Goal: Task Accomplishment & Management: Manage account settings

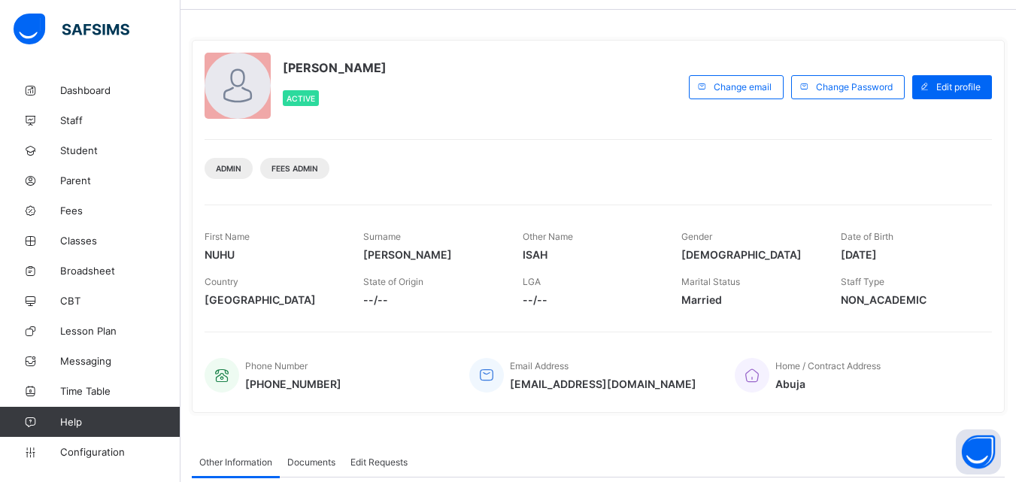
scroll to position [75, 0]
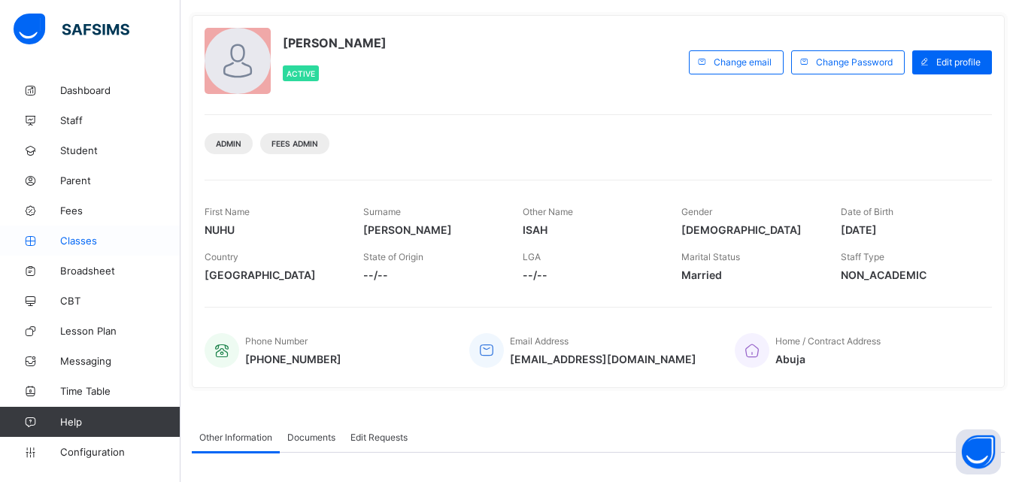
click at [70, 238] on span "Classes" at bounding box center [120, 241] width 120 height 12
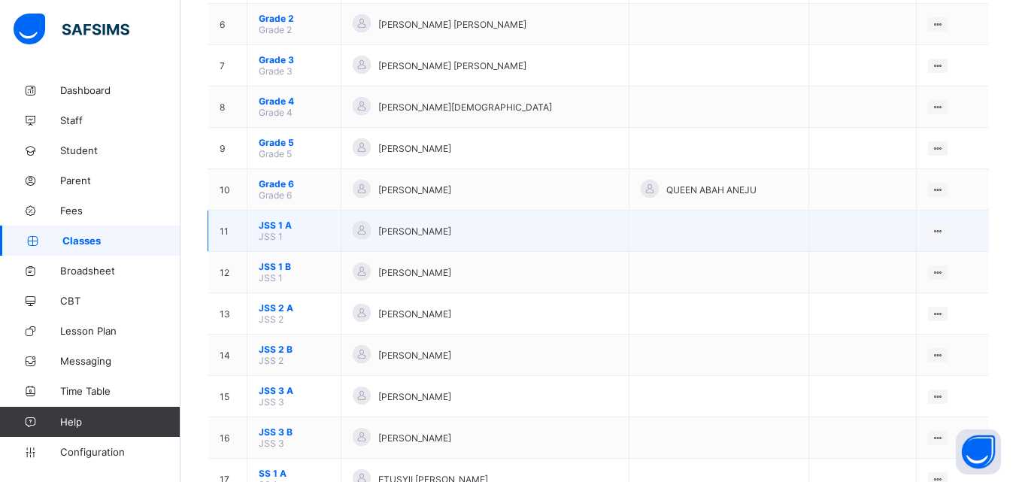
scroll to position [451, 0]
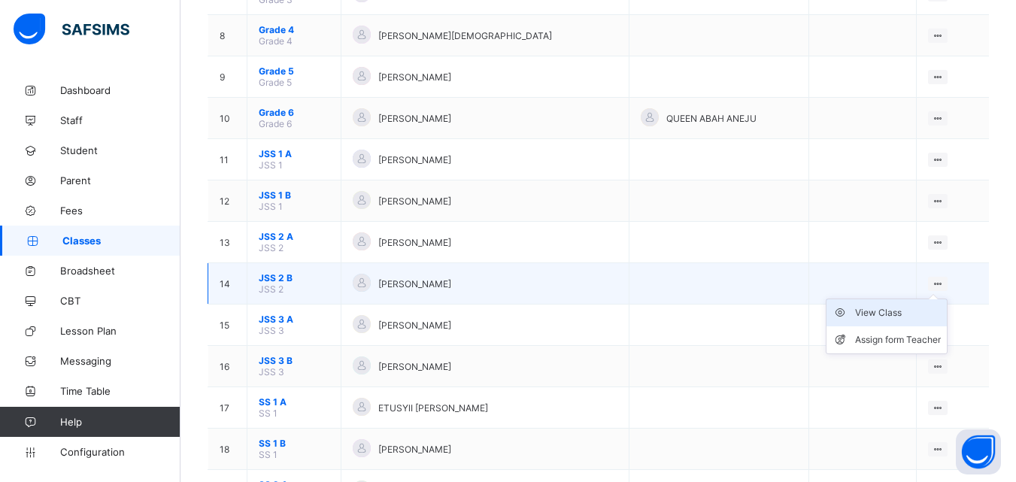
click at [901, 311] on div "View Class" at bounding box center [898, 312] width 86 height 15
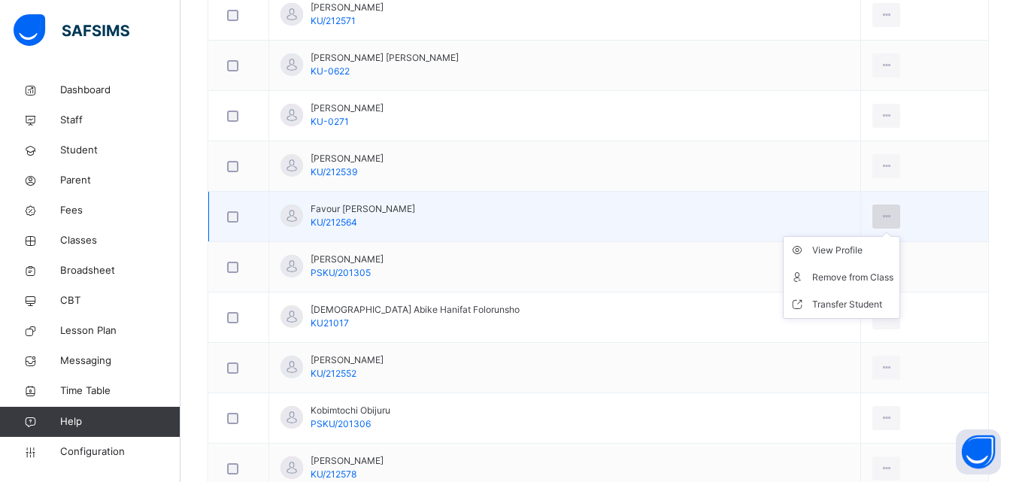
scroll to position [498, 0]
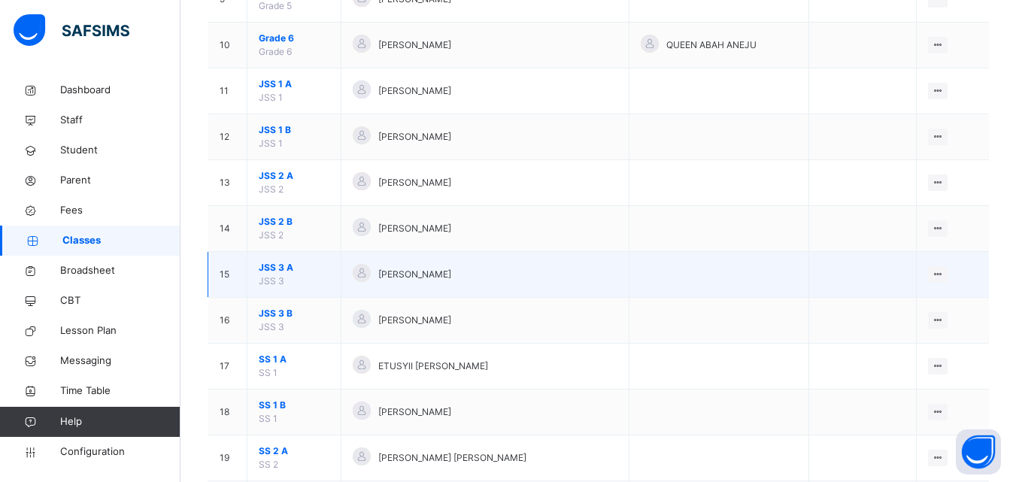
scroll to position [602, 0]
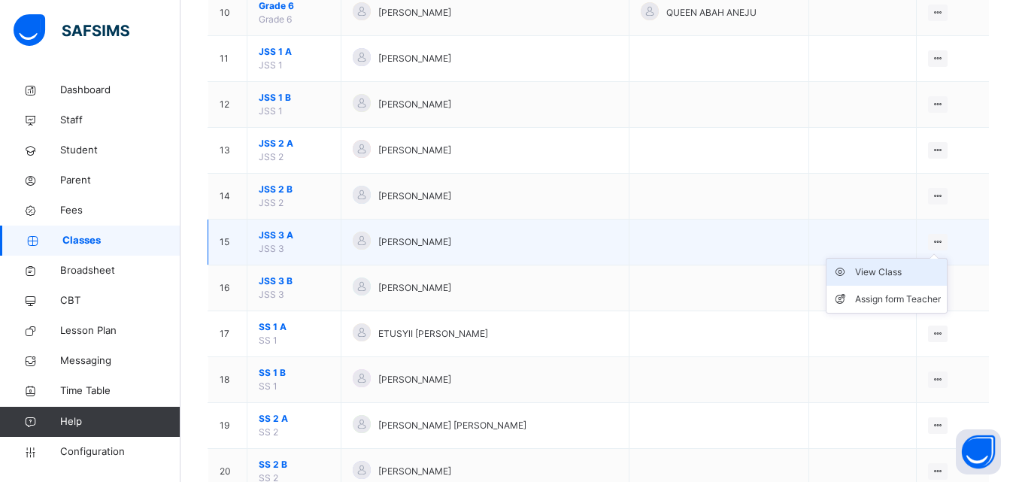
click at [899, 269] on div "View Class" at bounding box center [898, 272] width 86 height 15
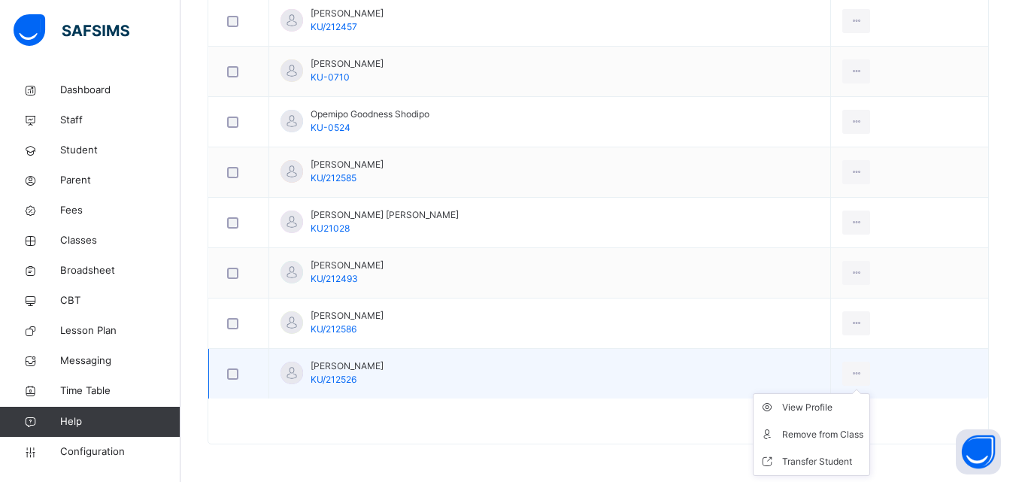
scroll to position [1026, 0]
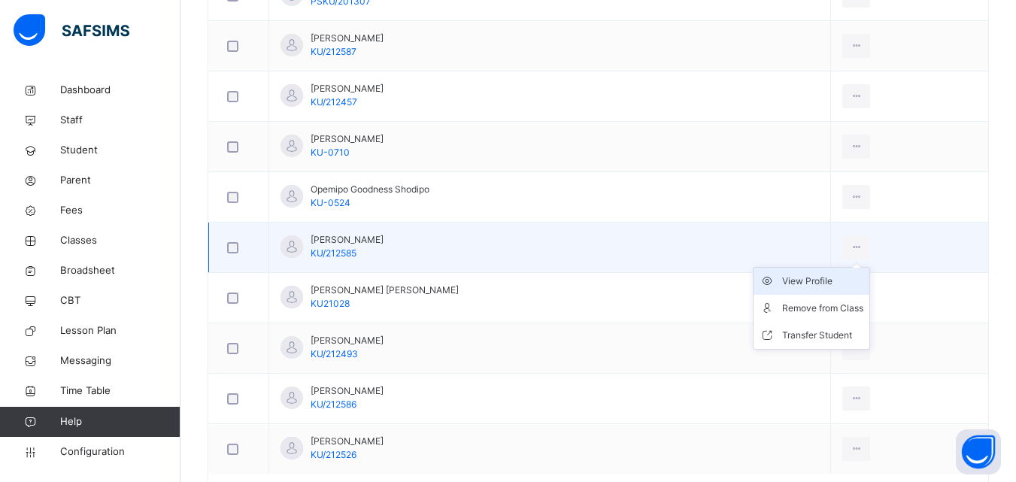
click at [812, 281] on div "View Profile" at bounding box center [822, 281] width 81 height 15
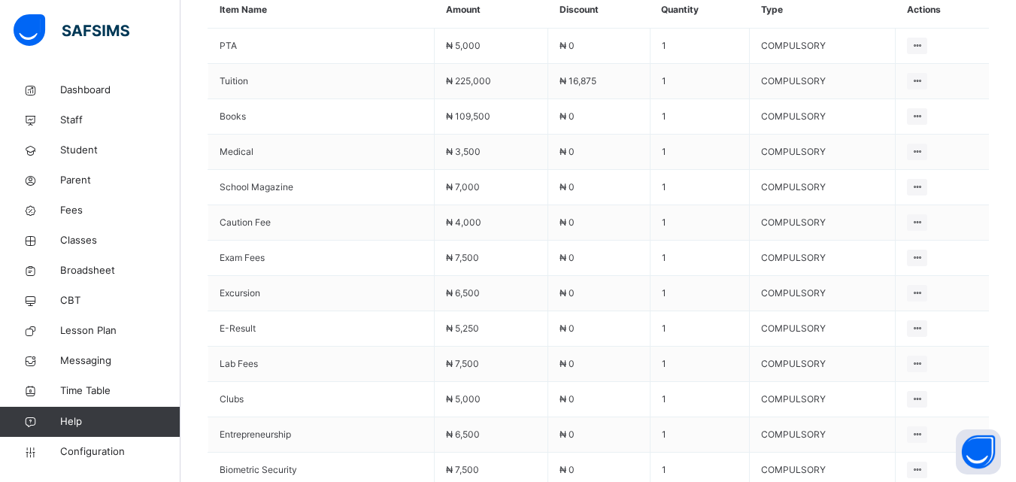
scroll to position [769, 0]
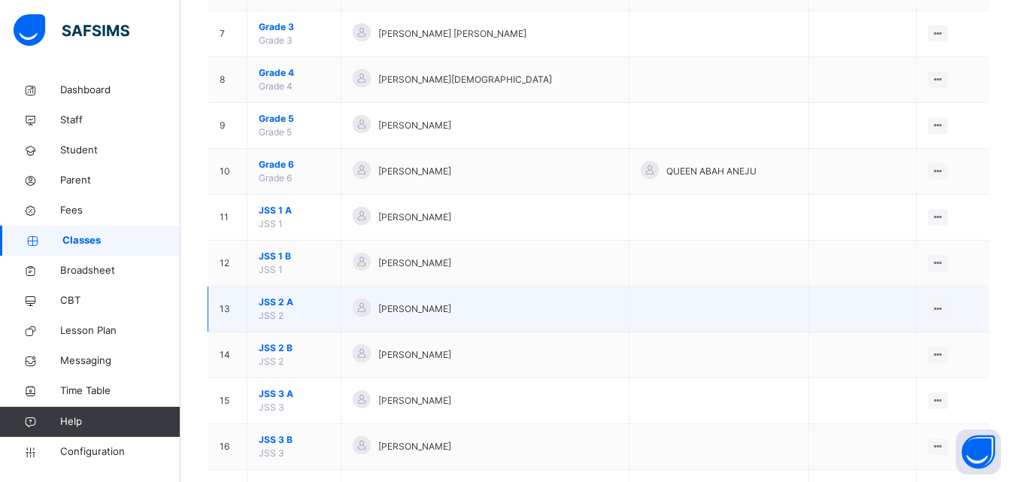
scroll to position [518, 0]
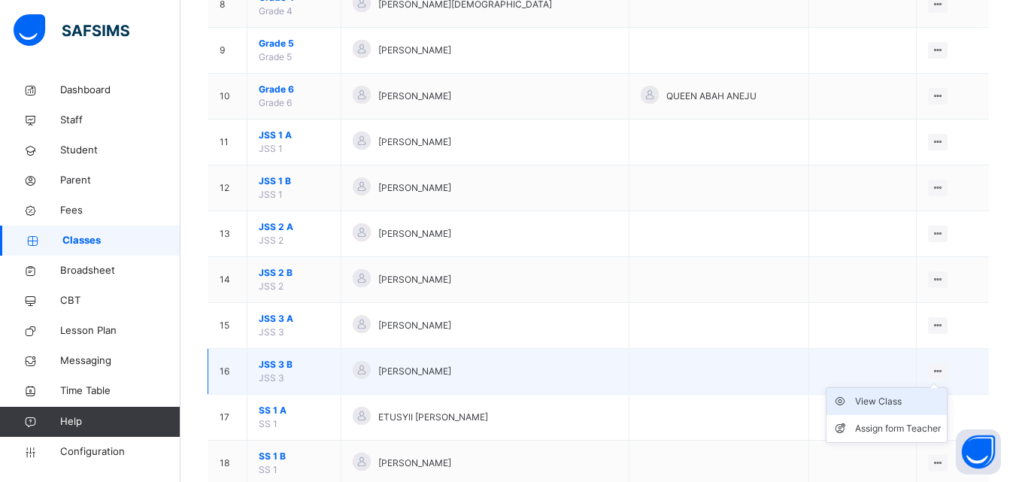
click at [918, 401] on div "View Class" at bounding box center [898, 401] width 86 height 15
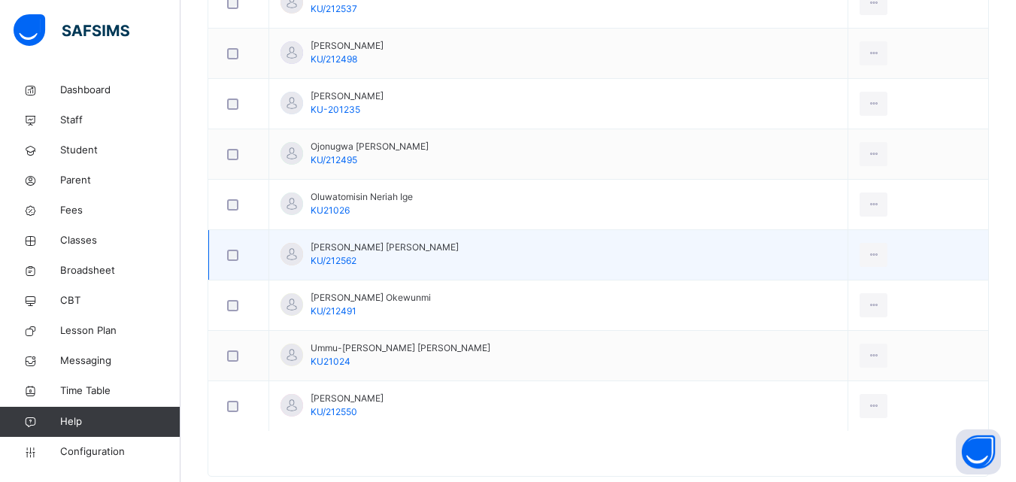
scroll to position [1051, 0]
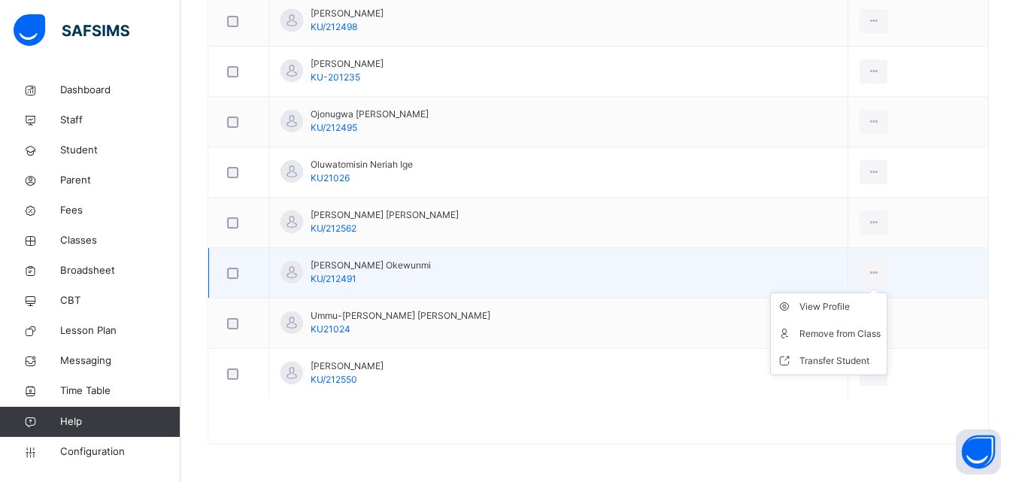
click at [817, 300] on ul "View Profile Remove from Class Transfer Student" at bounding box center [828, 334] width 117 height 83
click at [815, 307] on div "View Profile" at bounding box center [840, 306] width 81 height 15
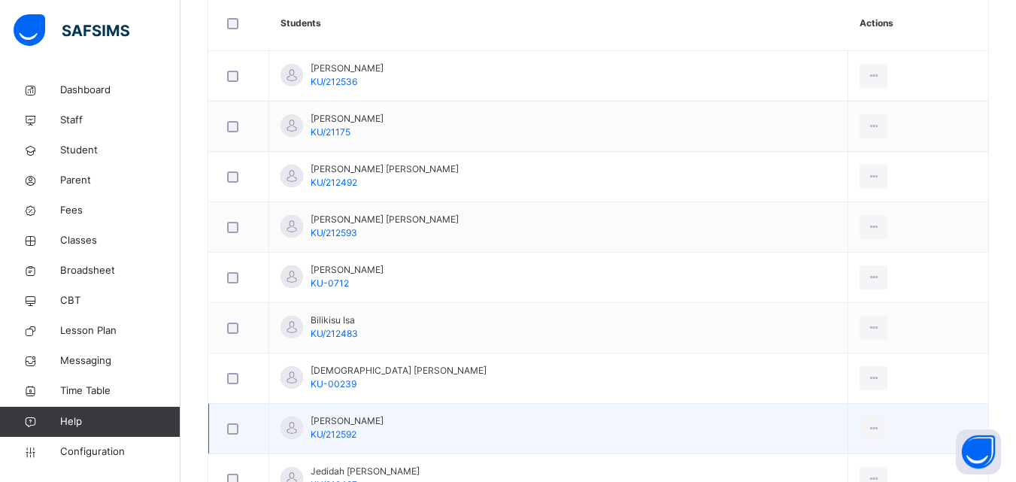
scroll to position [223, 0]
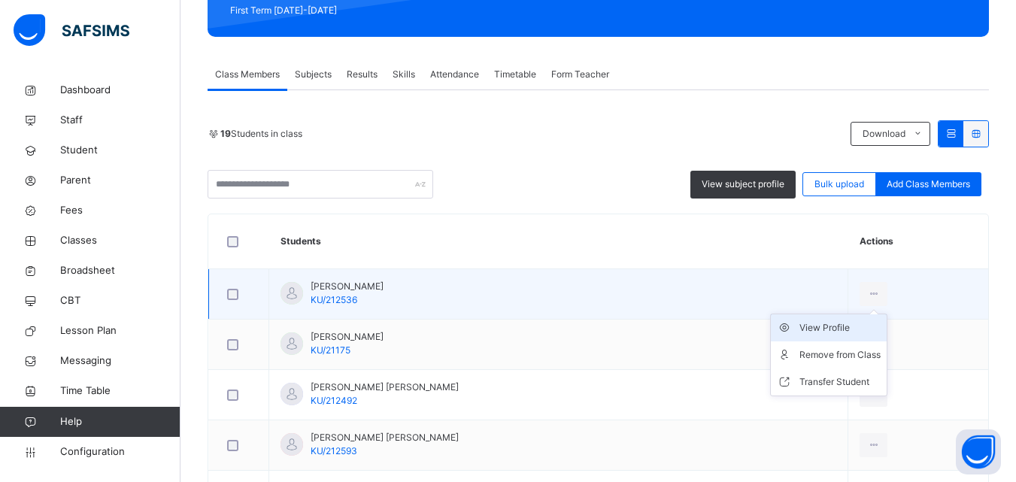
click at [806, 332] on div "View Profile" at bounding box center [840, 327] width 81 height 15
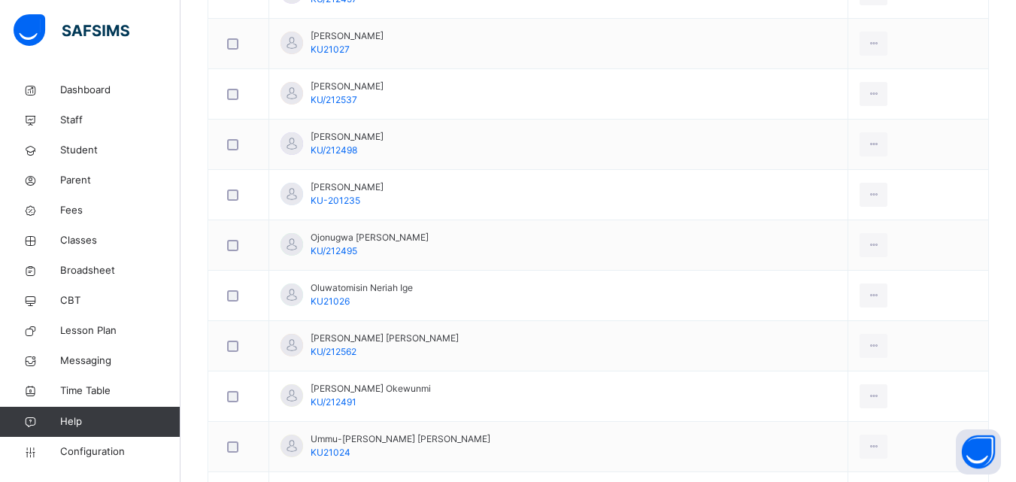
scroll to position [903, 0]
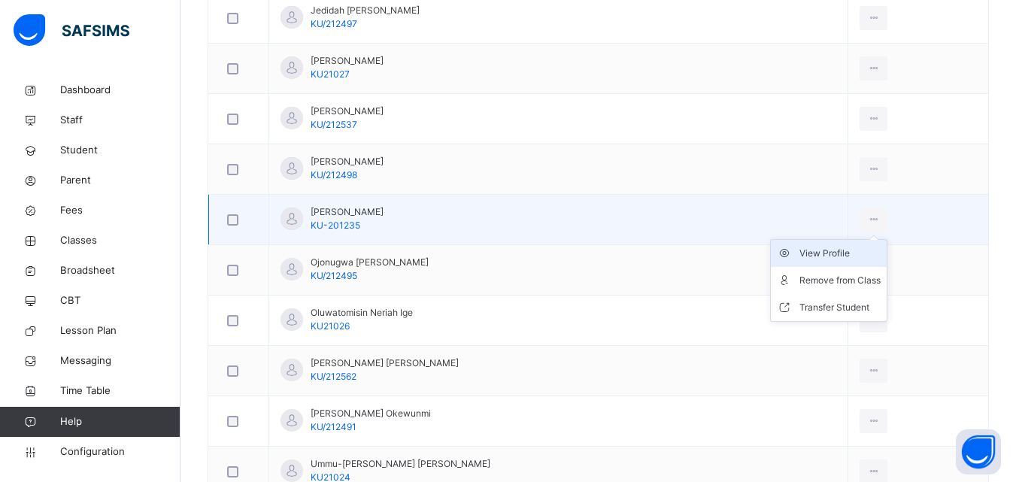
click at [800, 256] on div "View Profile" at bounding box center [840, 253] width 81 height 15
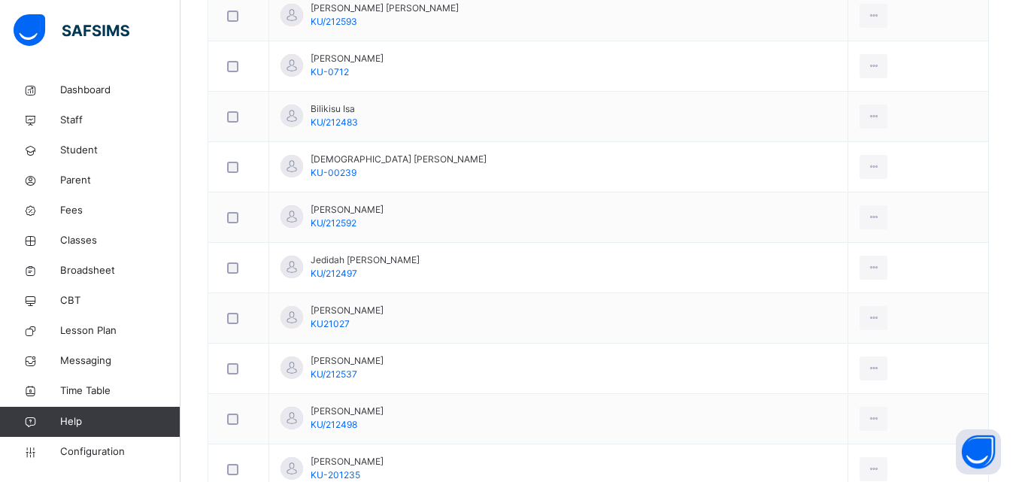
scroll to position [677, 0]
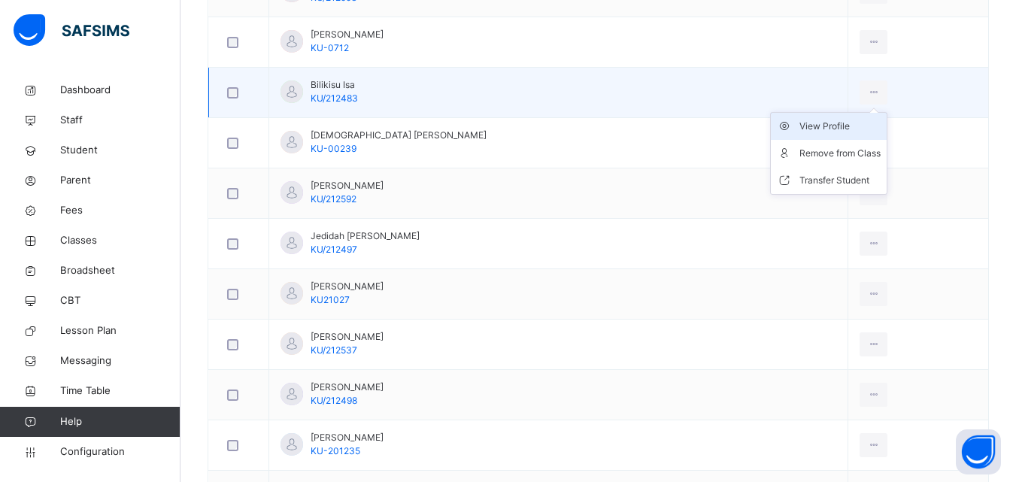
click at [825, 123] on div "View Profile" at bounding box center [840, 126] width 81 height 15
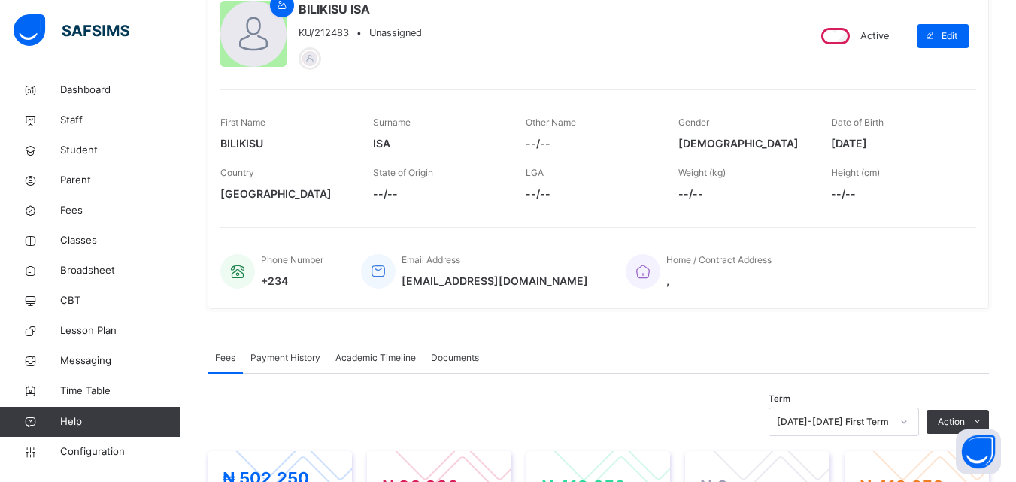
scroll to position [301, 0]
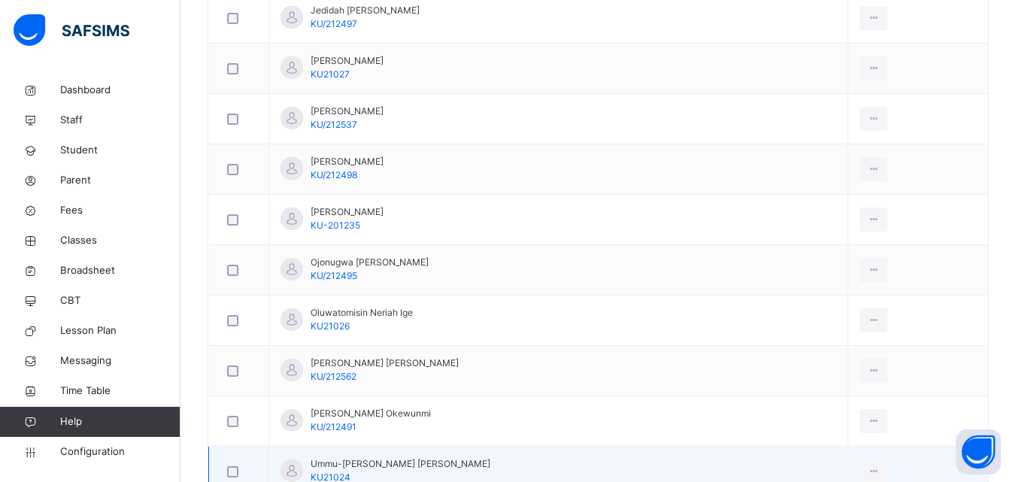
scroll to position [1051, 0]
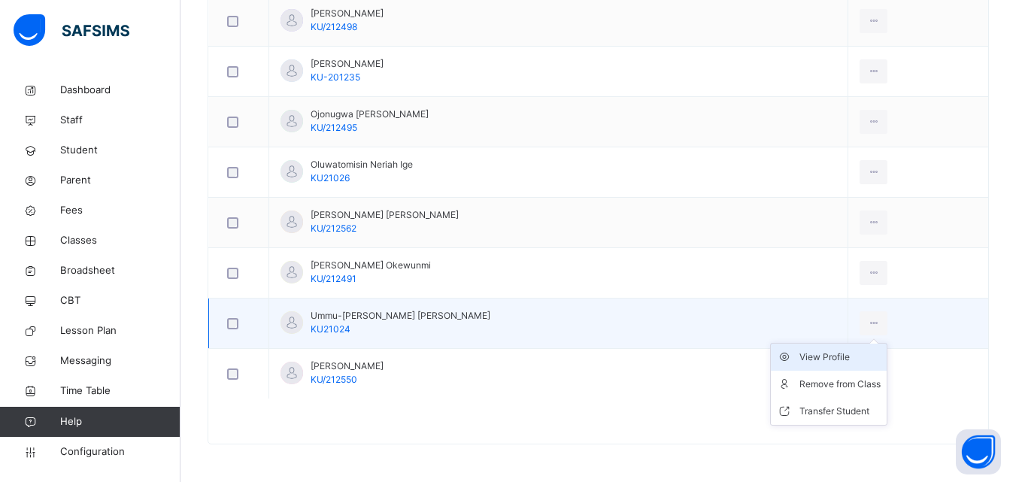
click at [824, 360] on div "View Profile" at bounding box center [840, 357] width 81 height 15
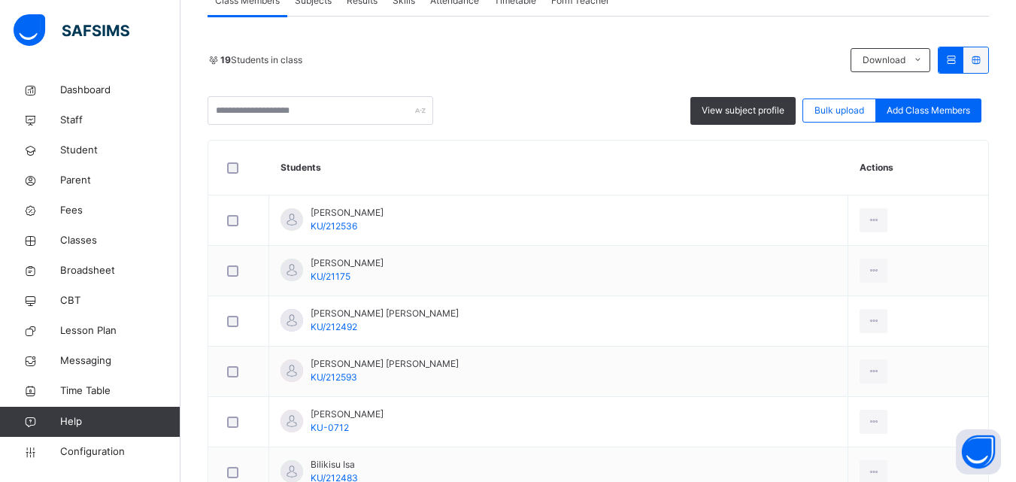
scroll to position [301, 0]
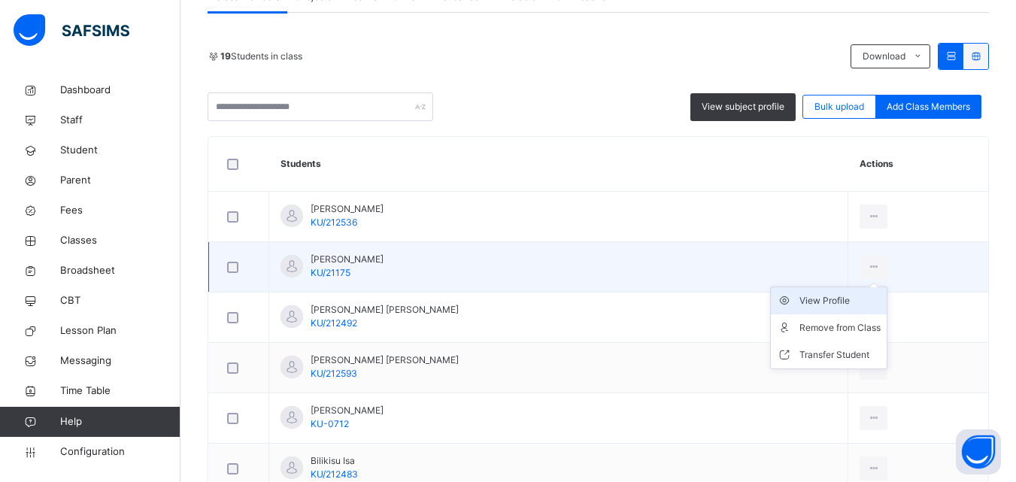
click at [817, 301] on div "View Profile" at bounding box center [840, 300] width 81 height 15
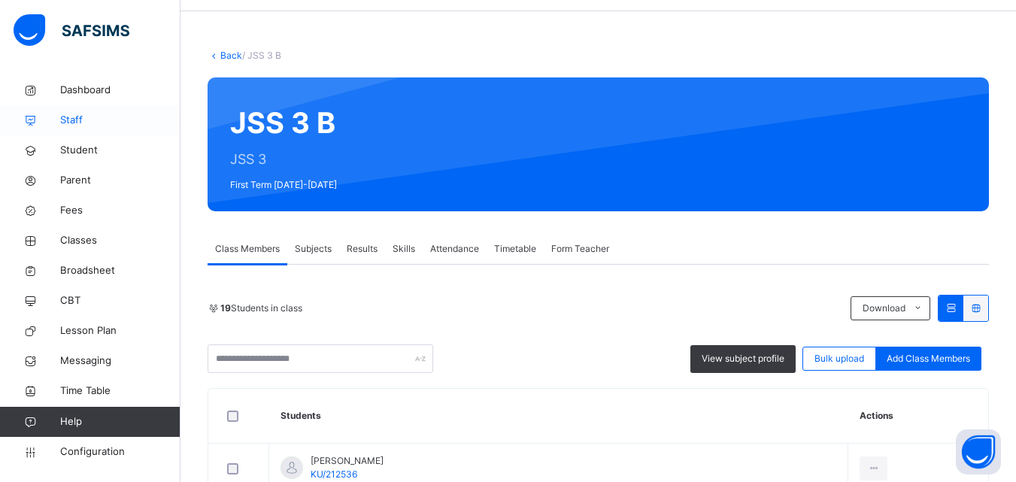
scroll to position [75, 0]
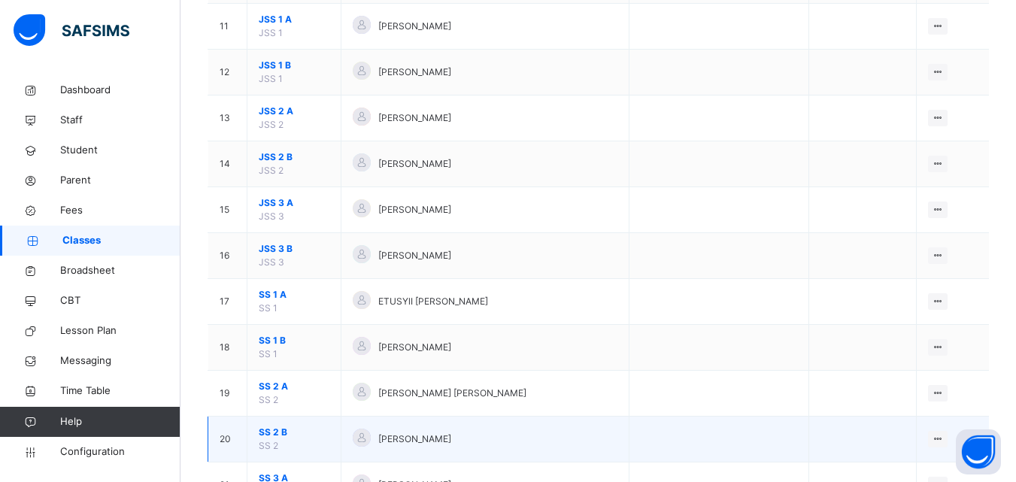
scroll to position [744, 0]
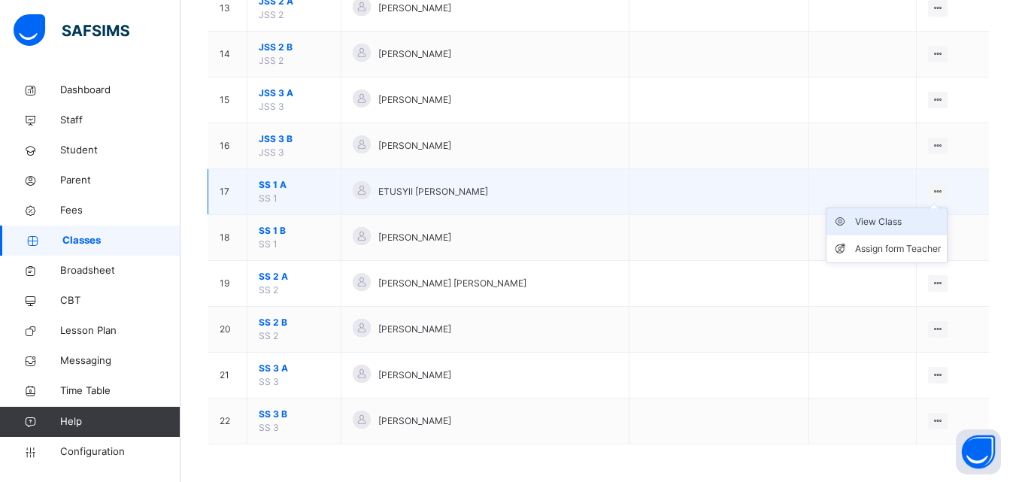
click at [891, 222] on div "View Class" at bounding box center [898, 221] width 86 height 15
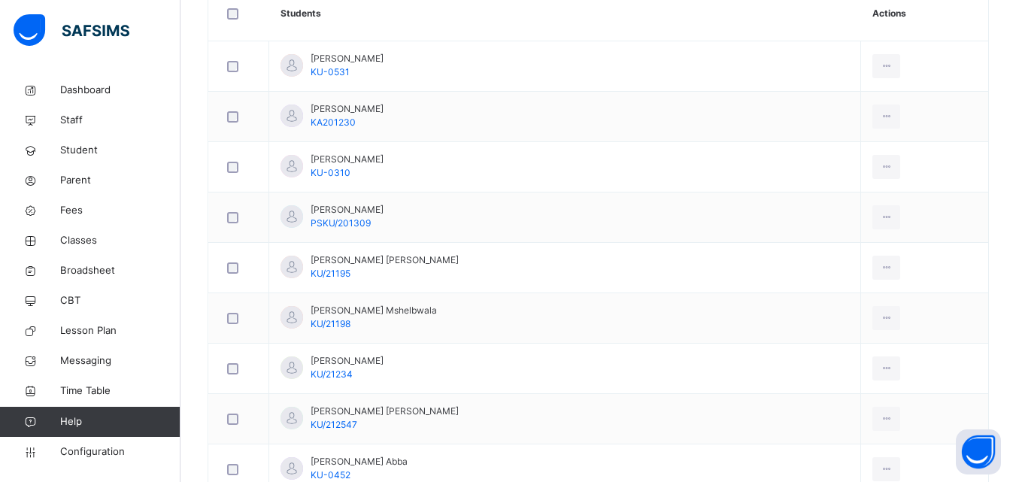
scroll to position [376, 0]
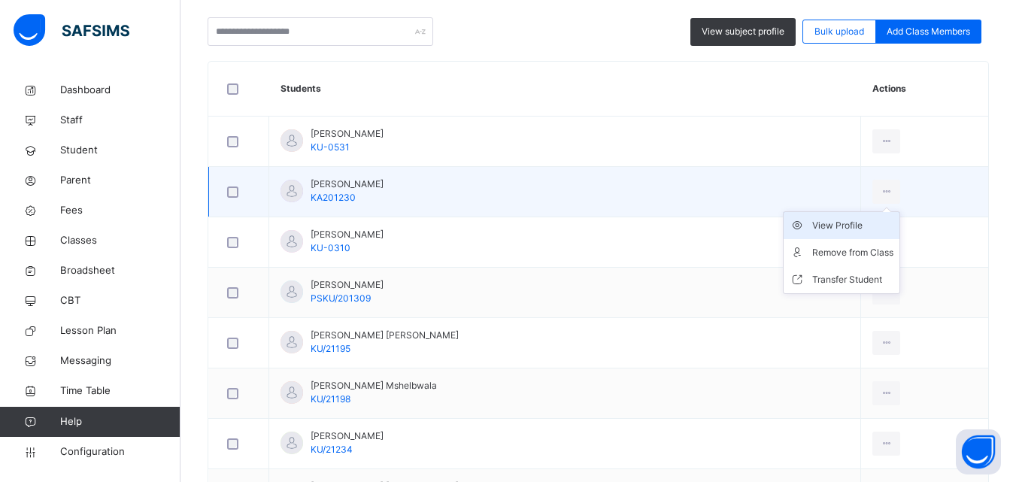
click at [813, 224] on div "View Profile" at bounding box center [852, 225] width 81 height 15
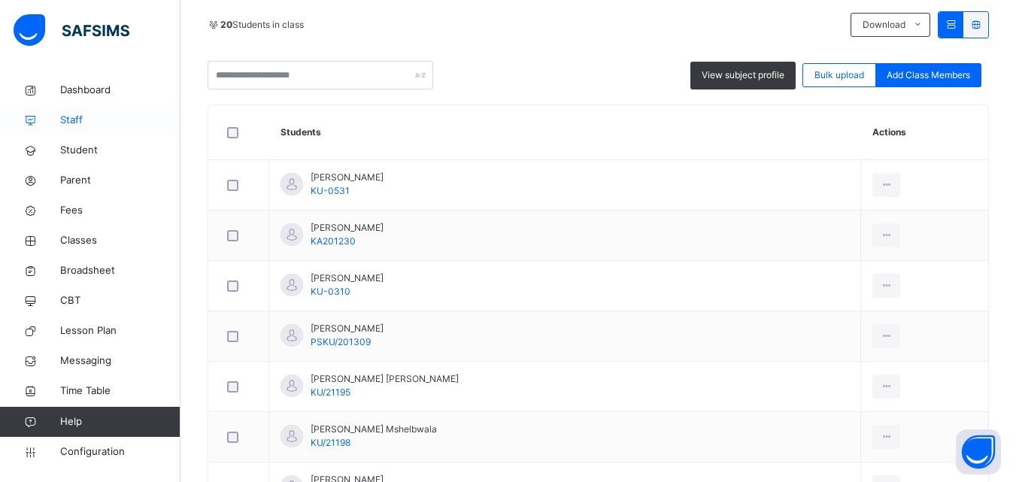
scroll to position [376, 0]
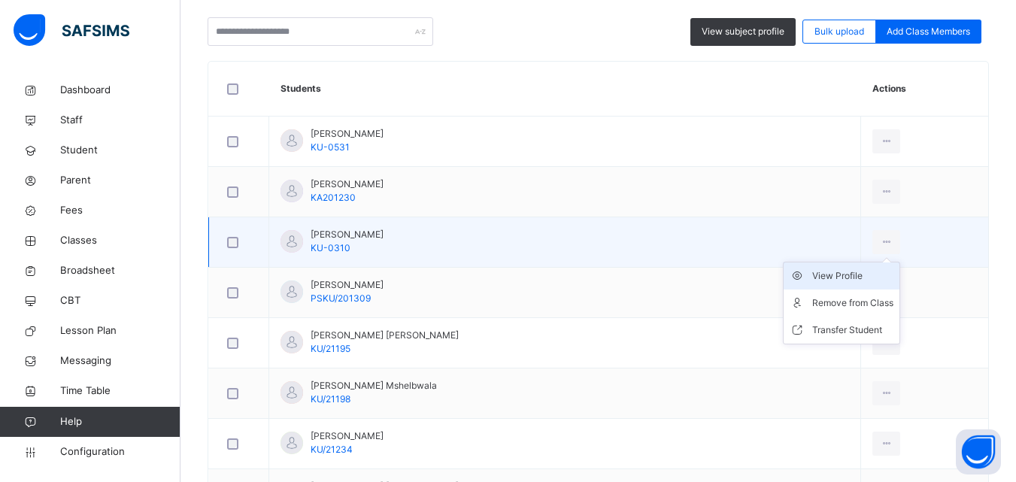
click at [813, 275] on div "View Profile" at bounding box center [852, 276] width 81 height 15
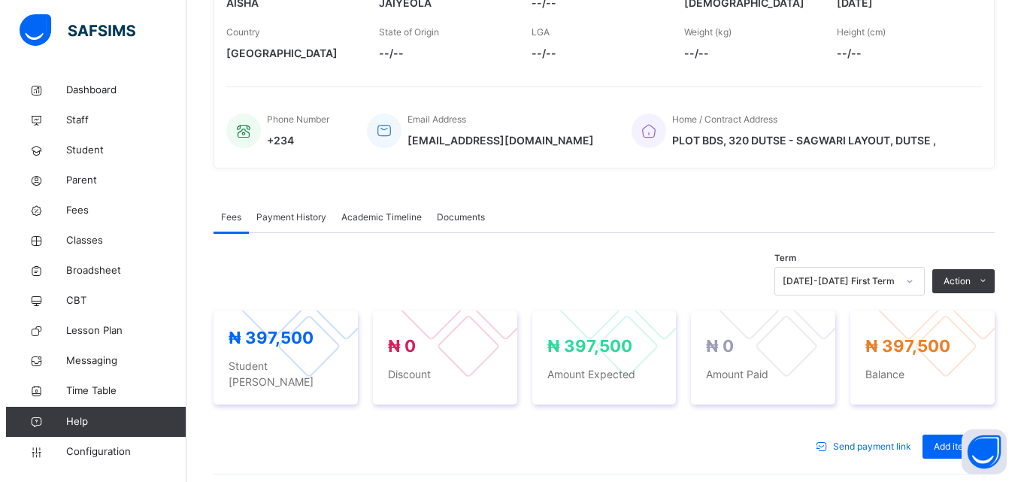
scroll to position [376, 0]
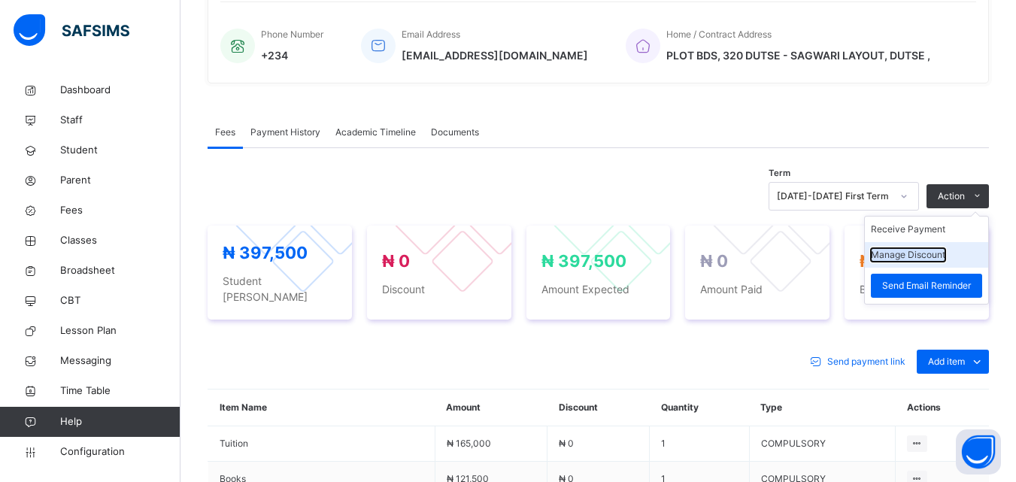
click at [918, 260] on button "Manage Discount" at bounding box center [908, 255] width 74 height 14
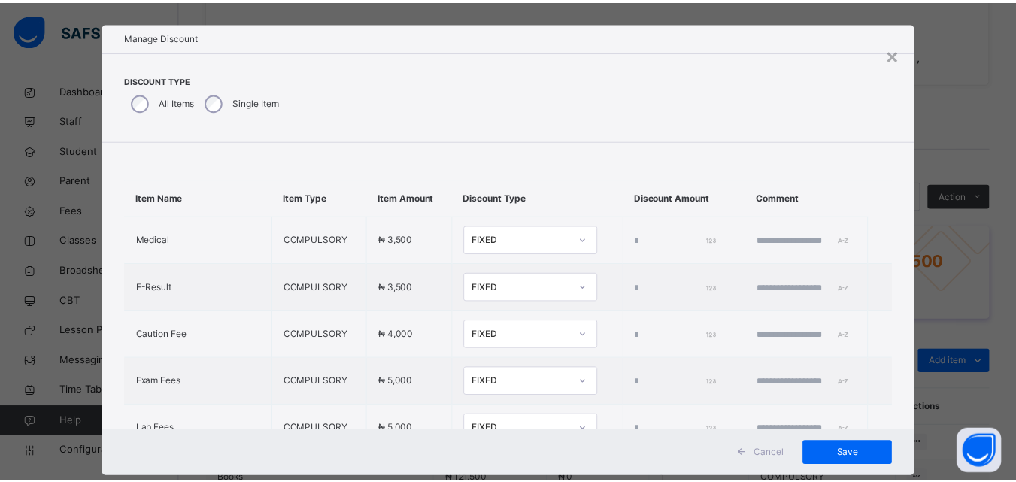
scroll to position [0, 0]
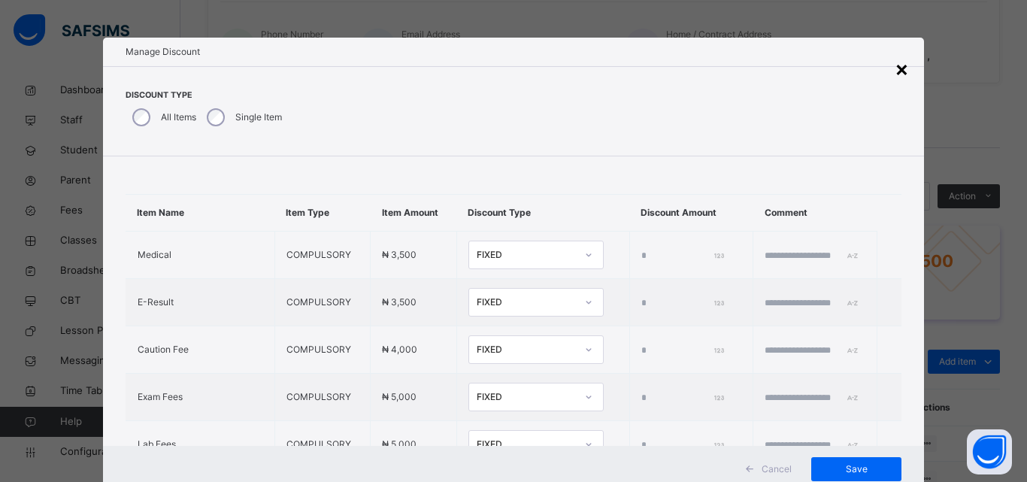
click at [901, 66] on div "×" at bounding box center [902, 69] width 14 height 32
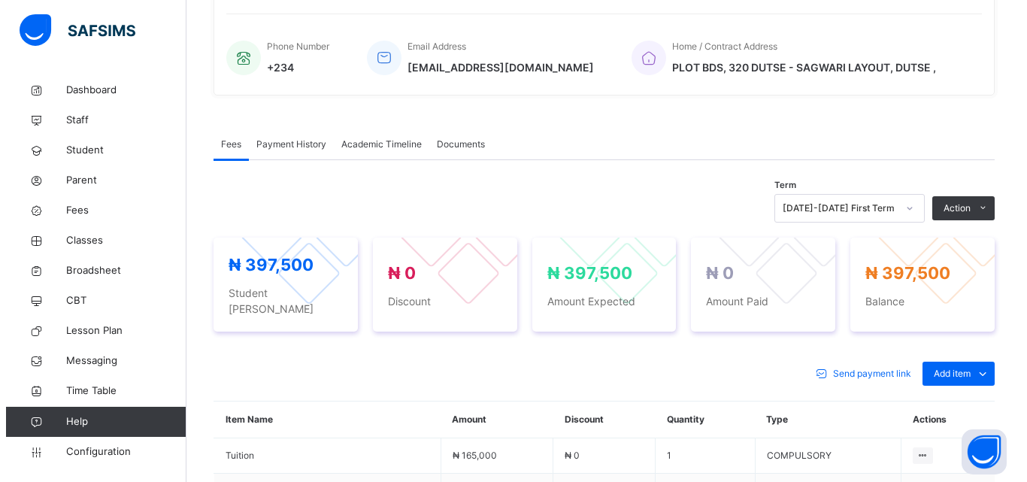
scroll to position [376, 0]
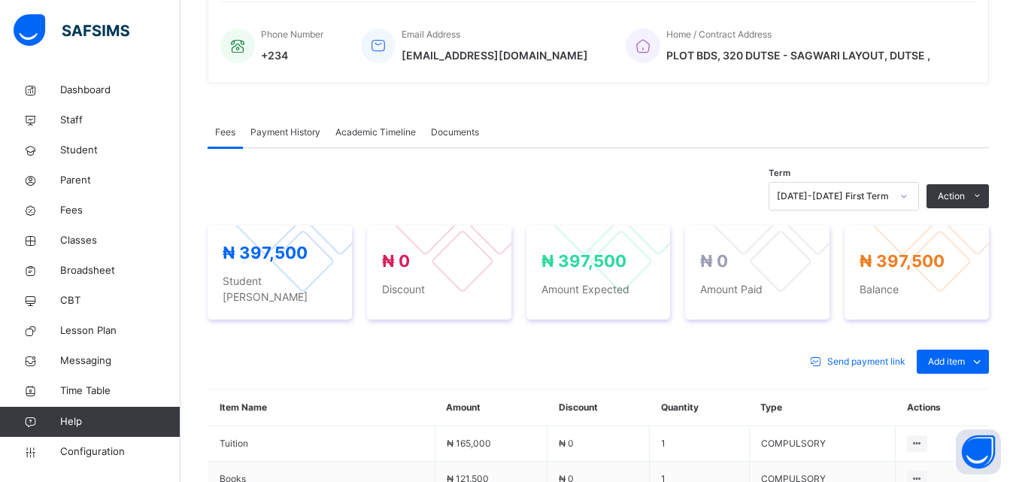
click at [0, 0] on button "Manage Discount" at bounding box center [0, 0] width 0 height 0
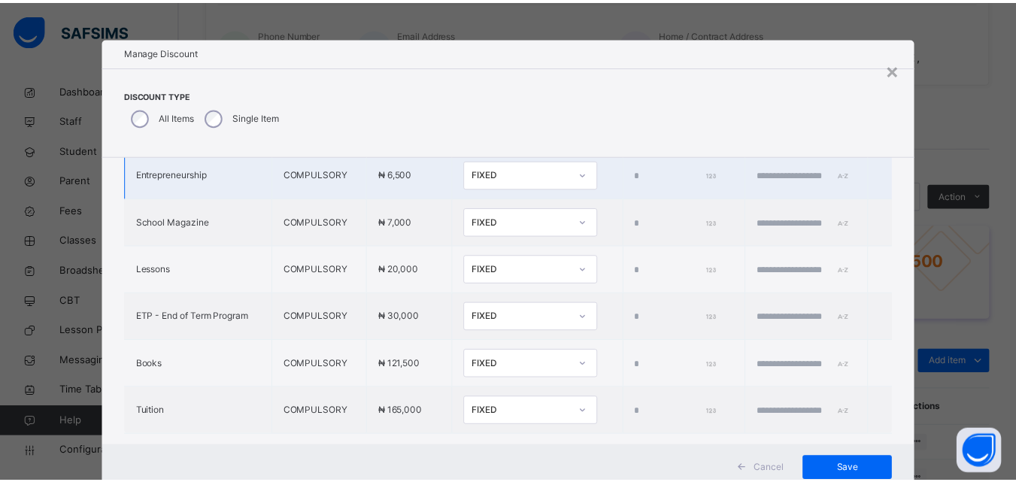
scroll to position [602, 0]
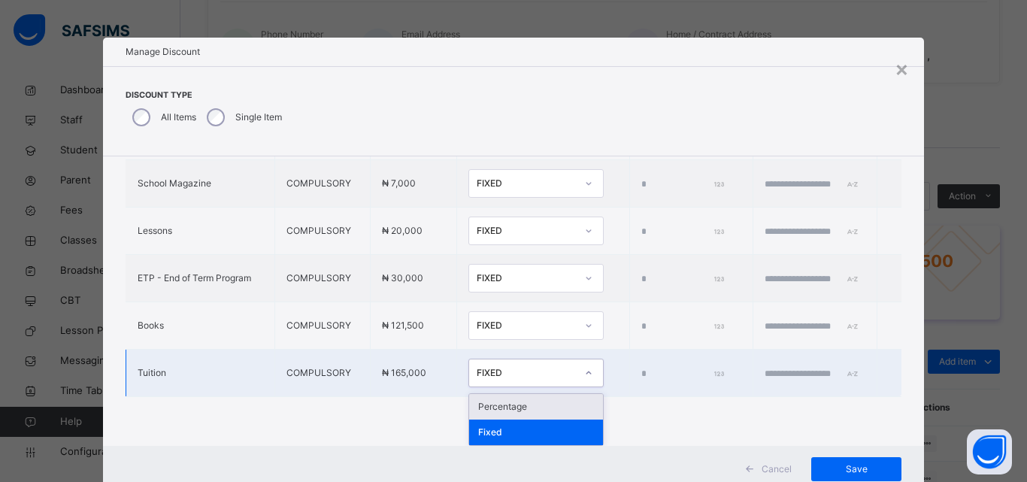
click at [584, 378] on icon at bounding box center [588, 373] width 9 height 15
click at [478, 401] on div "Percentage" at bounding box center [536, 407] width 134 height 26
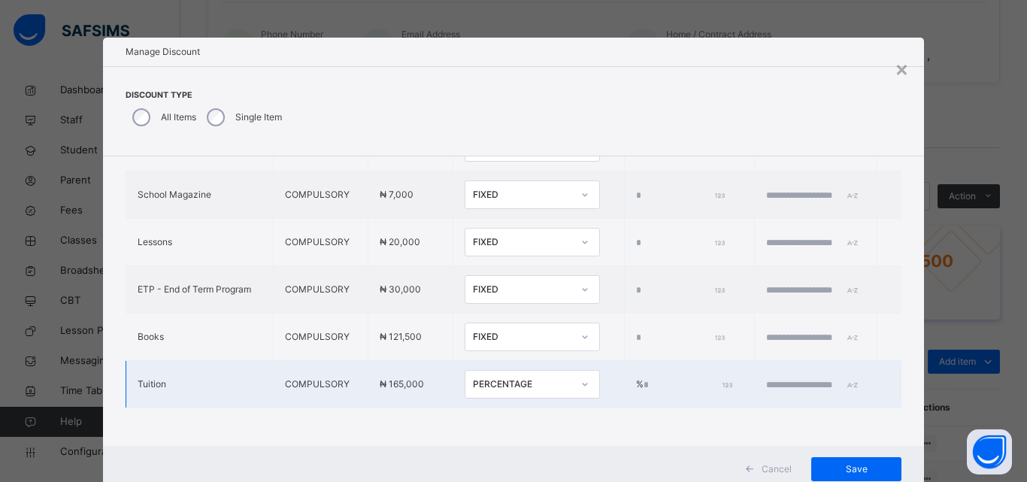
click at [489, 417] on div "Item Name Item Type Item Amount Discount Type Discount Amount Comment Medical C…" at bounding box center [514, 10] width 822 height 871
click at [644, 380] on input "*" at bounding box center [687, 385] width 86 height 14
type input "***"
click at [766, 384] on input "text" at bounding box center [811, 385] width 90 height 14
type input "**********"
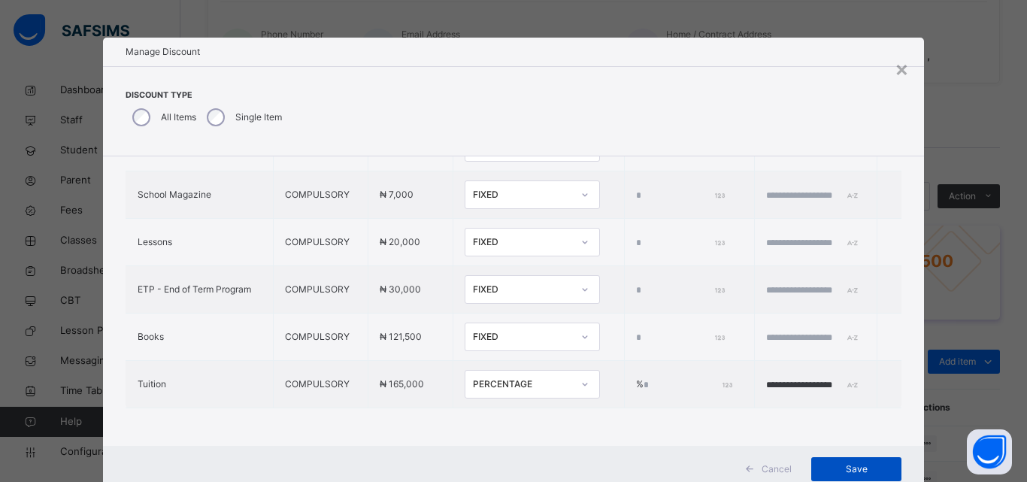
click at [836, 466] on span "Save" at bounding box center [857, 470] width 68 height 14
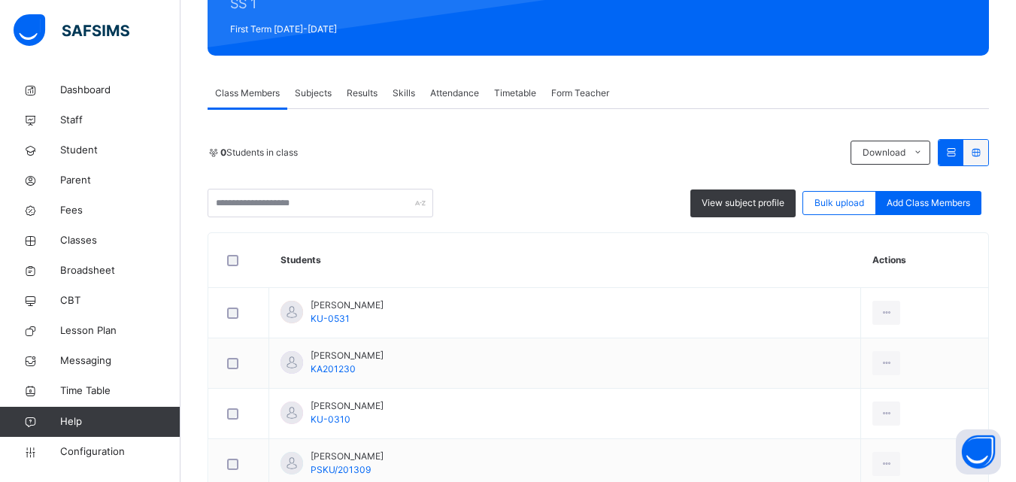
scroll to position [376, 0]
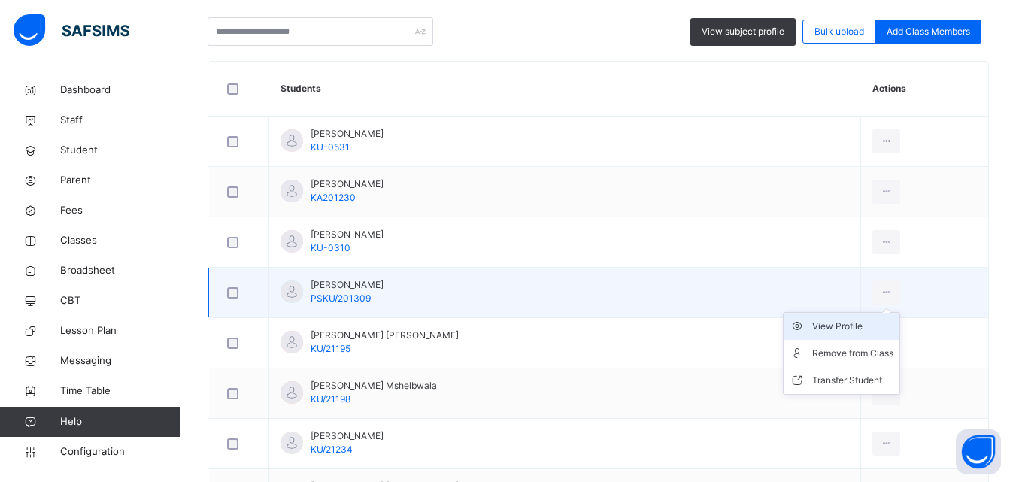
click at [819, 331] on div "View Profile" at bounding box center [852, 326] width 81 height 15
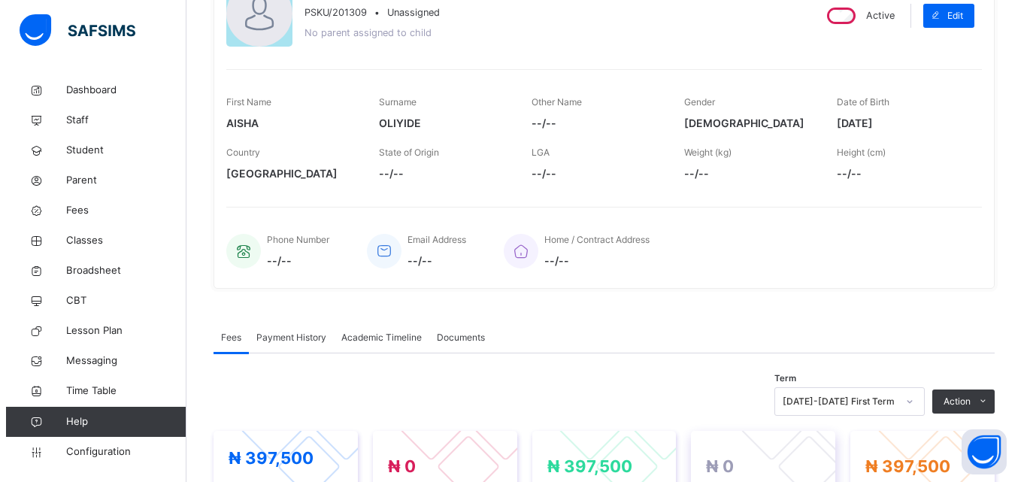
scroll to position [376, 0]
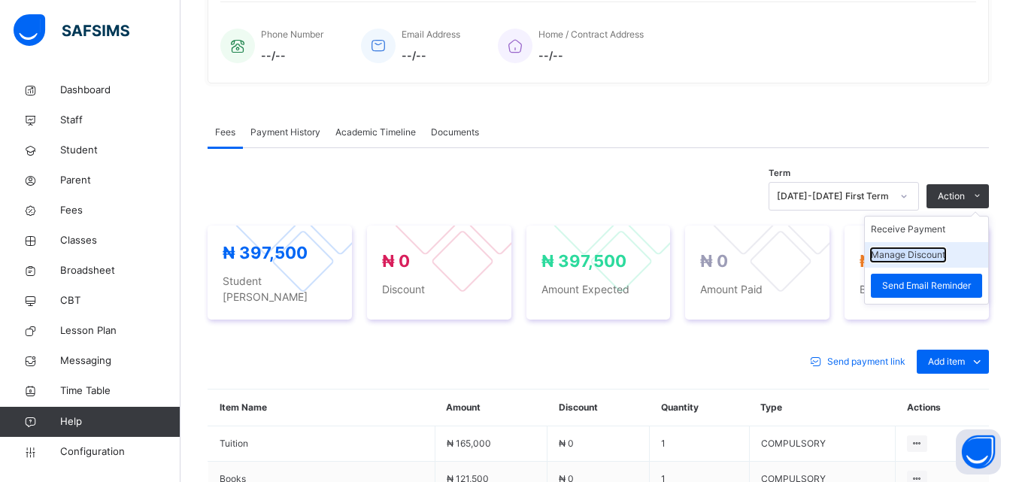
click at [928, 251] on button "Manage Discount" at bounding box center [908, 255] width 74 height 14
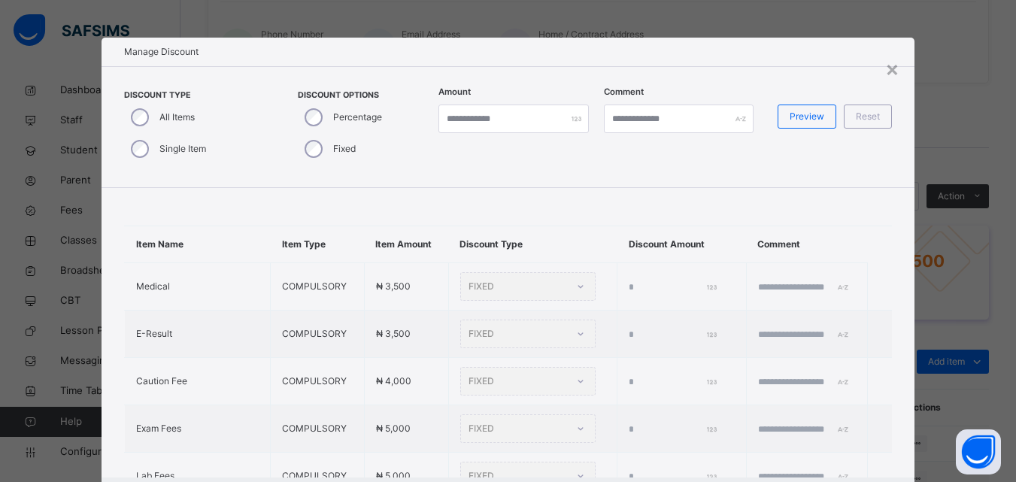
type input "*"
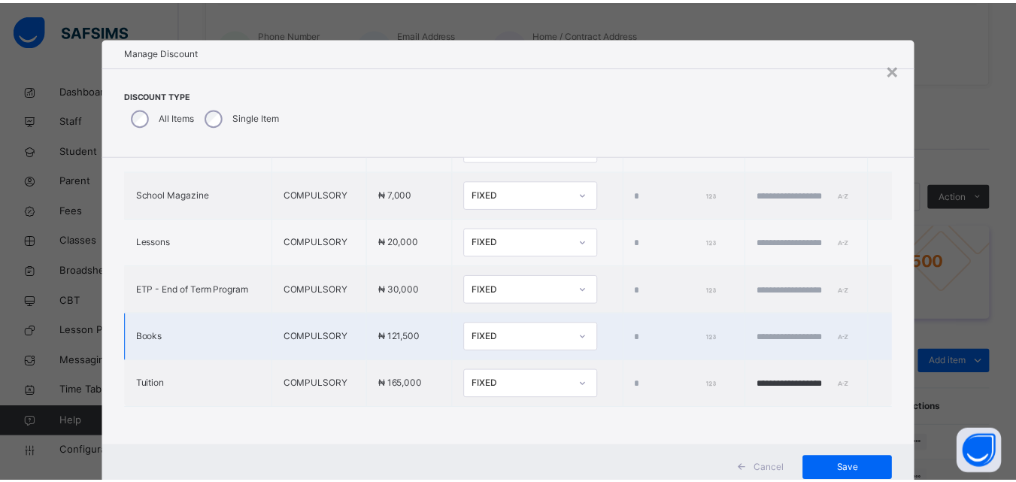
scroll to position [48, 0]
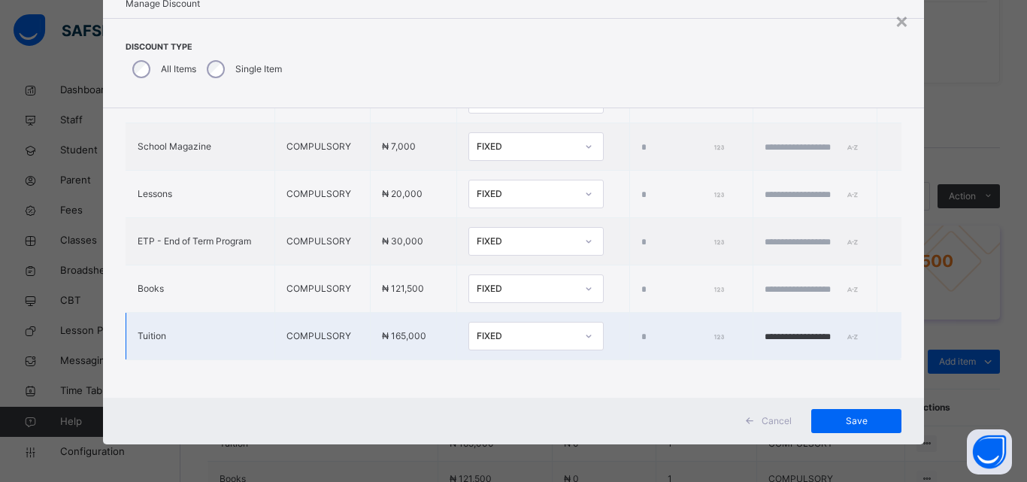
click at [576, 324] on div at bounding box center [589, 336] width 26 height 24
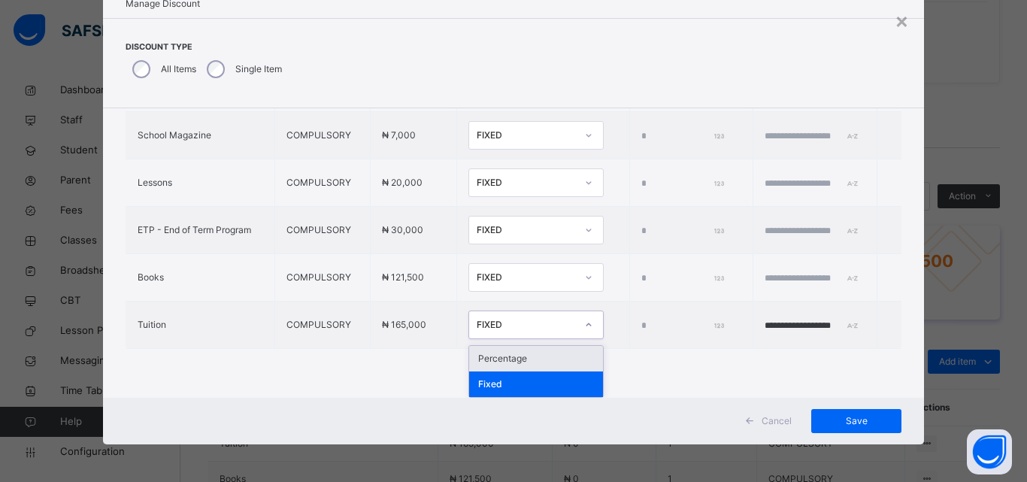
click at [506, 359] on div "Percentage" at bounding box center [536, 359] width 134 height 26
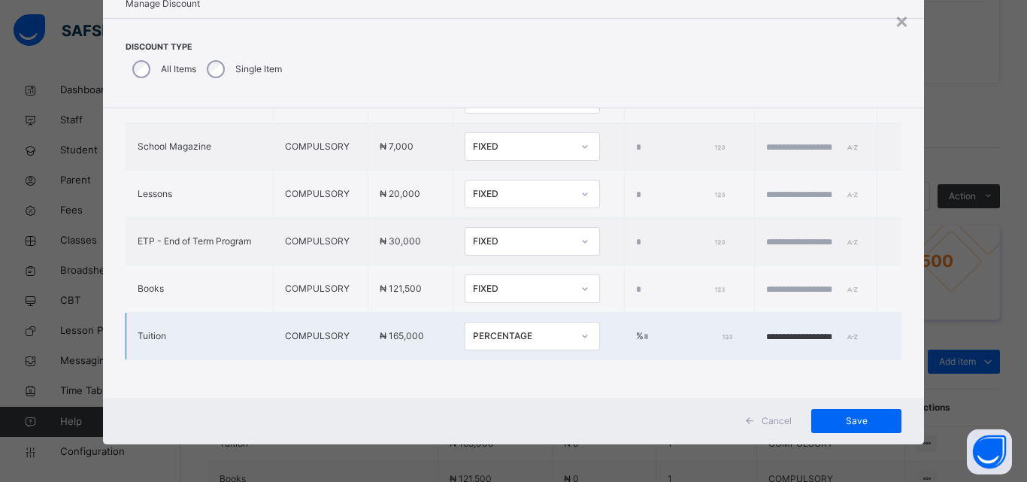
click at [644, 330] on input "*" at bounding box center [687, 337] width 86 height 14
type input "**"
click at [766, 330] on input "**********" at bounding box center [811, 337] width 90 height 14
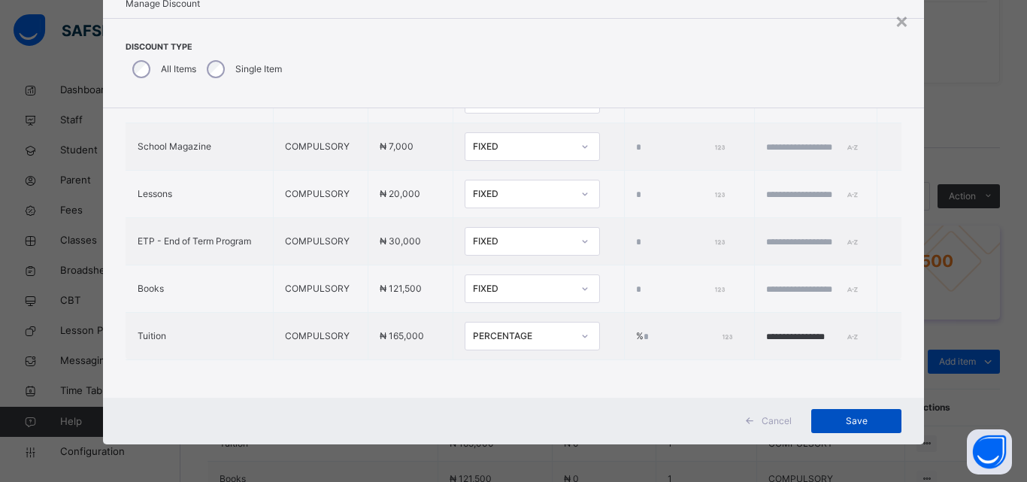
type input "**********"
click at [851, 420] on span "Save" at bounding box center [857, 421] width 68 height 14
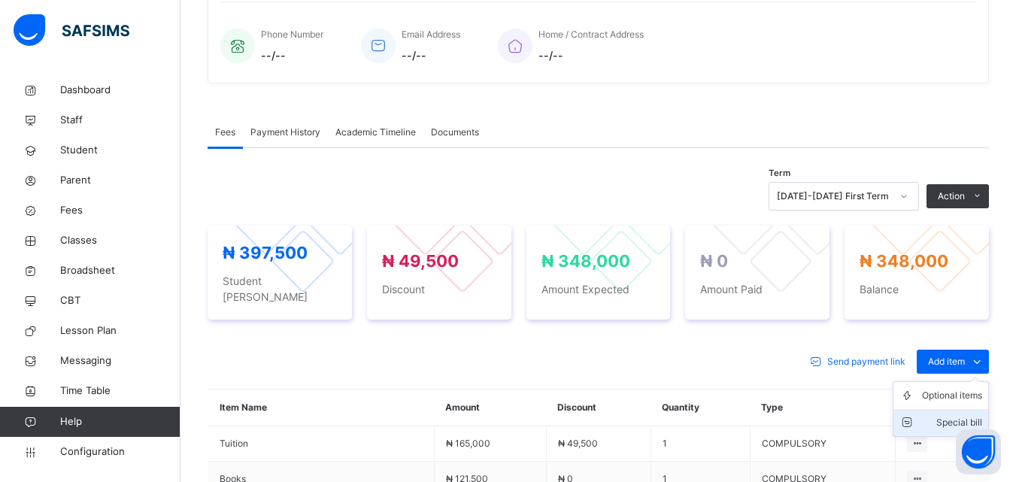
click at [976, 415] on div "Special bill" at bounding box center [952, 422] width 60 height 15
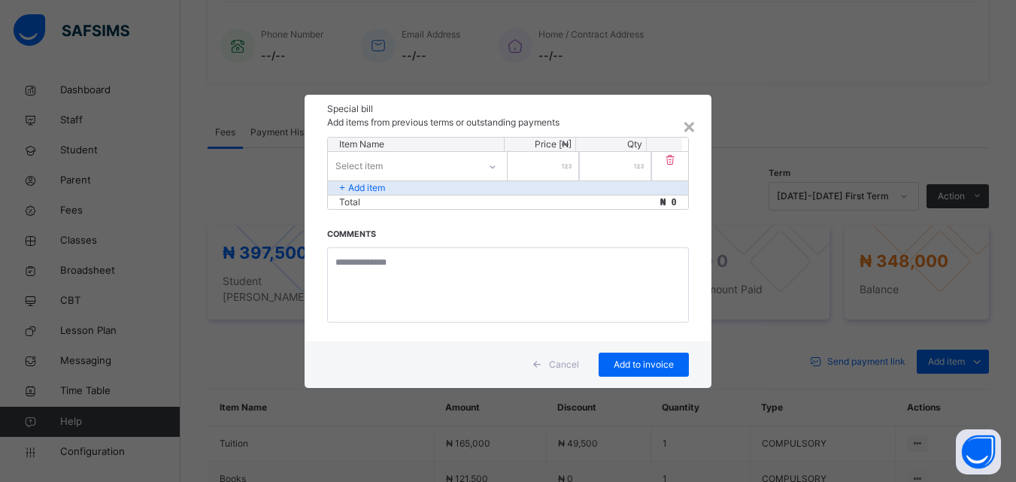
click at [472, 165] on div "Select item" at bounding box center [403, 165] width 150 height 23
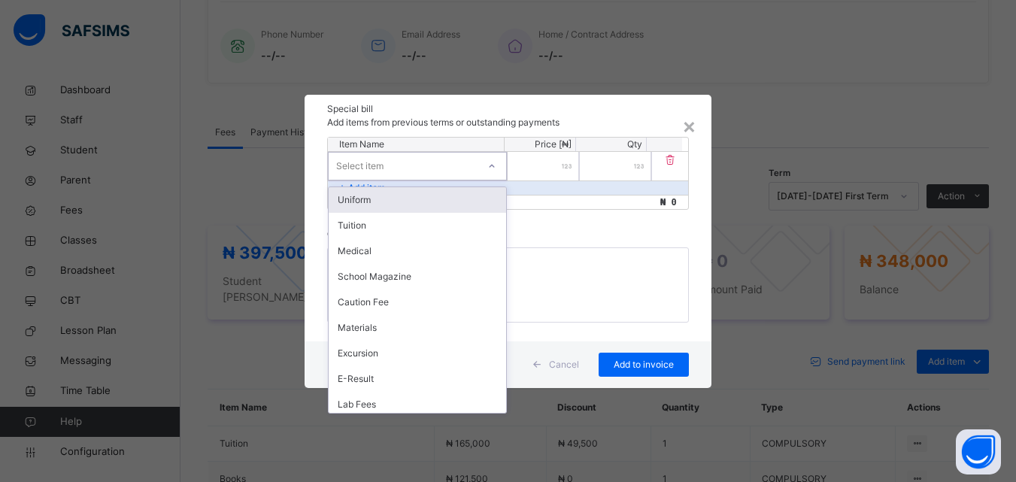
click at [414, 199] on div "Uniform" at bounding box center [418, 200] width 178 height 26
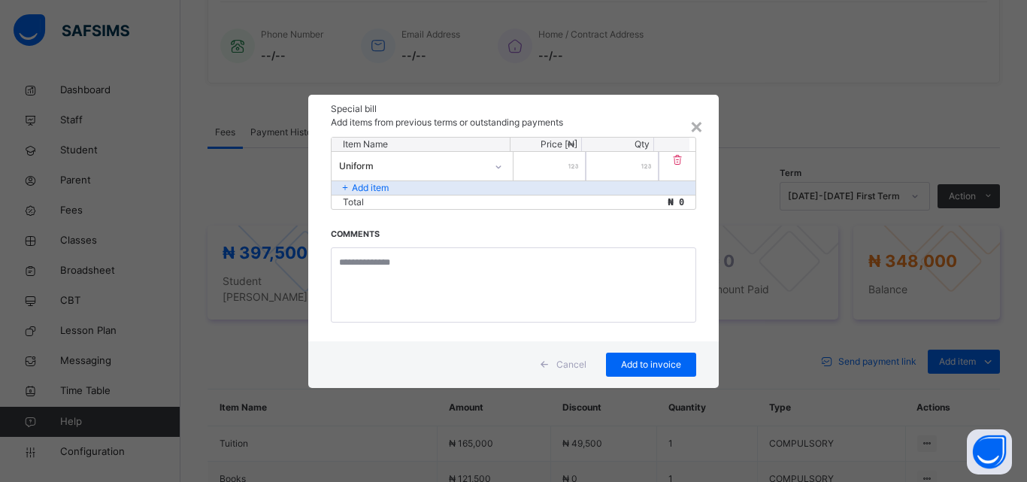
click at [554, 170] on input "number" at bounding box center [550, 166] width 72 height 29
type input "******"
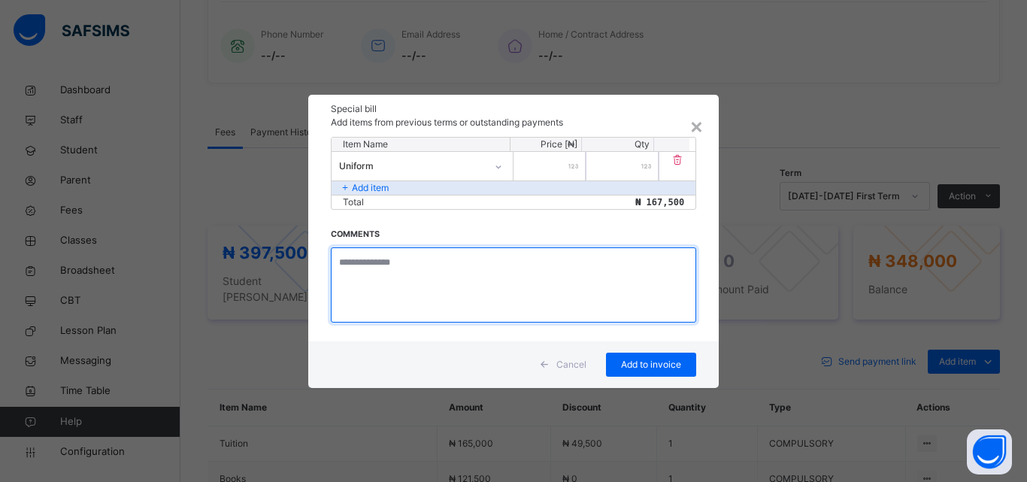
click at [419, 272] on textarea at bounding box center [514, 284] width 366 height 75
type textarea "**********"
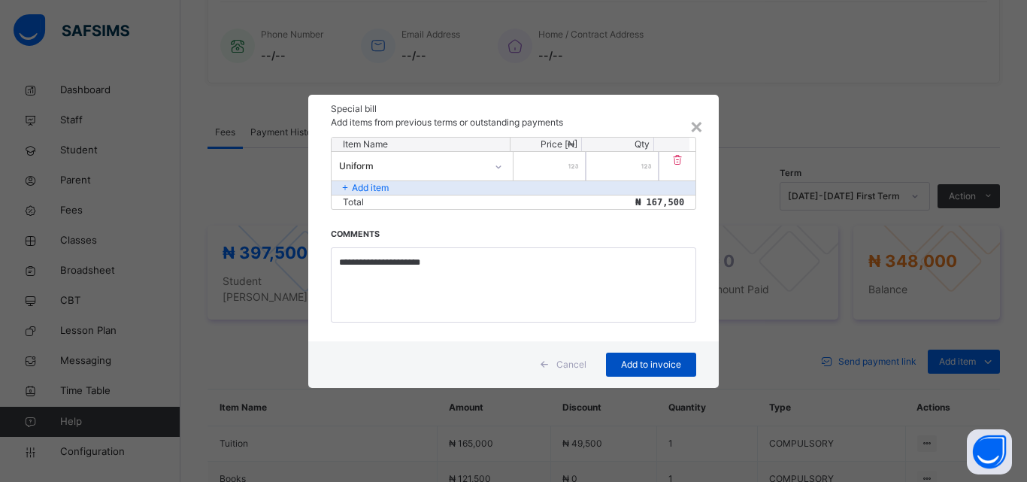
click at [624, 366] on span "Add to invoice" at bounding box center [652, 365] width 68 height 14
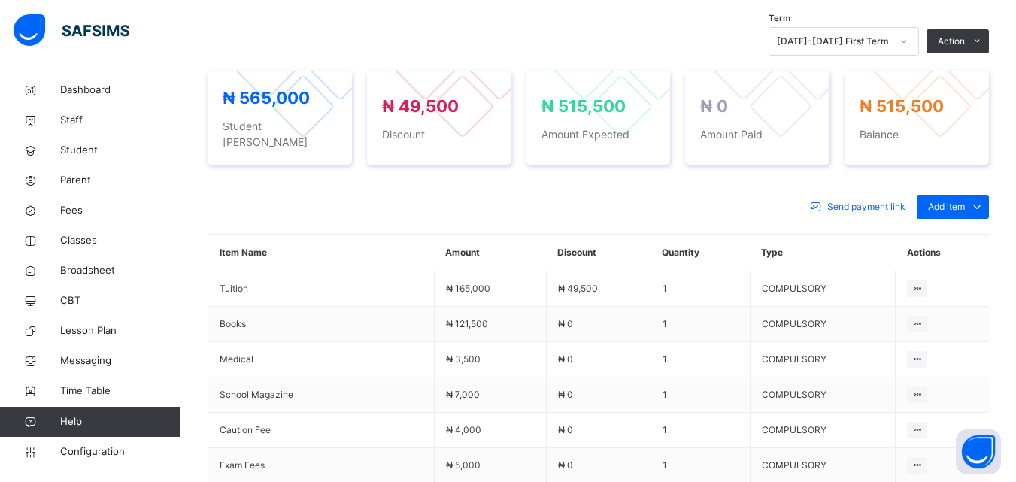
scroll to position [387, 0]
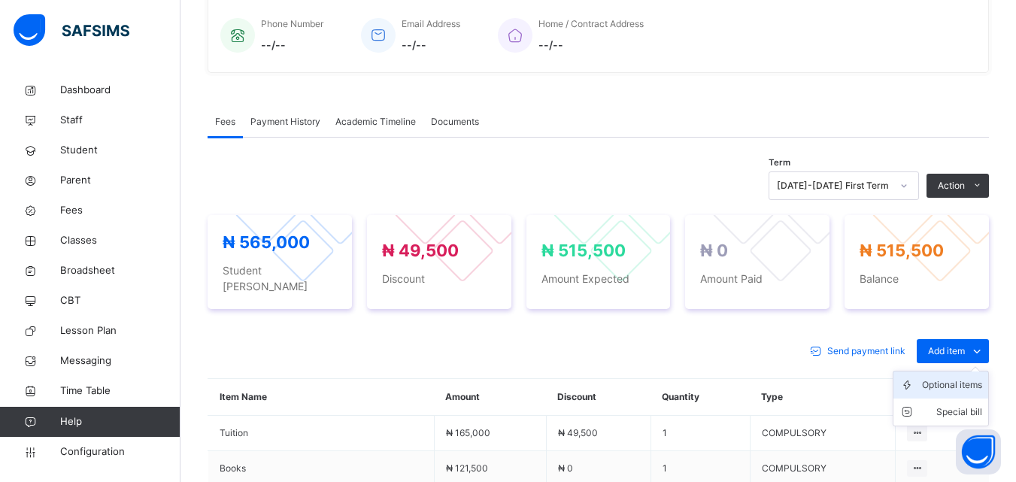
drag, startPoint x: 954, startPoint y: 337, endPoint x: 953, endPoint y: 382, distance: 45.2
click at [952, 344] on span "Add item" at bounding box center [946, 351] width 37 height 14
click at [961, 405] on div "Special bill" at bounding box center [952, 412] width 60 height 15
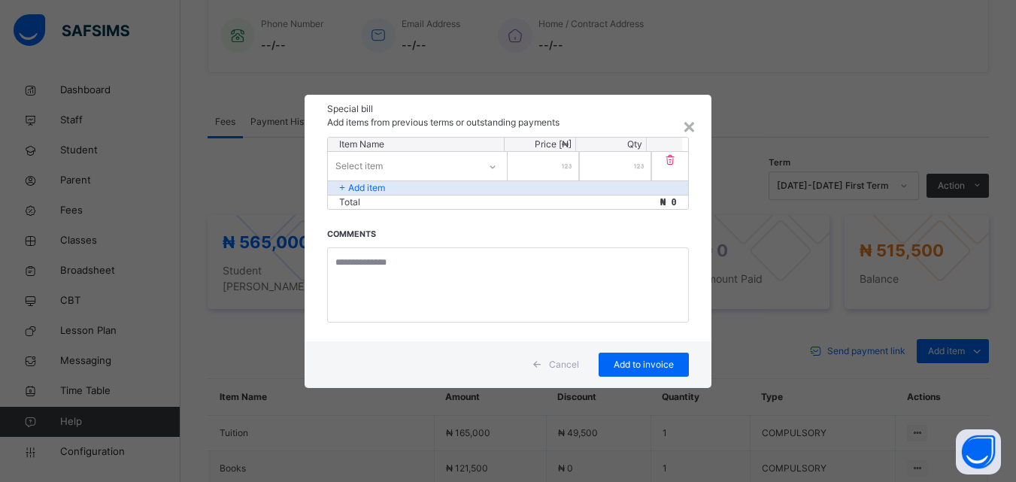
click at [451, 164] on div "Select item" at bounding box center [403, 165] width 150 height 23
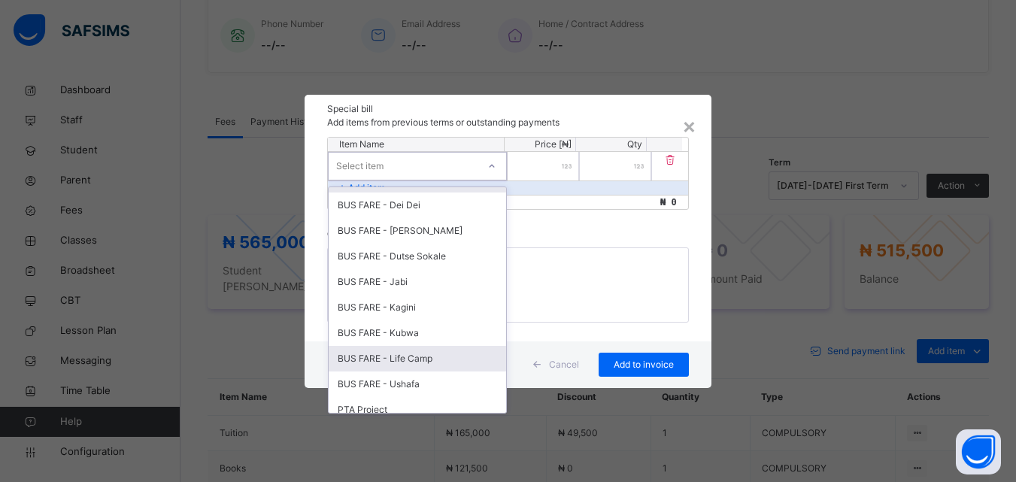
scroll to position [695, 0]
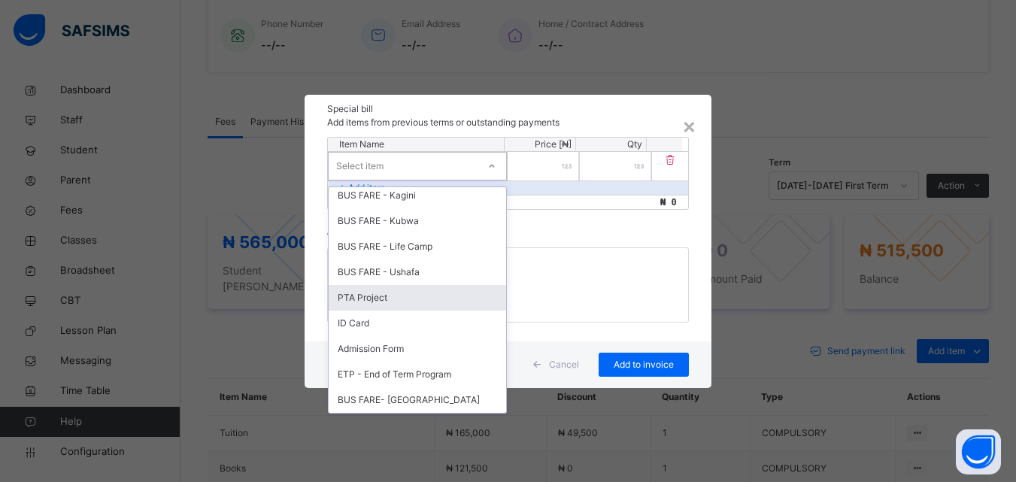
click at [423, 306] on div "PTA Project" at bounding box center [418, 298] width 178 height 26
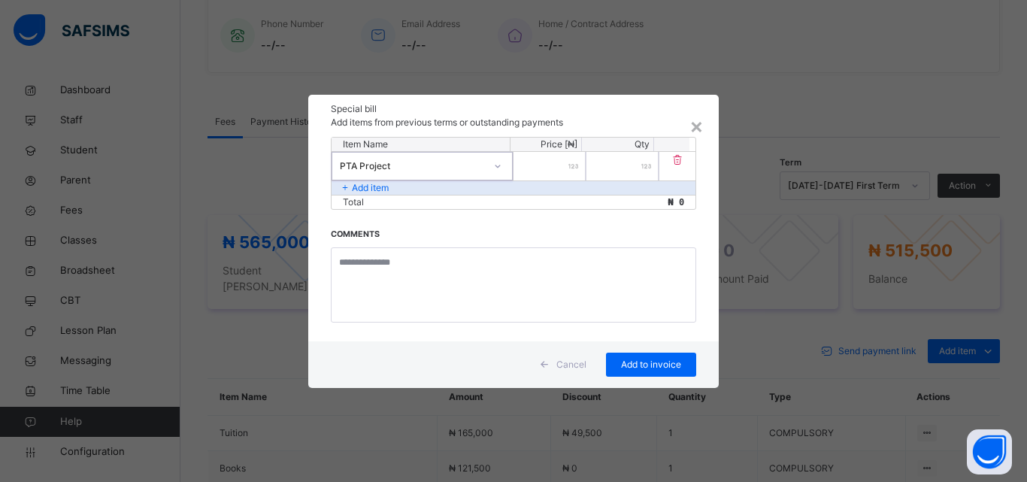
click at [530, 165] on input "number" at bounding box center [550, 166] width 72 height 29
type input "****"
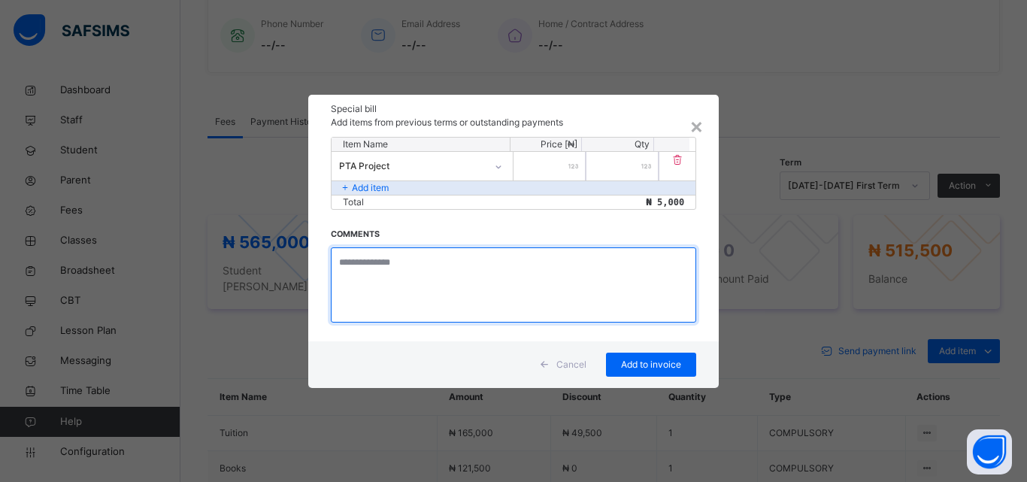
click at [425, 276] on textarea at bounding box center [514, 284] width 366 height 75
type textarea "**********"
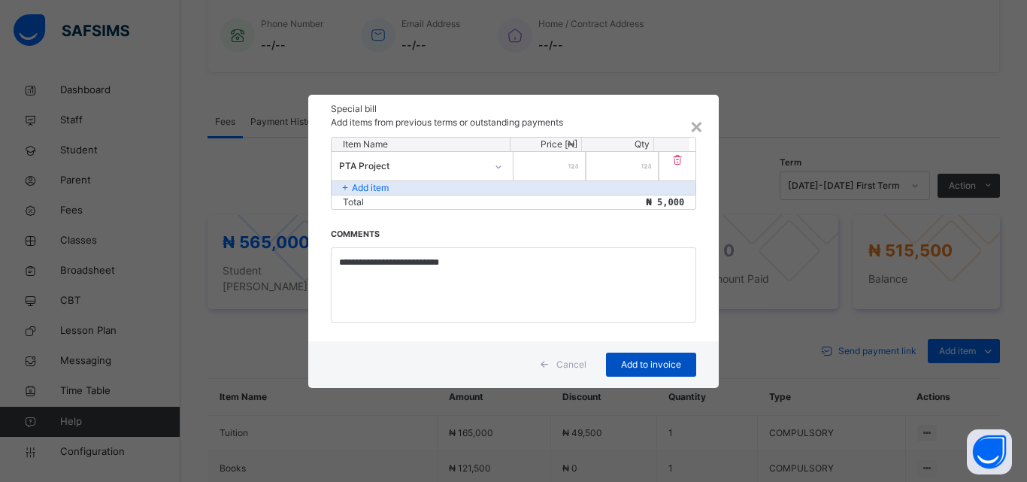
click at [651, 358] on span "Add to invoice" at bounding box center [652, 365] width 68 height 14
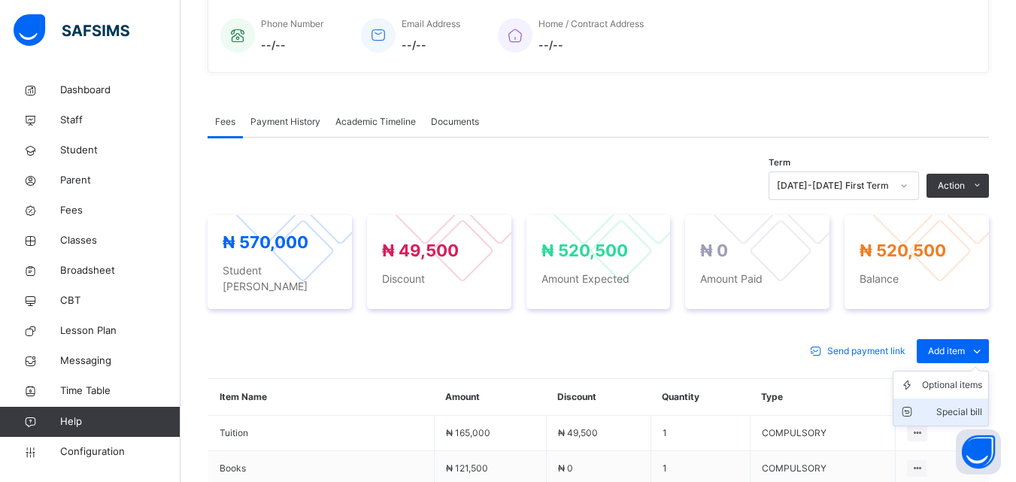
click at [955, 405] on div "Special bill" at bounding box center [952, 412] width 60 height 15
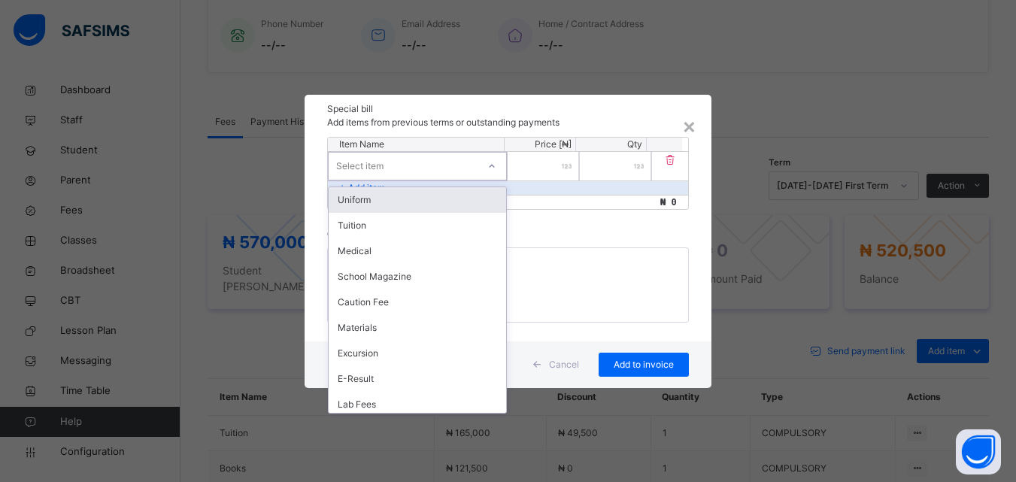
click at [478, 162] on div "Select item" at bounding box center [403, 165] width 149 height 23
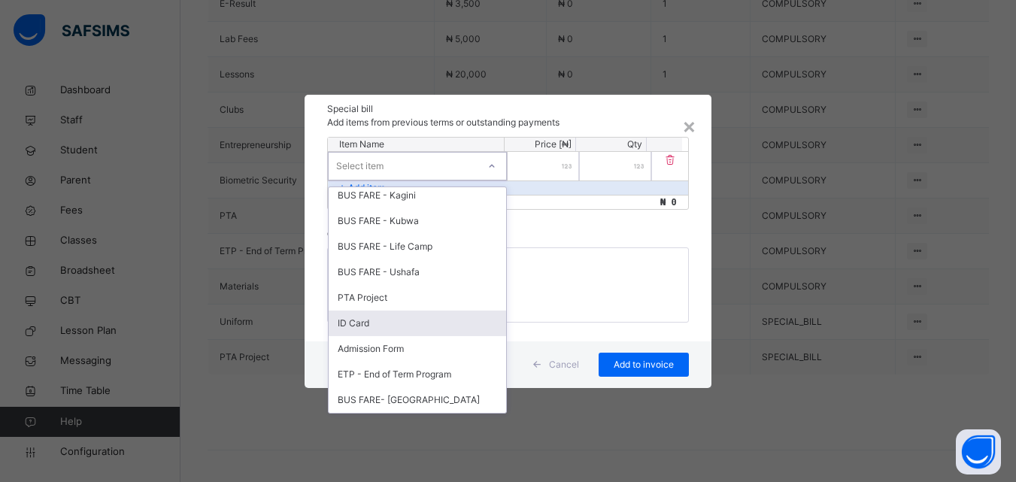
click at [357, 329] on div "ID Card" at bounding box center [418, 324] width 178 height 26
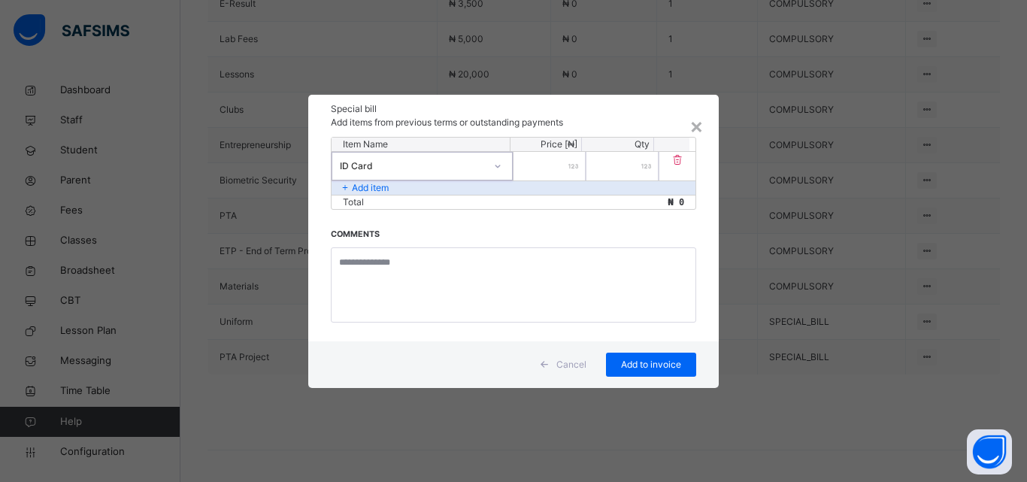
click at [541, 166] on input "number" at bounding box center [550, 166] width 72 height 29
type input "****"
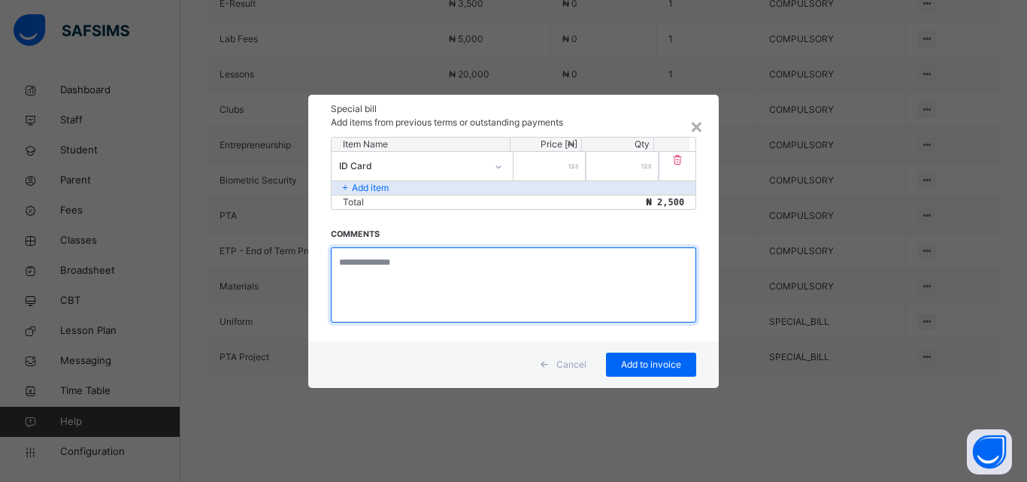
click at [436, 264] on textarea at bounding box center [514, 284] width 366 height 75
type textarea "**********"
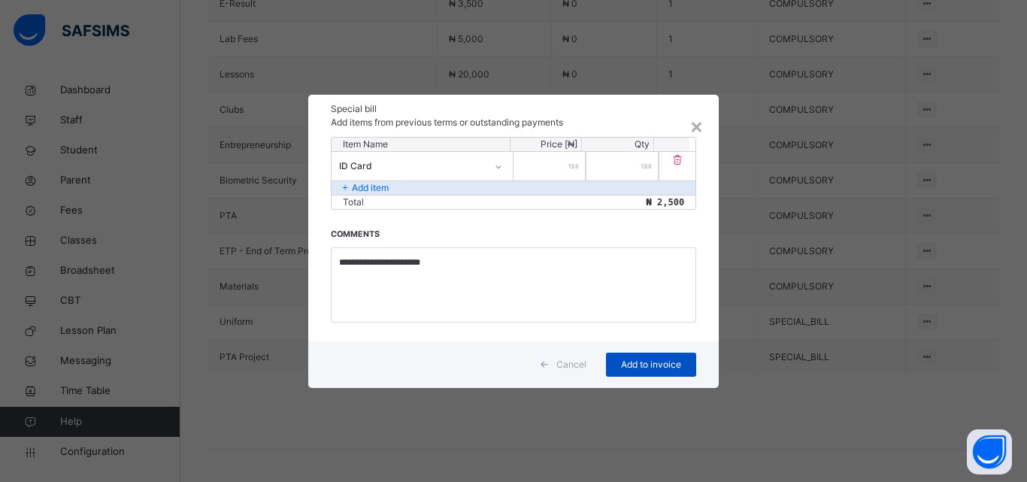
click at [649, 361] on span "Add to invoice" at bounding box center [652, 365] width 68 height 14
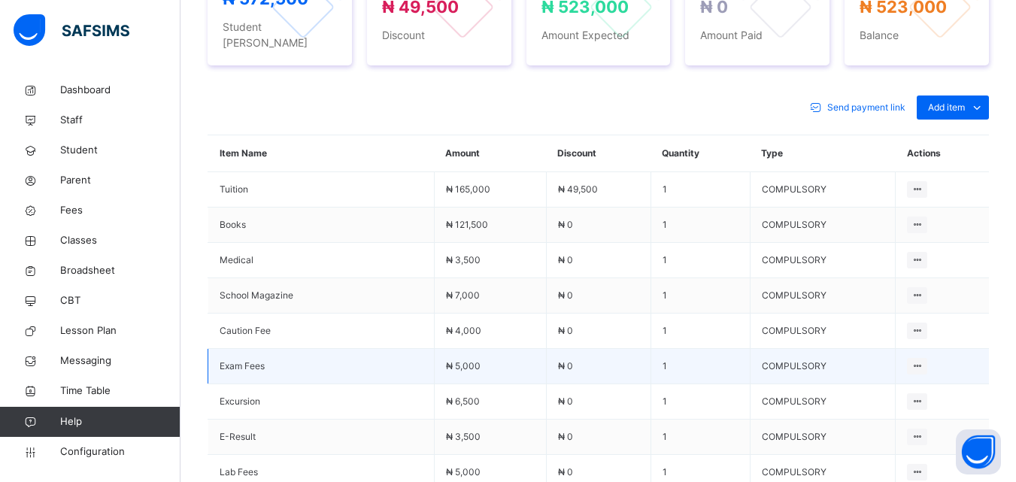
scroll to position [537, 0]
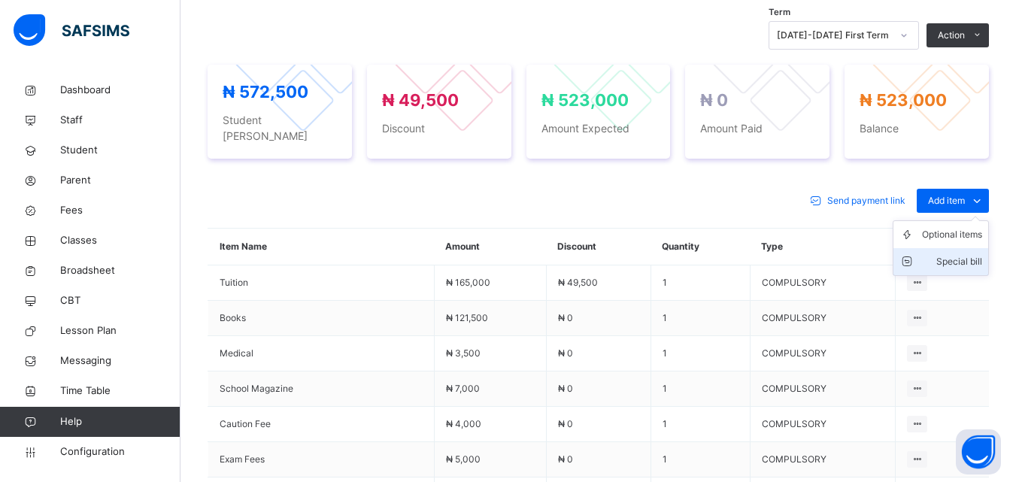
click at [951, 254] on div "Special bill" at bounding box center [952, 261] width 60 height 15
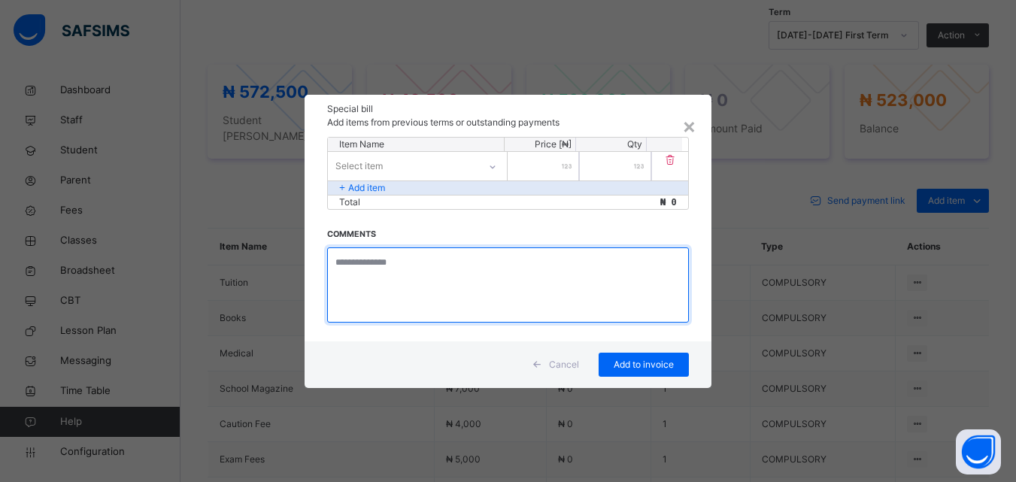
click at [463, 269] on textarea at bounding box center [507, 284] width 361 height 75
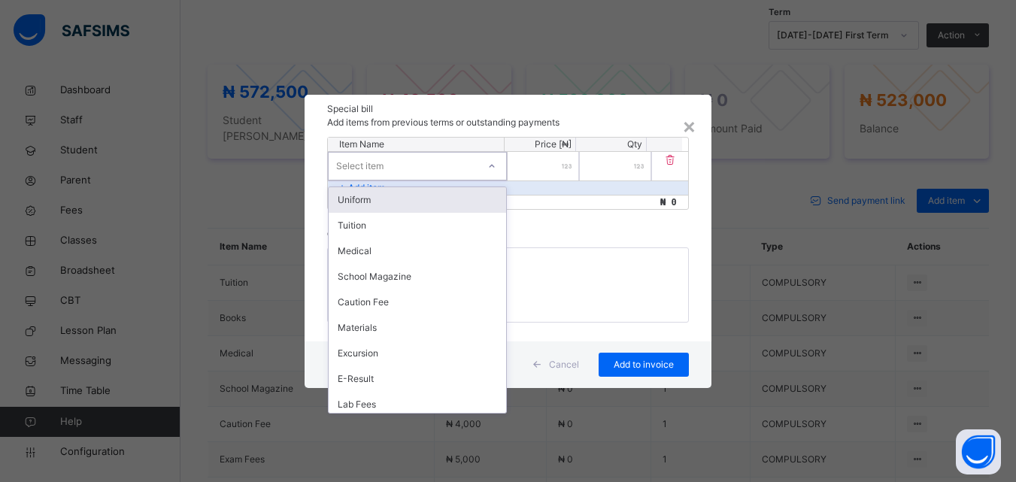
click at [496, 162] on icon at bounding box center [491, 166] width 9 height 15
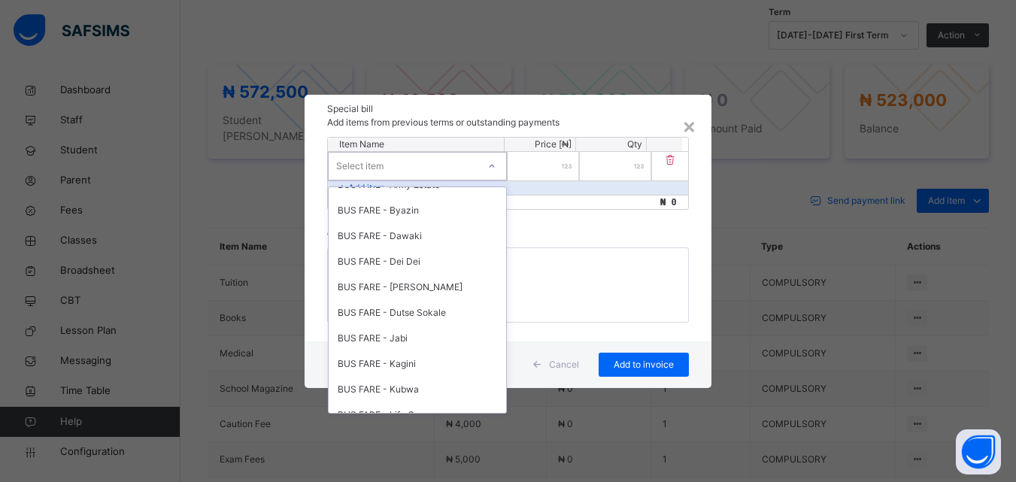
scroll to position [695, 0]
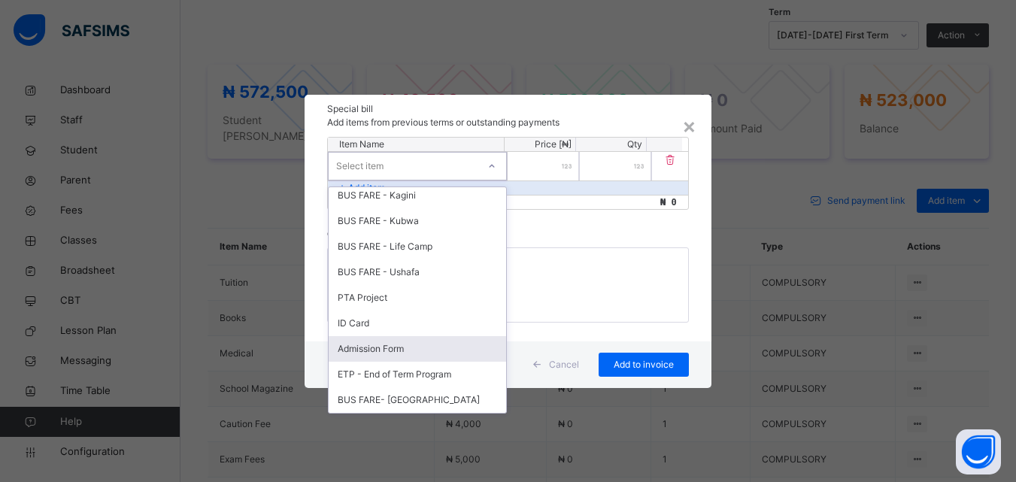
click at [439, 356] on div "Admission Form" at bounding box center [418, 349] width 178 height 26
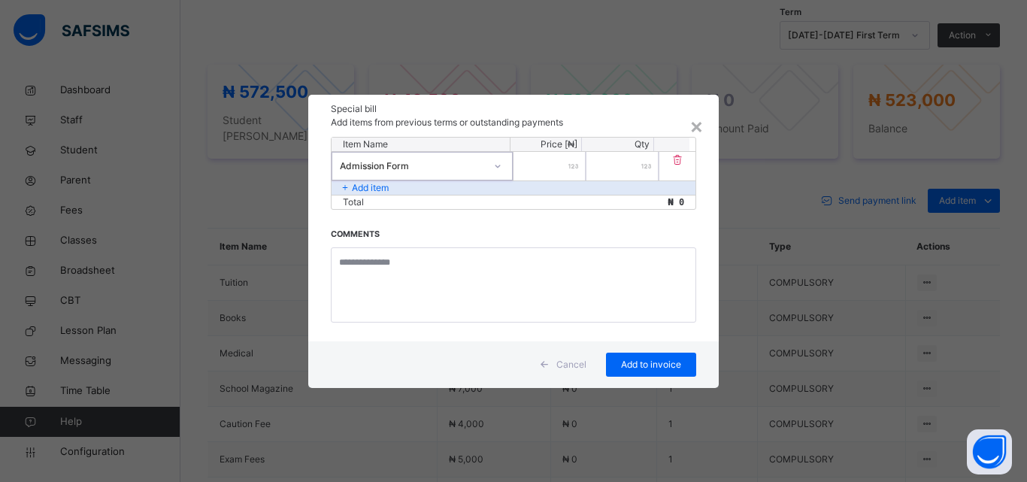
click at [566, 168] on input "number" at bounding box center [550, 166] width 72 height 29
type input "****"
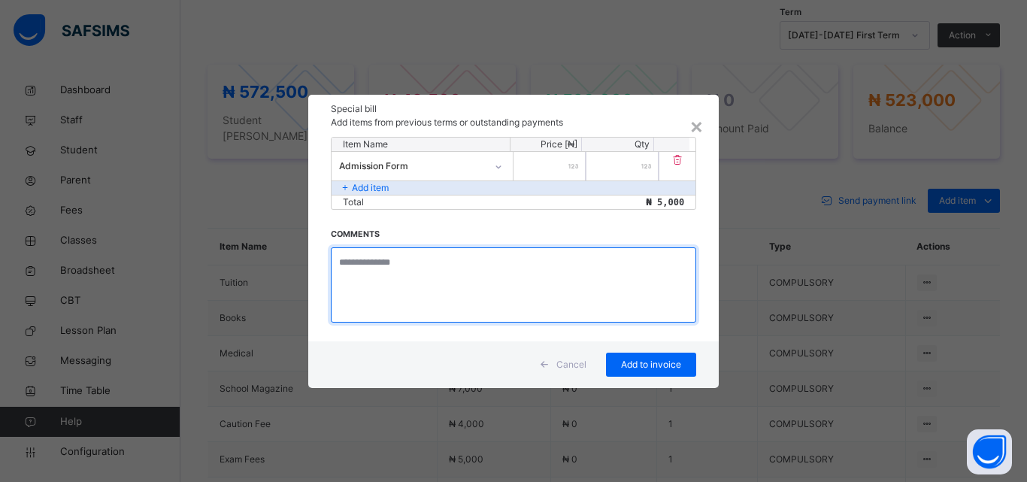
click at [398, 269] on textarea at bounding box center [514, 284] width 366 height 75
click at [445, 268] on textarea at bounding box center [514, 284] width 366 height 75
type textarea "**********"
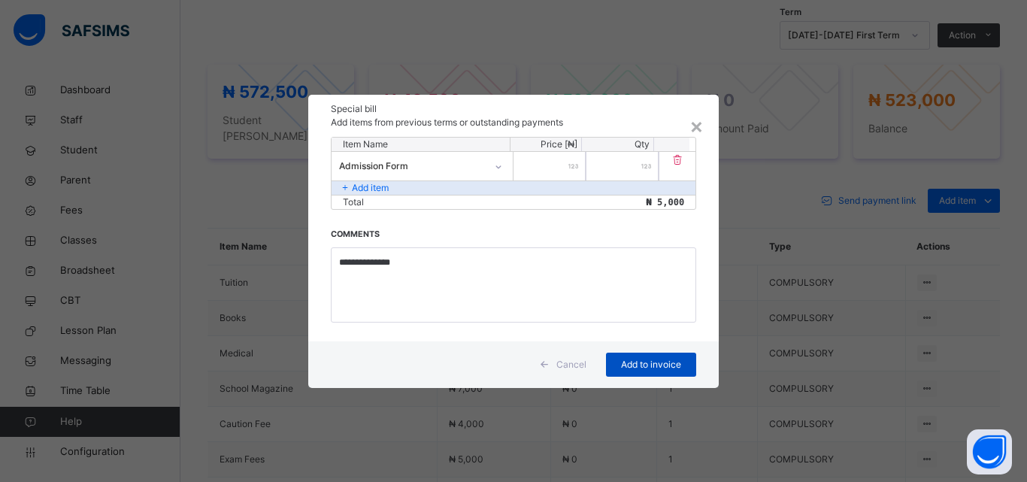
click at [627, 359] on span "Add to invoice" at bounding box center [652, 365] width 68 height 14
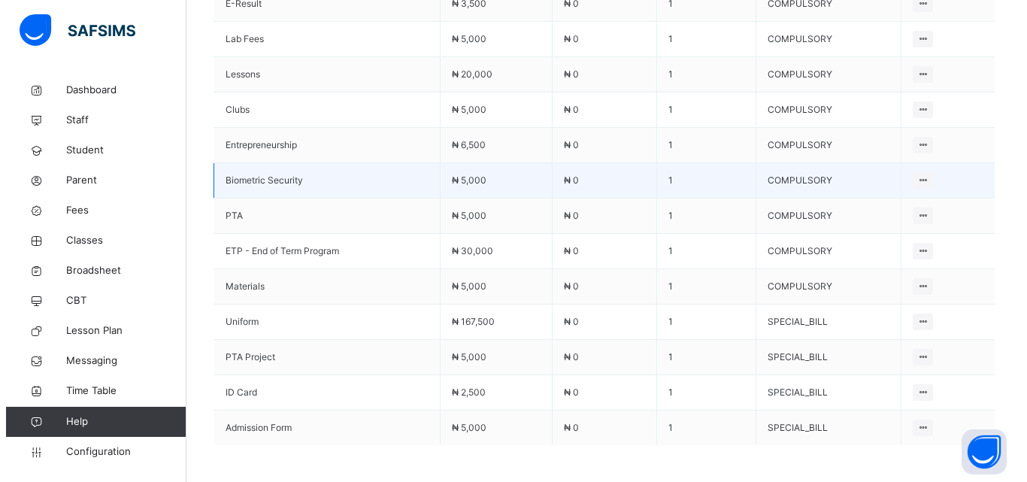
scroll to position [1170, 0]
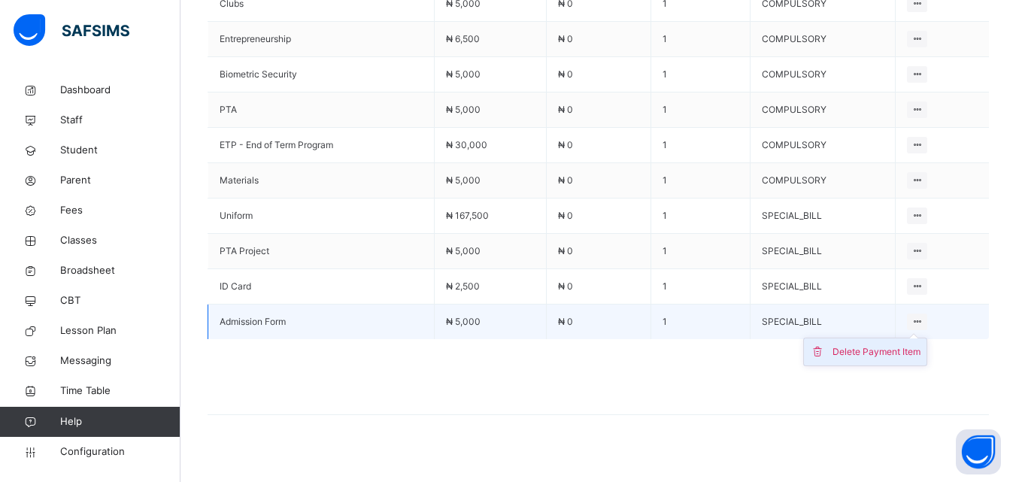
click at [892, 344] on div "Delete Payment Item" at bounding box center [877, 351] width 88 height 15
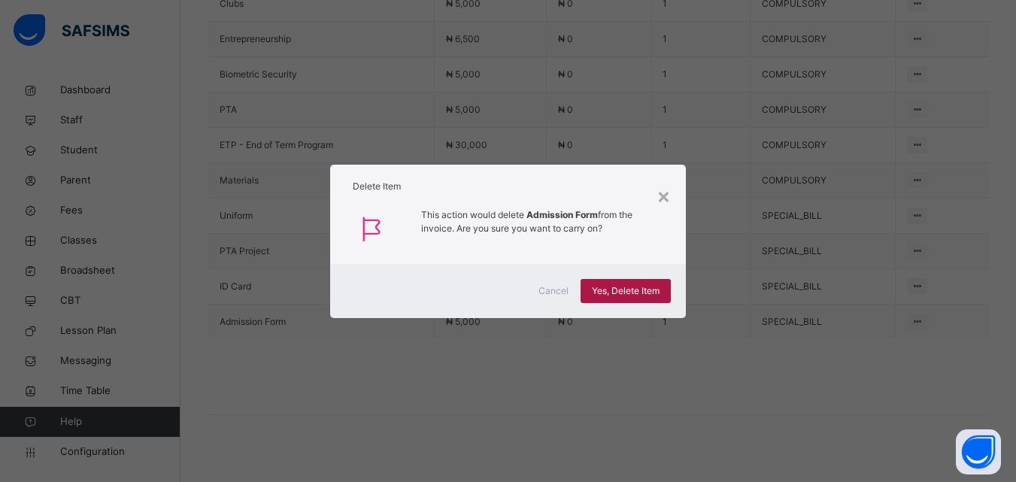
click at [654, 288] on span "Yes, Delete Item" at bounding box center [626, 291] width 68 height 14
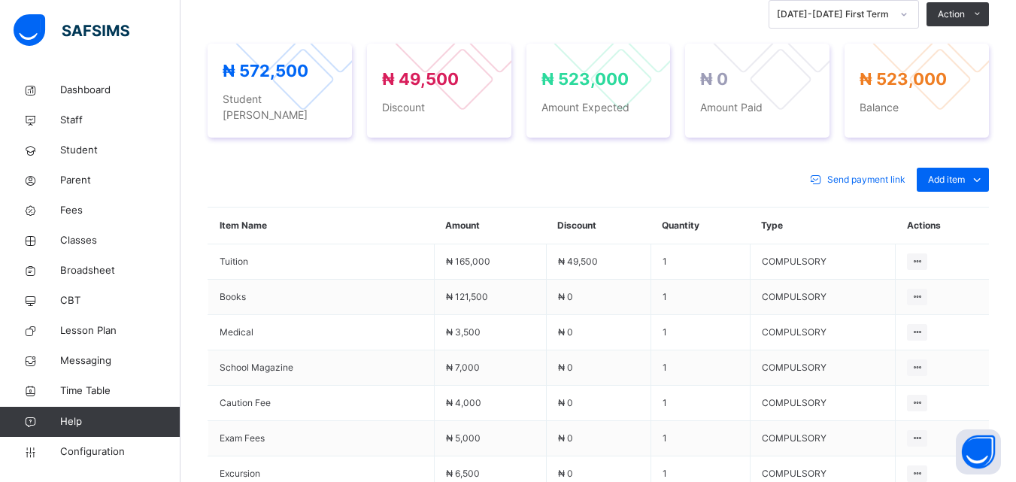
scroll to position [533, 0]
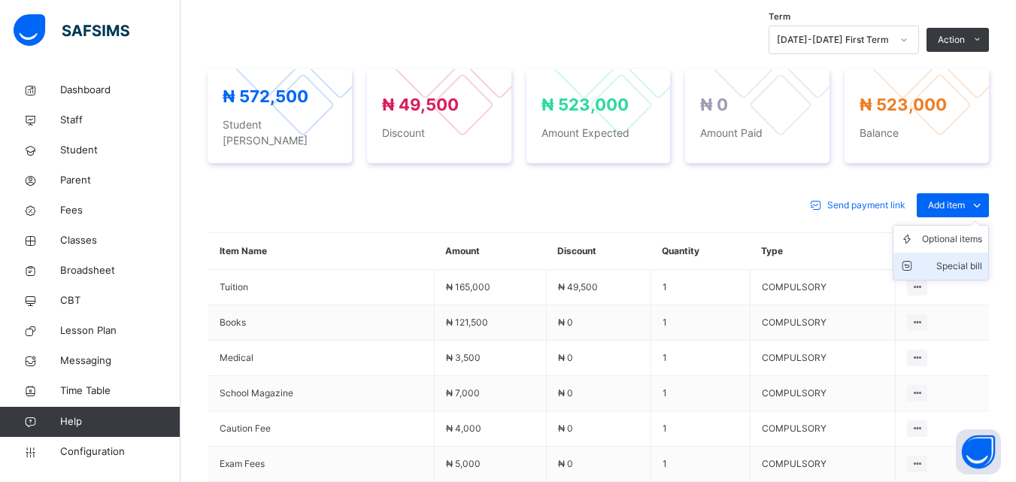
click at [965, 259] on div "Special bill" at bounding box center [952, 266] width 60 height 15
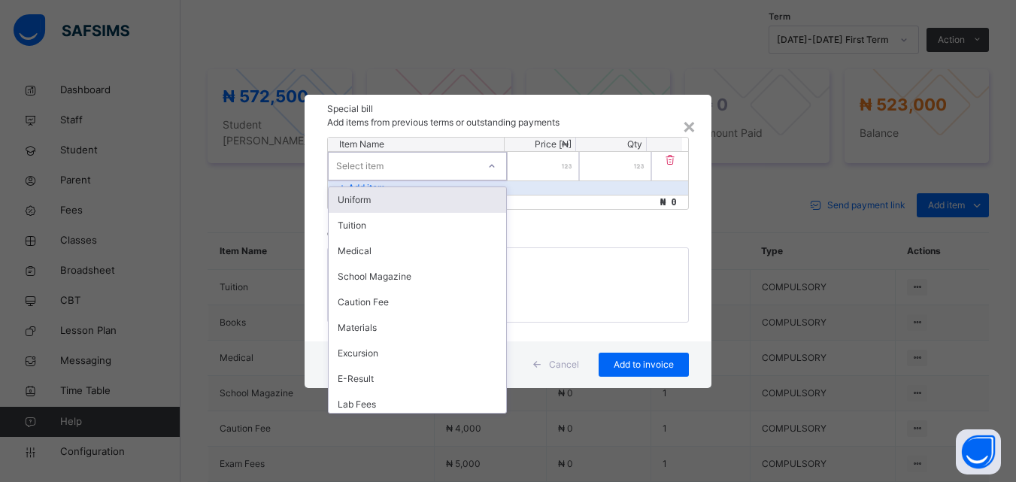
click at [498, 162] on div at bounding box center [492, 166] width 26 height 24
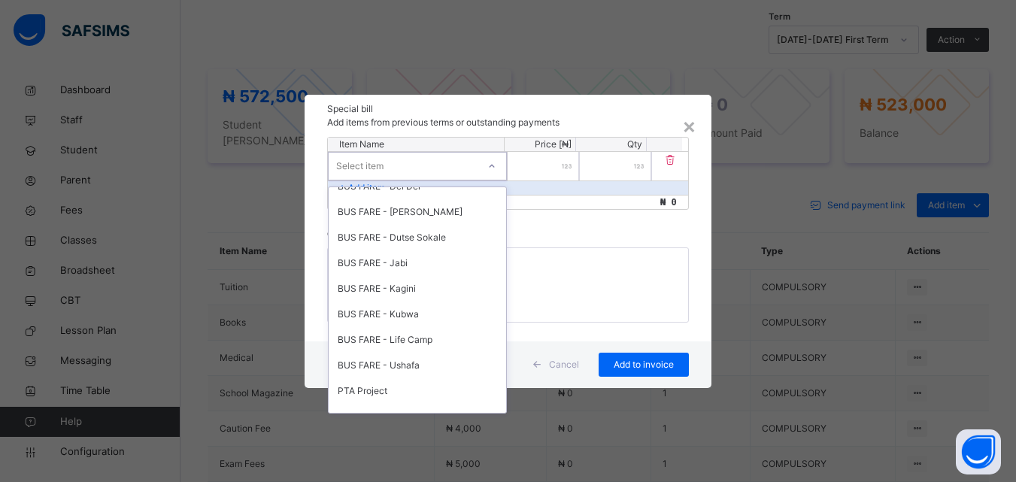
scroll to position [695, 0]
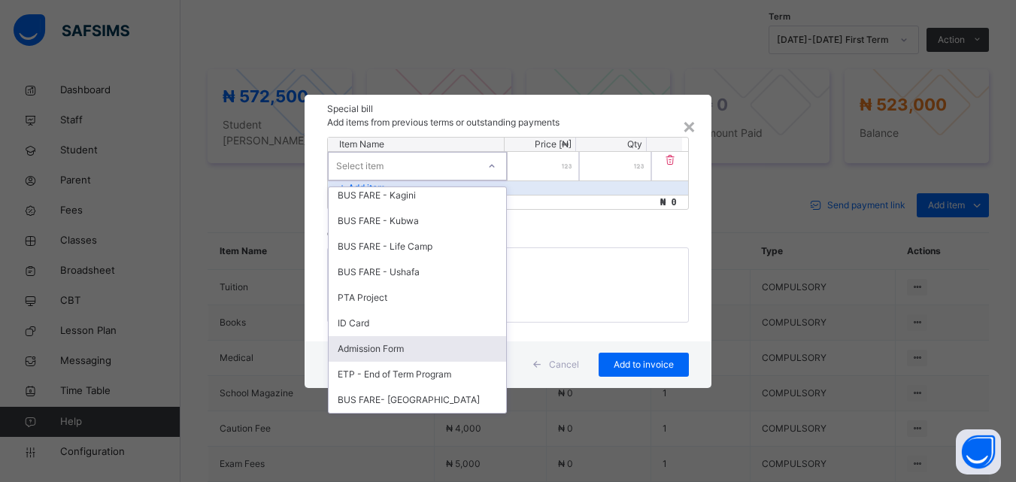
click at [395, 355] on div "Admission Form" at bounding box center [418, 349] width 178 height 26
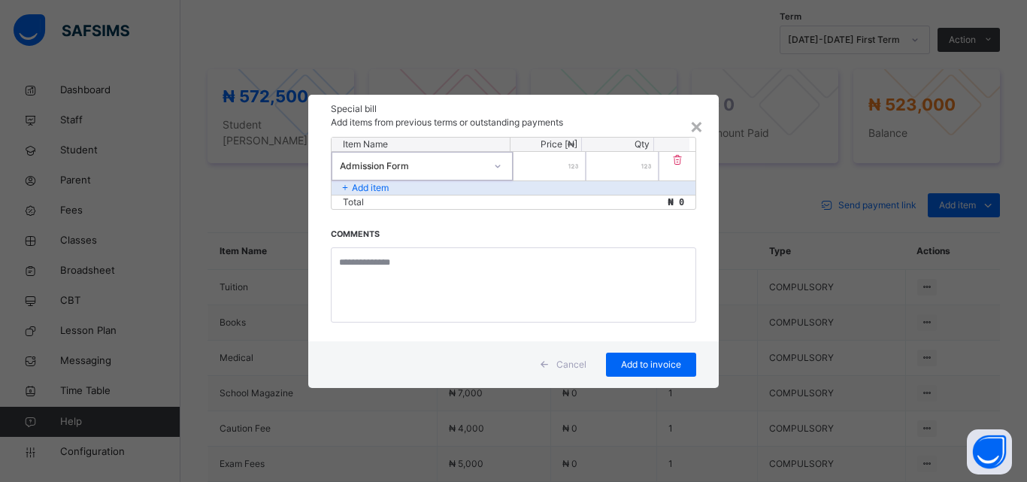
click at [567, 166] on input "number" at bounding box center [550, 166] width 72 height 29
type input "*****"
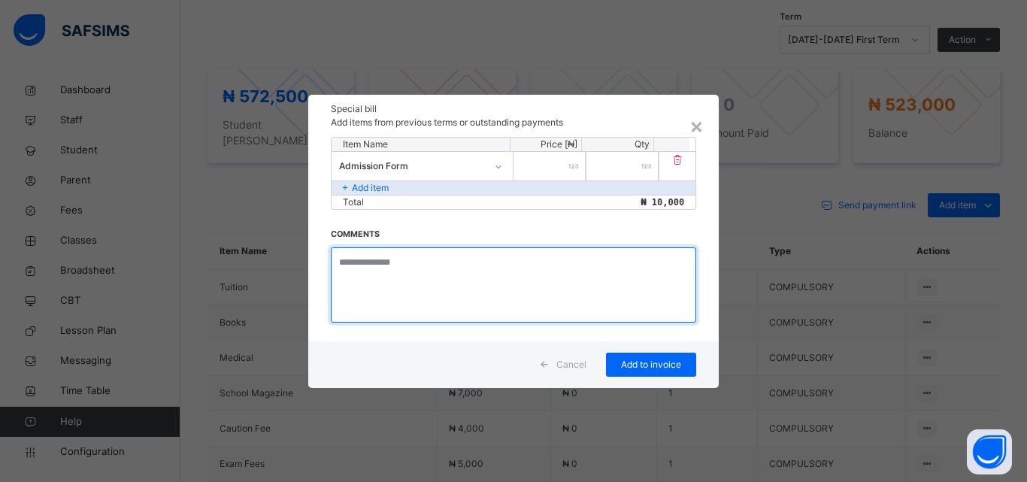
click at [405, 272] on textarea at bounding box center [514, 284] width 366 height 75
type textarea "**********"
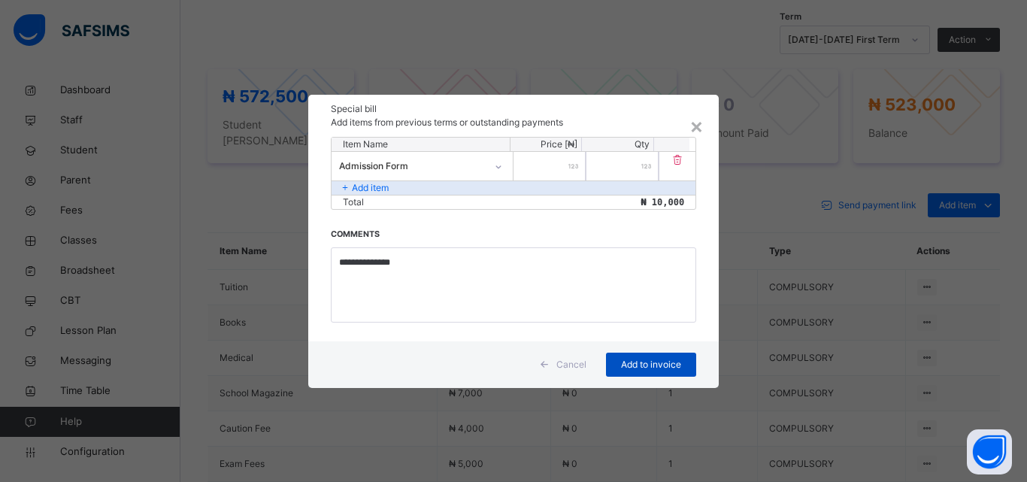
click at [666, 367] on span "Add to invoice" at bounding box center [652, 365] width 68 height 14
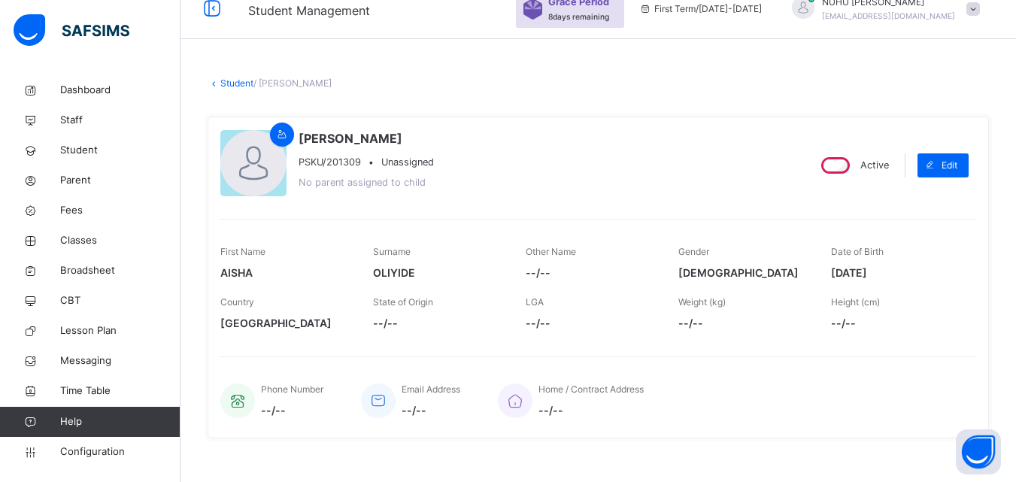
scroll to position [0, 0]
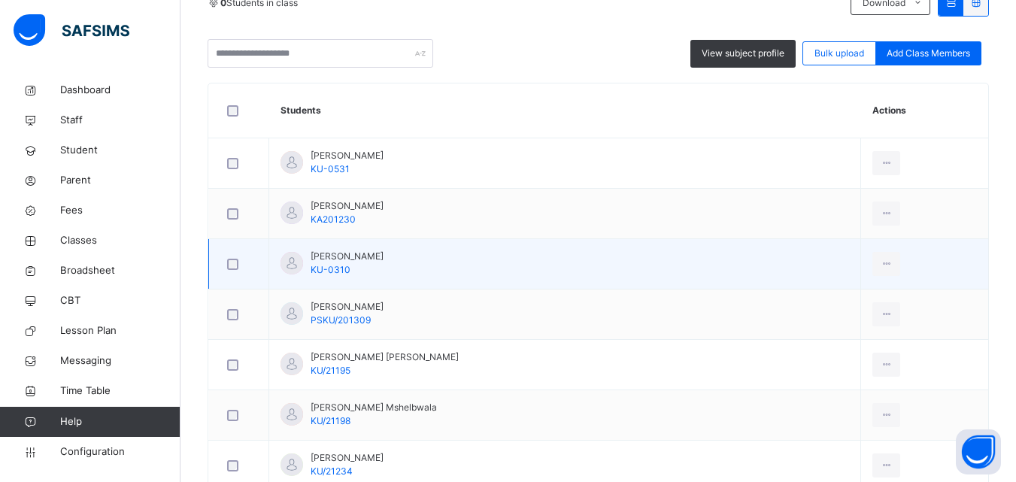
scroll to position [526, 0]
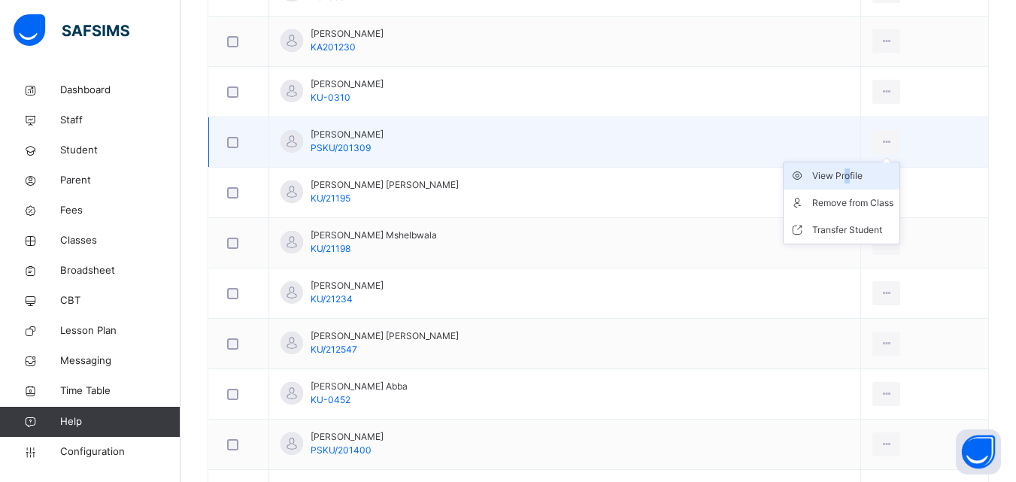
click at [812, 175] on div "View Profile" at bounding box center [852, 175] width 81 height 15
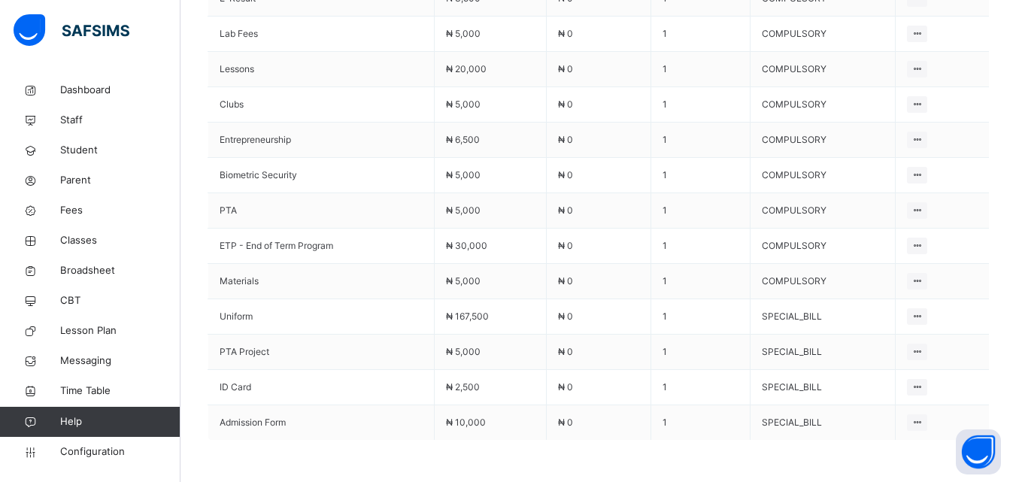
scroll to position [1170, 0]
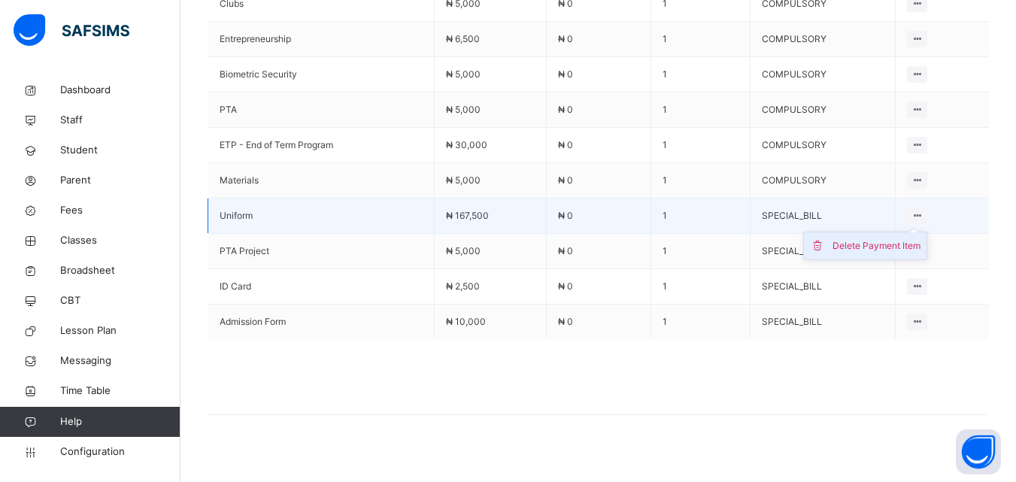
click at [907, 238] on div "Delete Payment Item" at bounding box center [877, 245] width 88 height 15
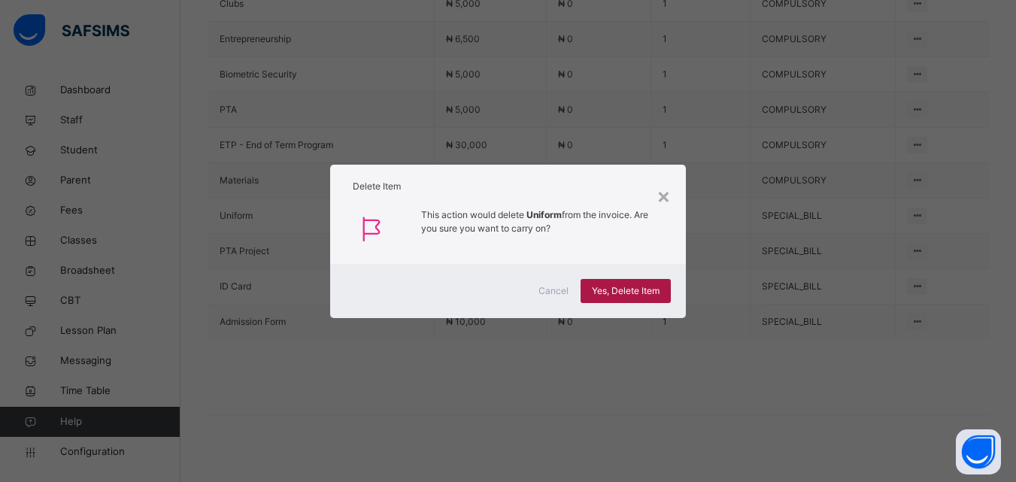
click at [625, 284] on div "Yes, Delete Item" at bounding box center [626, 291] width 90 height 24
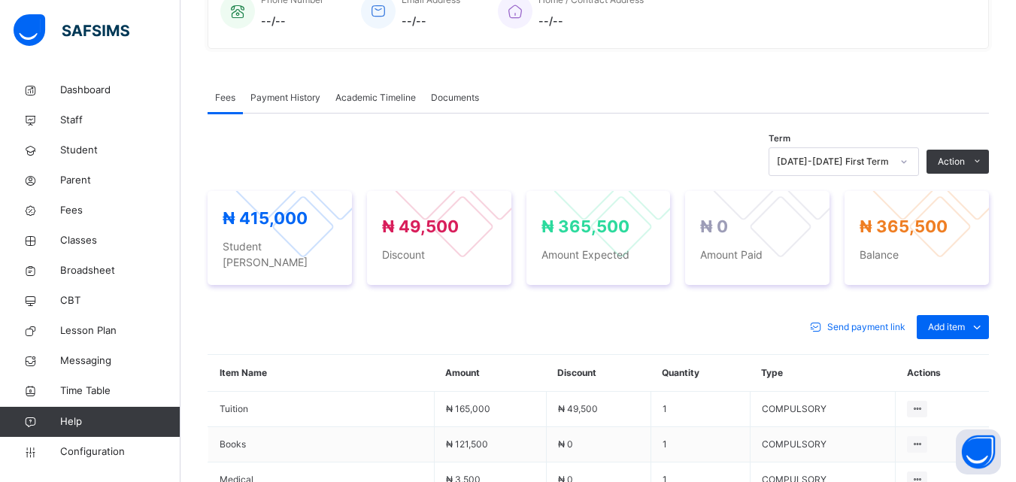
scroll to position [417, 0]
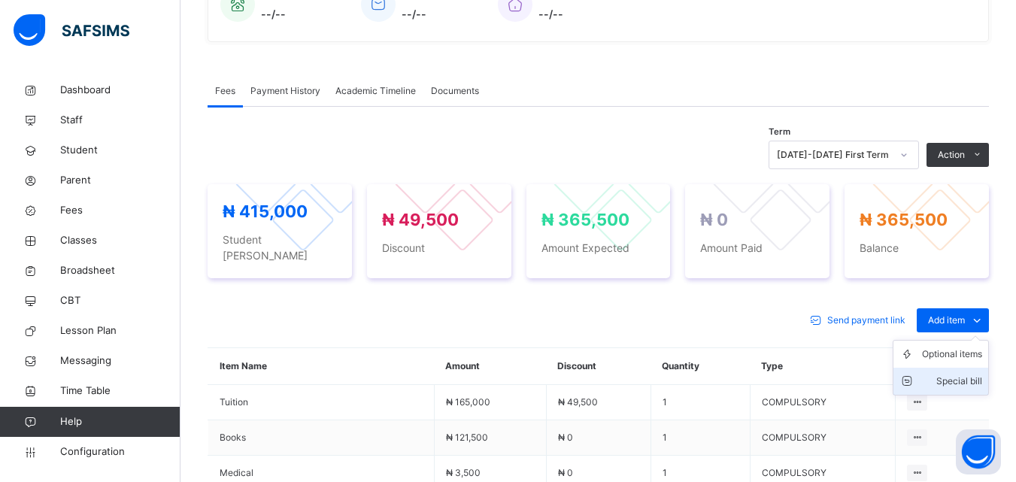
click at [944, 374] on div "Special bill" at bounding box center [952, 381] width 60 height 15
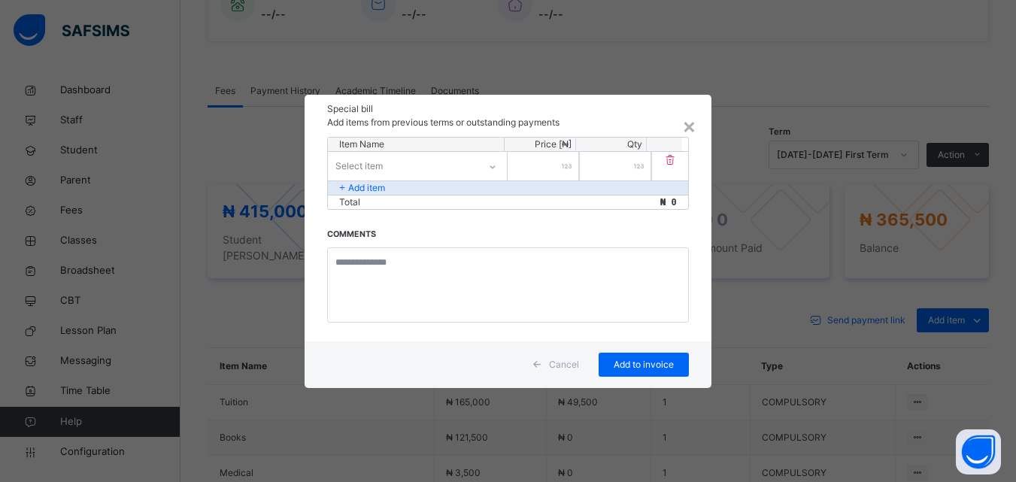
click at [454, 167] on div "Select item" at bounding box center [403, 165] width 150 height 23
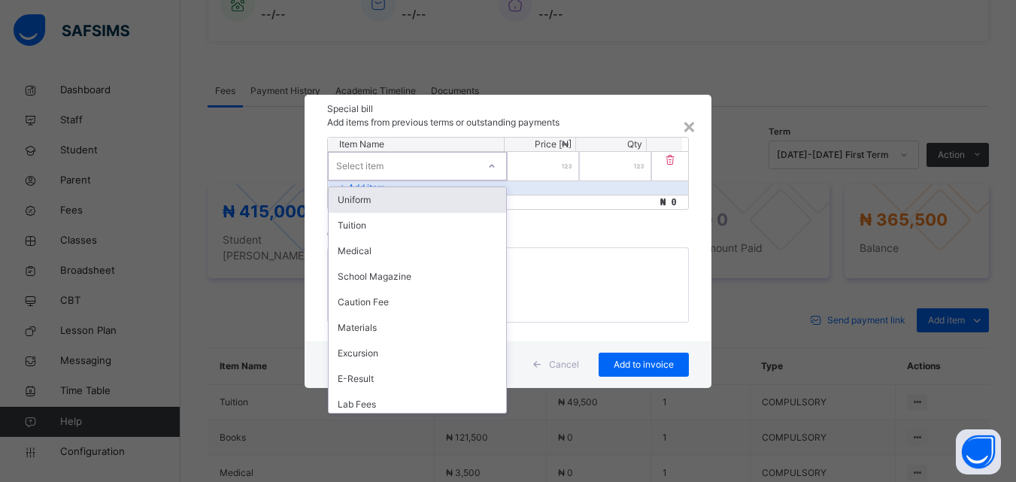
click at [399, 206] on div "Uniform" at bounding box center [418, 200] width 178 height 26
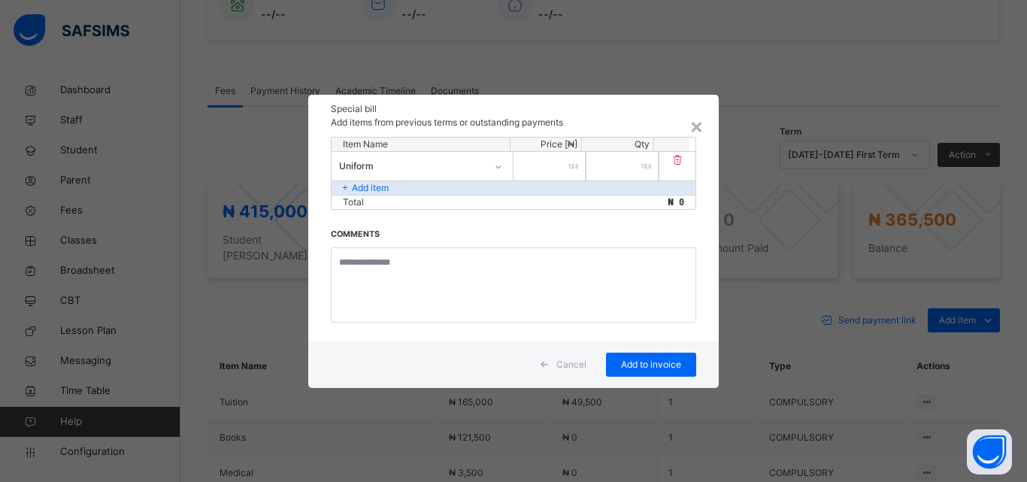
click at [553, 165] on input "number" at bounding box center [550, 166] width 72 height 29
type input "******"
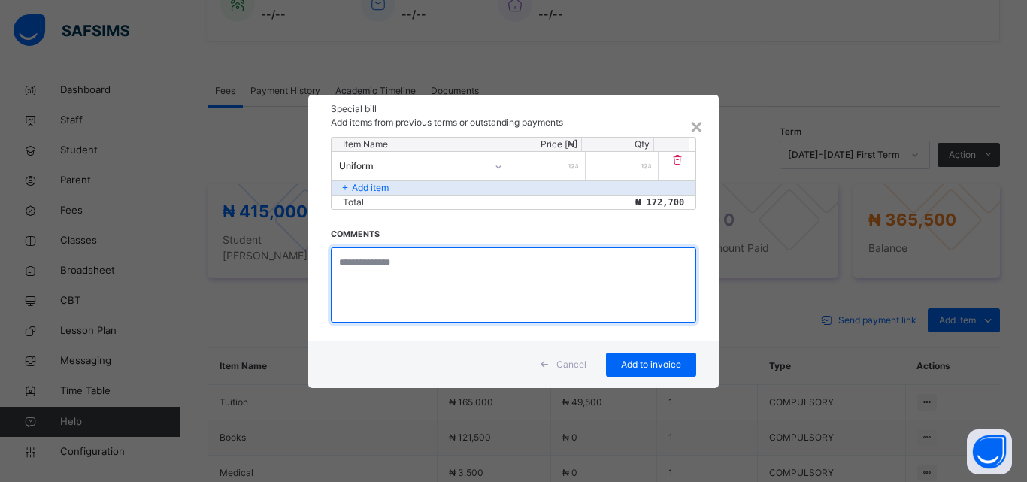
click at [466, 275] on textarea at bounding box center [514, 284] width 366 height 75
type textarea "**********"
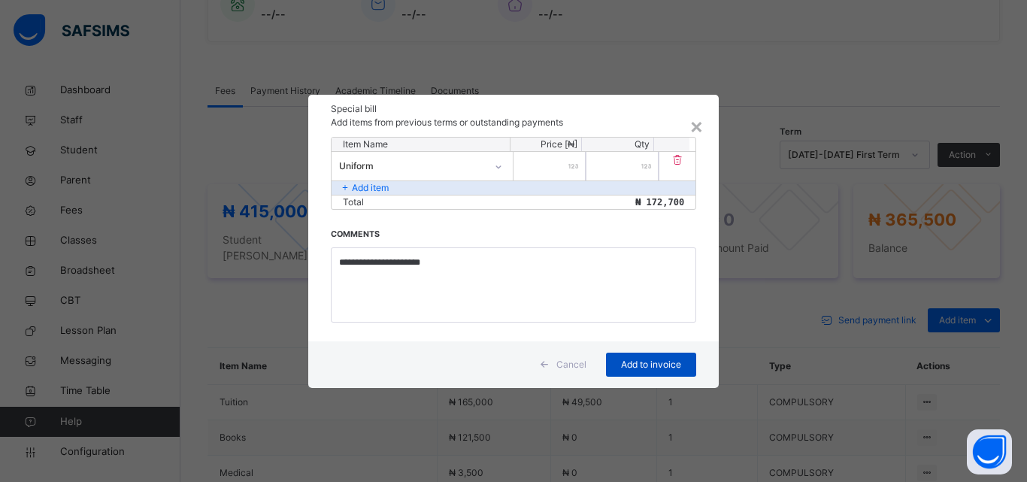
click at [652, 363] on span "Add to invoice" at bounding box center [652, 365] width 68 height 14
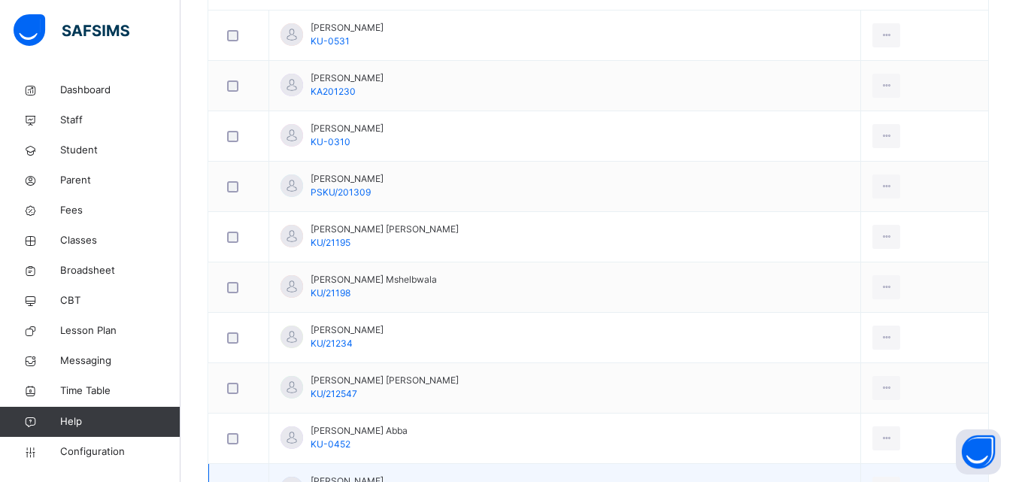
scroll to position [602, 0]
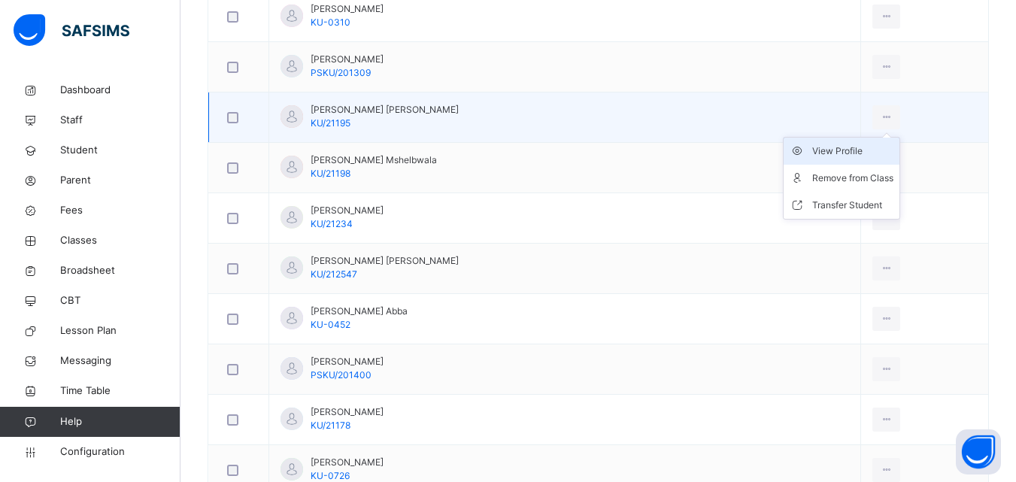
click at [812, 153] on div "View Profile" at bounding box center [852, 151] width 81 height 15
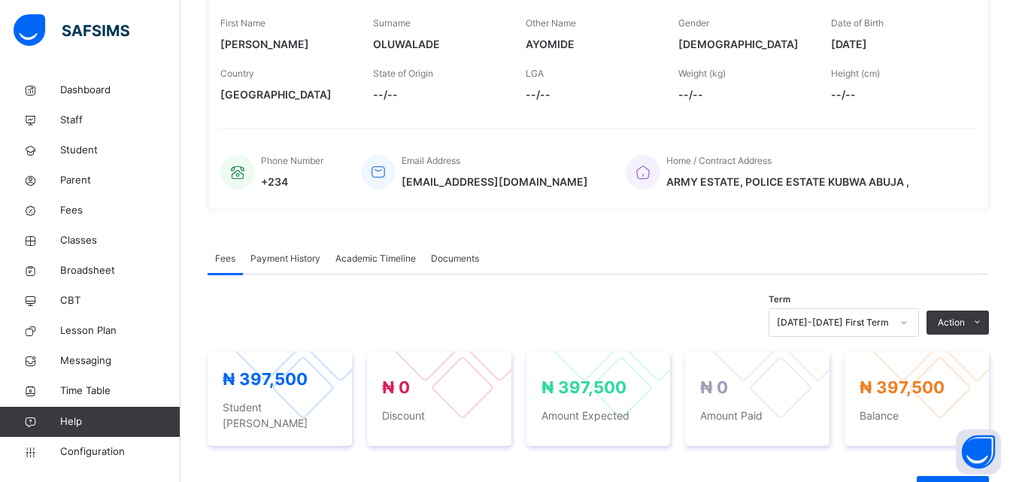
scroll to position [276, 0]
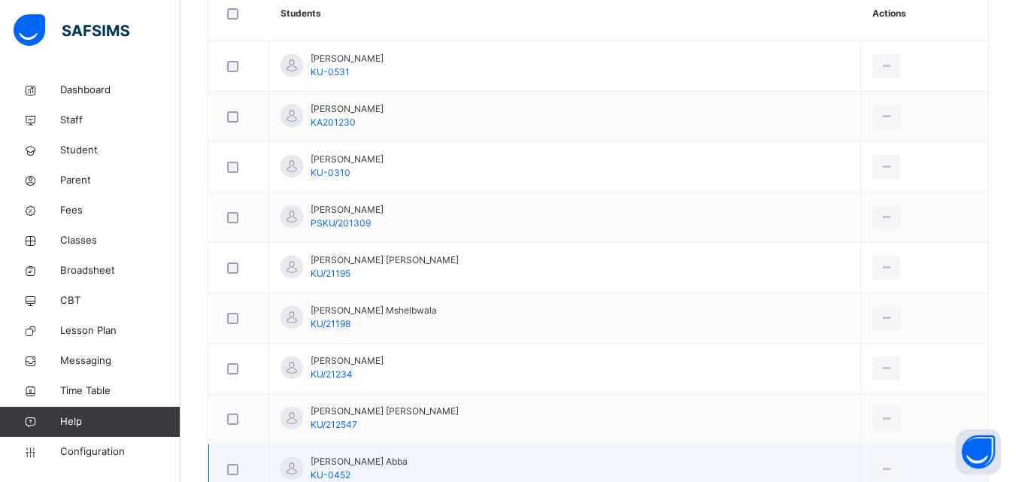
scroll to position [526, 0]
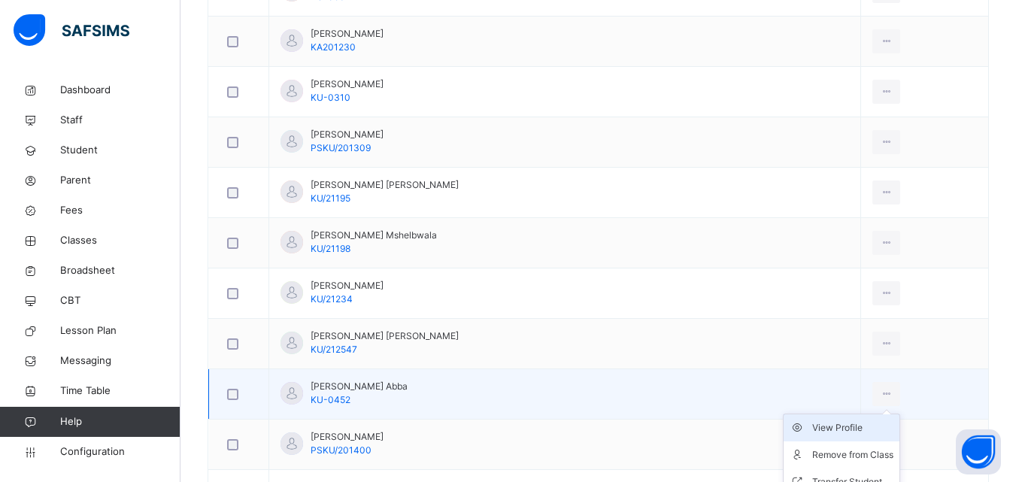
click at [815, 424] on div "View Profile" at bounding box center [852, 427] width 81 height 15
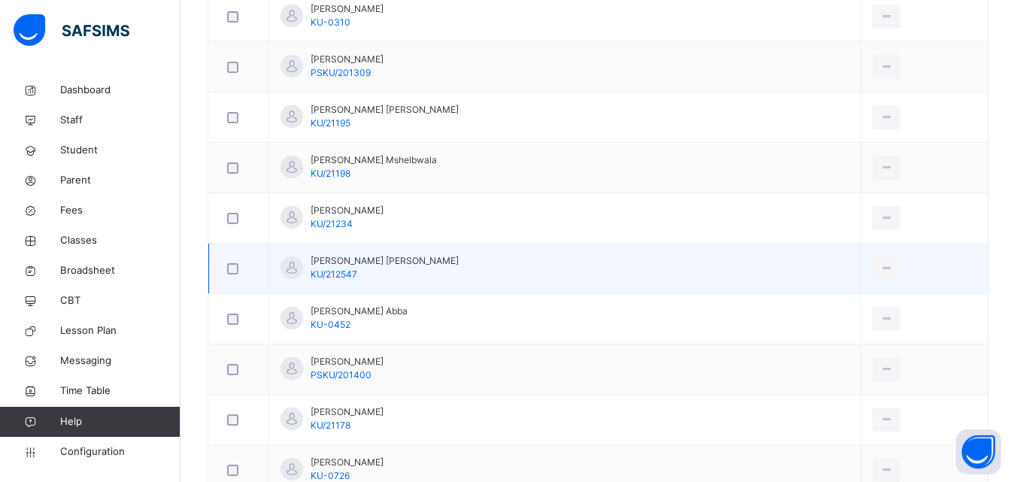
scroll to position [752, 0]
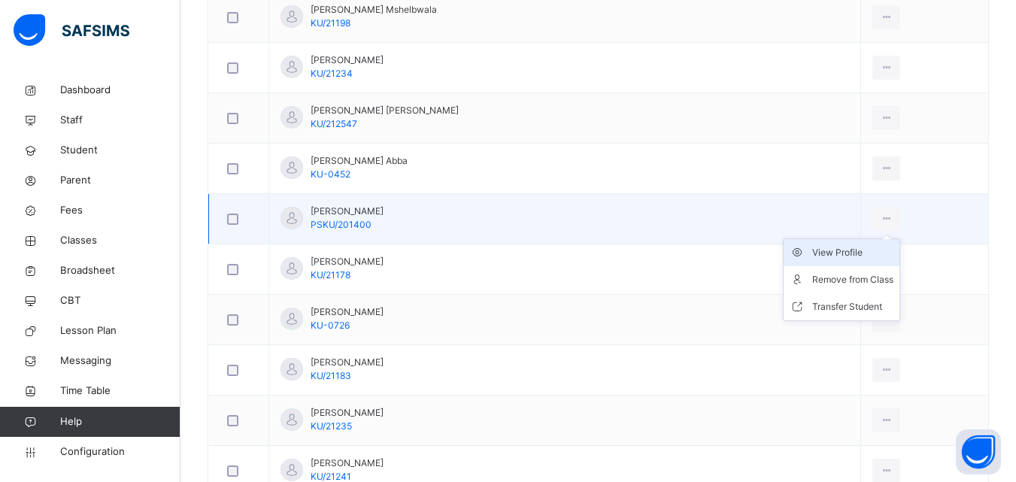
click at [812, 250] on div "View Profile" at bounding box center [852, 252] width 81 height 15
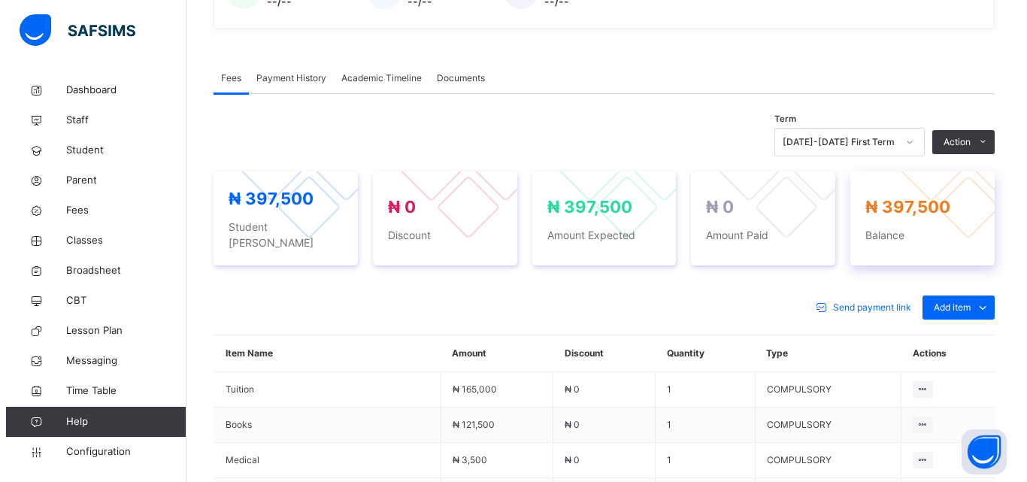
scroll to position [451, 0]
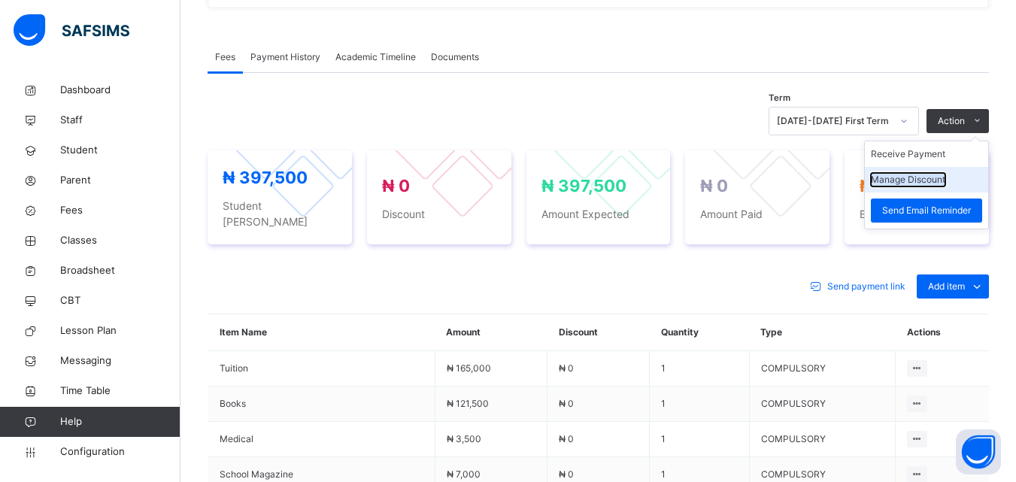
click at [915, 187] on button "Manage Discount" at bounding box center [908, 180] width 74 height 14
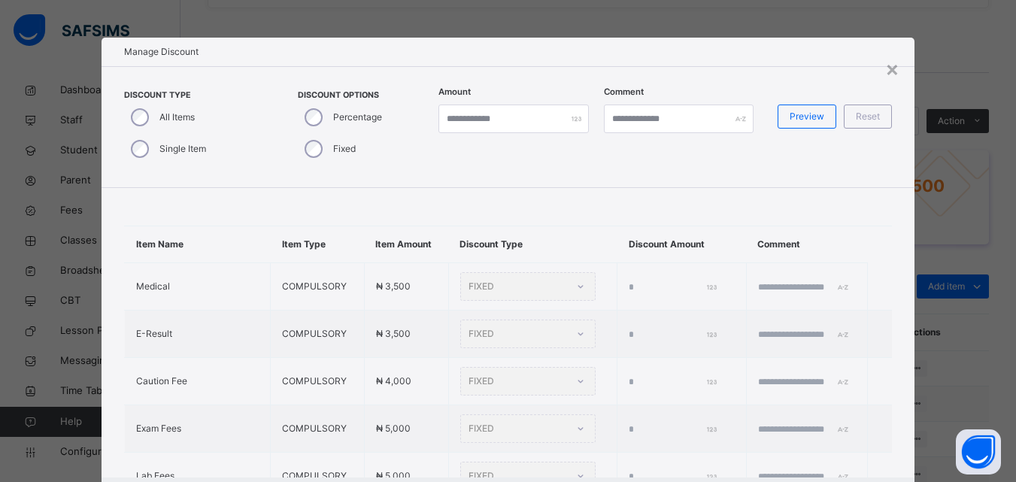
type input "*"
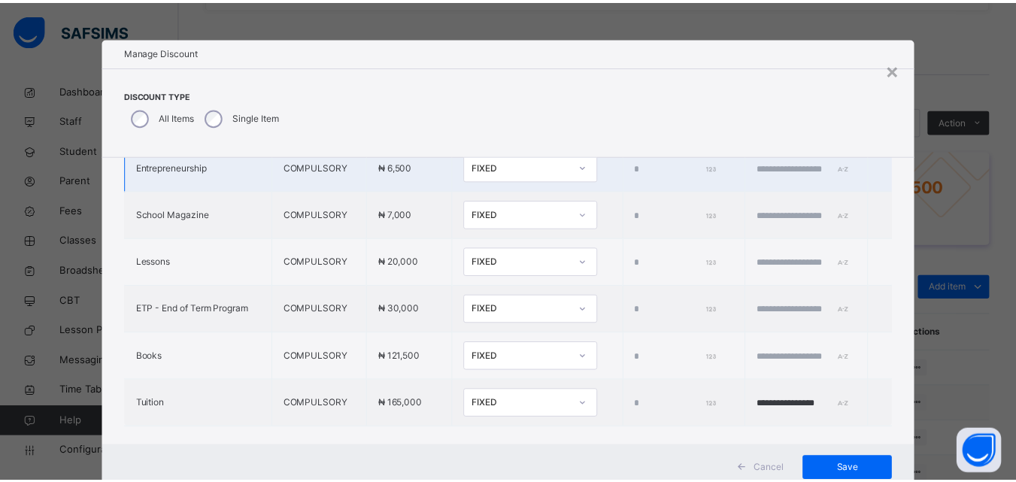
scroll to position [606, 0]
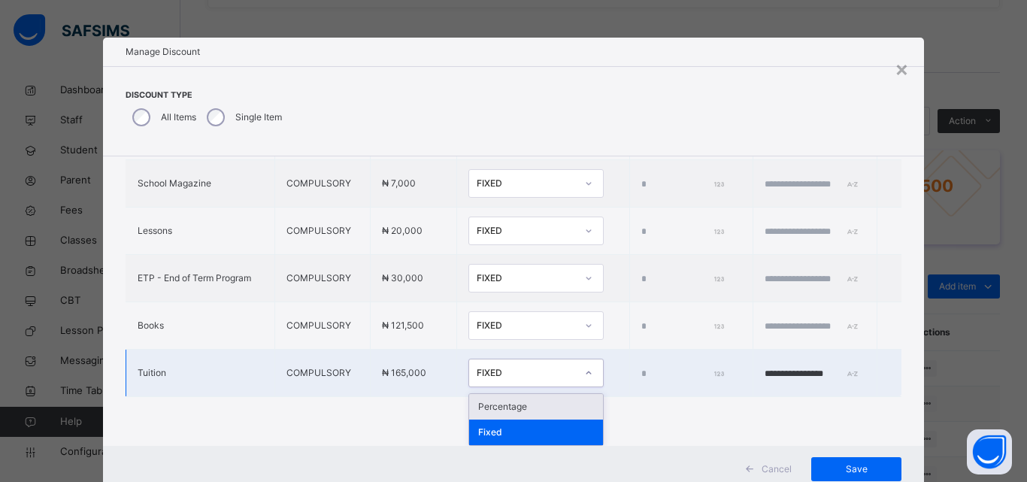
click at [514, 373] on div "FIXED" at bounding box center [526, 373] width 99 height 14
click at [484, 407] on div "Percentage" at bounding box center [536, 407] width 134 height 26
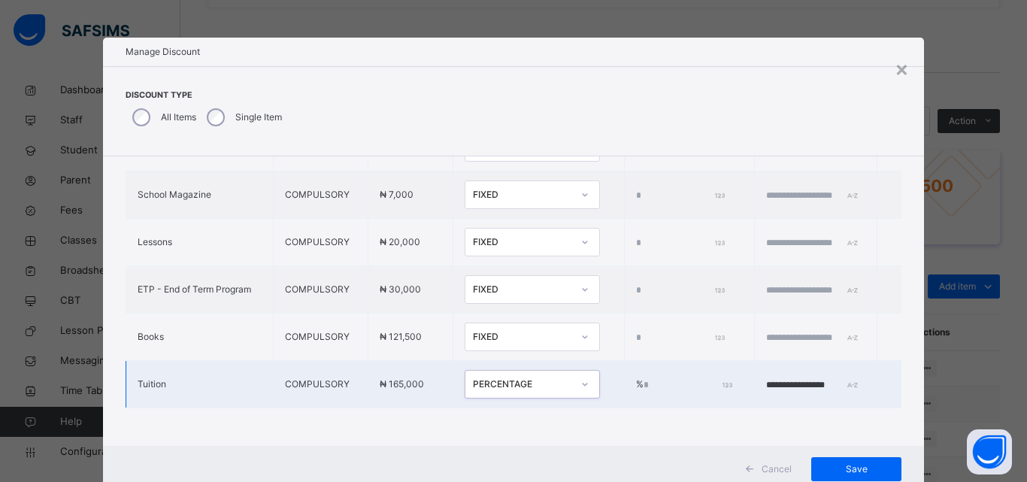
click at [644, 378] on input "*" at bounding box center [687, 385] width 86 height 14
type input "***"
click at [766, 378] on input "**********" at bounding box center [811, 385] width 90 height 14
type input "**********"
click at [856, 463] on span "Save" at bounding box center [857, 470] width 68 height 14
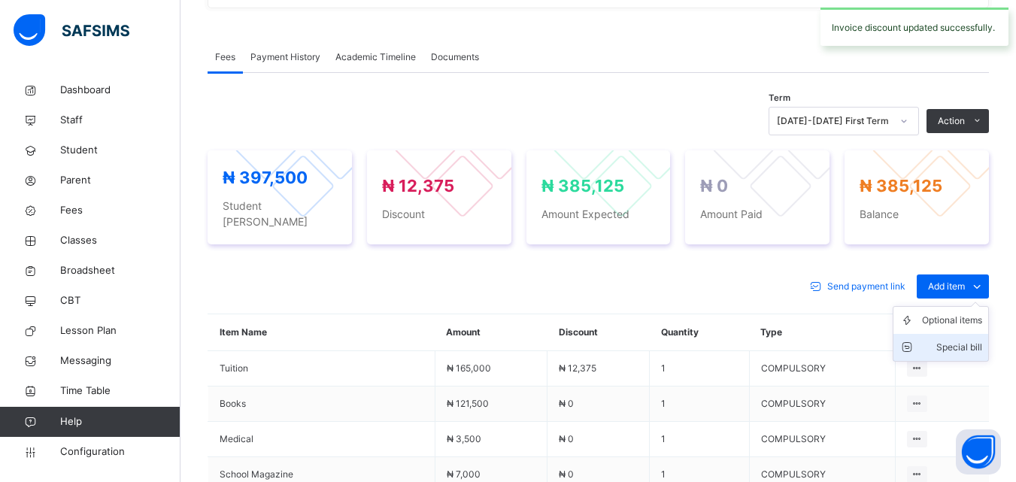
click at [974, 340] on div "Special bill" at bounding box center [952, 347] width 60 height 15
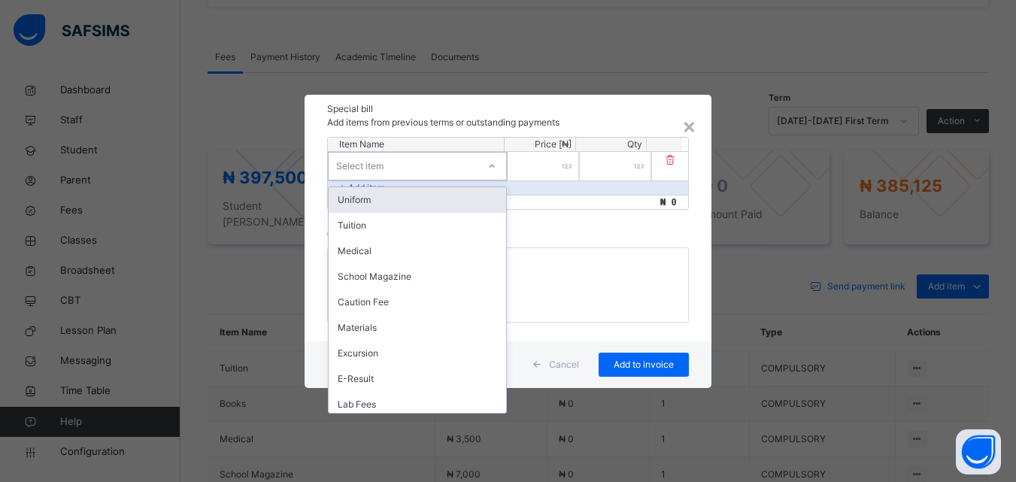
click at [415, 168] on div "Select item" at bounding box center [403, 165] width 149 height 23
click at [378, 199] on div "Uniform" at bounding box center [418, 200] width 178 height 26
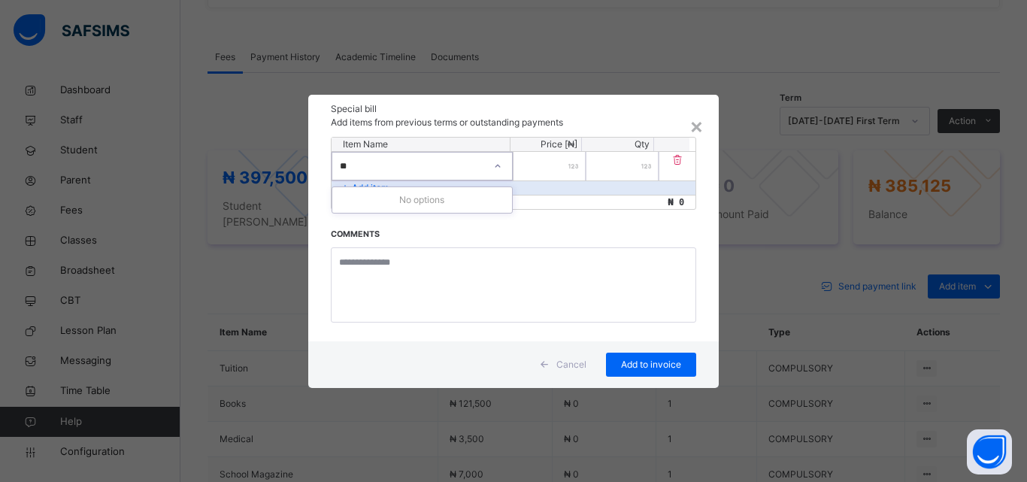
type input "*"
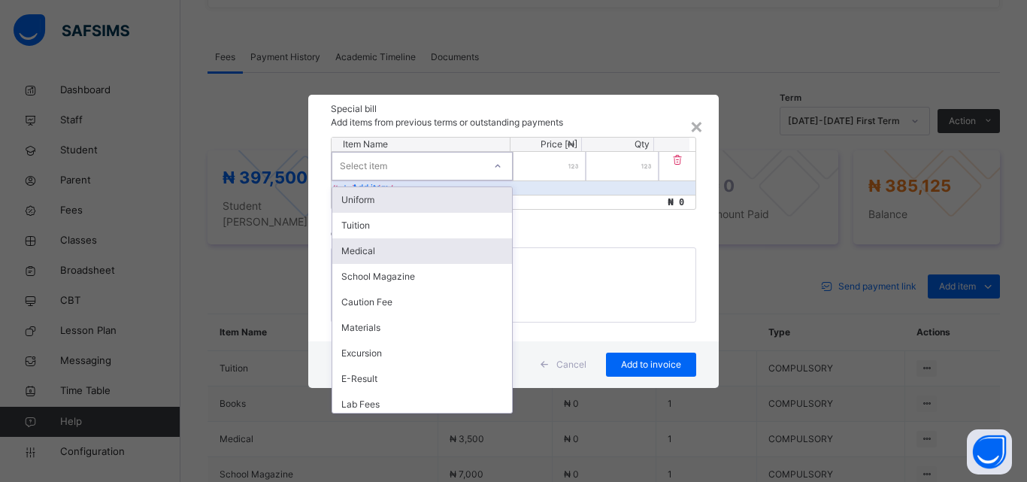
drag, startPoint x: 373, startPoint y: 194, endPoint x: 367, endPoint y: 238, distance: 44.0
click at [367, 223] on div "Uniform Tuition Medical School Magazine Caution Fee Materials Excursion E-Resul…" at bounding box center [422, 300] width 180 height 226
click at [384, 200] on div "Uniform" at bounding box center [422, 200] width 180 height 26
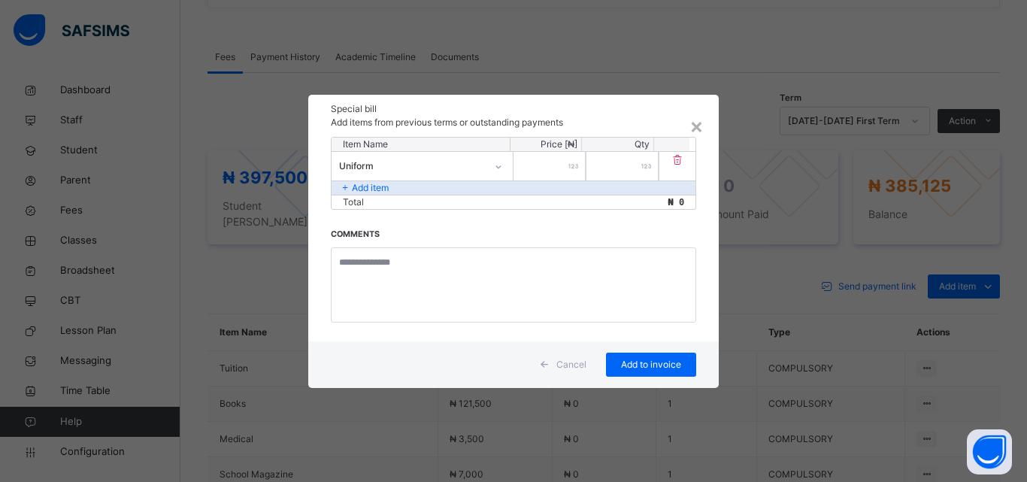
click at [558, 166] on input "number" at bounding box center [550, 166] width 72 height 29
type input "******"
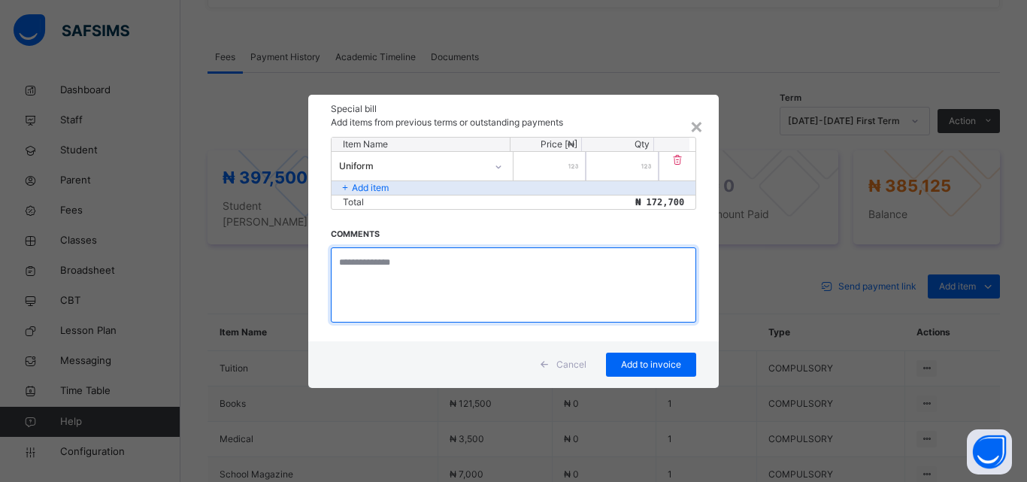
click at [397, 262] on textarea at bounding box center [514, 284] width 366 height 75
type textarea "**********"
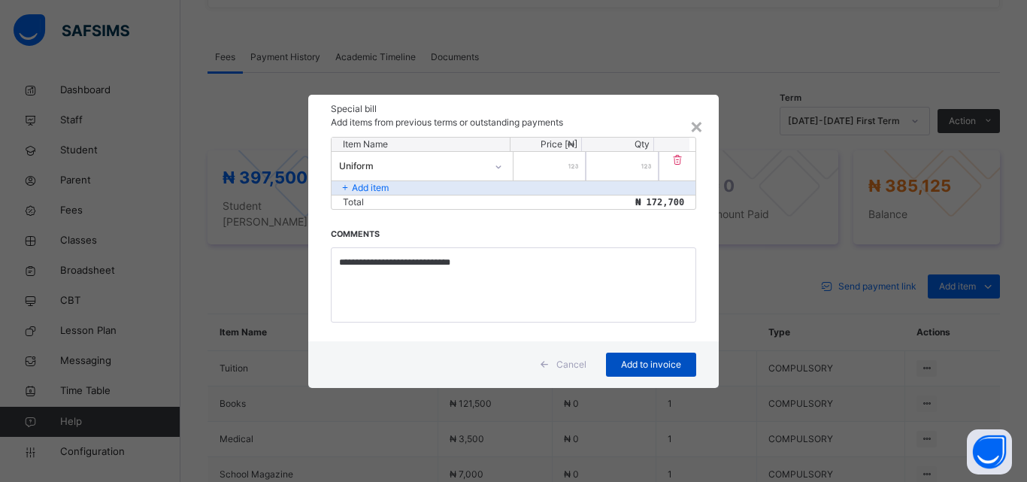
click at [645, 363] on span "Add to invoice" at bounding box center [652, 365] width 68 height 14
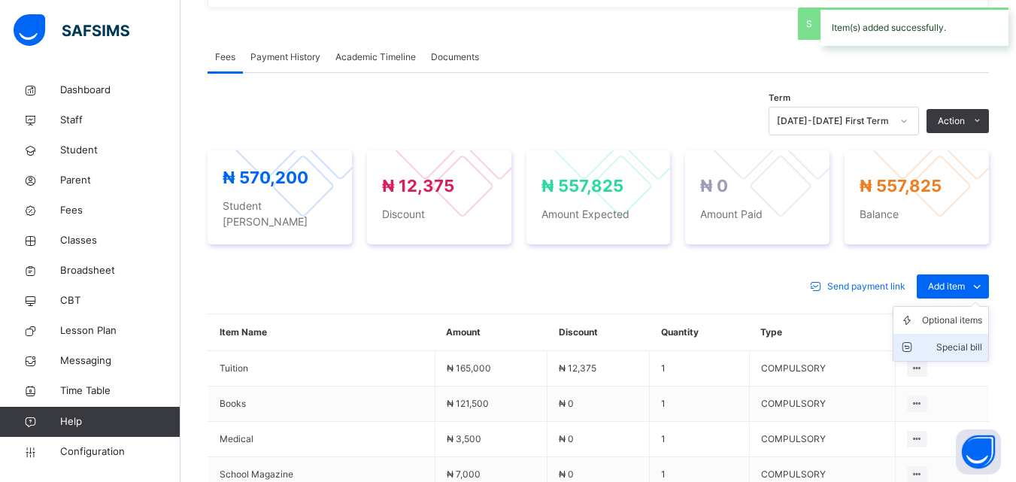
click at [942, 340] on div "Special bill" at bounding box center [952, 347] width 60 height 15
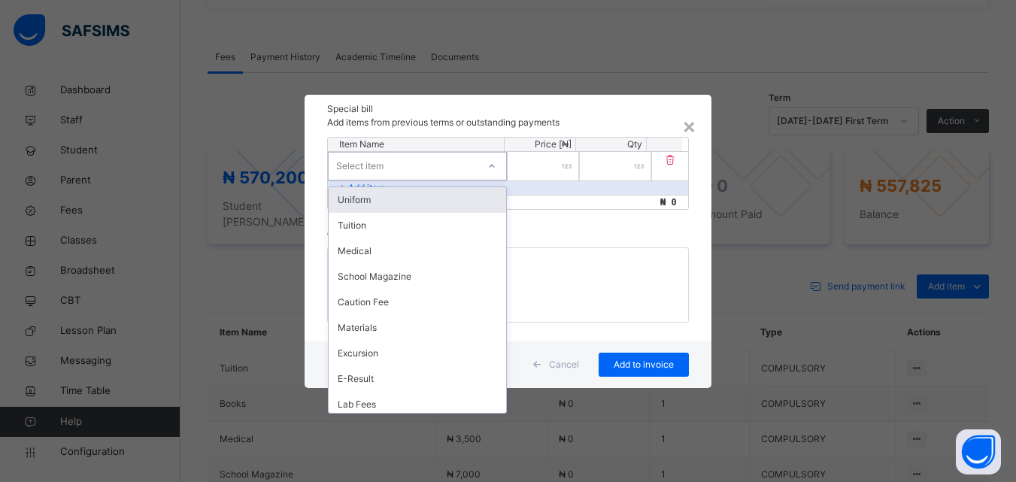
click at [429, 169] on div "Select item" at bounding box center [403, 165] width 149 height 23
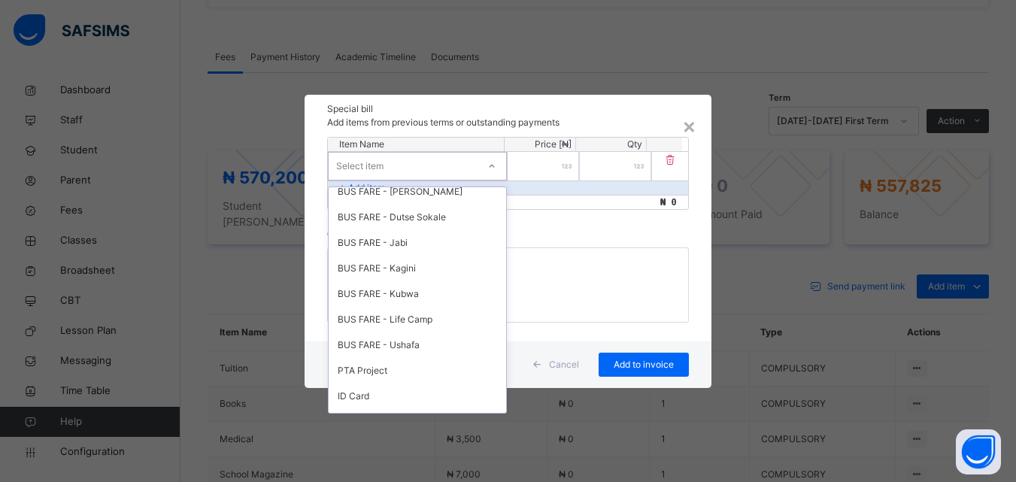
scroll to position [677, 0]
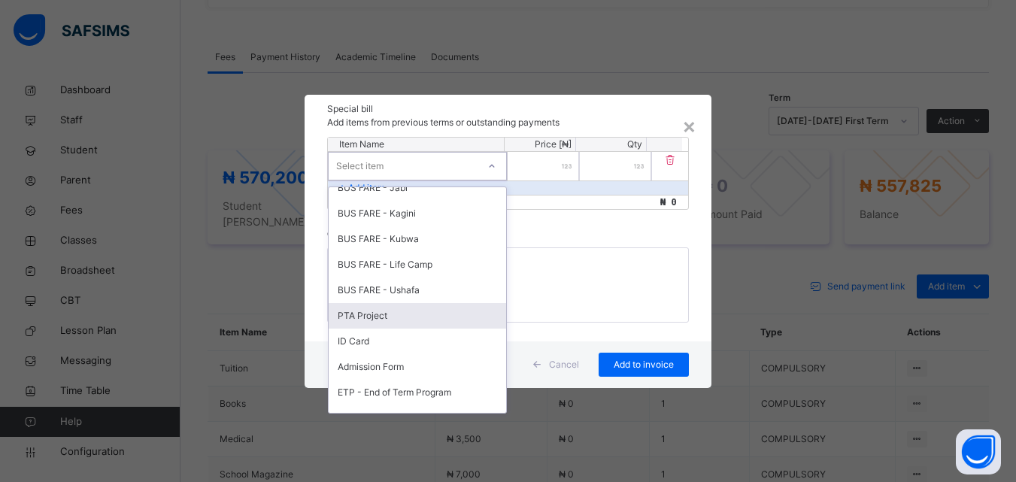
click at [408, 314] on div "PTA Project" at bounding box center [418, 316] width 178 height 26
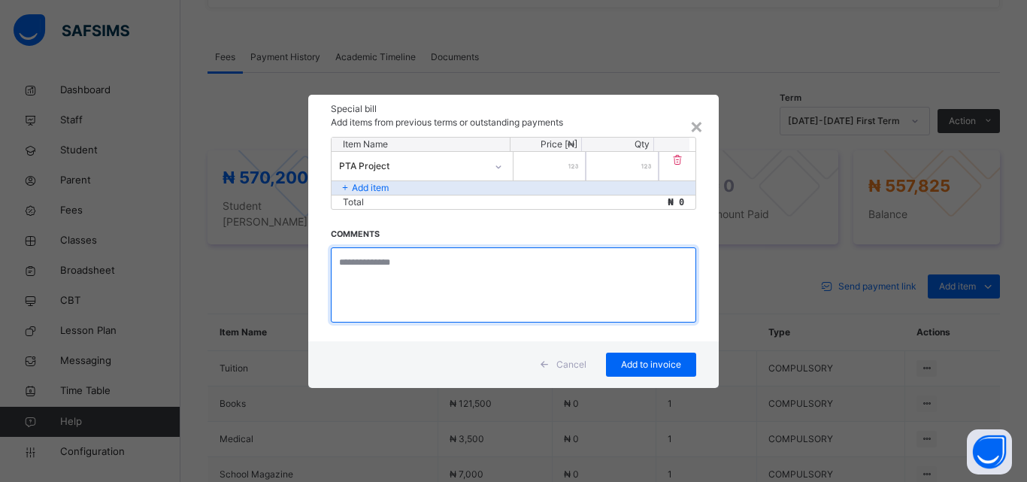
click at [414, 260] on textarea at bounding box center [514, 284] width 366 height 75
type textarea "**********"
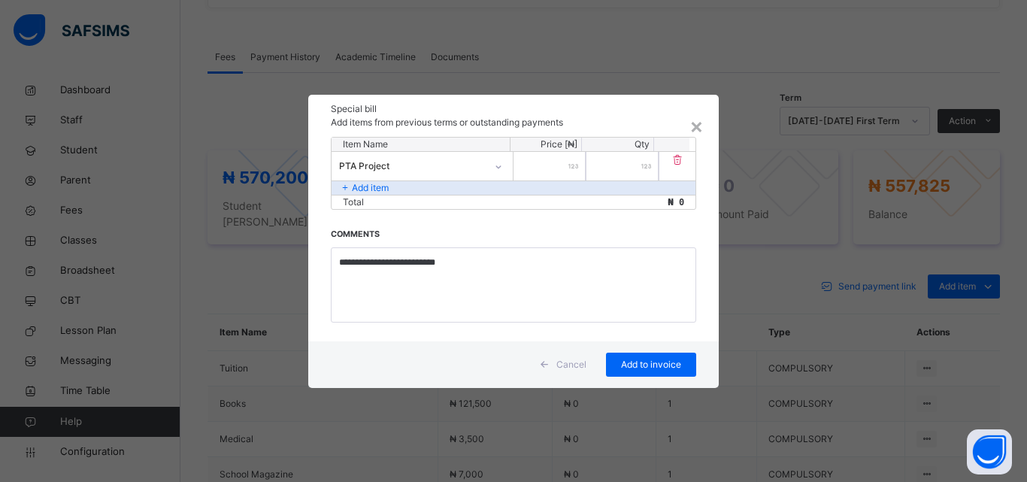
click at [554, 170] on input "number" at bounding box center [550, 166] width 72 height 29
type input "****"
click at [640, 356] on div "Add to invoice" at bounding box center [651, 365] width 90 height 24
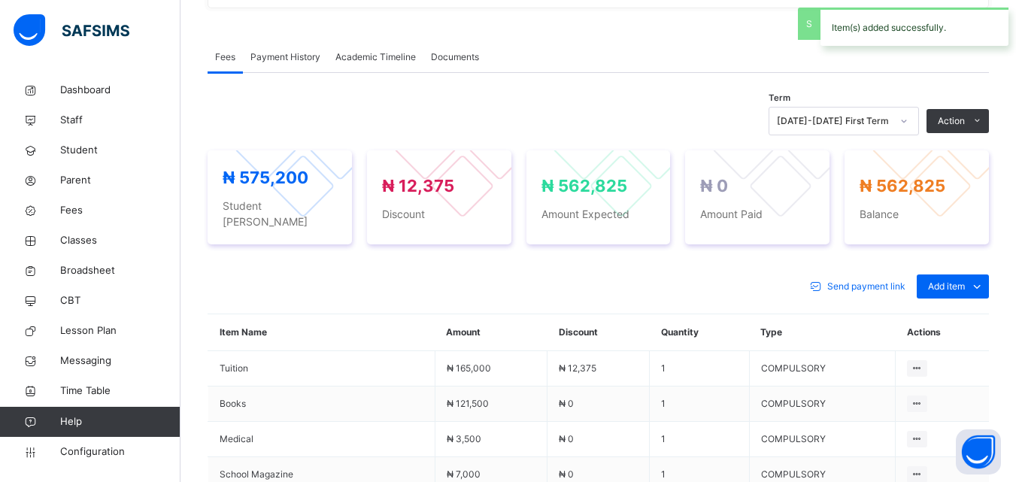
drag, startPoint x: 954, startPoint y: 326, endPoint x: 948, endPoint y: 319, distance: 9.6
click at [0, 0] on div "Special bill" at bounding box center [0, 0] width 0 height 0
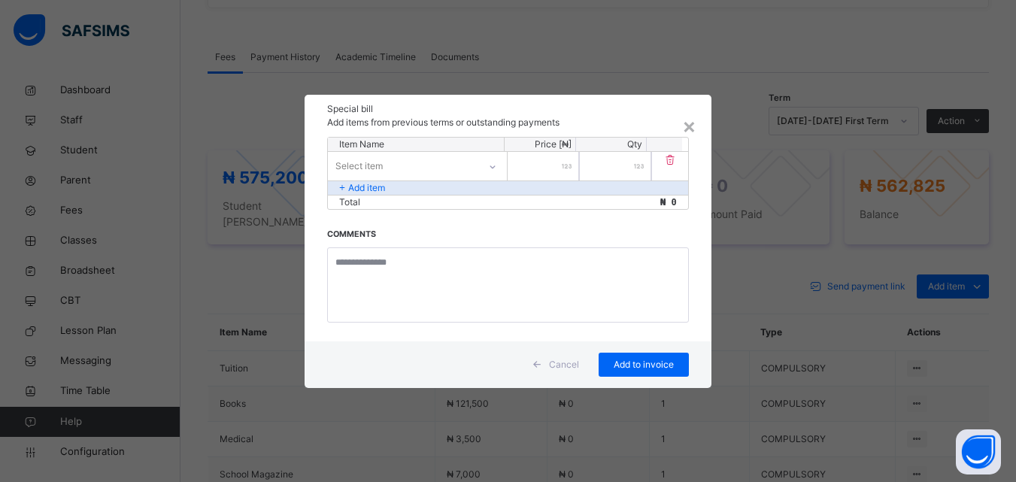
click at [418, 158] on div "Select item" at bounding box center [403, 165] width 150 height 23
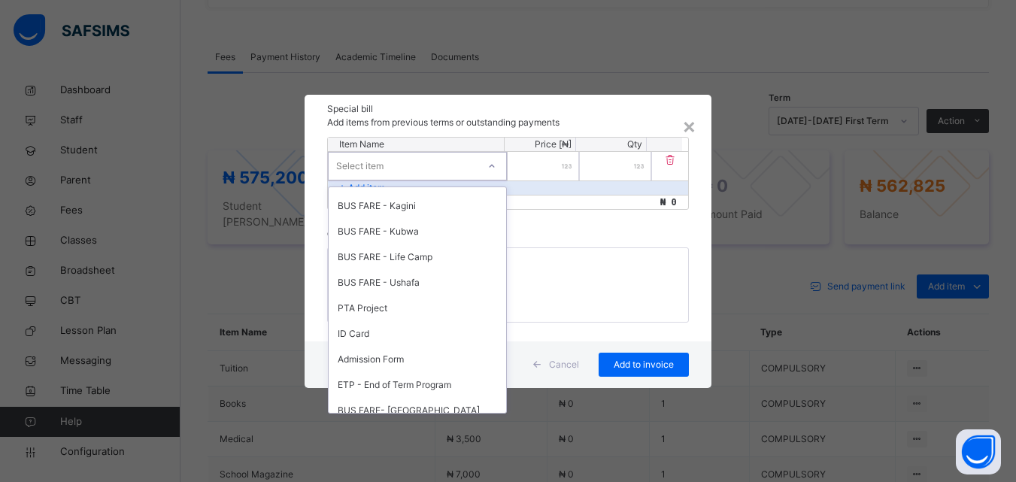
scroll to position [695, 0]
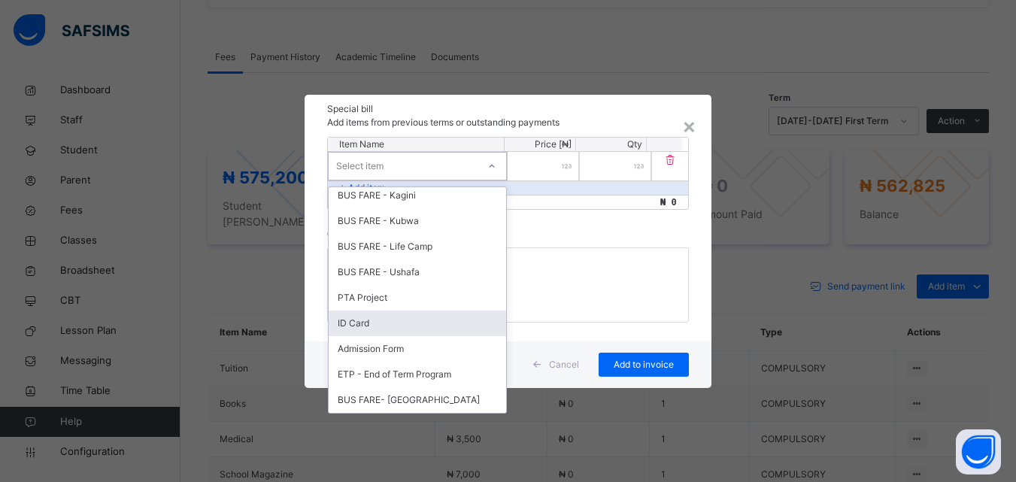
click at [405, 319] on div "ID Card" at bounding box center [418, 324] width 178 height 26
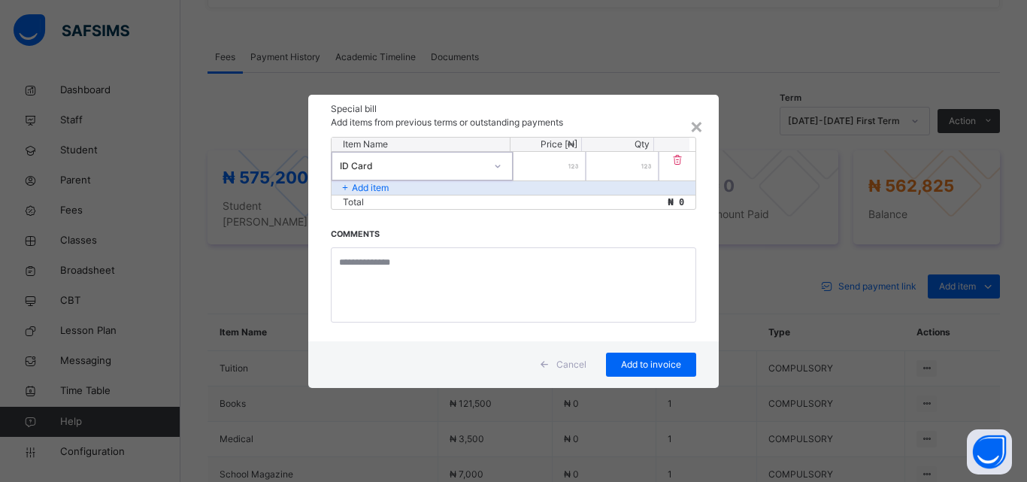
click at [568, 167] on div at bounding box center [550, 166] width 72 height 29
click at [575, 169] on div at bounding box center [550, 166] width 72 height 29
click at [569, 165] on div at bounding box center [550, 166] width 72 height 29
click at [558, 165] on input "number" at bounding box center [550, 166] width 72 height 29
type input "****"
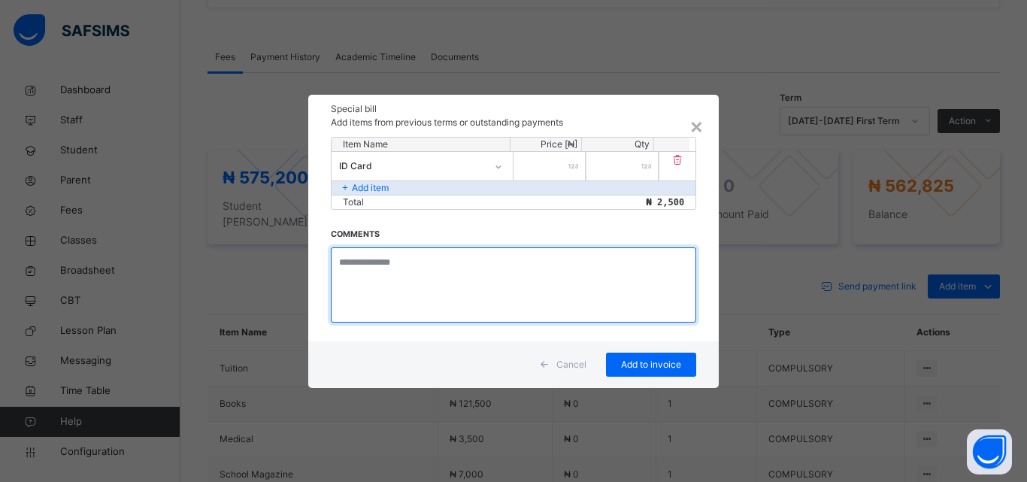
click at [389, 296] on textarea at bounding box center [514, 284] width 366 height 75
type textarea "**********"
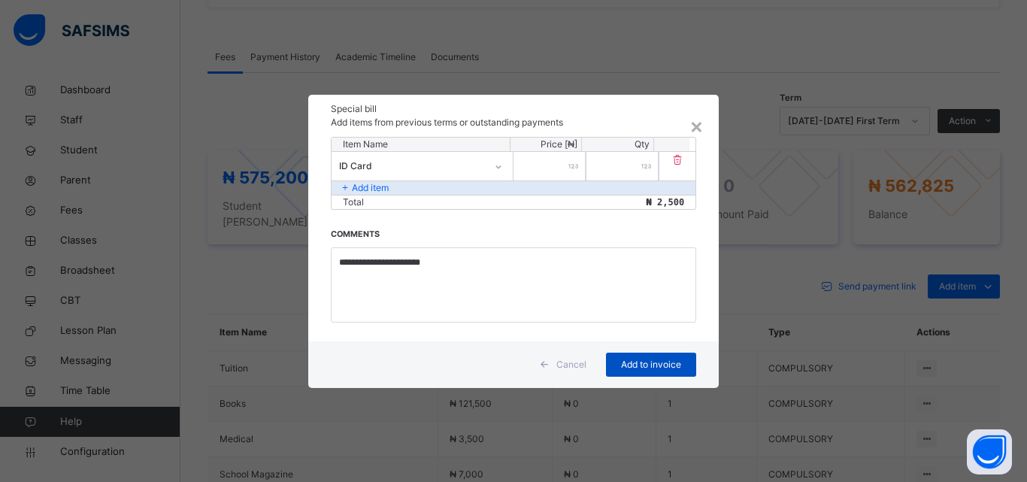
click at [636, 358] on span "Add to invoice" at bounding box center [652, 365] width 68 height 14
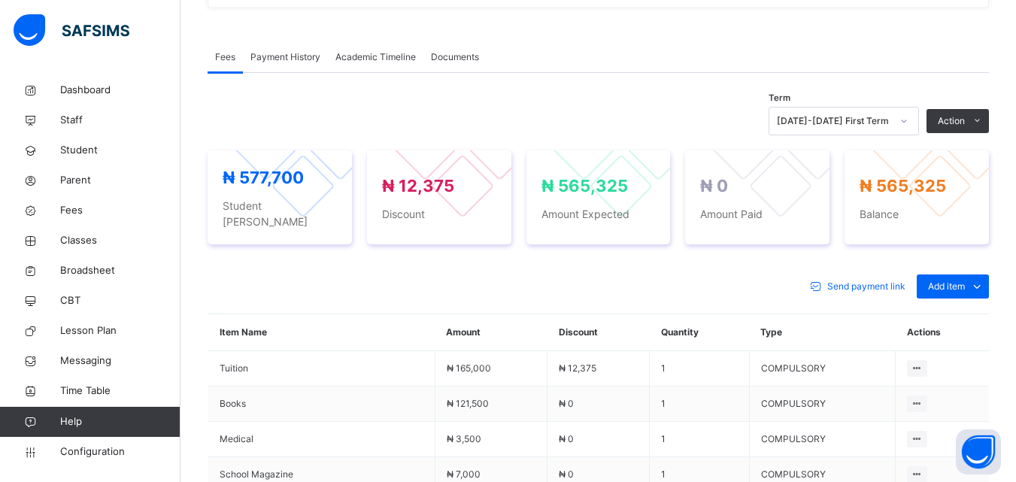
click at [0, 0] on div "Special bill" at bounding box center [0, 0] width 0 height 0
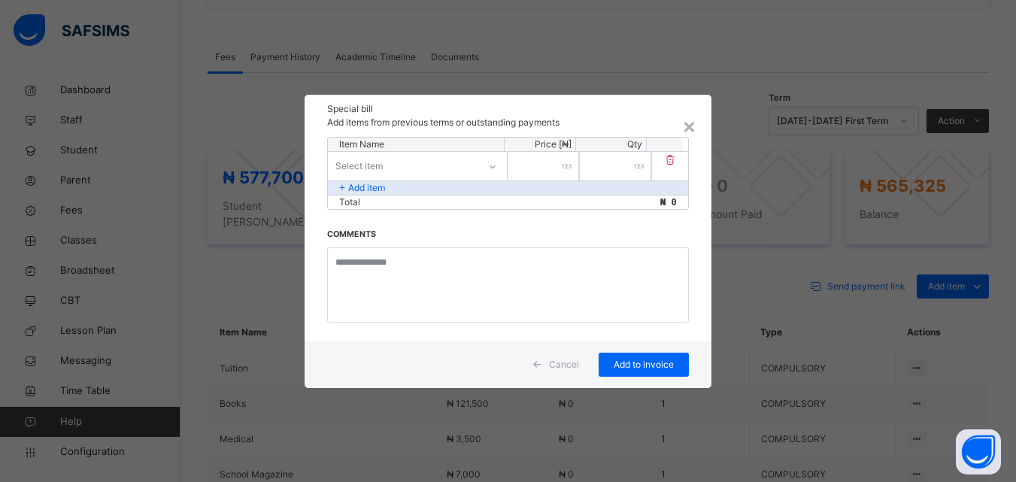
click at [447, 161] on div "Select item" at bounding box center [403, 165] width 150 height 23
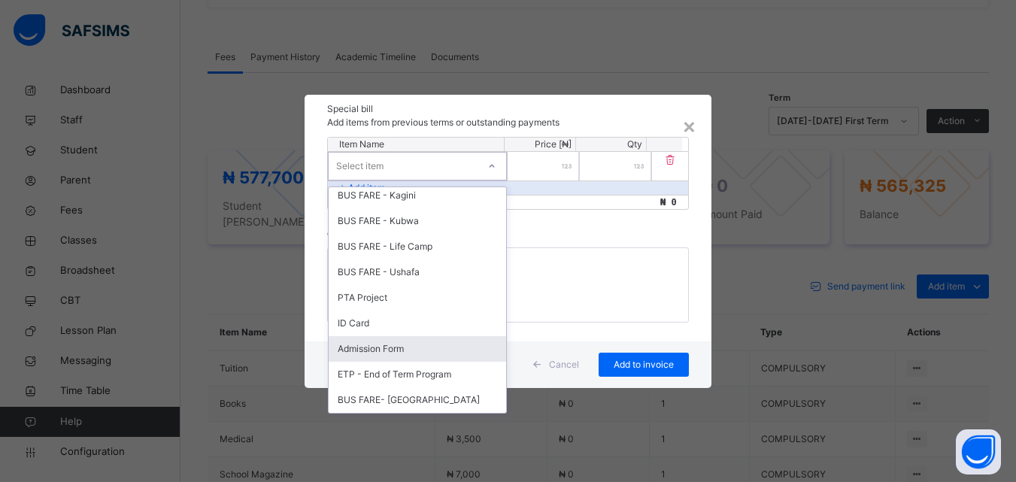
click at [390, 350] on div "Admission Form" at bounding box center [418, 349] width 178 height 26
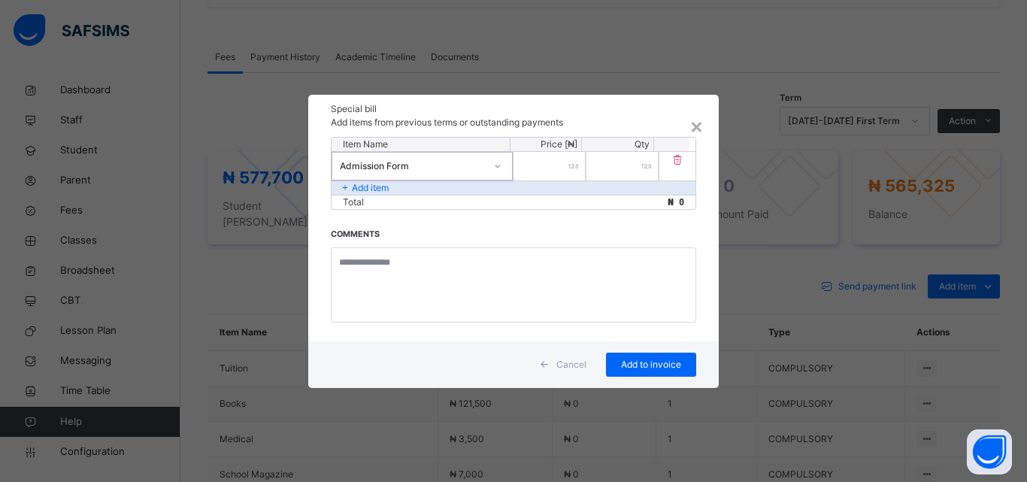
click at [570, 168] on div at bounding box center [550, 166] width 72 height 29
click at [558, 170] on input "number" at bounding box center [550, 166] width 72 height 29
type input "*****"
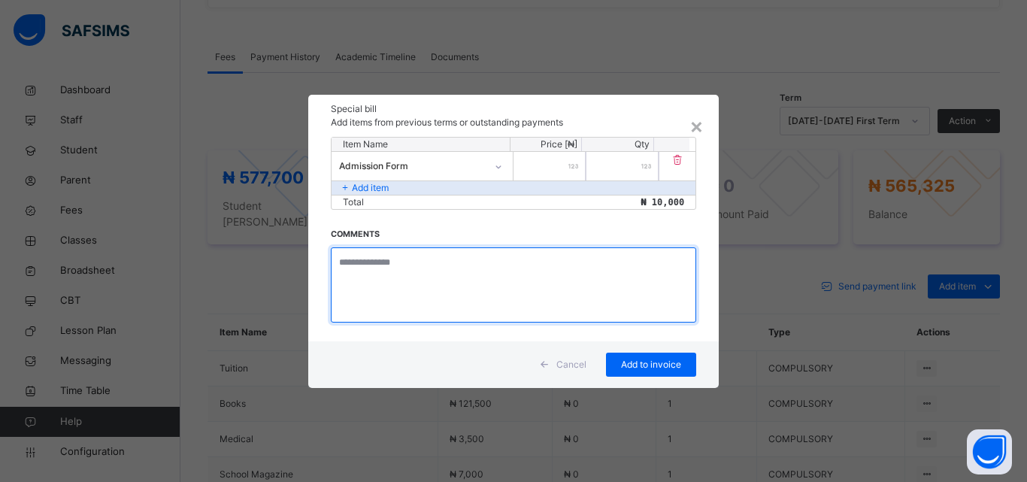
click at [426, 275] on textarea at bounding box center [514, 284] width 366 height 75
type textarea "**********"
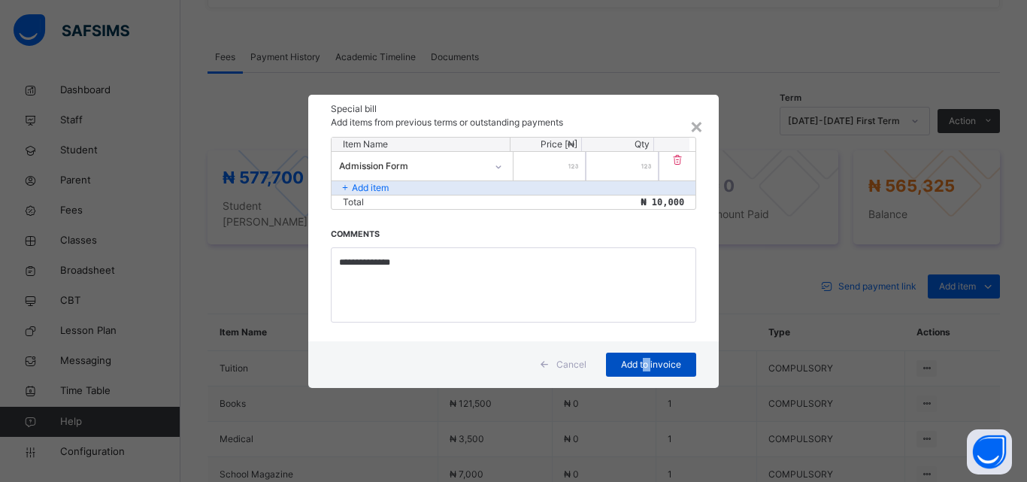
click at [645, 371] on span "Add to invoice" at bounding box center [652, 365] width 68 height 14
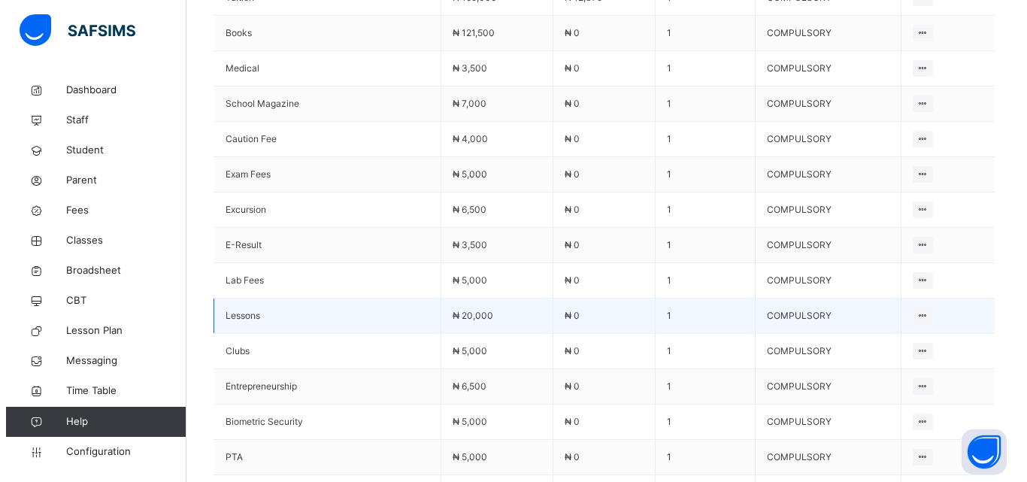
scroll to position [794, 0]
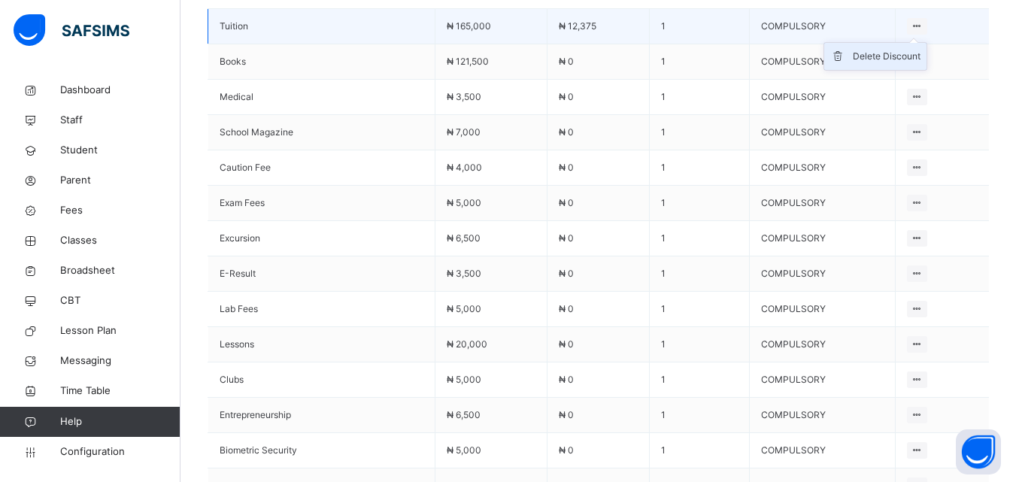
click at [885, 49] on div "Delete Discount" at bounding box center [887, 56] width 68 height 15
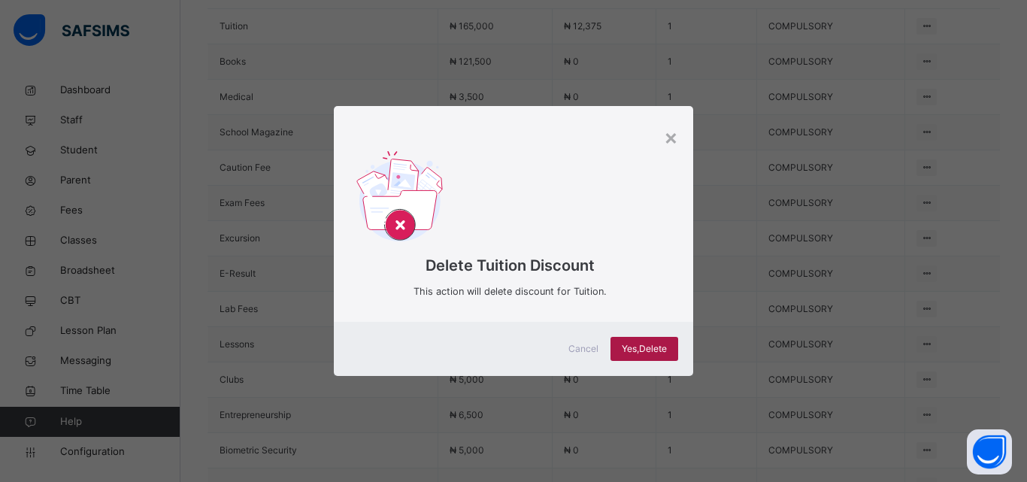
click at [622, 353] on span "Yes, Delete" at bounding box center [644, 349] width 45 height 14
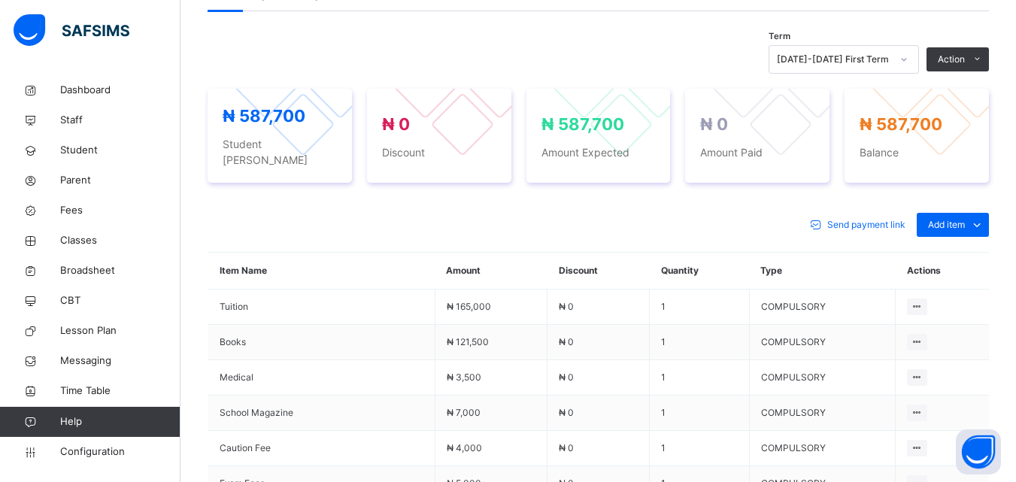
scroll to position [568, 0]
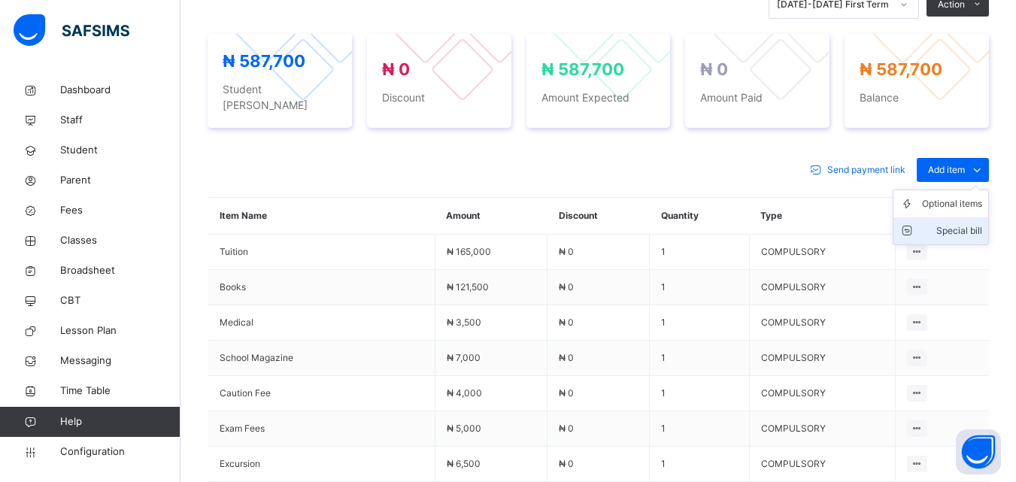
click at [954, 223] on div "Special bill" at bounding box center [952, 230] width 60 height 15
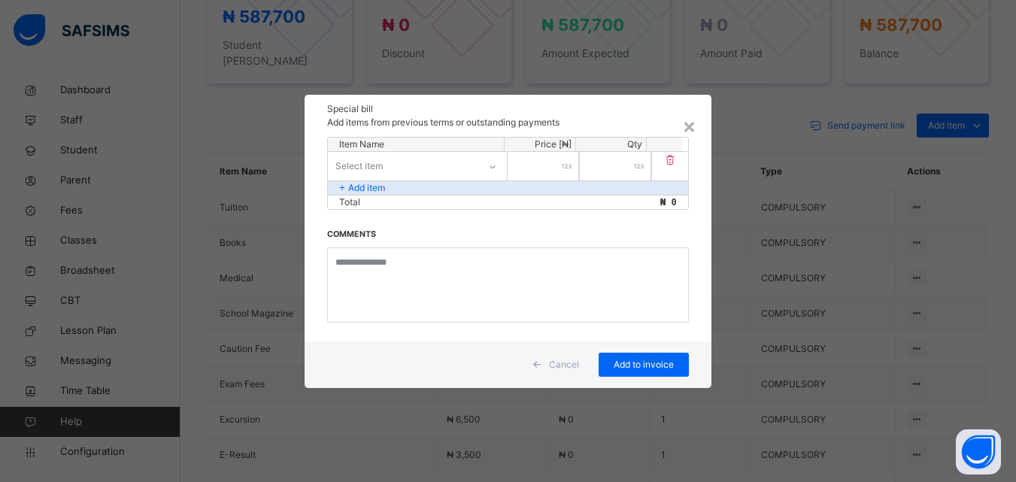
scroll to position [643, 0]
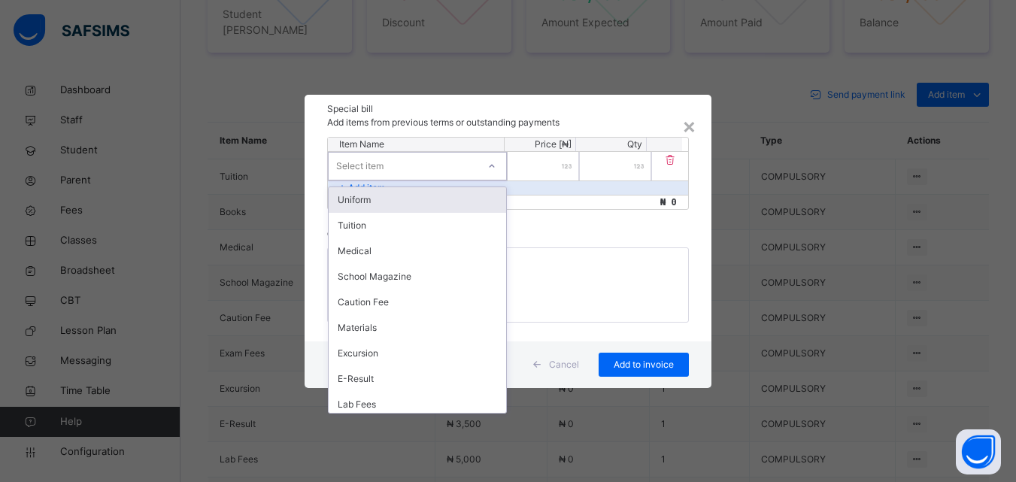
click at [435, 165] on div "Select item" at bounding box center [403, 165] width 149 height 23
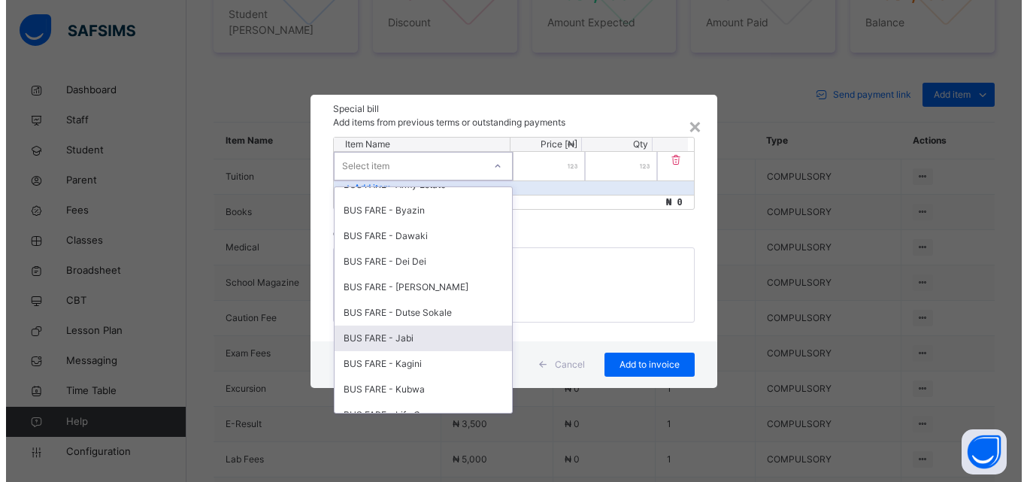
scroll to position [602, 0]
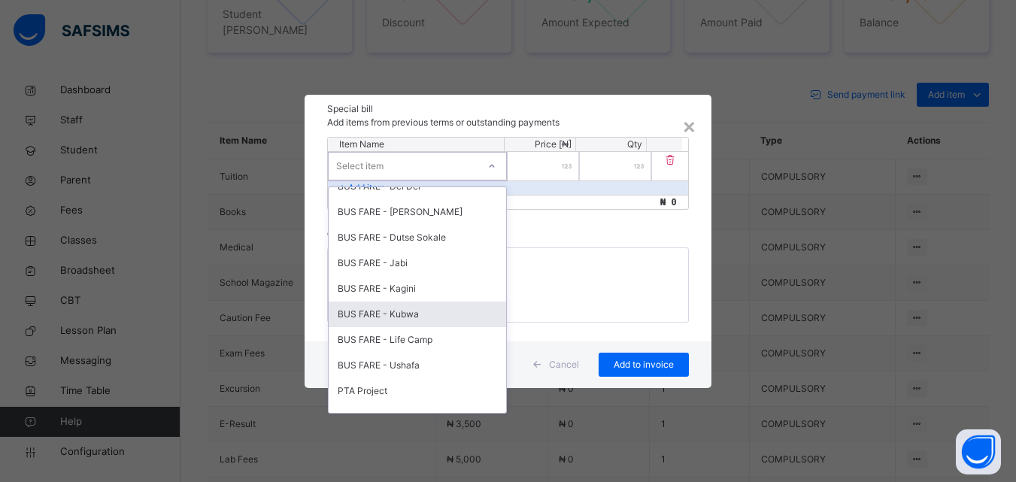
click at [413, 316] on div "BUS FARE - Kubwa" at bounding box center [418, 315] width 178 height 26
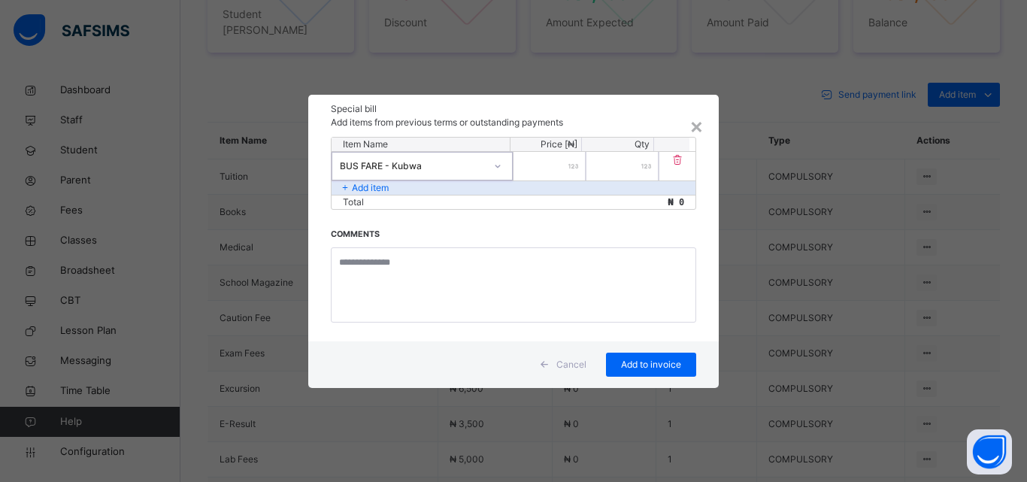
click at [568, 167] on div at bounding box center [550, 166] width 72 height 29
click at [536, 161] on input "number" at bounding box center [550, 166] width 72 height 29
type input "*****"
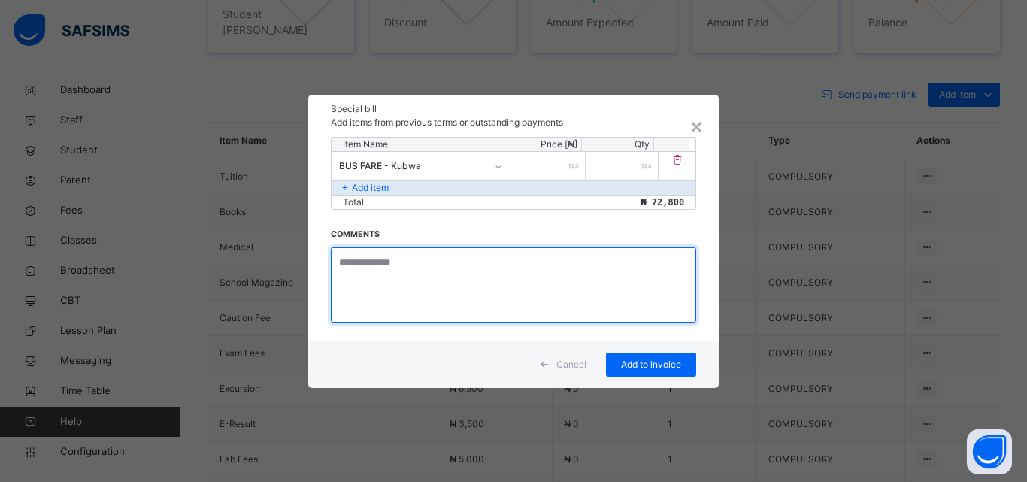
click at [414, 287] on textarea at bounding box center [514, 284] width 366 height 75
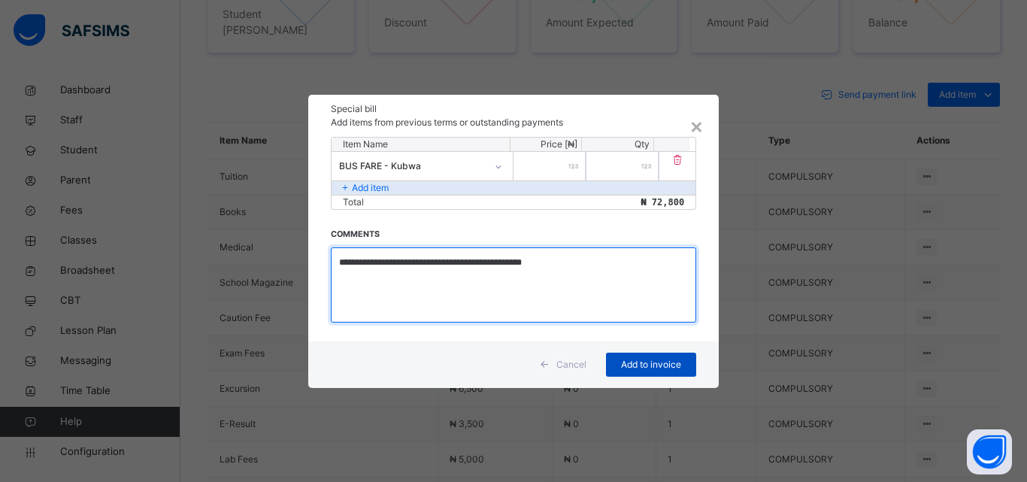
type textarea "**********"
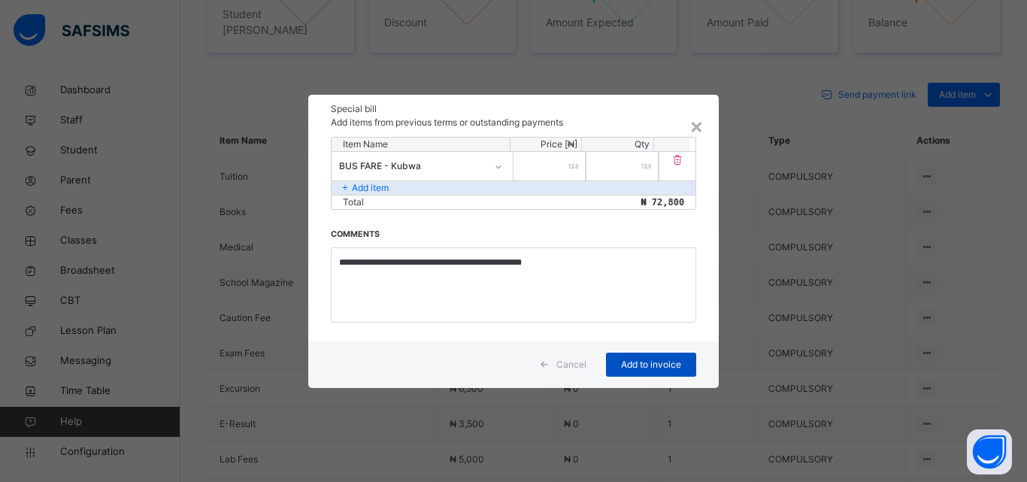
click at [624, 360] on span "Add to invoice" at bounding box center [652, 365] width 68 height 14
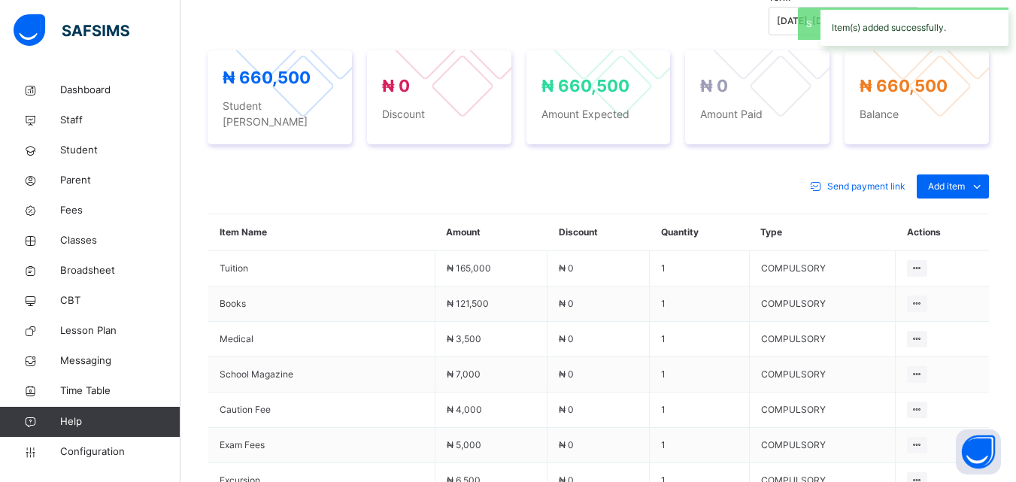
scroll to position [643, 0]
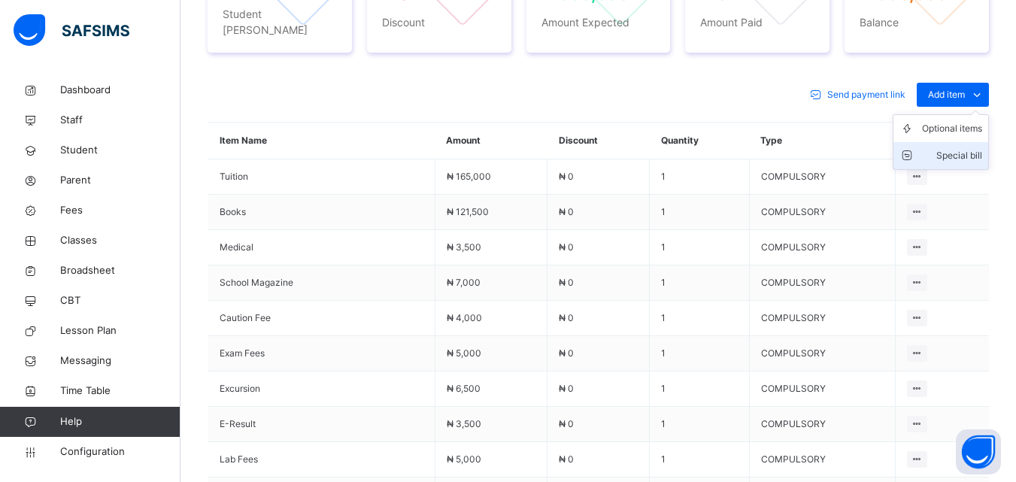
click at [975, 148] on div "Special bill" at bounding box center [952, 155] width 60 height 15
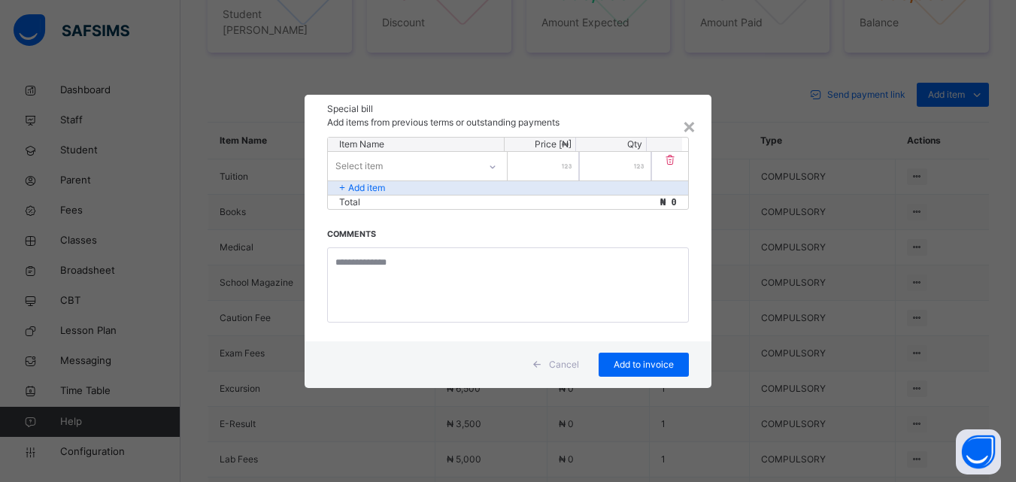
click at [447, 155] on div "Select item" at bounding box center [403, 165] width 150 height 23
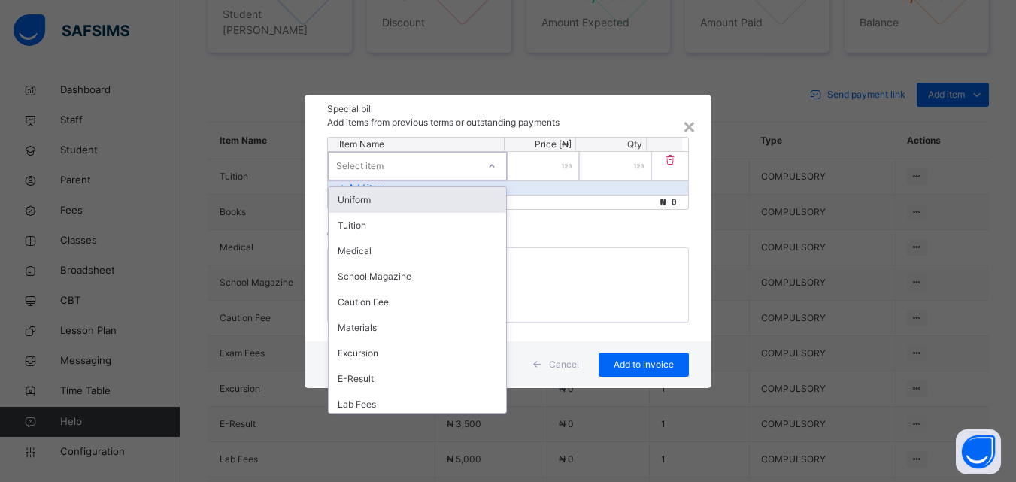
drag, startPoint x: 393, startPoint y: 193, endPoint x: 400, endPoint y: 205, distance: 13.8
click at [393, 196] on div "Uniform" at bounding box center [418, 200] width 178 height 26
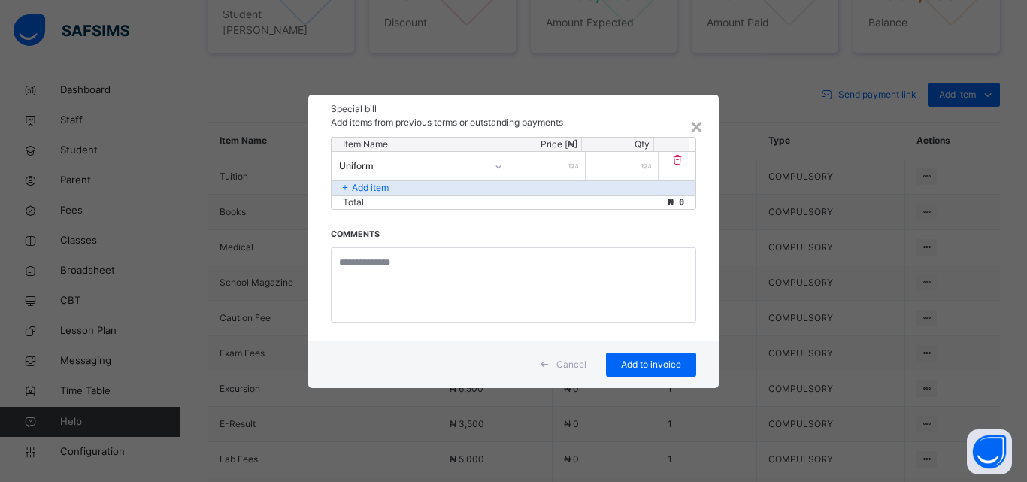
click at [400, 205] on div "Total ₦ 0" at bounding box center [514, 202] width 364 height 14
click at [557, 174] on input "number" at bounding box center [550, 166] width 72 height 29
type input "*****"
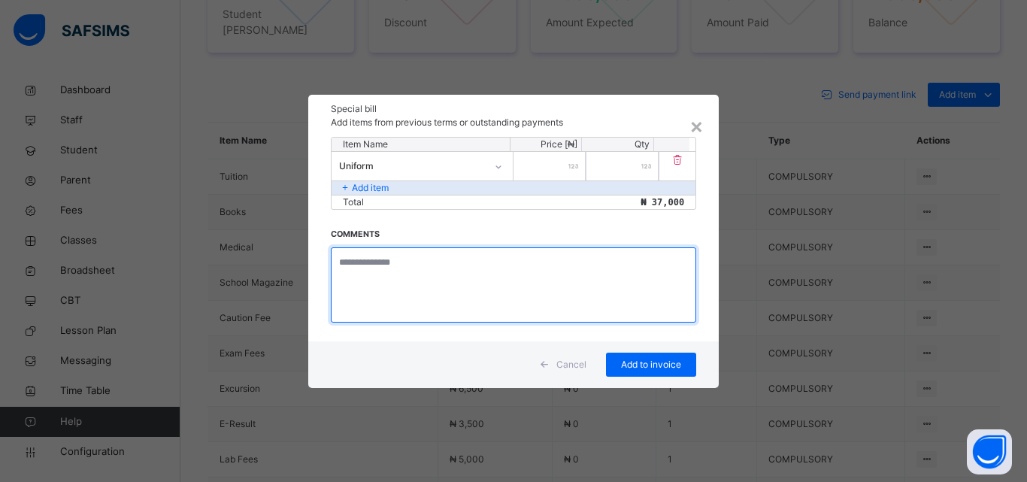
click at [356, 259] on textarea at bounding box center [514, 284] width 366 height 75
type textarea "*"
click at [409, 266] on textarea "**********" at bounding box center [514, 284] width 366 height 75
click at [390, 282] on textarea "******** *******" at bounding box center [514, 284] width 366 height 75
type textarea "******** *******"
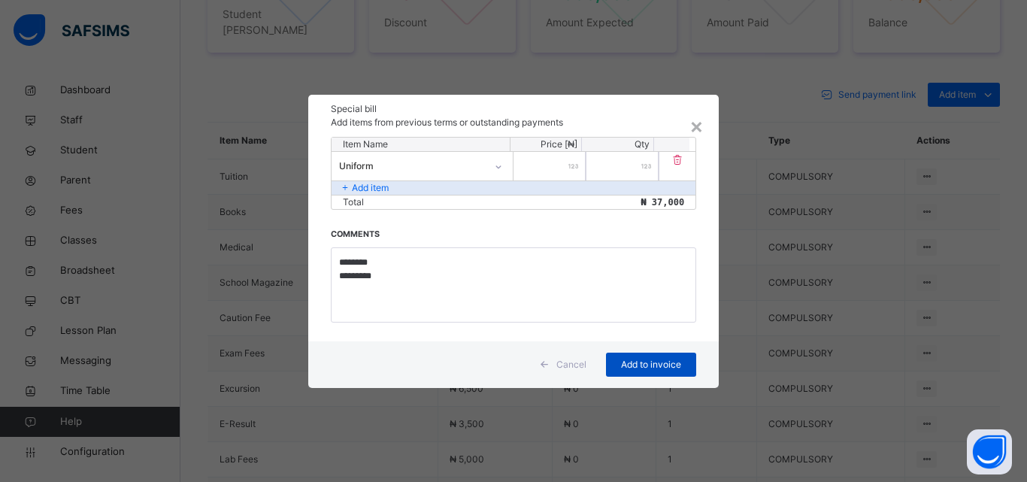
click at [634, 368] on span "Add to invoice" at bounding box center [652, 365] width 68 height 14
click at [634, 365] on span "Add to invoice" at bounding box center [652, 365] width 68 height 14
click at [697, 126] on div "×" at bounding box center [697, 126] width 14 height 32
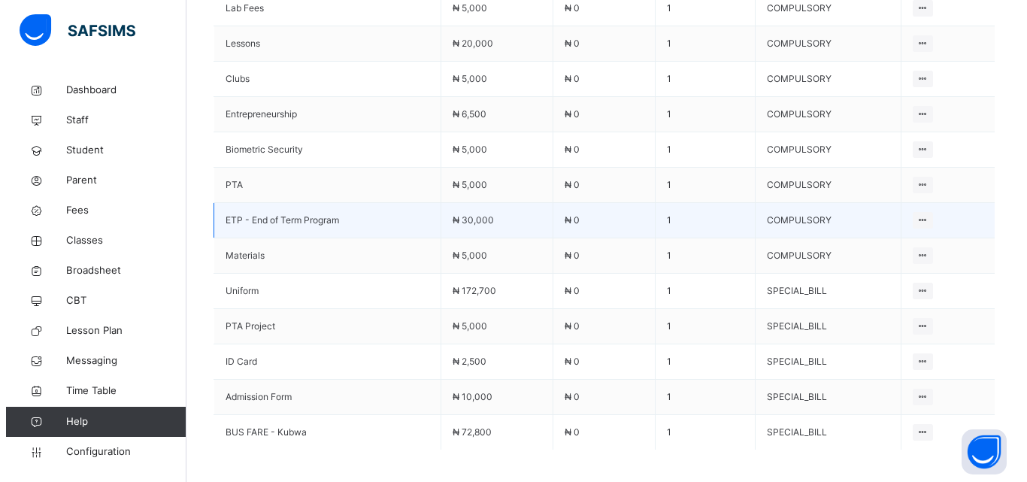
scroll to position [1205, 0]
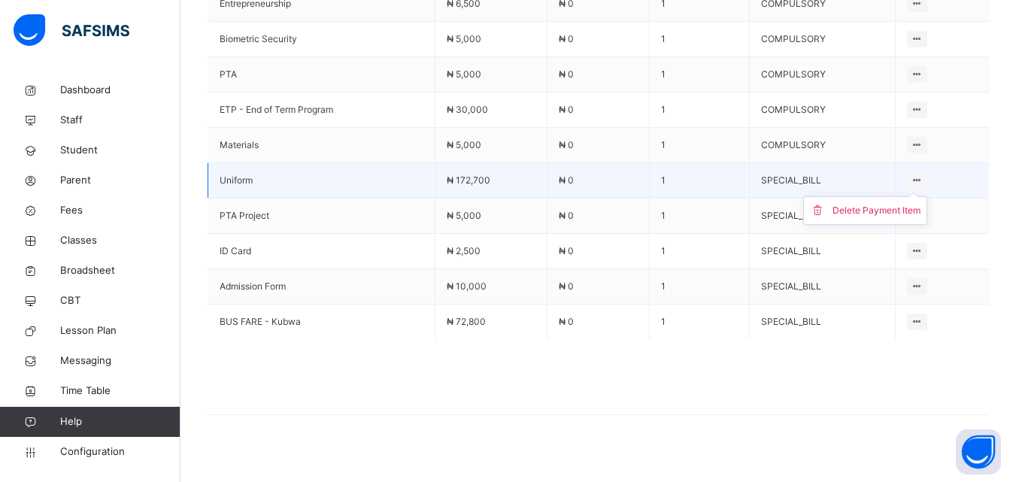
click at [924, 174] on icon at bounding box center [917, 179] width 13 height 11
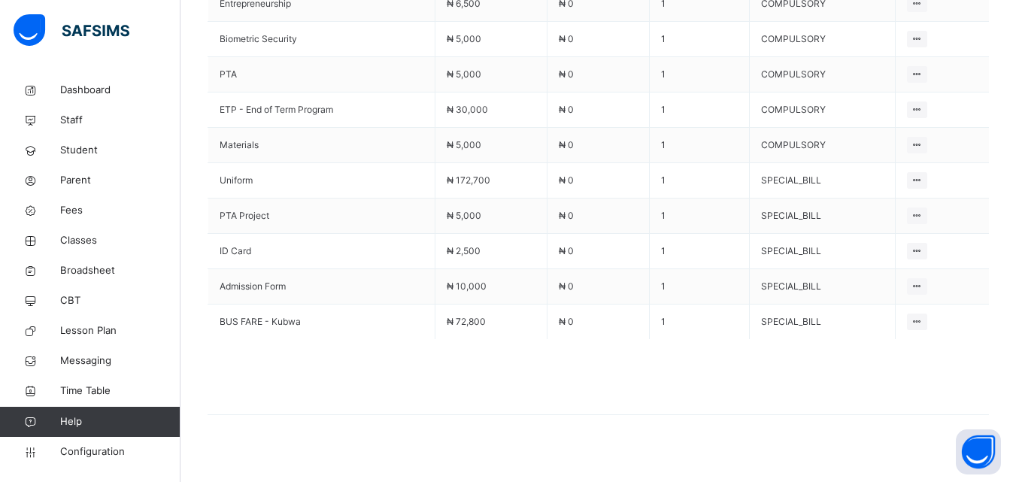
drag, startPoint x: 875, startPoint y: 199, endPoint x: 877, endPoint y: 187, distance: 11.5
click at [0, 0] on div "Delete Payment Item" at bounding box center [0, 0] width 0 height 0
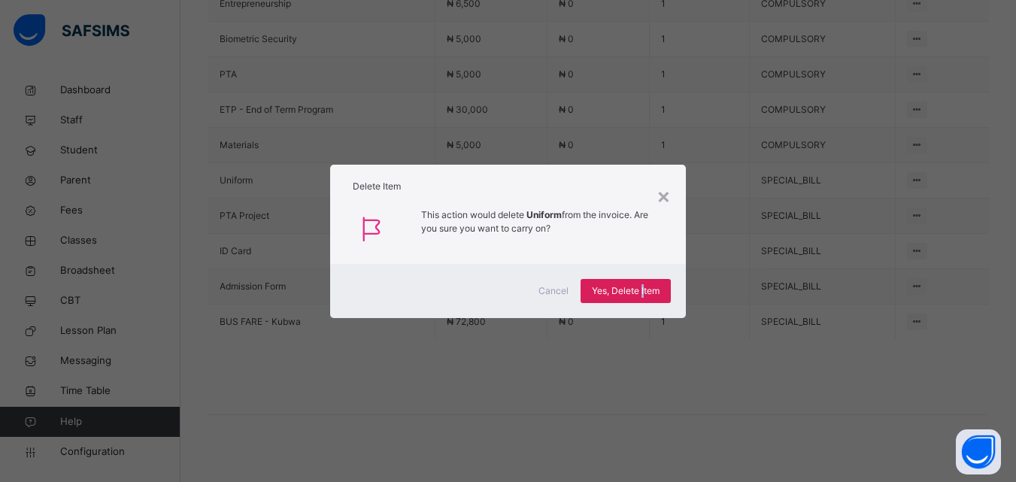
drag, startPoint x: 645, startPoint y: 288, endPoint x: 646, endPoint y: 270, distance: 18.1
click at [643, 279] on div "Yes, Delete Item" at bounding box center [626, 291] width 90 height 24
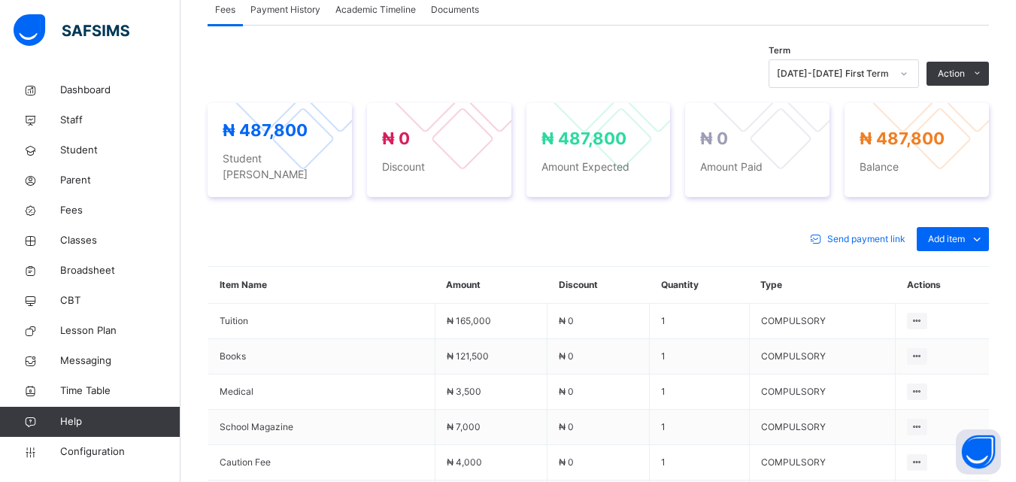
scroll to position [493, 0]
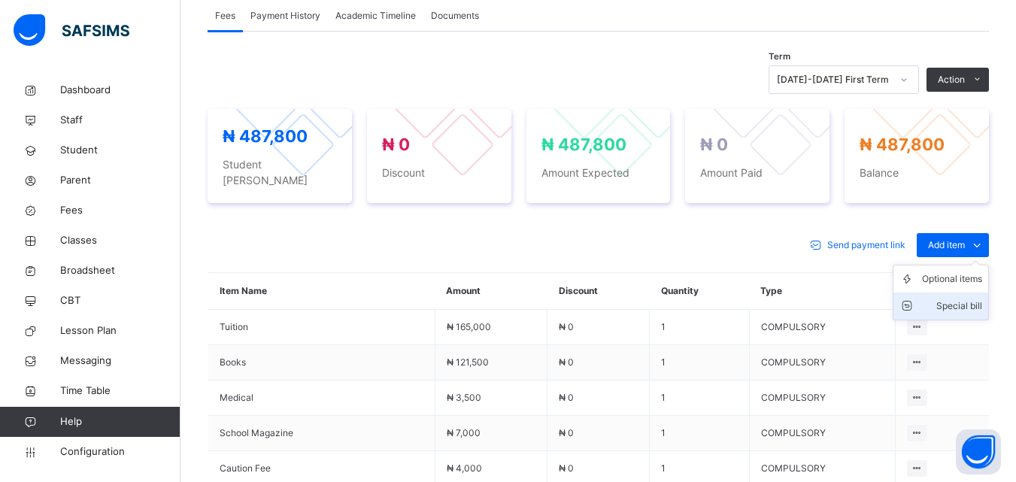
click at [954, 299] on div "Special bill" at bounding box center [952, 306] width 60 height 15
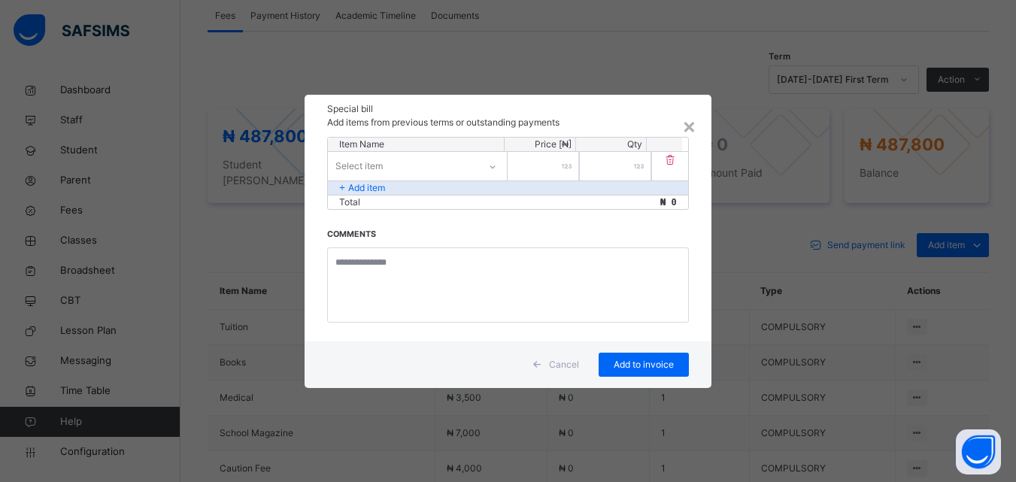
click at [453, 168] on div "Select item" at bounding box center [403, 165] width 150 height 23
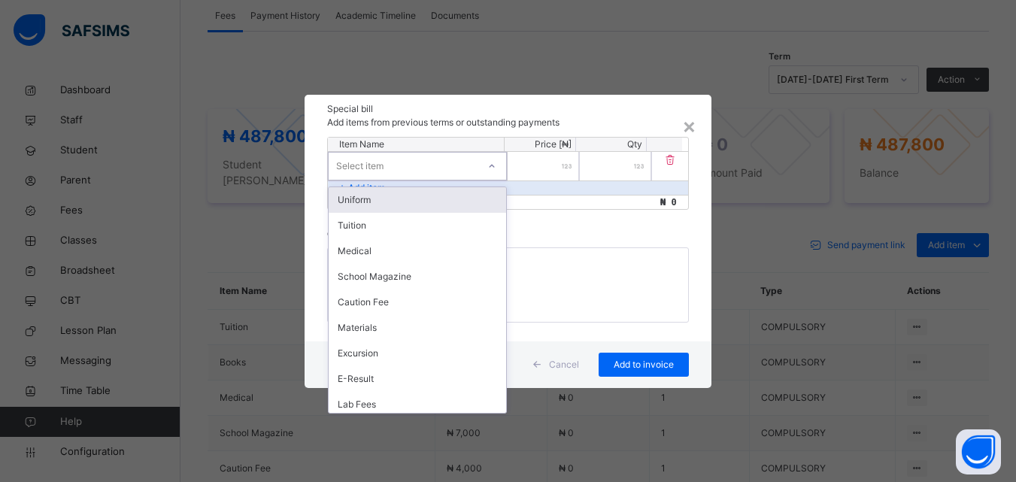
click at [399, 201] on div "Uniform" at bounding box center [418, 200] width 178 height 26
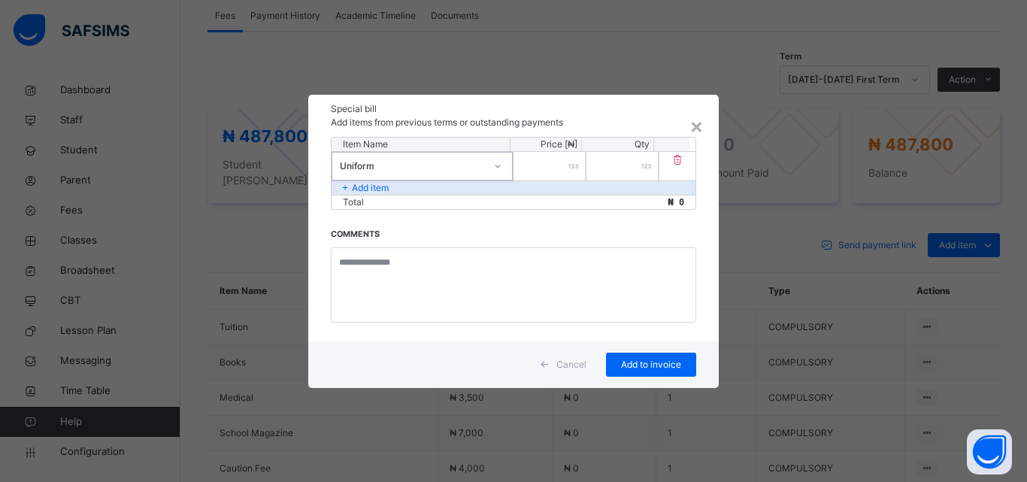
click at [557, 165] on input "number" at bounding box center [550, 166] width 72 height 29
type input "******"
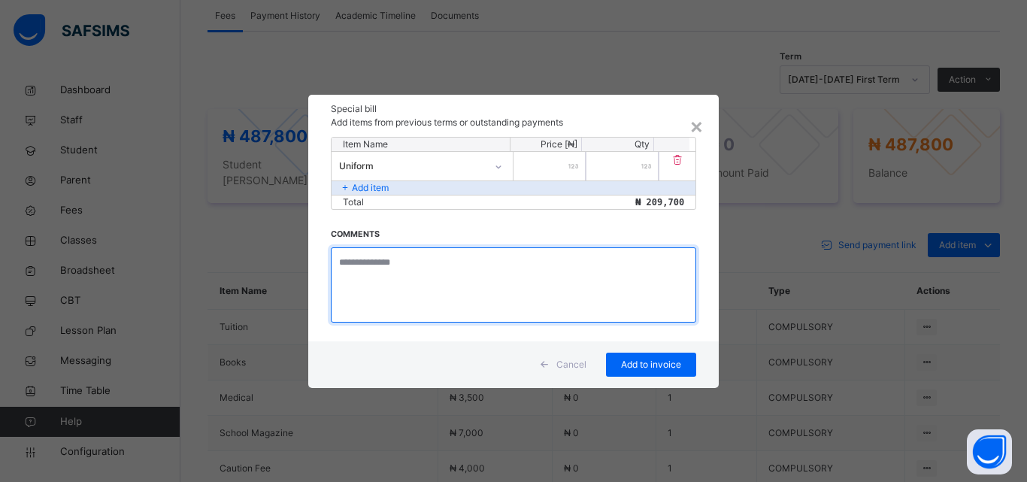
click at [411, 266] on textarea at bounding box center [514, 284] width 366 height 75
type textarea "**********"
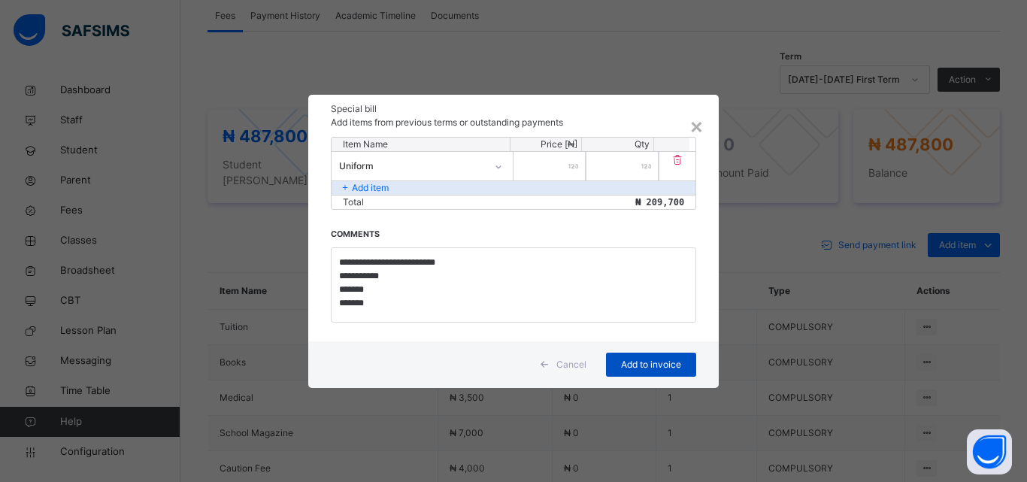
click at [627, 364] on span "Add to invoice" at bounding box center [652, 365] width 68 height 14
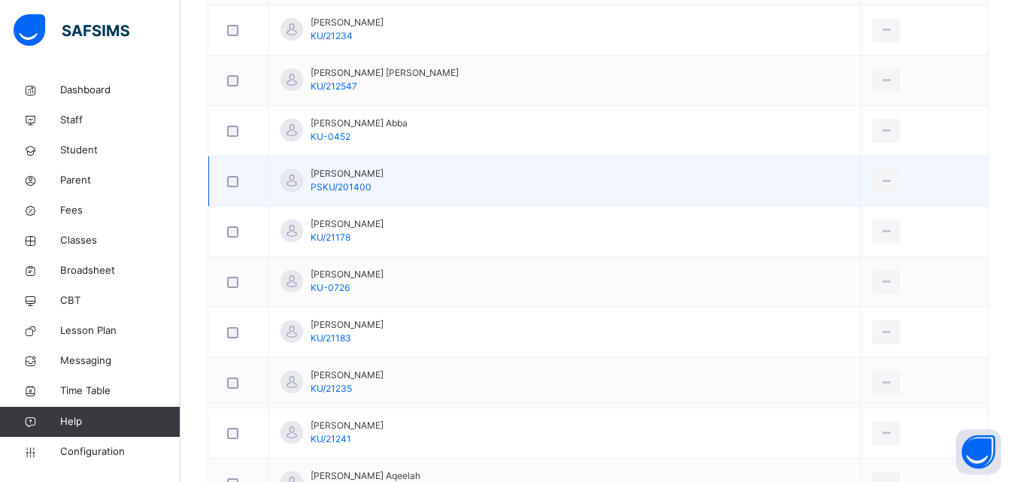
scroll to position [827, 0]
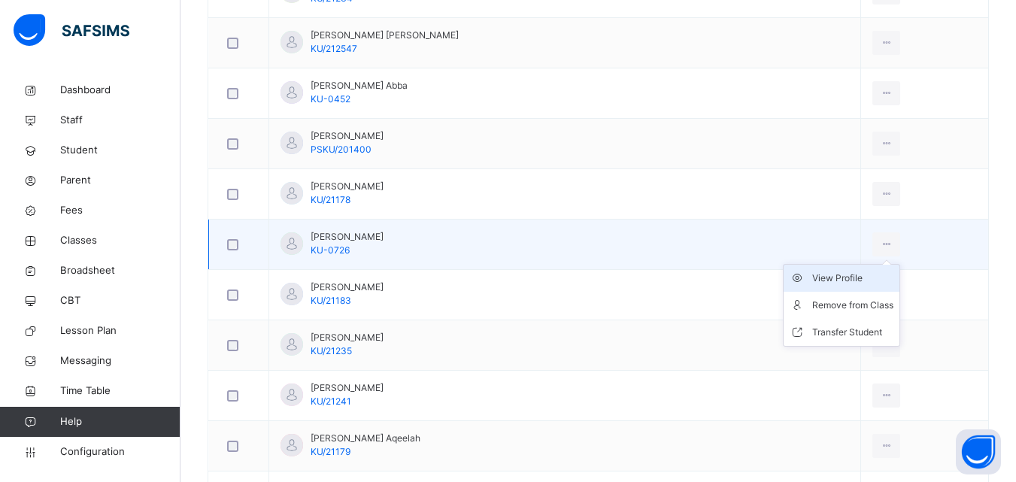
click at [880, 242] on icon at bounding box center [886, 245] width 13 height 14
click at [812, 281] on div "View Profile" at bounding box center [852, 278] width 81 height 15
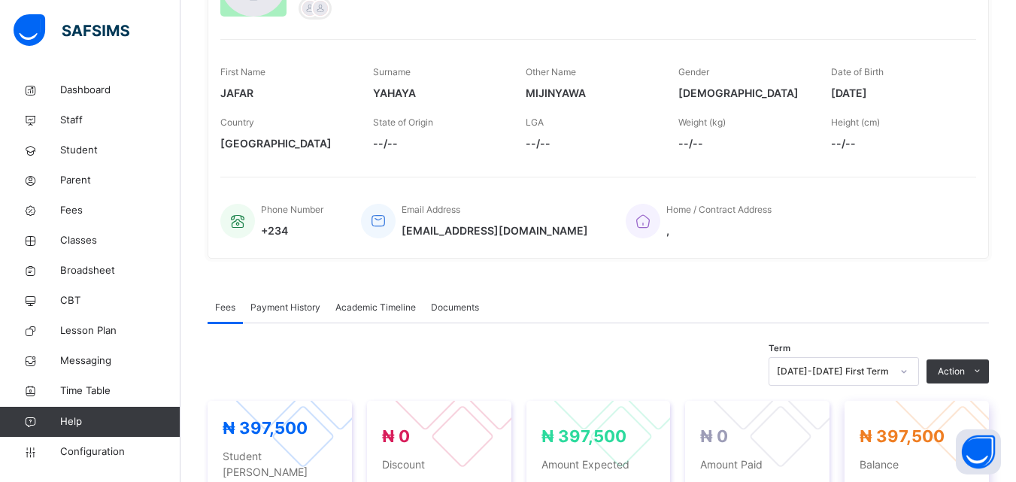
scroll to position [126, 0]
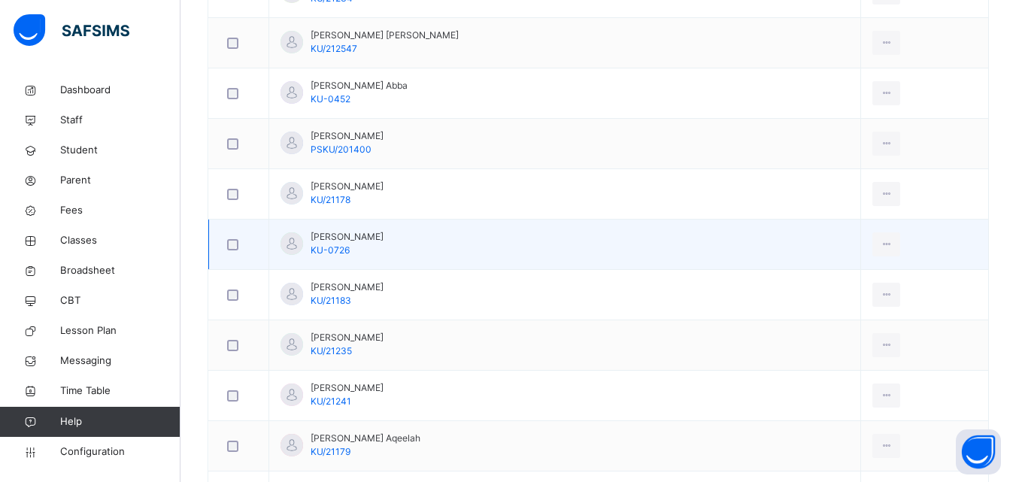
scroll to position [903, 0]
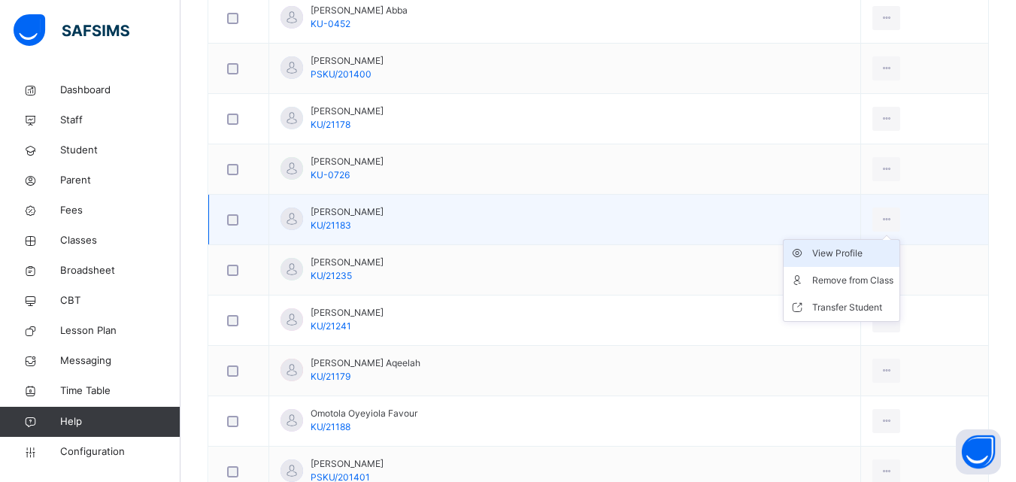
click at [829, 248] on div "View Profile" at bounding box center [852, 253] width 81 height 15
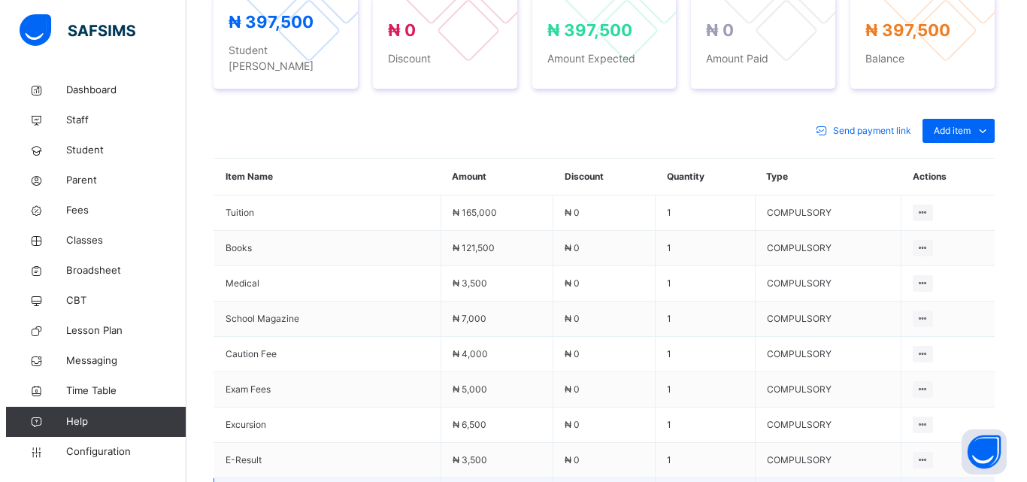
scroll to position [526, 0]
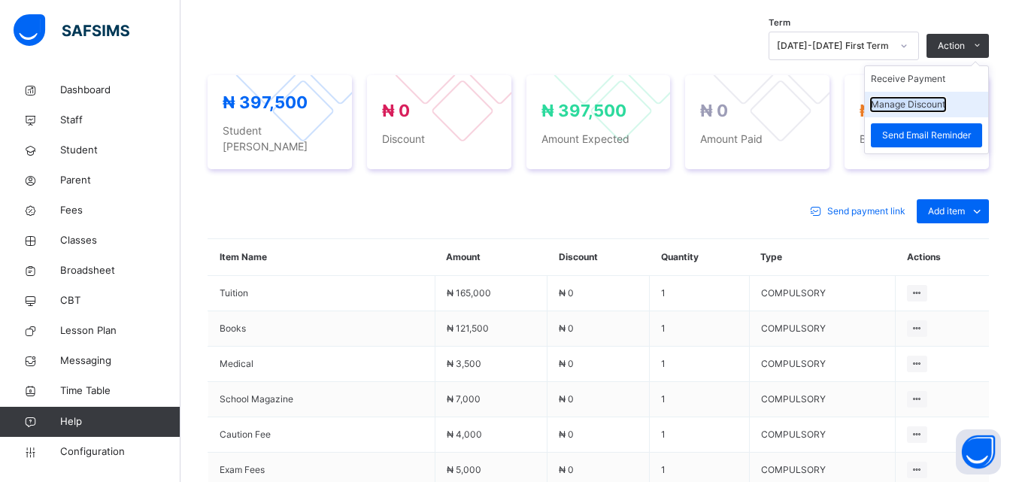
click at [935, 105] on button "Manage Discount" at bounding box center [908, 105] width 74 height 14
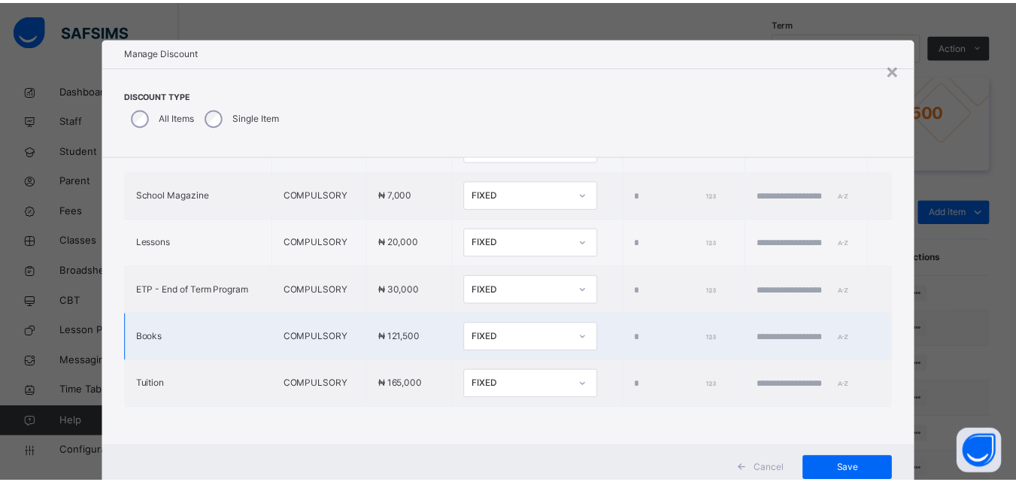
scroll to position [606, 0]
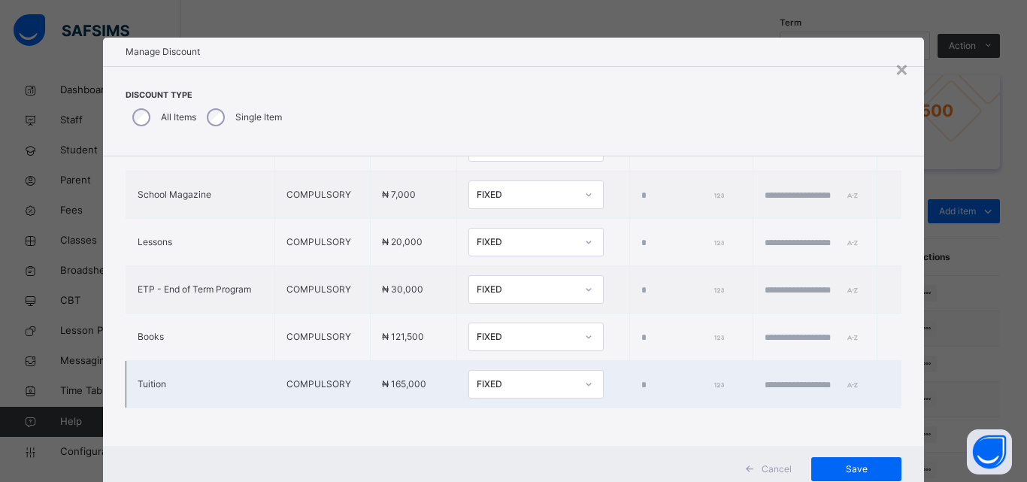
click at [534, 378] on div "FIXED" at bounding box center [526, 385] width 99 height 14
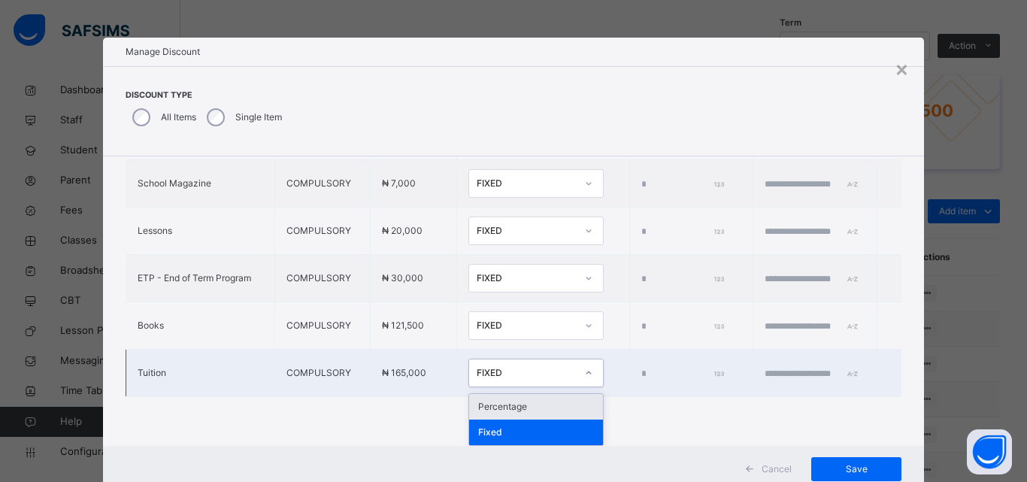
click at [500, 406] on div "Percentage" at bounding box center [536, 407] width 134 height 26
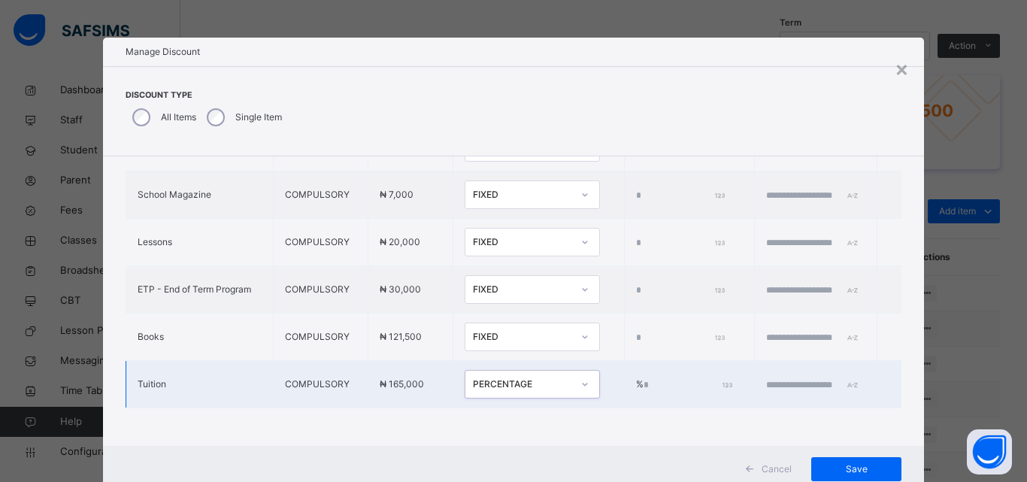
click at [644, 378] on input "*" at bounding box center [687, 385] width 86 height 14
type input "***"
click at [766, 378] on input "text" at bounding box center [811, 385] width 90 height 14
type input "**********"
click at [842, 461] on div "Save" at bounding box center [857, 469] width 90 height 24
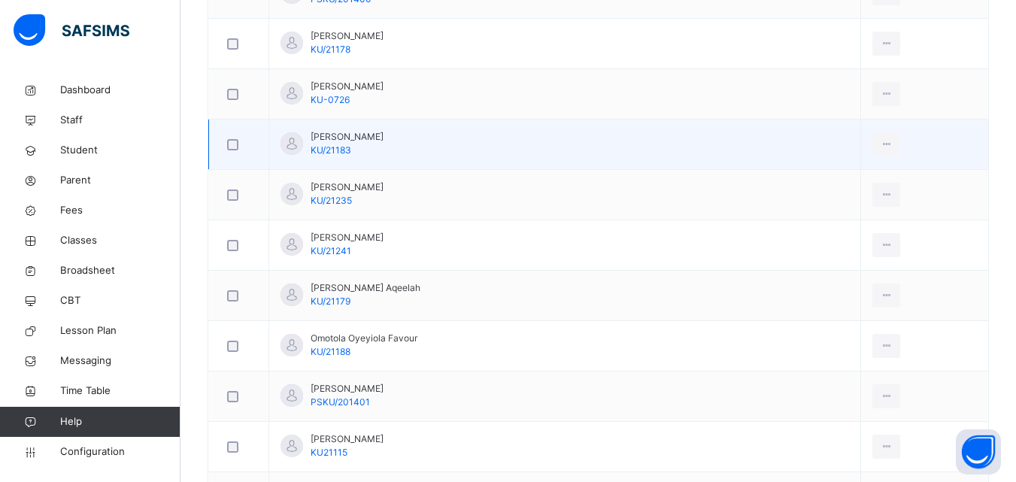
scroll to position [1053, 0]
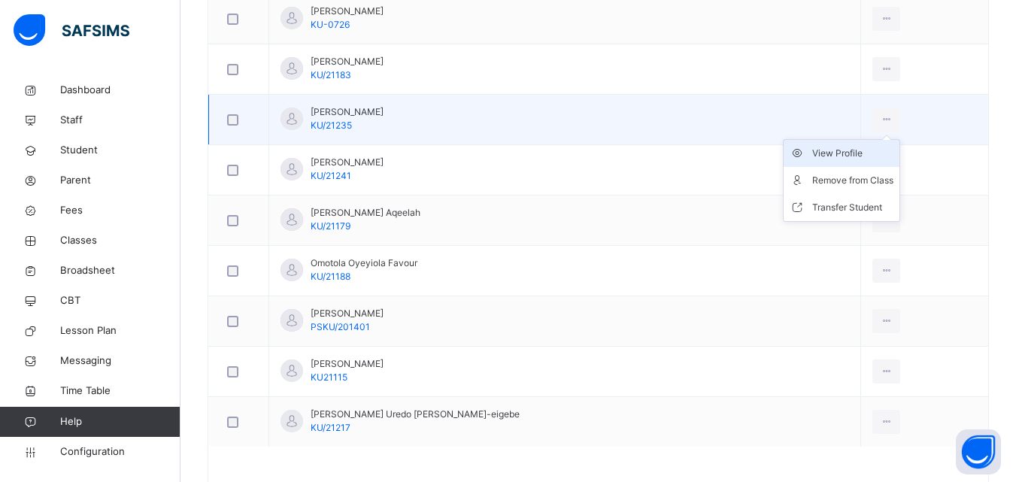
click at [814, 153] on div "View Profile" at bounding box center [852, 153] width 81 height 15
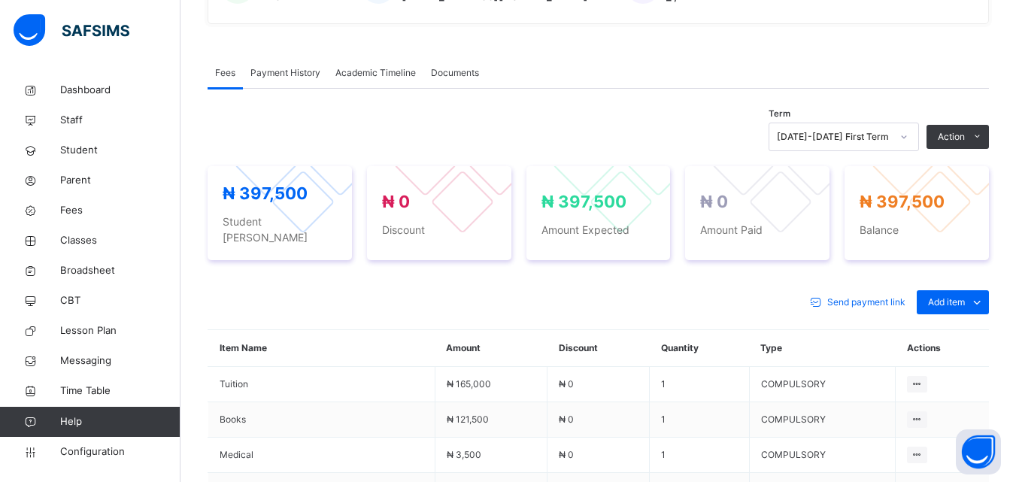
scroll to position [426, 0]
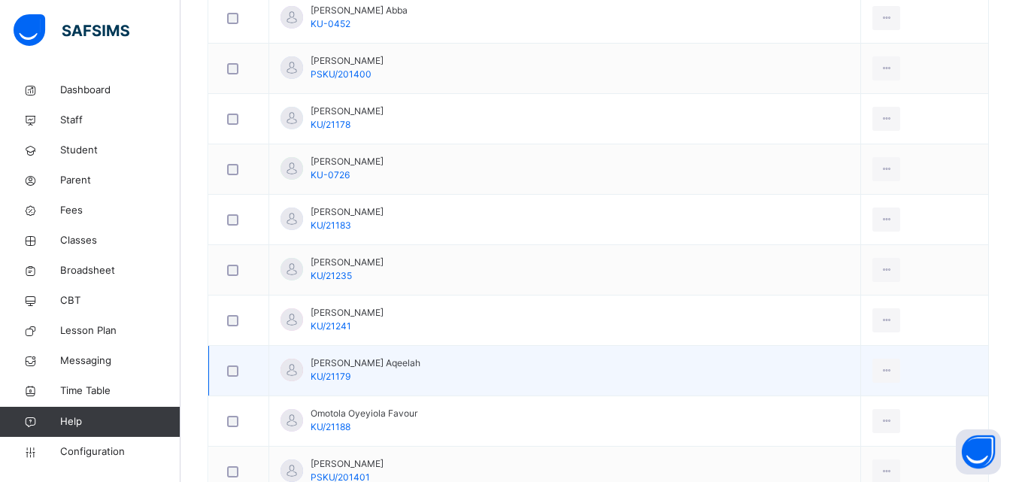
scroll to position [1053, 0]
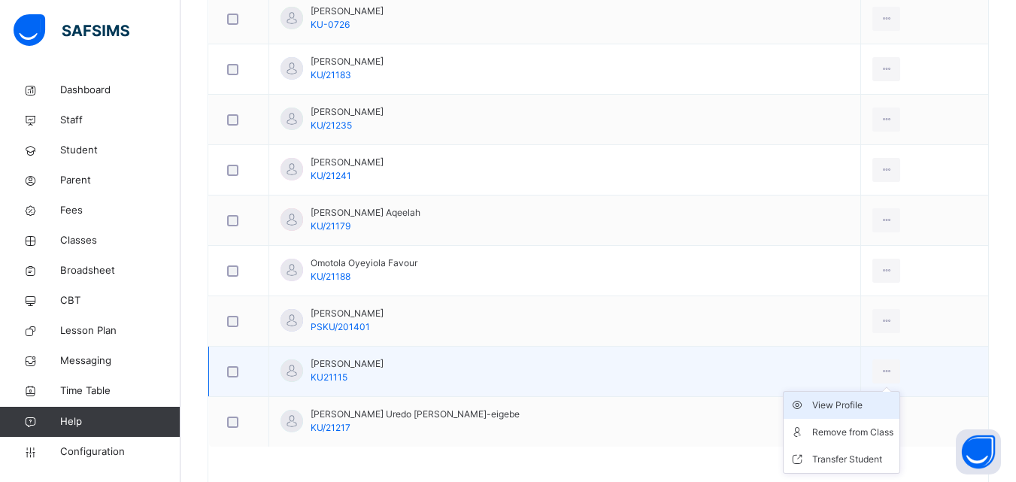
click at [812, 407] on div "View Profile" at bounding box center [852, 405] width 81 height 15
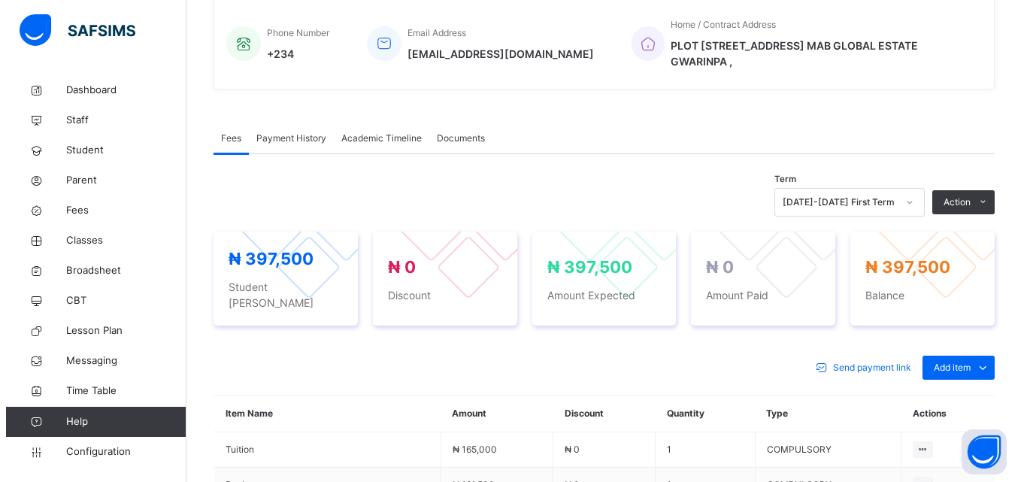
scroll to position [426, 0]
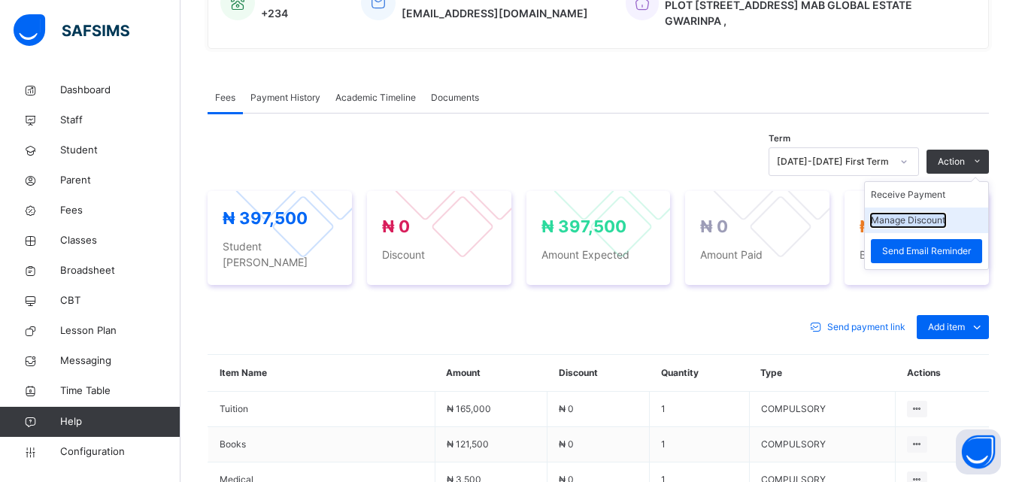
click at [934, 214] on button "Manage Discount" at bounding box center [908, 221] width 74 height 14
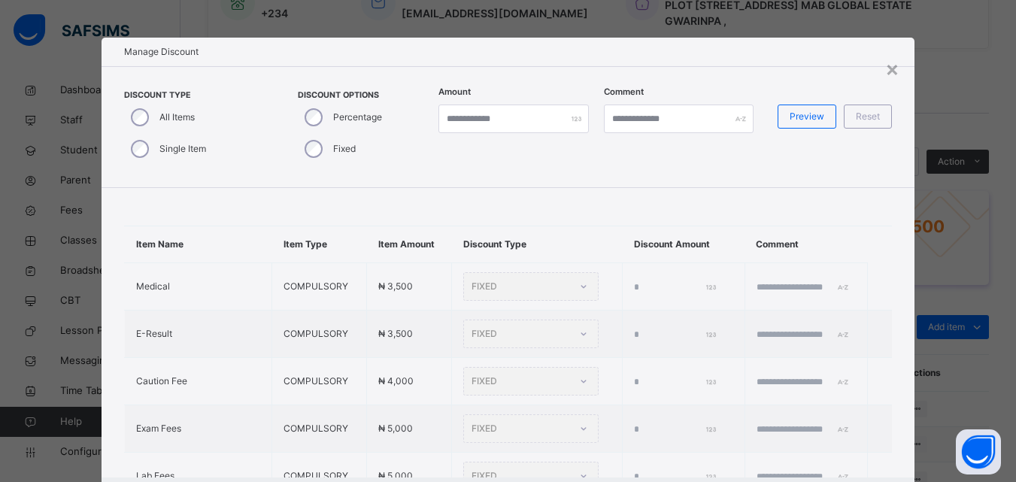
type input "*"
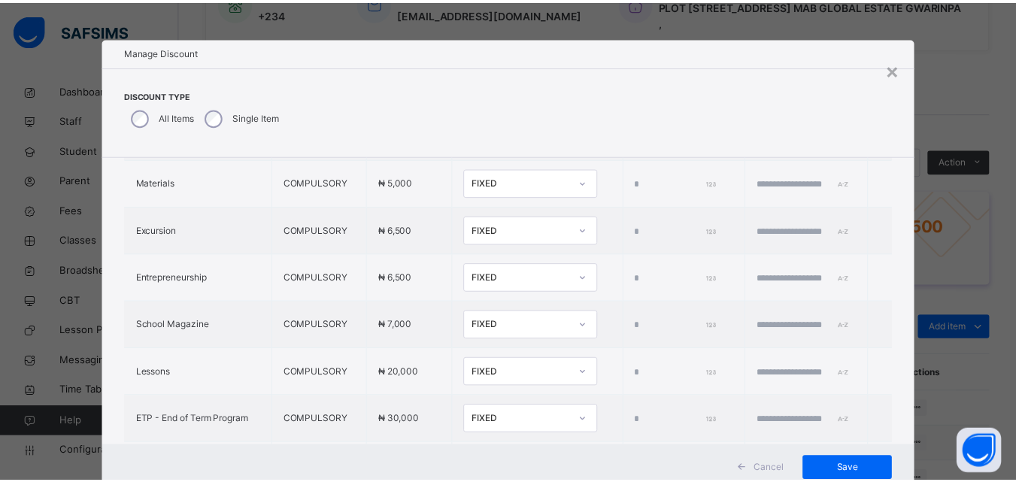
scroll to position [606, 0]
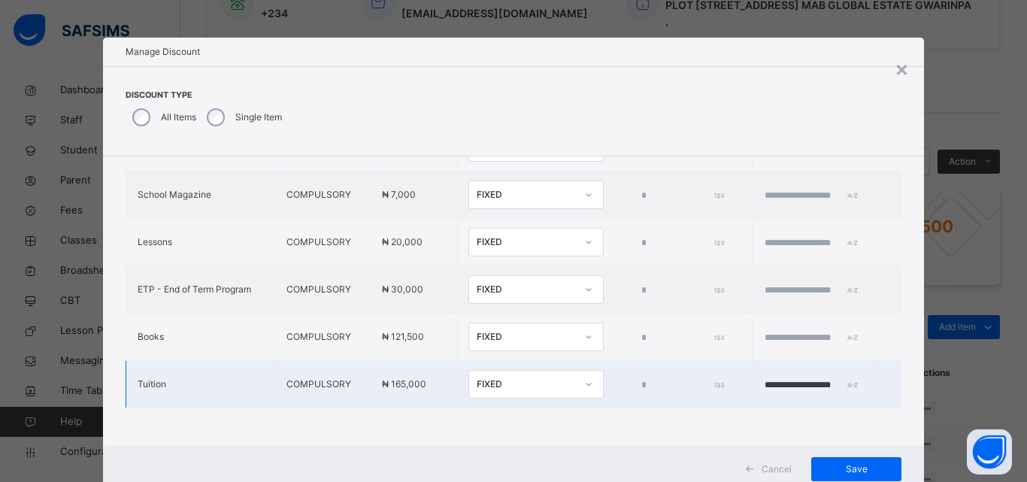
click at [496, 378] on div "FIXED" at bounding box center [526, 385] width 99 height 14
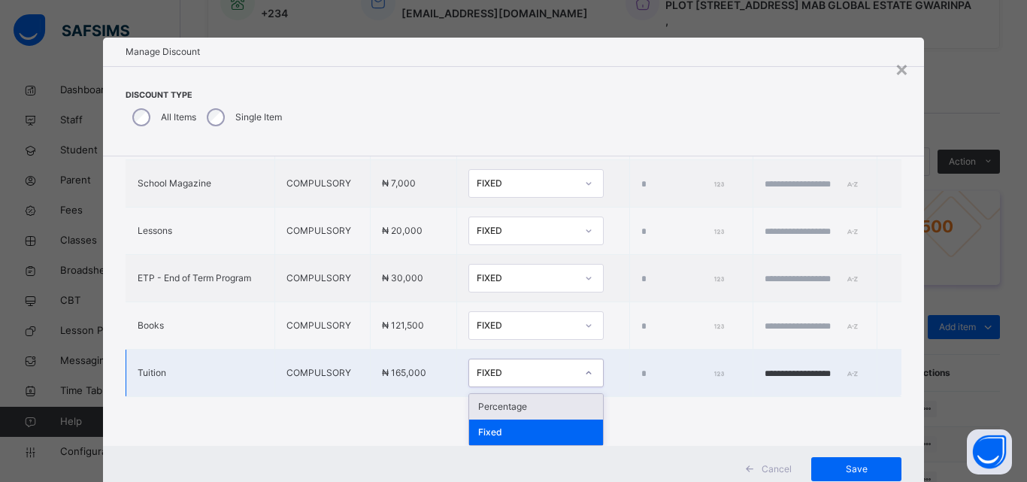
click at [485, 403] on div "Percentage" at bounding box center [536, 407] width 134 height 26
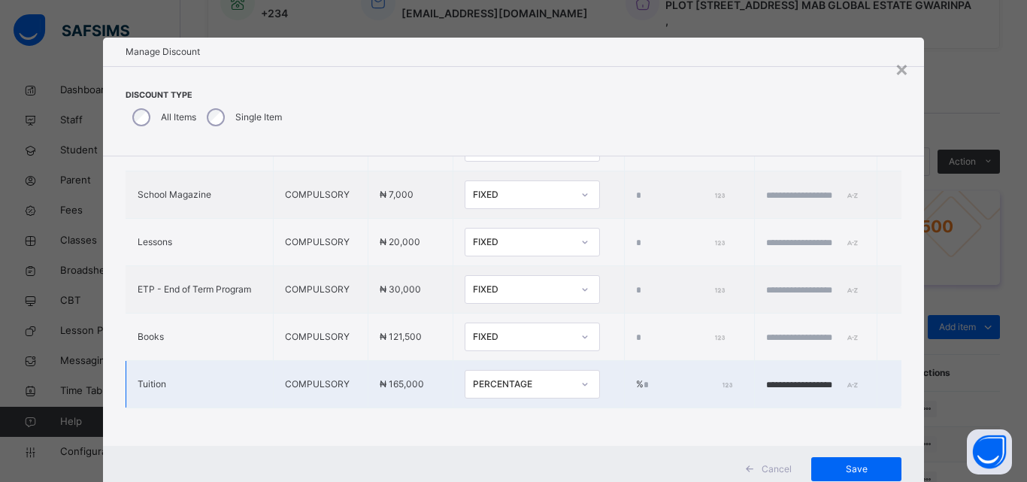
click at [644, 378] on input "*" at bounding box center [687, 385] width 86 height 14
type input "****"
click at [766, 378] on input "**********" at bounding box center [811, 385] width 90 height 14
type input "**********"
click at [840, 480] on div "Save" at bounding box center [857, 469] width 90 height 24
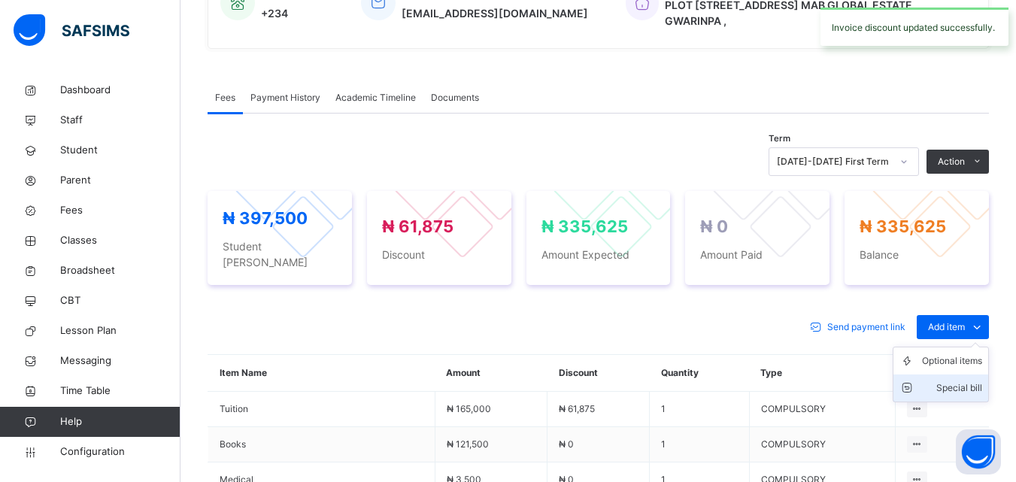
click at [957, 381] on div "Special bill" at bounding box center [952, 388] width 60 height 15
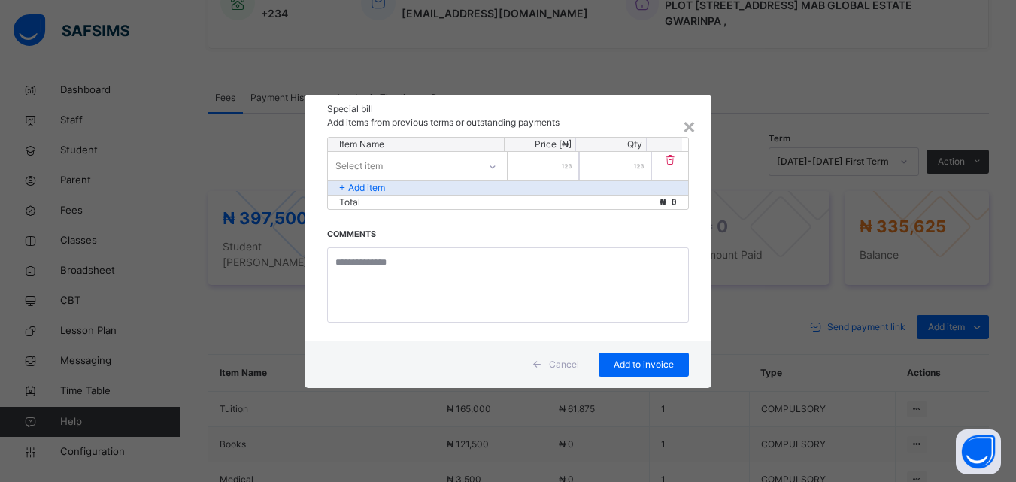
click at [453, 164] on div "Select item" at bounding box center [403, 165] width 150 height 23
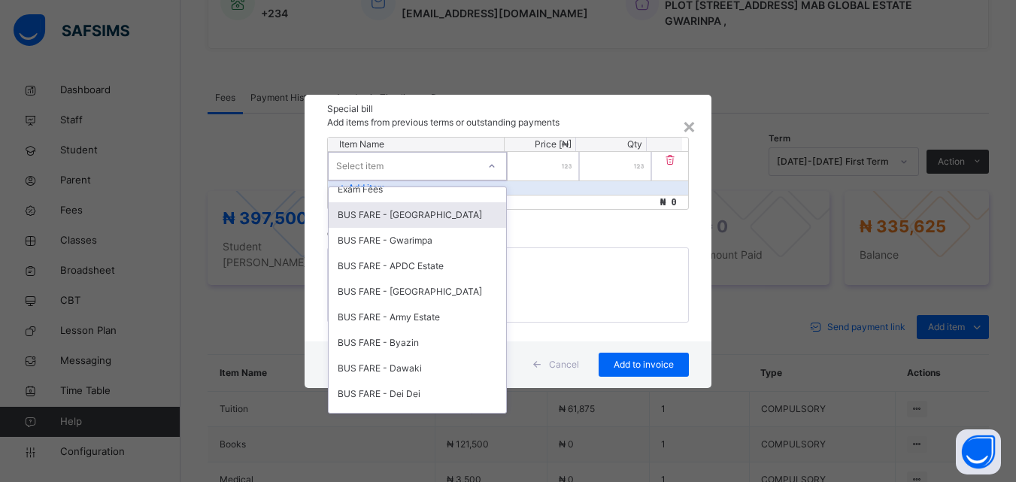
scroll to position [319, 0]
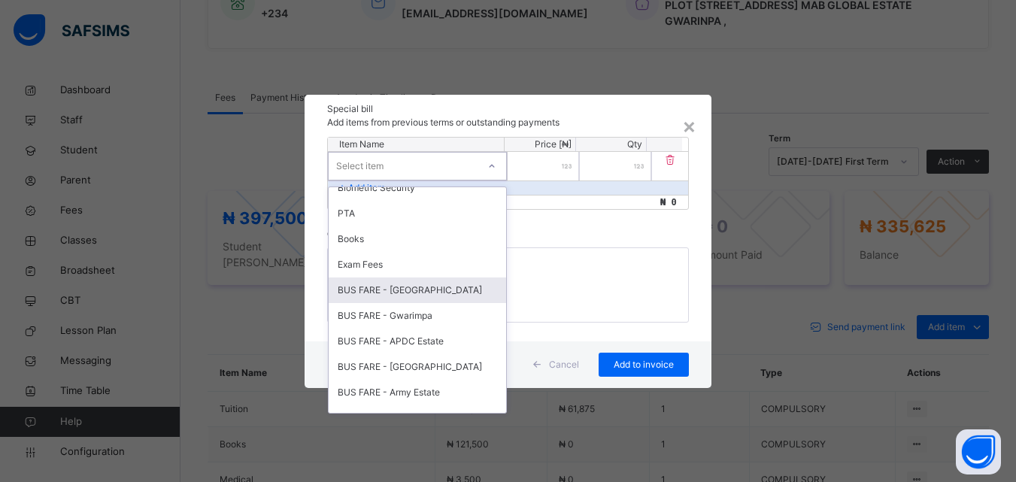
click at [398, 287] on div "BUS FARE - [GEOGRAPHIC_DATA]" at bounding box center [418, 291] width 178 height 26
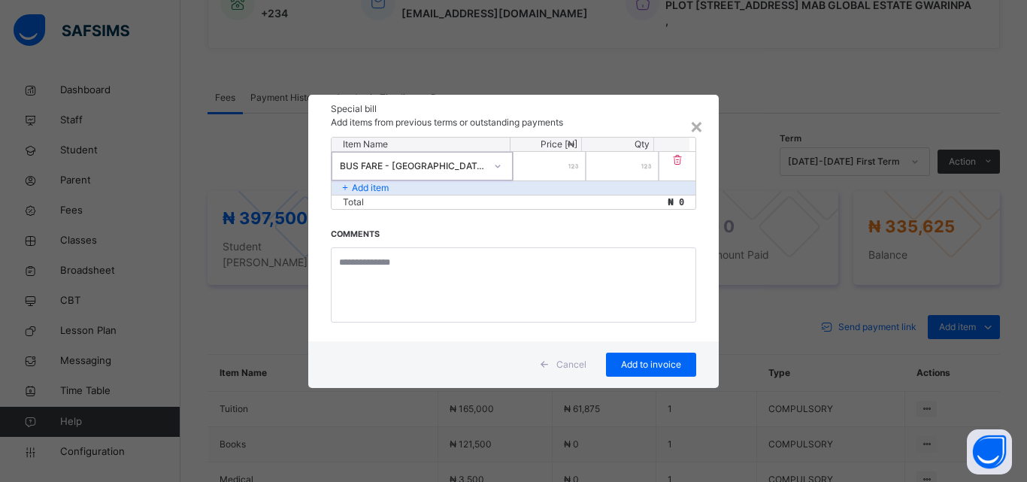
click at [558, 173] on input "number" at bounding box center [550, 166] width 72 height 29
type input "******"
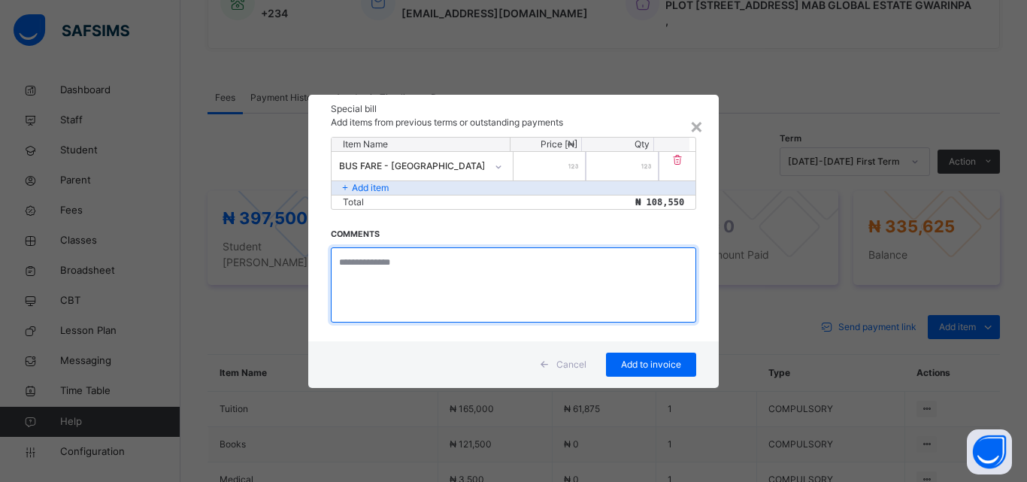
click at [383, 277] on textarea at bounding box center [514, 284] width 366 height 75
click at [386, 273] on textarea at bounding box center [514, 284] width 366 height 75
type textarea "**********"
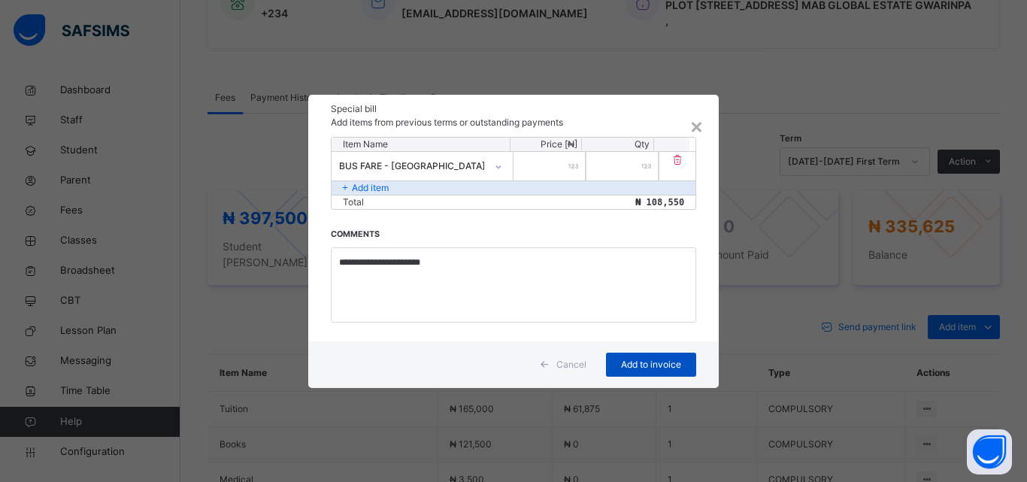
click at [630, 365] on span "Add to invoice" at bounding box center [652, 365] width 68 height 14
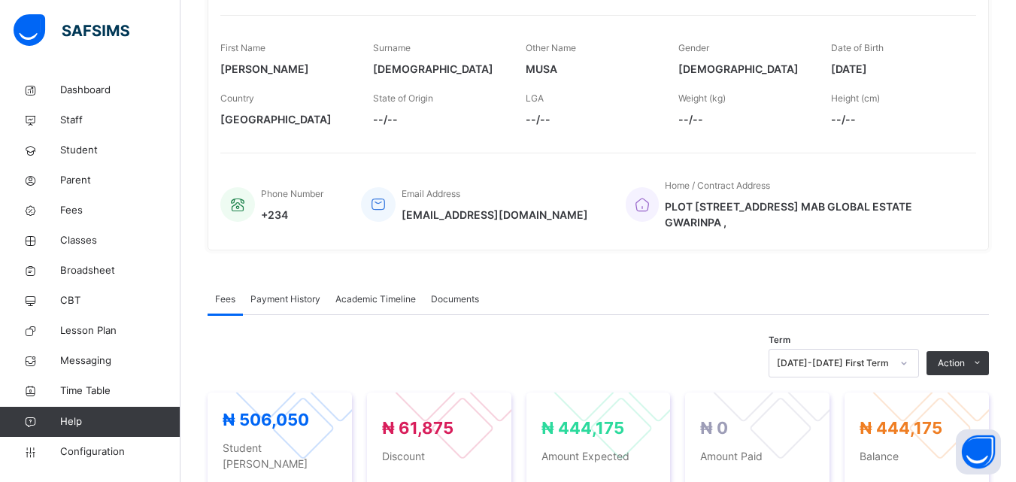
scroll to position [201, 0]
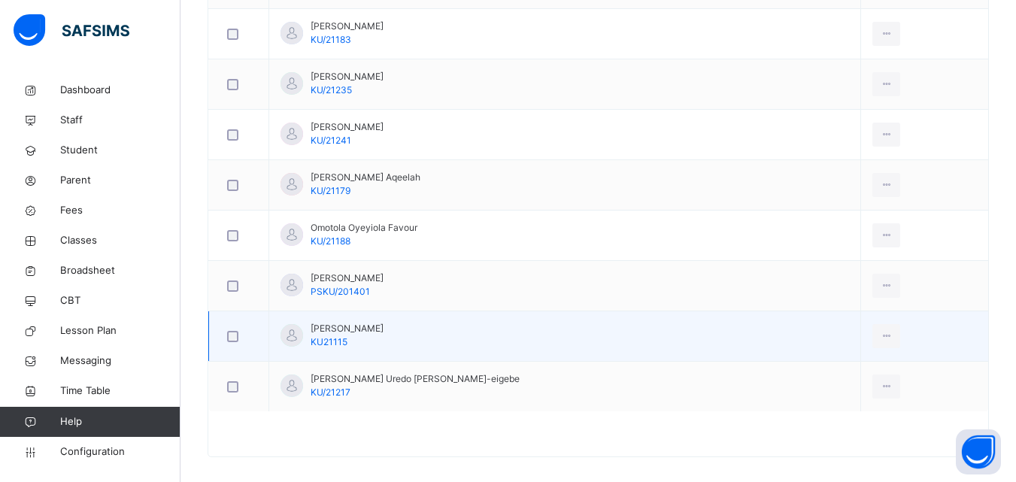
scroll to position [1101, 0]
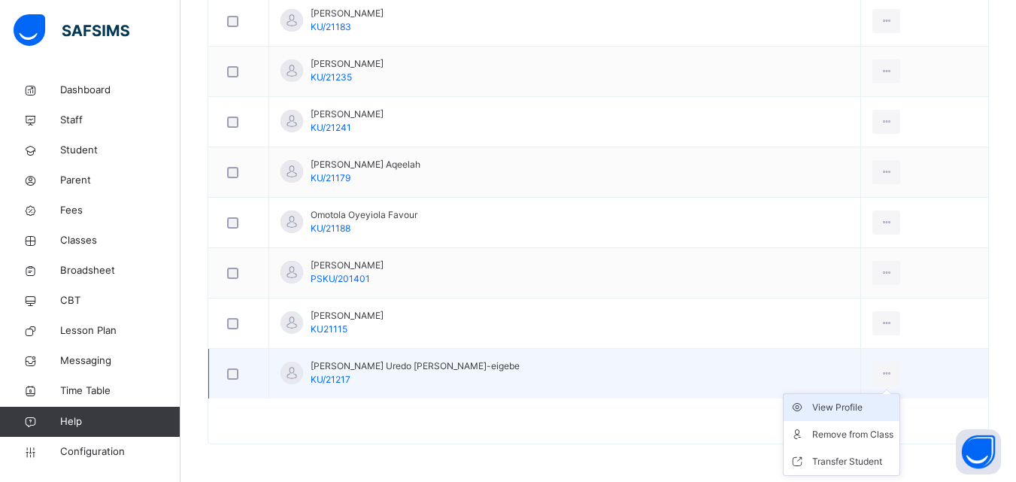
click at [815, 405] on div "View Profile" at bounding box center [852, 407] width 81 height 15
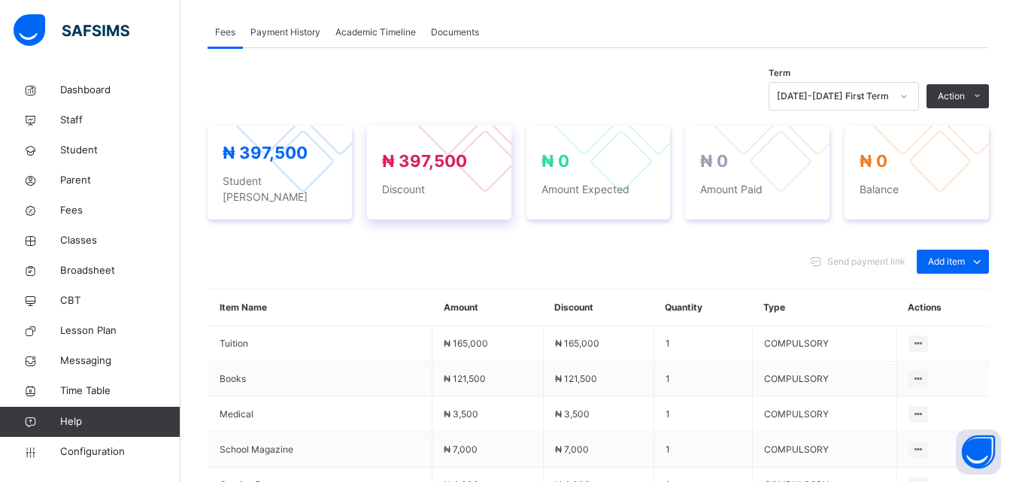
scroll to position [551, 0]
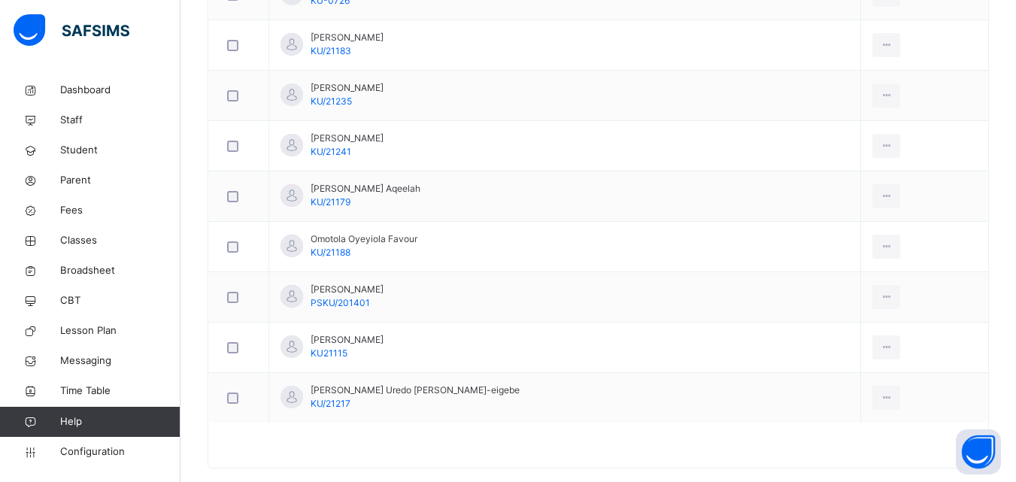
scroll to position [1101, 0]
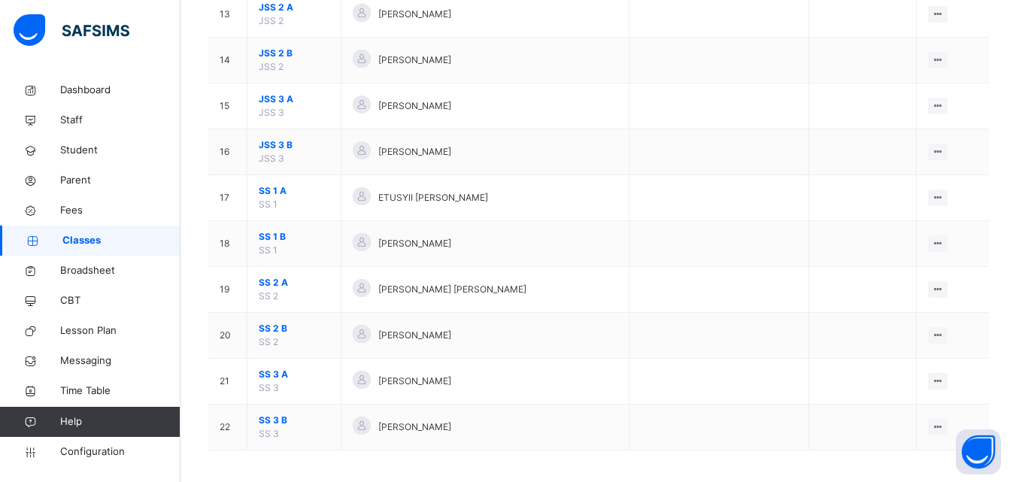
scroll to position [744, 0]
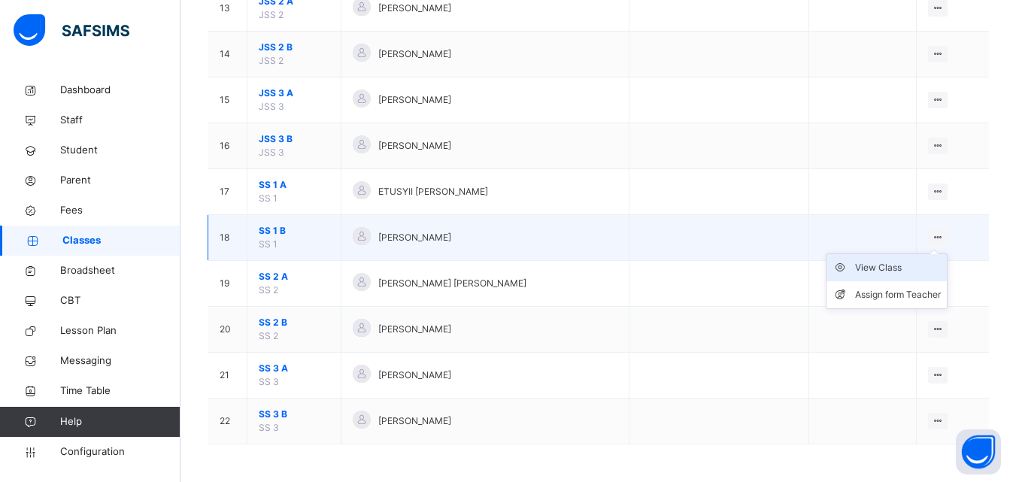
click at [892, 266] on div "View Class" at bounding box center [898, 267] width 86 height 15
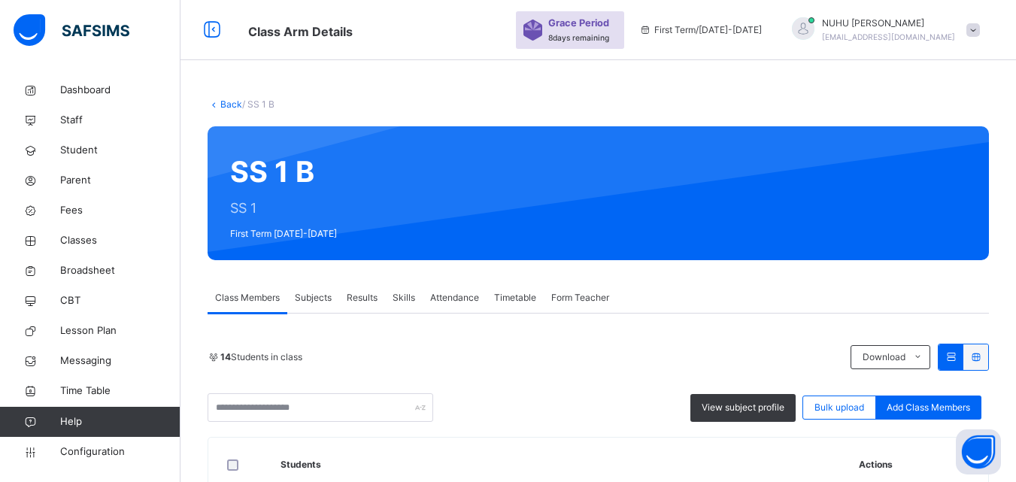
scroll to position [376, 0]
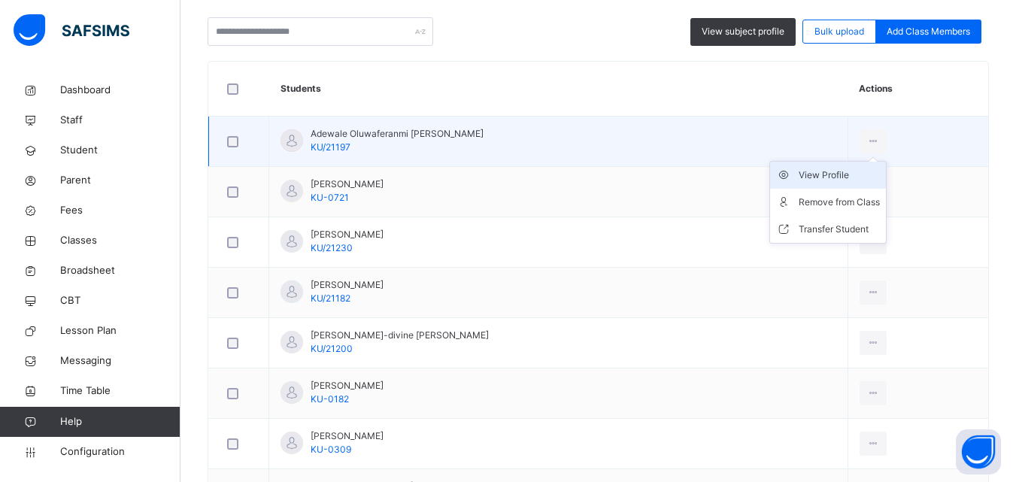
click at [841, 181] on div "View Profile" at bounding box center [839, 175] width 81 height 15
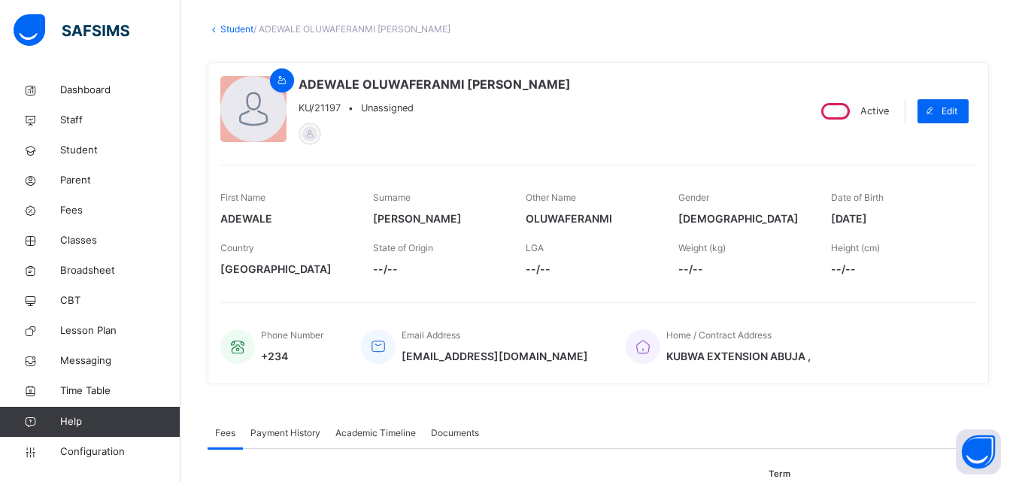
scroll to position [17, 0]
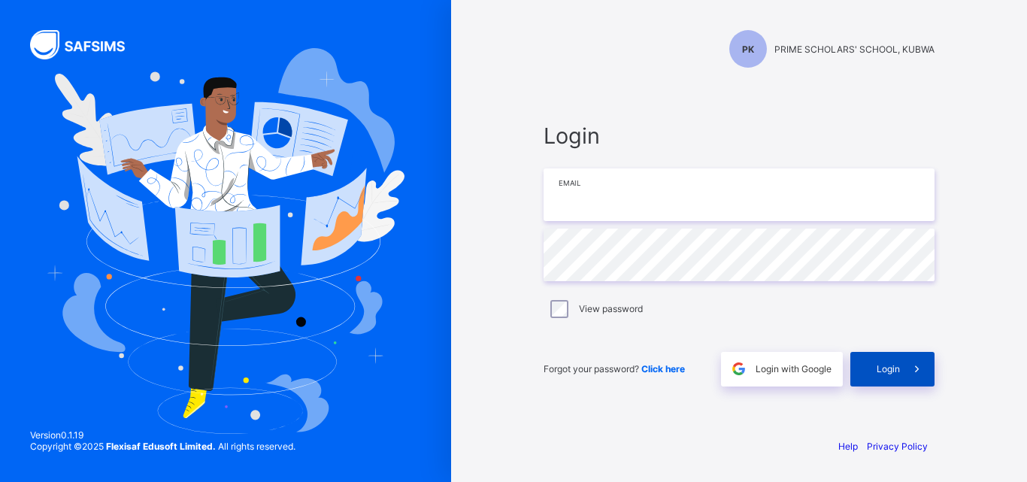
type input "**********"
click at [887, 372] on span "Login" at bounding box center [888, 368] width 23 height 11
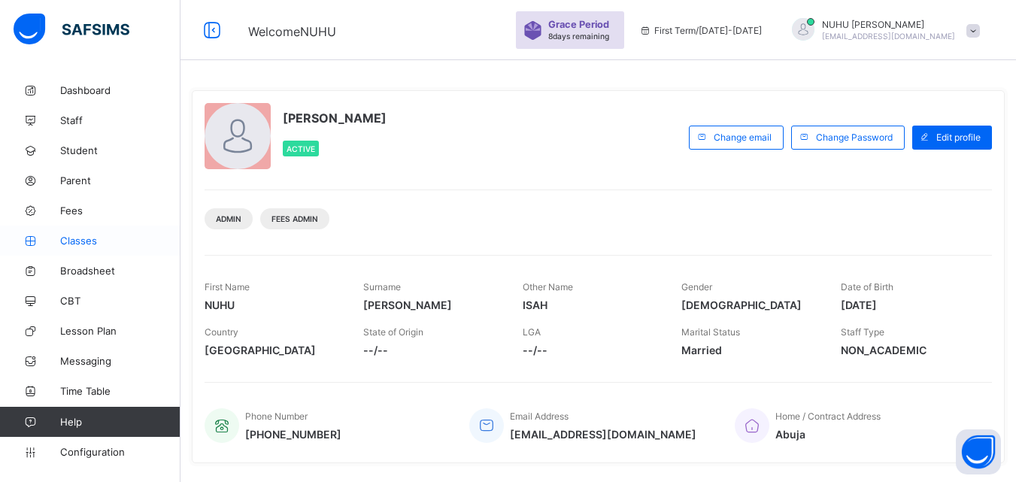
click at [85, 245] on span "Classes" at bounding box center [120, 241] width 120 height 12
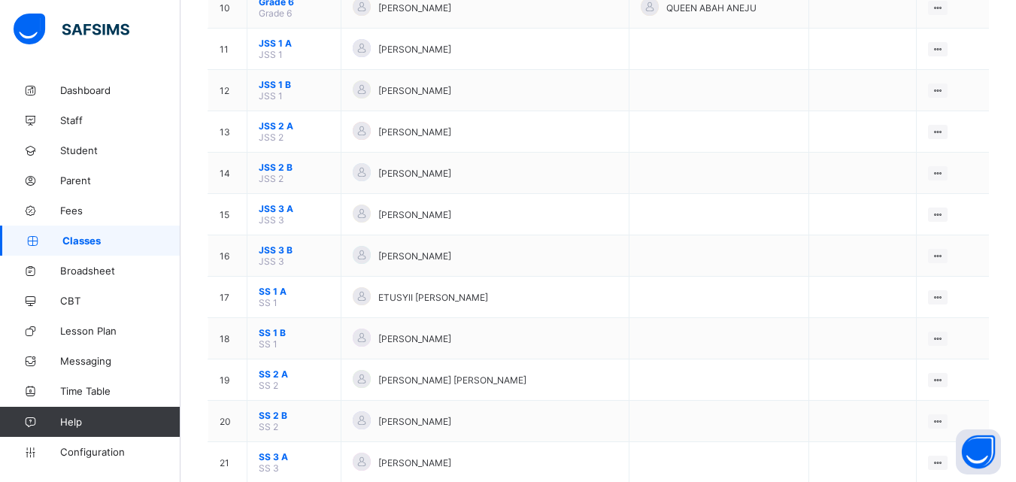
scroll to position [642, 0]
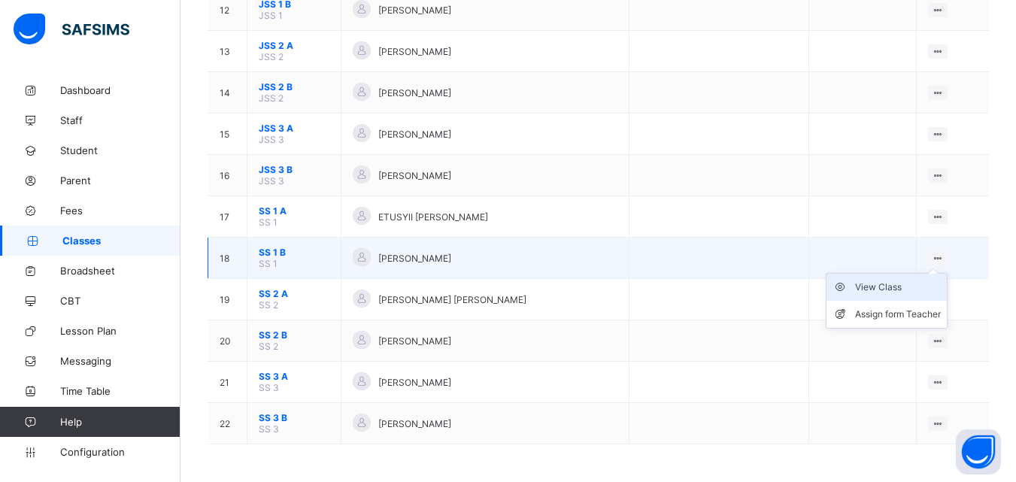
click at [894, 287] on div "View Class" at bounding box center [898, 287] width 86 height 15
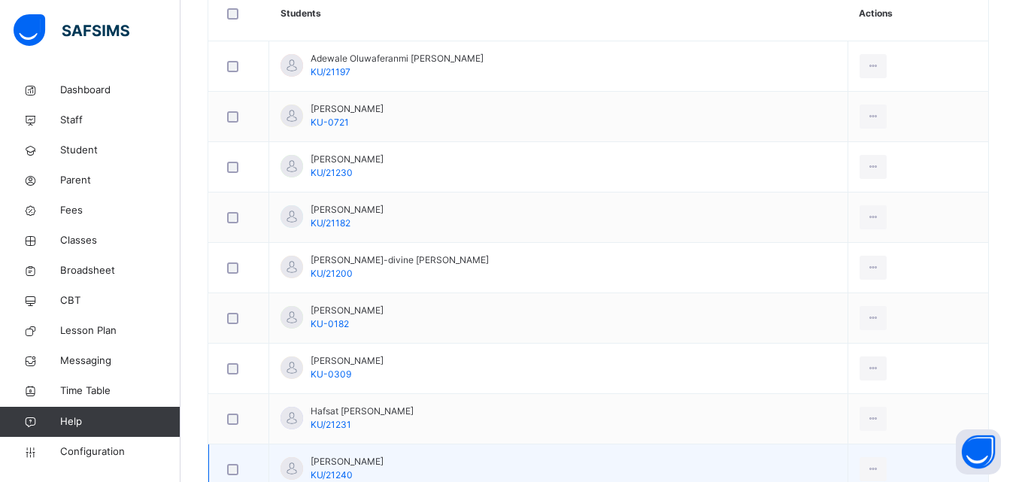
scroll to position [301, 0]
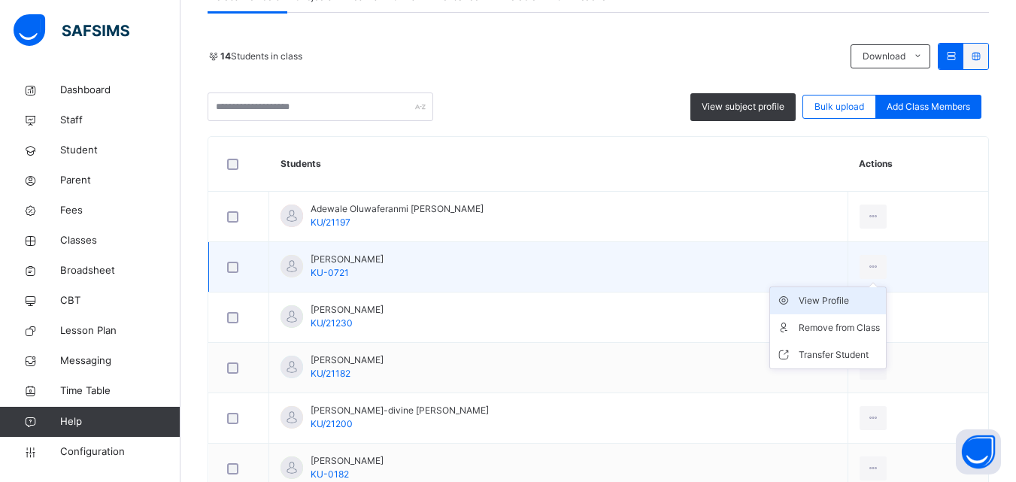
click at [839, 300] on div "View Profile" at bounding box center [839, 300] width 81 height 15
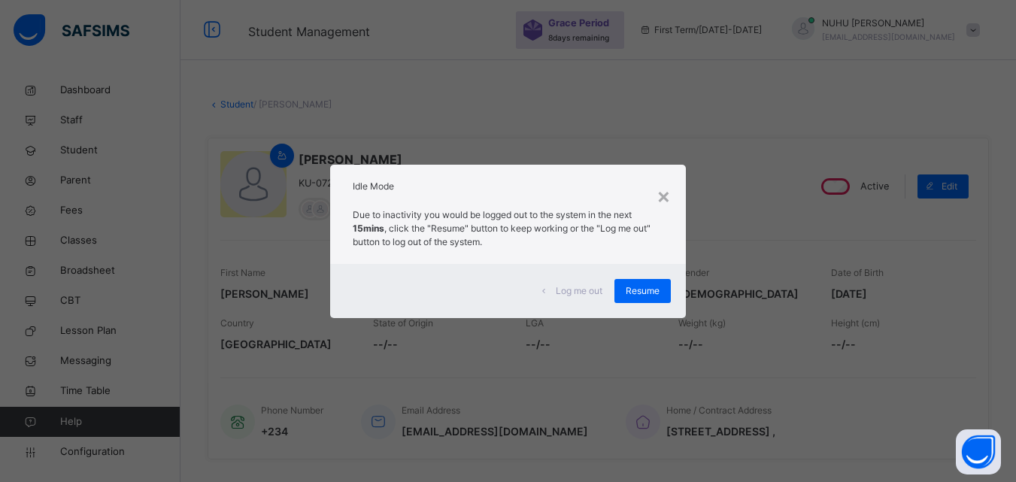
click at [651, 202] on div "Due to inactivity you would be logged out to the system in the next 15mins , cl…" at bounding box center [508, 232] width 356 height 63
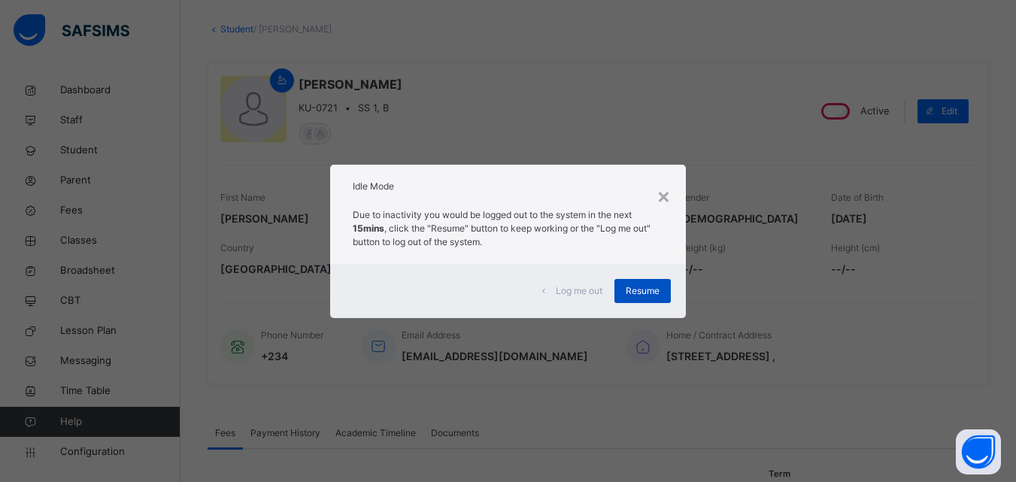
click at [643, 294] on span "Resume" at bounding box center [643, 291] width 34 height 14
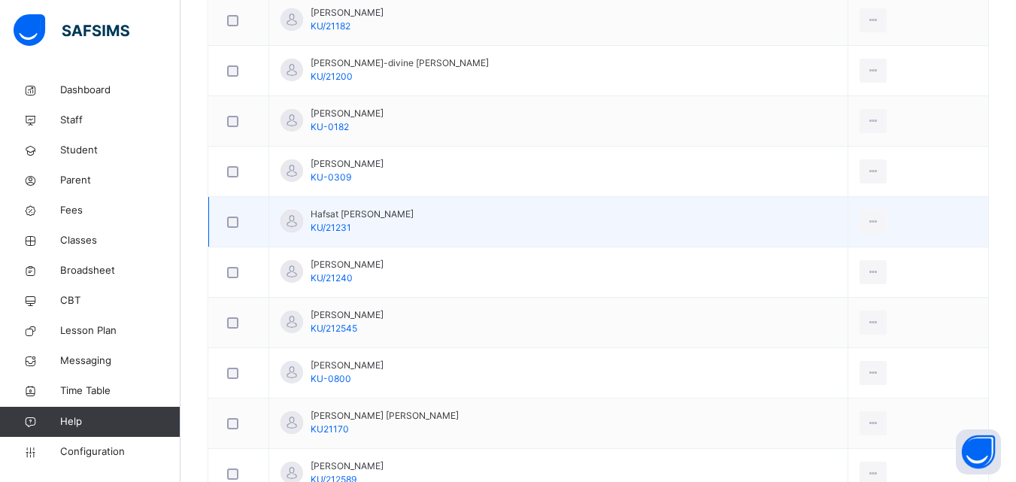
scroll to position [423, 0]
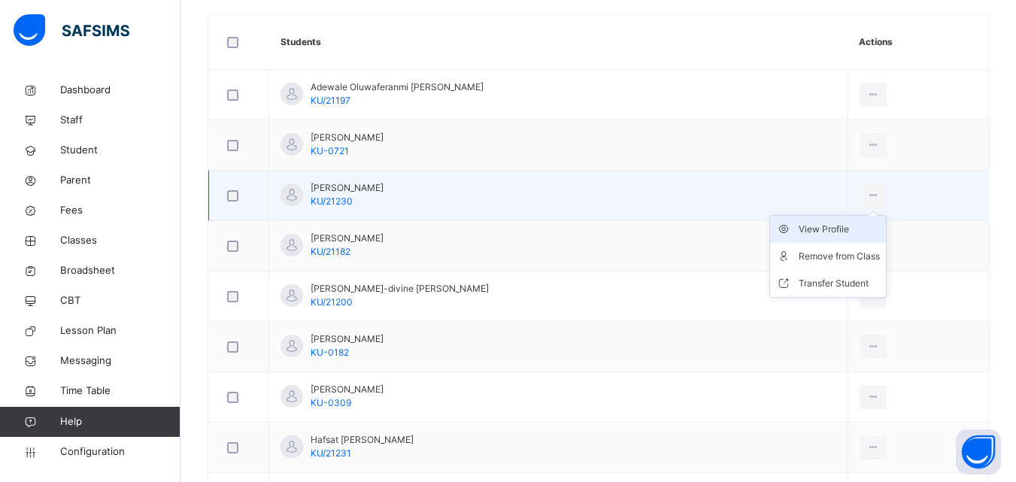
click at [840, 231] on div "View Profile" at bounding box center [839, 229] width 81 height 15
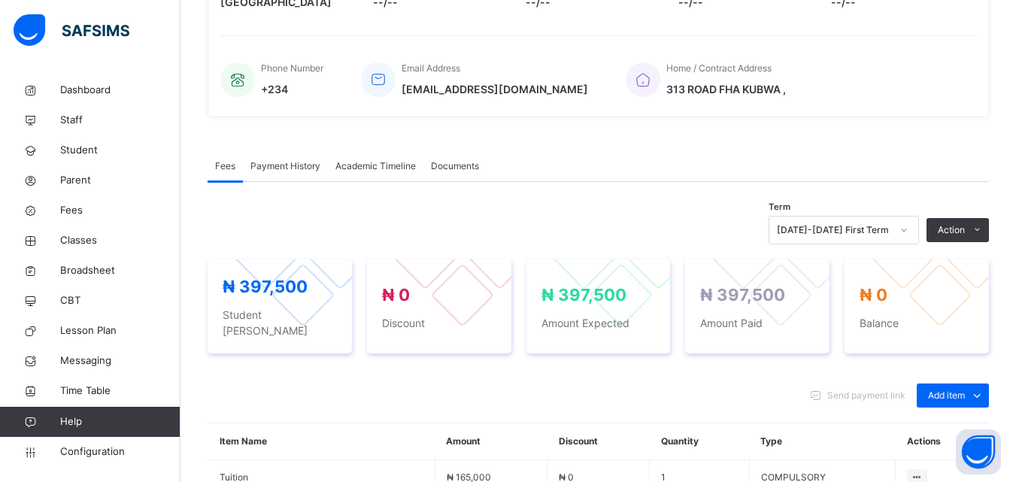
scroll to position [423, 0]
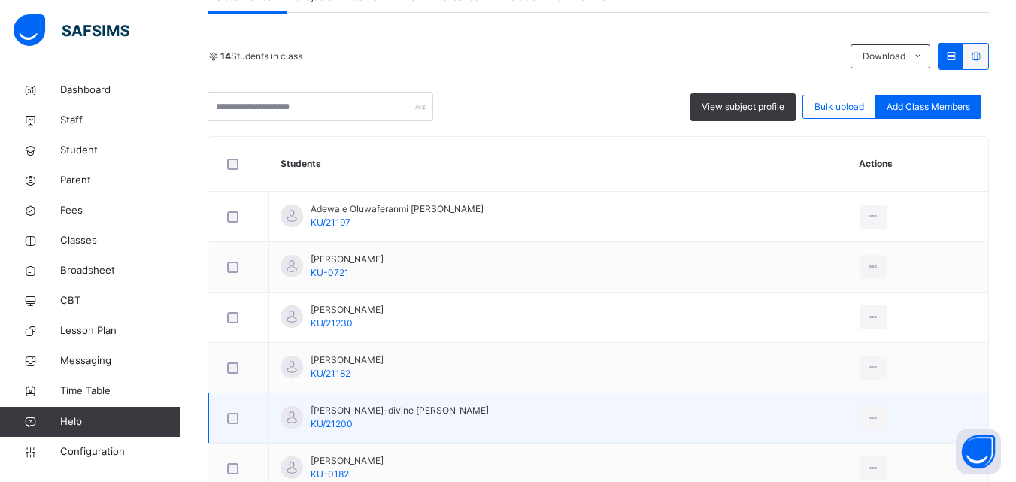
scroll to position [451, 0]
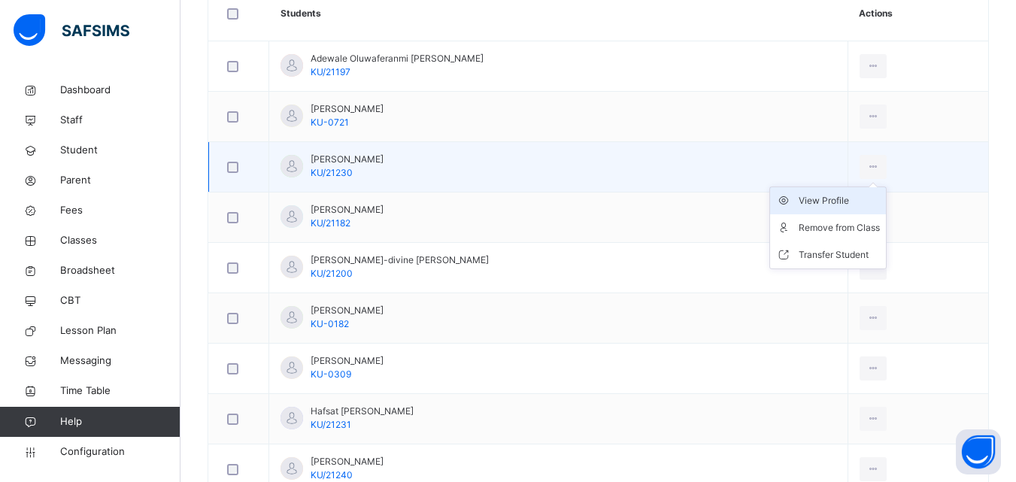
click at [848, 196] on div "View Profile" at bounding box center [839, 200] width 81 height 15
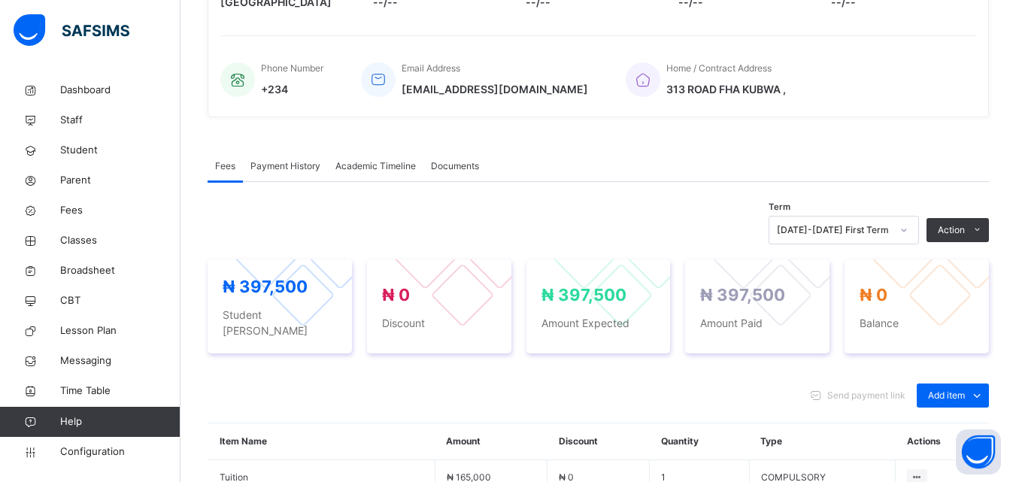
scroll to position [451, 0]
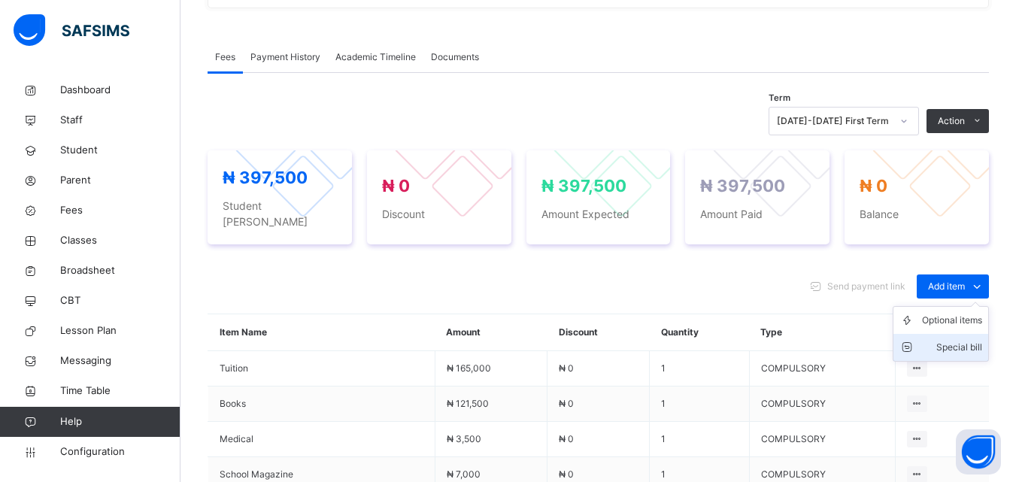
click at [957, 340] on div "Special bill" at bounding box center [952, 347] width 60 height 15
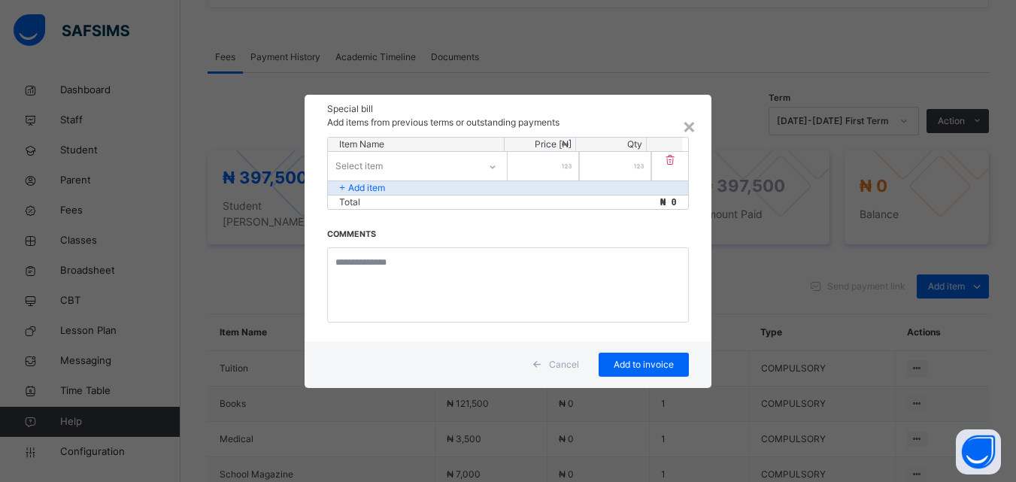
click at [451, 165] on div "Select item" at bounding box center [403, 165] width 150 height 23
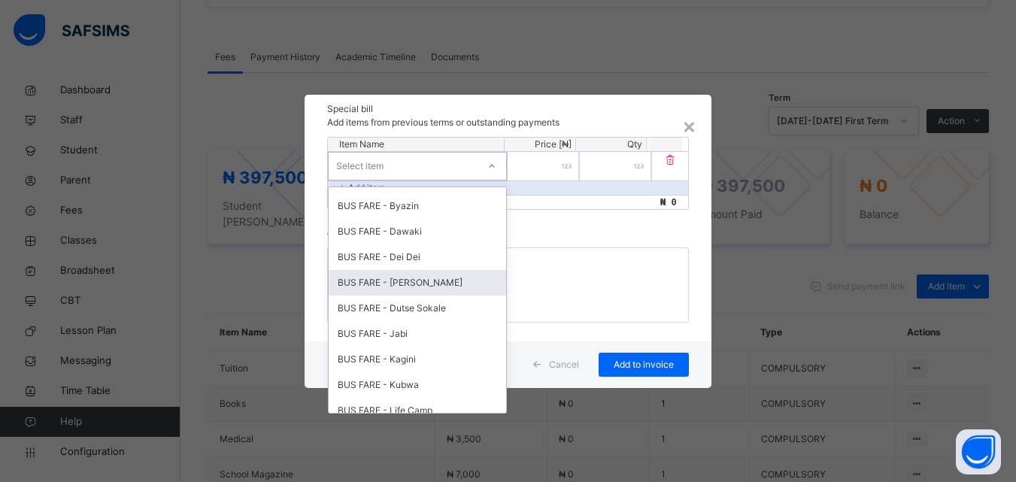
scroll to position [602, 0]
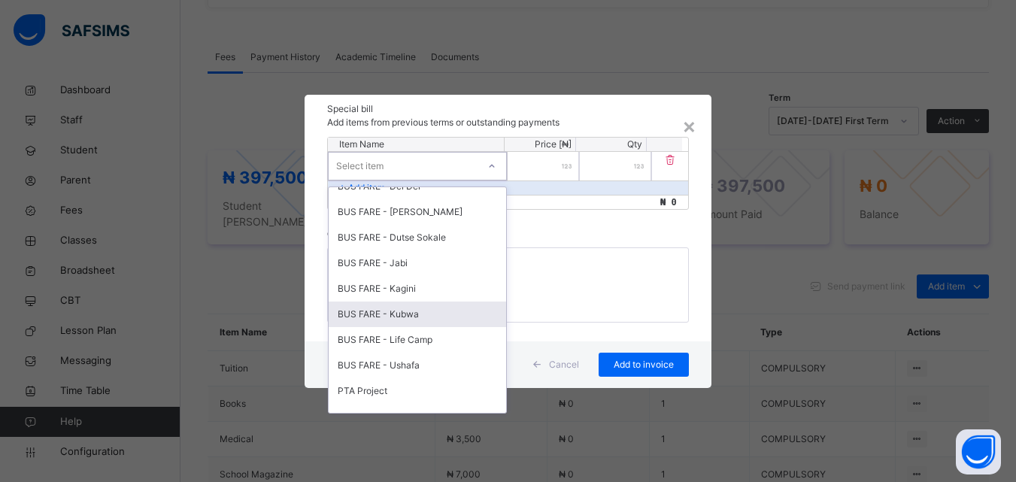
click at [402, 309] on div "BUS FARE - Kubwa" at bounding box center [418, 315] width 178 height 26
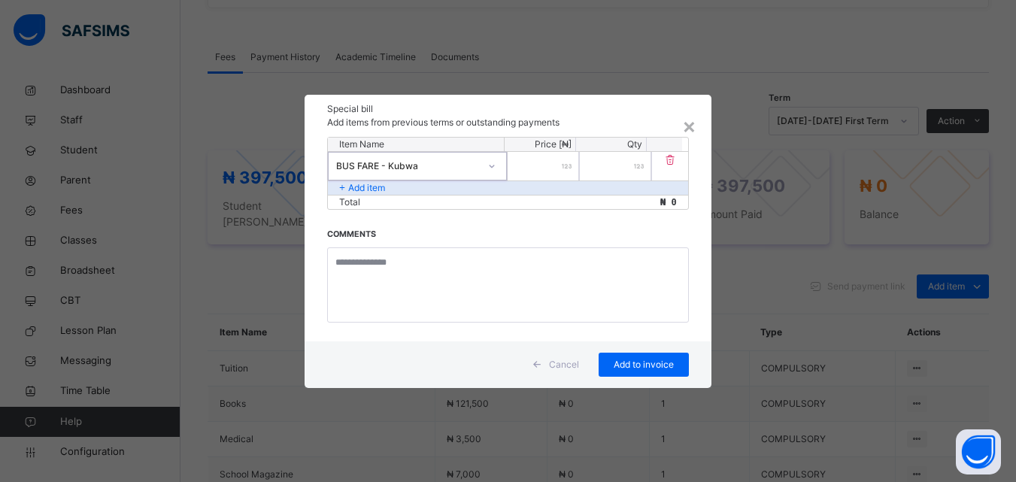
click at [638, 166] on div "*" at bounding box center [615, 166] width 71 height 29
click at [636, 168] on div "*" at bounding box center [615, 166] width 71 height 29
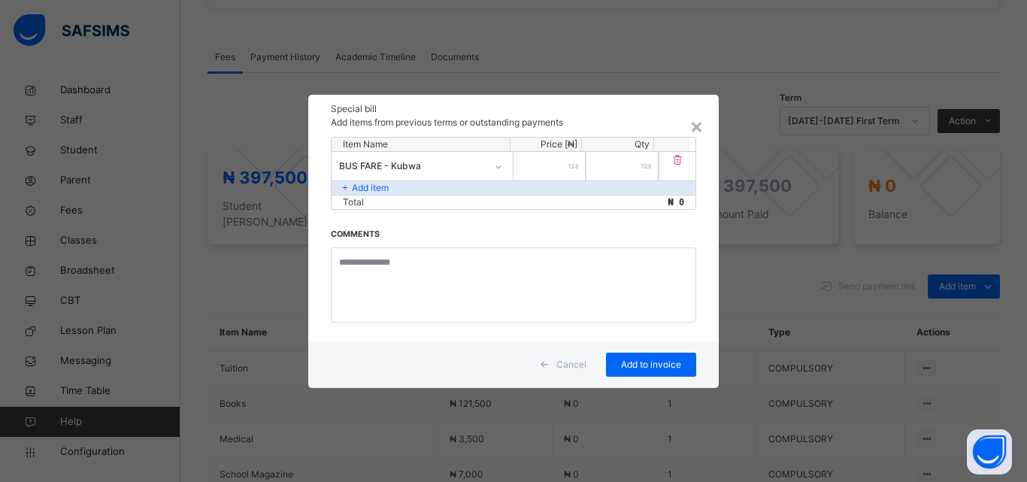
click at [647, 165] on div "**" at bounding box center [623, 166] width 72 height 29
click at [647, 171] on div "**" at bounding box center [623, 166] width 72 height 29
click at [645, 165] on div "**" at bounding box center [623, 166] width 72 height 29
click at [626, 176] on input "**" at bounding box center [623, 166] width 72 height 29
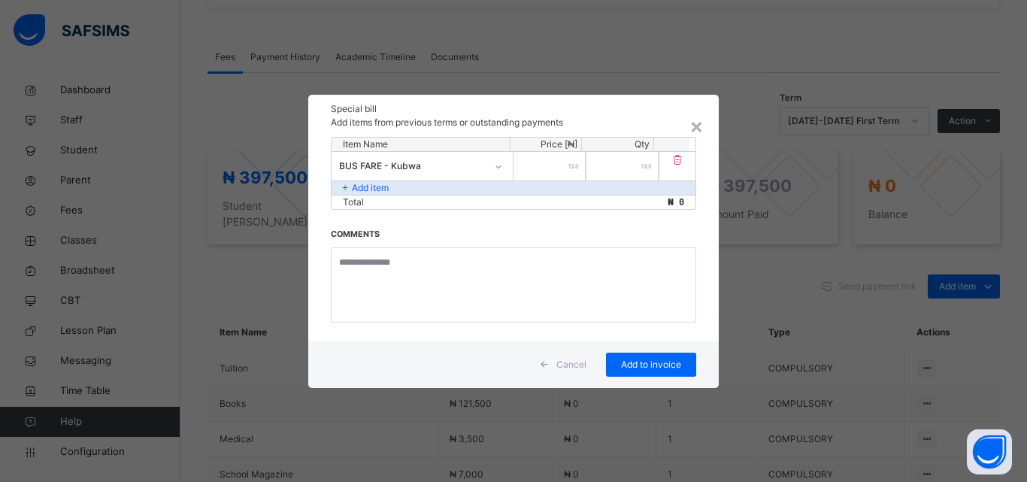
type input "*"
click at [545, 165] on input "number" at bounding box center [550, 166] width 72 height 29
type input "*****"
click at [645, 178] on input "*" at bounding box center [623, 166] width 72 height 29
type input "*"
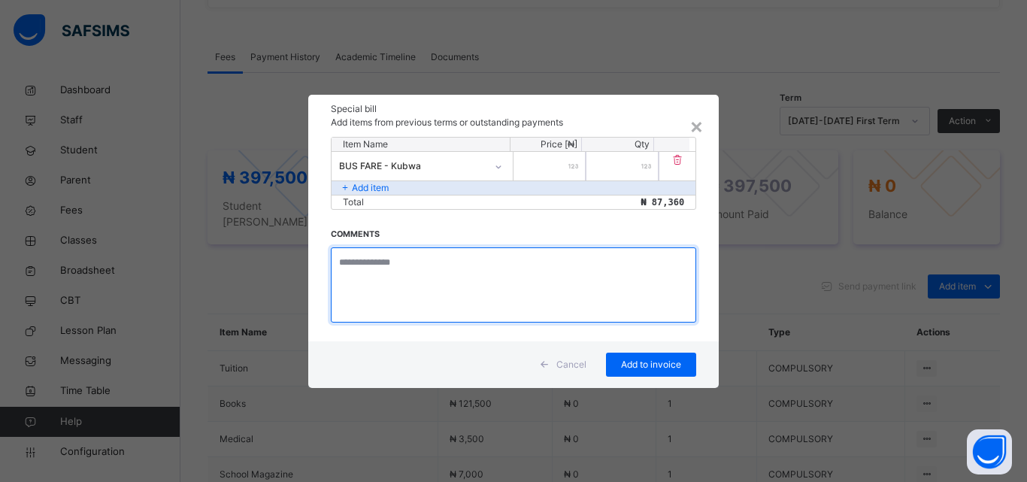
click at [395, 263] on textarea at bounding box center [514, 284] width 366 height 75
type textarea "**********"
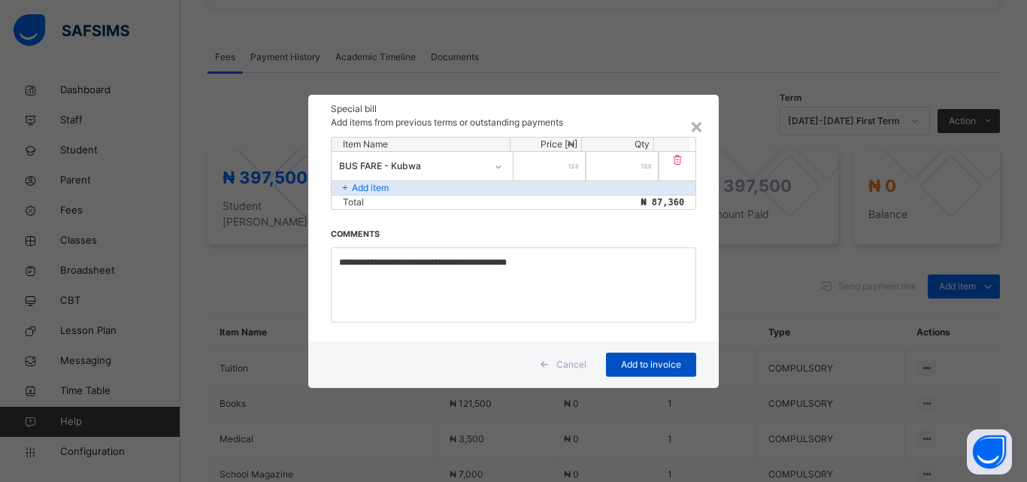
click at [648, 366] on span "Add to invoice" at bounding box center [652, 365] width 68 height 14
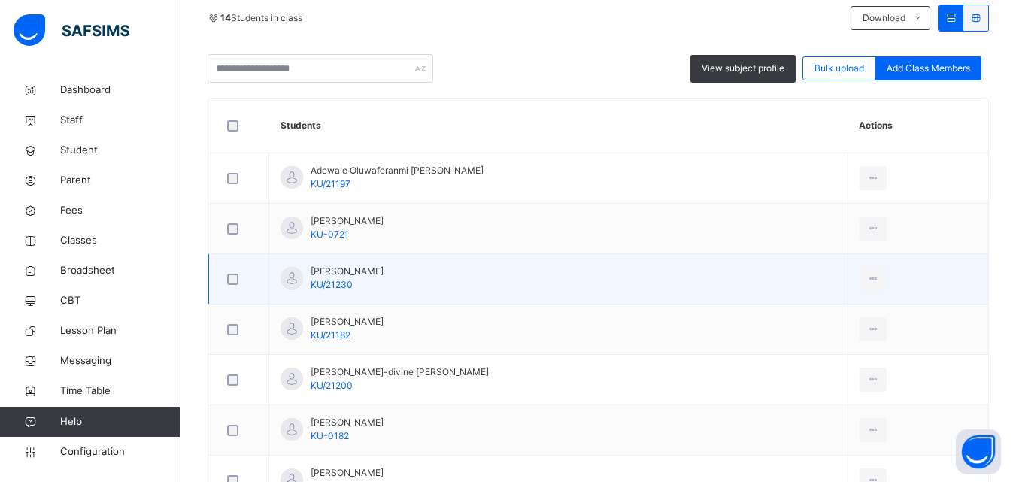
scroll to position [376, 0]
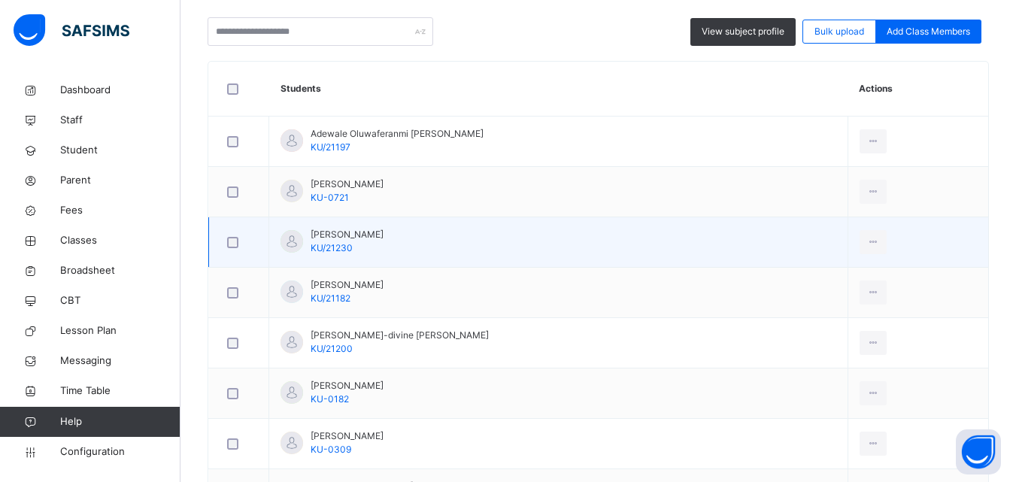
click at [423, 238] on td "Aminu Abbas Nuradeen KU/21230" at bounding box center [558, 242] width 579 height 50
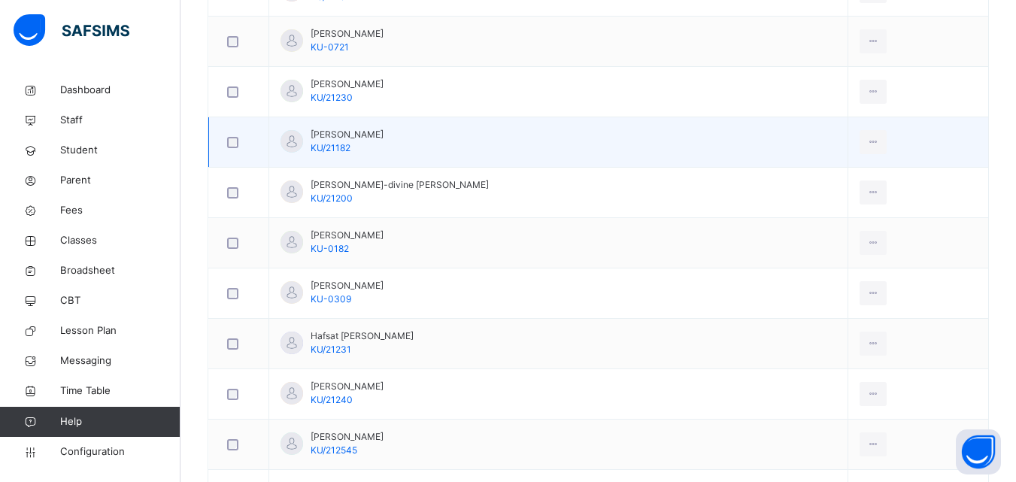
scroll to position [451, 0]
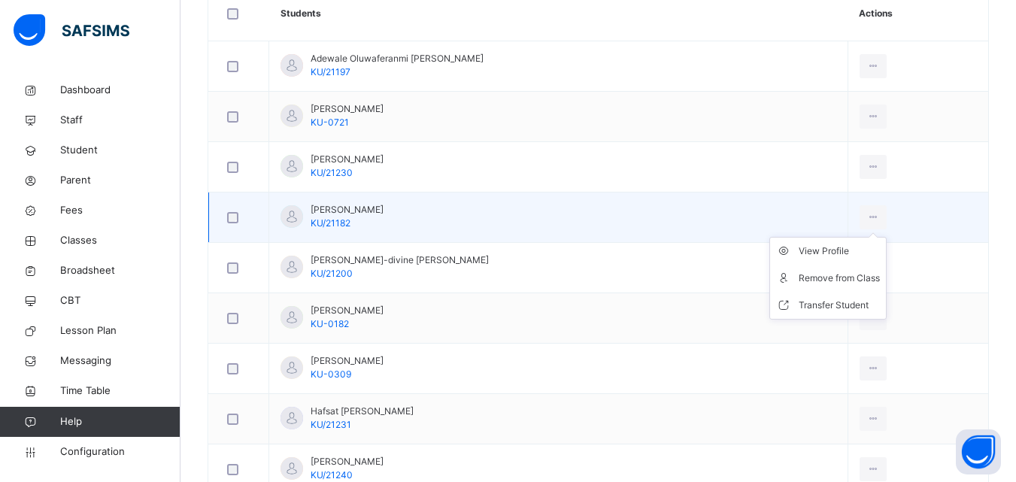
click at [845, 244] on ul "View Profile Remove from Class Transfer Student" at bounding box center [827, 278] width 117 height 83
click at [833, 250] on div "View Profile" at bounding box center [839, 251] width 81 height 15
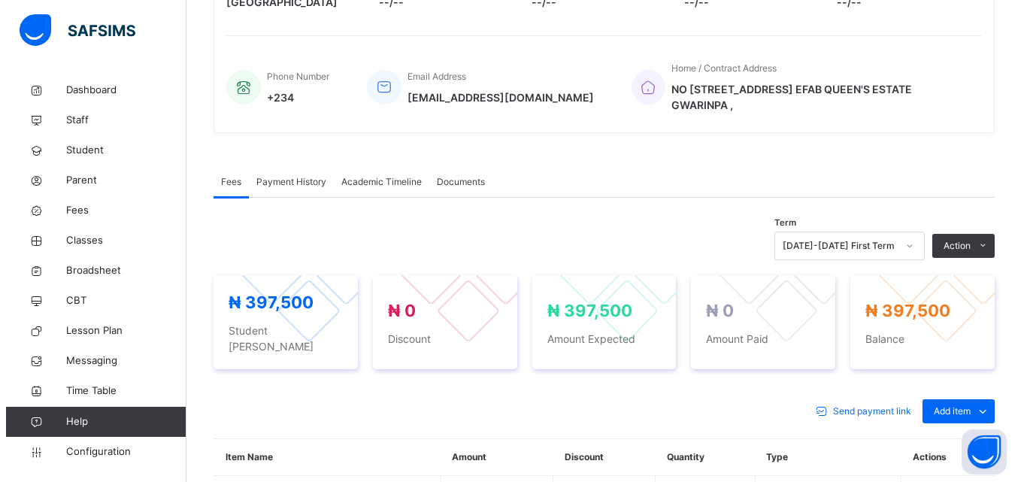
scroll to position [451, 0]
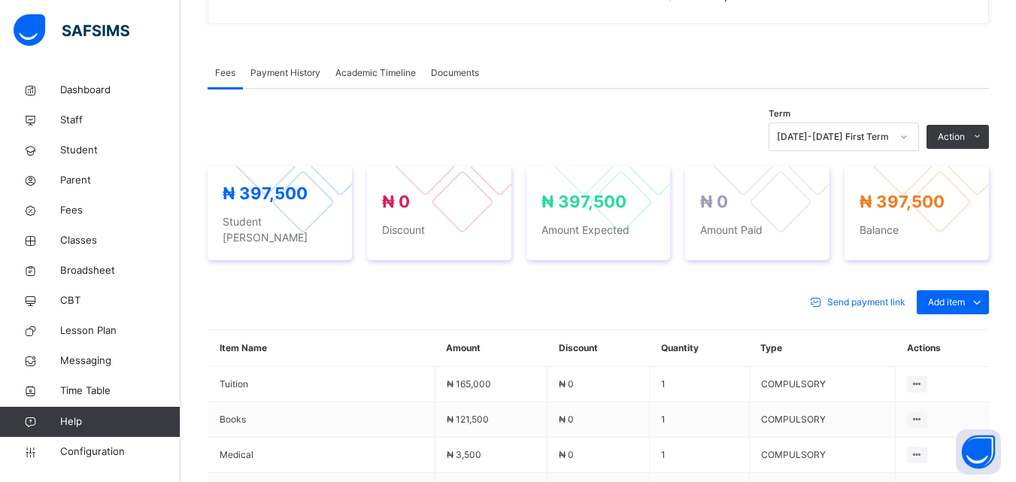
click at [0, 0] on button "Manage Discount" at bounding box center [0, 0] width 0 height 0
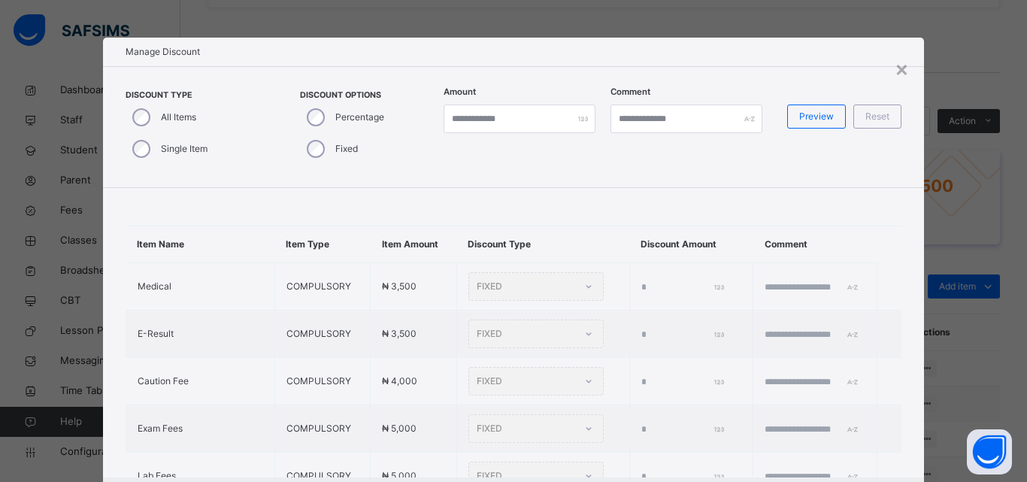
click at [126, 144] on div "Single Item" at bounding box center [169, 149] width 86 height 32
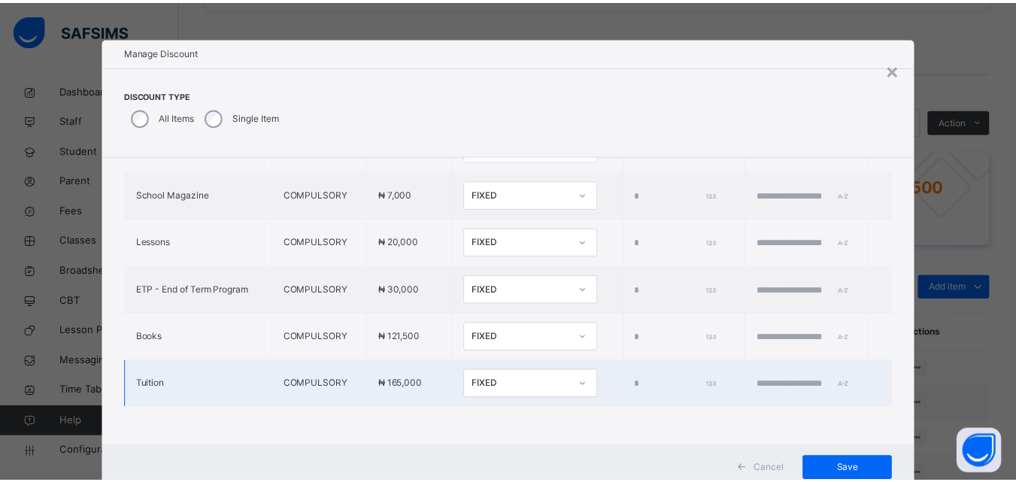
scroll to position [48, 0]
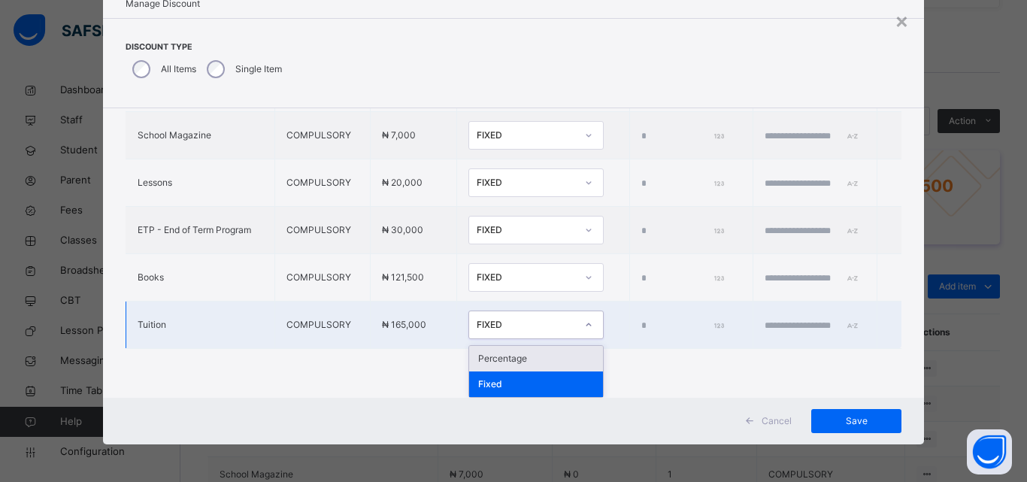
click at [514, 320] on div "FIXED" at bounding box center [526, 325] width 99 height 14
drag, startPoint x: 505, startPoint y: 363, endPoint x: 605, endPoint y: 346, distance: 102.1
click at [508, 363] on div "Percentage" at bounding box center [536, 359] width 134 height 26
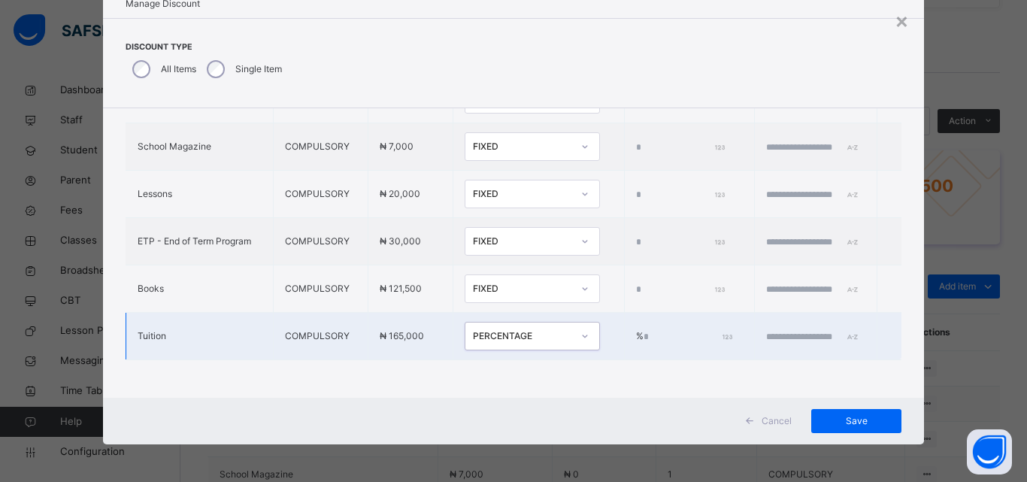
click at [644, 330] on input "*" at bounding box center [687, 337] width 86 height 14
type input "***"
click at [775, 330] on input "text" at bounding box center [811, 337] width 90 height 14
type input "**********"
click at [814, 414] on div "Save" at bounding box center [857, 421] width 90 height 24
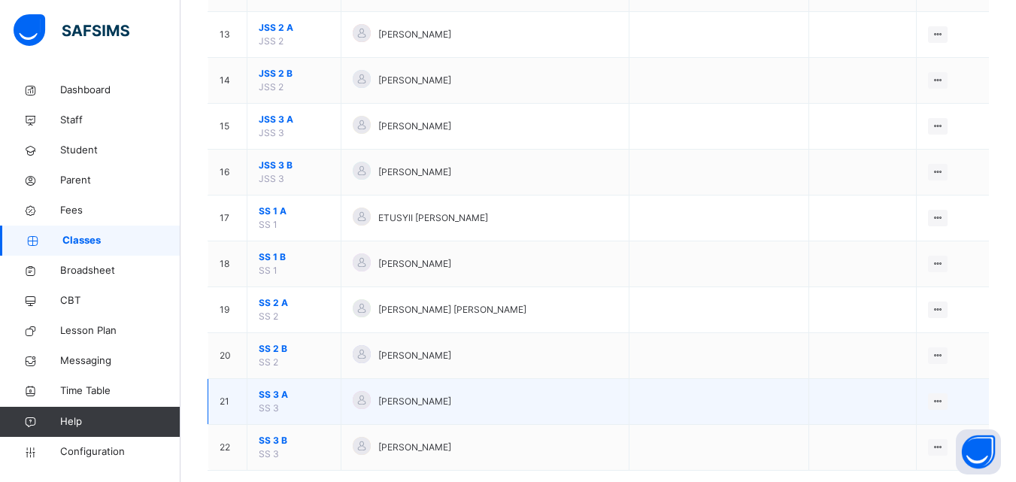
scroll to position [744, 0]
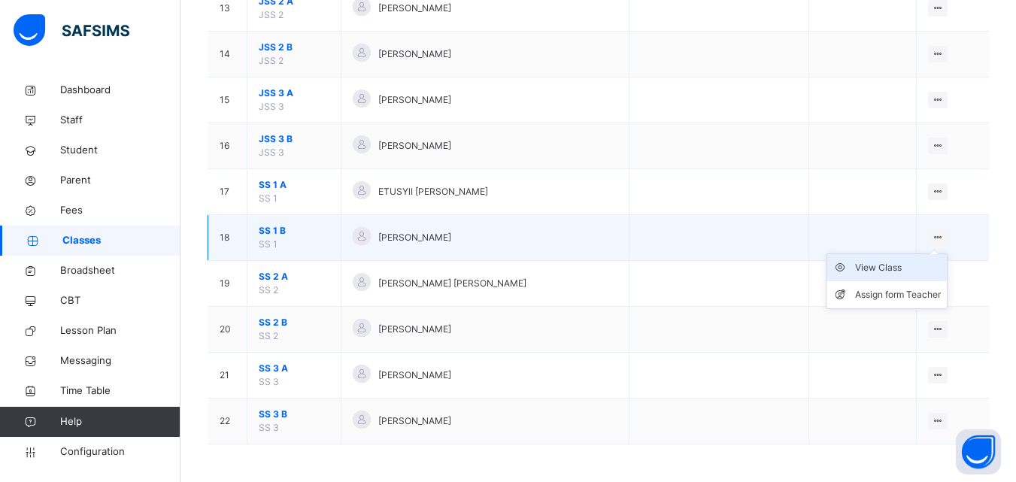
click at [918, 274] on div "View Class" at bounding box center [898, 267] width 86 height 15
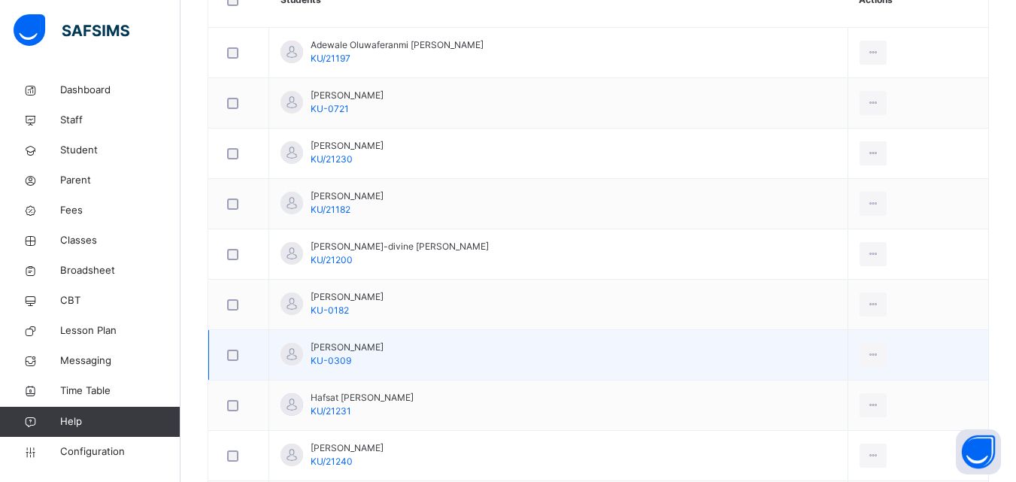
scroll to position [451, 0]
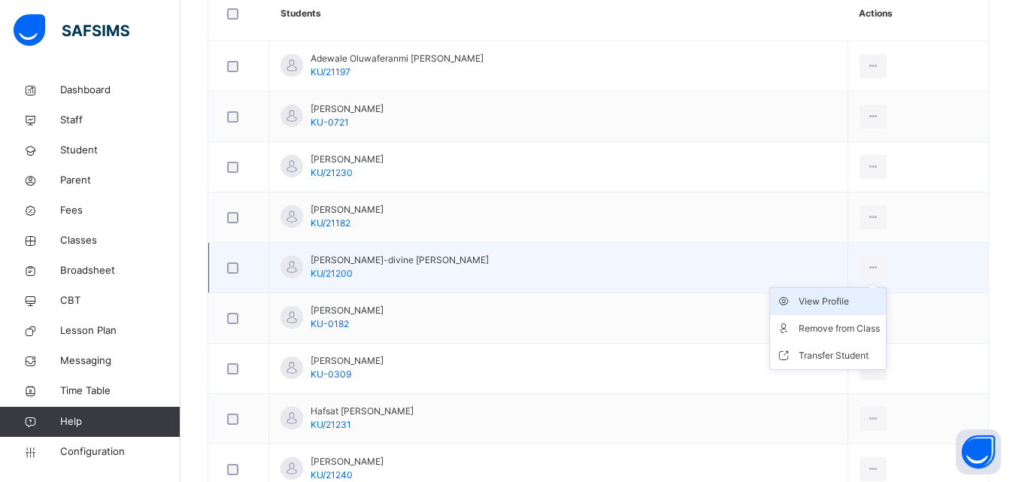
click at [837, 297] on div "View Profile" at bounding box center [839, 301] width 81 height 15
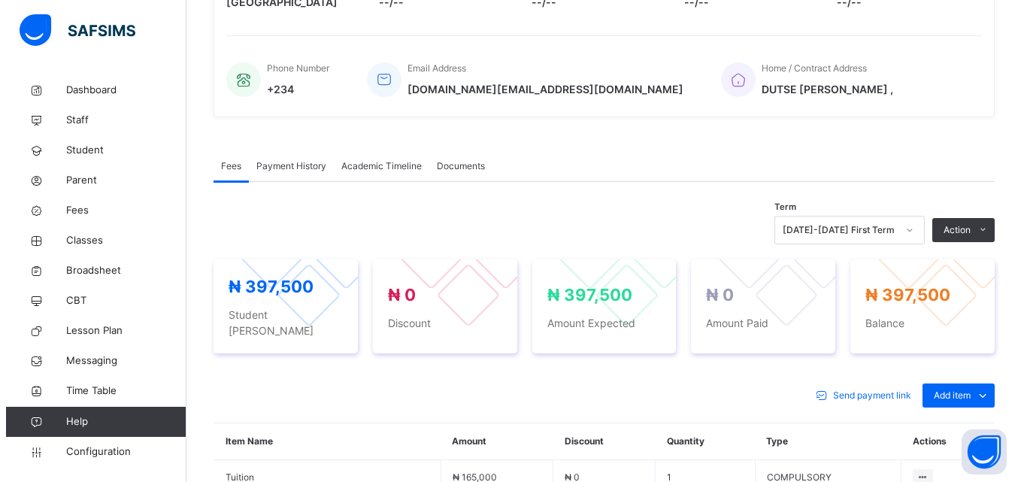
scroll to position [451, 0]
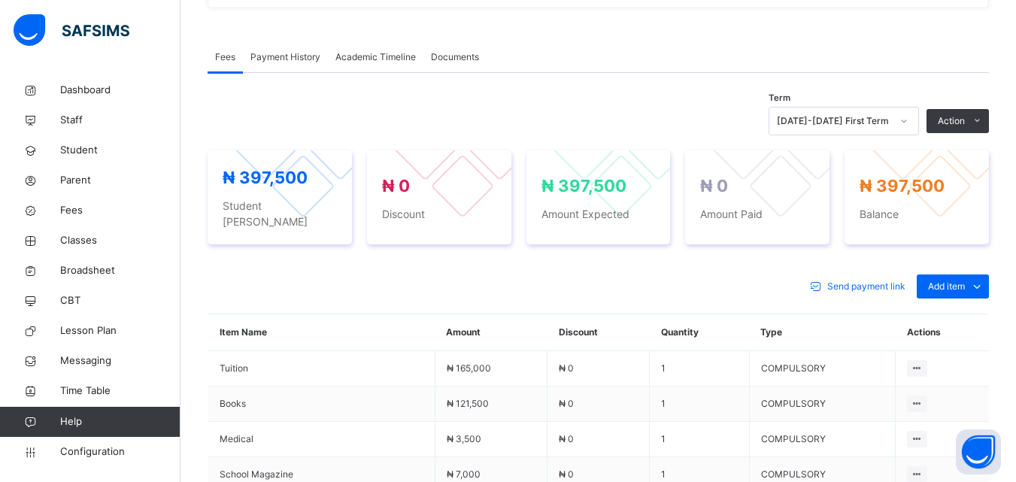
click at [0, 0] on button "Manage Discount" at bounding box center [0, 0] width 0 height 0
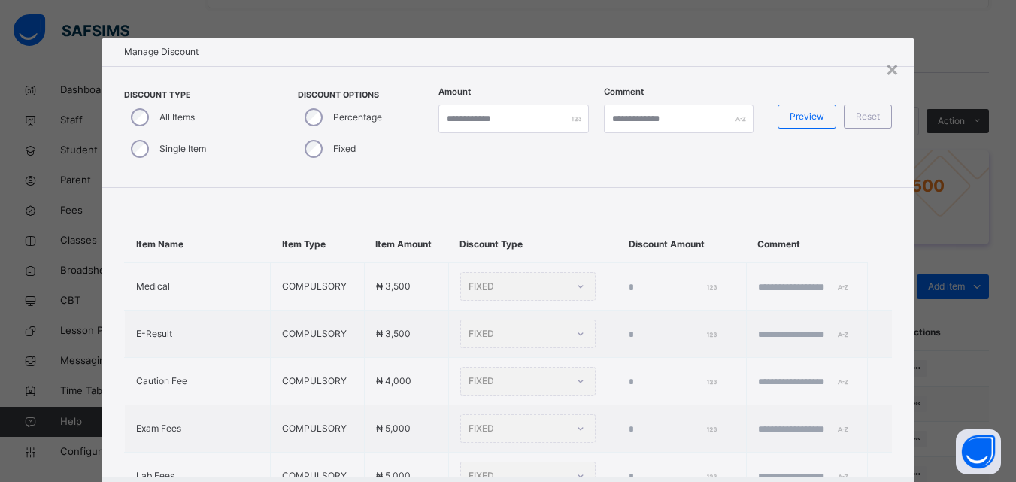
type input "*"
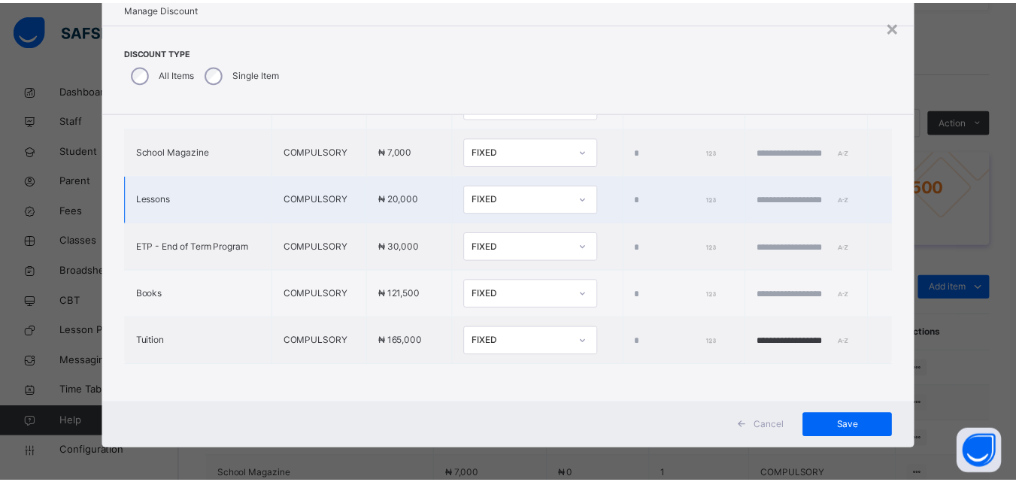
scroll to position [48, 0]
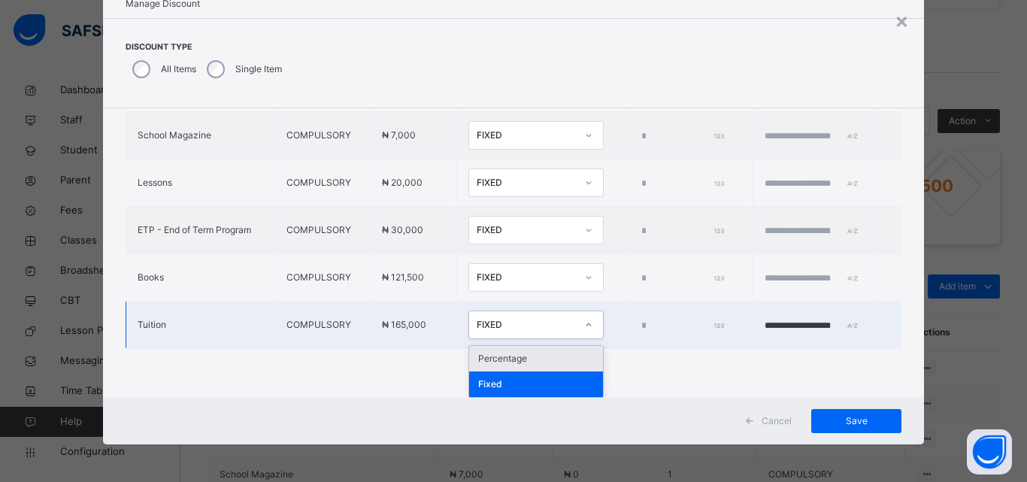
click at [576, 320] on div at bounding box center [589, 325] width 26 height 24
click at [484, 357] on div "Percentage" at bounding box center [536, 359] width 134 height 26
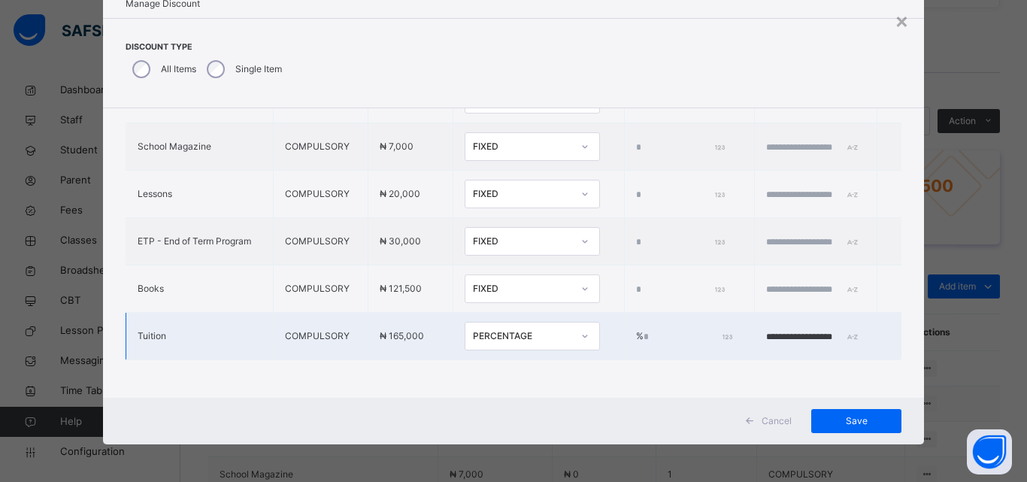
click at [624, 316] on td "% *" at bounding box center [689, 336] width 131 height 47
click at [644, 330] on input "*" at bounding box center [687, 337] width 86 height 14
type input "****"
click at [766, 330] on input "**********" at bounding box center [811, 337] width 90 height 14
type input "**********"
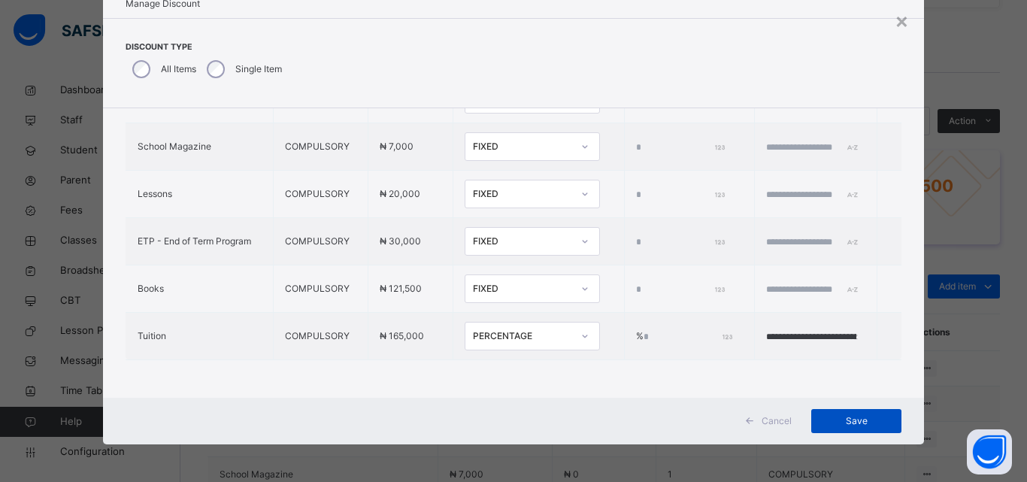
click at [830, 416] on span "Save" at bounding box center [857, 421] width 68 height 14
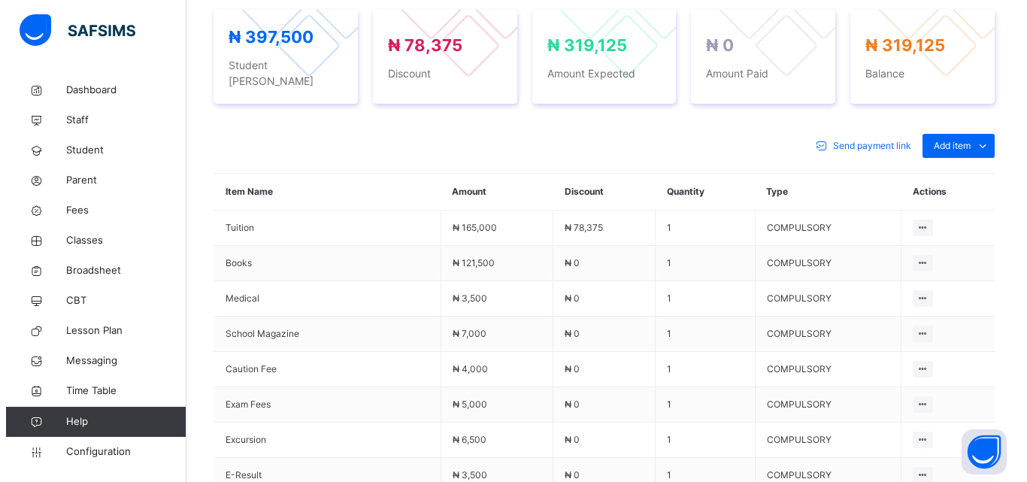
scroll to position [577, 0]
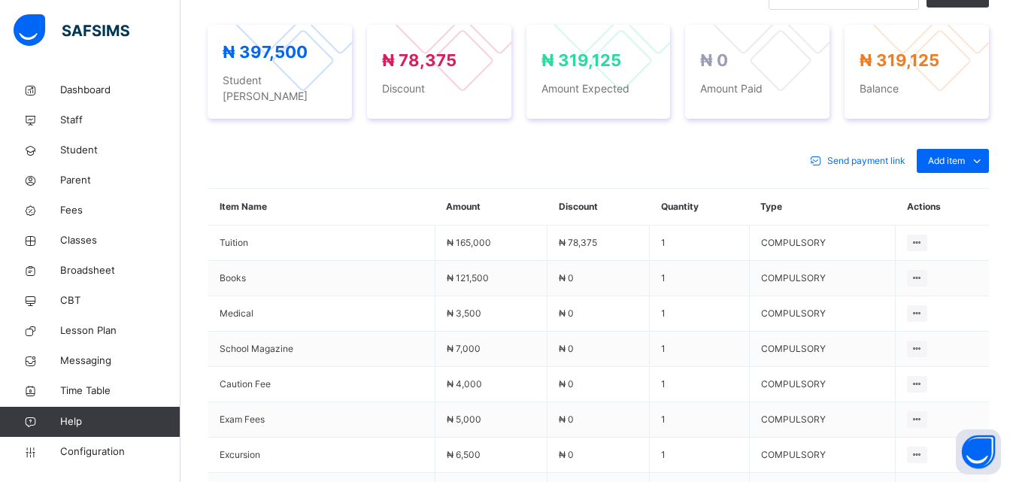
click at [0, 0] on div "Delete Discount" at bounding box center [0, 0] width 0 height 0
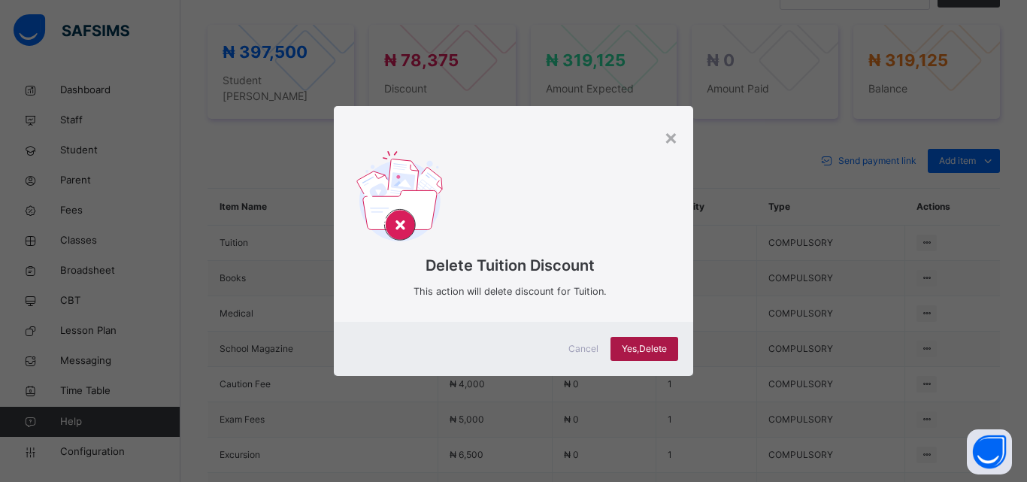
click at [636, 353] on span "Yes, Delete" at bounding box center [644, 349] width 45 height 14
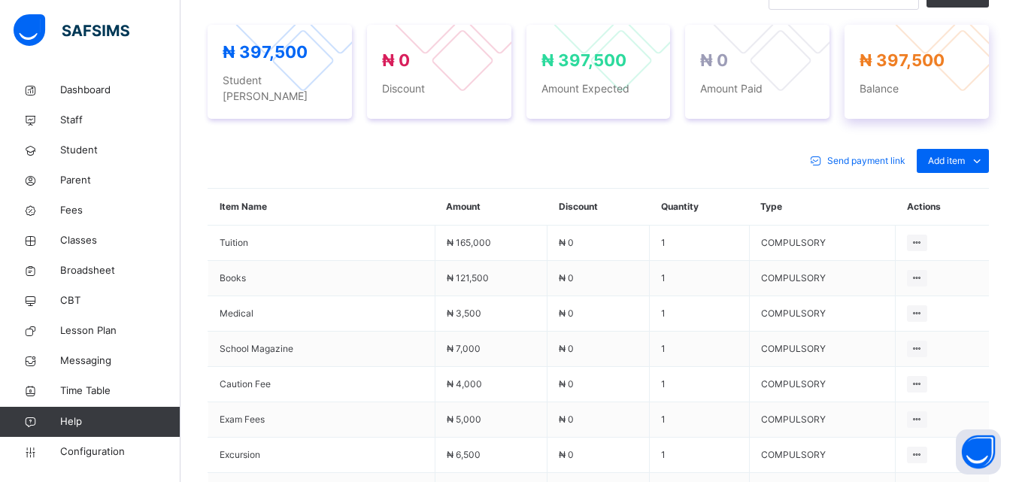
scroll to position [426, 0]
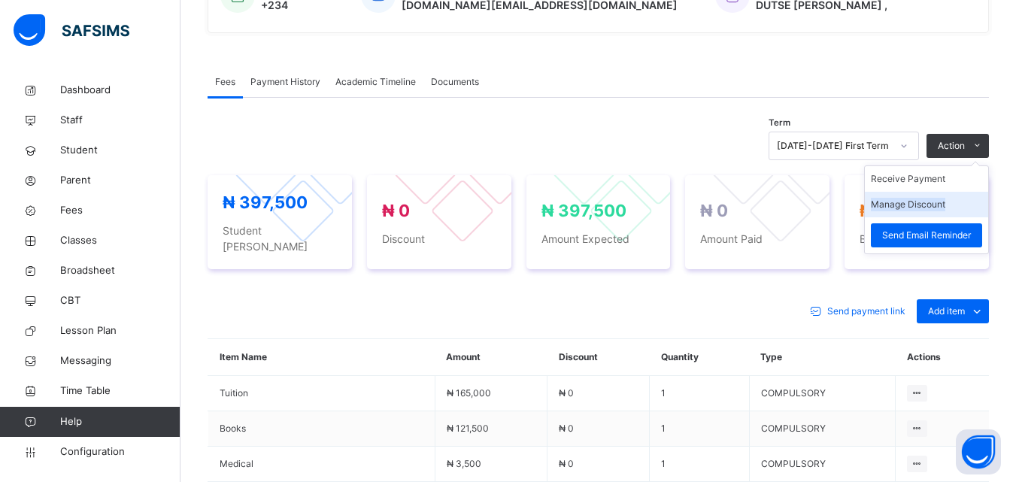
click at [939, 196] on li "Manage Discount" at bounding box center [926, 205] width 123 height 26
click at [927, 204] on button "Manage Discount" at bounding box center [908, 205] width 74 height 14
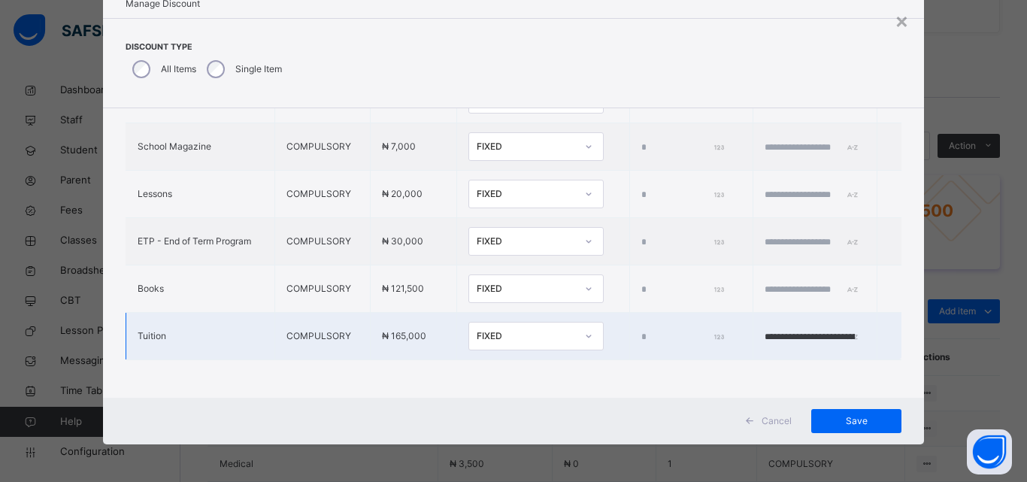
click at [505, 329] on div "FIXED" at bounding box center [526, 336] width 99 height 14
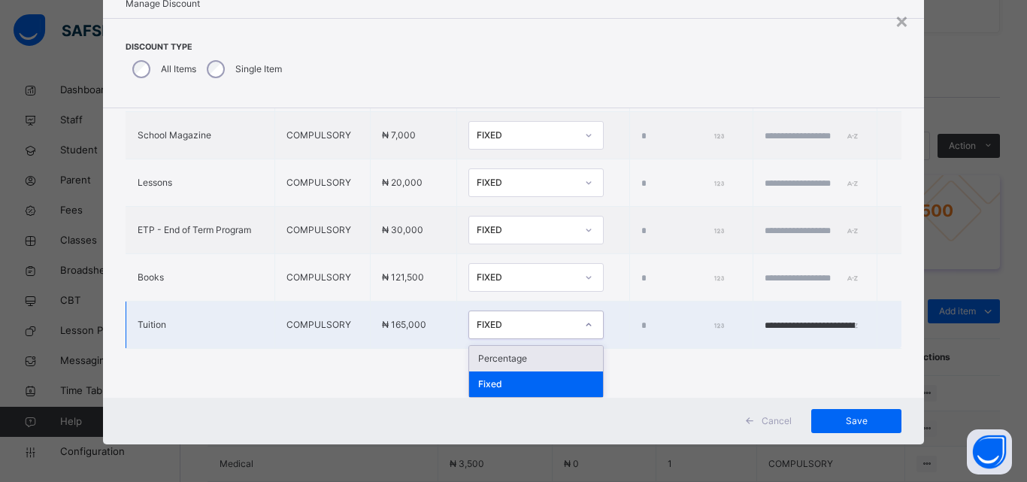
drag, startPoint x: 481, startPoint y: 358, endPoint x: 519, endPoint y: 348, distance: 39.6
click at [481, 358] on div "Percentage" at bounding box center [536, 359] width 134 height 26
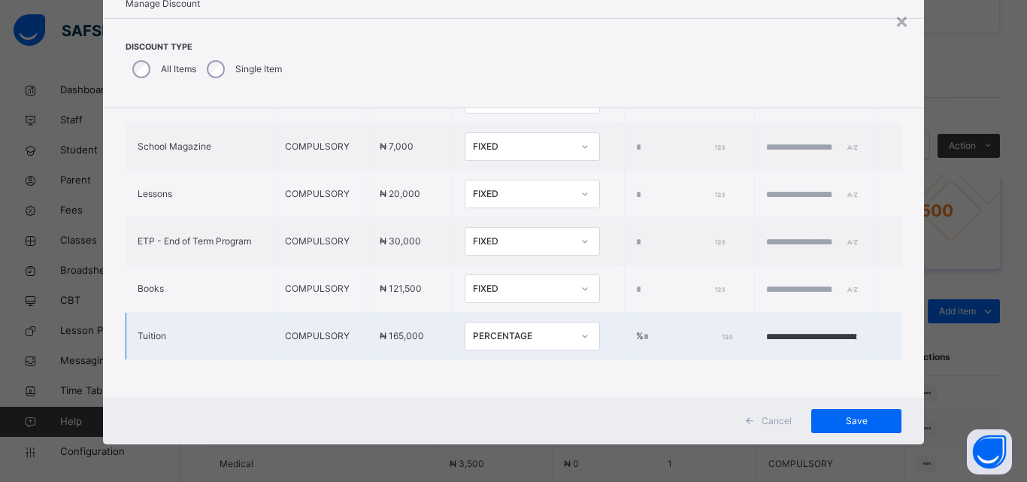
click at [644, 330] on input "*" at bounding box center [687, 337] width 86 height 14
type input "***"
click at [801, 330] on input "**********" at bounding box center [811, 337] width 90 height 14
type input "**********"
click at [854, 418] on span "Save" at bounding box center [857, 421] width 68 height 14
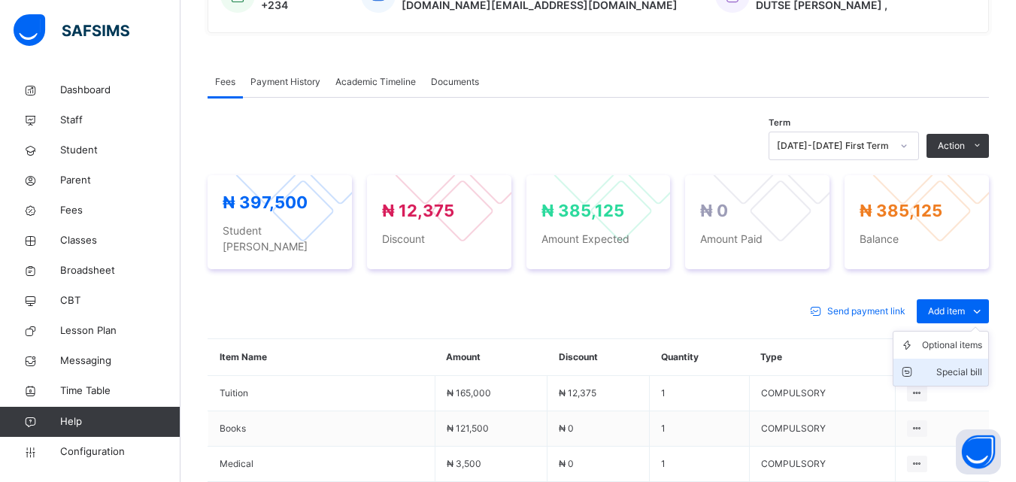
click at [968, 365] on div "Special bill" at bounding box center [952, 372] width 60 height 15
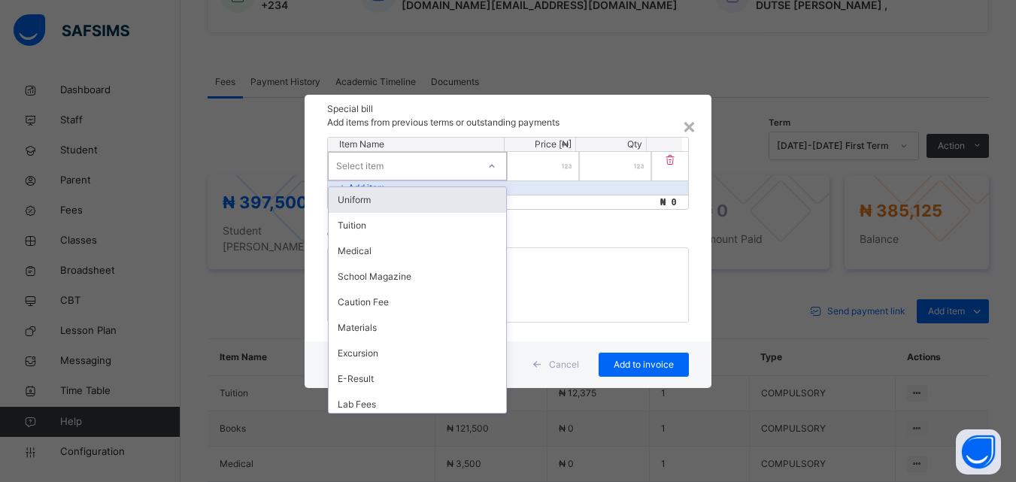
click at [481, 165] on div at bounding box center [492, 166] width 26 height 24
click at [401, 203] on div "Uniform" at bounding box center [418, 200] width 178 height 26
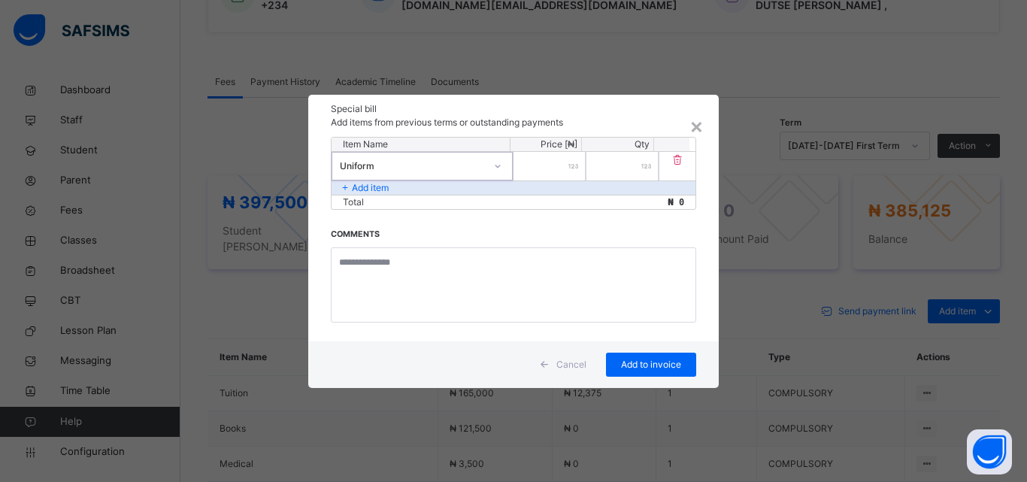
click at [575, 169] on div at bounding box center [550, 166] width 72 height 29
click at [562, 162] on input "number" at bounding box center [550, 166] width 72 height 29
type input "*****"
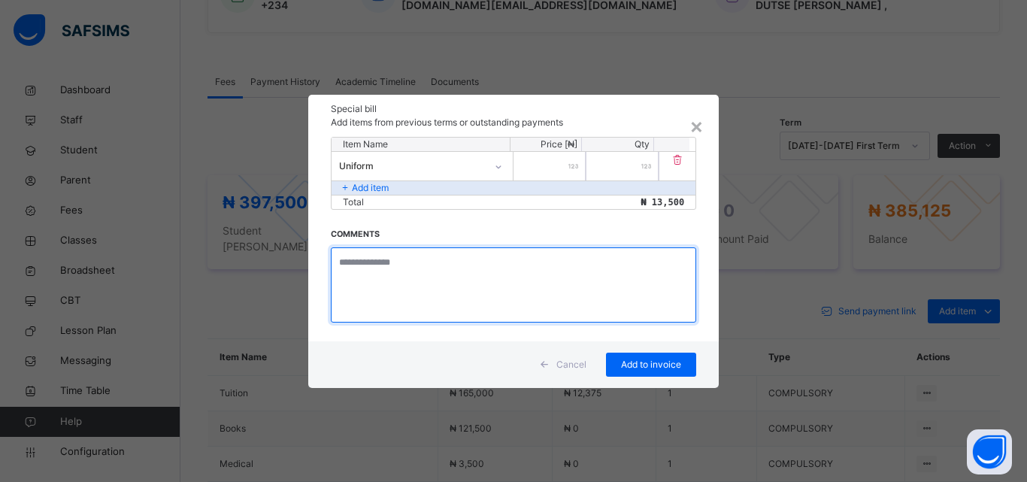
click at [420, 294] on textarea at bounding box center [514, 284] width 366 height 75
type textarea "******"
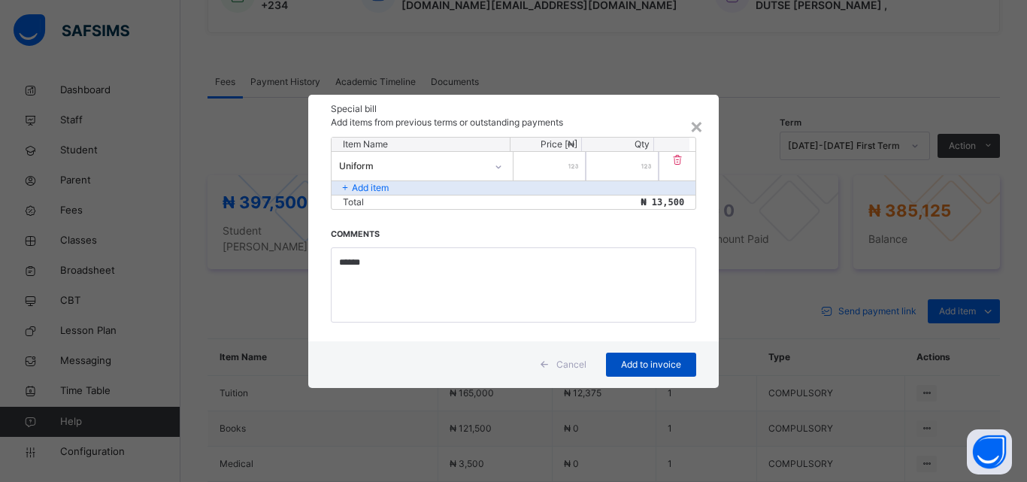
click at [634, 362] on span "Add to invoice" at bounding box center [652, 365] width 68 height 14
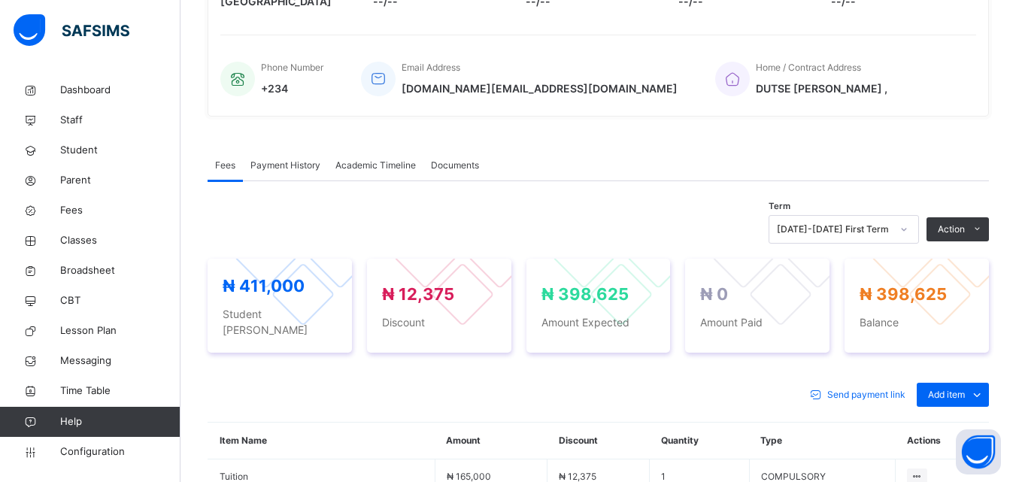
scroll to position [276, 0]
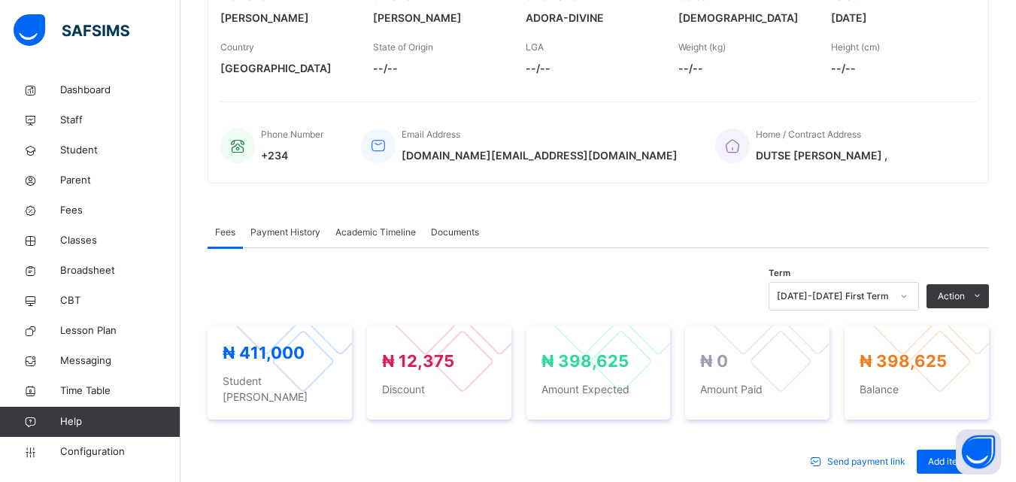
click at [299, 71] on span "[GEOGRAPHIC_DATA]" at bounding box center [285, 68] width 130 height 16
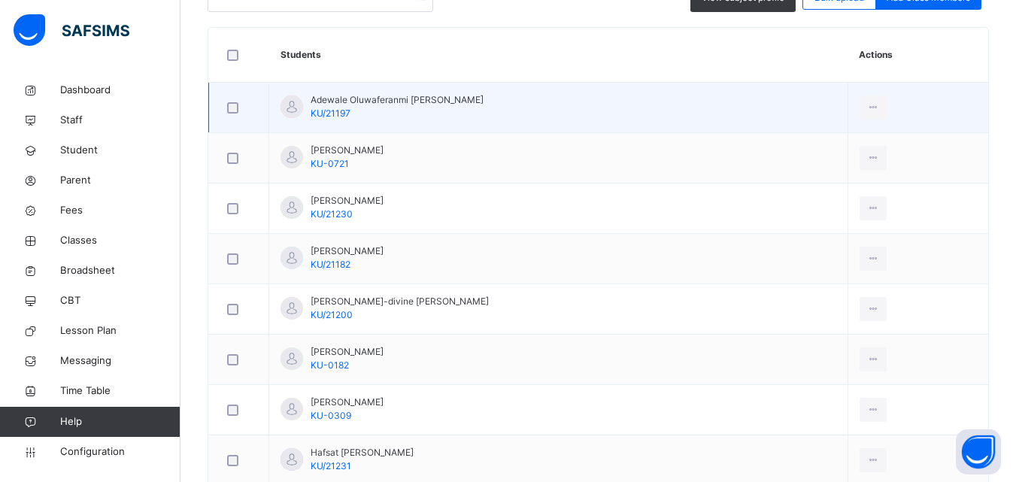
scroll to position [526, 0]
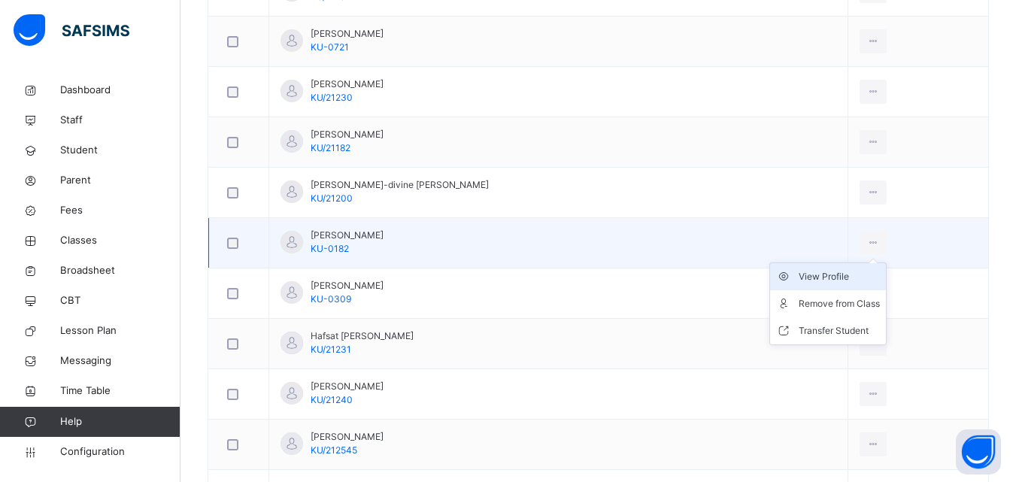
click at [845, 275] on div "View Profile" at bounding box center [839, 276] width 81 height 15
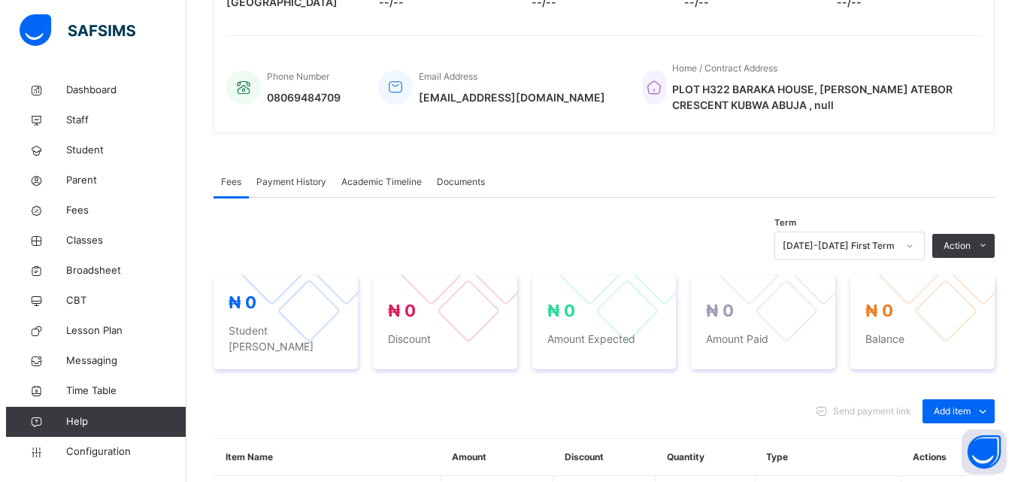
scroll to position [526, 0]
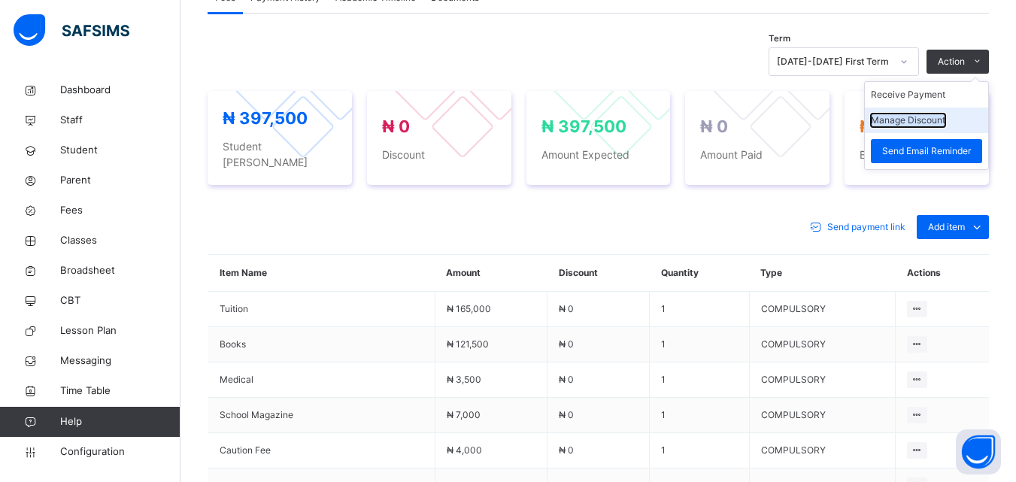
click at [945, 121] on button "Manage Discount" at bounding box center [908, 121] width 74 height 14
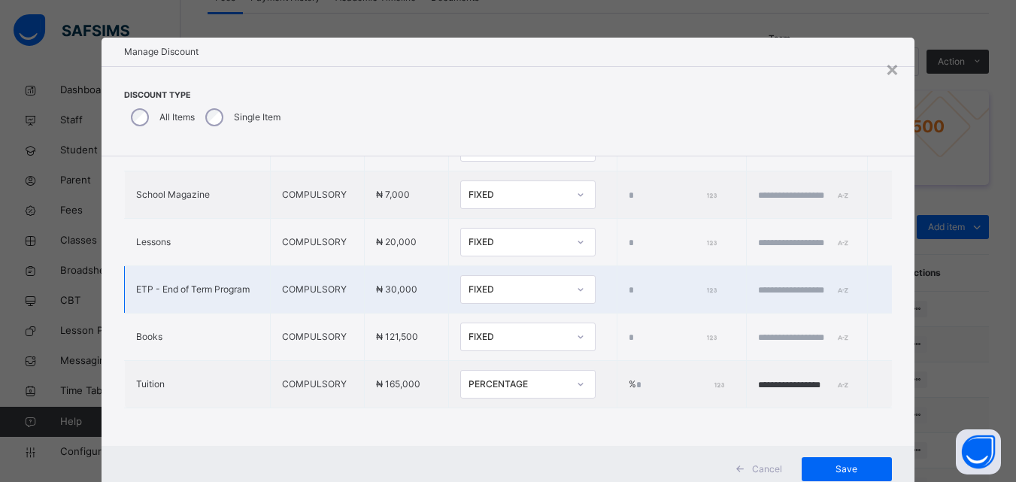
scroll to position [606, 0]
click at [524, 378] on div "PERCENTAGE" at bounding box center [518, 385] width 99 height 14
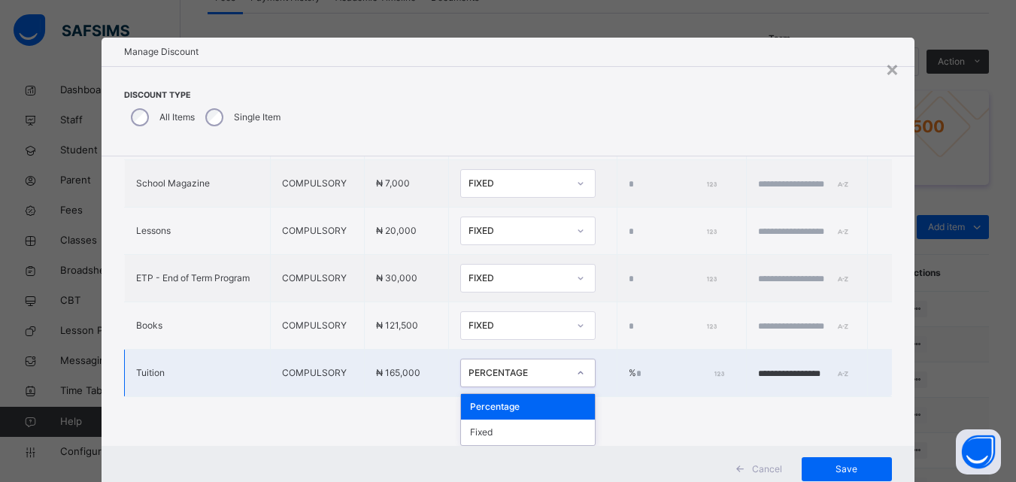
click at [498, 414] on div "Percentage" at bounding box center [528, 407] width 134 height 26
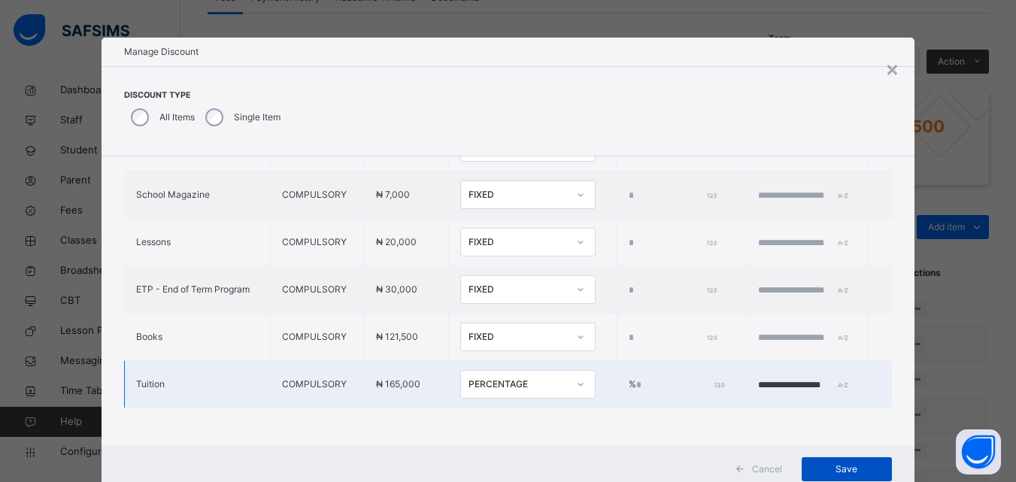
click at [841, 469] on span "Save" at bounding box center [847, 470] width 68 height 14
type input "*"
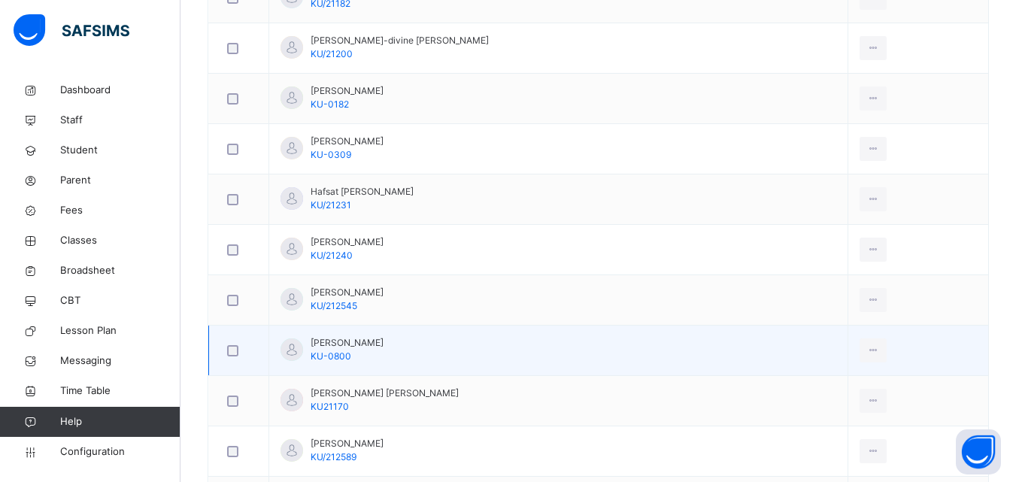
scroll to position [799, 0]
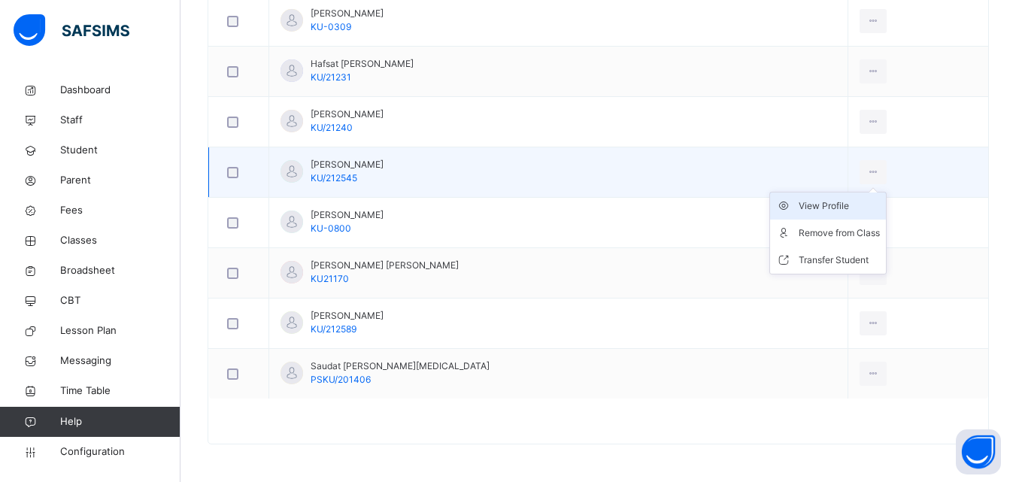
click at [845, 206] on div "View Profile" at bounding box center [839, 206] width 81 height 15
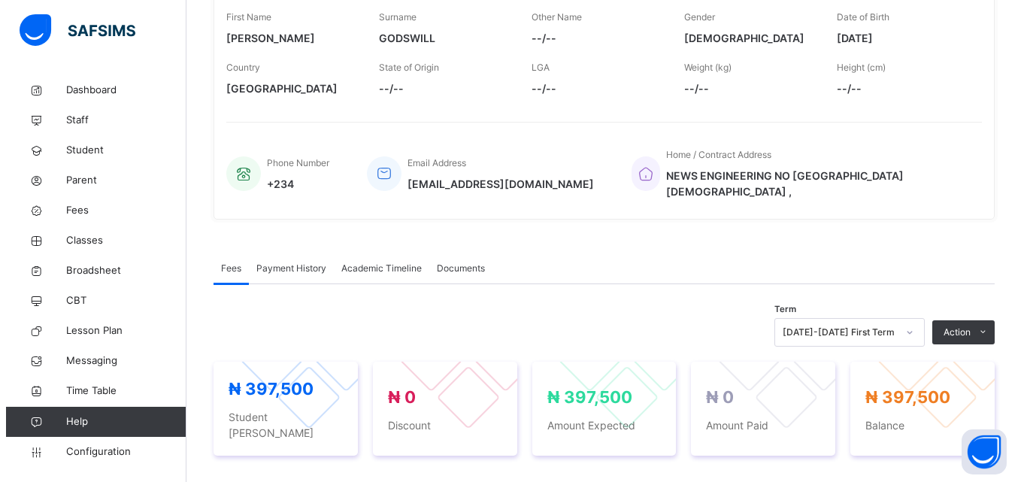
scroll to position [272, 0]
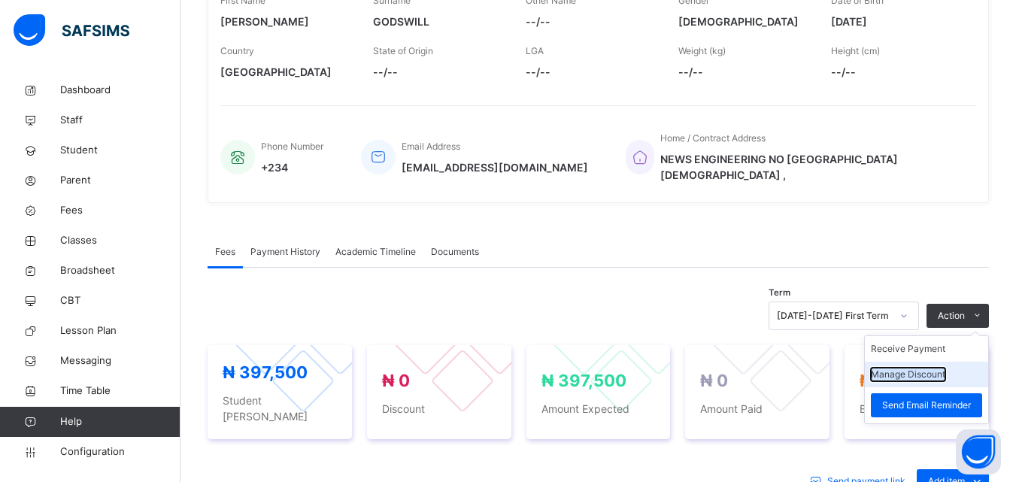
click at [933, 368] on button "Manage Discount" at bounding box center [908, 375] width 74 height 14
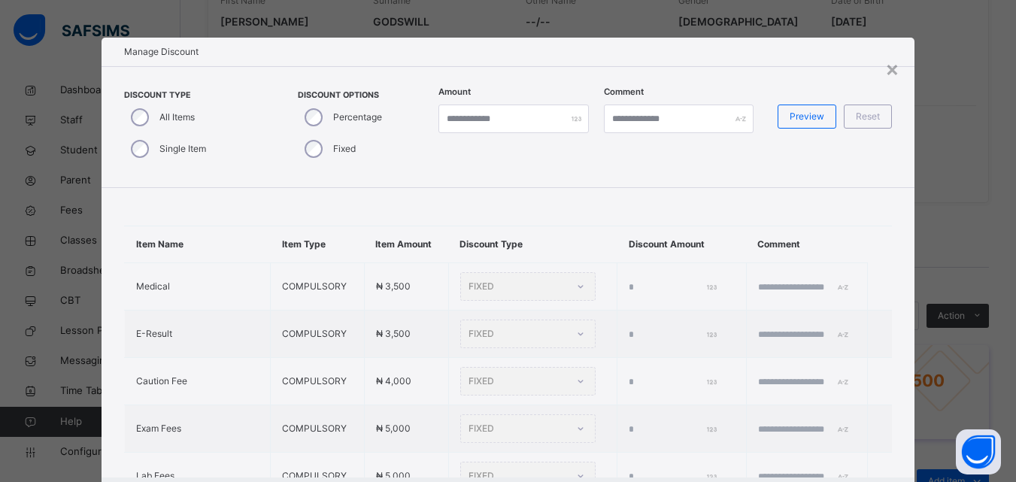
type input "*"
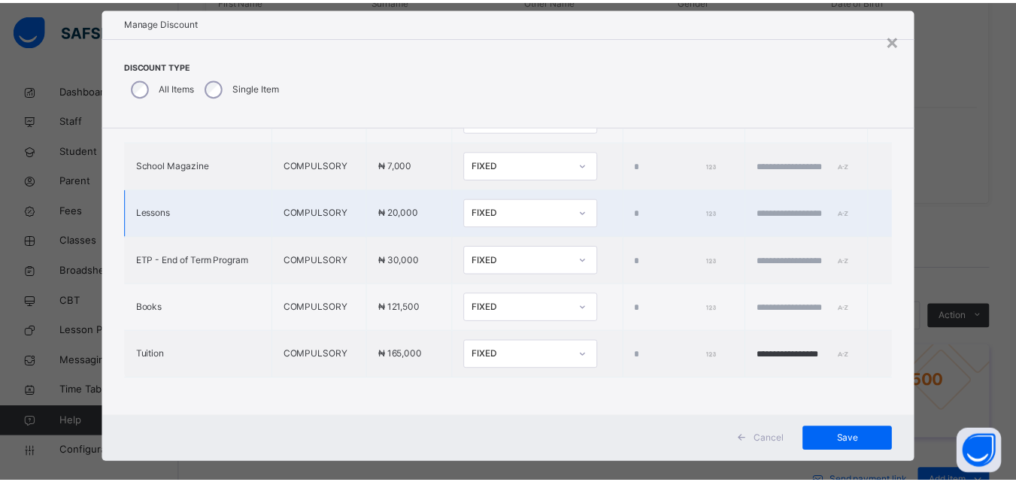
scroll to position [48, 0]
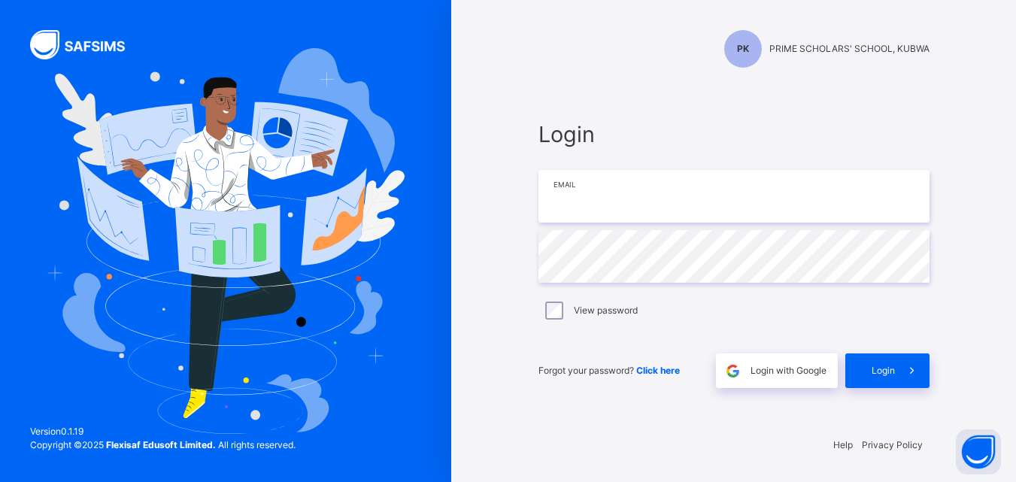
type input "**********"
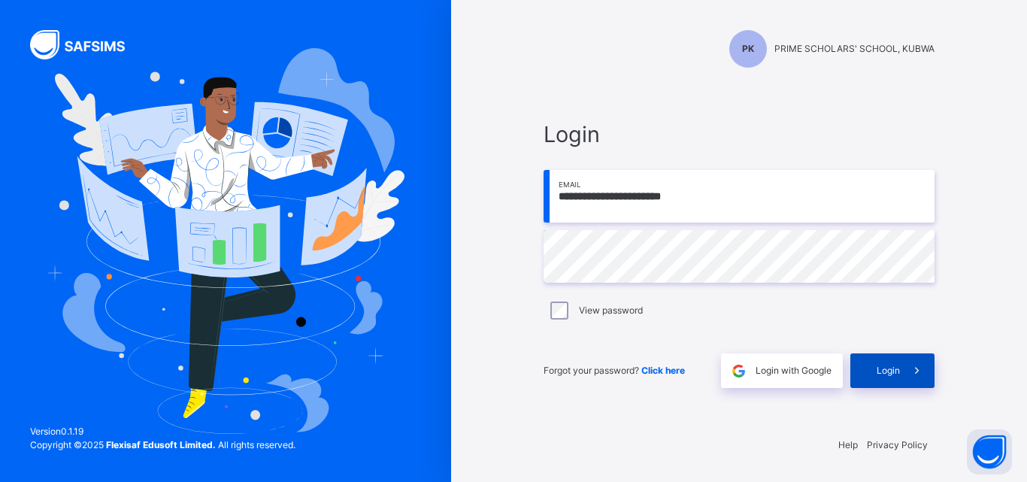
click at [890, 372] on span "Login" at bounding box center [888, 371] width 23 height 14
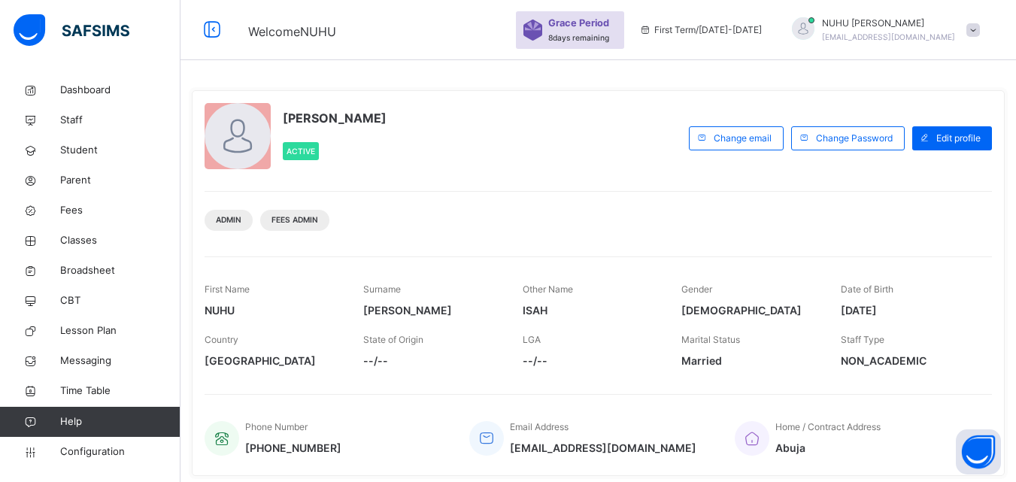
drag, startPoint x: 809, startPoint y: 335, endPoint x: 674, endPoint y: 380, distance: 141.8
drag, startPoint x: 674, startPoint y: 380, endPoint x: 607, endPoint y: 161, distance: 228.9
click at [607, 162] on div "NUHU ISAH AHMED Active" at bounding box center [443, 138] width 477 height 70
click at [83, 238] on span "Classes" at bounding box center [120, 240] width 120 height 15
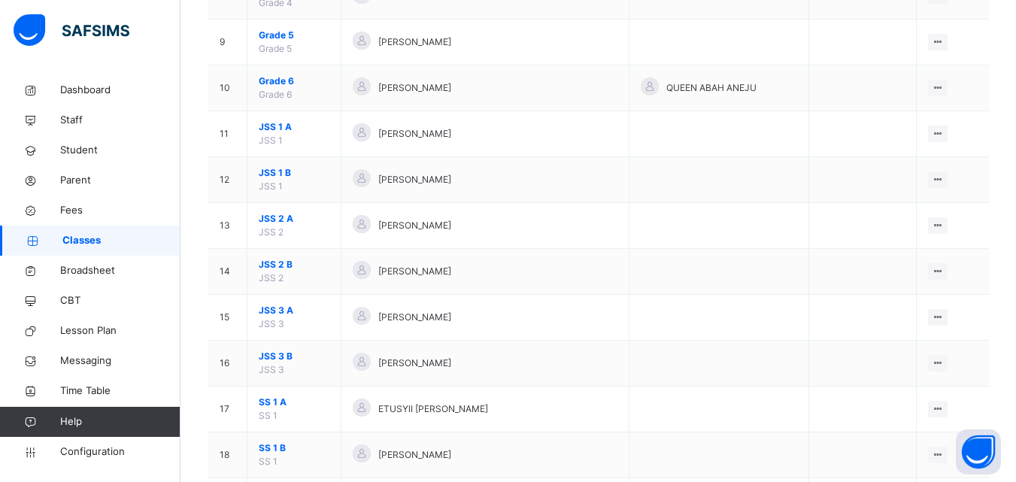
scroll to position [744, 0]
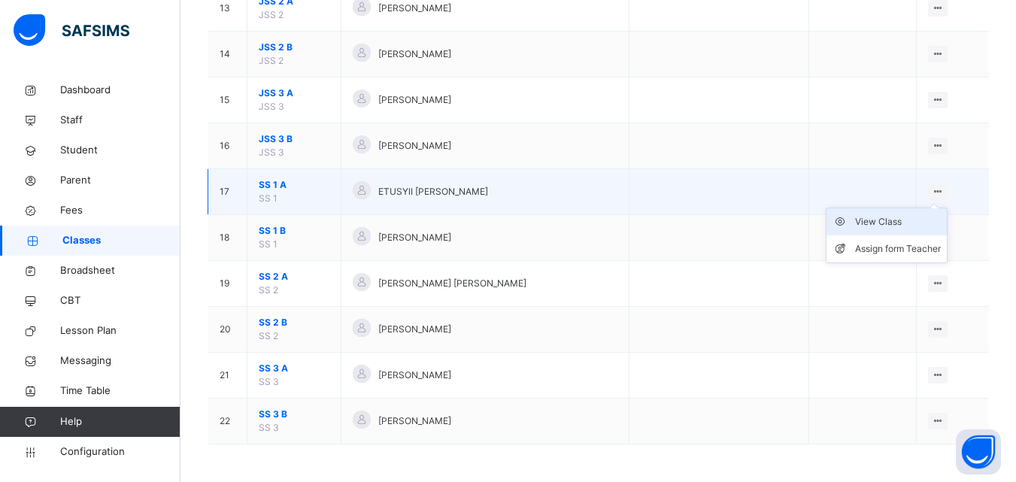
click at [899, 217] on div "View Class" at bounding box center [898, 221] width 86 height 15
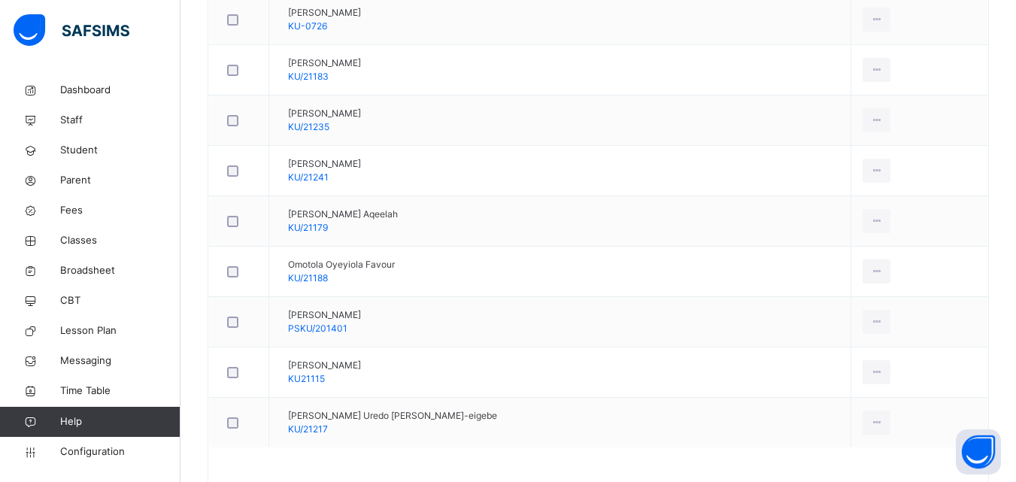
scroll to position [1053, 0]
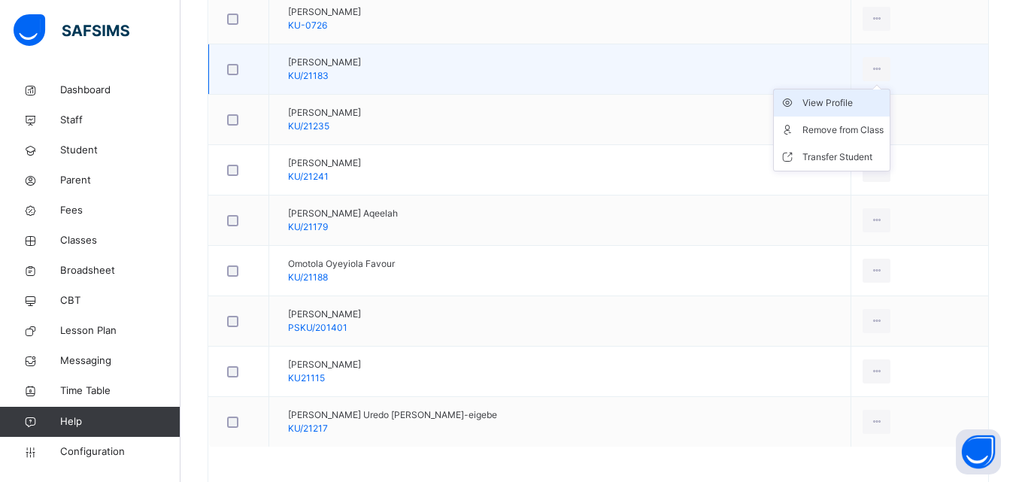
click at [815, 105] on div "View Profile" at bounding box center [843, 103] width 81 height 15
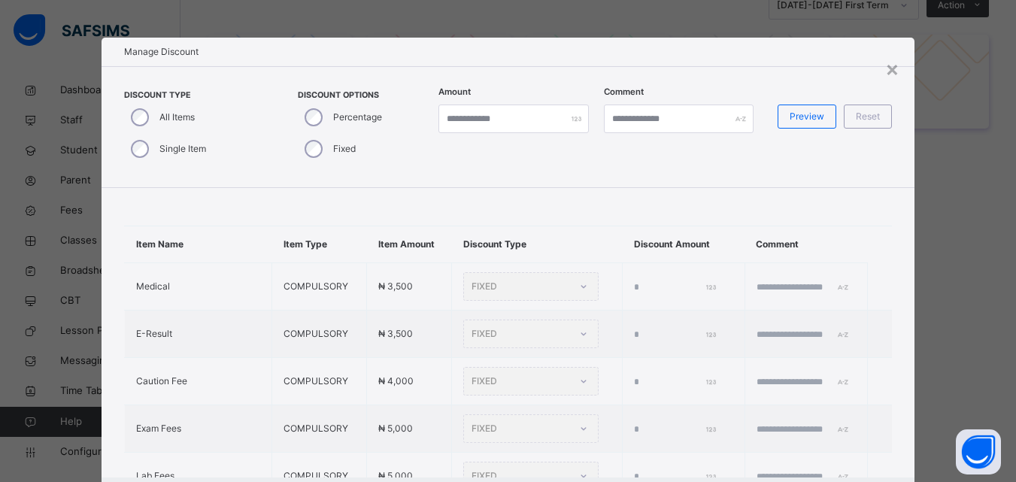
scroll to position [342, 0]
click at [891, 77] on div "×" at bounding box center [892, 69] width 14 height 32
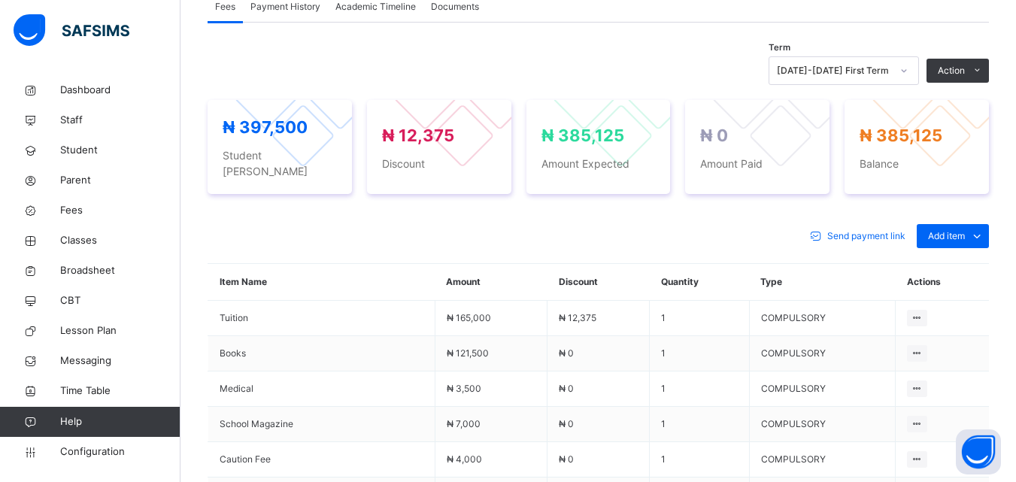
scroll to position [426, 0]
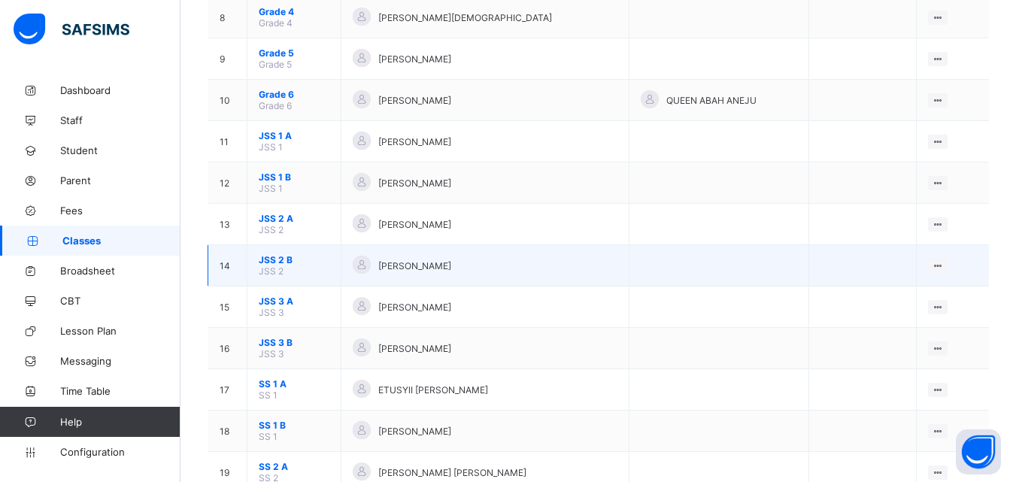
scroll to position [526, 0]
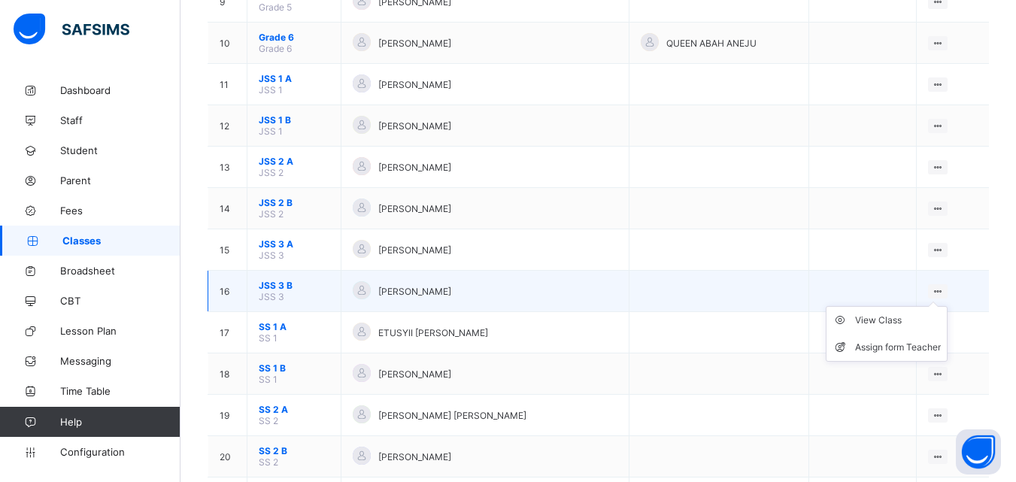
click at [902, 312] on ul "View Class Assign form Teacher" at bounding box center [887, 334] width 122 height 56
click at [896, 318] on div "View Class" at bounding box center [898, 320] width 86 height 15
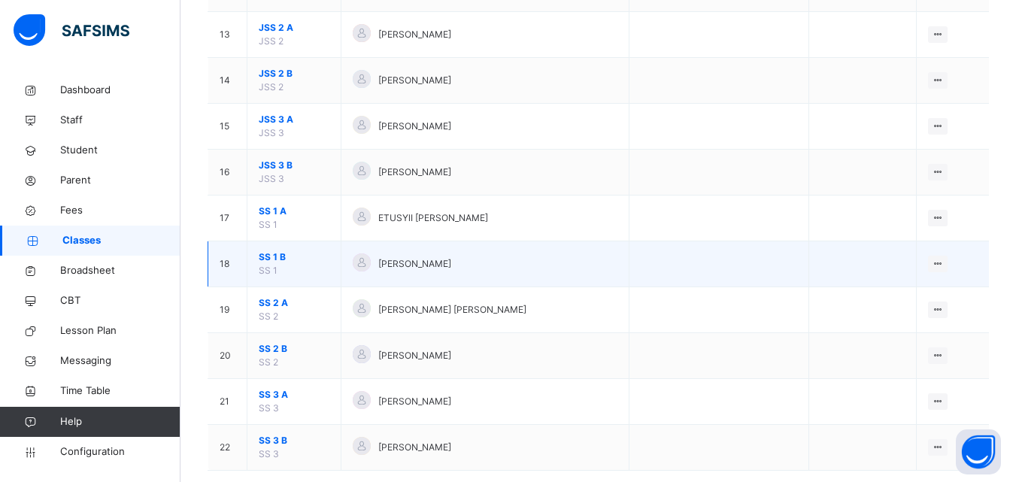
scroll to position [744, 0]
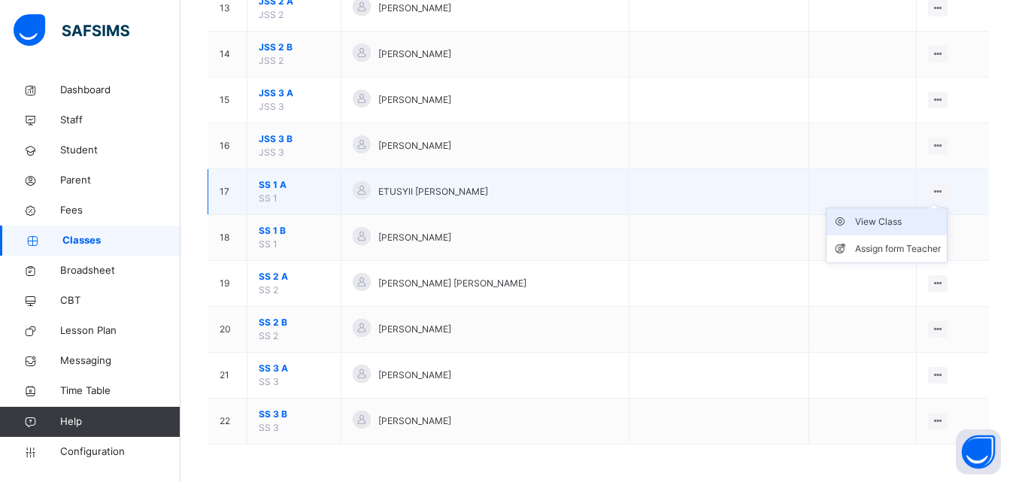
click at [906, 218] on div "View Class" at bounding box center [898, 221] width 86 height 15
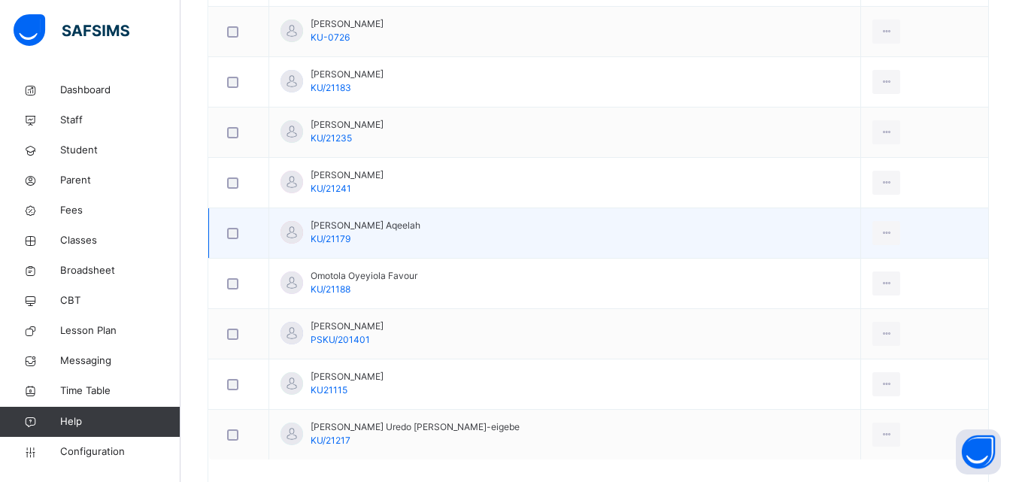
scroll to position [1101, 0]
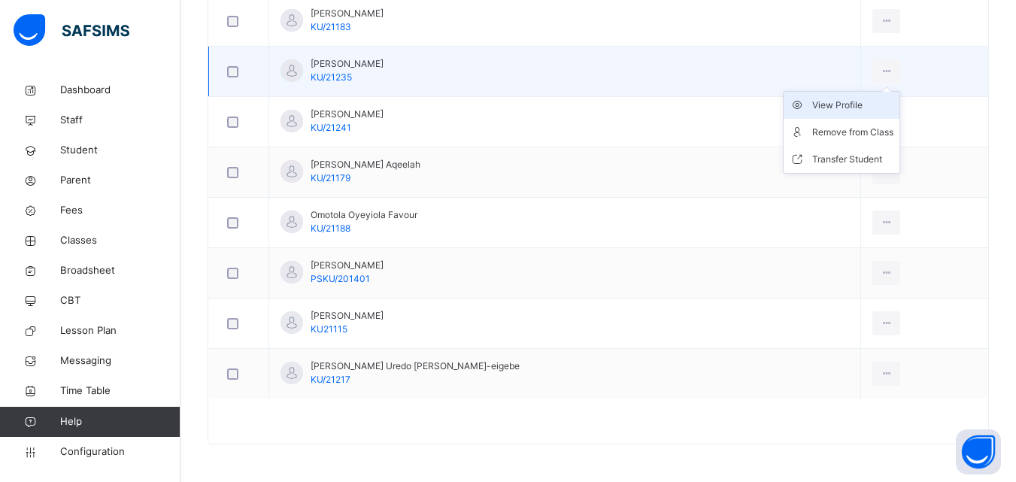
click at [812, 108] on div "View Profile" at bounding box center [852, 105] width 81 height 15
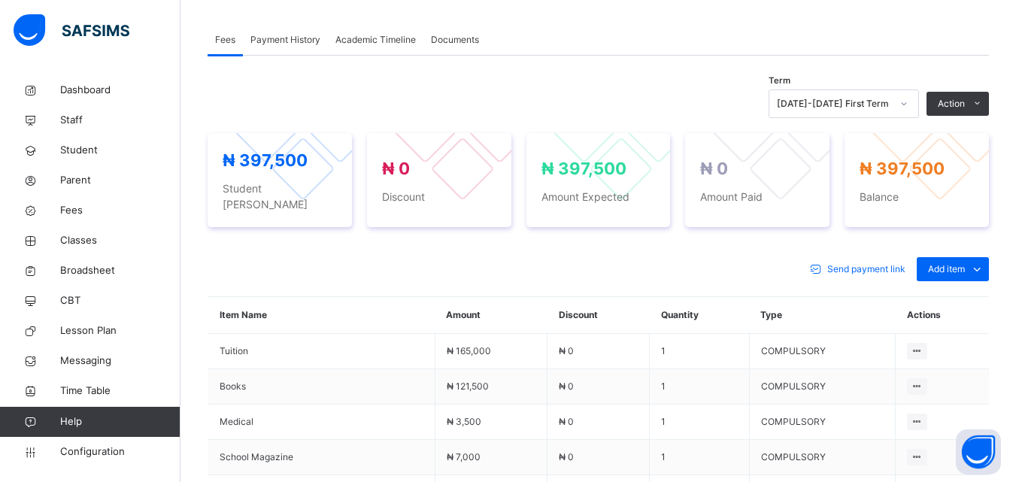
scroll to position [502, 0]
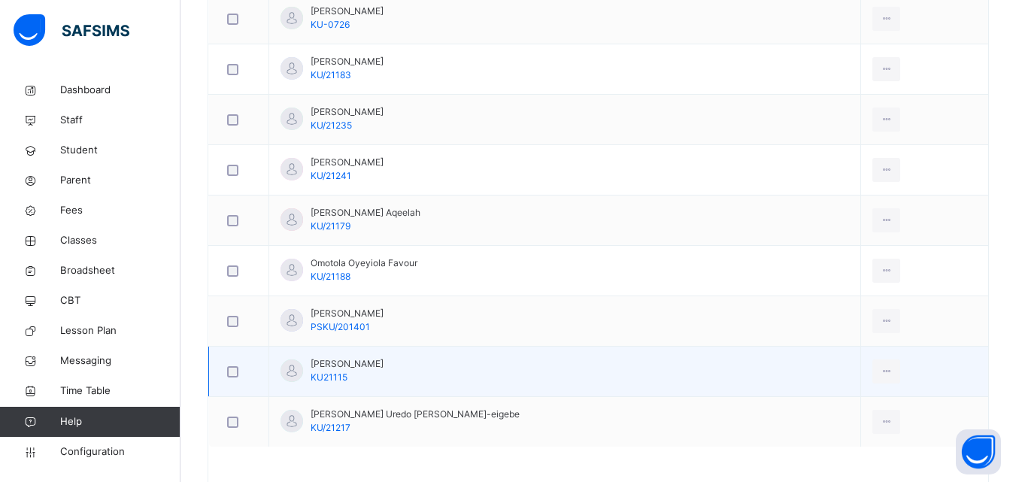
scroll to position [1101, 0]
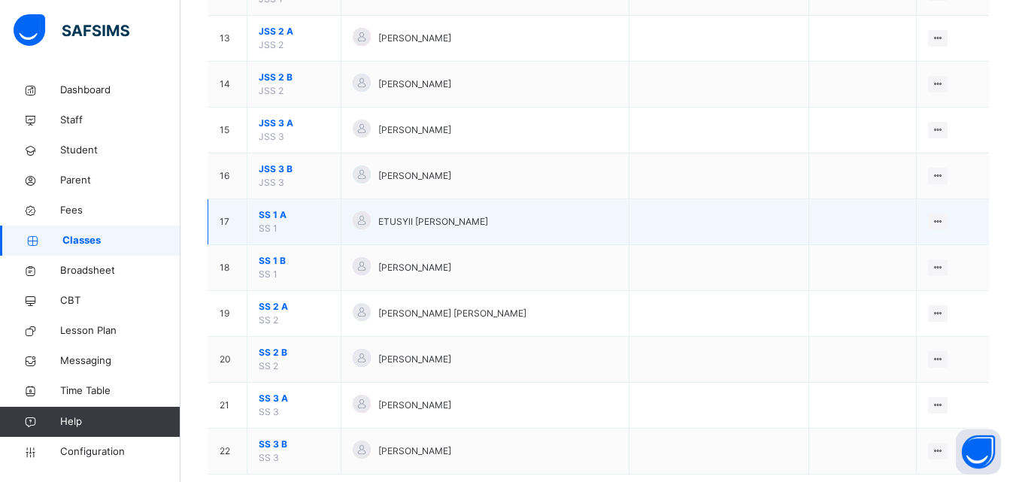
scroll to position [744, 0]
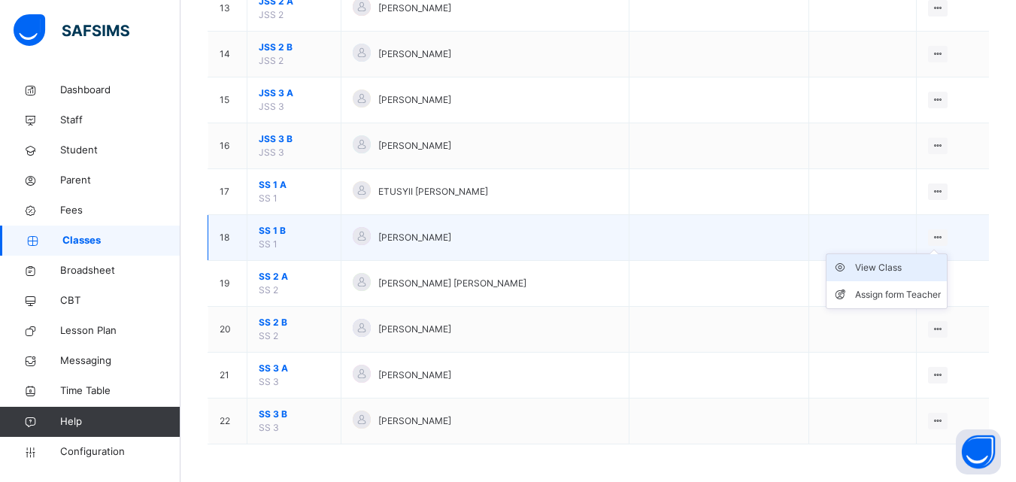
click at [877, 272] on div "View Class" at bounding box center [898, 267] width 86 height 15
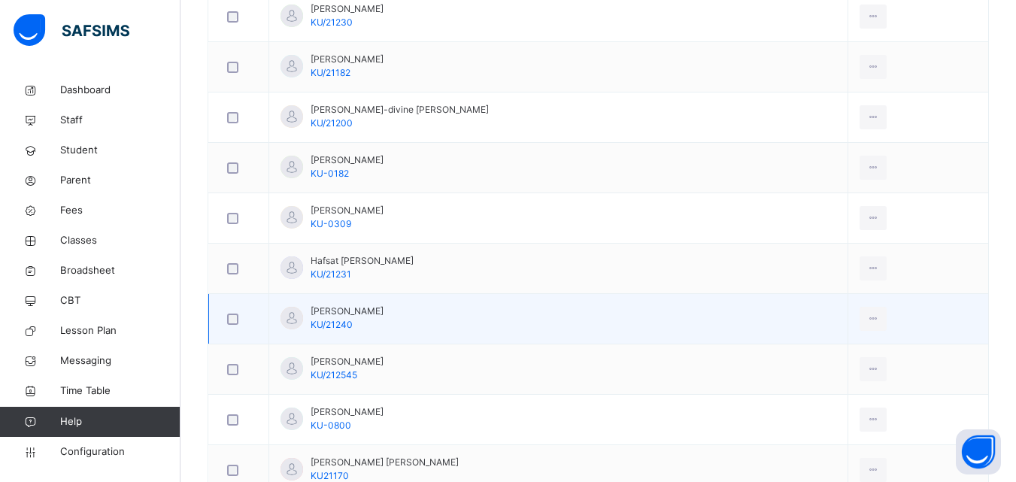
scroll to position [677, 0]
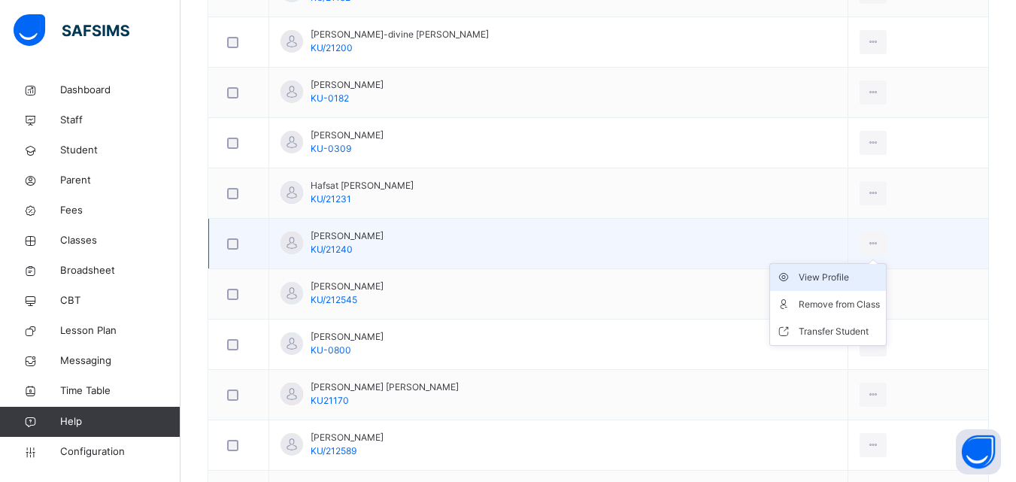
click at [858, 275] on div "View Profile" at bounding box center [839, 277] width 81 height 15
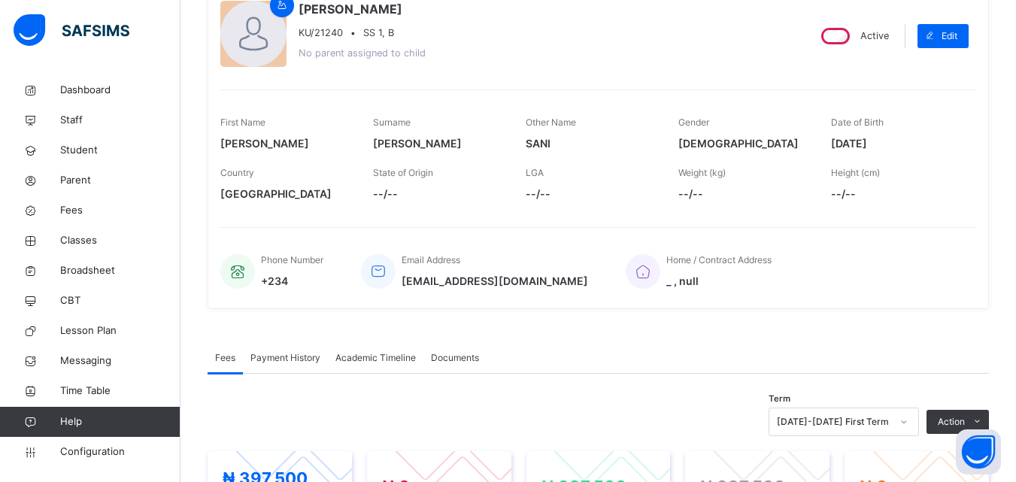
scroll to position [75, 0]
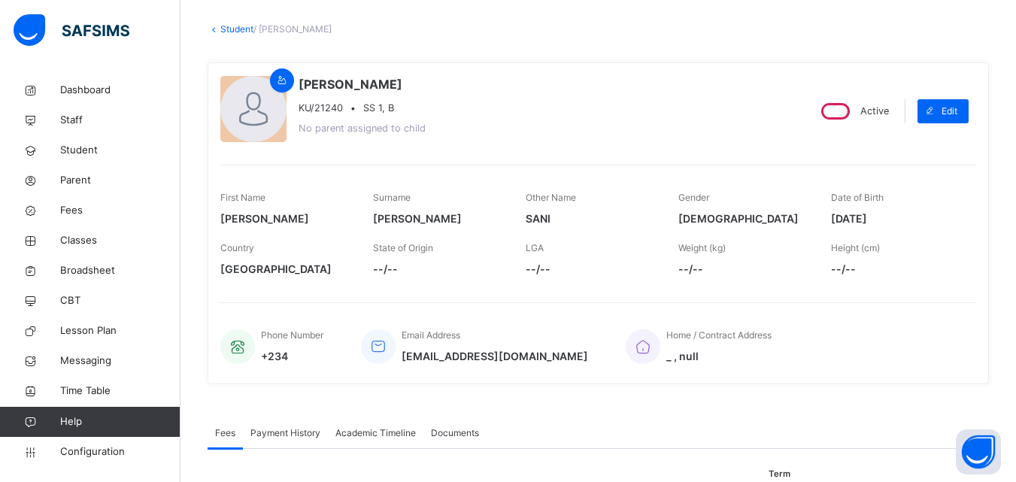
drag, startPoint x: 0, startPoint y: 58, endPoint x: 728, endPoint y: 1, distance: 730.3
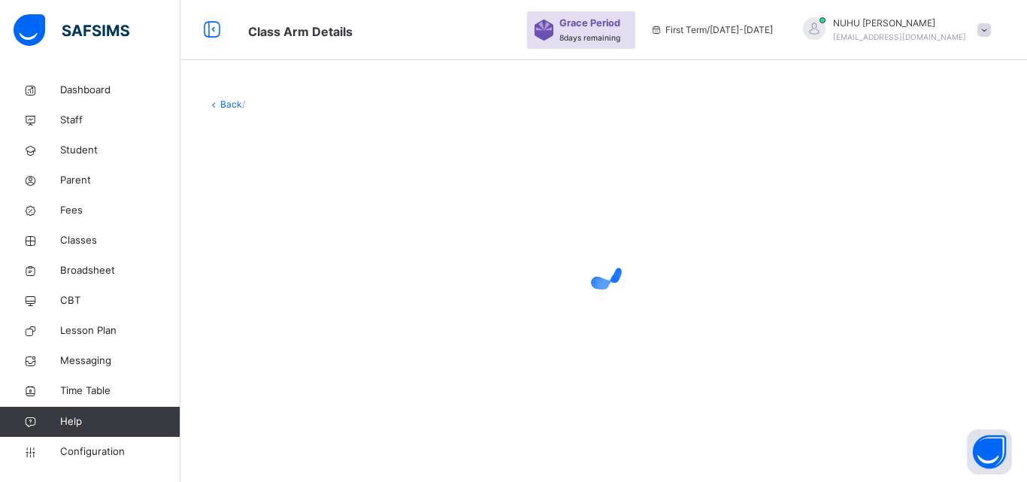
click at [272, 149] on div at bounding box center [604, 269] width 793 height 286
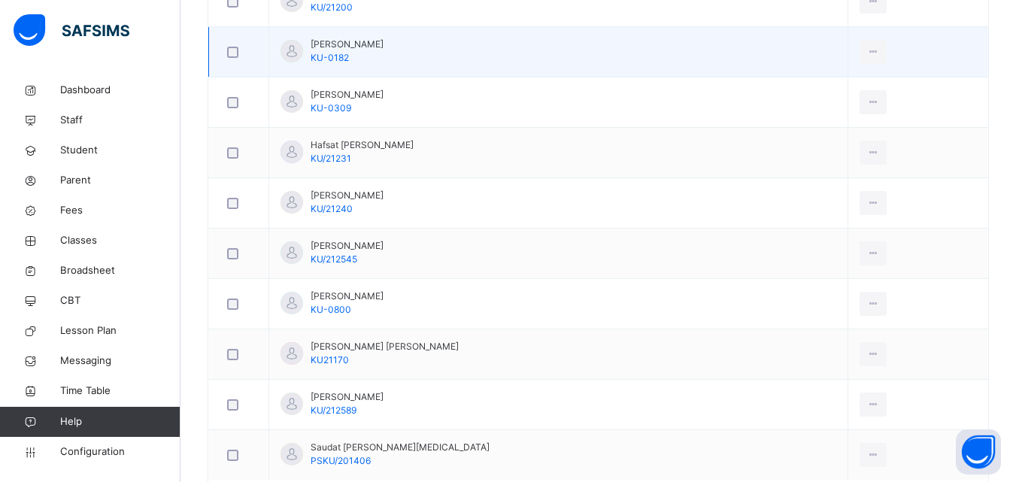
scroll to position [752, 0]
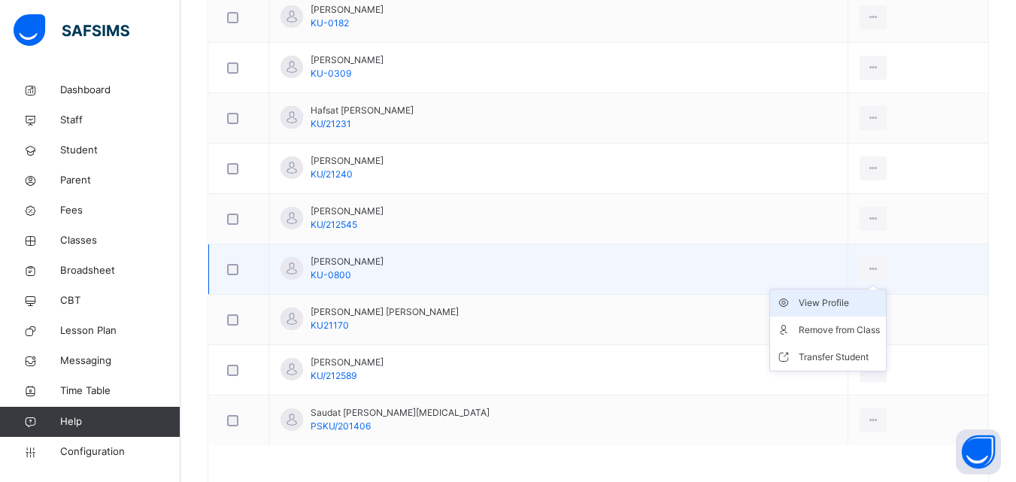
click at [829, 308] on div "View Profile" at bounding box center [839, 303] width 81 height 15
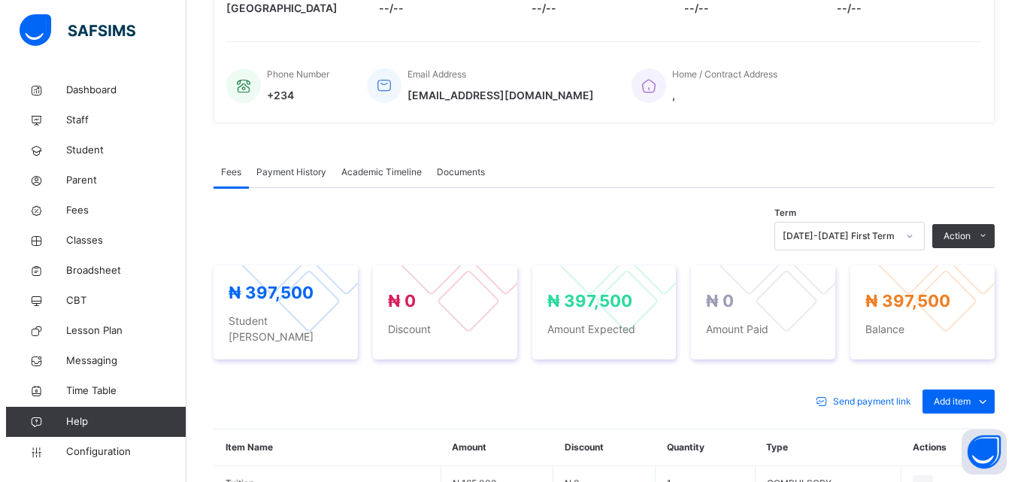
scroll to position [301, 0]
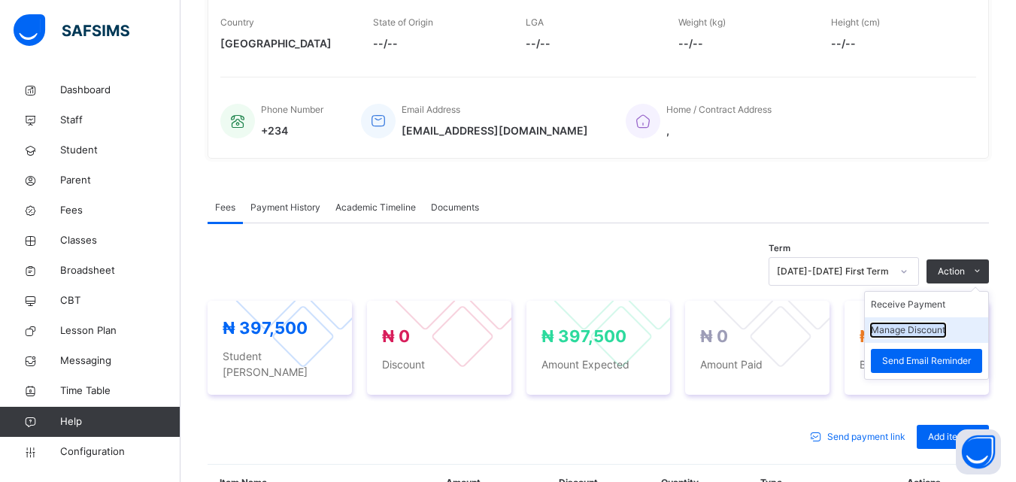
click at [915, 332] on button "Manage Discount" at bounding box center [908, 330] width 74 height 14
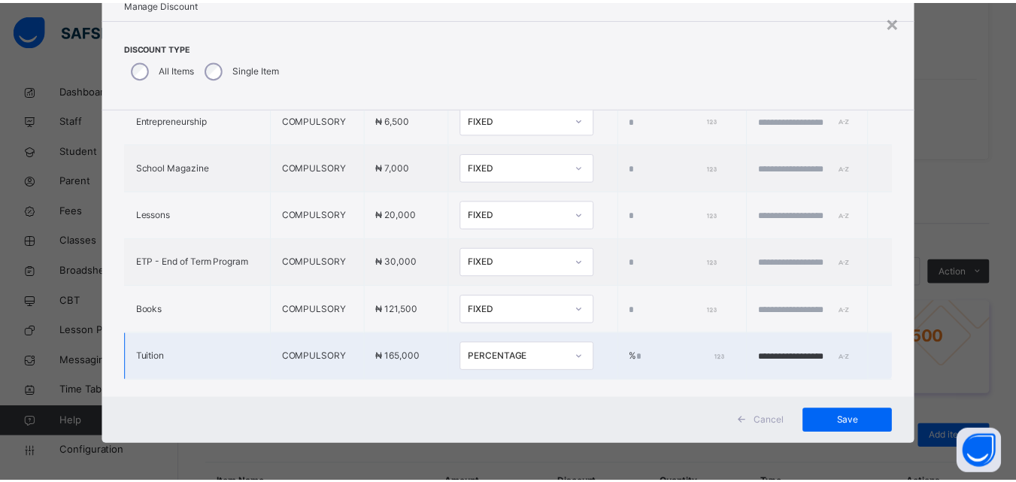
scroll to position [606, 0]
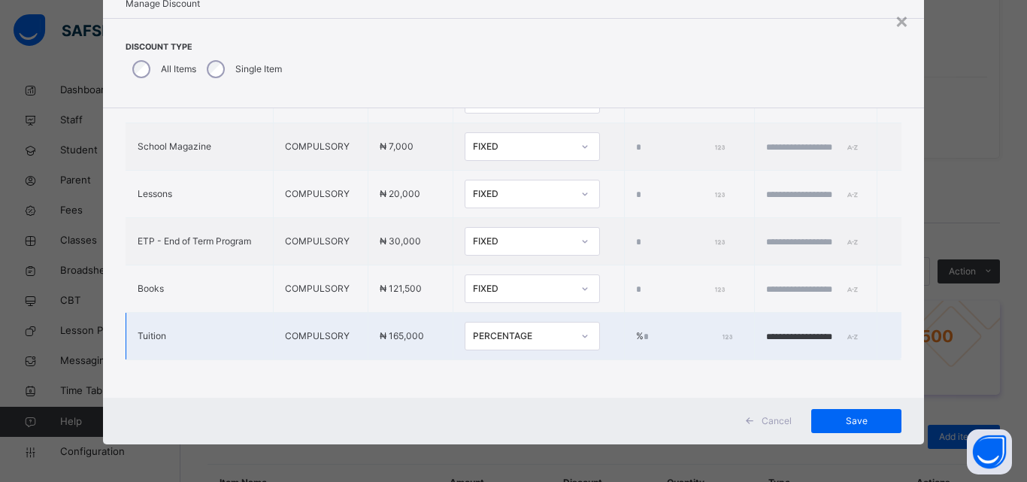
click at [520, 329] on div "PERCENTAGE" at bounding box center [522, 336] width 99 height 14
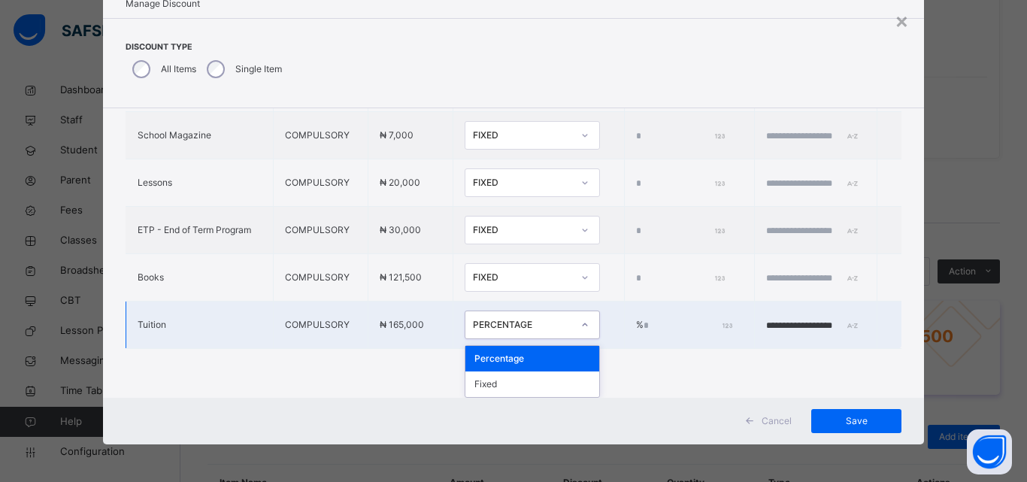
type input "*"
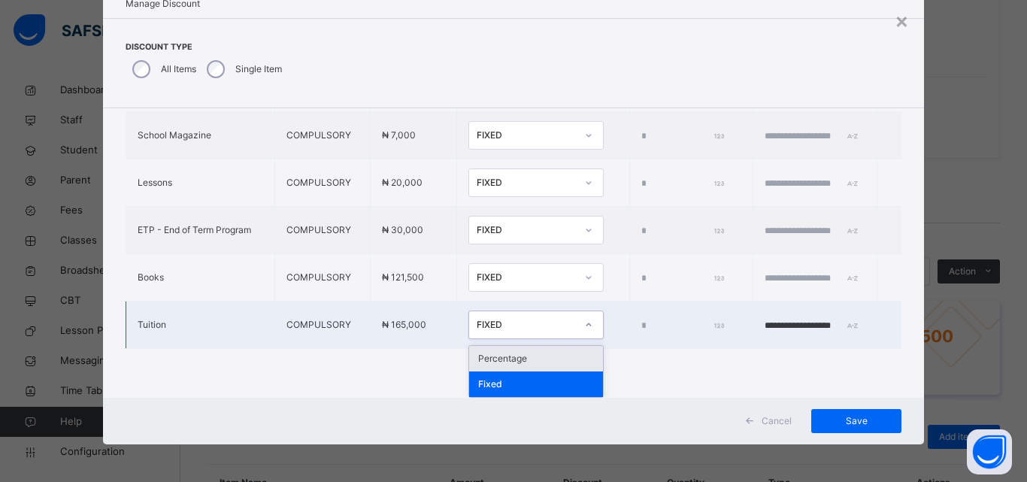
click at [496, 356] on div "Percentage" at bounding box center [536, 359] width 134 height 26
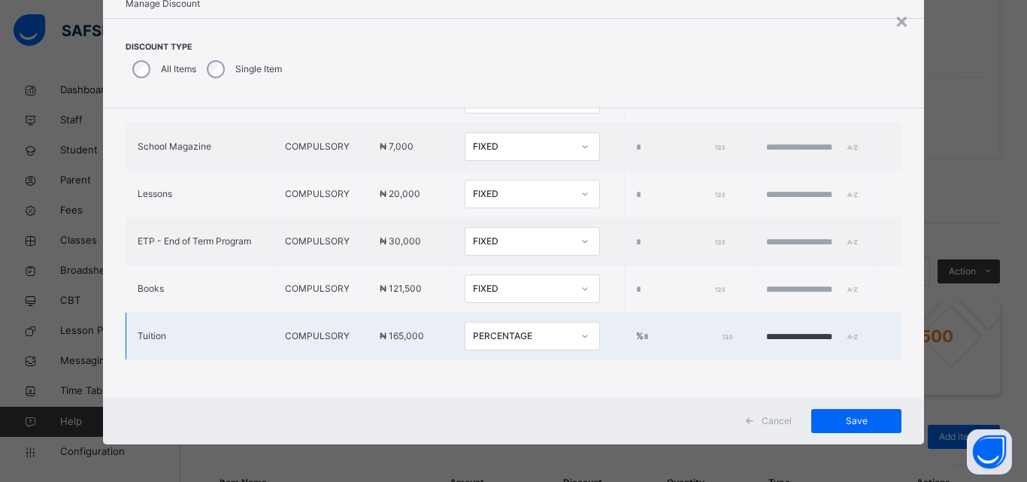
click at [644, 330] on input "*" at bounding box center [687, 337] width 86 height 14
type input "***"
click at [847, 421] on span "Save" at bounding box center [857, 421] width 68 height 14
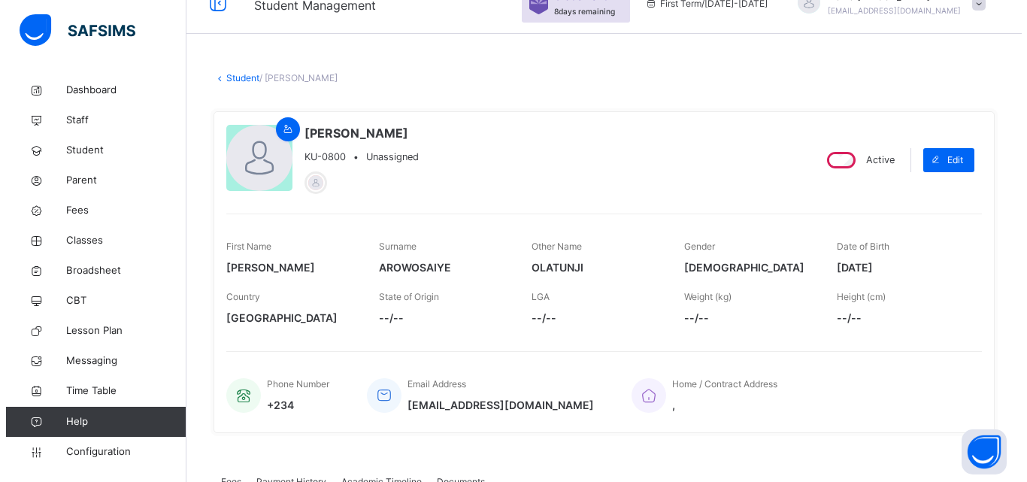
scroll to position [0, 0]
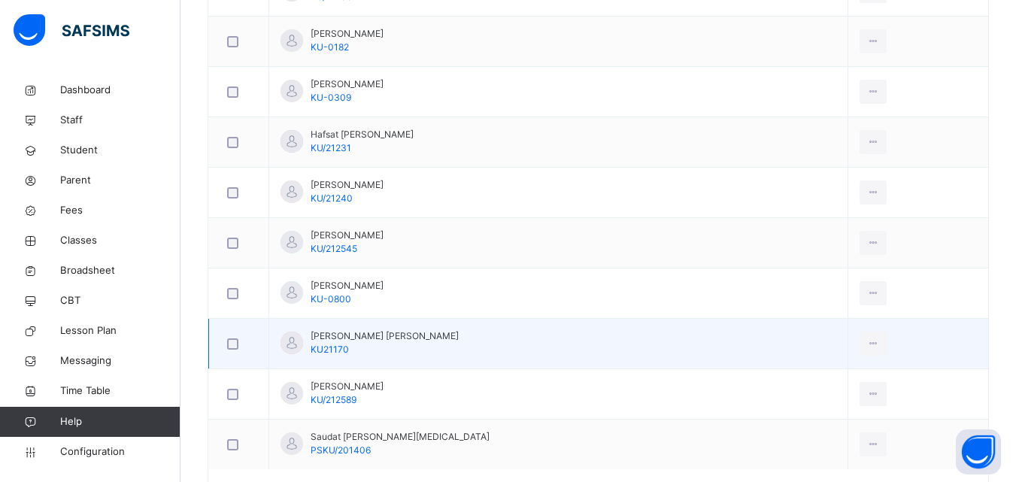
scroll to position [799, 0]
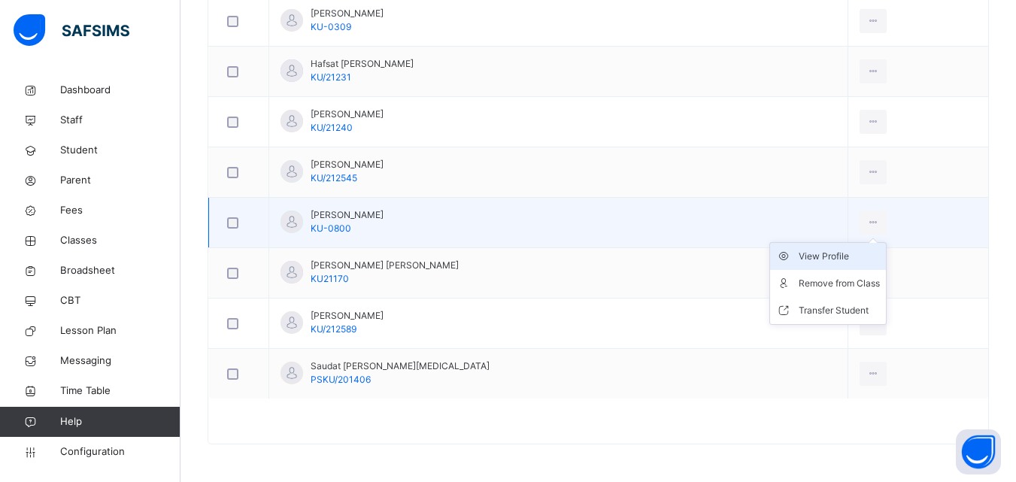
click at [838, 253] on div "View Profile" at bounding box center [839, 256] width 81 height 15
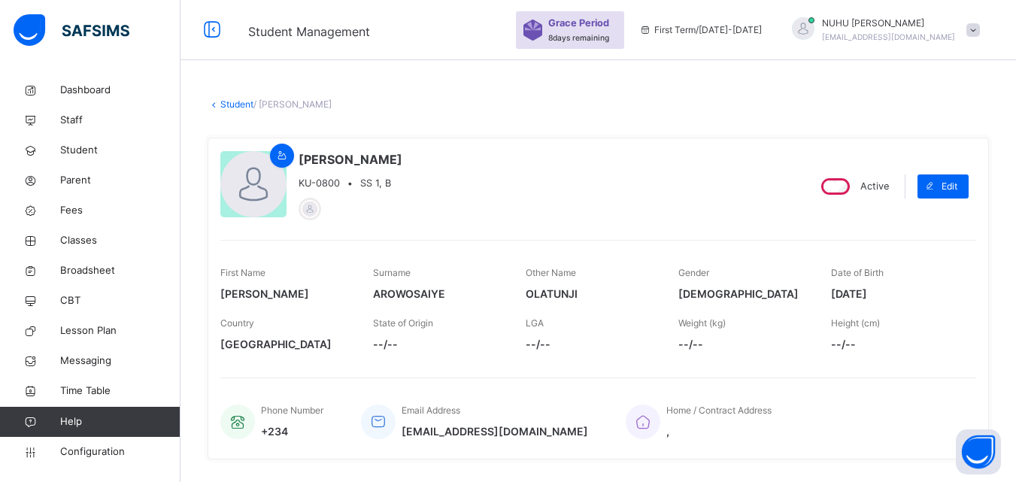
scroll to position [301, 0]
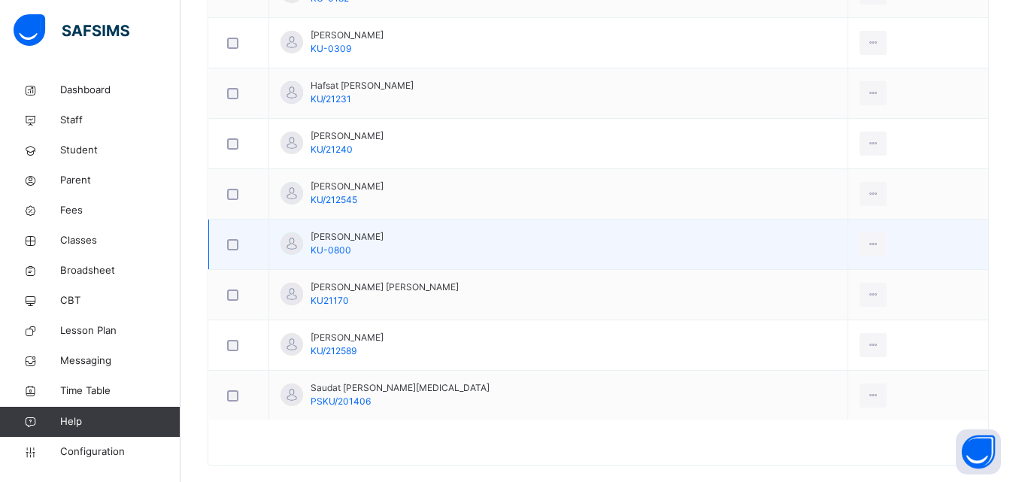
scroll to position [799, 0]
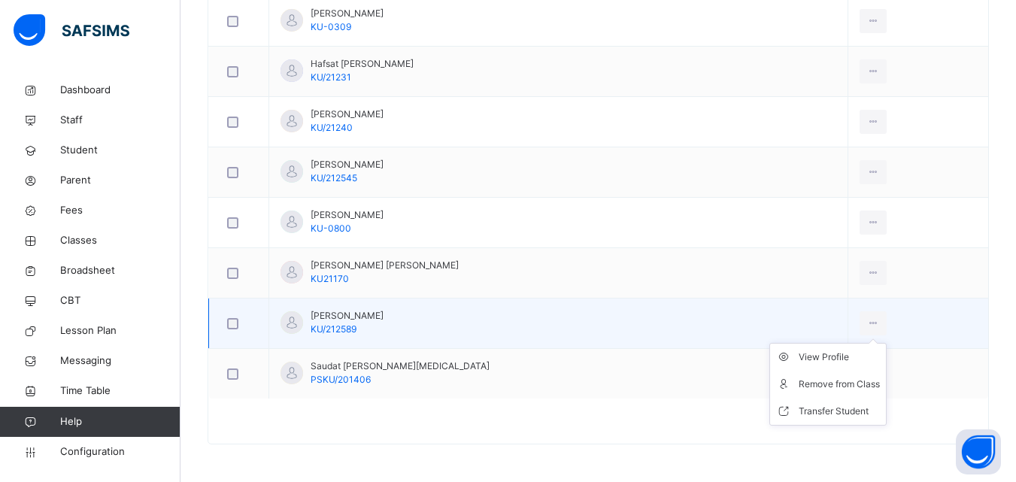
click at [830, 344] on ul "View Profile Remove from Class Transfer Student" at bounding box center [827, 384] width 117 height 83
click at [853, 354] on div "View Profile" at bounding box center [839, 357] width 81 height 15
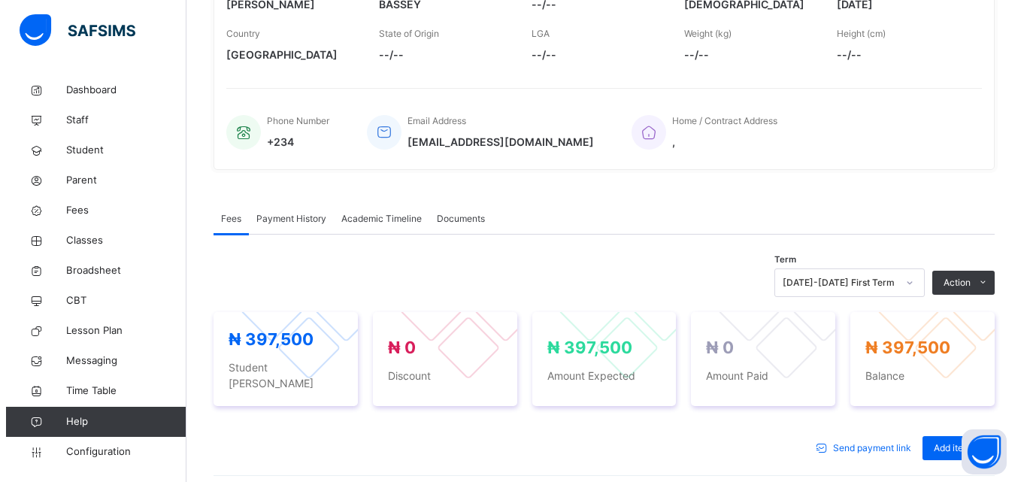
scroll to position [423, 0]
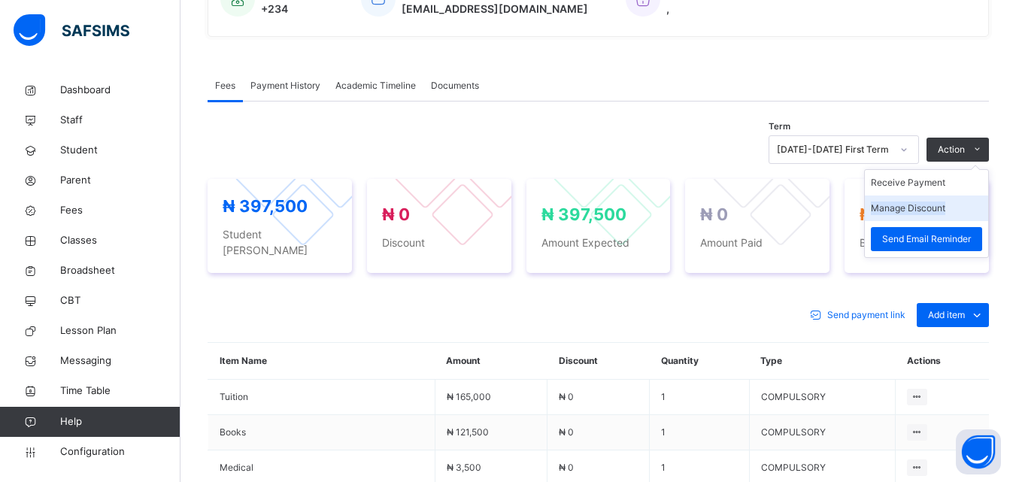
click at [935, 217] on li "Manage Discount" at bounding box center [926, 209] width 123 height 26
click at [928, 210] on button "Manage Discount" at bounding box center [908, 209] width 74 height 14
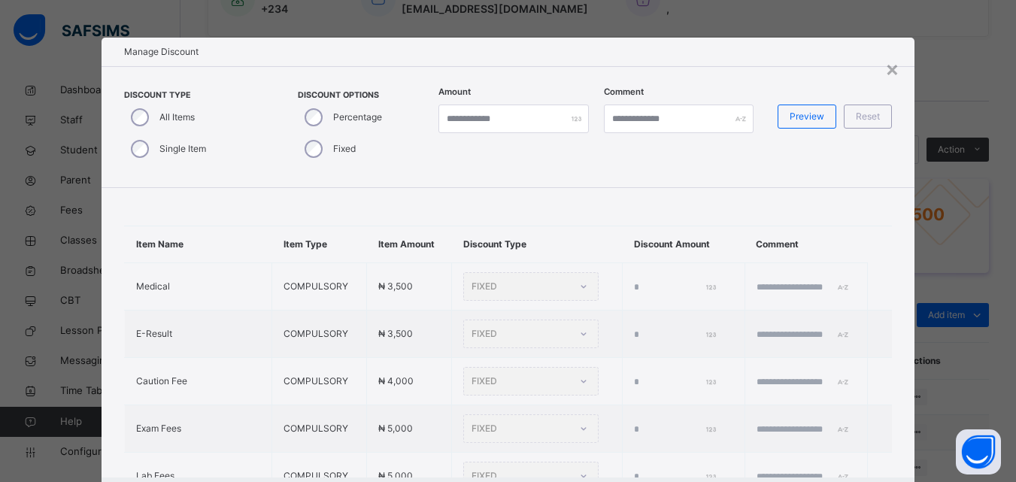
type input "*"
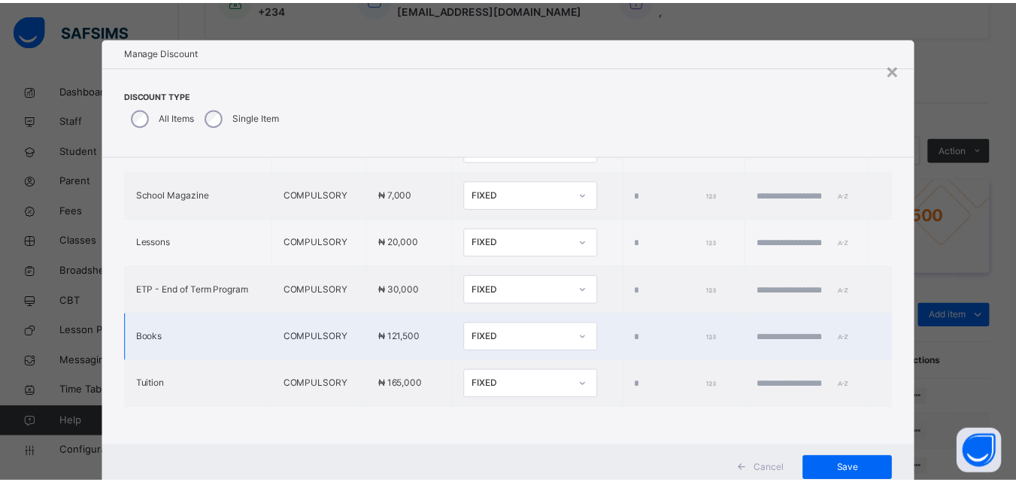
scroll to position [48, 0]
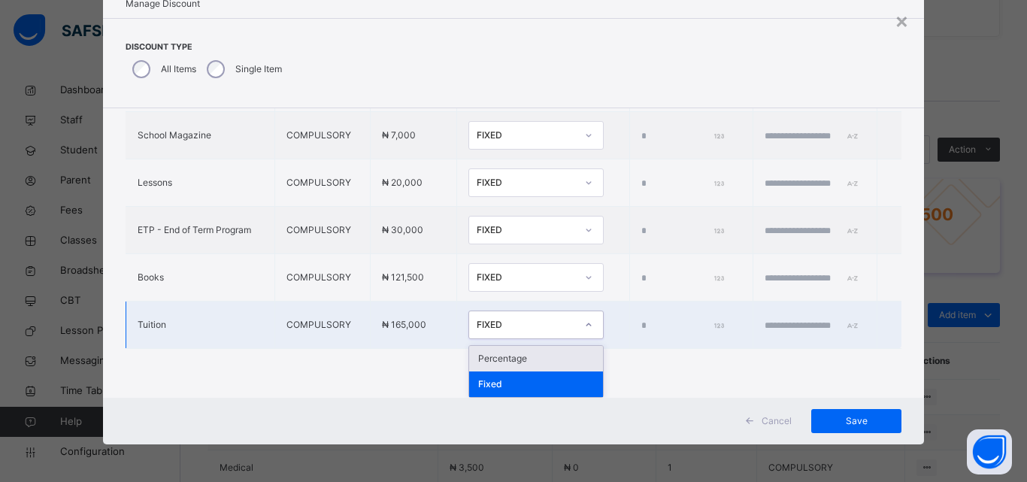
click at [505, 326] on div "FIXED" at bounding box center [526, 325] width 99 height 14
click at [492, 356] on div "Percentage" at bounding box center [536, 359] width 134 height 26
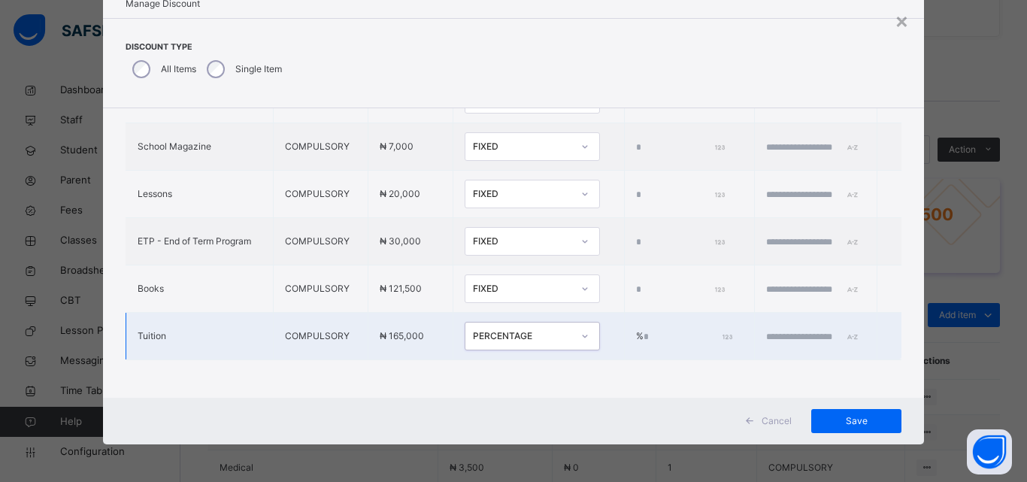
click at [644, 330] on input "*" at bounding box center [687, 337] width 86 height 14
type input "***"
click at [836, 420] on span "Save" at bounding box center [857, 421] width 68 height 14
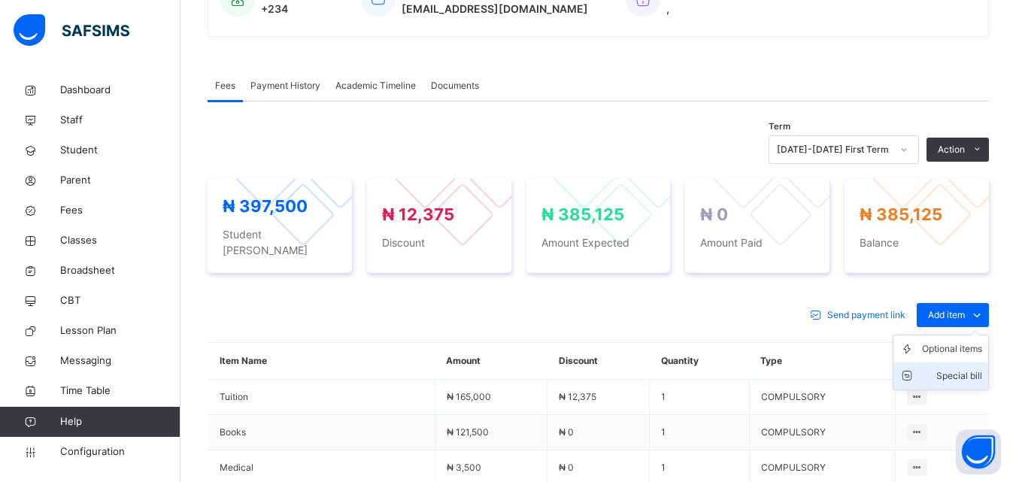
click at [944, 369] on div "Special bill" at bounding box center [952, 376] width 60 height 15
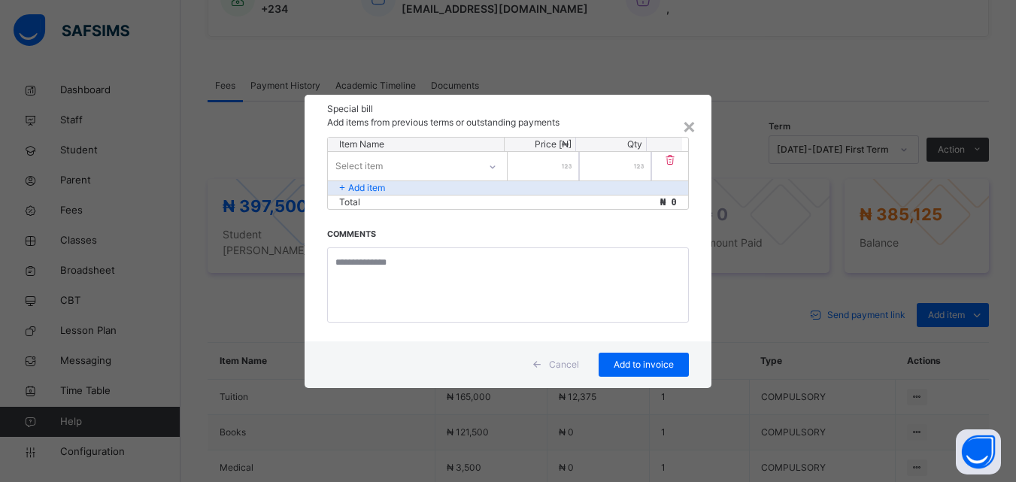
click at [444, 162] on div "Select item" at bounding box center [403, 165] width 150 height 23
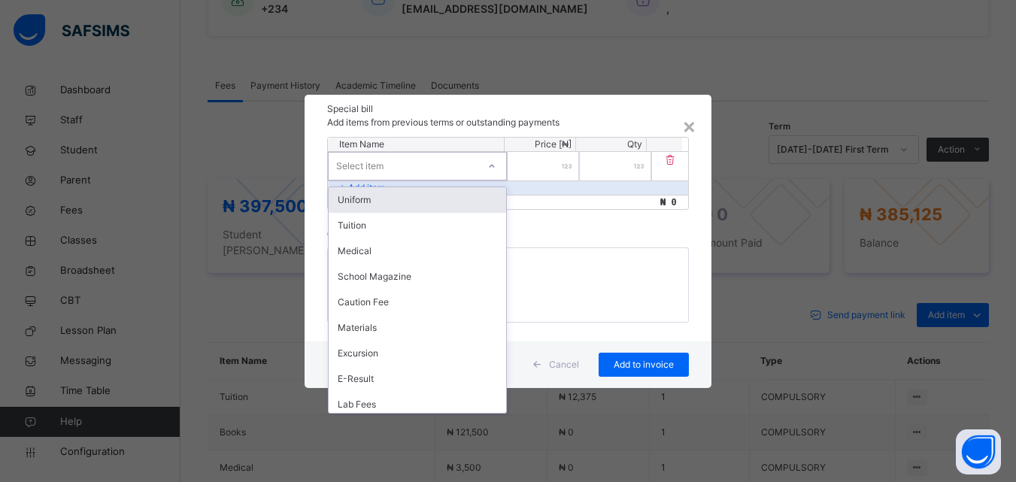
click at [424, 201] on div "Uniform" at bounding box center [418, 200] width 178 height 26
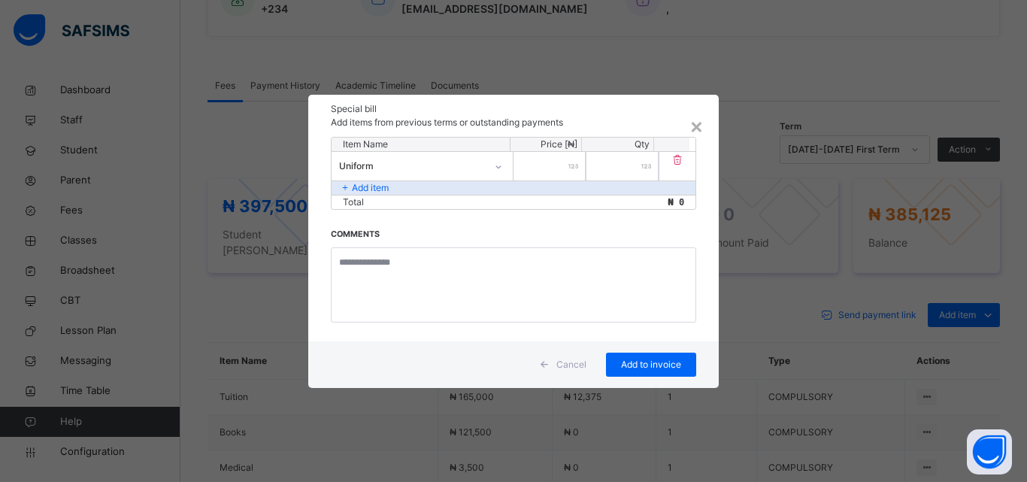
click at [575, 165] on div at bounding box center [550, 166] width 72 height 29
click at [563, 168] on input "number" at bounding box center [550, 166] width 72 height 29
type input "*****"
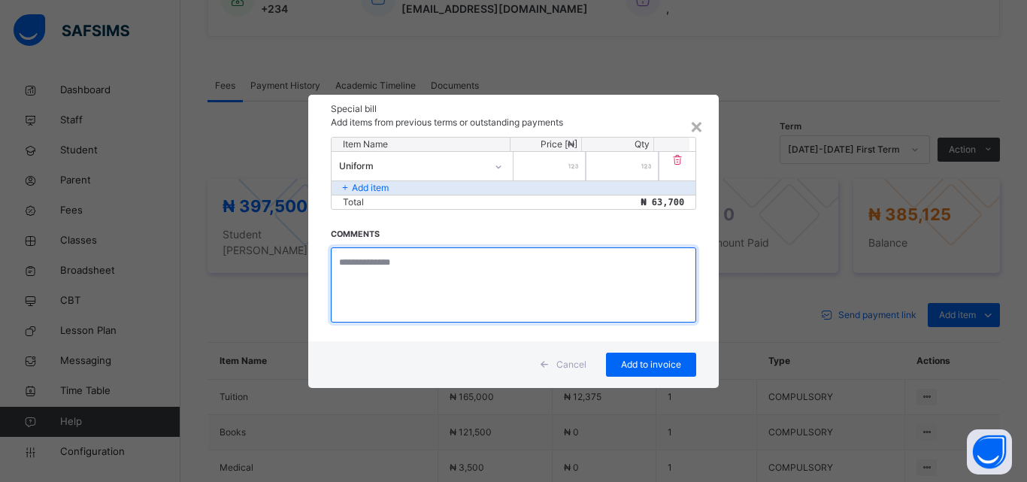
click at [397, 266] on textarea at bounding box center [514, 284] width 366 height 75
type textarea "******* ******** ******"
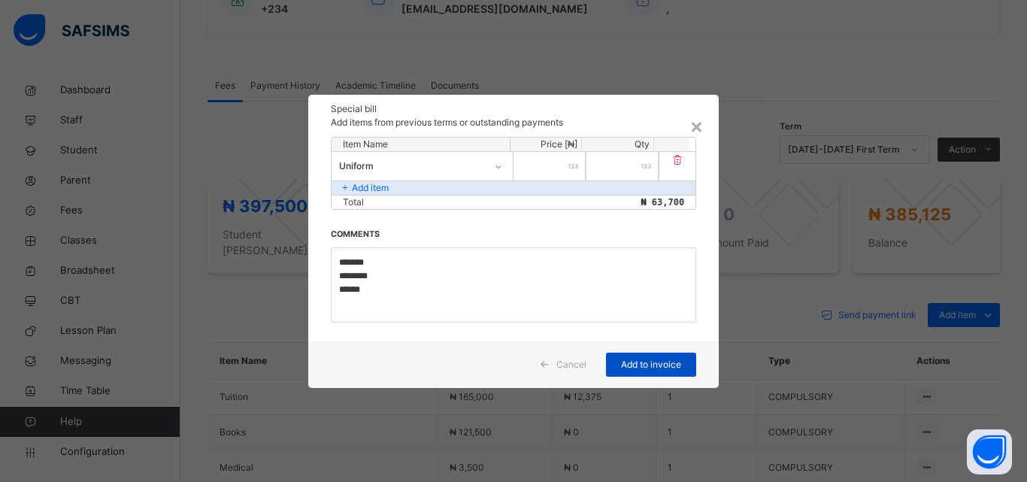
click at [621, 364] on span "Add to invoice" at bounding box center [652, 365] width 68 height 14
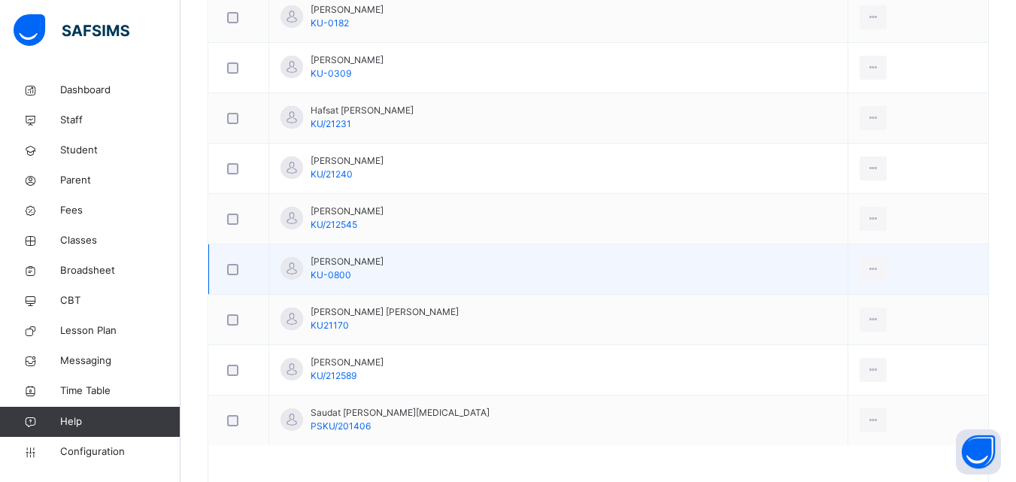
scroll to position [799, 0]
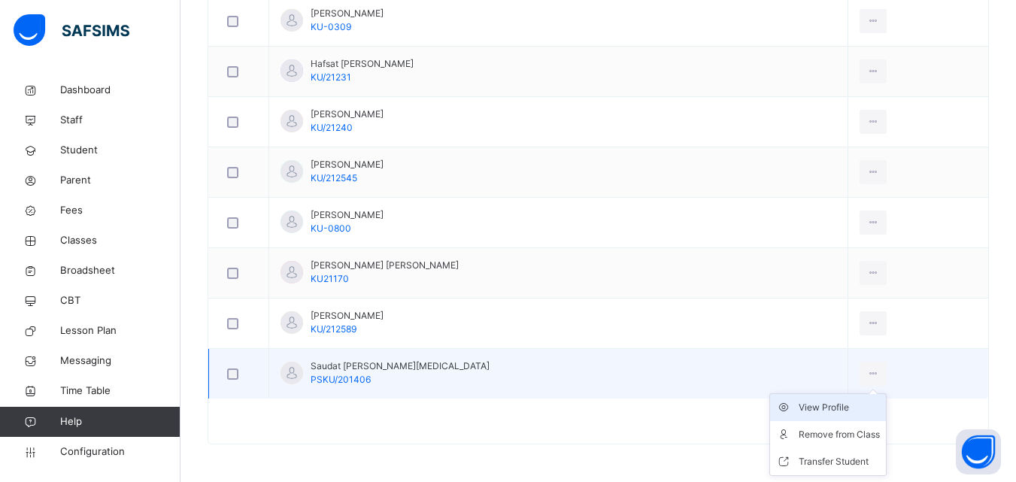
click at [837, 406] on div "View Profile" at bounding box center [839, 407] width 81 height 15
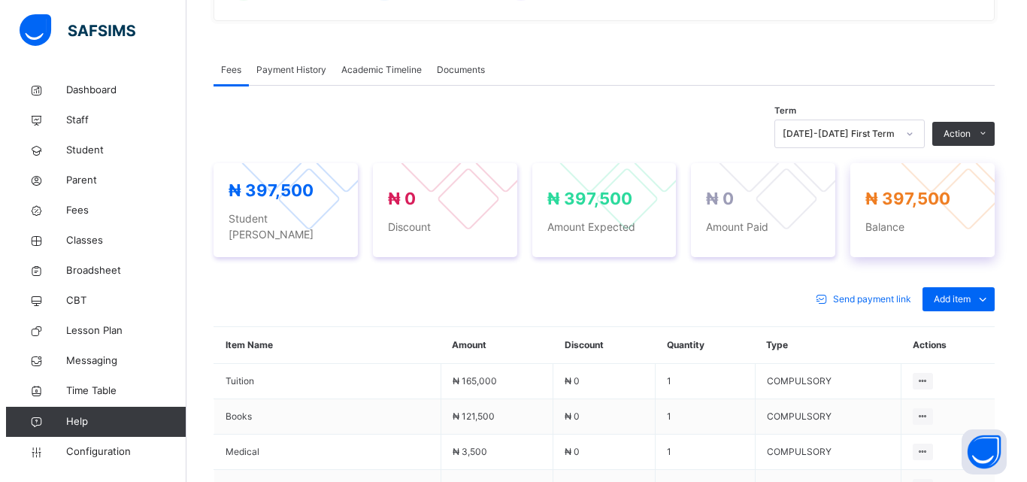
scroll to position [423, 0]
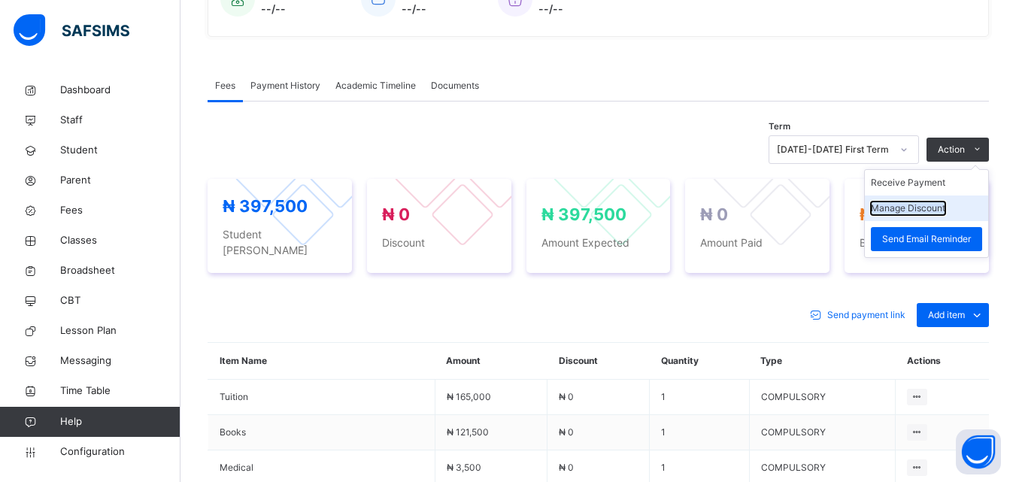
click at [927, 214] on button "Manage Discount" at bounding box center [908, 209] width 74 height 14
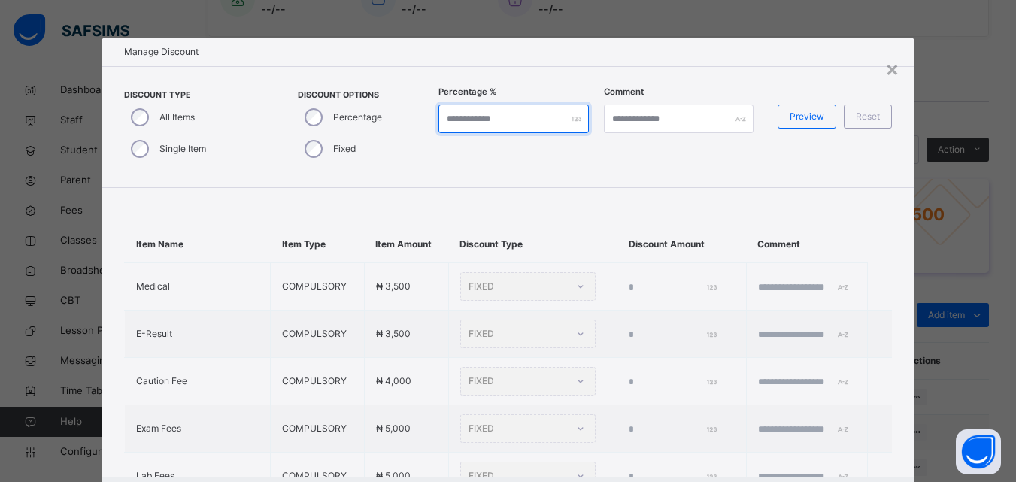
click at [468, 123] on input "*" at bounding box center [513, 119] width 150 height 29
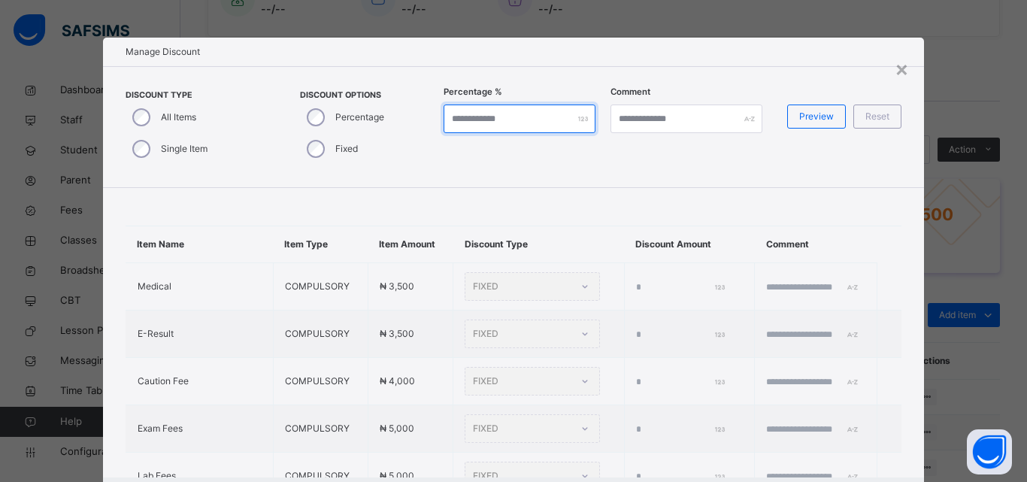
type input "*"
type input "***"
click at [819, 106] on div "Preview" at bounding box center [816, 117] width 59 height 24
type input "***"
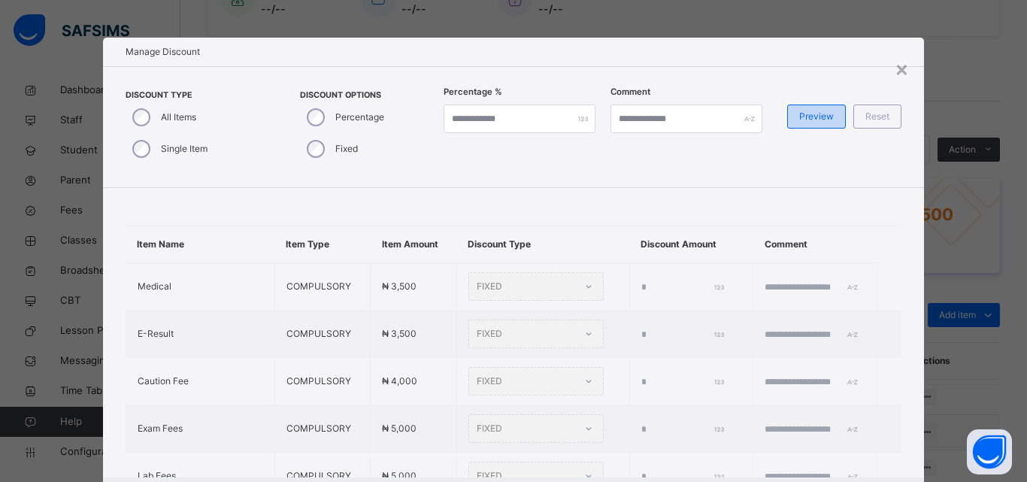
type input "***"
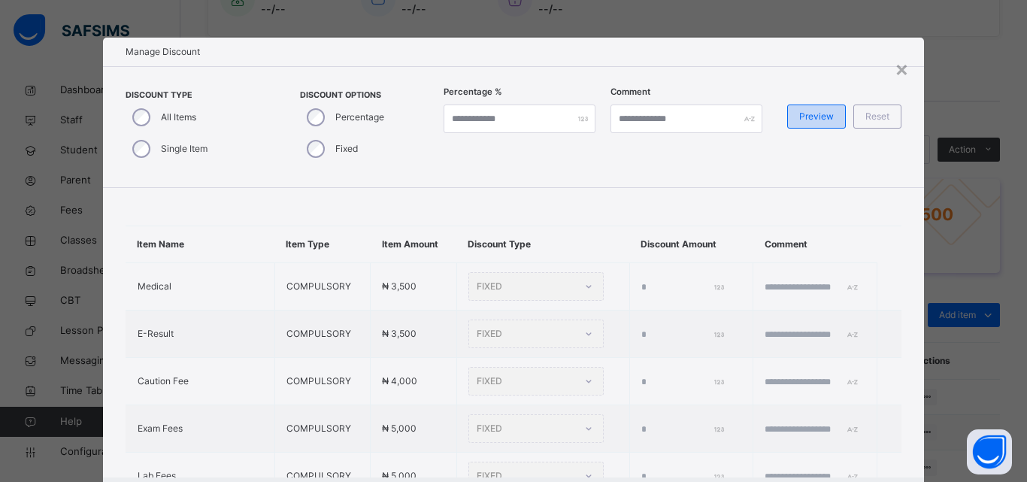
type input "***"
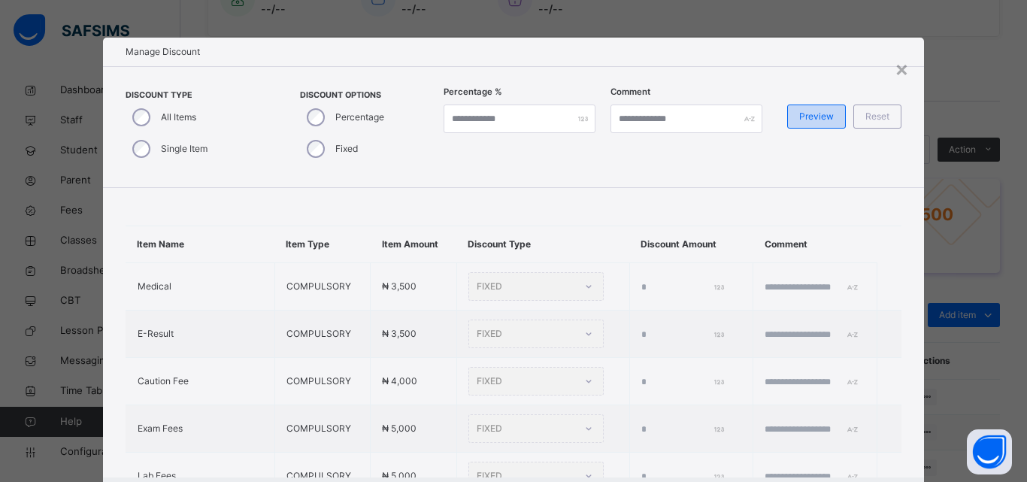
type input "***"
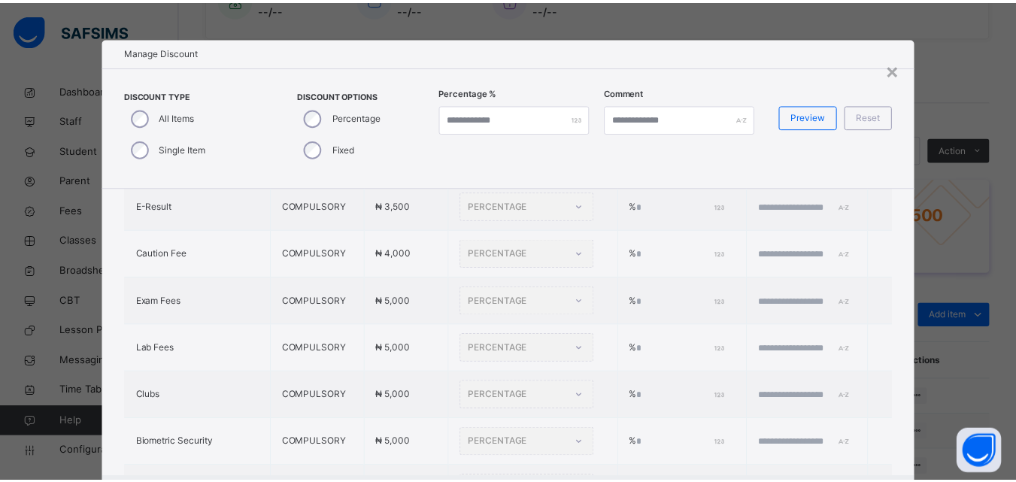
scroll to position [0, 0]
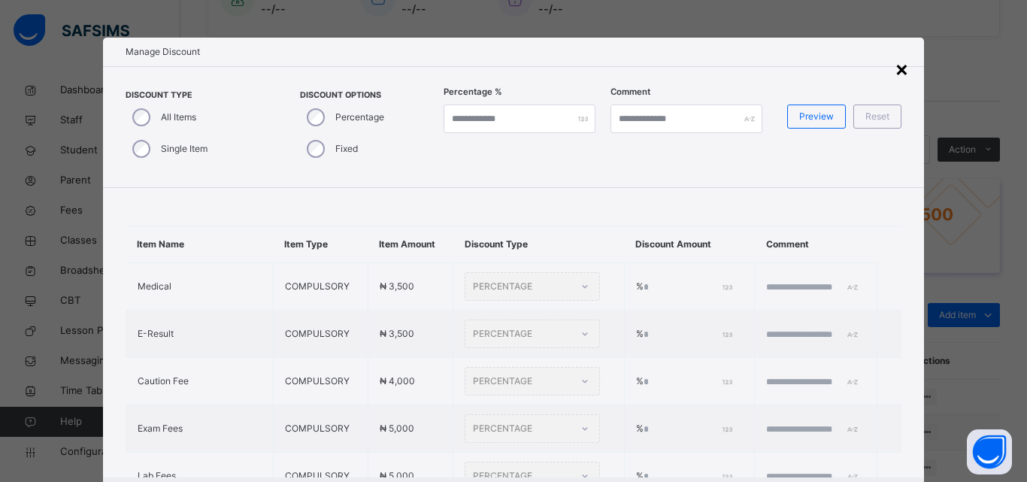
click at [897, 69] on div "×" at bounding box center [902, 69] width 14 height 32
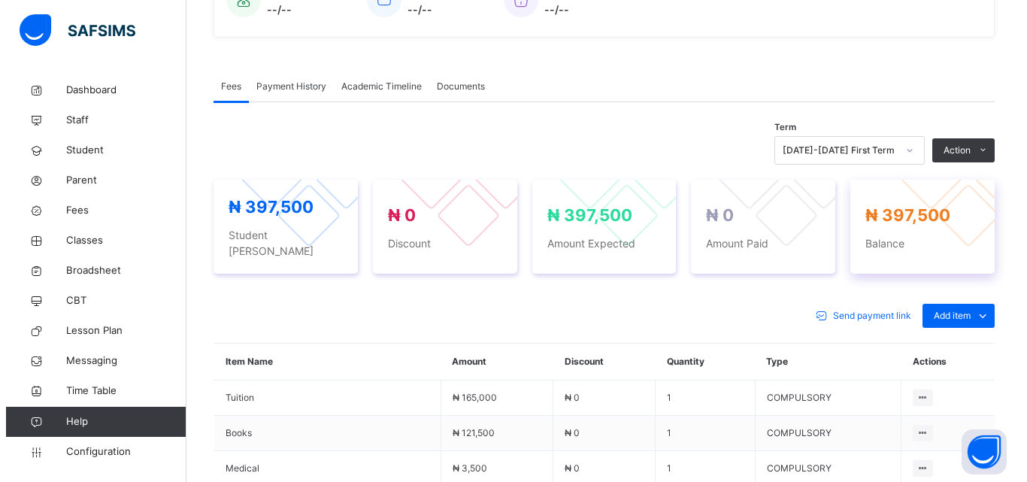
scroll to position [423, 0]
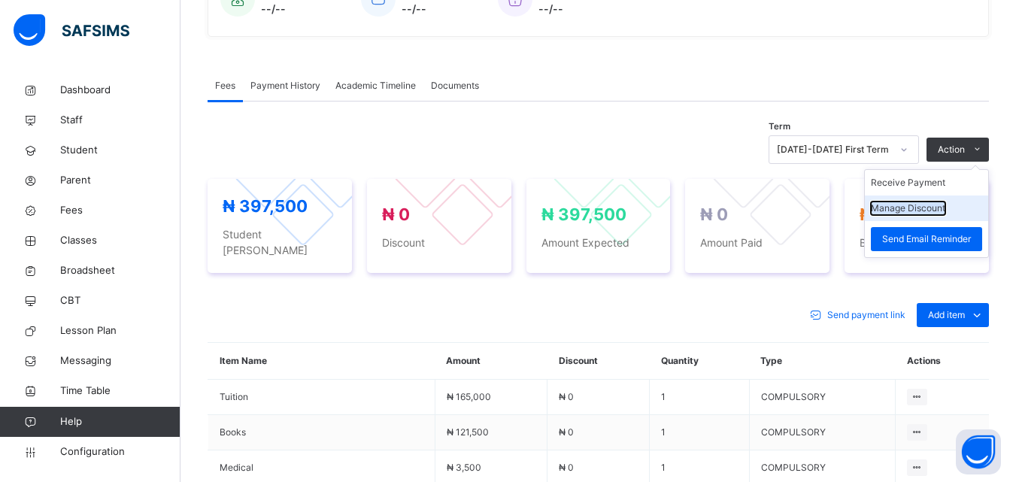
click at [909, 211] on button "Manage Discount" at bounding box center [908, 209] width 74 height 14
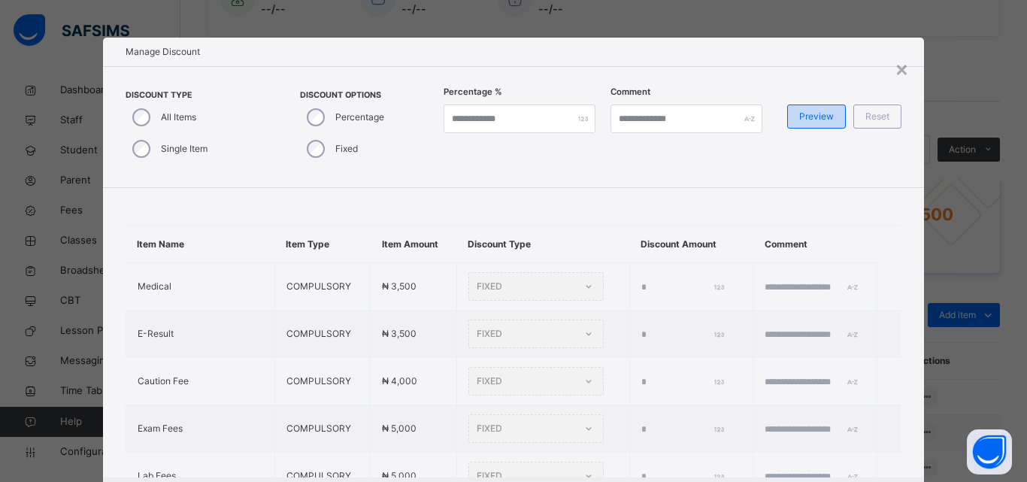
click at [830, 119] on span "Preview" at bounding box center [817, 117] width 35 height 14
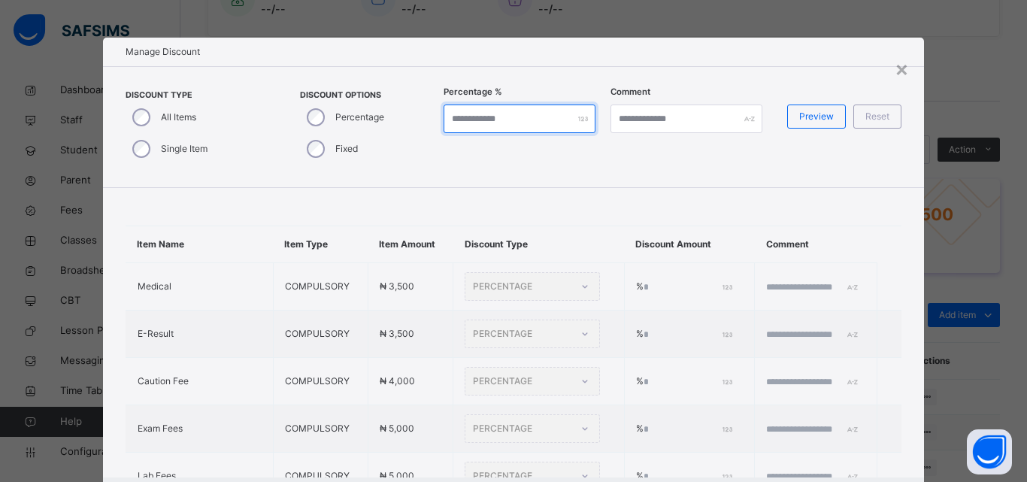
click at [456, 119] on input "*" at bounding box center [520, 119] width 152 height 29
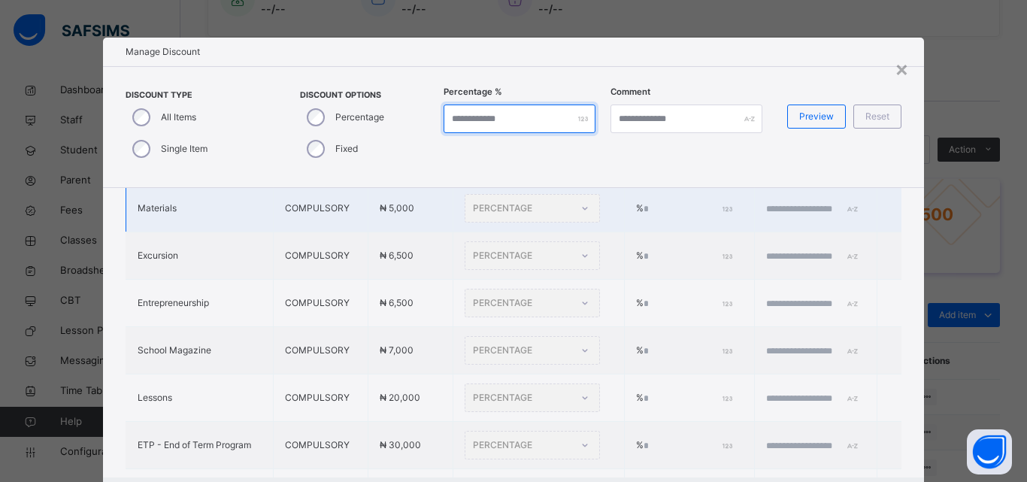
scroll to position [456, 0]
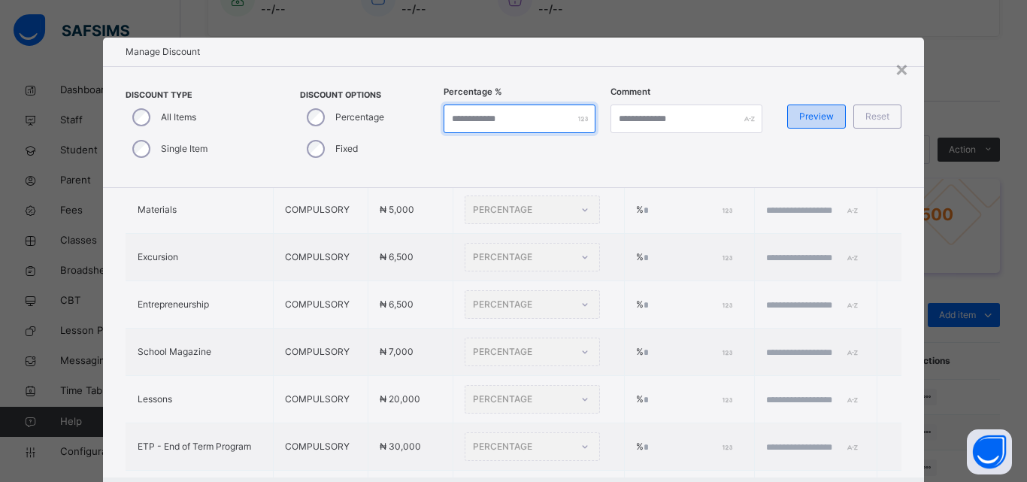
type input "***"
click at [833, 114] on div "Preview" at bounding box center [816, 117] width 59 height 24
type input "***"
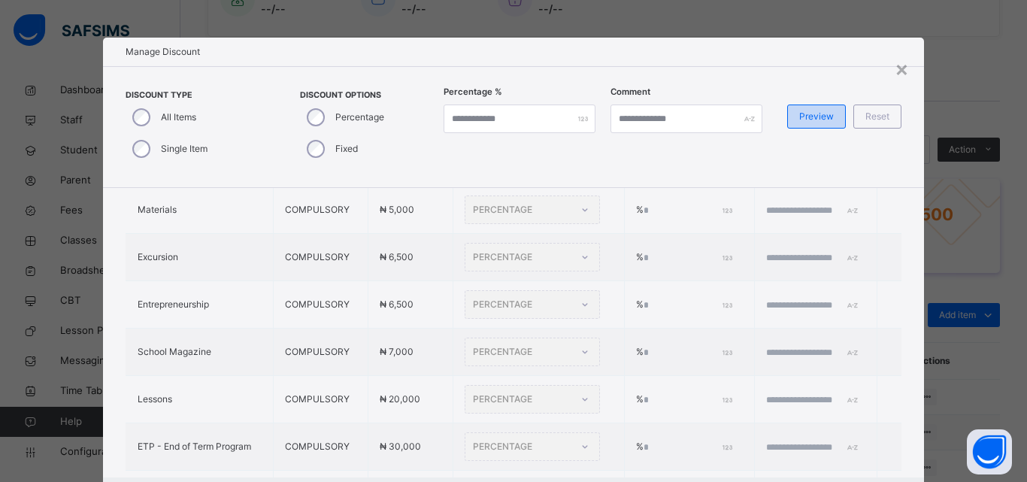
type input "***"
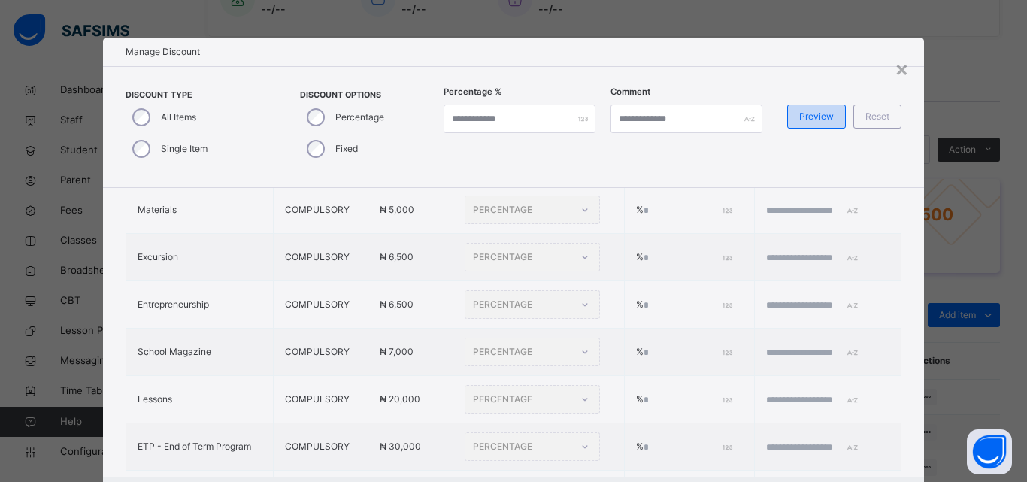
type input "***"
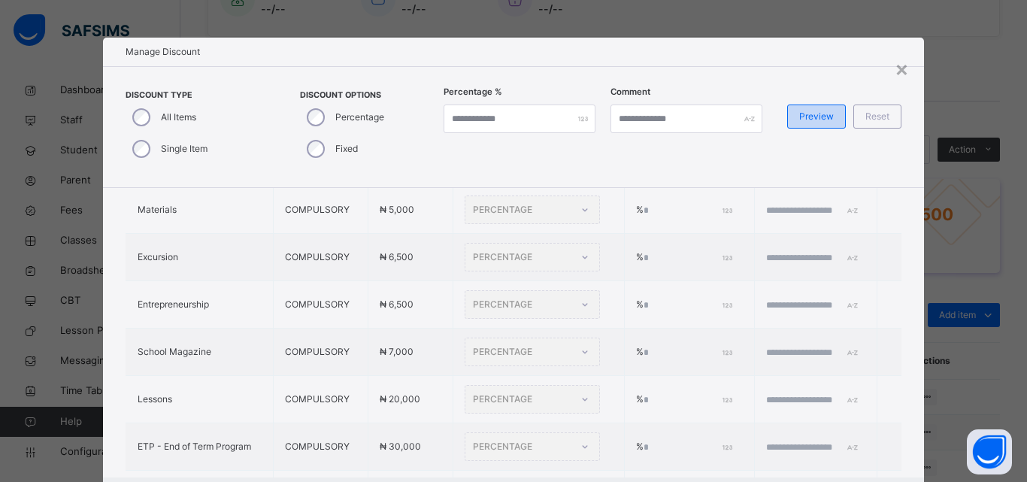
type input "***"
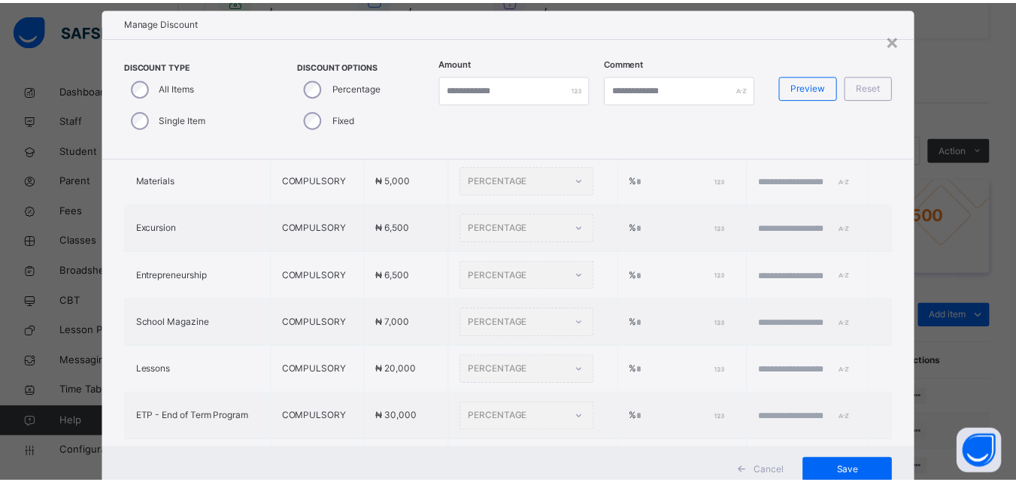
scroll to position [5, 0]
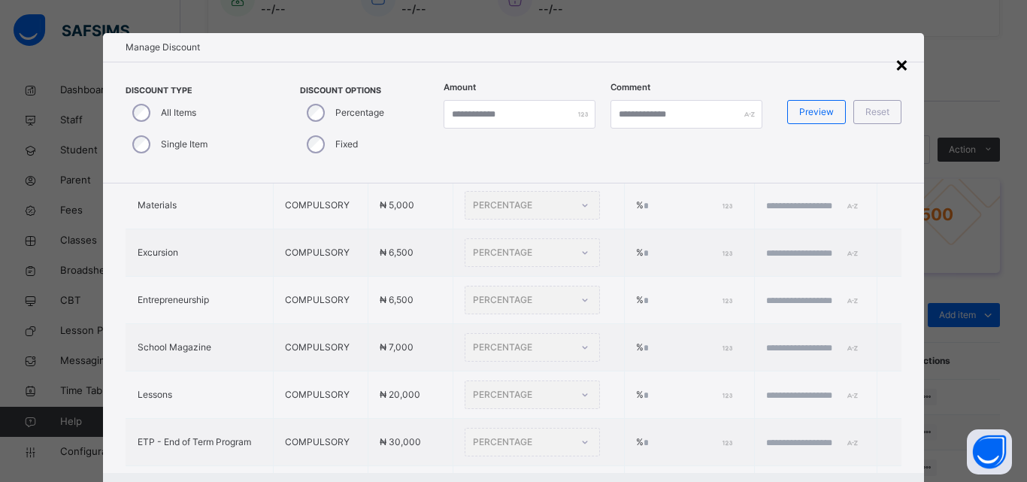
click at [903, 70] on div "×" at bounding box center [902, 64] width 14 height 32
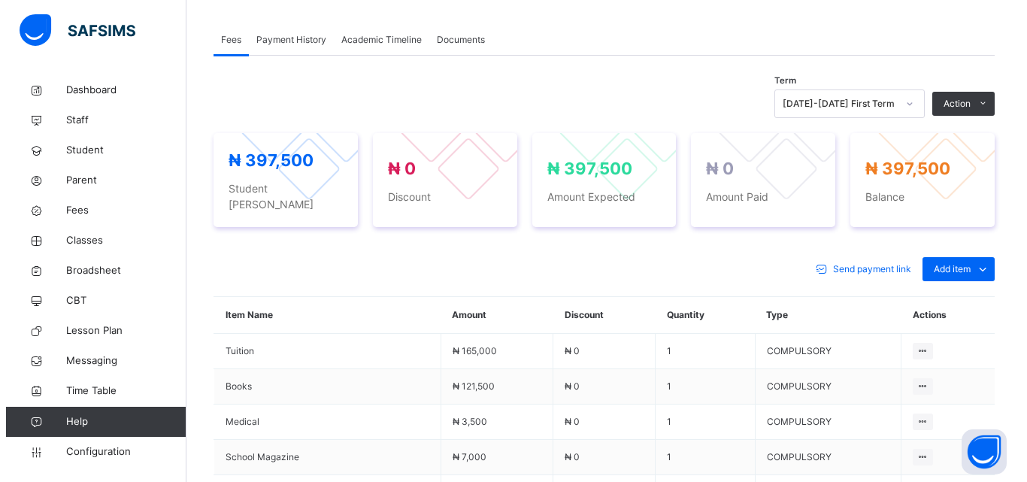
scroll to position [502, 0]
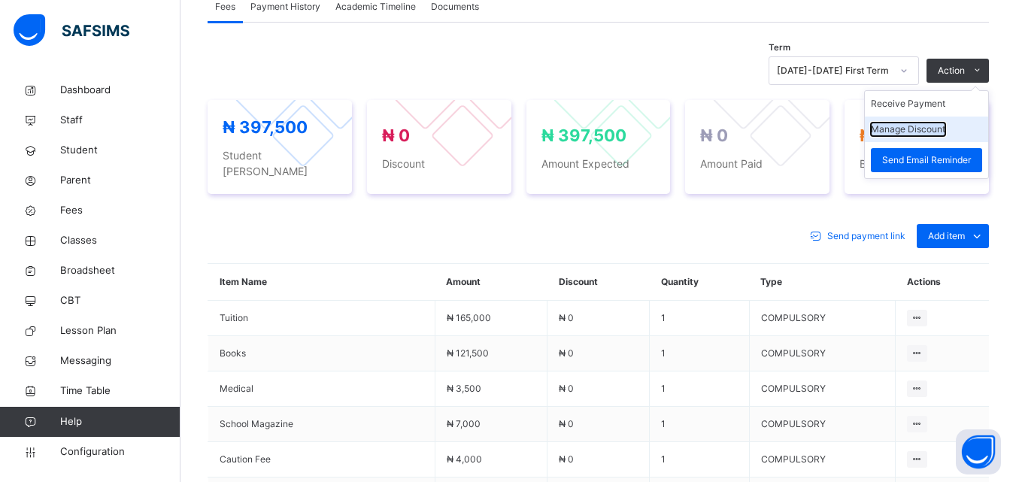
click at [942, 124] on button "Manage Discount" at bounding box center [908, 130] width 74 height 14
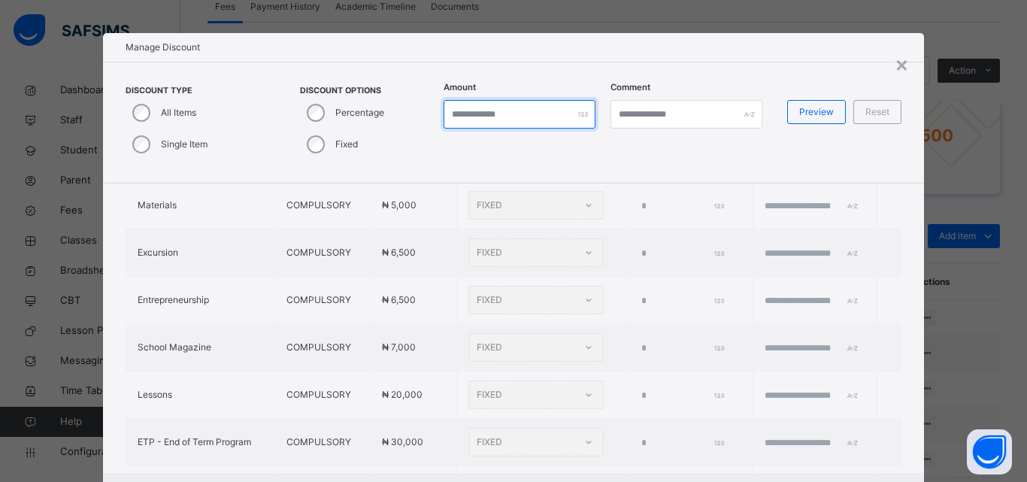
click at [469, 114] on input "*" at bounding box center [520, 114] width 152 height 29
type input "***"
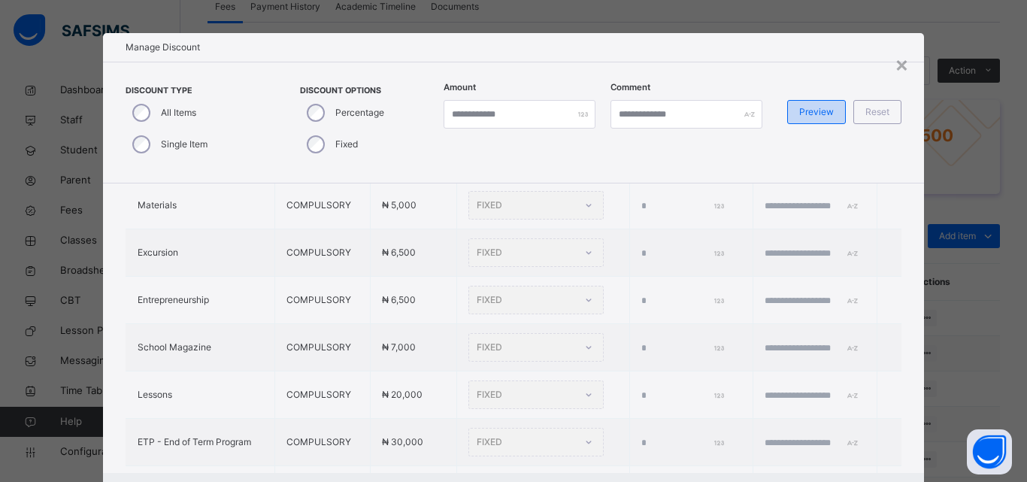
click at [808, 114] on span "Preview" at bounding box center [817, 112] width 35 height 14
type input "***"
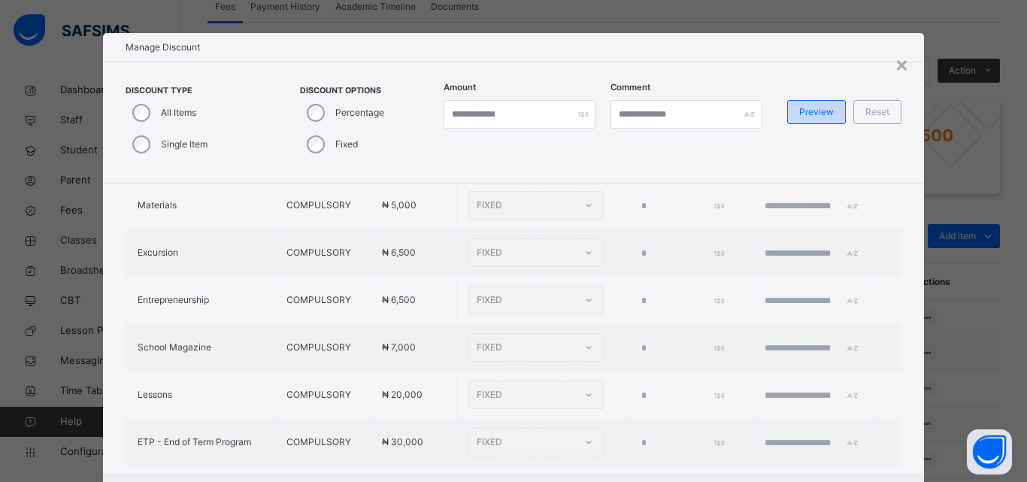
type input "***"
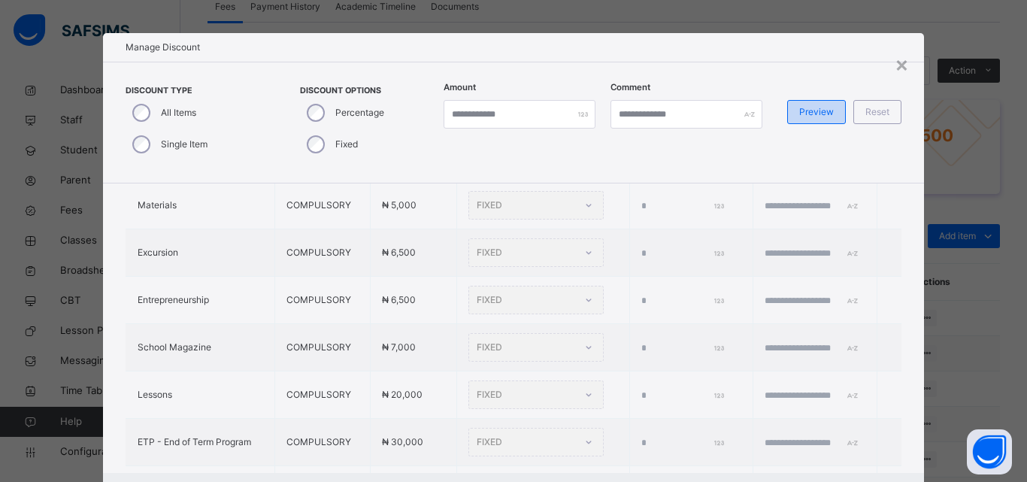
type input "***"
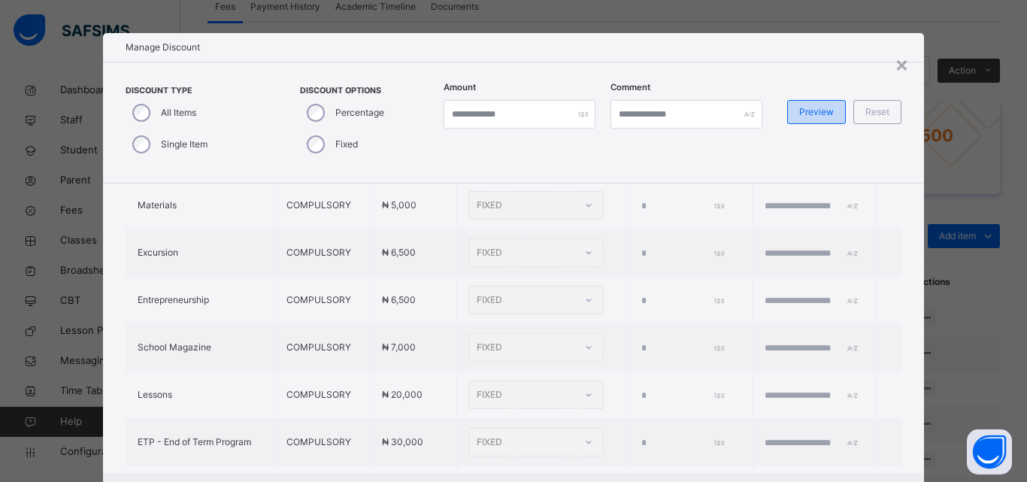
type input "***"
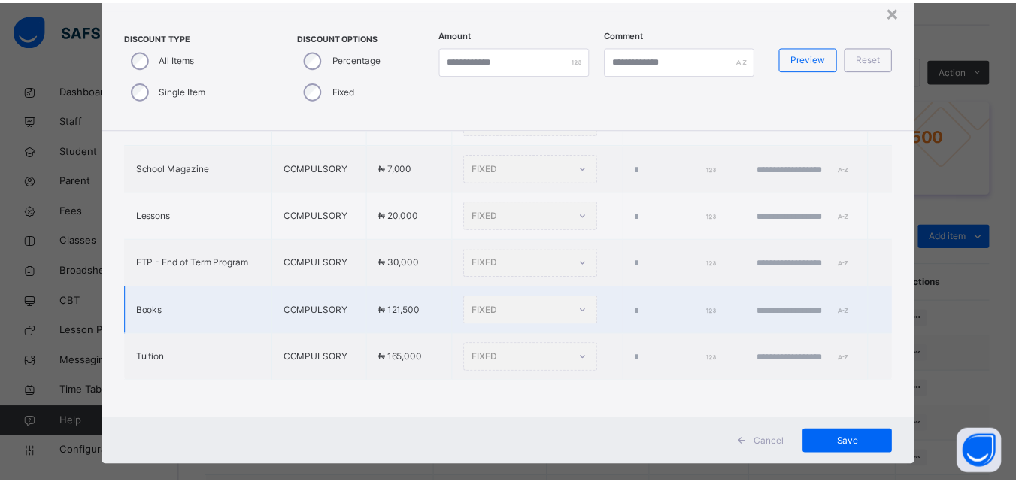
scroll to position [80, 0]
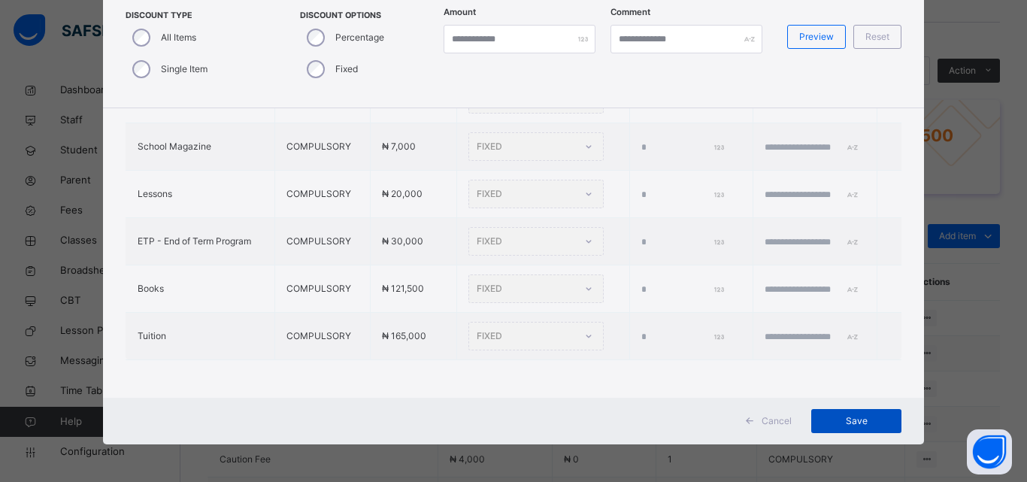
click at [835, 421] on span "Save" at bounding box center [857, 421] width 68 height 14
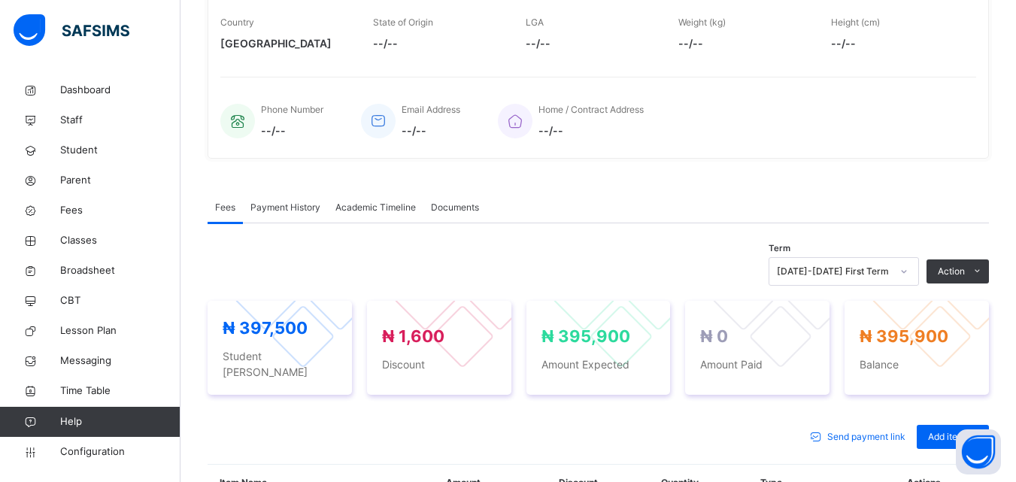
scroll to position [376, 0]
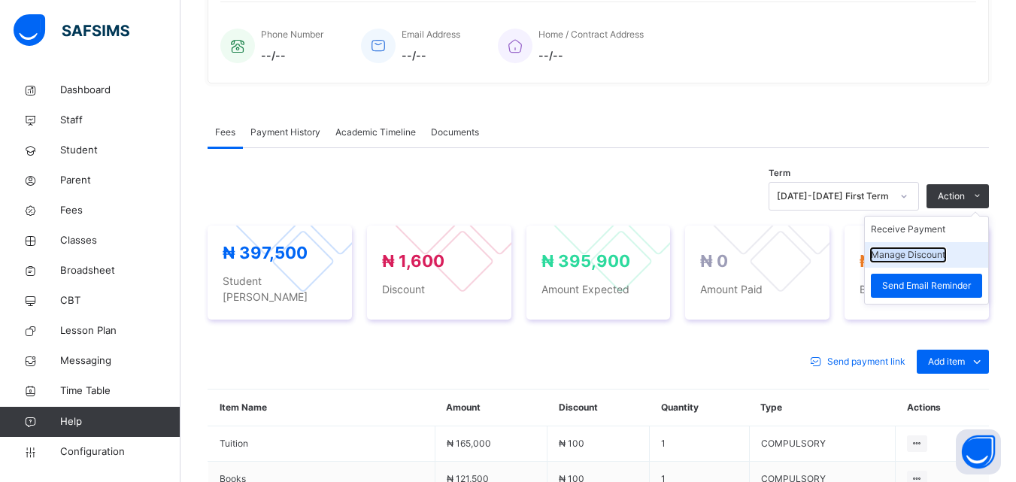
click at [945, 253] on button "Manage Discount" at bounding box center [908, 255] width 74 height 14
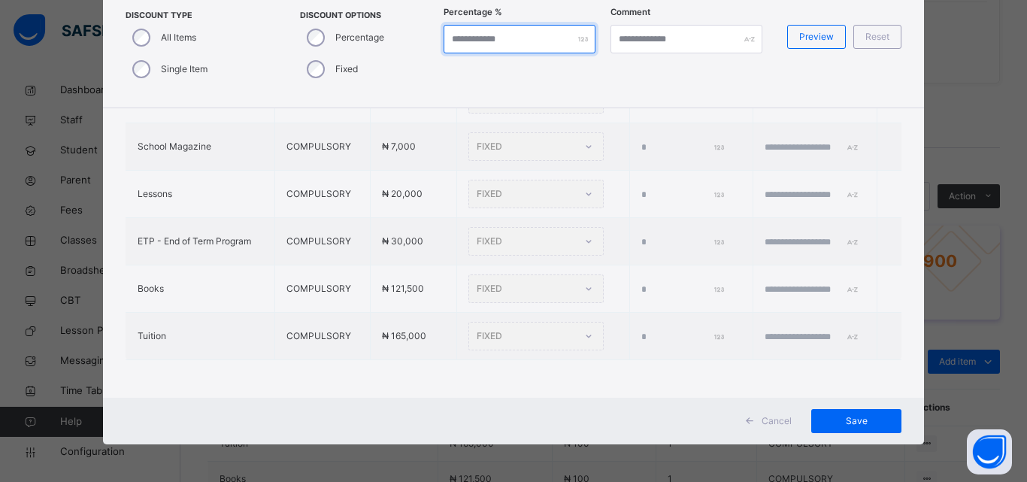
click at [489, 37] on input "*" at bounding box center [520, 39] width 152 height 29
type input "***"
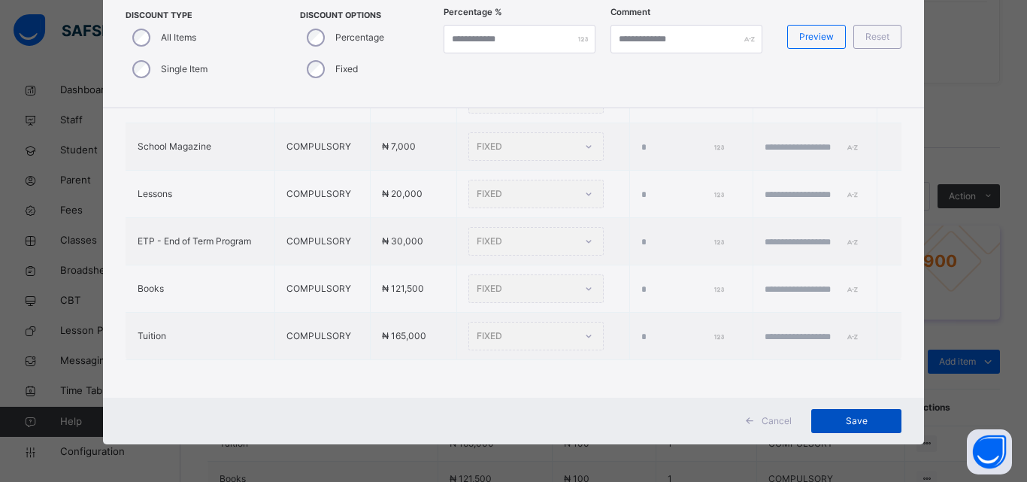
click at [863, 410] on div "Save" at bounding box center [857, 421] width 90 height 24
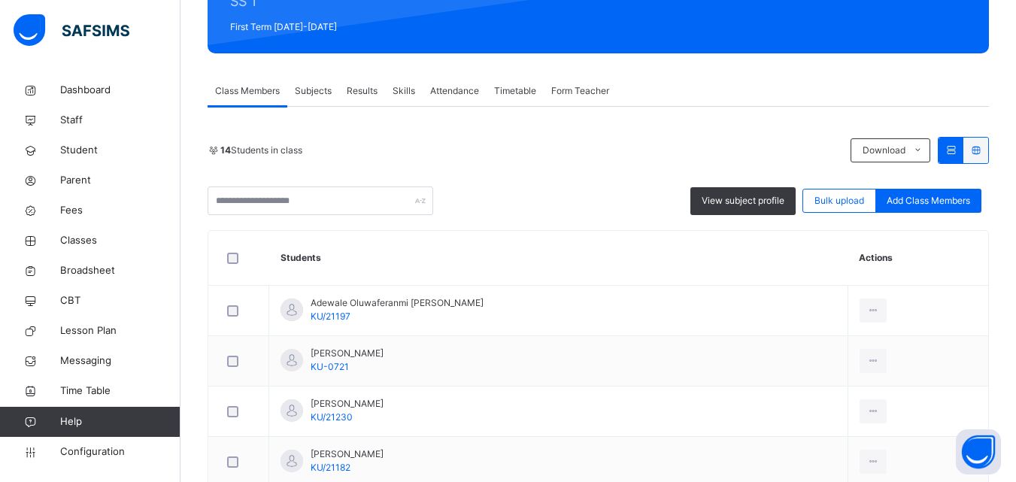
scroll to position [47, 0]
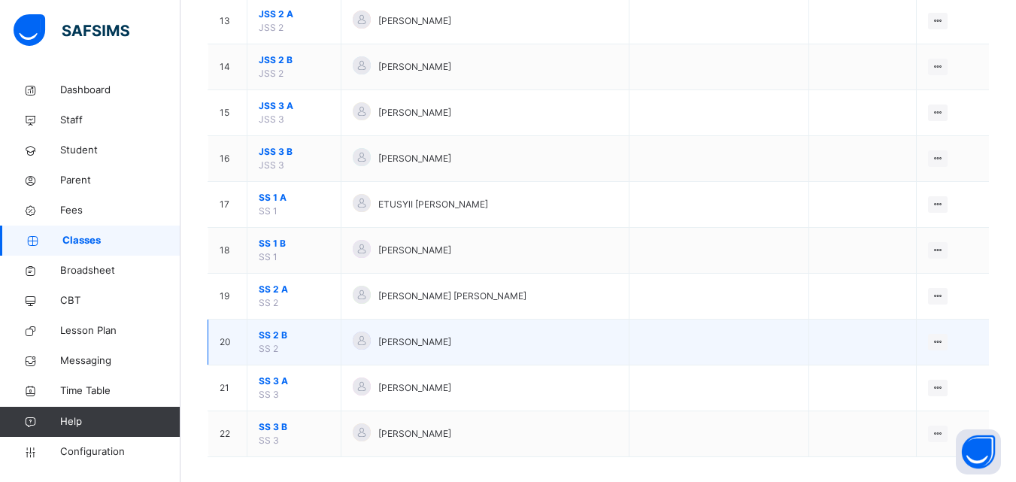
scroll to position [744, 0]
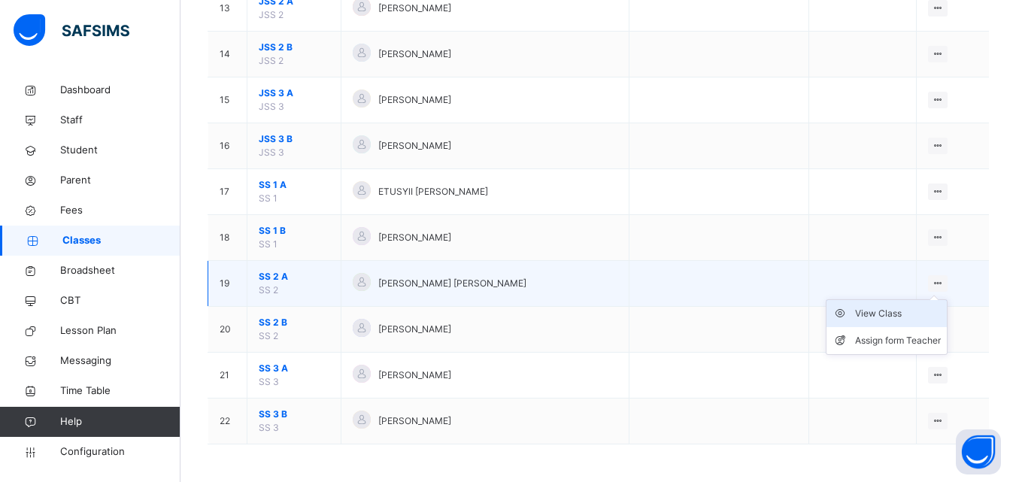
click at [908, 311] on div "View Class" at bounding box center [898, 313] width 86 height 15
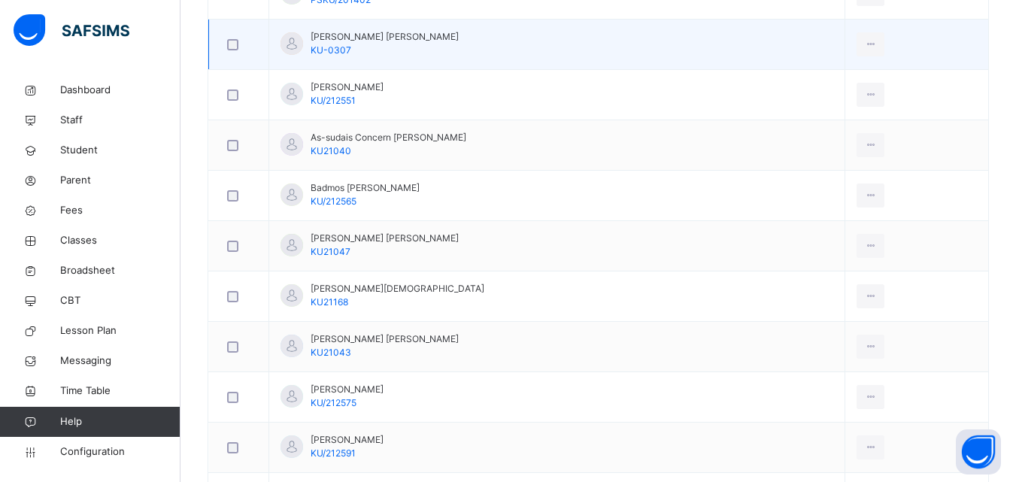
scroll to position [223, 0]
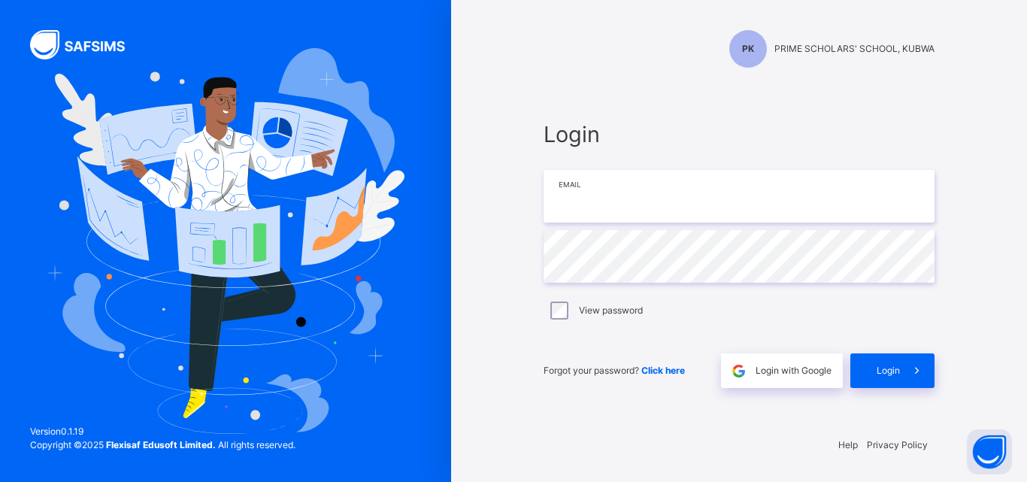
type input "**********"
drag, startPoint x: 636, startPoint y: 445, endPoint x: 565, endPoint y: 479, distance: 78.7
drag, startPoint x: 565, startPoint y: 479, endPoint x: 493, endPoint y: 275, distance: 216.9
click at [493, 275] on div "**********" at bounding box center [739, 241] width 576 height 482
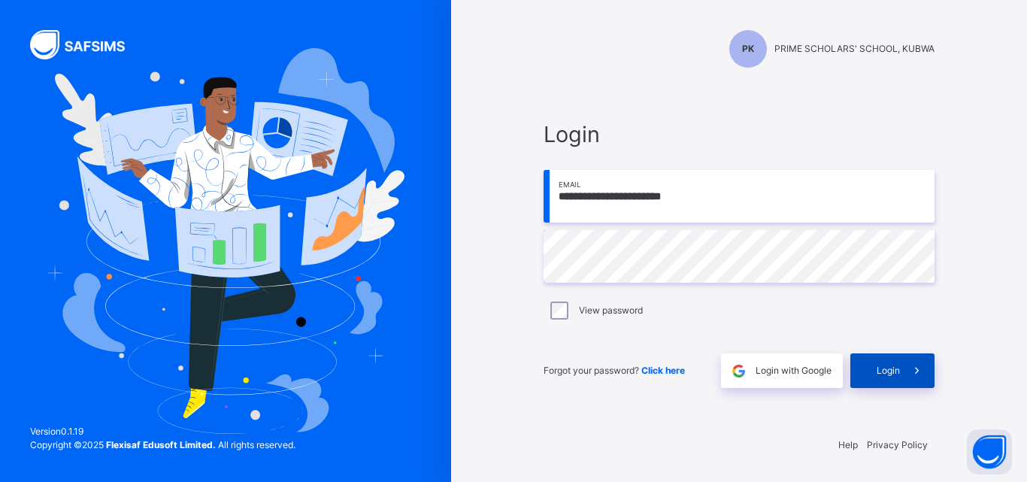
drag, startPoint x: 894, startPoint y: 368, endPoint x: 885, endPoint y: 362, distance: 10.8
click at [891, 367] on span "Login" at bounding box center [888, 371] width 23 height 14
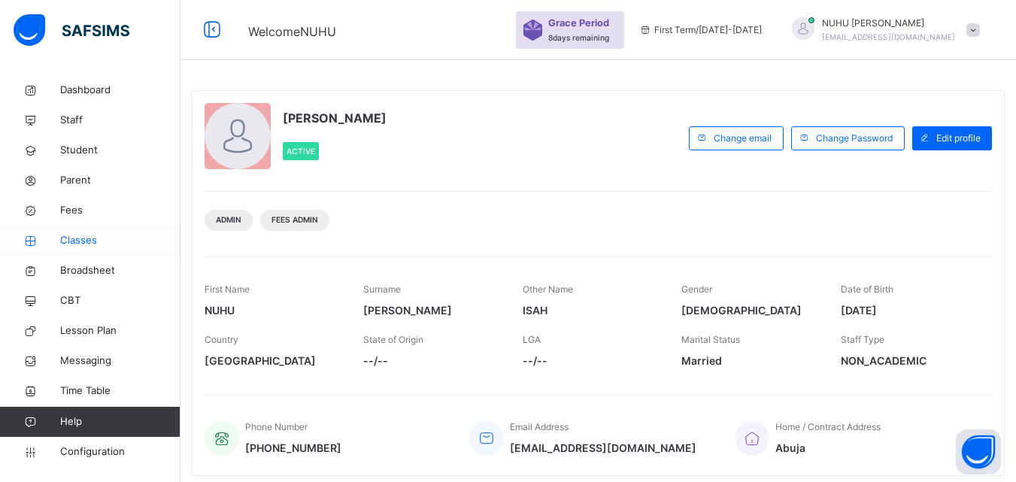
click at [77, 240] on span "Classes" at bounding box center [120, 240] width 120 height 15
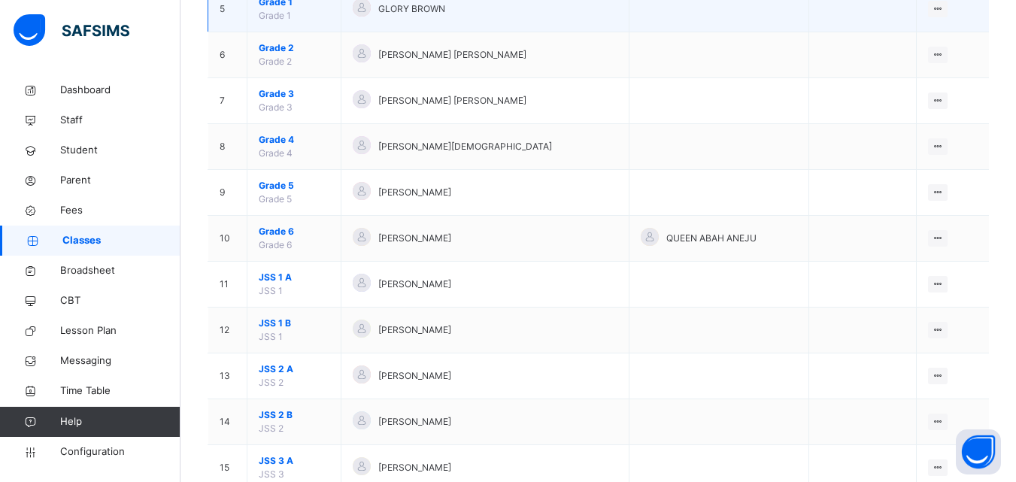
scroll to position [744, 0]
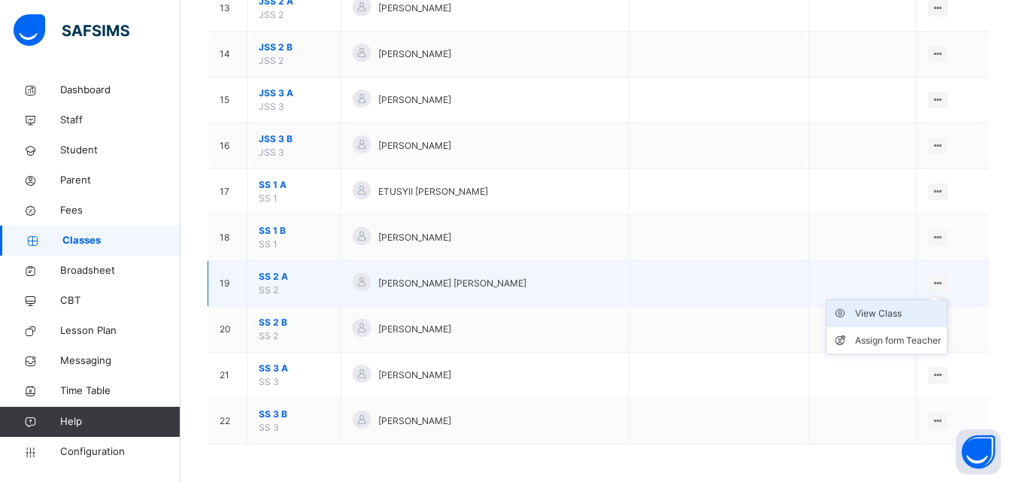
click at [908, 313] on div "View Class" at bounding box center [898, 313] width 86 height 15
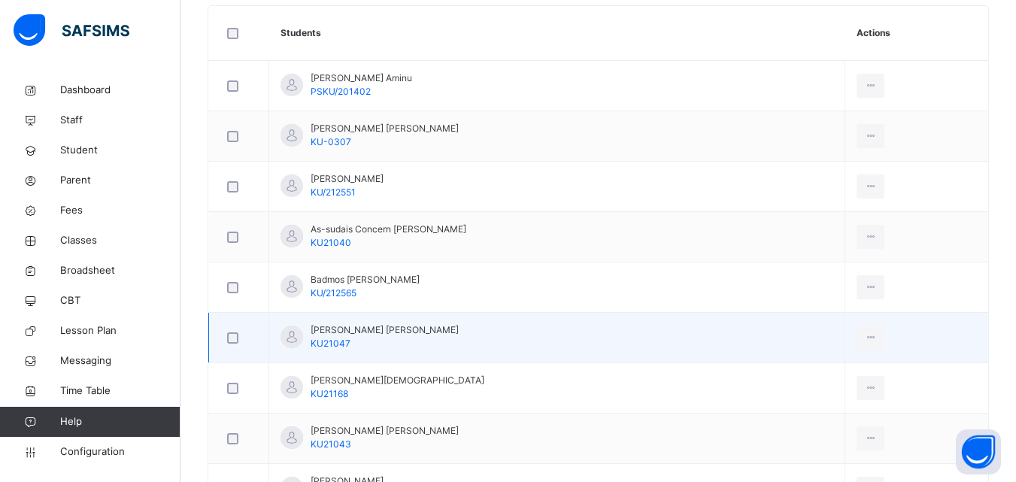
scroll to position [451, 0]
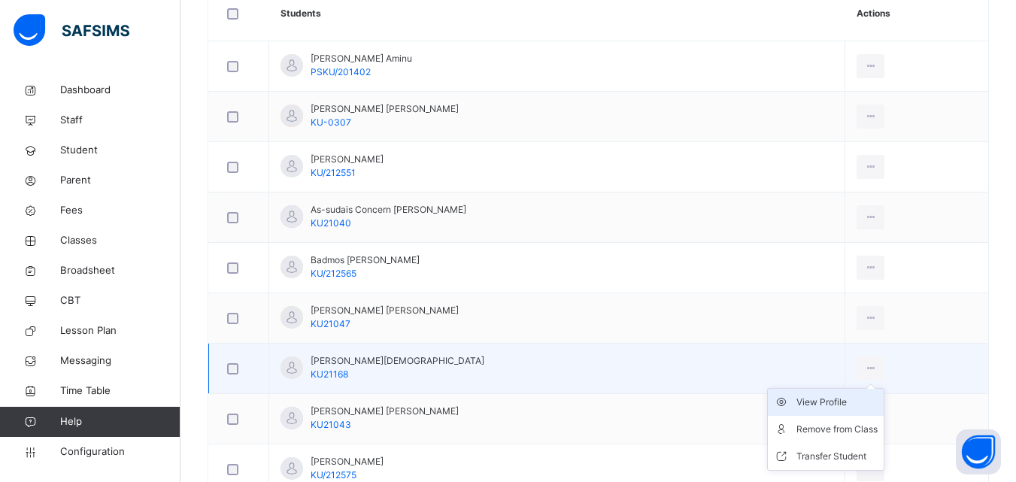
click at [834, 404] on div "View Profile" at bounding box center [837, 402] width 81 height 15
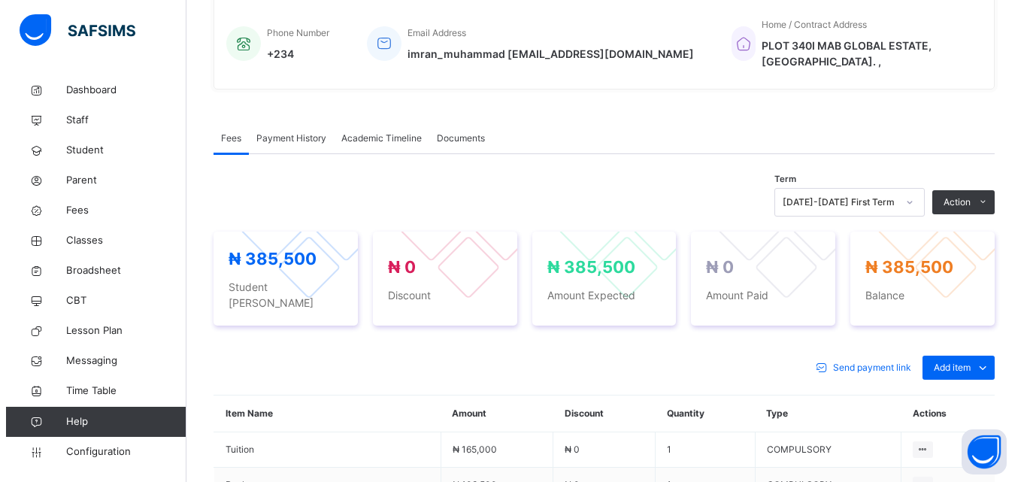
scroll to position [376, 0]
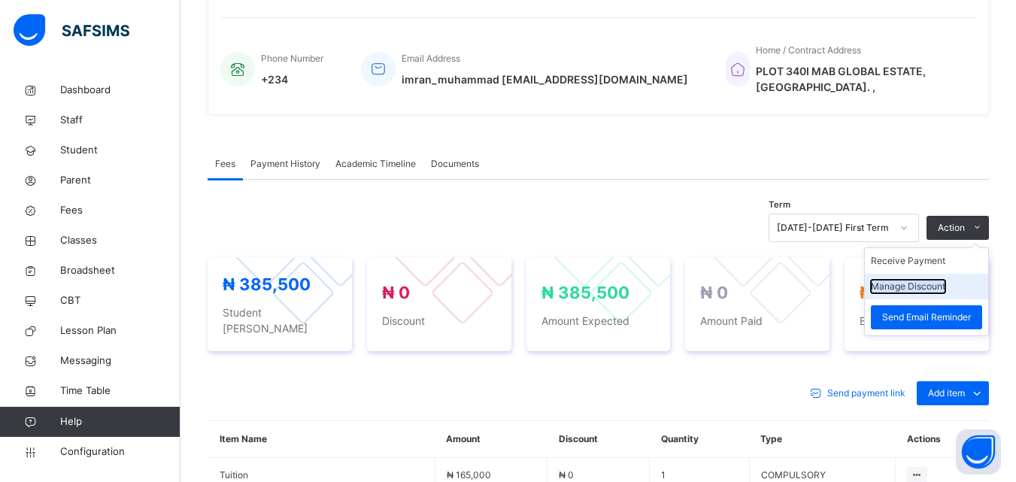
click at [919, 280] on button "Manage Discount" at bounding box center [908, 287] width 74 height 14
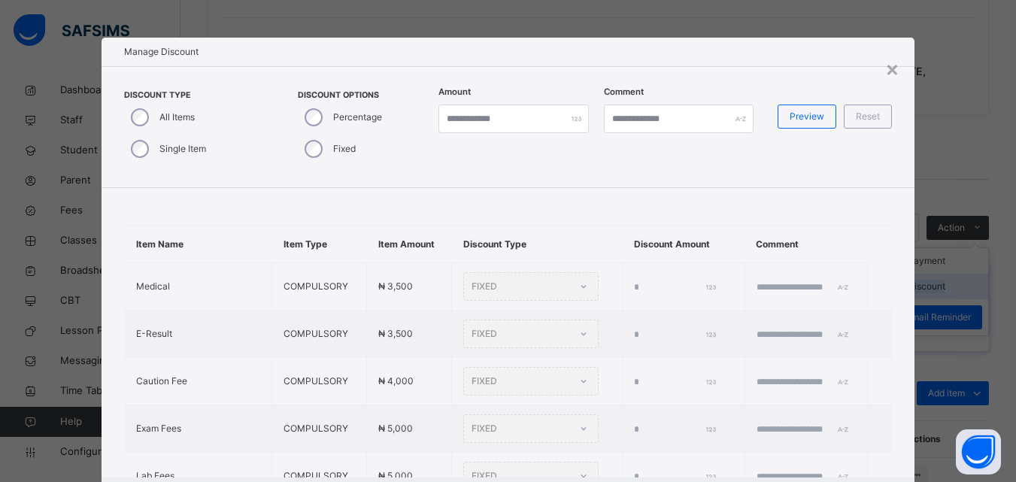
type input "*"
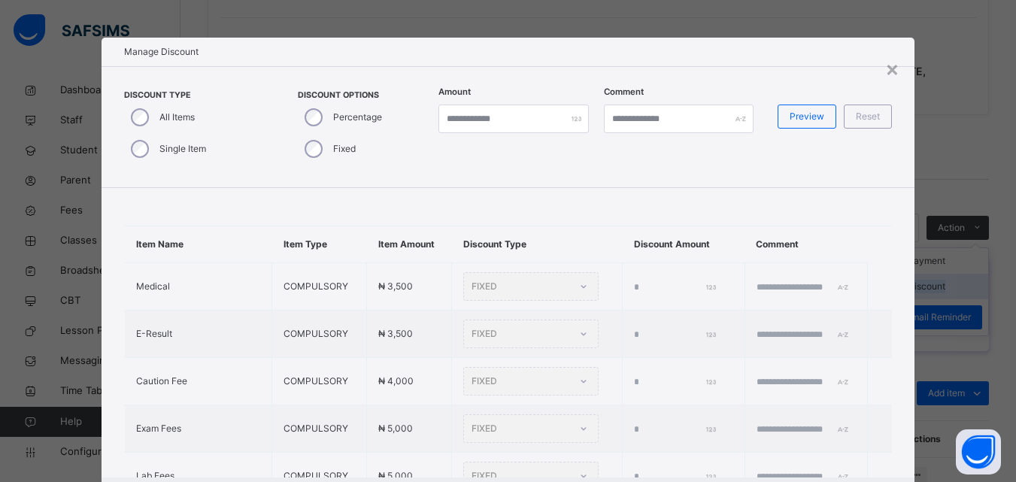
type input "*"
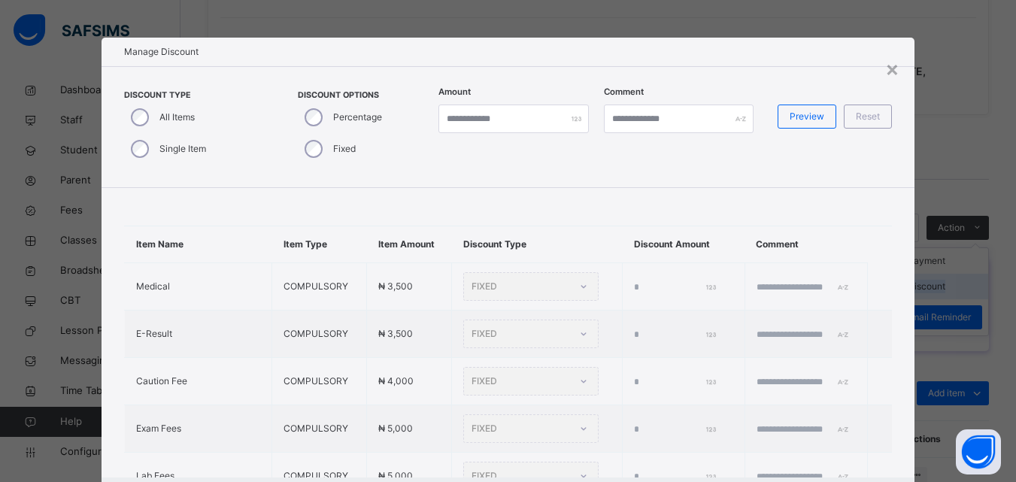
type input "*"
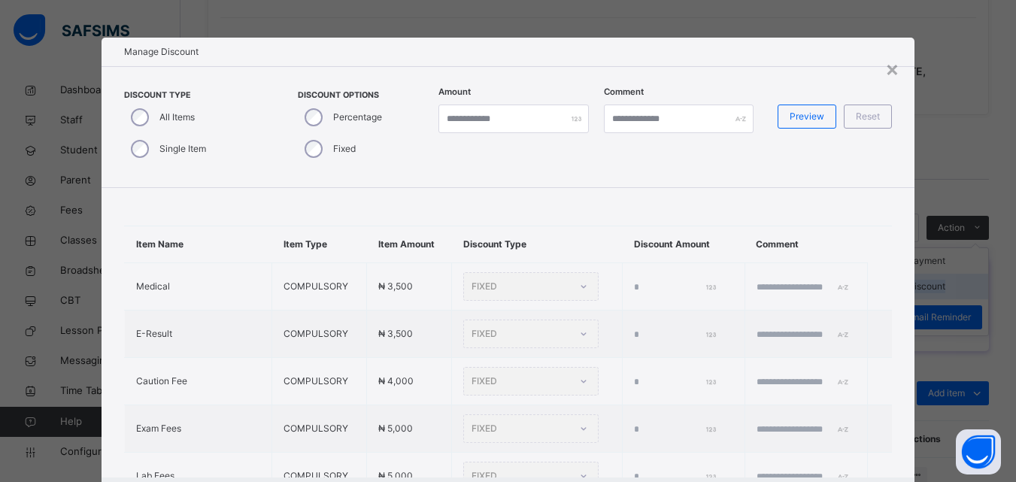
type input "*"
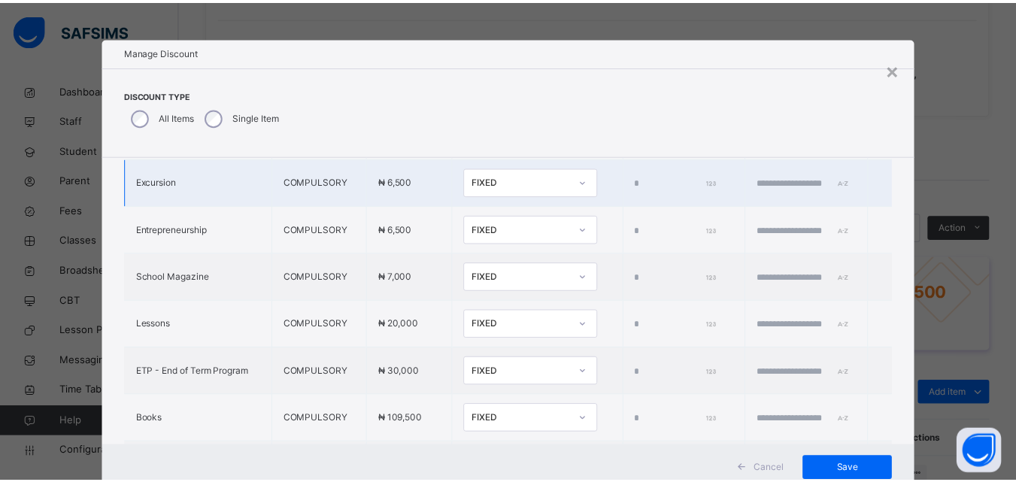
scroll to position [606, 0]
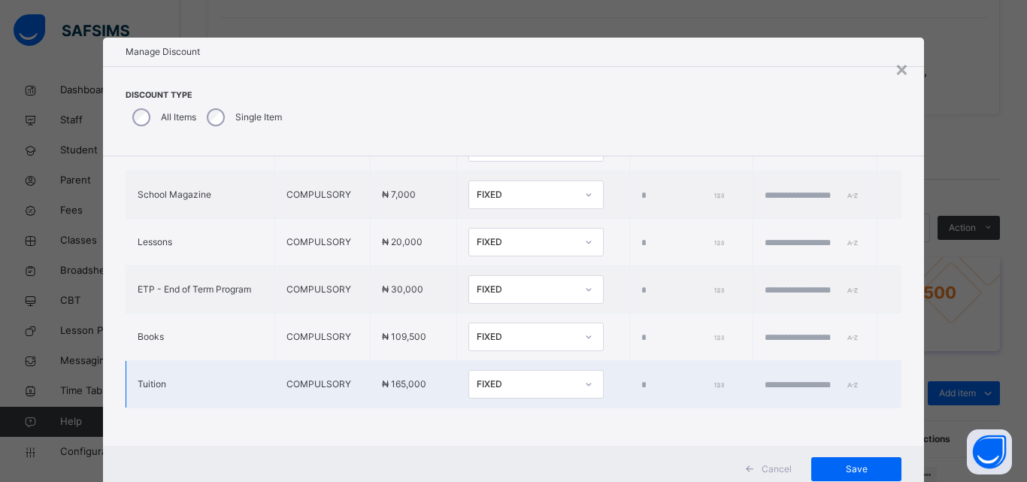
click at [503, 378] on div "FIXED" at bounding box center [526, 385] width 99 height 14
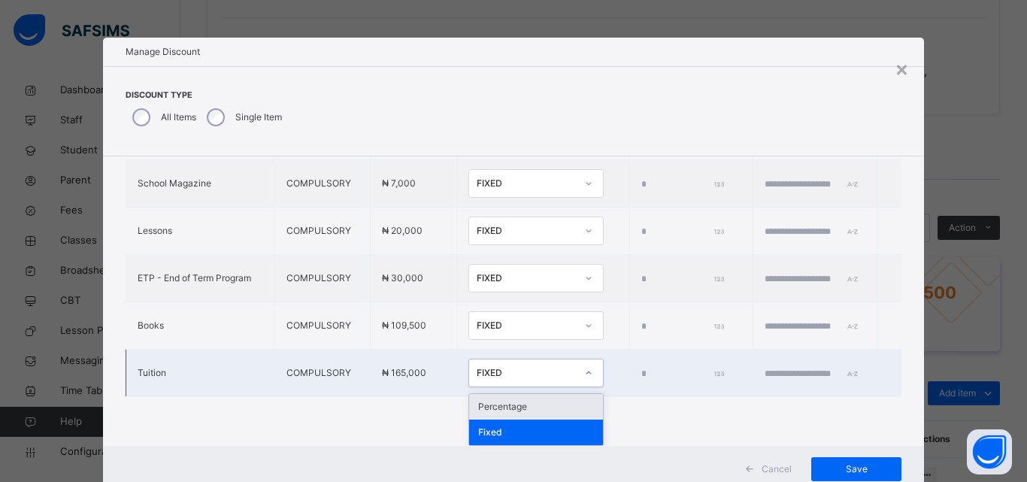
click at [497, 405] on div "Percentage" at bounding box center [536, 407] width 134 height 26
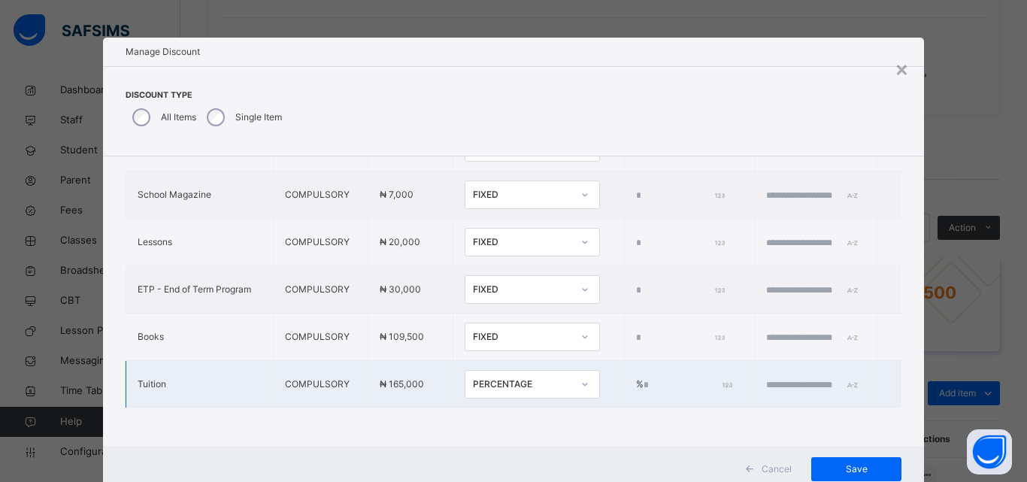
click at [644, 378] on input "*" at bounding box center [687, 385] width 86 height 14
type input "***"
click at [771, 362] on td at bounding box center [816, 384] width 123 height 47
click at [766, 378] on input "text" at bounding box center [811, 385] width 90 height 14
type input "**********"
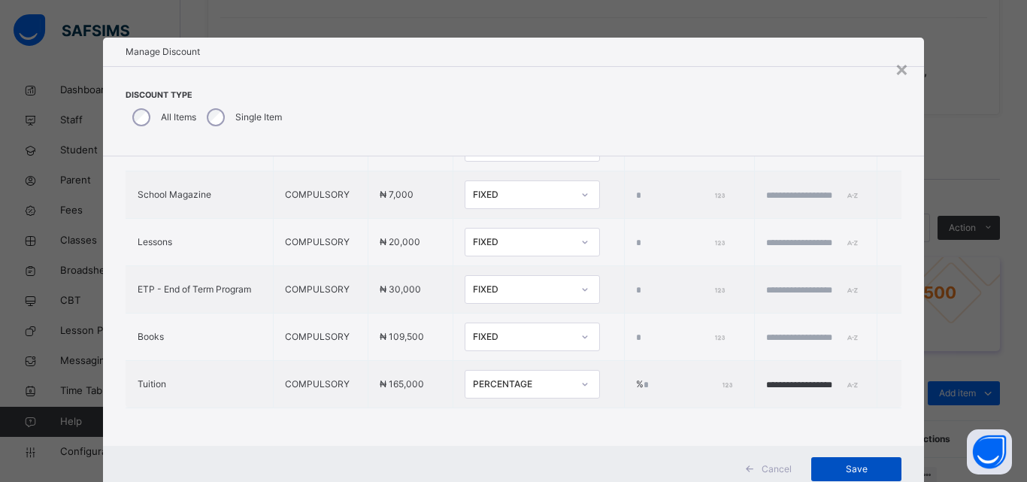
click at [857, 468] on span "Save" at bounding box center [857, 470] width 68 height 14
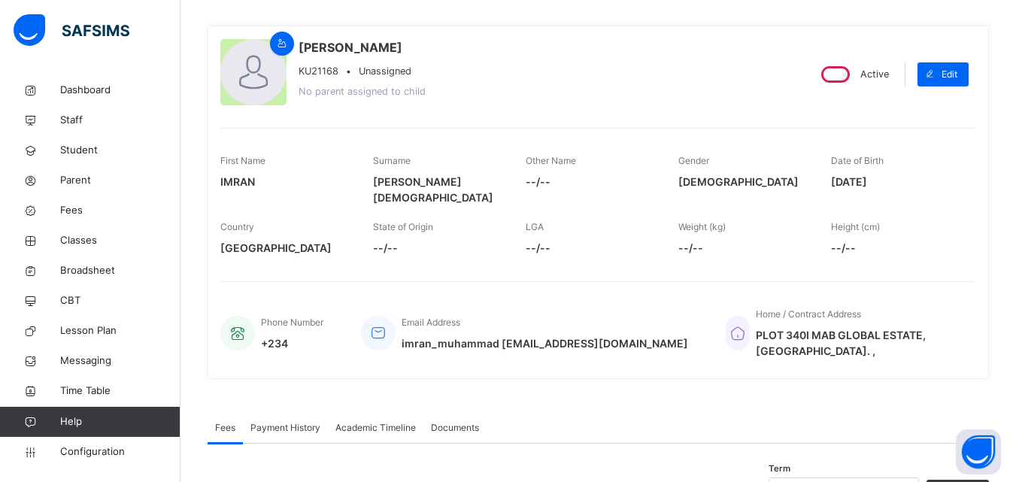
scroll to position [0, 0]
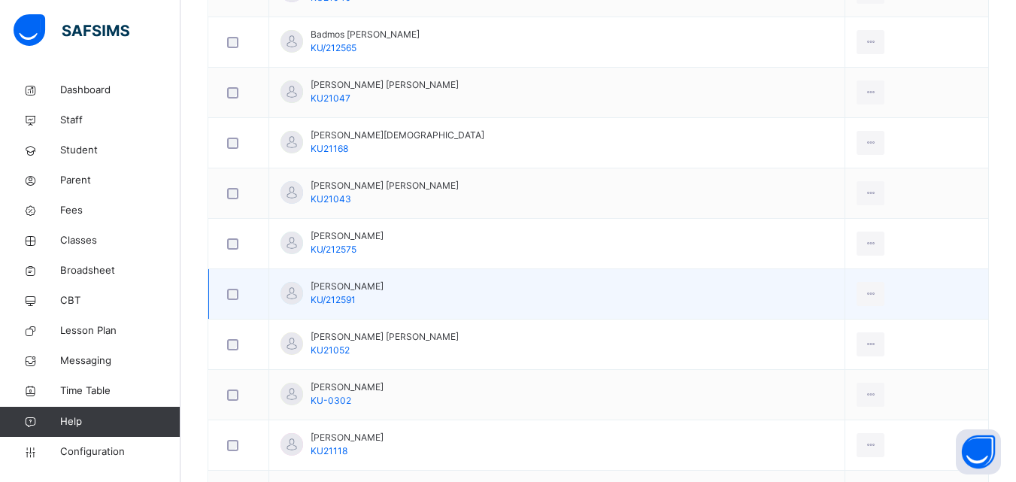
scroll to position [752, 0]
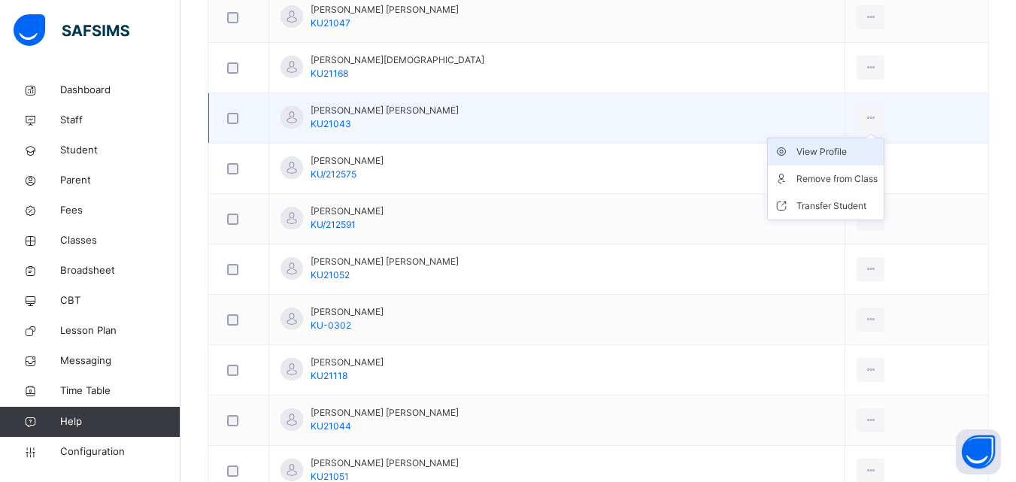
click at [838, 146] on div "View Profile" at bounding box center [837, 151] width 81 height 15
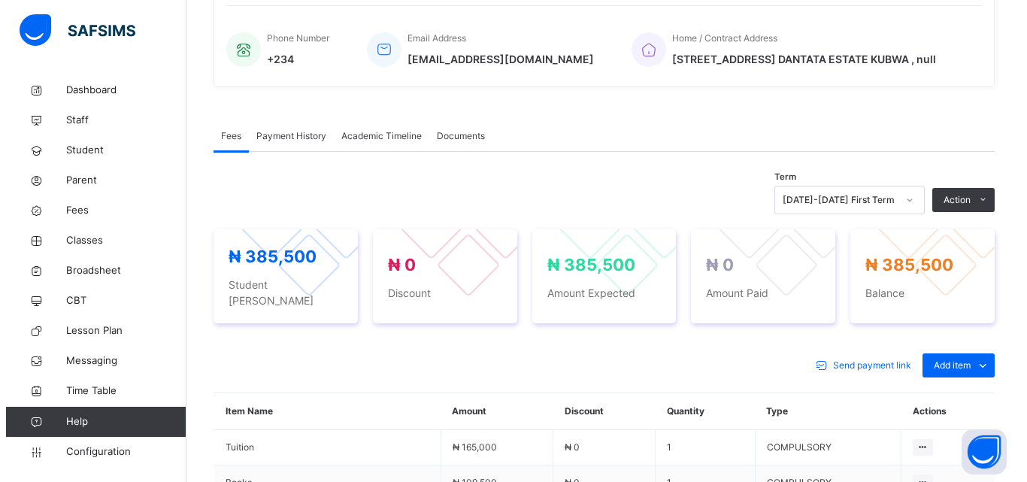
scroll to position [376, 0]
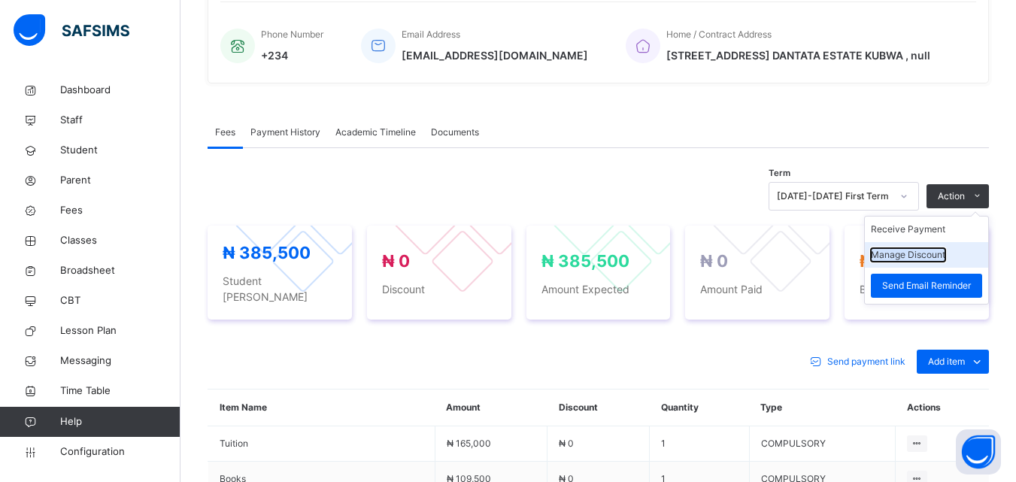
click at [921, 253] on button "Manage Discount" at bounding box center [908, 255] width 74 height 14
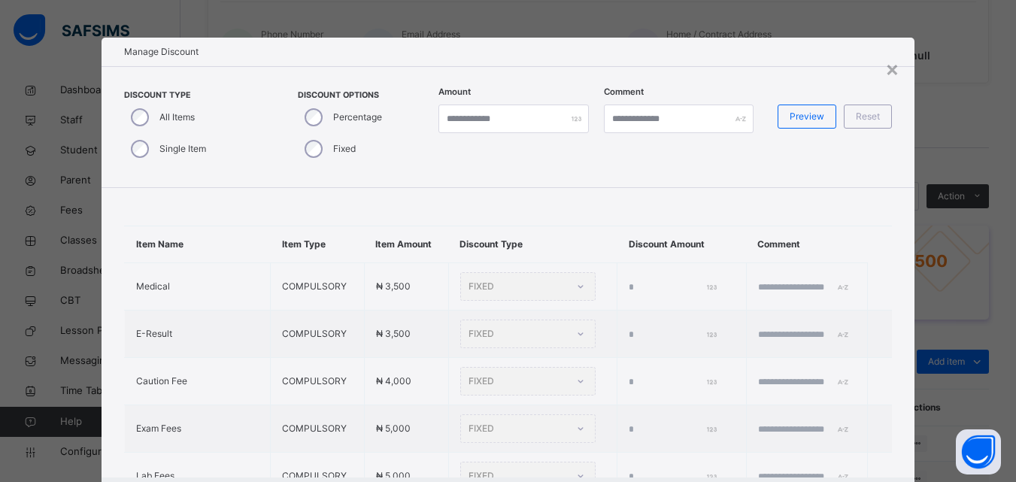
type input "*"
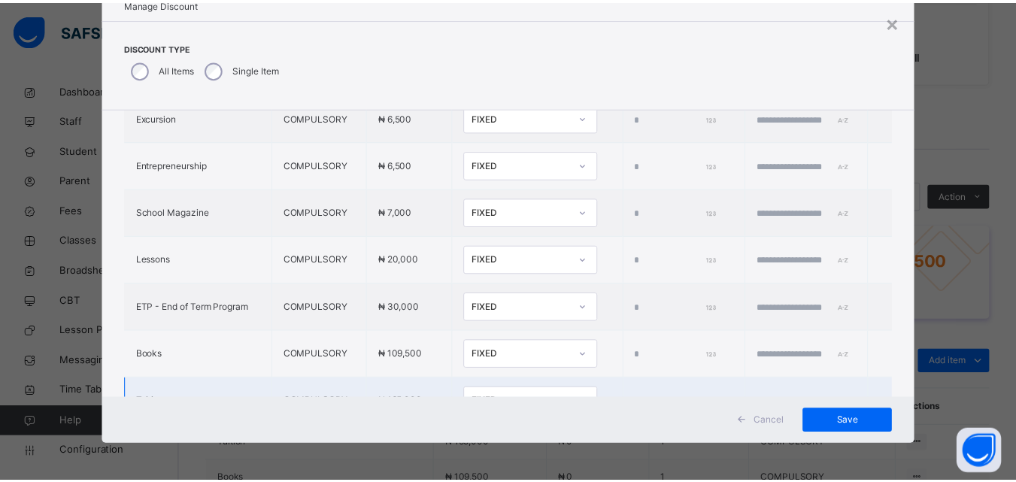
scroll to position [606, 0]
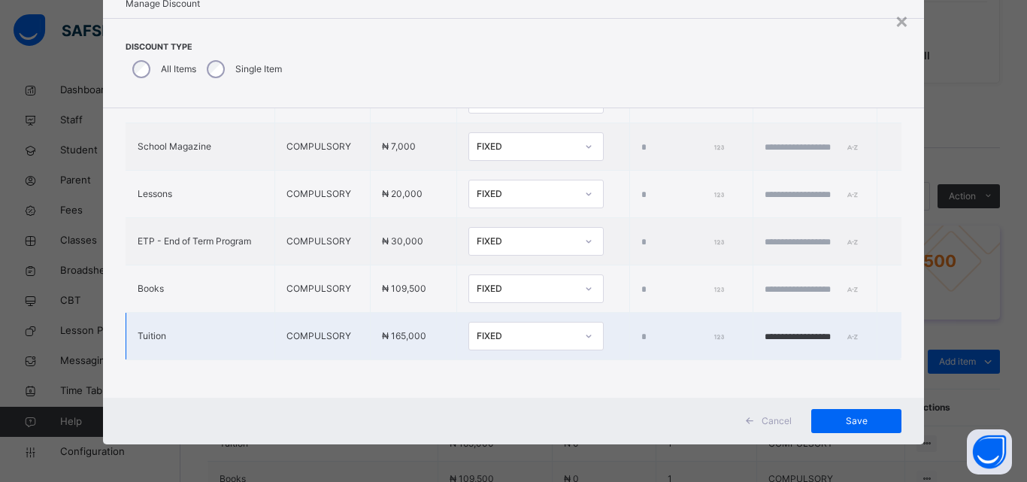
click at [499, 329] on div "FIXED" at bounding box center [526, 336] width 99 height 14
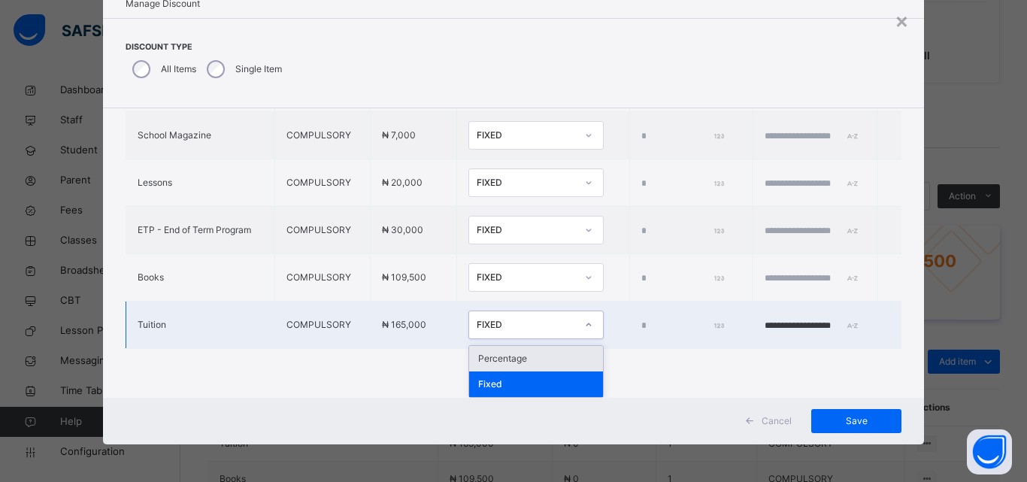
click at [483, 356] on div "Percentage" at bounding box center [536, 359] width 134 height 26
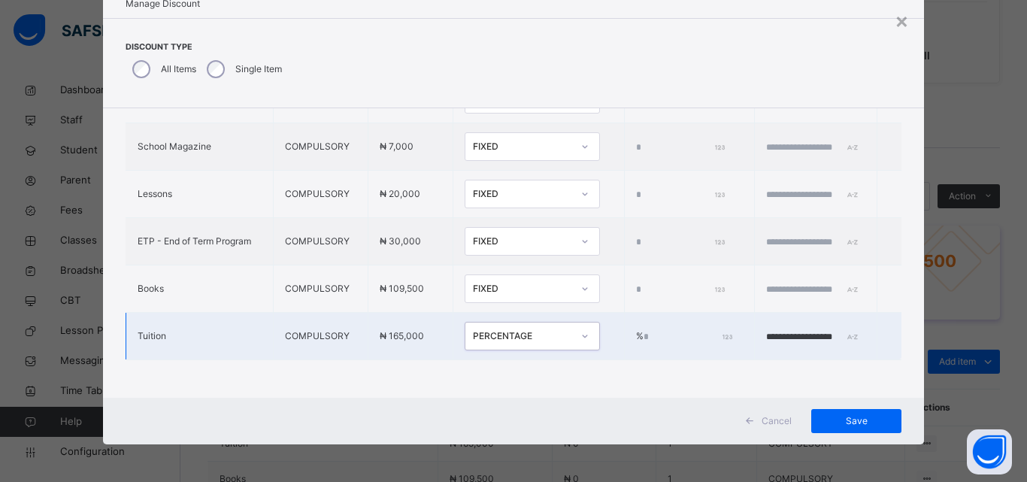
click at [644, 330] on input "*" at bounding box center [687, 337] width 86 height 14
type input "***"
click at [828, 415] on span "Save" at bounding box center [857, 421] width 68 height 14
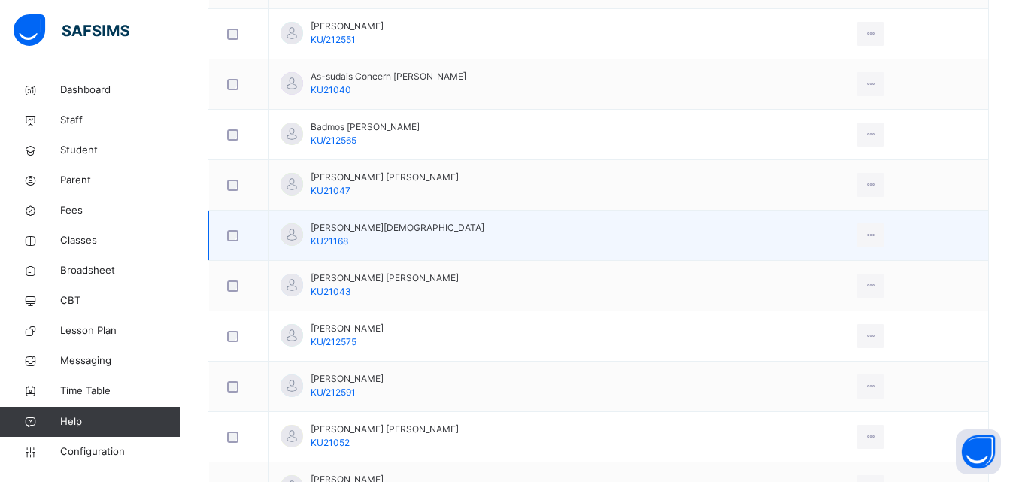
scroll to position [752, 0]
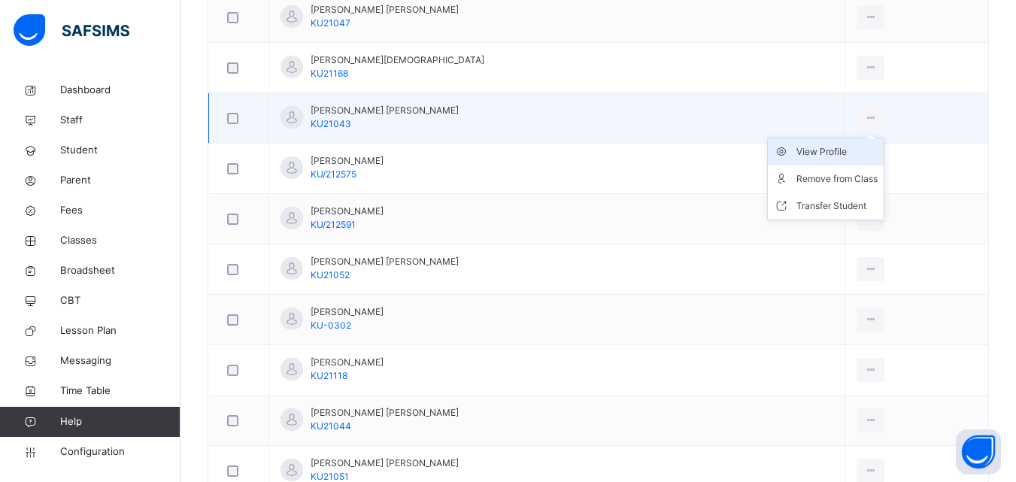
click at [823, 150] on div "View Profile" at bounding box center [837, 151] width 81 height 15
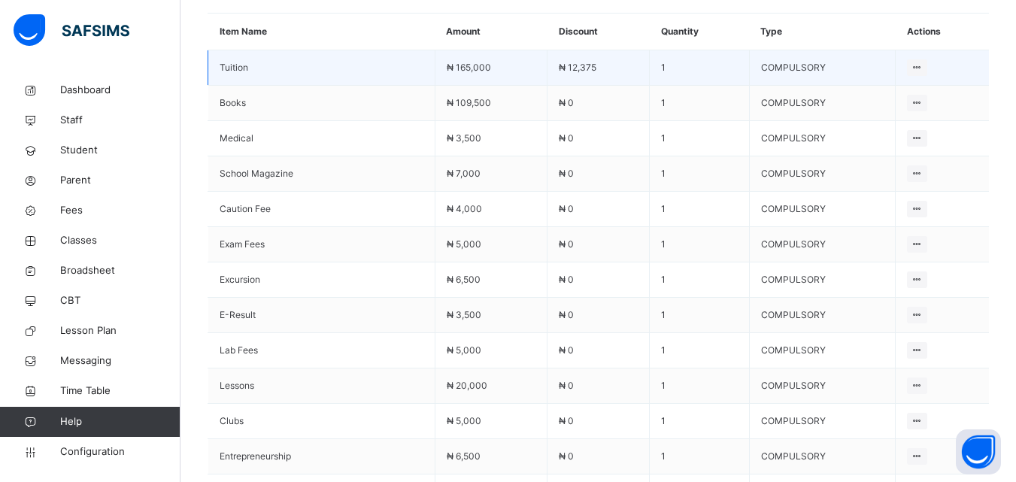
scroll to position [602, 0]
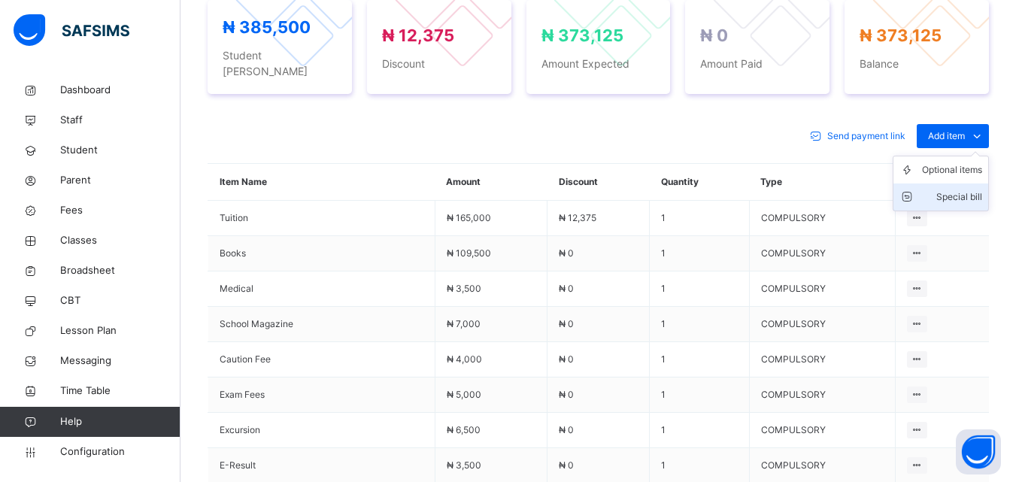
click at [958, 190] on div "Special bill" at bounding box center [952, 197] width 60 height 15
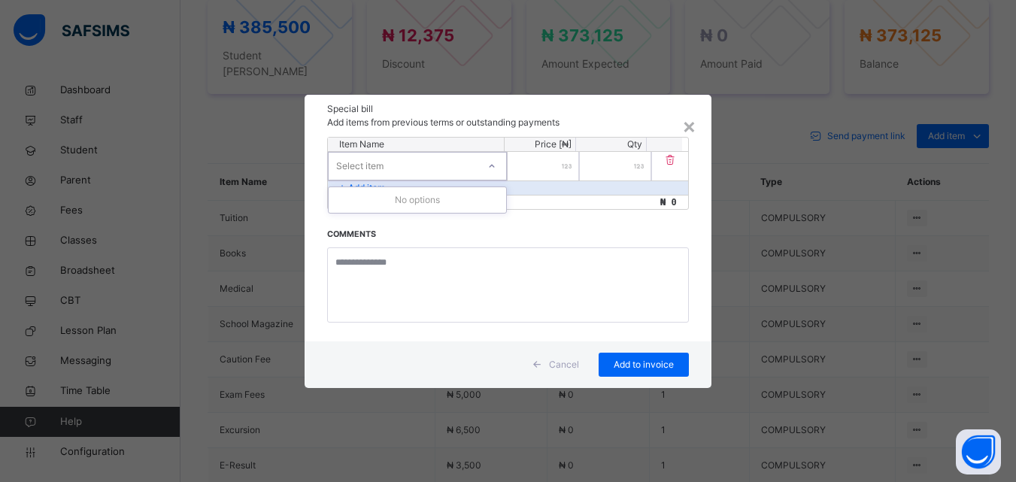
click at [403, 167] on div "Select item" at bounding box center [403, 165] width 149 height 23
click at [470, 166] on div "Select item" at bounding box center [403, 165] width 149 height 23
click at [475, 180] on div "Select item" at bounding box center [417, 166] width 179 height 29
click at [482, 172] on div at bounding box center [492, 166] width 26 height 24
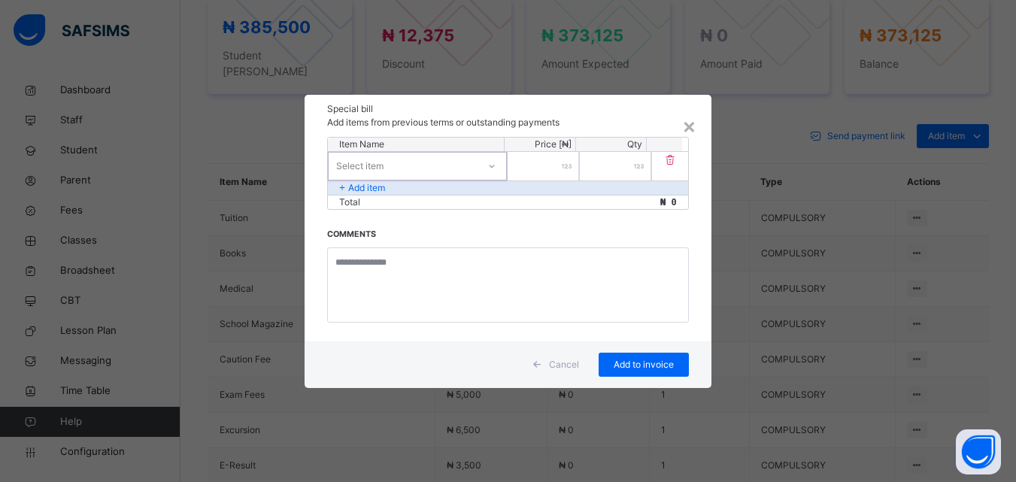
click at [482, 166] on div at bounding box center [492, 166] width 26 height 24
click at [693, 129] on div "×" at bounding box center [689, 126] width 14 height 32
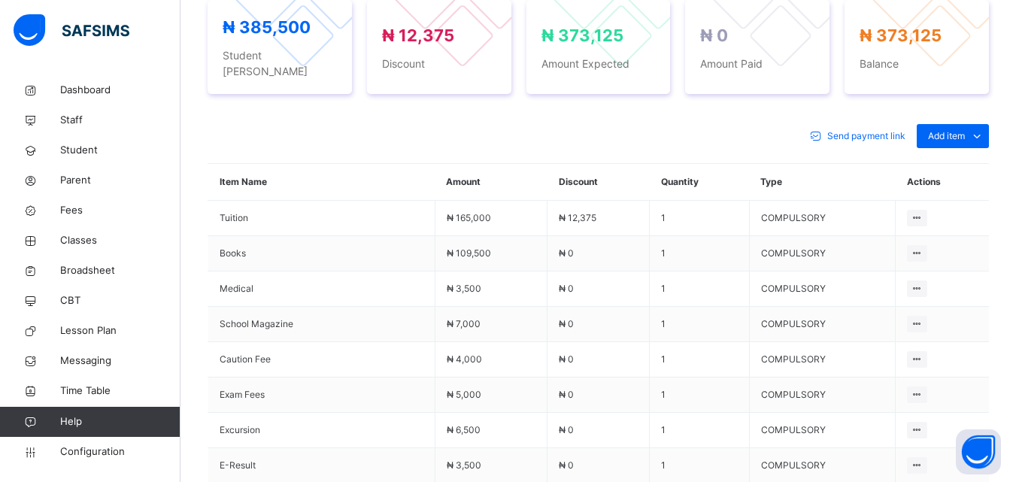
click at [0, 0] on div "Special bill" at bounding box center [0, 0] width 0 height 0
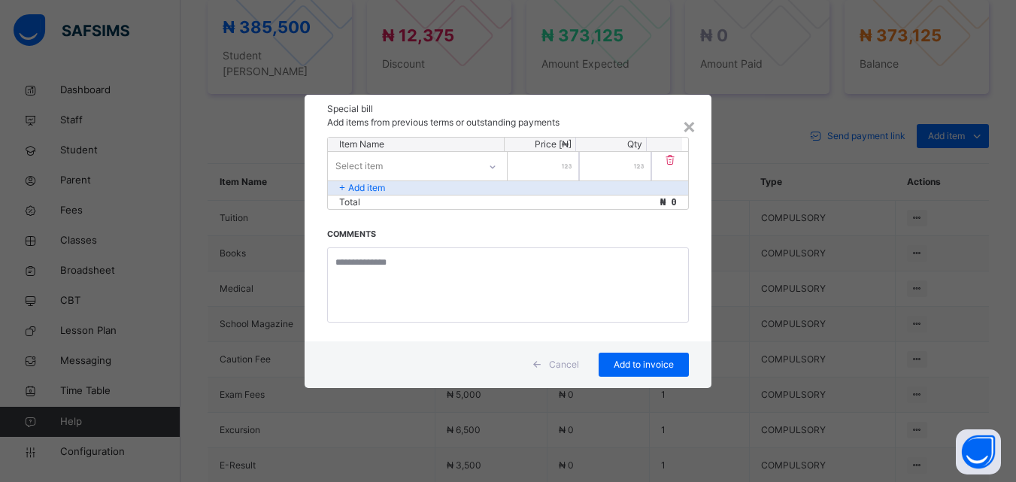
click at [404, 169] on div "Select item" at bounding box center [403, 165] width 150 height 23
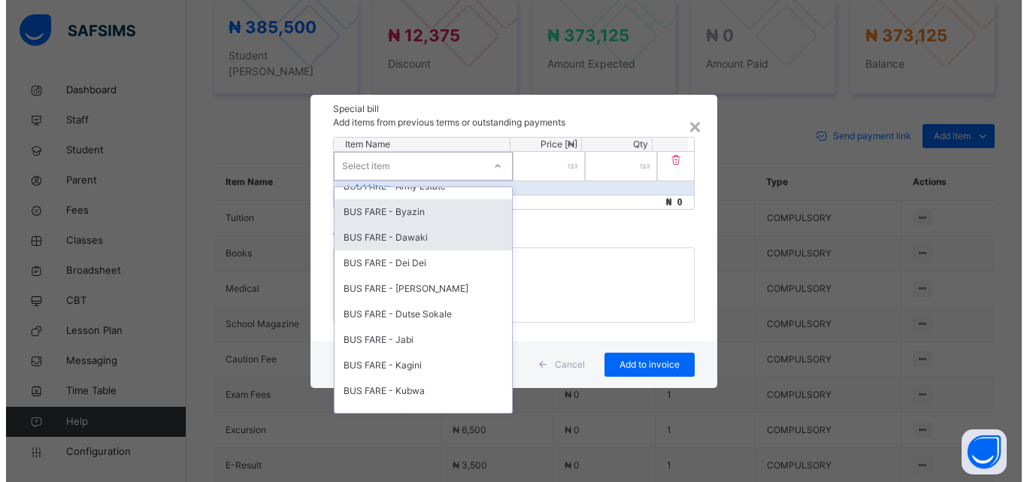
scroll to position [450, 0]
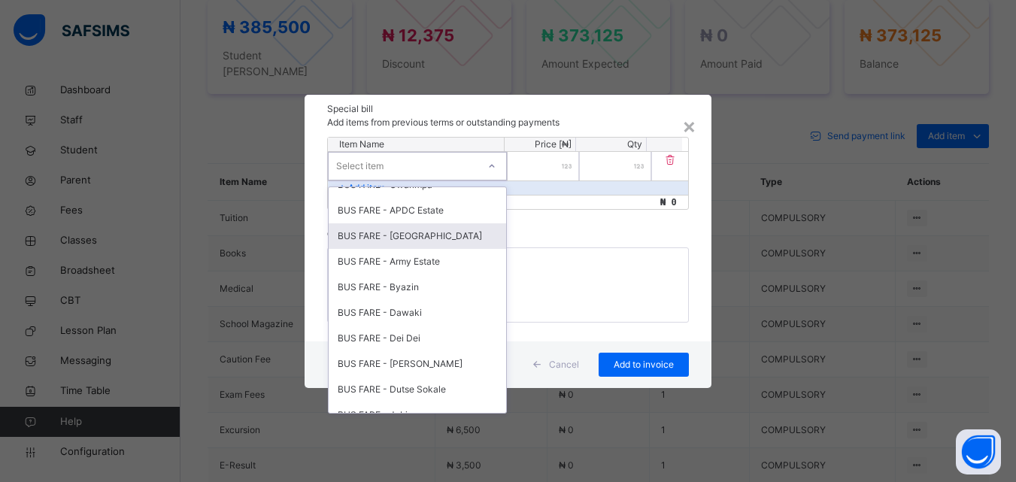
click at [401, 230] on div "BUS FARE - [GEOGRAPHIC_DATA]" at bounding box center [418, 236] width 178 height 26
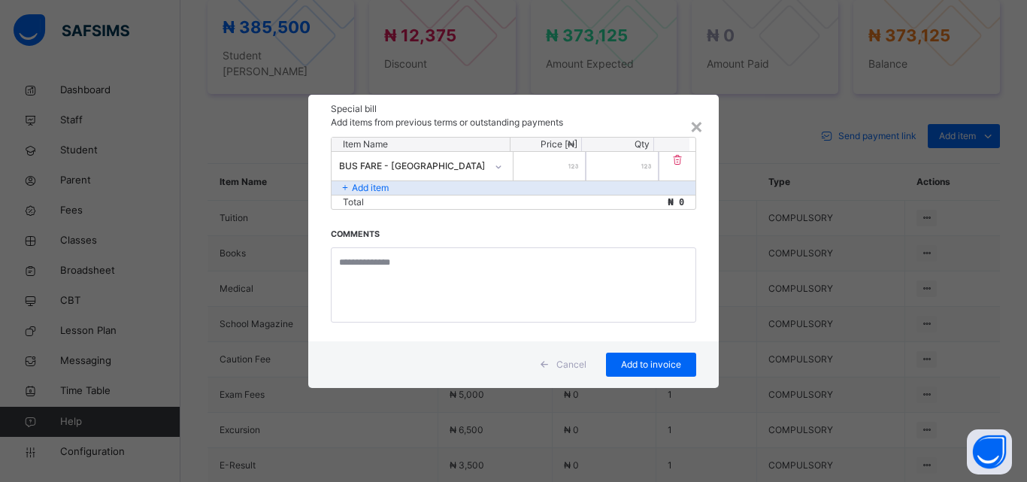
click at [575, 162] on div at bounding box center [550, 166] width 72 height 29
click at [562, 169] on input "number" at bounding box center [550, 166] width 72 height 29
type input "******"
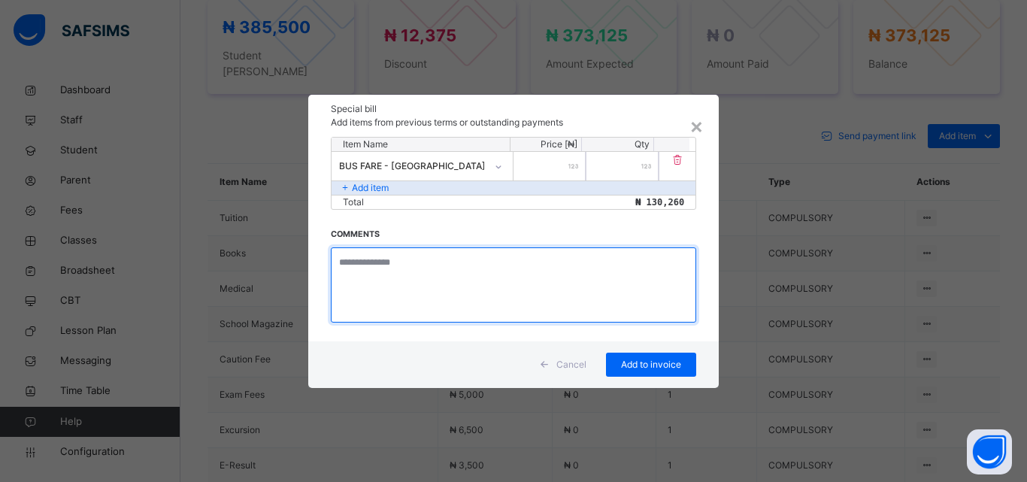
drag, startPoint x: 401, startPoint y: 290, endPoint x: 402, endPoint y: 281, distance: 9.2
click at [399, 288] on textarea at bounding box center [514, 284] width 366 height 75
type textarea "**********"
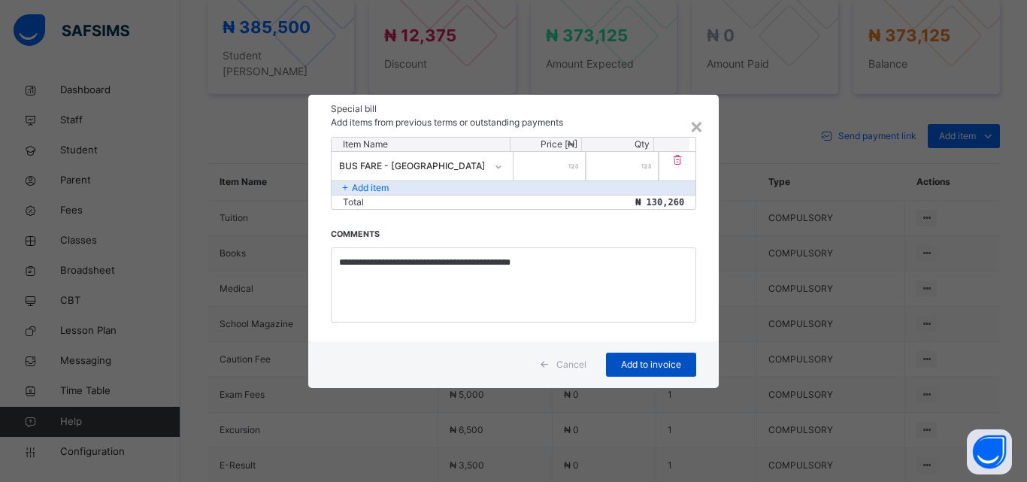
drag, startPoint x: 626, startPoint y: 347, endPoint x: 623, endPoint y: 355, distance: 8.1
click at [624, 350] on div "Cancel Add to invoice" at bounding box center [513, 364] width 411 height 47
click at [617, 359] on div "Add to invoice" at bounding box center [651, 365] width 90 height 24
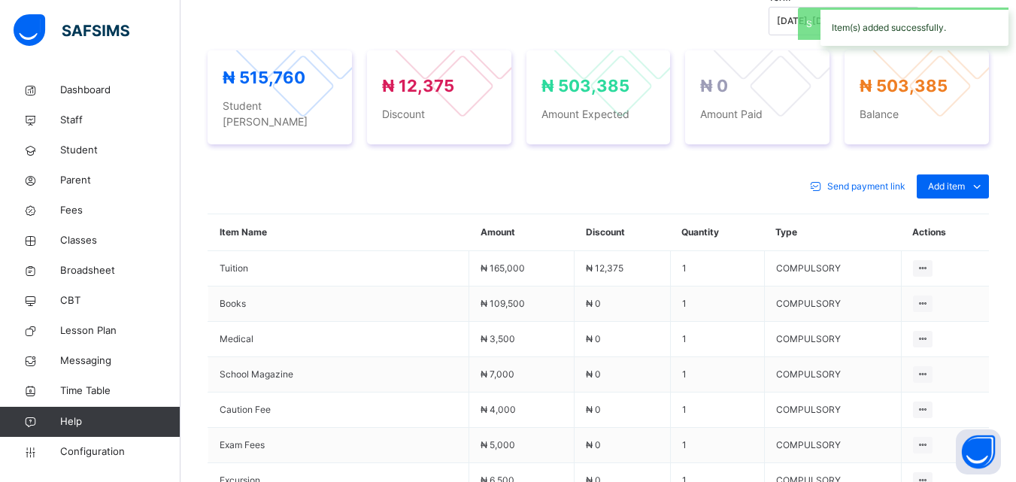
scroll to position [602, 0]
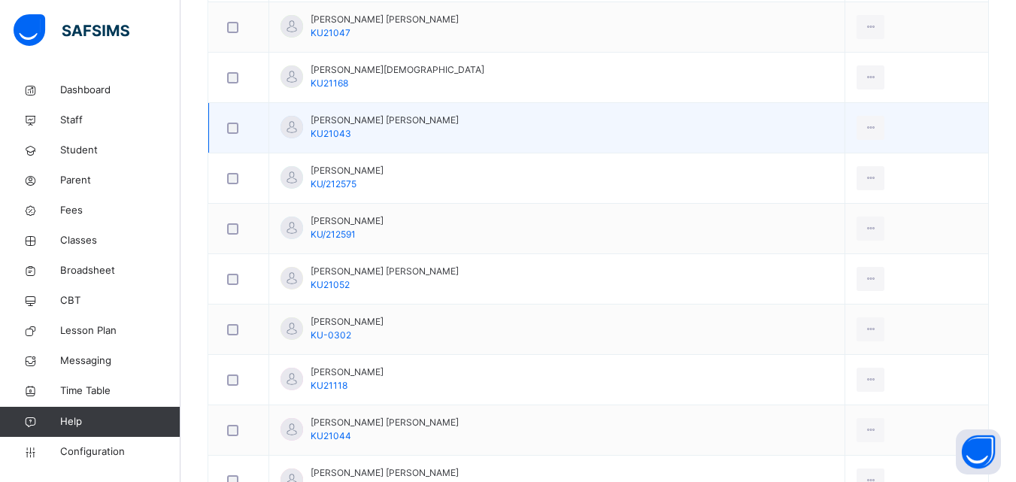
scroll to position [752, 0]
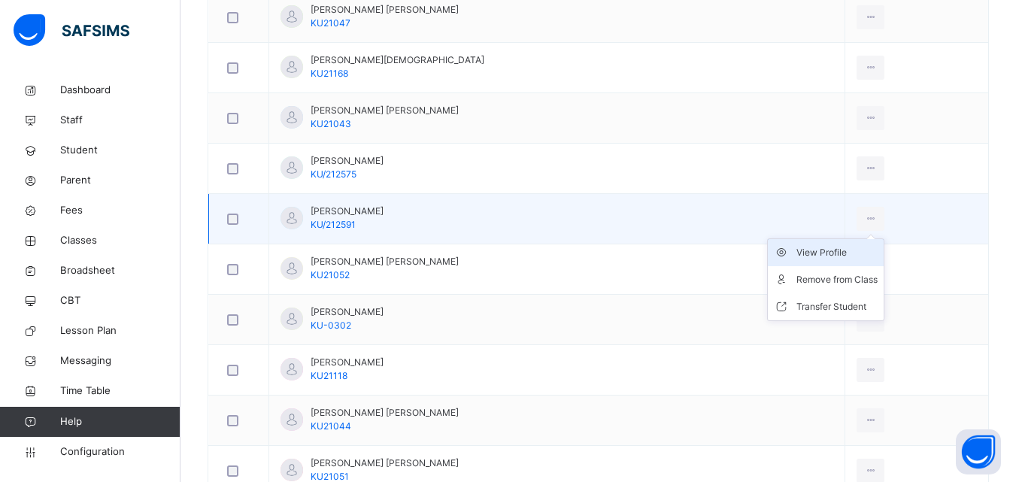
click at [806, 259] on div "View Profile" at bounding box center [837, 252] width 81 height 15
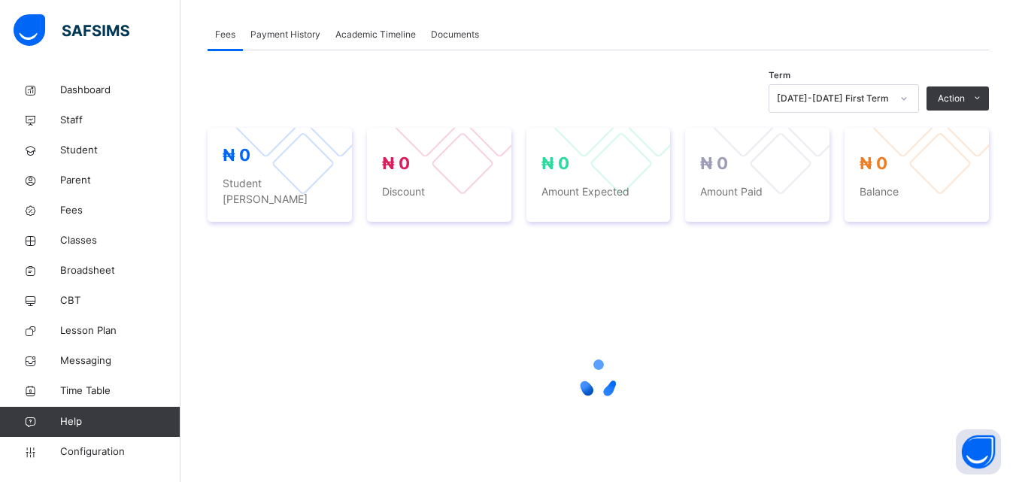
scroll to position [192, 0]
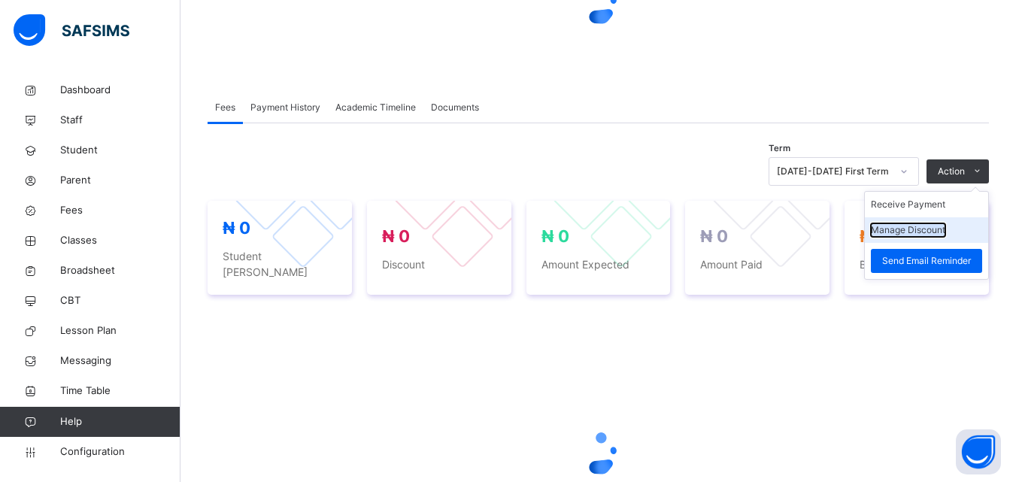
click at [930, 234] on button "Manage Discount" at bounding box center [908, 230] width 74 height 14
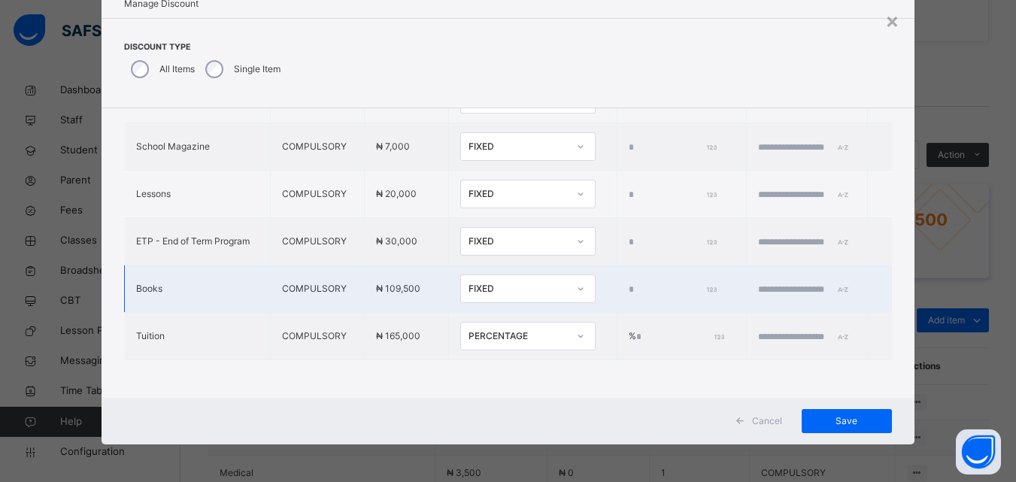
scroll to position [493, 0]
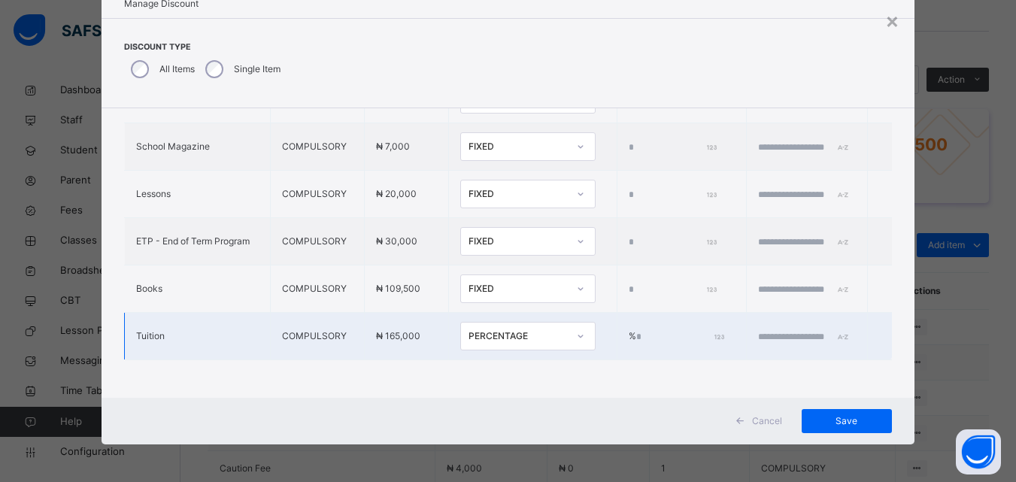
click at [758, 330] on input "text" at bounding box center [803, 337] width 90 height 14
type input "**********"
type input "*"
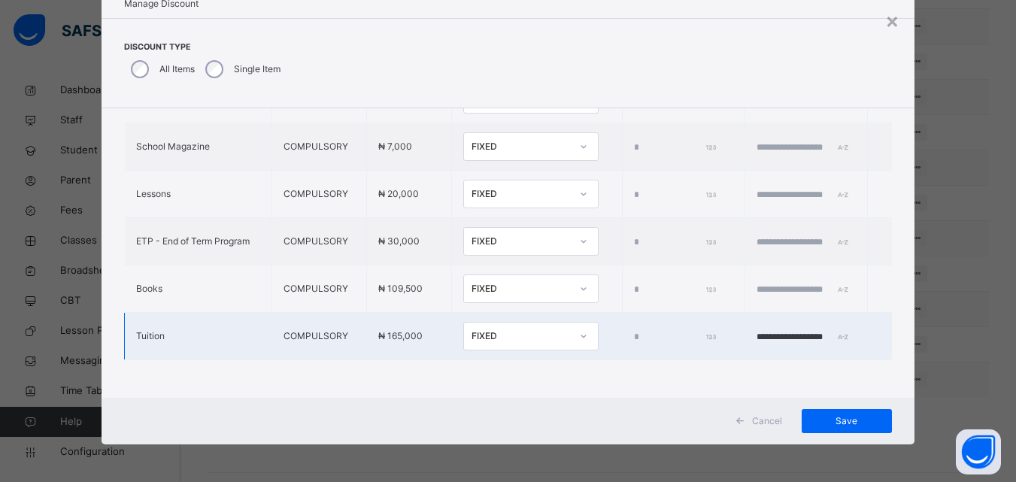
scroll to position [869, 0]
type input "**********"
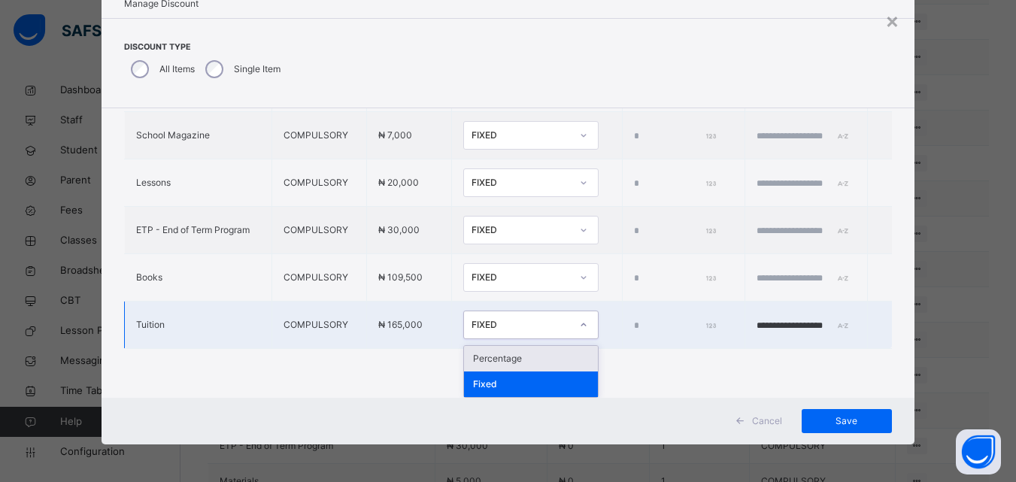
click at [571, 323] on div at bounding box center [584, 325] width 26 height 24
click at [469, 357] on div "Percentage" at bounding box center [531, 359] width 134 height 26
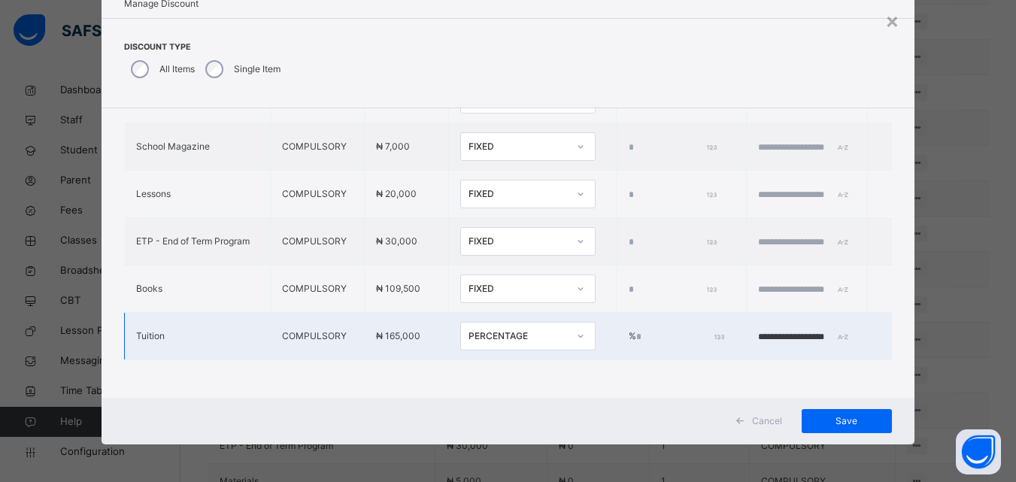
drag, startPoint x: 630, startPoint y: 308, endPoint x: 630, endPoint y: 323, distance: 14.3
click at [630, 323] on td "% *" at bounding box center [682, 336] width 129 height 47
click at [636, 330] on input "*" at bounding box center [679, 337] width 86 height 14
type input "***"
click at [827, 425] on span "Save" at bounding box center [847, 421] width 68 height 14
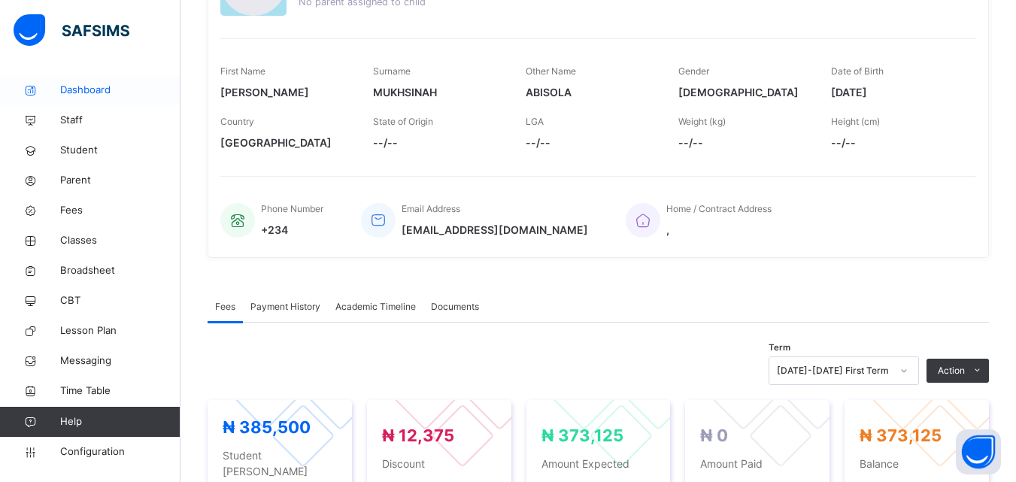
scroll to position [226, 0]
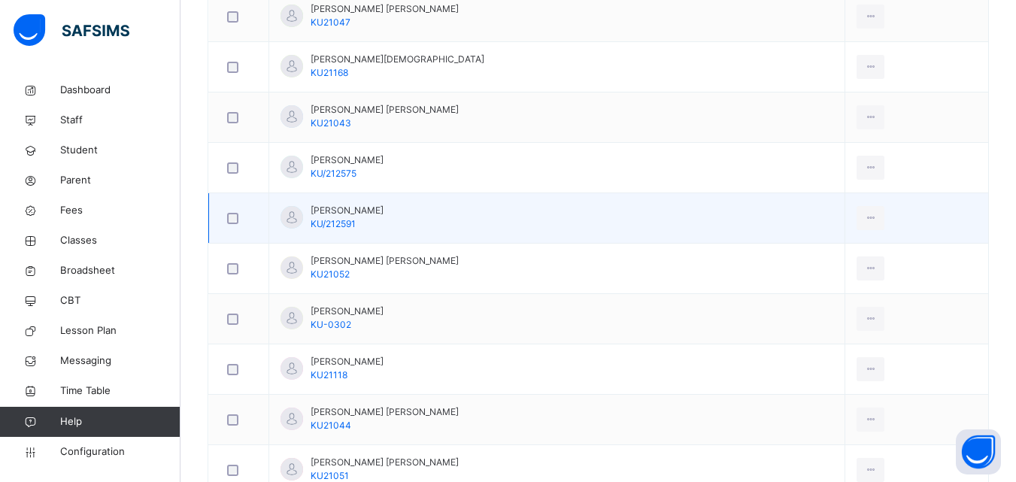
scroll to position [900, 0]
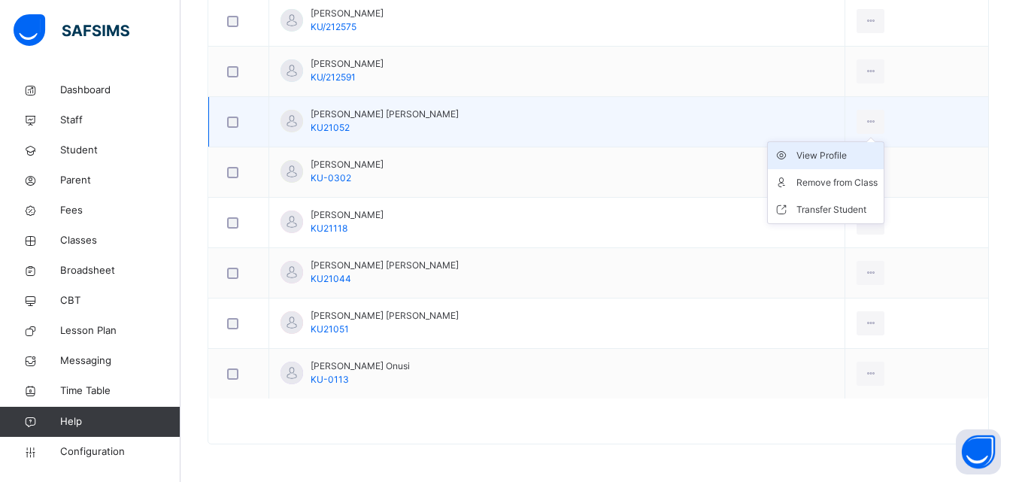
click at [837, 151] on div "View Profile" at bounding box center [837, 155] width 81 height 15
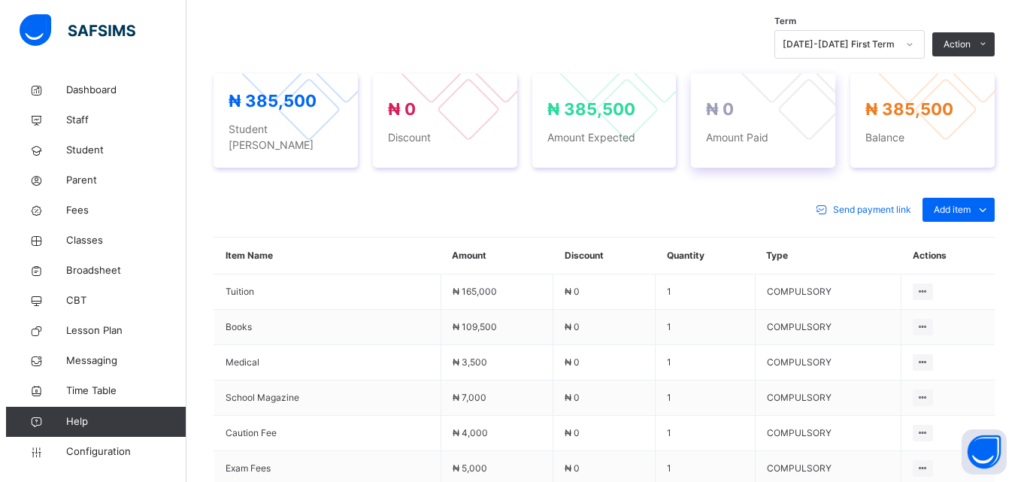
scroll to position [502, 0]
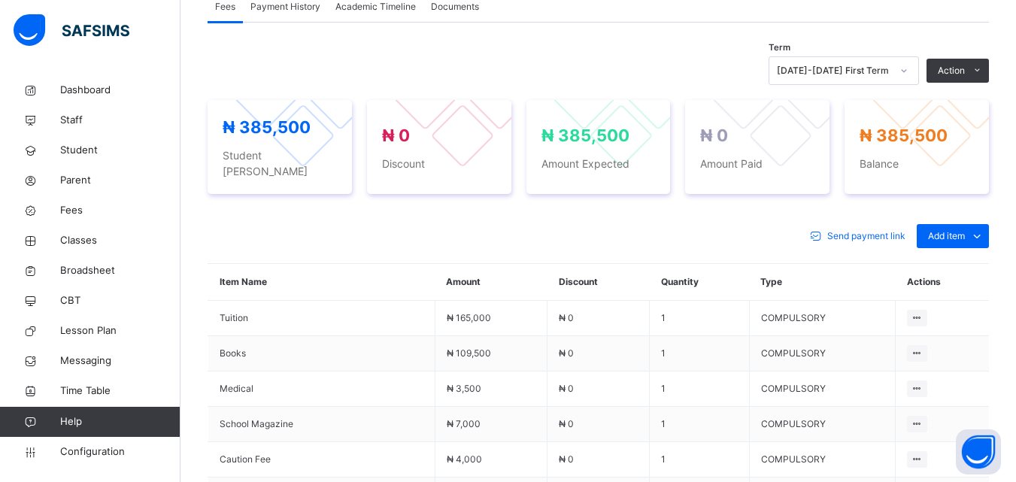
click at [0, 0] on button "Manage Discount" at bounding box center [0, 0] width 0 height 0
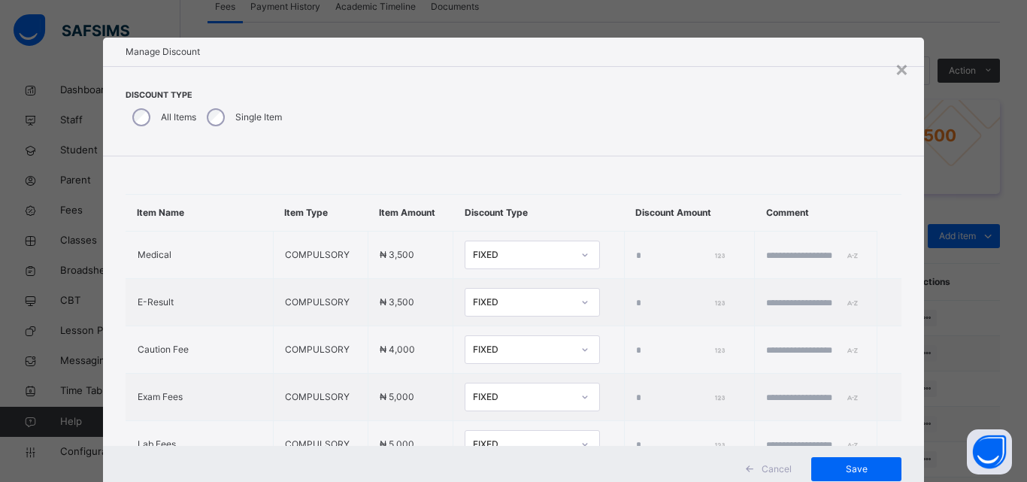
type input "*"
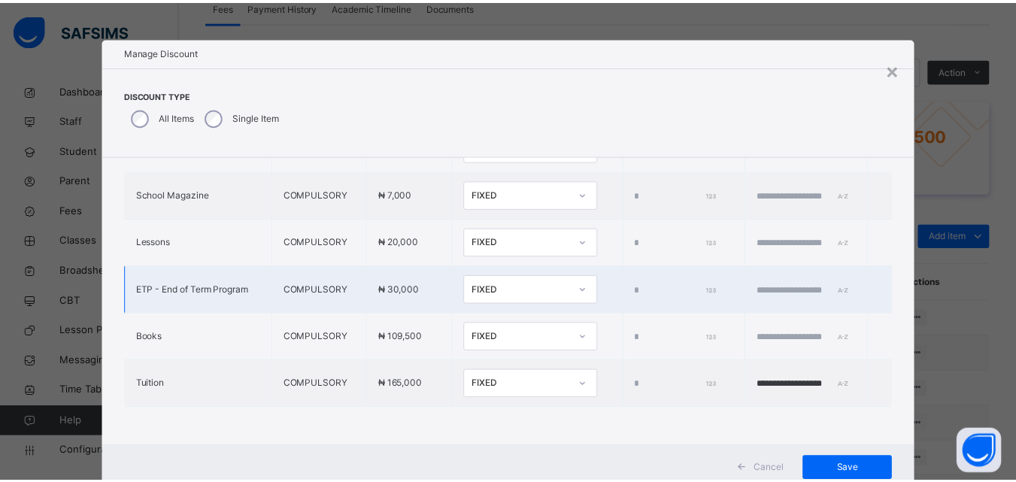
scroll to position [606, 0]
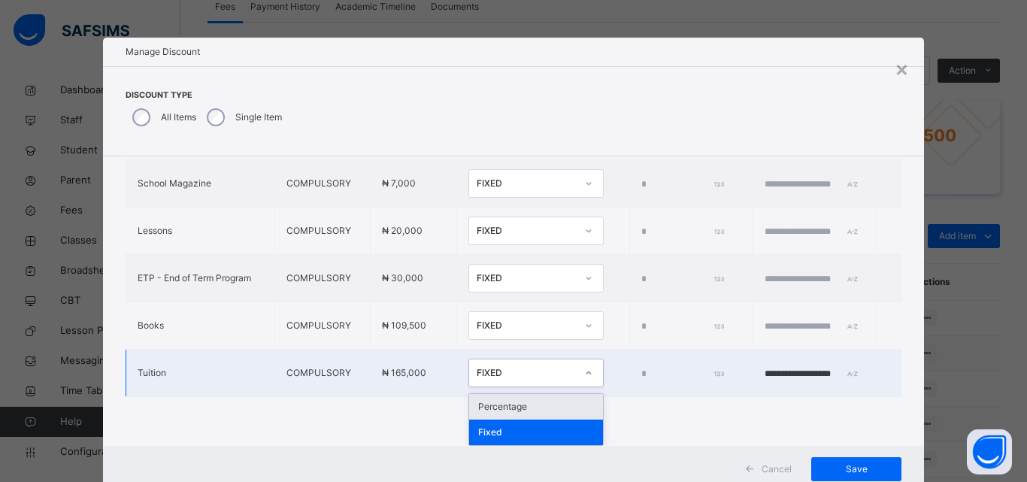
click at [511, 378] on div "FIXED" at bounding box center [526, 373] width 99 height 14
click at [484, 411] on div "Percentage" at bounding box center [536, 407] width 134 height 26
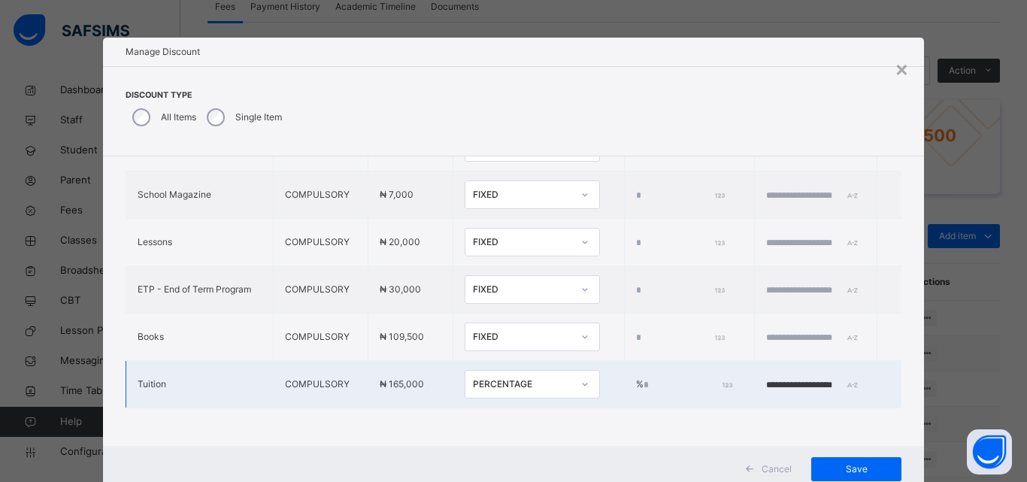
click at [644, 378] on input "*" at bounding box center [687, 385] width 86 height 14
type input "****"
click at [766, 378] on input "**********" at bounding box center [811, 385] width 90 height 14
type input "**********"
click at [846, 460] on div "Save" at bounding box center [857, 469] width 90 height 24
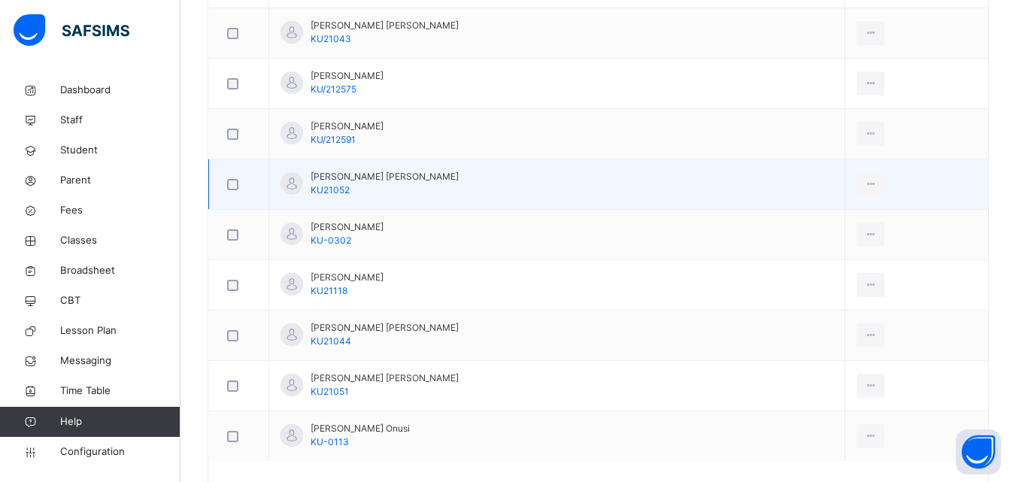
scroll to position [900, 0]
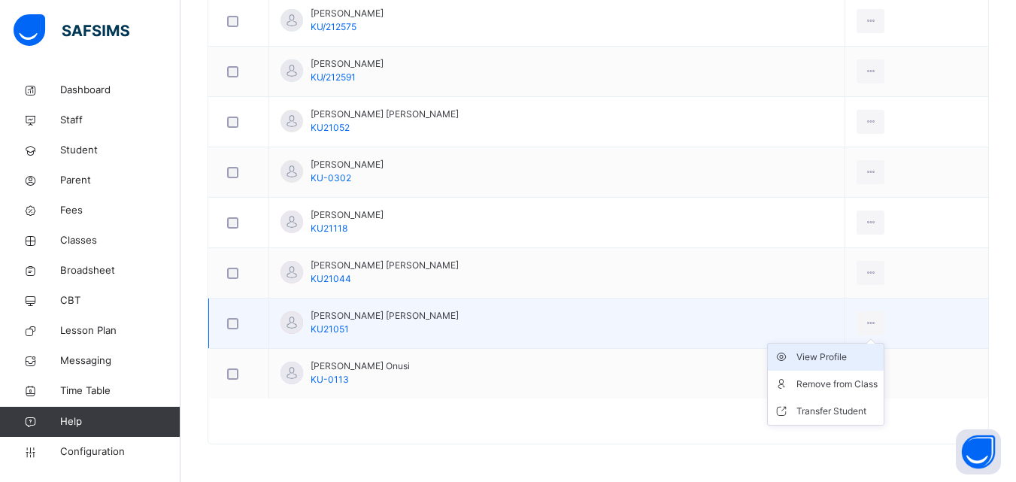
click at [815, 360] on div "View Profile" at bounding box center [837, 357] width 81 height 15
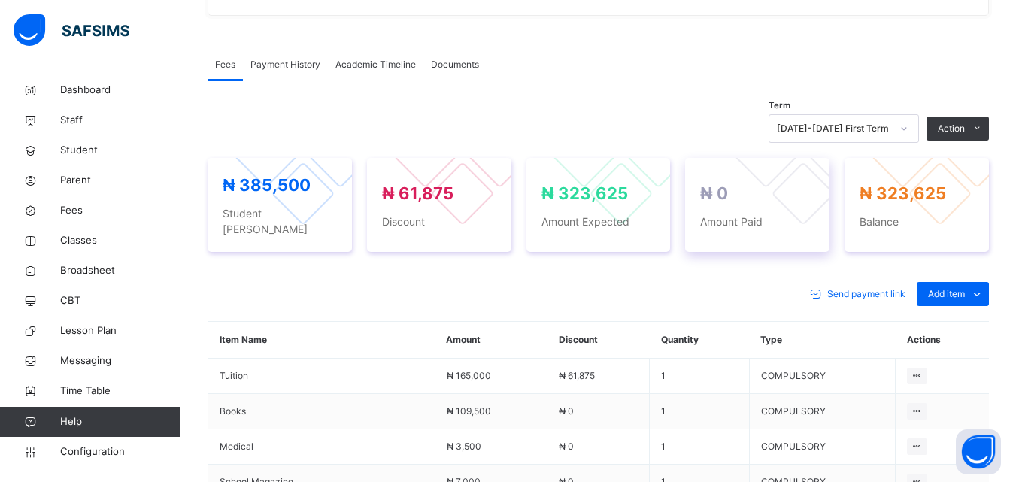
scroll to position [451, 0]
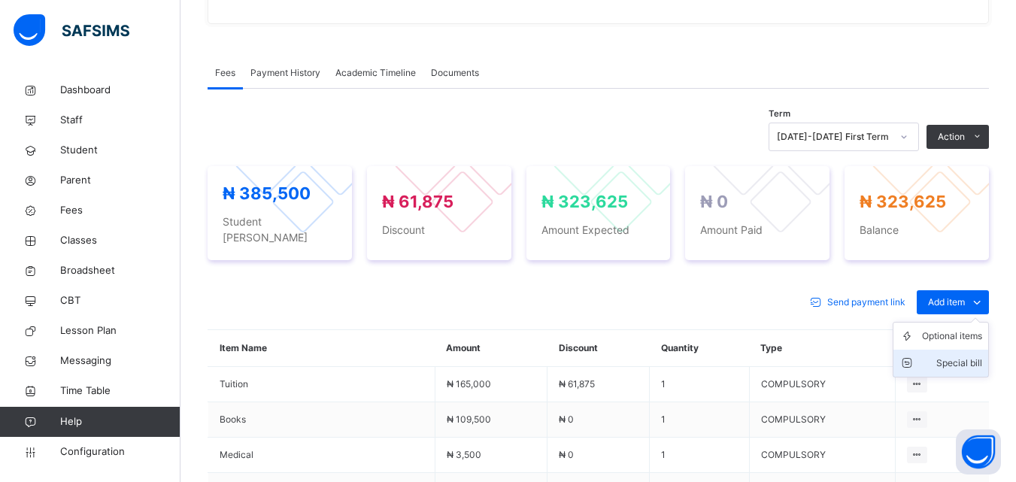
click at [967, 356] on div "Special bill" at bounding box center [952, 363] width 60 height 15
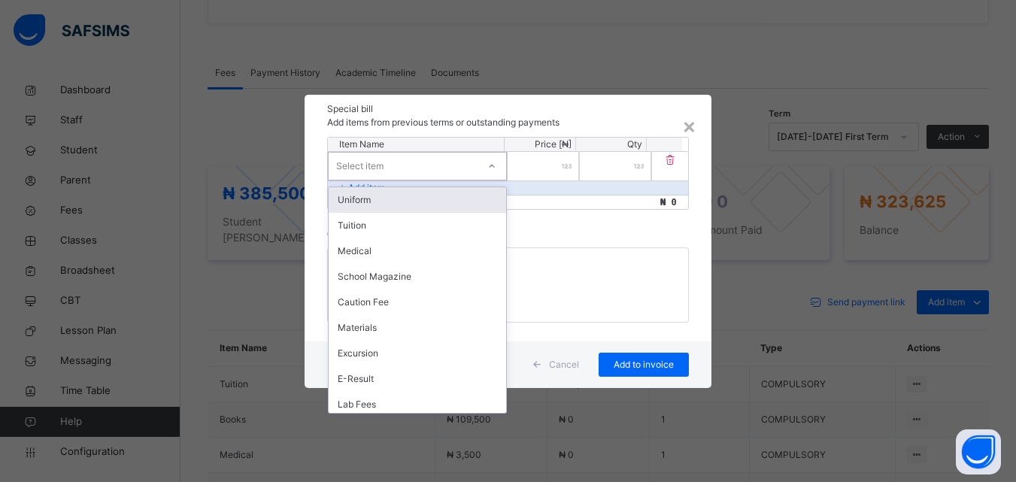
click at [428, 166] on div "Select item" at bounding box center [403, 165] width 149 height 23
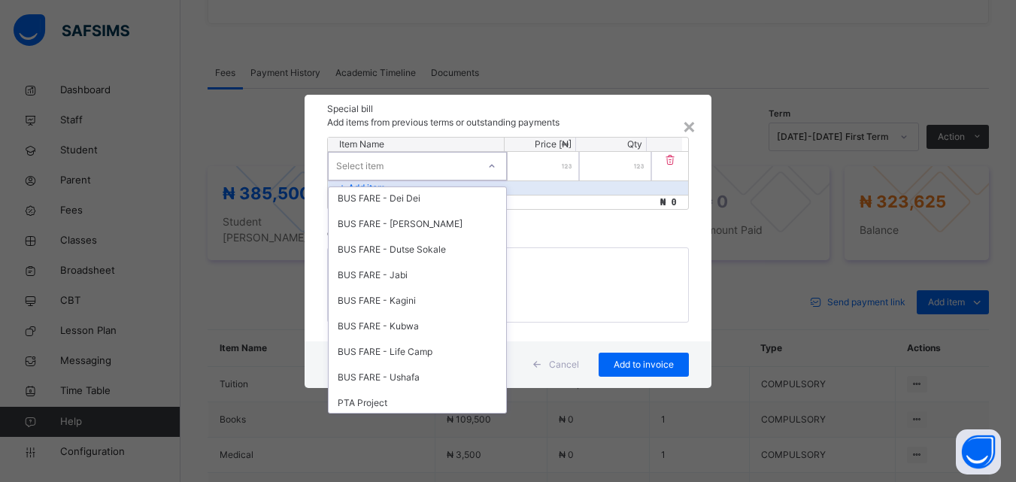
scroll to position [602, 0]
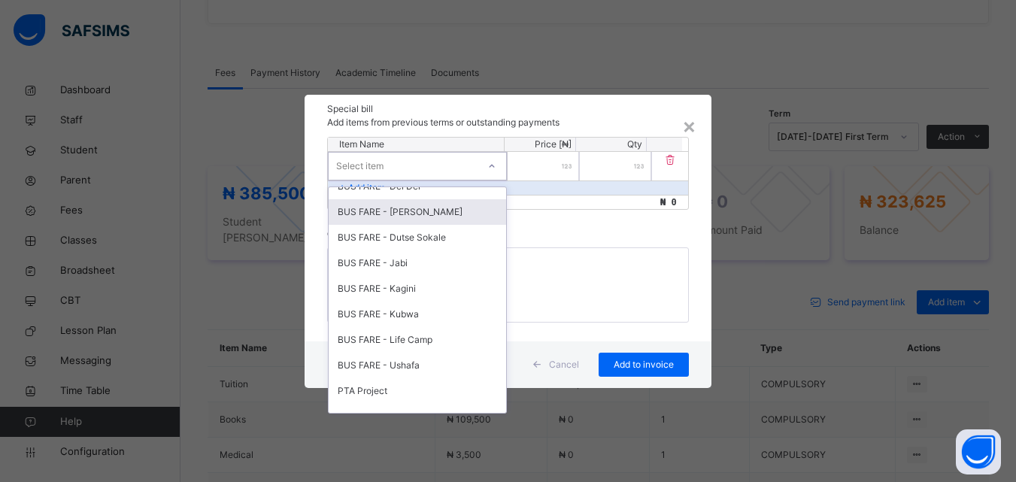
click at [413, 210] on div "BUS FARE - [PERSON_NAME]" at bounding box center [418, 212] width 178 height 26
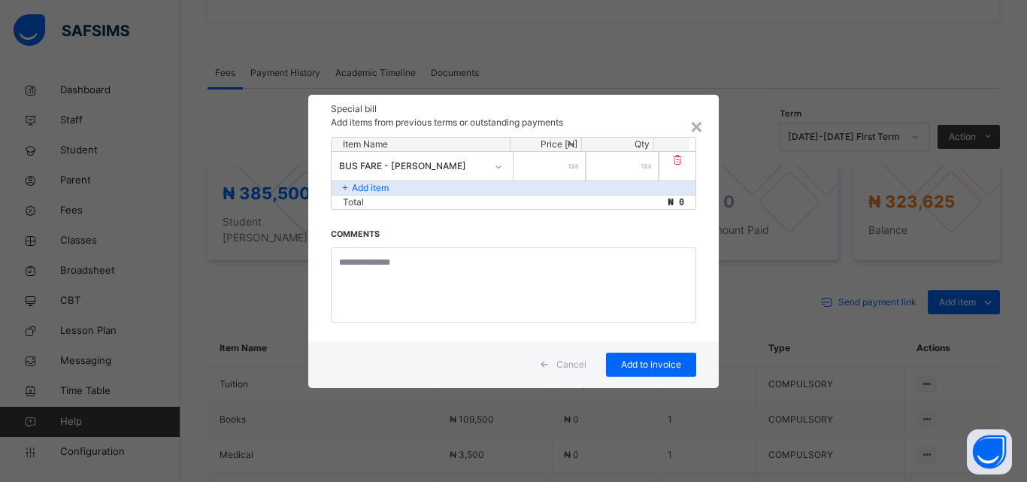
click at [575, 170] on div at bounding box center [550, 166] width 72 height 29
type input "*****"
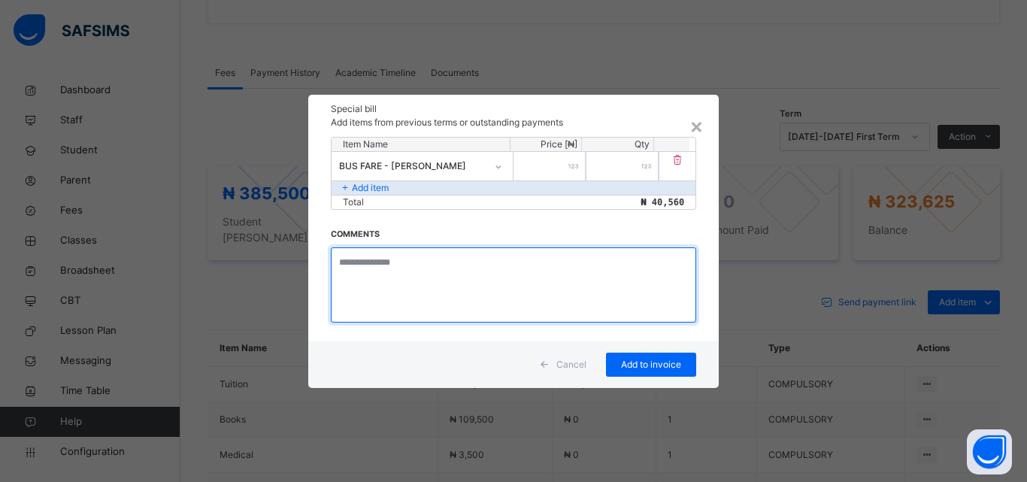
click at [451, 280] on textarea at bounding box center [514, 284] width 366 height 75
type textarea "**********"
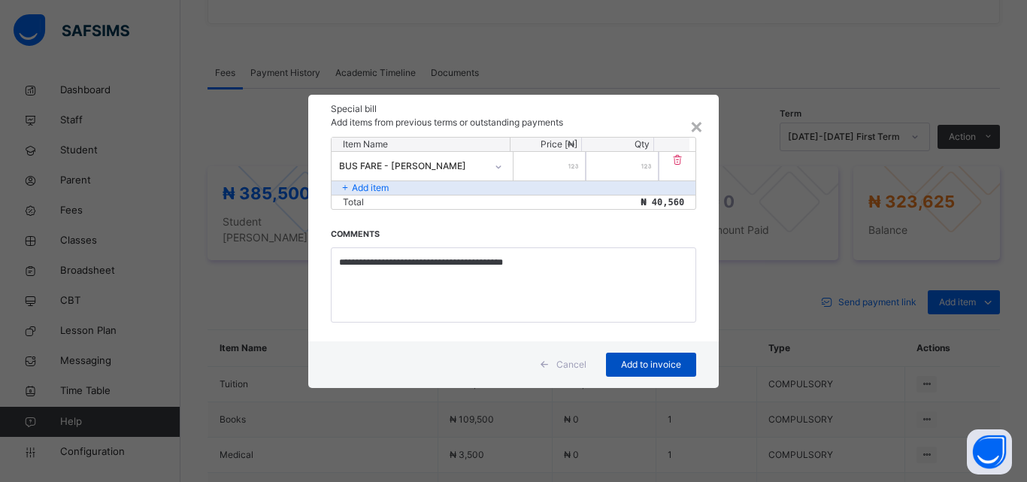
click at [639, 361] on span "Add to invoice" at bounding box center [652, 365] width 68 height 14
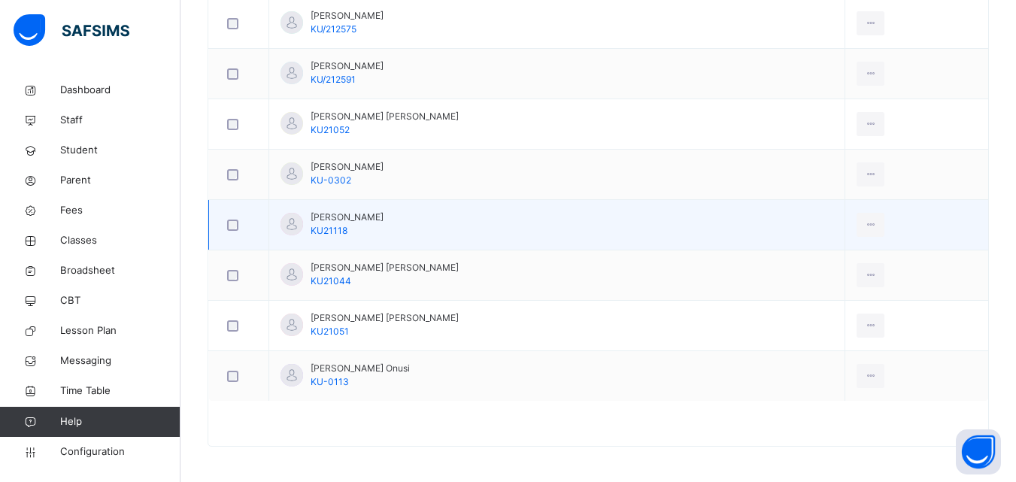
scroll to position [900, 0]
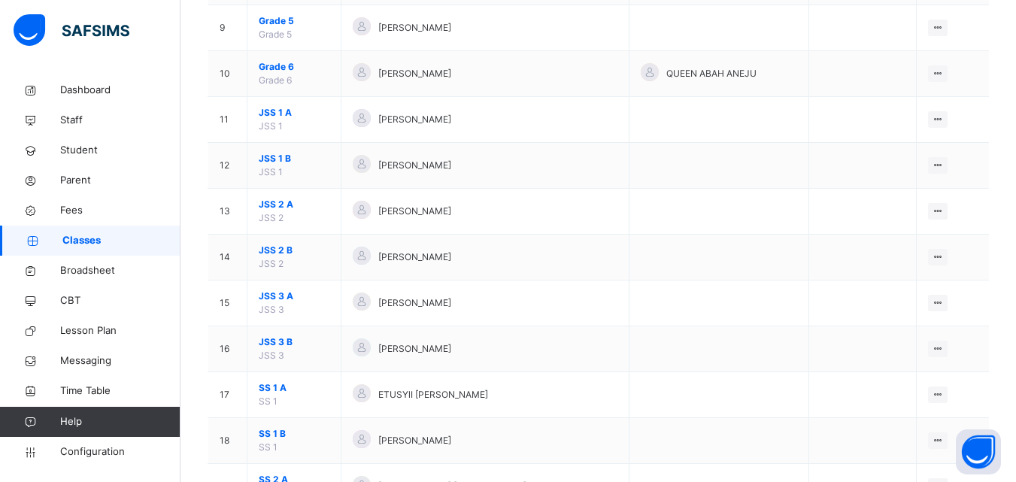
scroll to position [677, 0]
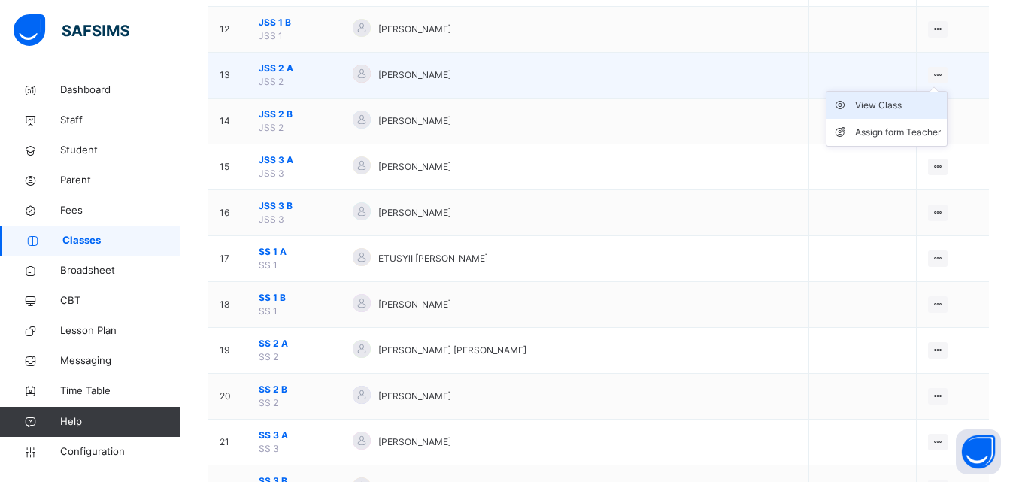
click at [894, 108] on div "View Class" at bounding box center [898, 105] width 86 height 15
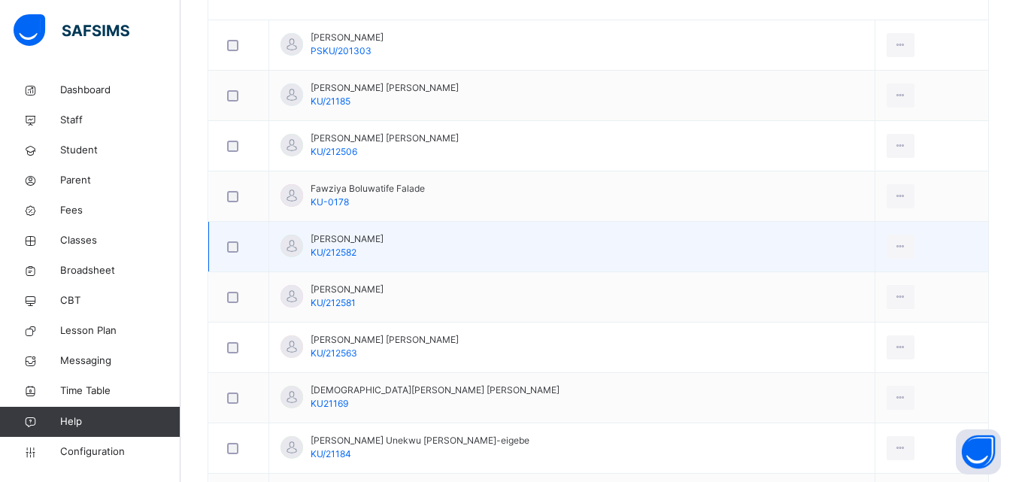
scroll to position [448, 0]
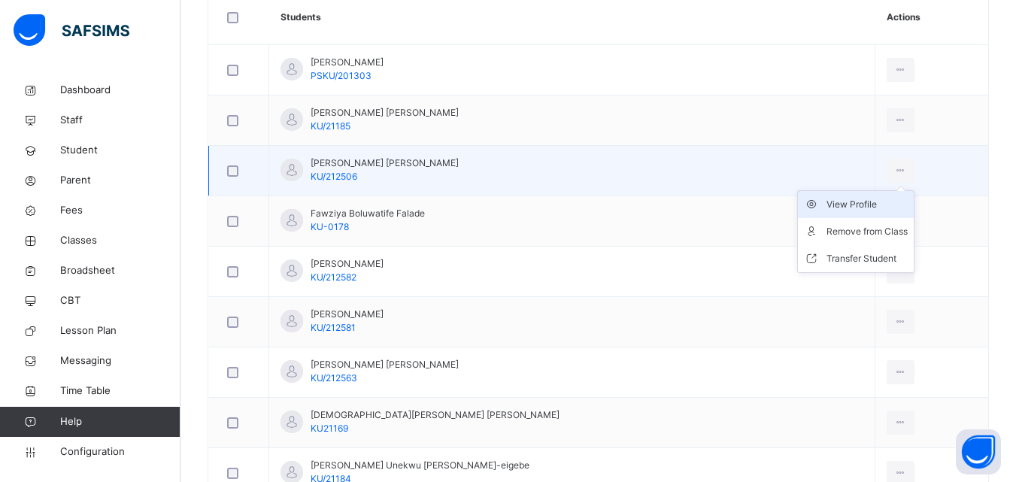
click at [827, 201] on div "View Profile" at bounding box center [867, 204] width 81 height 15
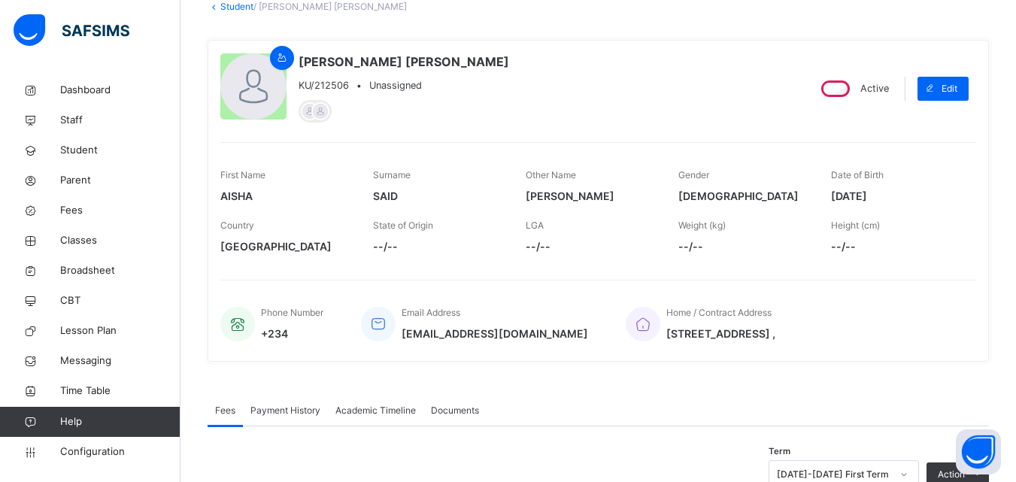
scroll to position [71, 0]
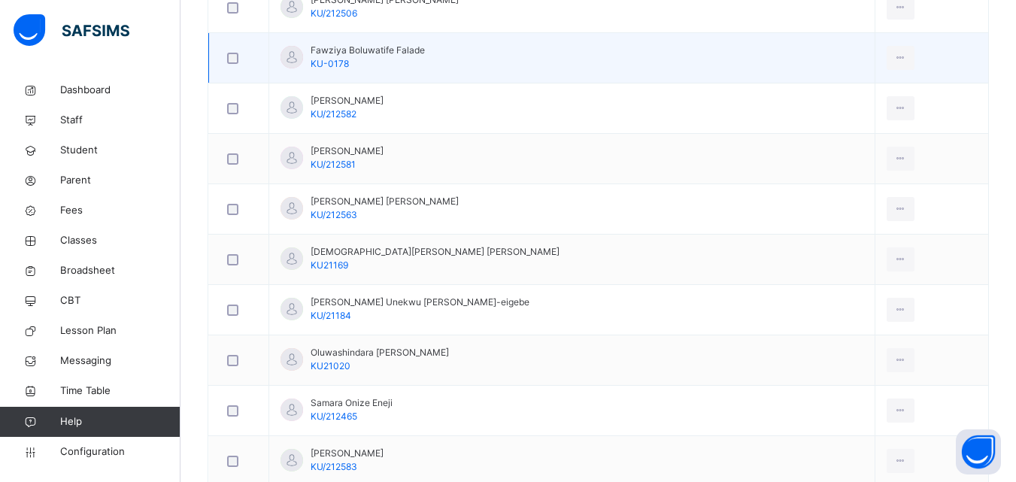
scroll to position [598, 0]
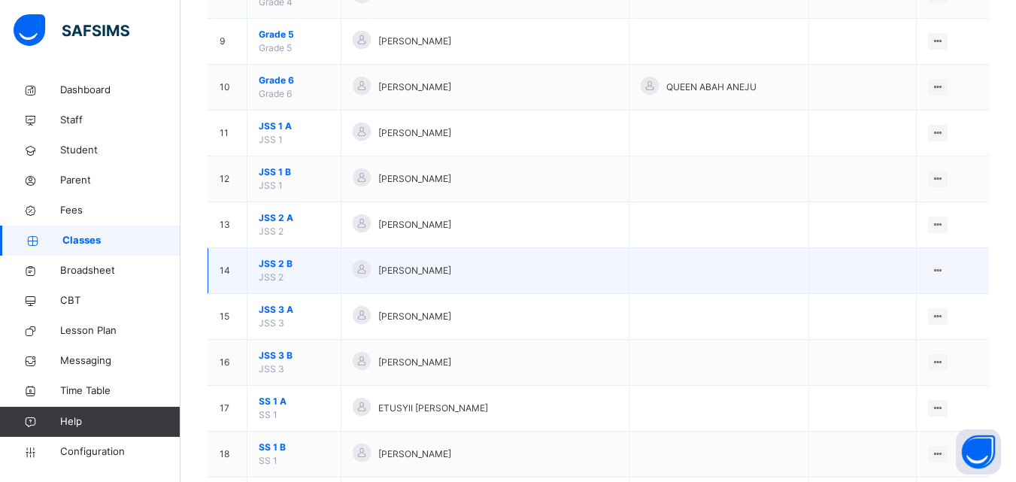
scroll to position [602, 0]
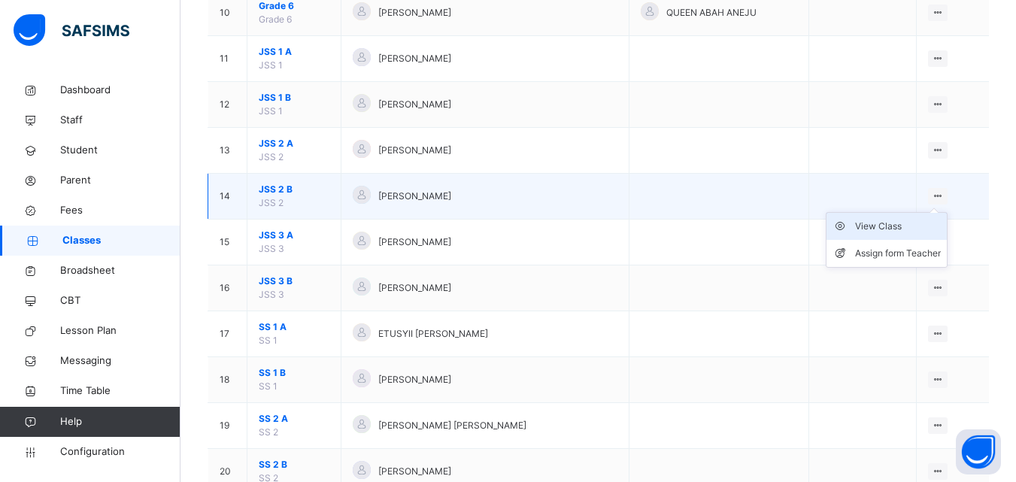
click at [891, 224] on div "View Class" at bounding box center [898, 226] width 86 height 15
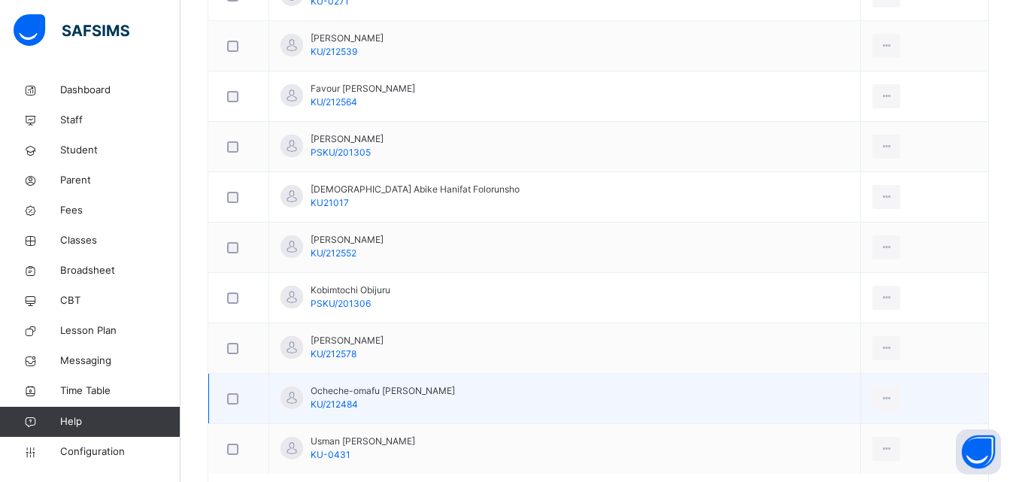
scroll to position [799, 0]
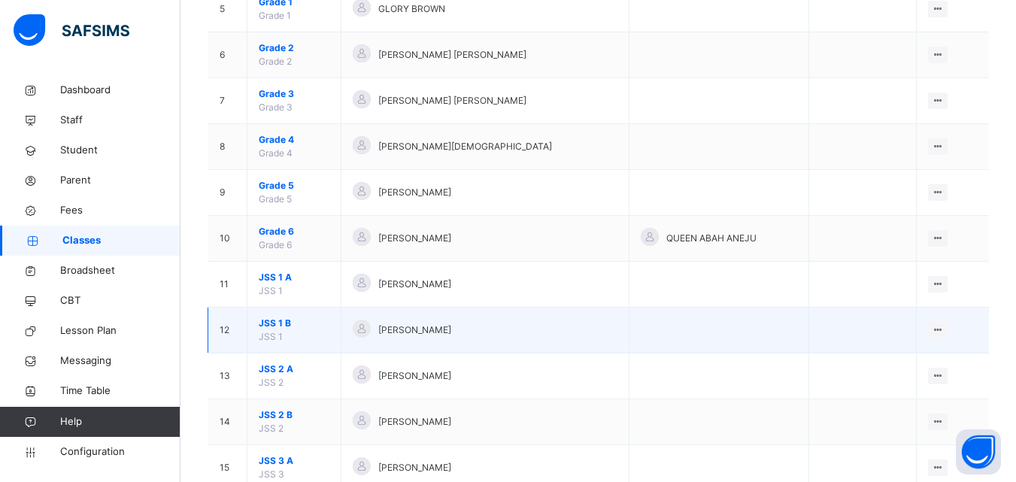
scroll to position [451, 0]
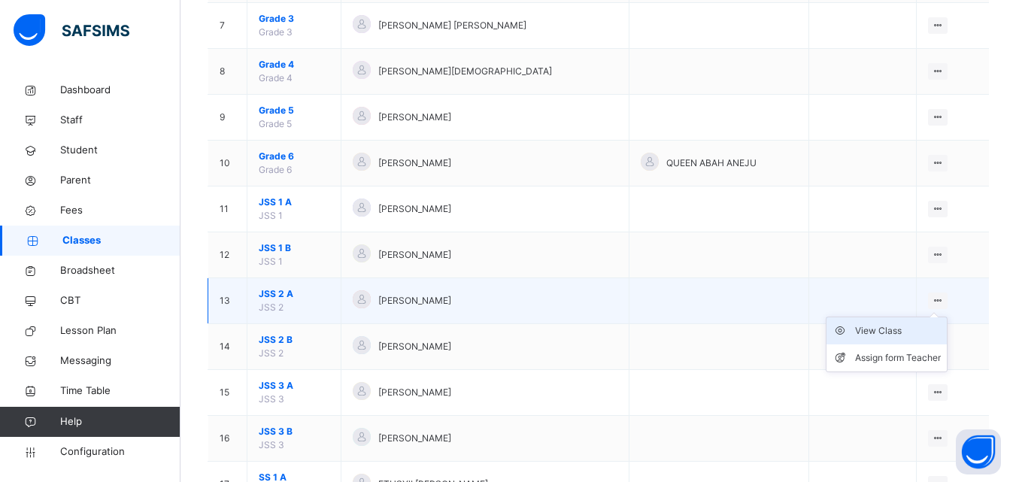
click at [888, 332] on div "View Class" at bounding box center [898, 330] width 86 height 15
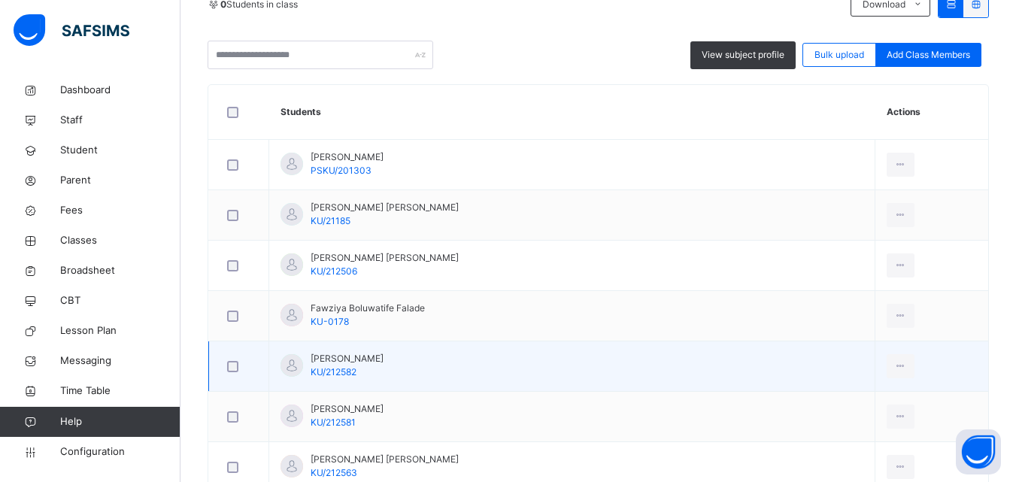
scroll to position [376, 0]
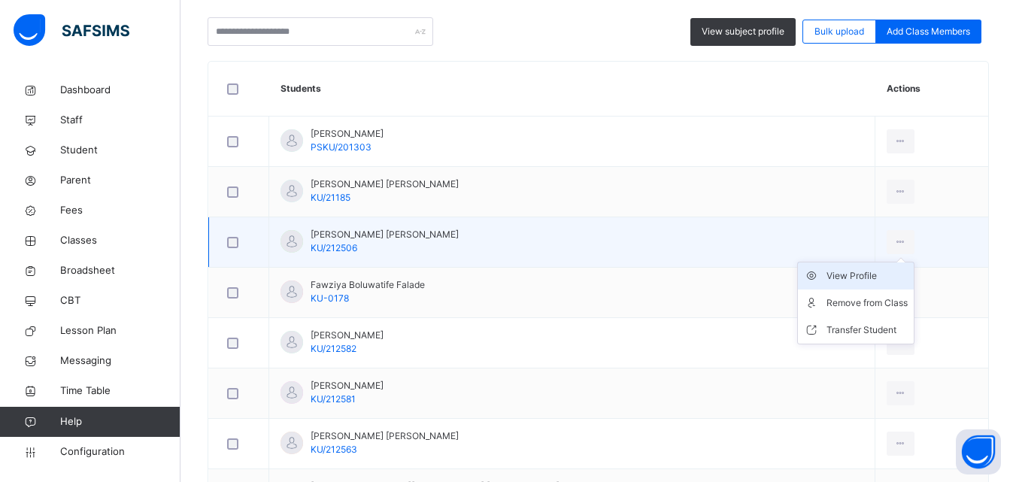
click at [827, 282] on div "View Profile" at bounding box center [867, 276] width 81 height 15
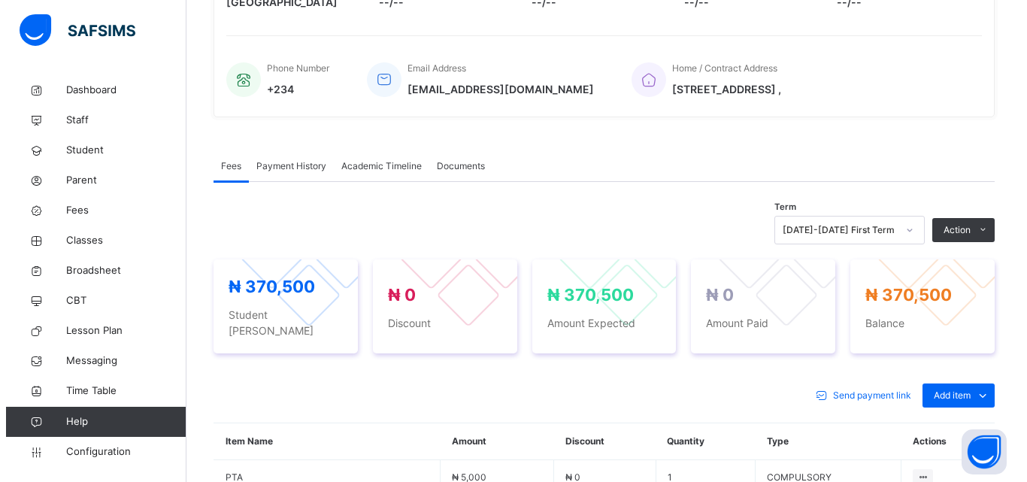
scroll to position [376, 0]
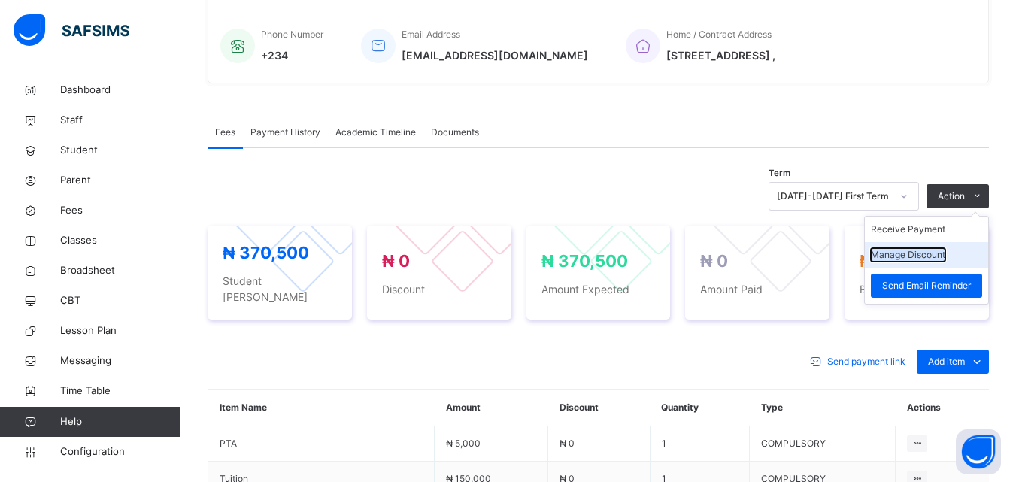
click at [912, 258] on button "Manage Discount" at bounding box center [908, 255] width 74 height 14
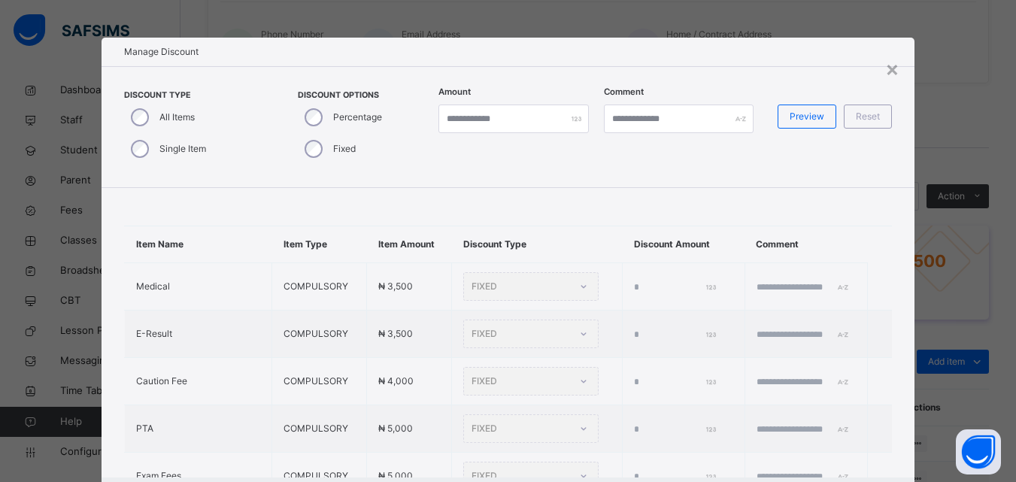
type input "*"
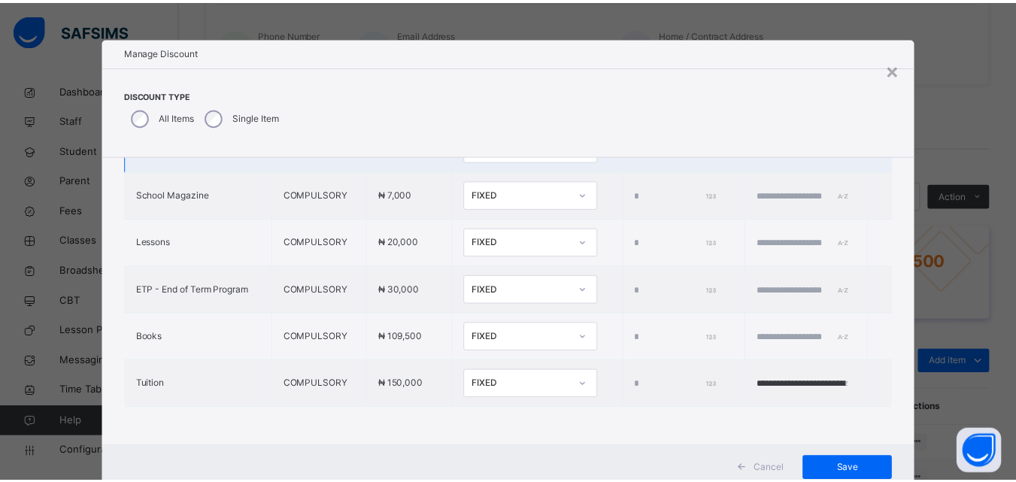
scroll to position [606, 0]
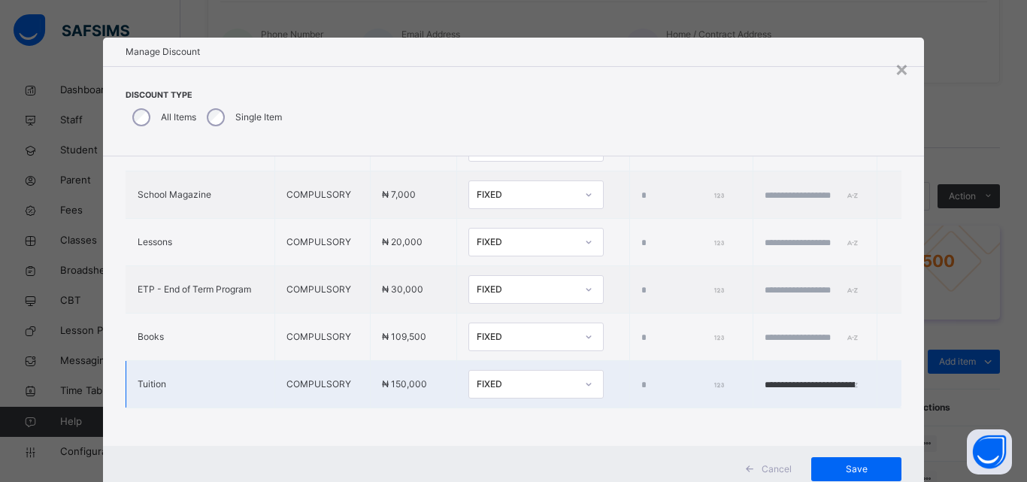
click at [503, 378] on div "FIXED" at bounding box center [526, 385] width 99 height 14
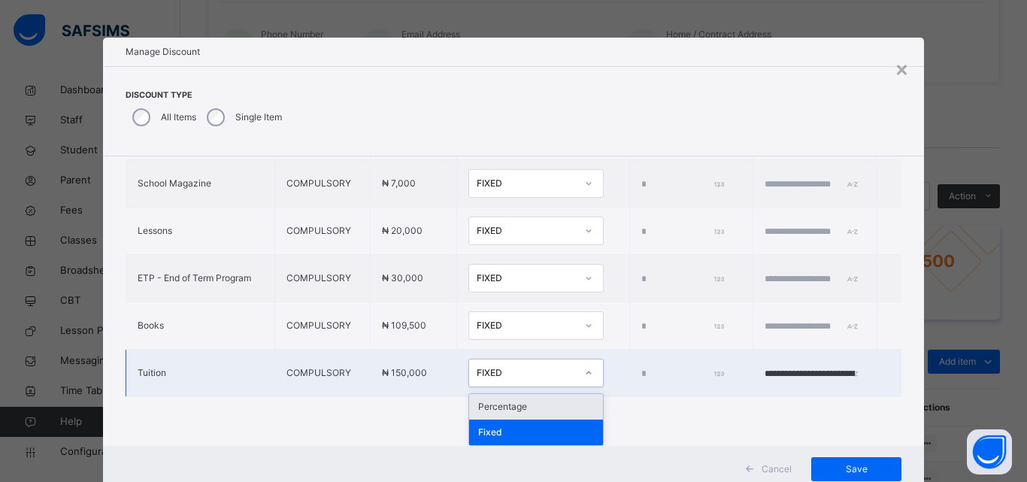
click at [478, 417] on div "Percentage" at bounding box center [536, 407] width 134 height 26
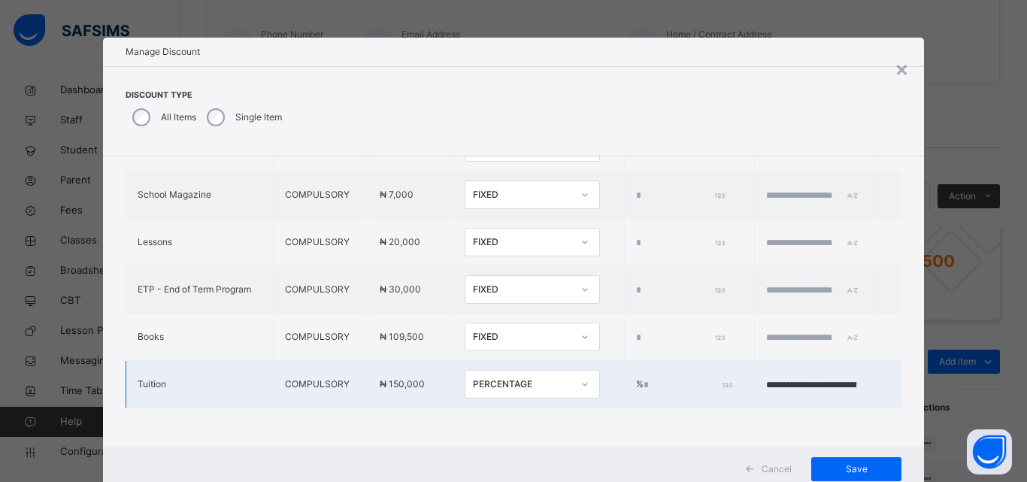
click at [644, 378] on input "*" at bounding box center [687, 385] width 86 height 14
click at [624, 364] on td "% *" at bounding box center [689, 384] width 131 height 47
click at [634, 361] on td "% *" at bounding box center [689, 384] width 131 height 47
drag, startPoint x: 633, startPoint y: 371, endPoint x: 637, endPoint y: 379, distance: 9.4
click at [644, 378] on input "*" at bounding box center [687, 385] width 86 height 14
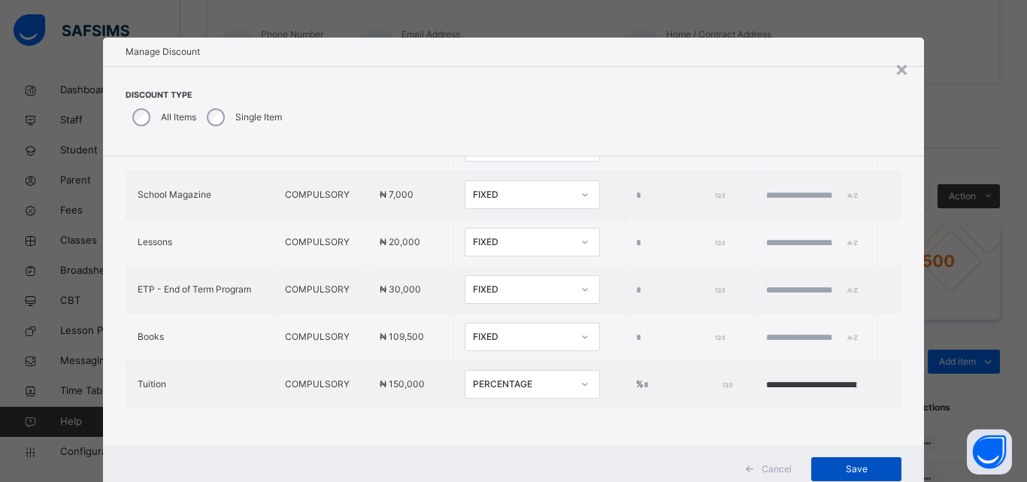
type input "****"
click at [842, 468] on span "Save" at bounding box center [857, 470] width 68 height 14
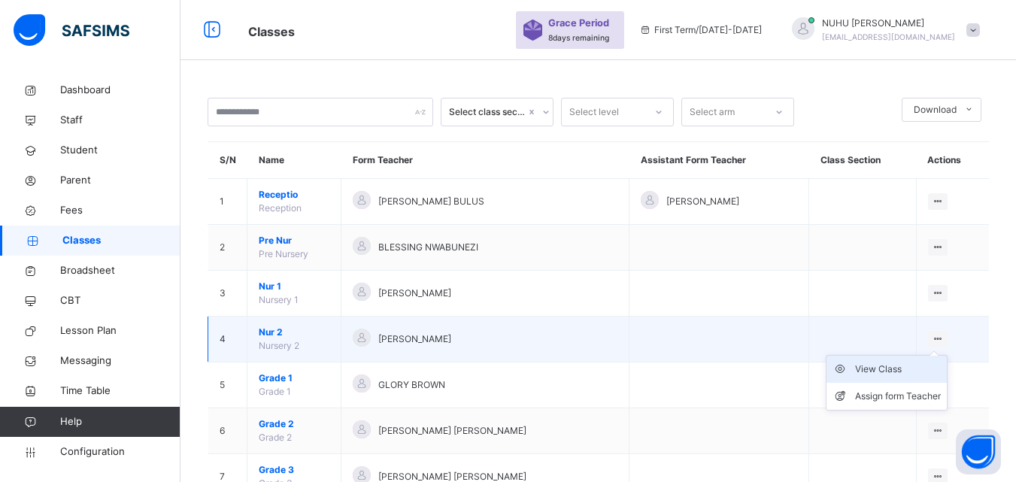
click at [912, 369] on div "View Class" at bounding box center [898, 369] width 86 height 15
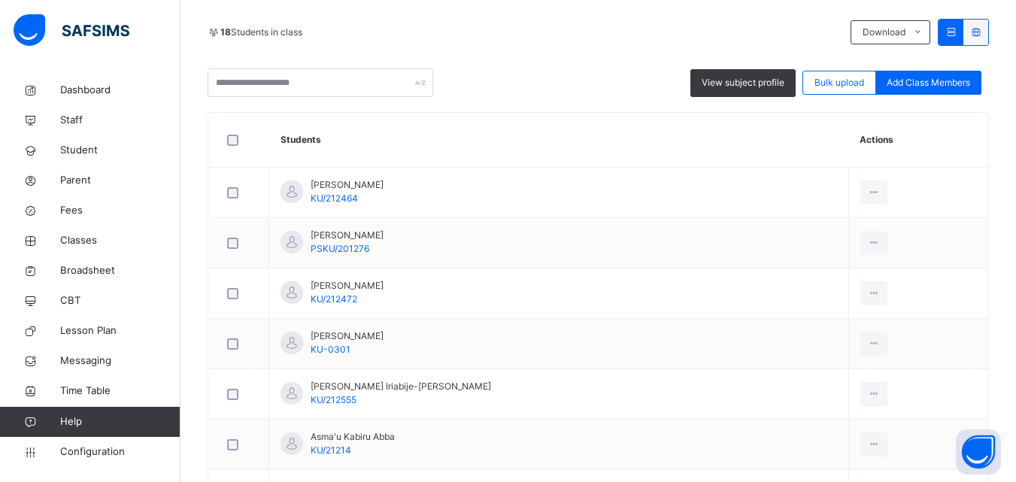
scroll to position [323, 0]
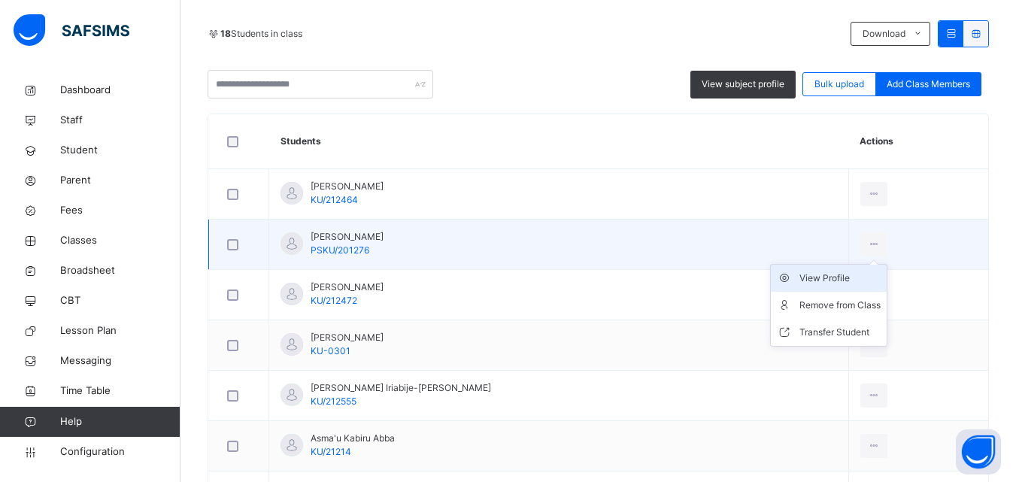
click at [807, 275] on div "View Profile" at bounding box center [840, 278] width 81 height 15
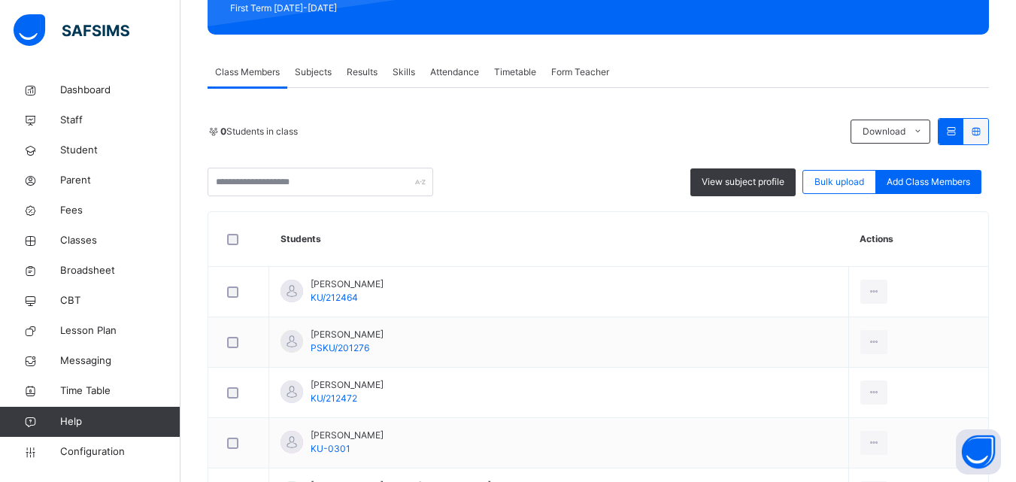
scroll to position [150, 0]
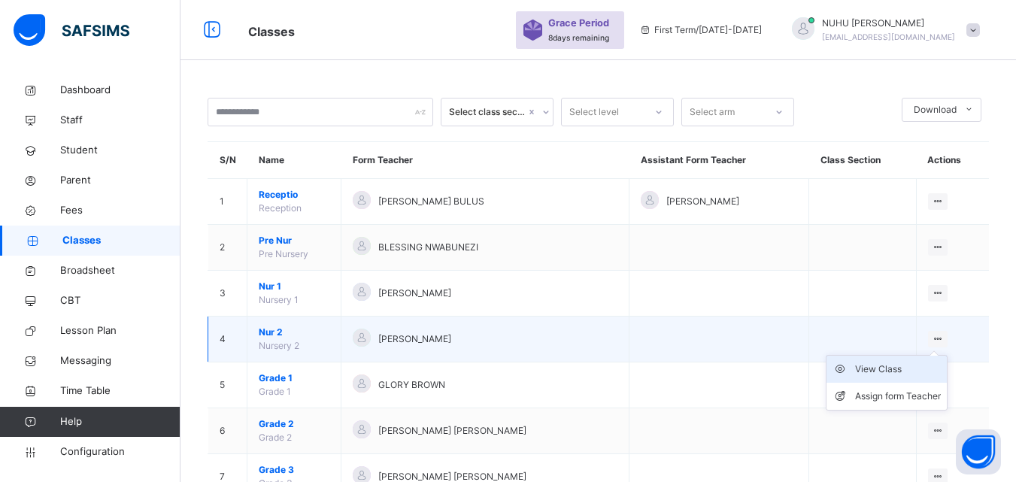
click at [873, 369] on div "View Class" at bounding box center [898, 369] width 86 height 15
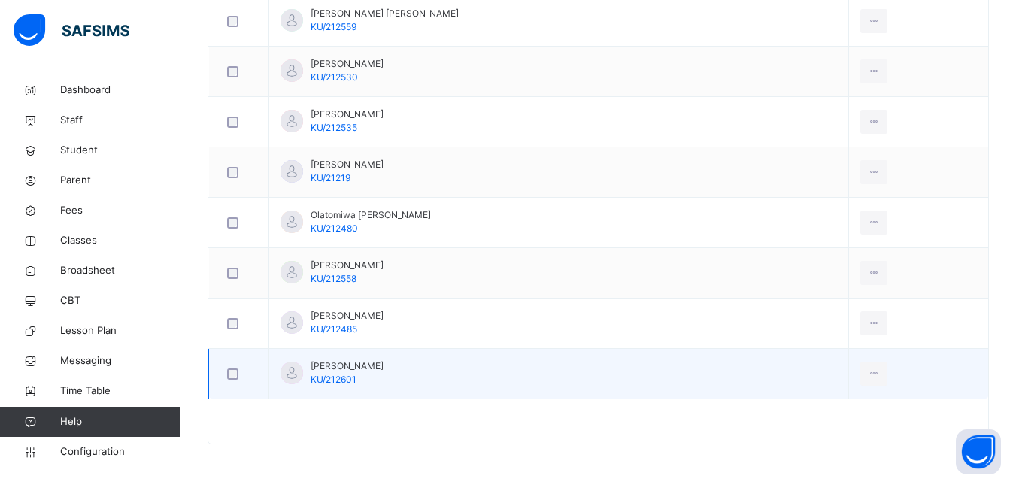
scroll to position [775, 0]
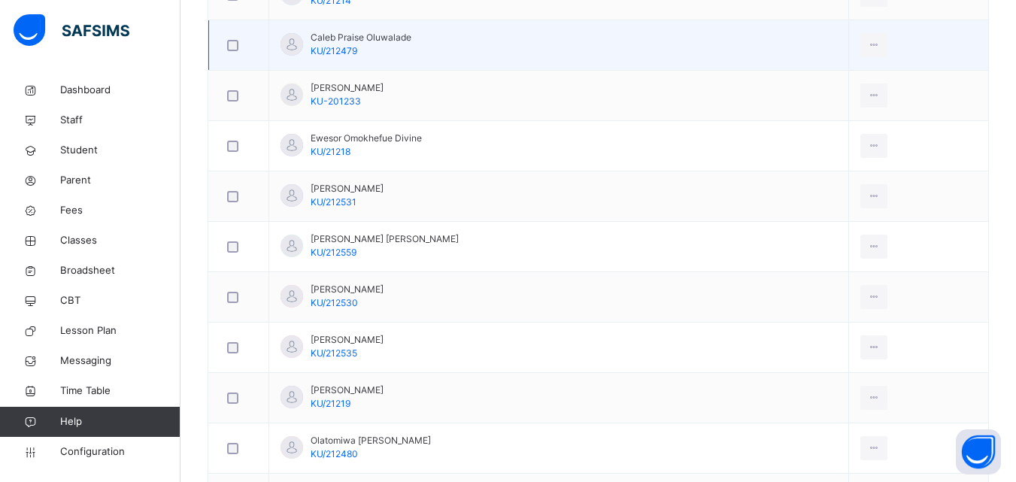
click at [523, 58] on td "Caleb Praise Oluwalade KU/212479" at bounding box center [559, 45] width 580 height 50
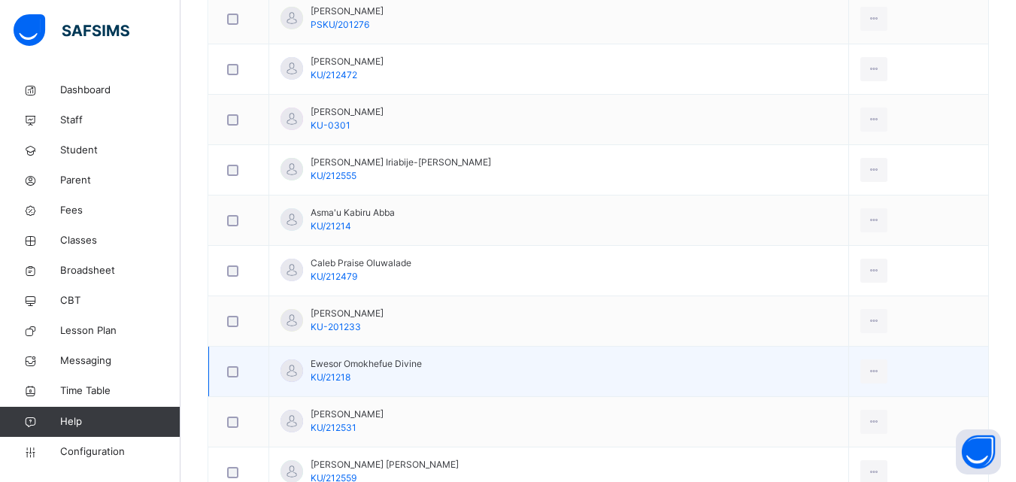
scroll to position [399, 0]
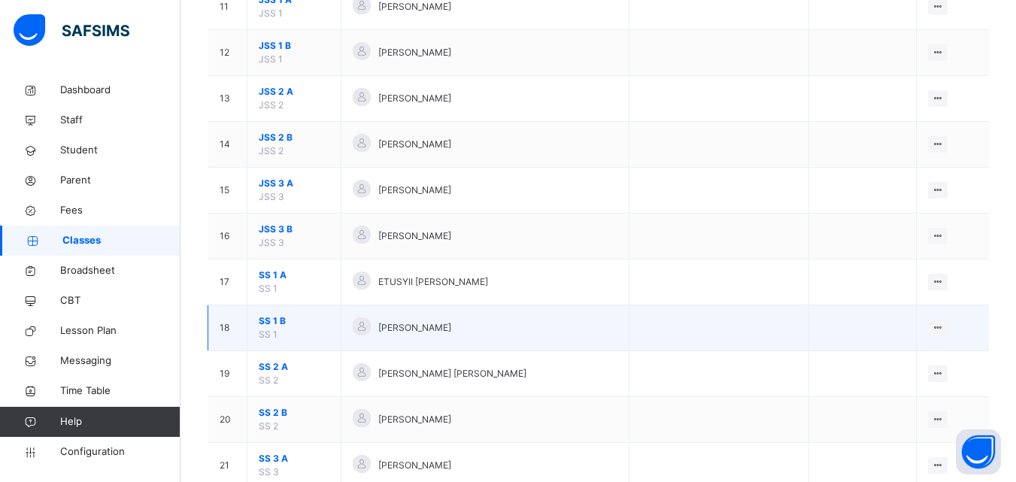
scroll to position [677, 0]
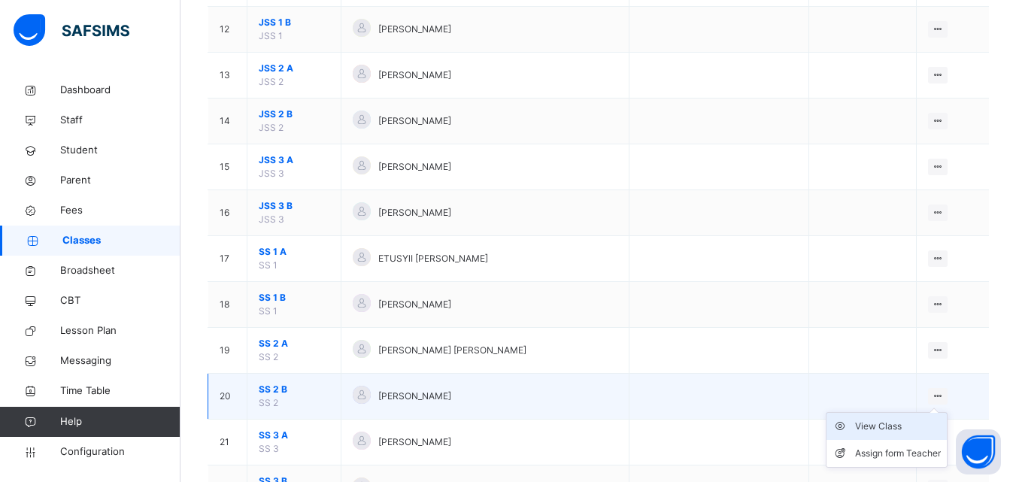
click at [882, 421] on div "View Class" at bounding box center [898, 426] width 86 height 15
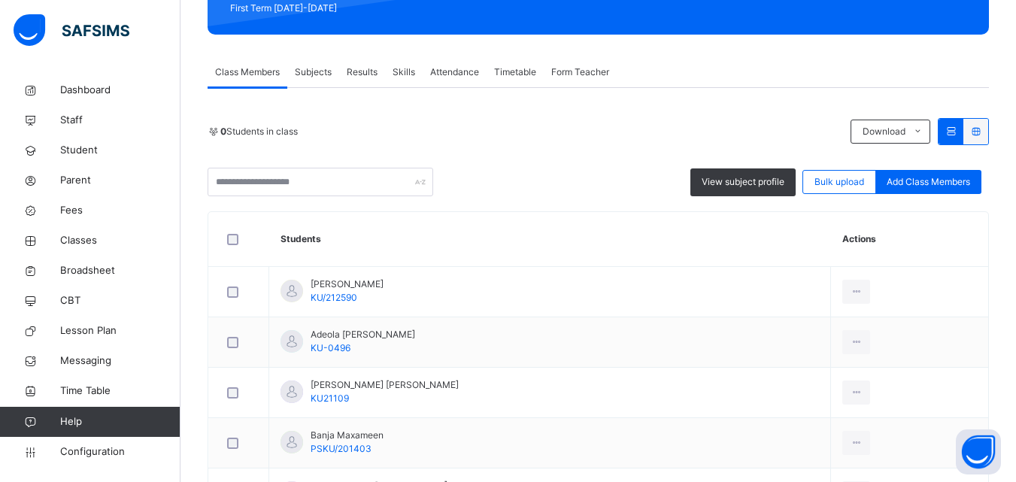
scroll to position [301, 0]
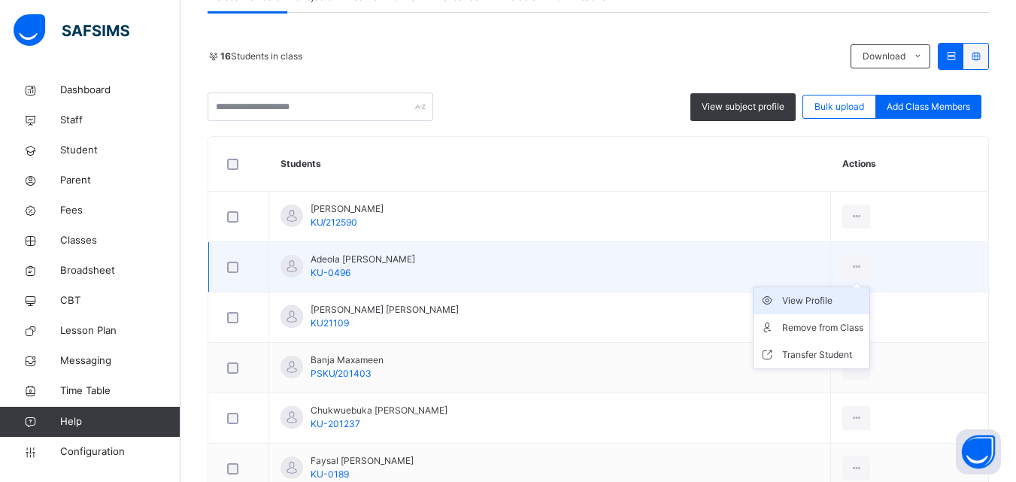
click at [812, 301] on div "View Profile" at bounding box center [822, 300] width 81 height 15
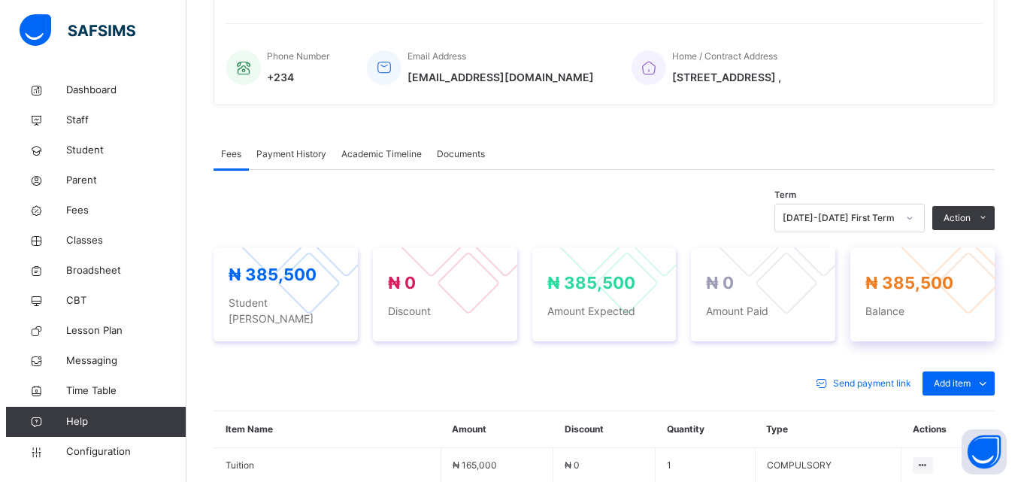
scroll to position [376, 0]
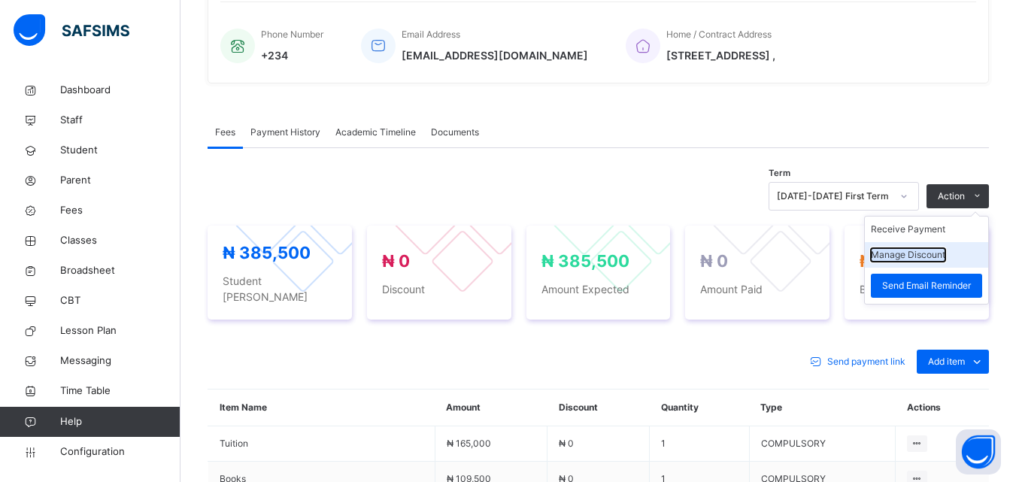
click at [924, 262] on button "Manage Discount" at bounding box center [908, 255] width 74 height 14
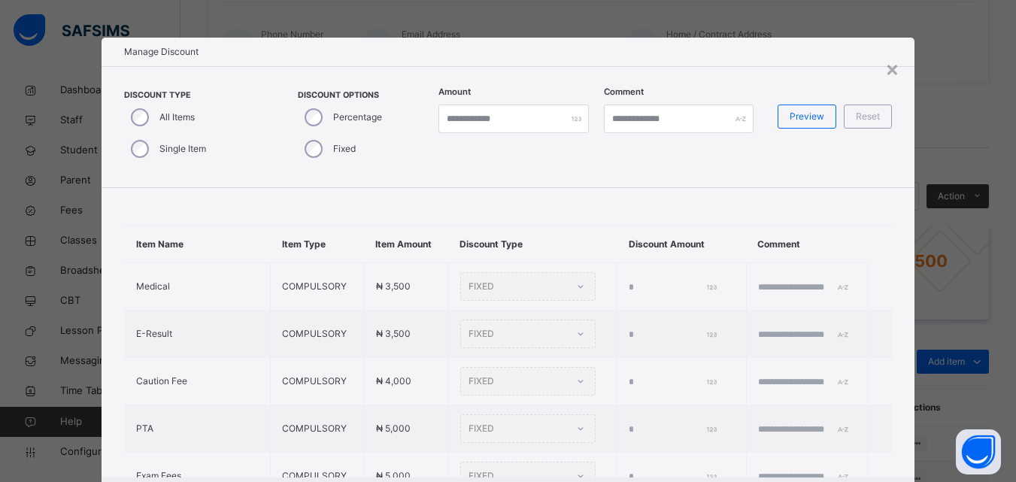
type input "*"
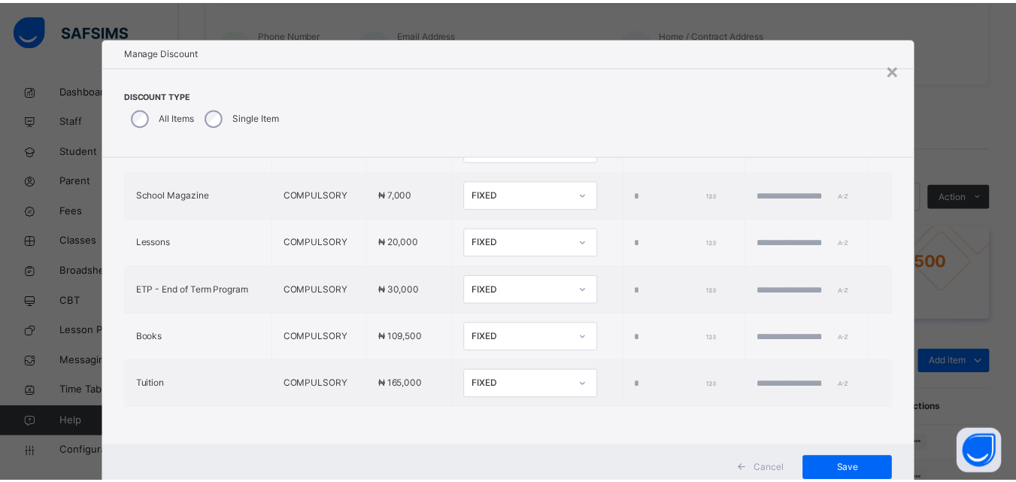
scroll to position [48, 0]
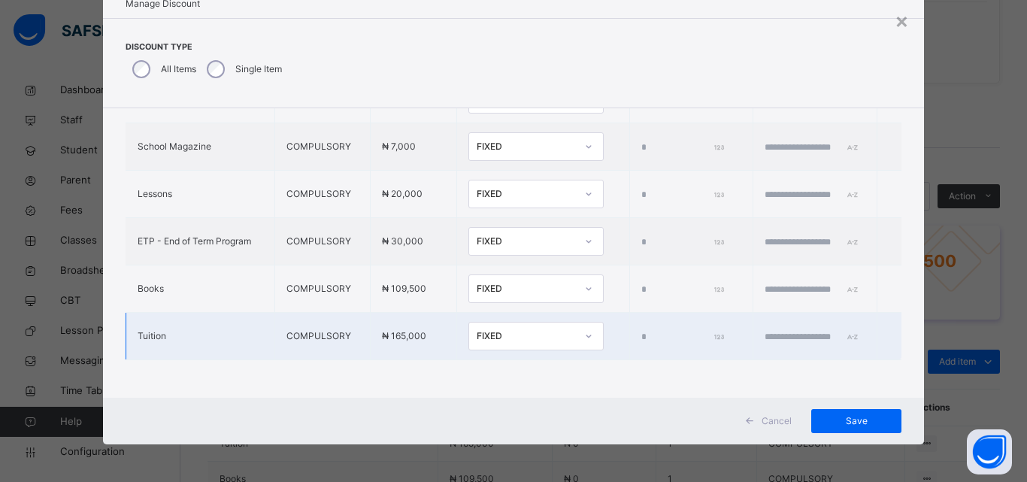
click at [509, 329] on div "FIXED" at bounding box center [526, 336] width 99 height 14
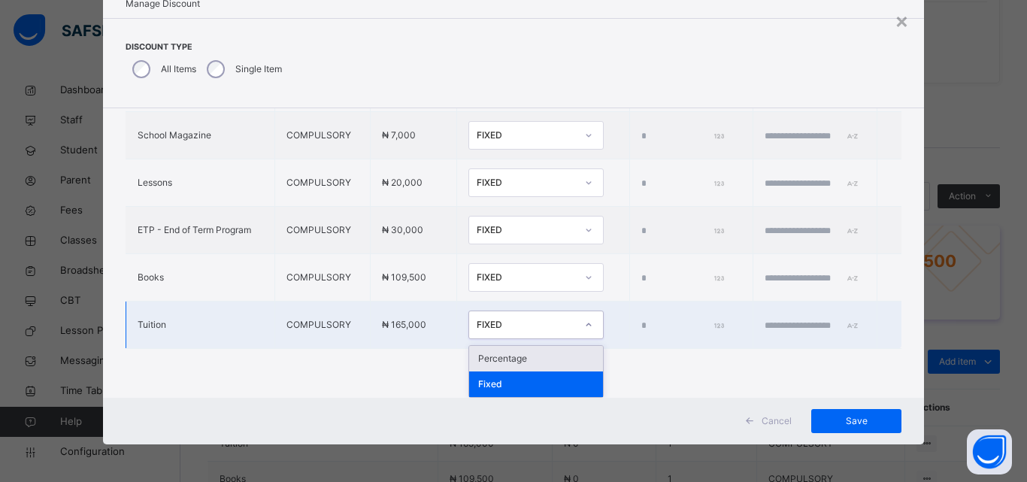
click at [469, 352] on div "Percentage" at bounding box center [536, 359] width 134 height 26
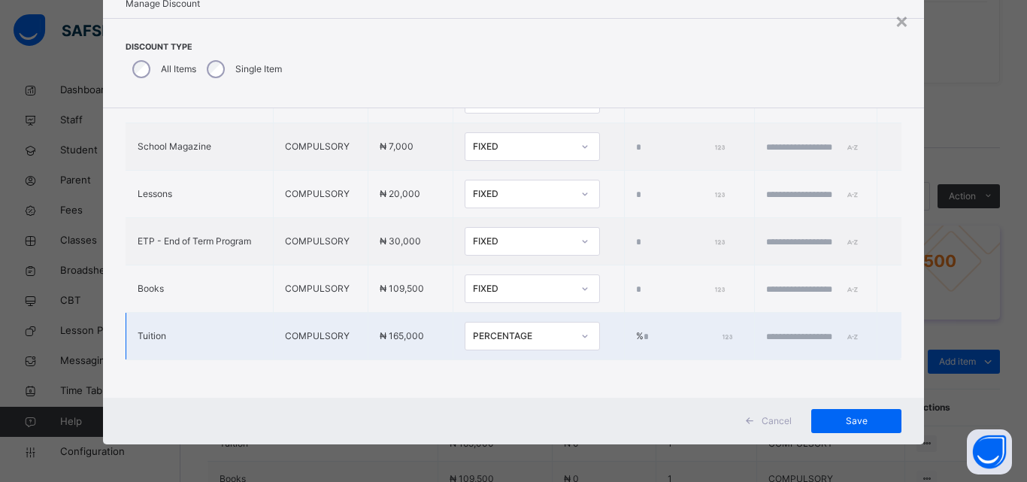
click at [644, 330] on input "*" at bounding box center [687, 337] width 86 height 14
type input "***"
drag, startPoint x: 756, startPoint y: 314, endPoint x: 751, endPoint y: 323, distance: 9.8
click at [755, 316] on td at bounding box center [816, 336] width 123 height 47
click at [766, 330] on input "text" at bounding box center [811, 337] width 90 height 14
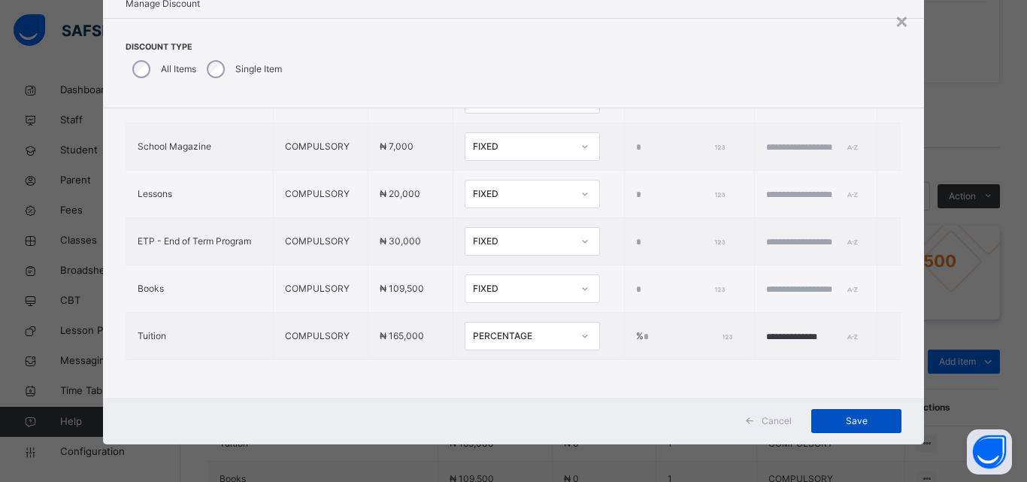
type input "**********"
click at [848, 416] on span "Save" at bounding box center [857, 421] width 68 height 14
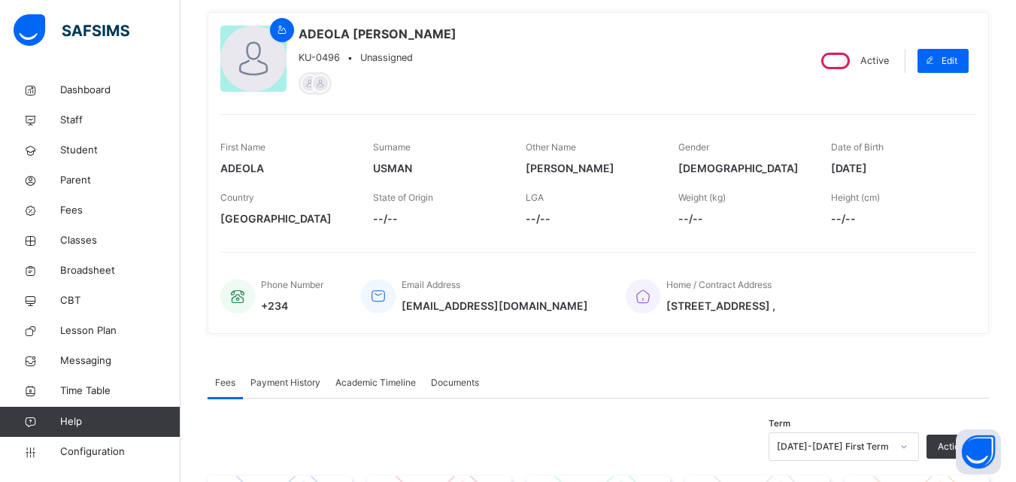
scroll to position [150, 0]
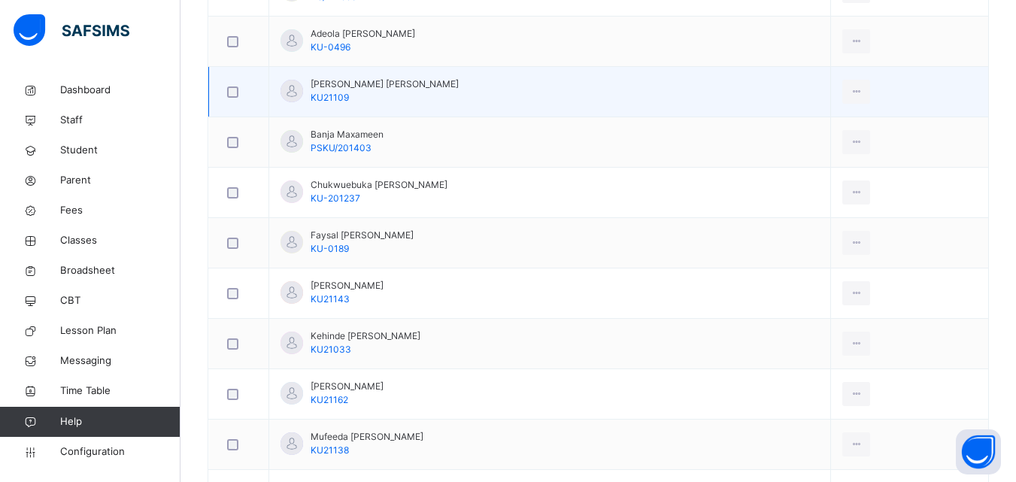
scroll to position [451, 0]
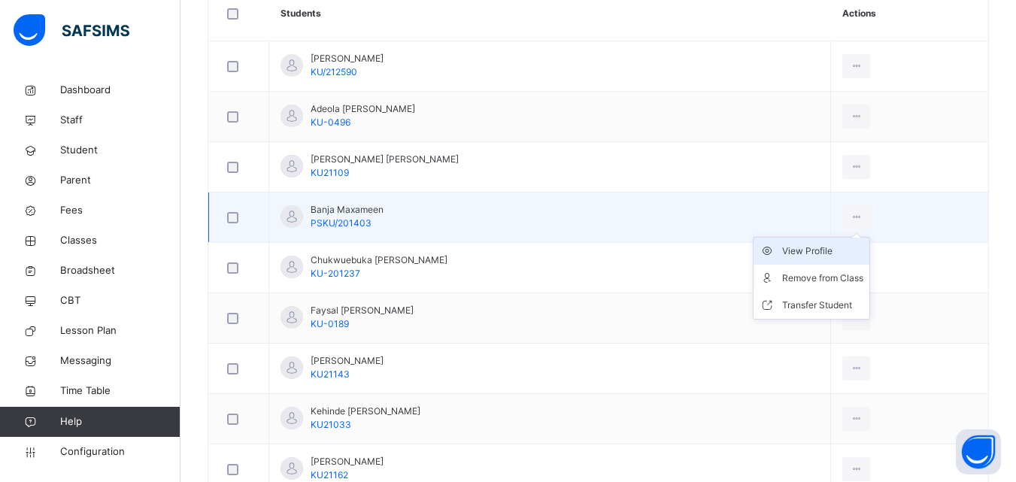
click at [825, 247] on div "View Profile" at bounding box center [822, 251] width 81 height 15
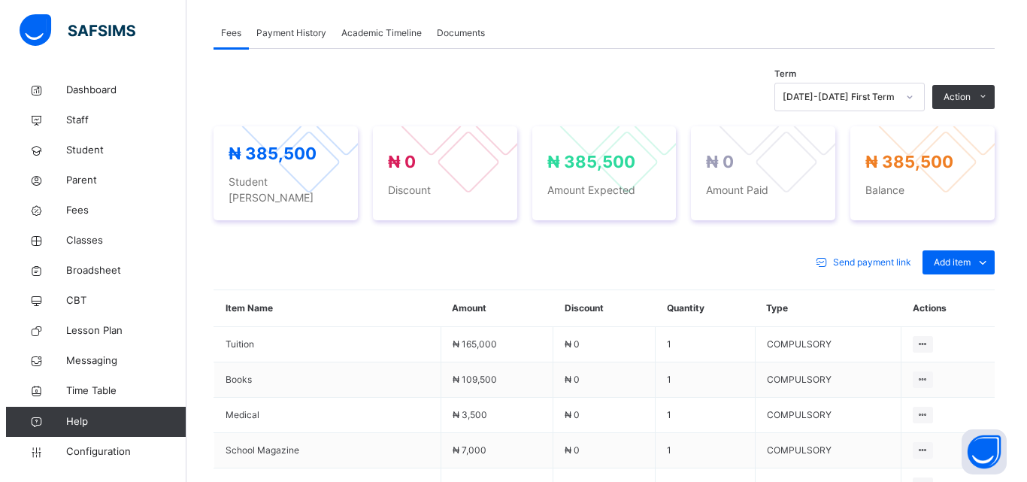
scroll to position [451, 0]
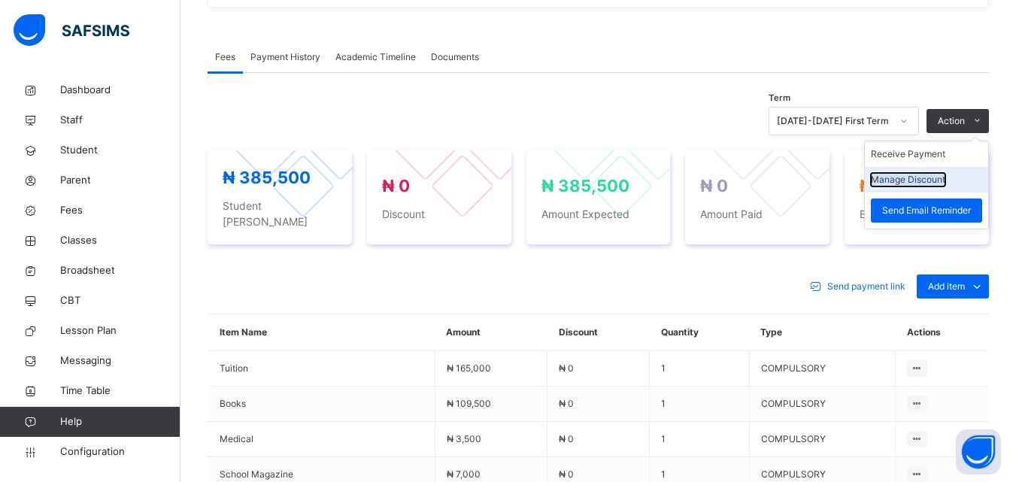
click at [939, 183] on button "Manage Discount" at bounding box center [908, 180] width 74 height 14
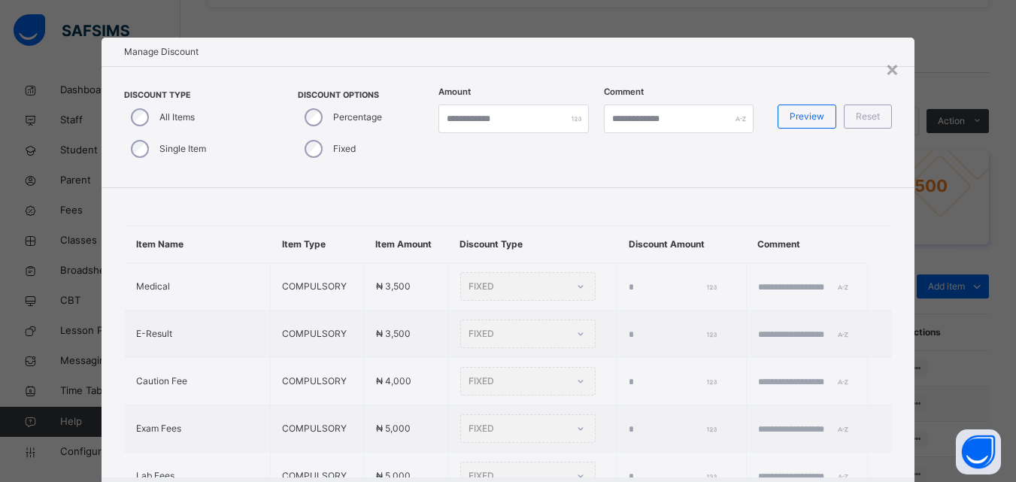
type input "*"
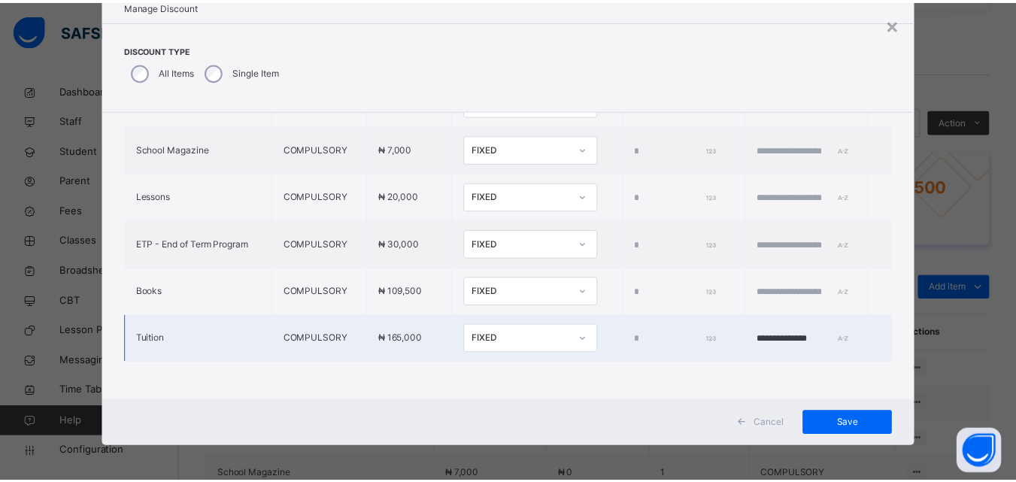
scroll to position [48, 0]
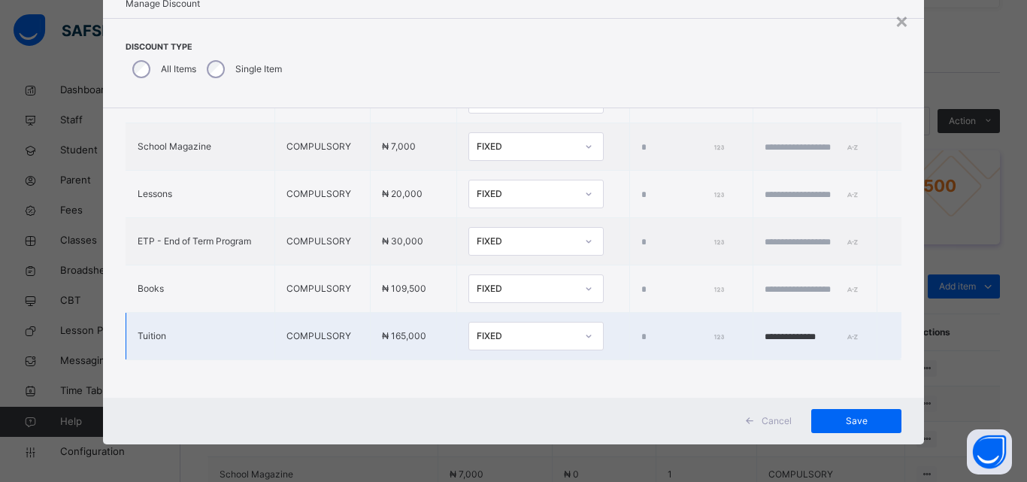
click at [506, 329] on div "FIXED" at bounding box center [526, 336] width 99 height 14
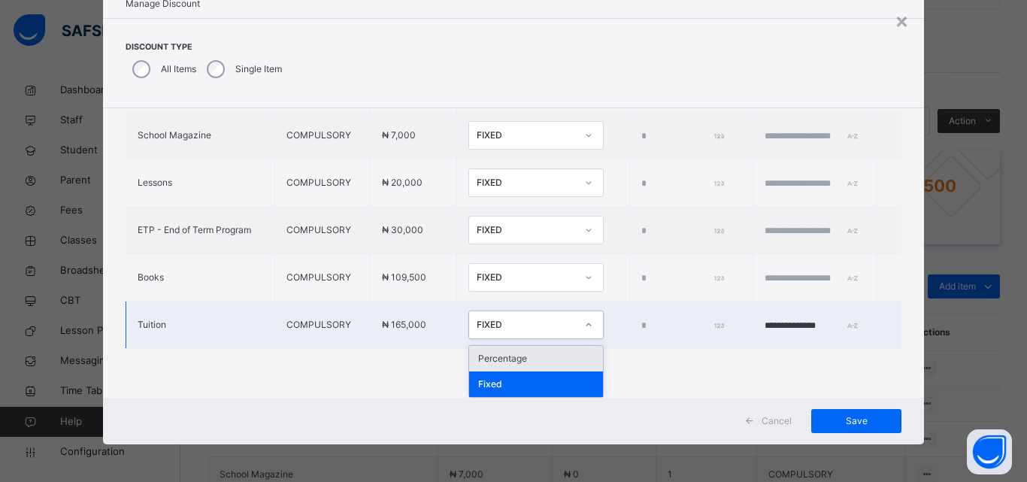
click at [487, 358] on div "Percentage" at bounding box center [536, 359] width 134 height 26
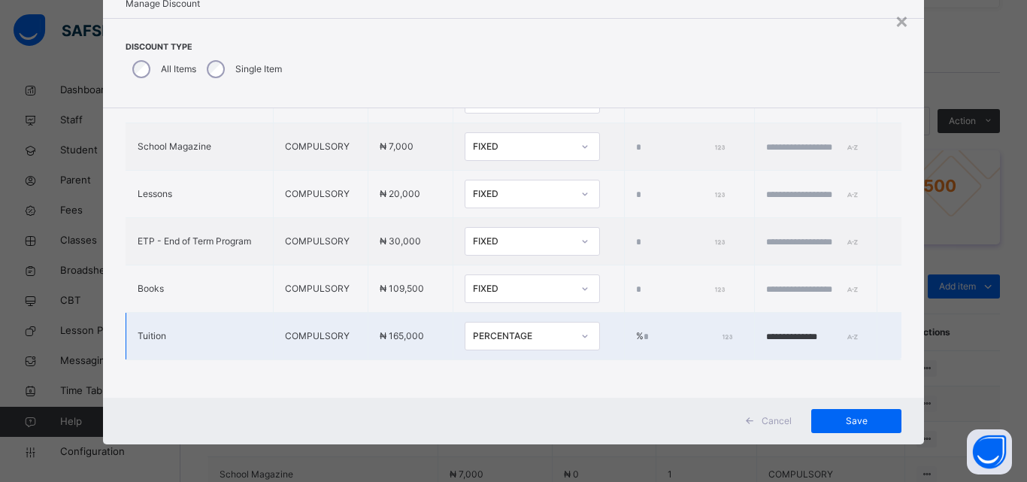
click at [644, 330] on input "*" at bounding box center [687, 337] width 86 height 14
type input "***"
click at [830, 422] on span "Save" at bounding box center [857, 421] width 68 height 14
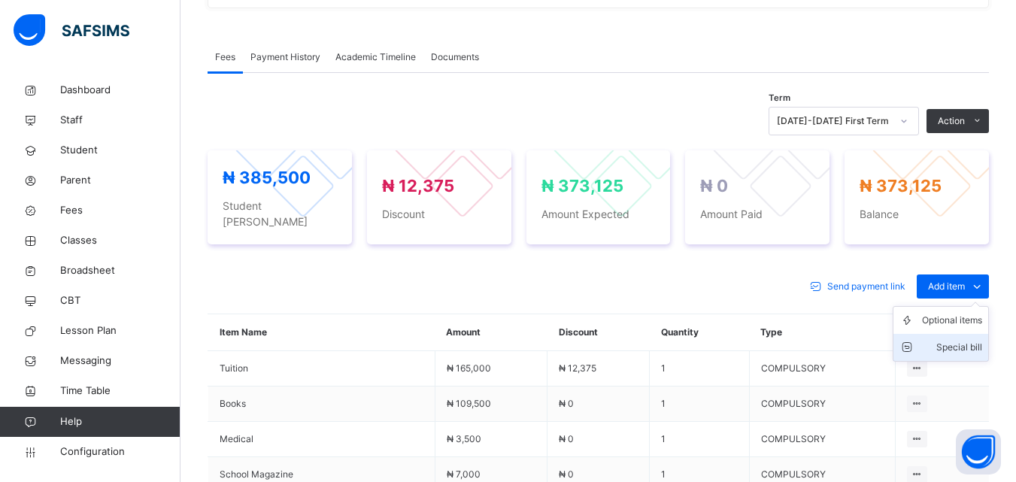
click at [963, 340] on div "Special bill" at bounding box center [952, 347] width 60 height 15
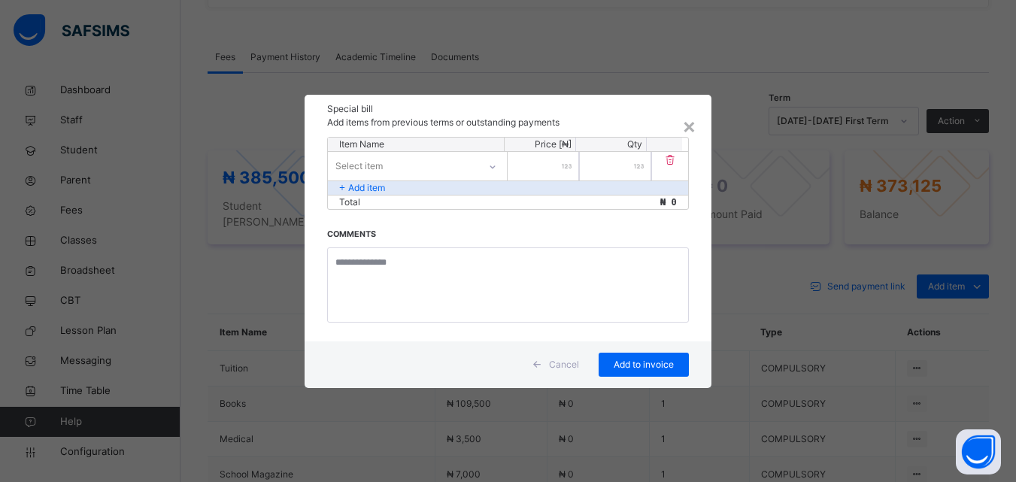
click at [471, 168] on div "Select item" at bounding box center [403, 165] width 150 height 23
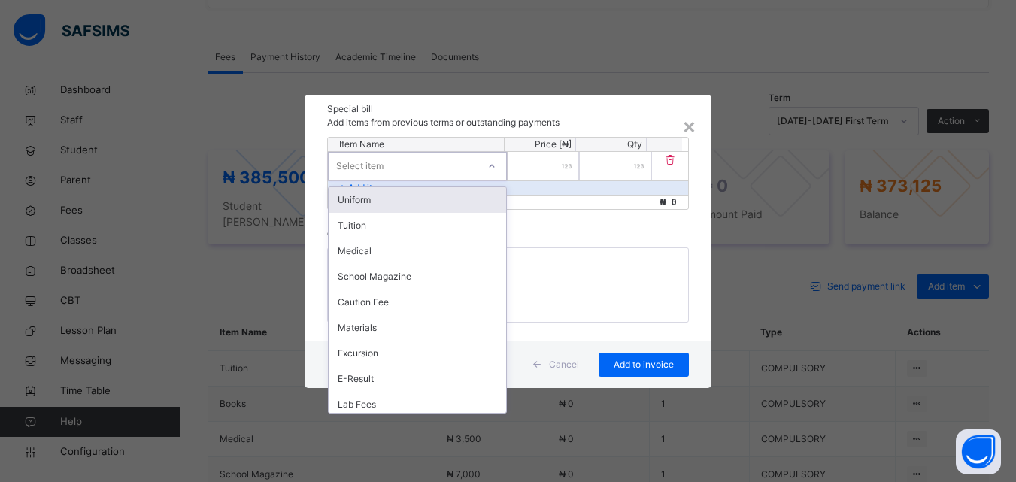
click at [583, 232] on div "Item Name Price [₦] Qty option Uniform focused, 1 of 36. 36 results available. …" at bounding box center [508, 239] width 406 height 205
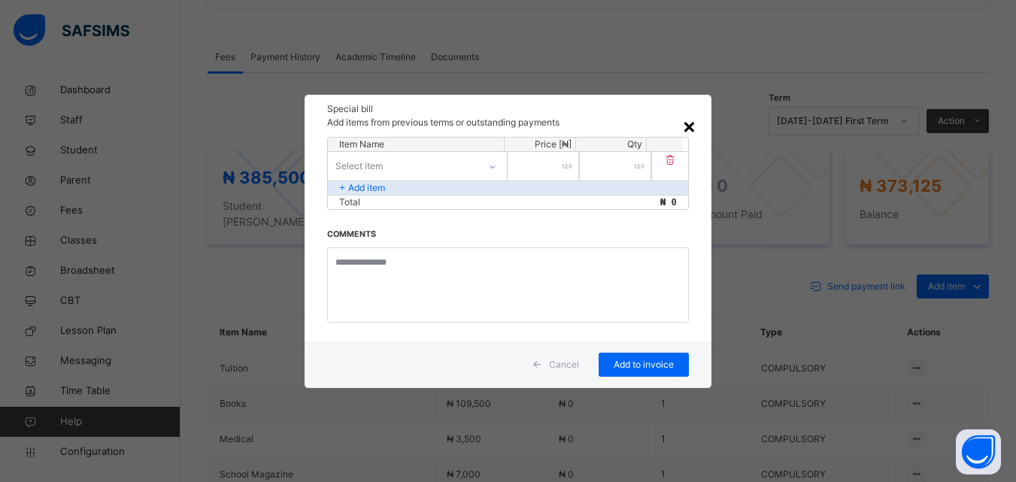
click at [696, 125] on div "×" at bounding box center [689, 126] width 14 height 32
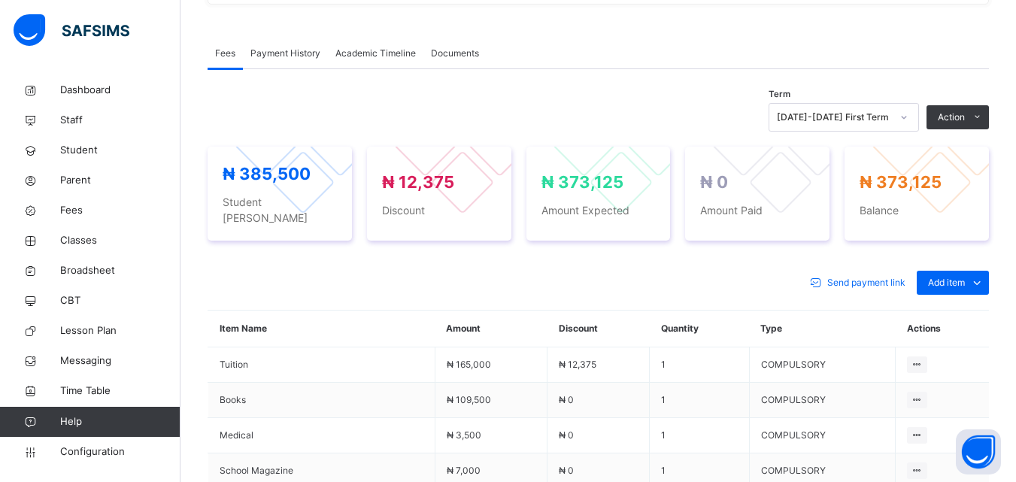
scroll to position [451, 0]
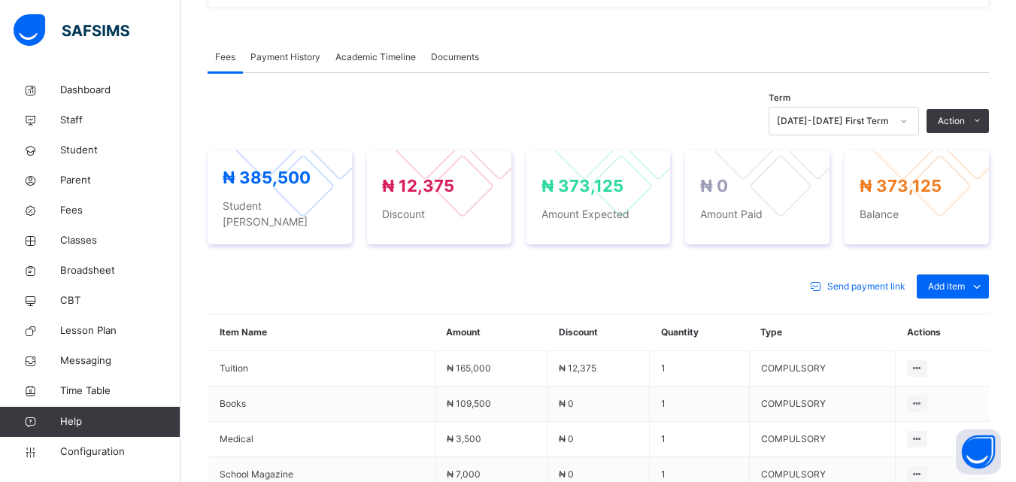
click at [0, 0] on div "Special bill" at bounding box center [0, 0] width 0 height 0
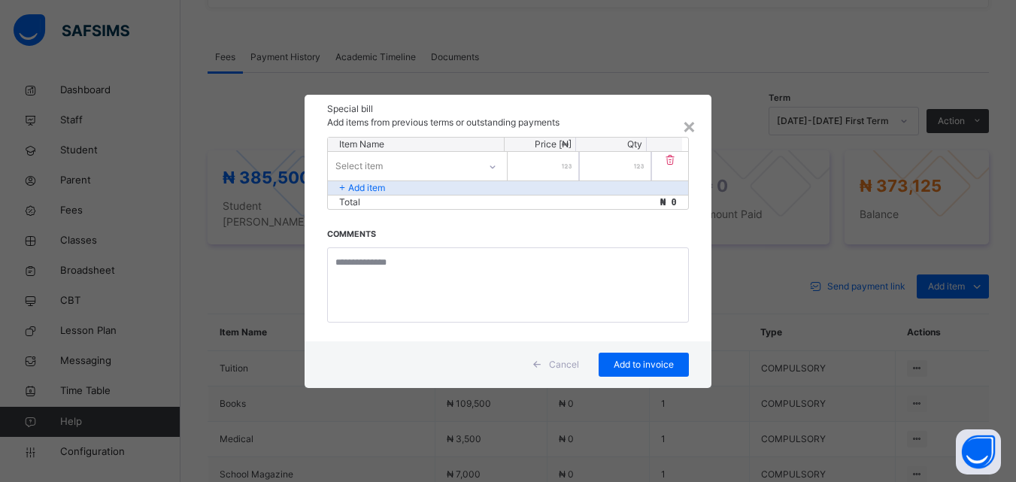
click at [426, 167] on div "Select item" at bounding box center [403, 165] width 150 height 23
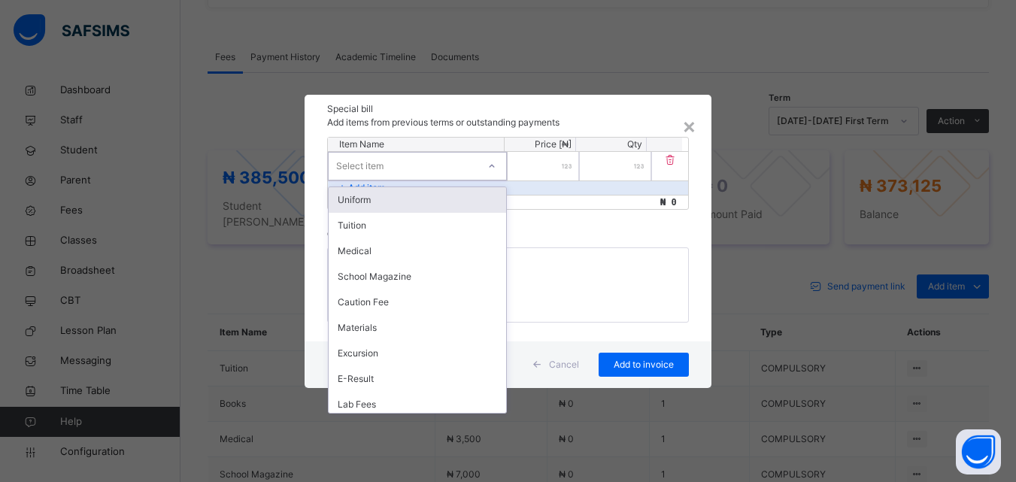
click at [403, 199] on div "Uniform" at bounding box center [418, 200] width 178 height 26
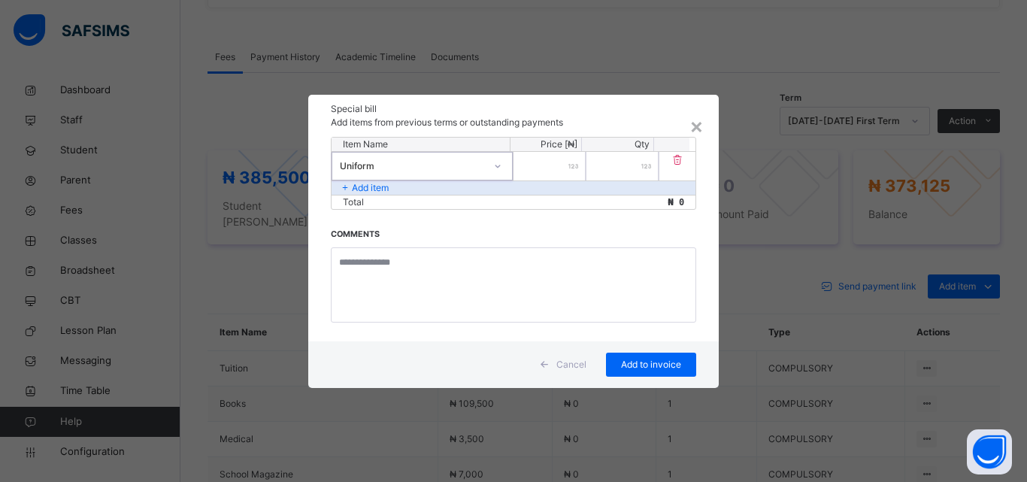
click at [548, 163] on input "number" at bounding box center [550, 166] width 72 height 29
type input "******"
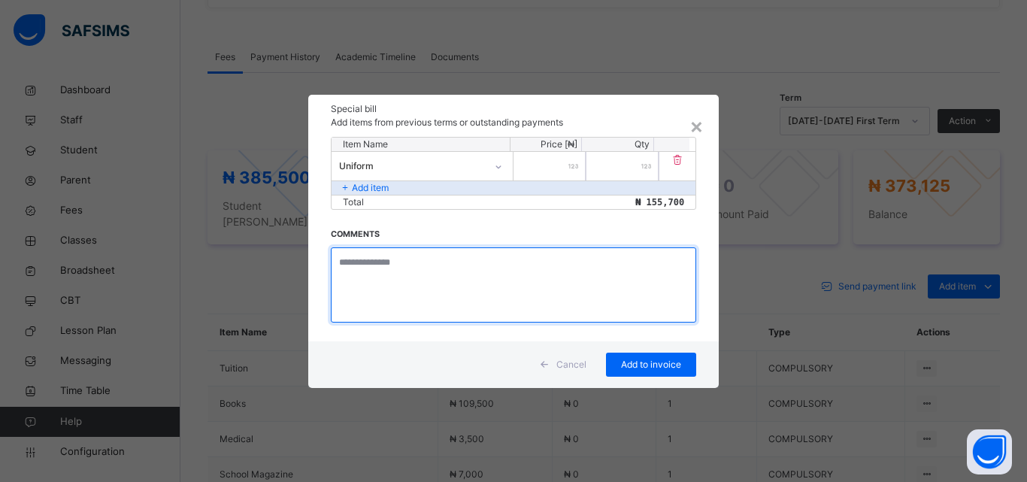
click at [448, 272] on textarea at bounding box center [514, 284] width 366 height 75
type textarea "**********"
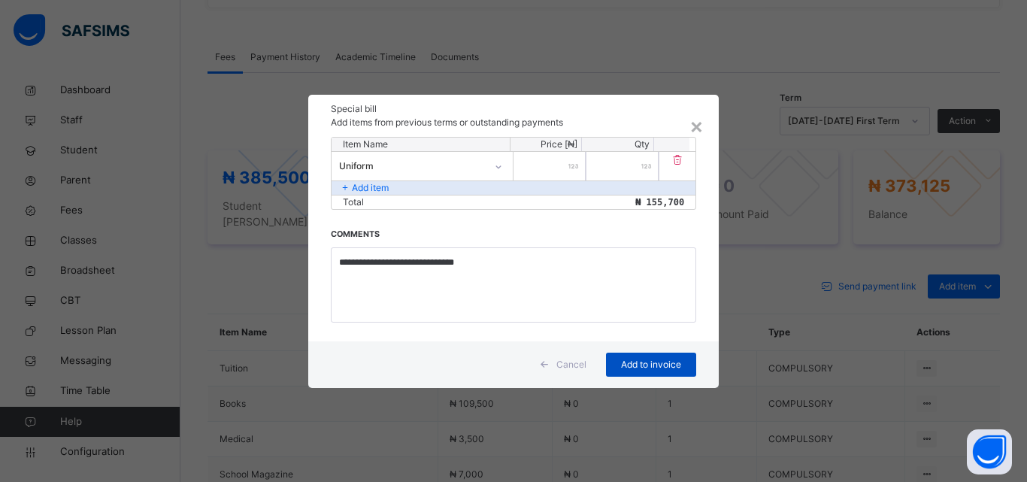
click at [637, 361] on span "Add to invoice" at bounding box center [652, 365] width 68 height 14
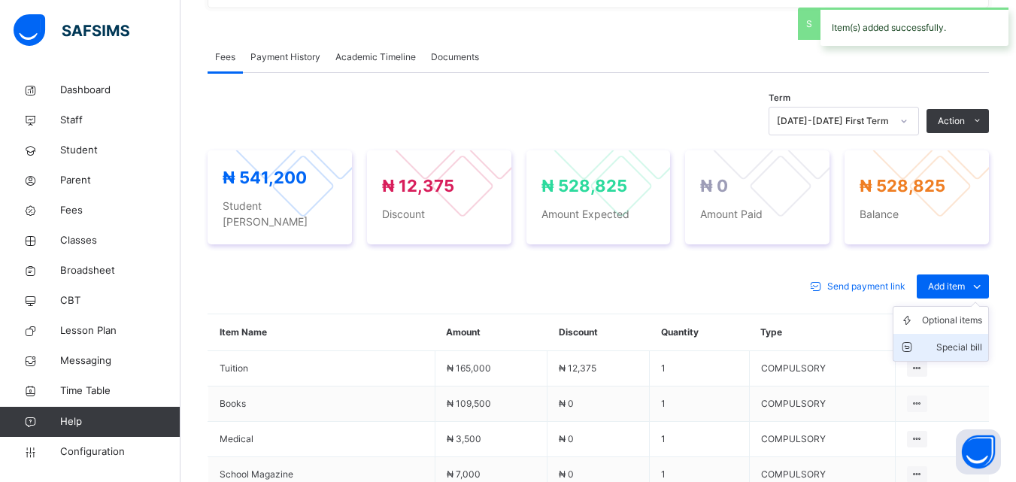
click at [951, 340] on div "Special bill" at bounding box center [952, 347] width 60 height 15
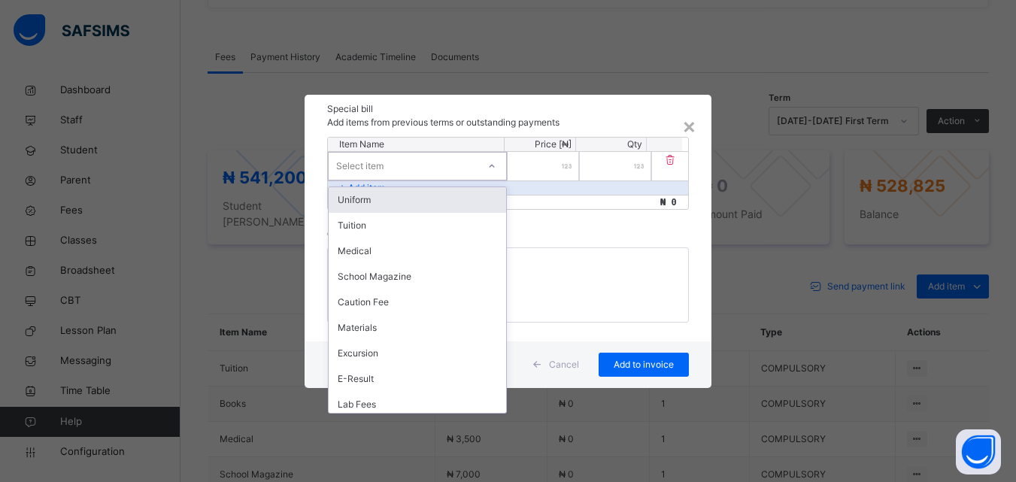
click at [438, 170] on div "Select item" at bounding box center [403, 165] width 149 height 23
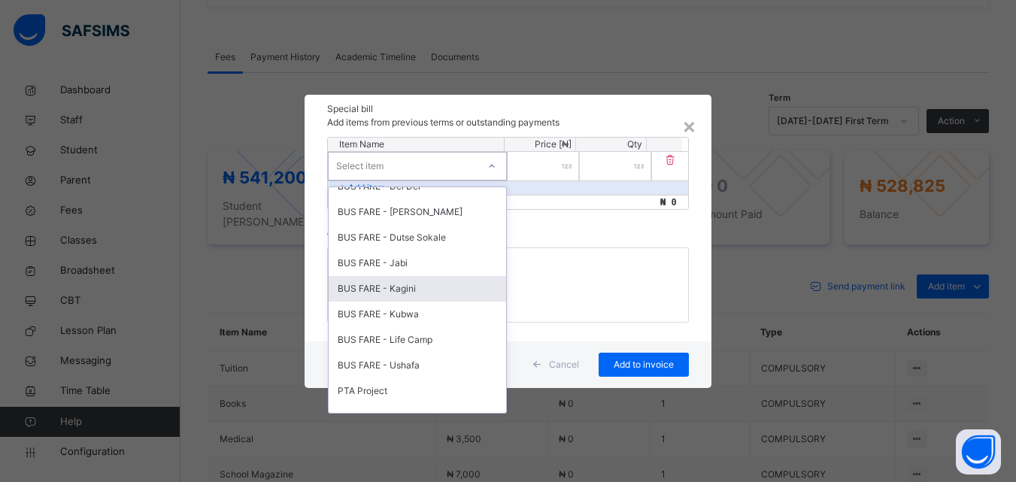
scroll to position [695, 0]
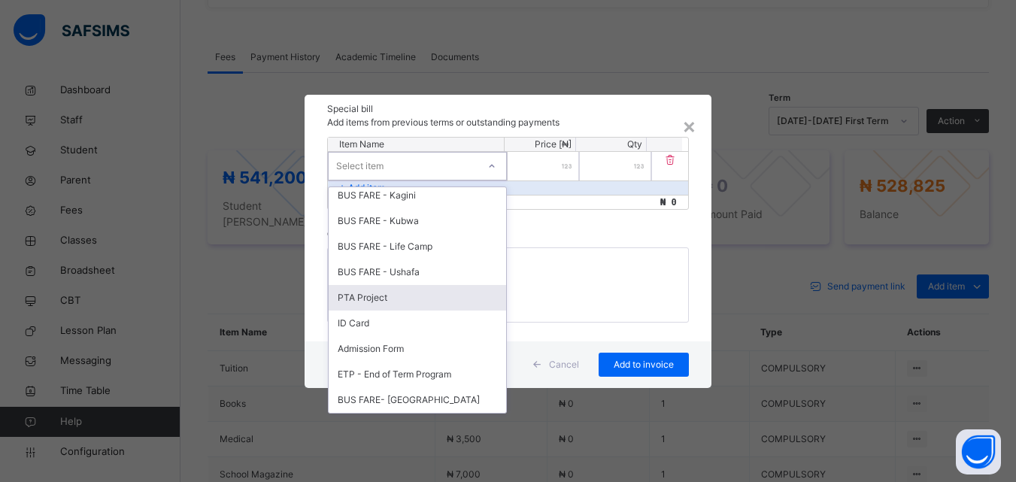
click at [393, 294] on div "PTA Project" at bounding box center [418, 298] width 178 height 26
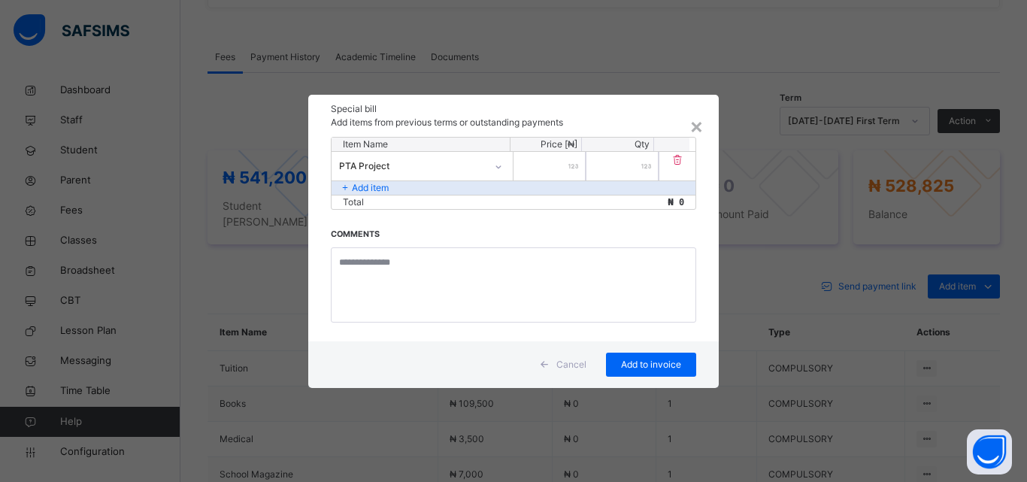
click at [557, 165] on input "number" at bounding box center [550, 166] width 72 height 29
type input "****"
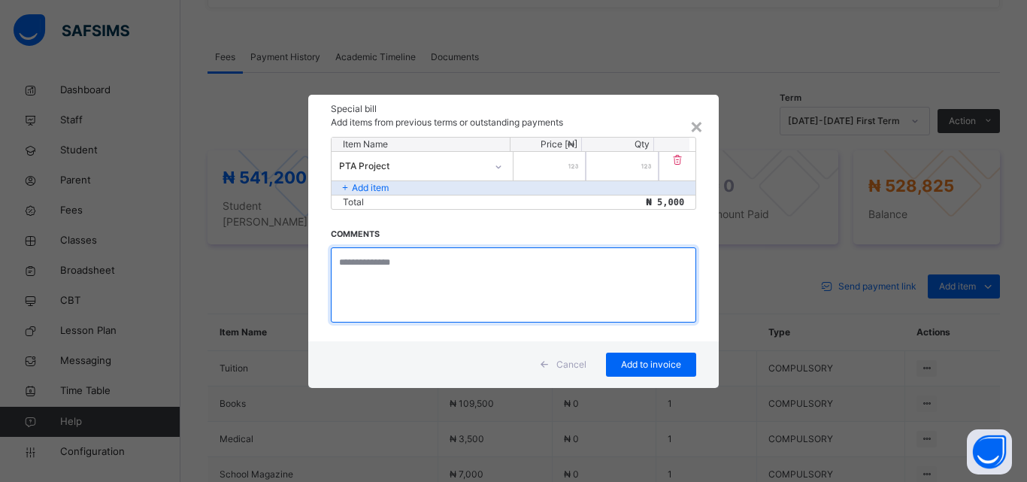
click at [432, 275] on textarea at bounding box center [514, 284] width 366 height 75
type textarea "**********"
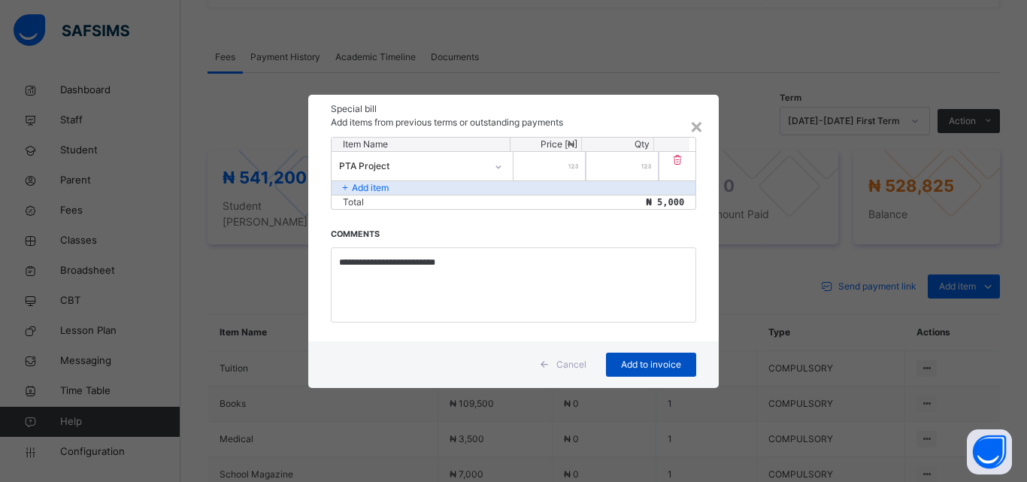
click at [614, 356] on div "Add to invoice" at bounding box center [651, 365] width 90 height 24
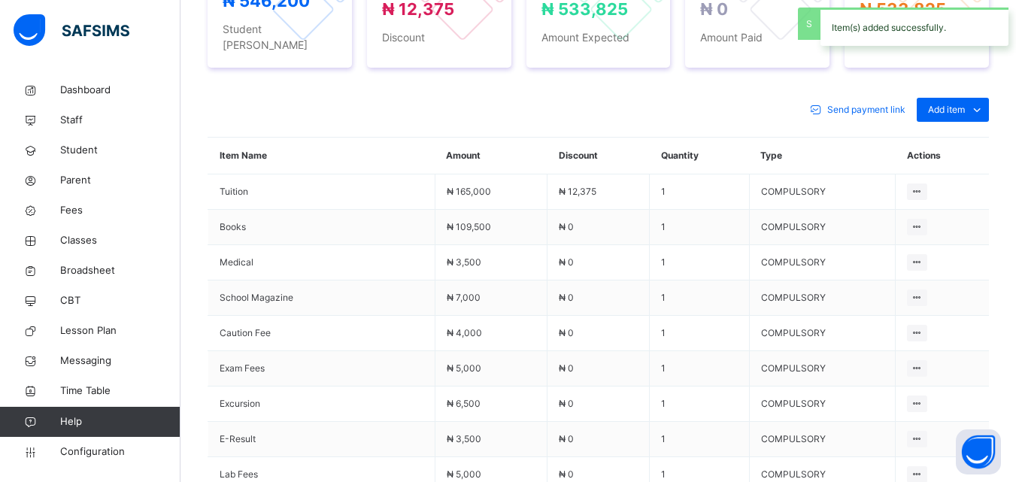
scroll to position [602, 0]
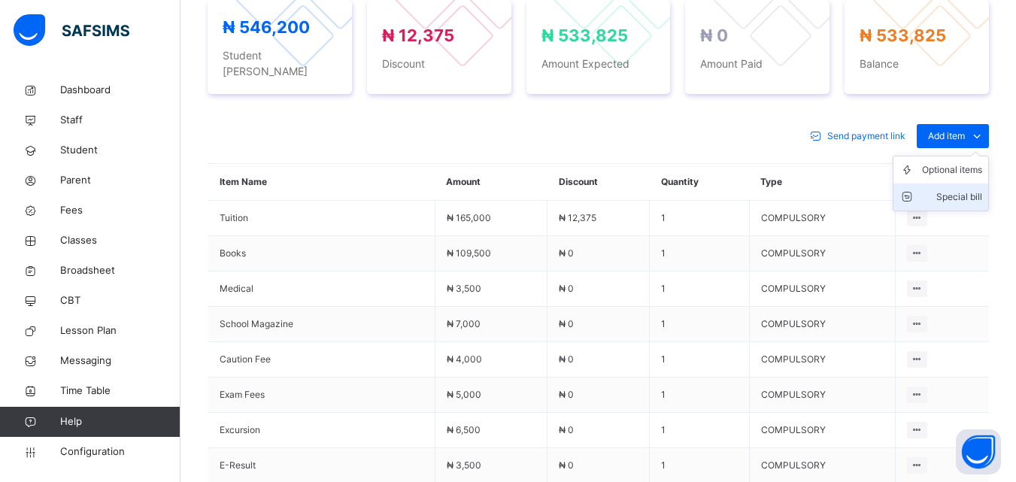
click at [957, 190] on div "Special bill" at bounding box center [952, 197] width 60 height 15
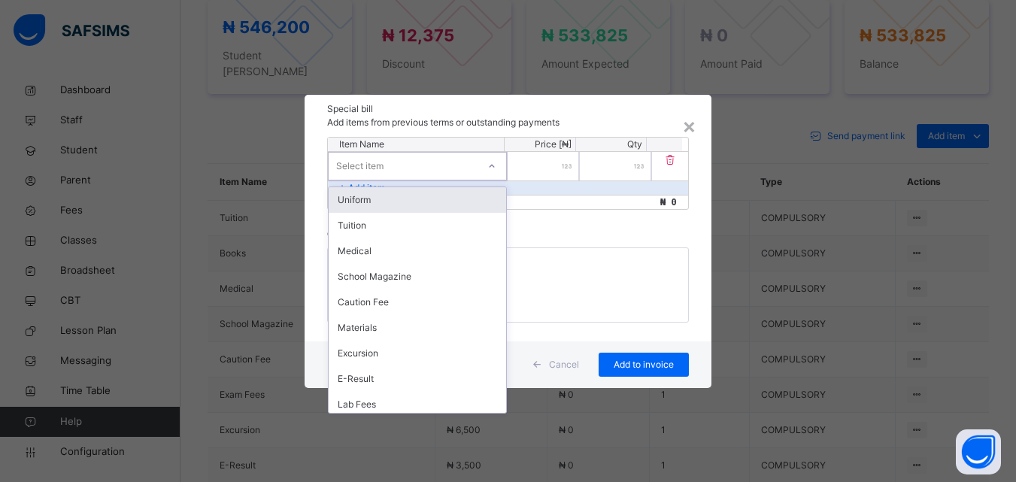
click at [434, 165] on div "Select item" at bounding box center [403, 165] width 149 height 23
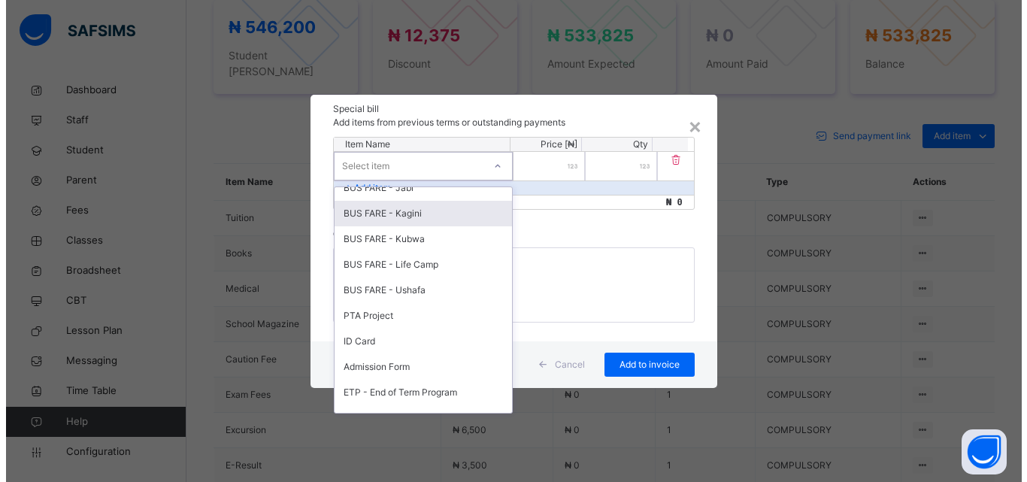
scroll to position [695, 0]
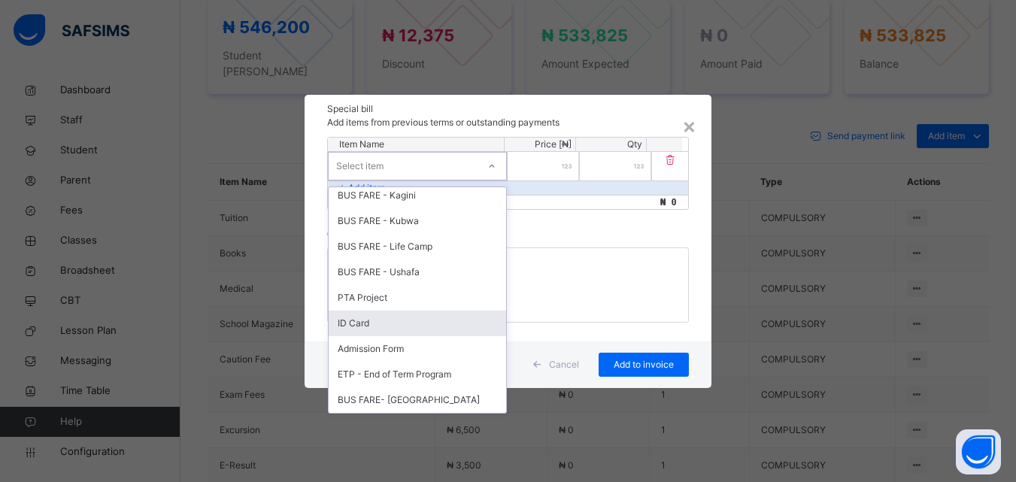
drag, startPoint x: 397, startPoint y: 322, endPoint x: 401, endPoint y: 307, distance: 15.5
click at [399, 320] on div "ID Card" at bounding box center [418, 324] width 178 height 26
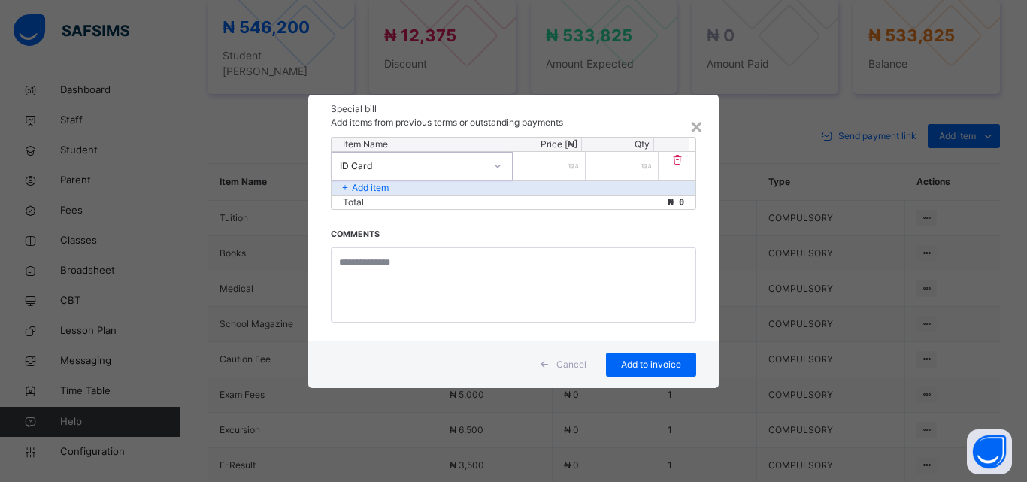
click at [556, 173] on input "number" at bounding box center [550, 166] width 72 height 29
type input "****"
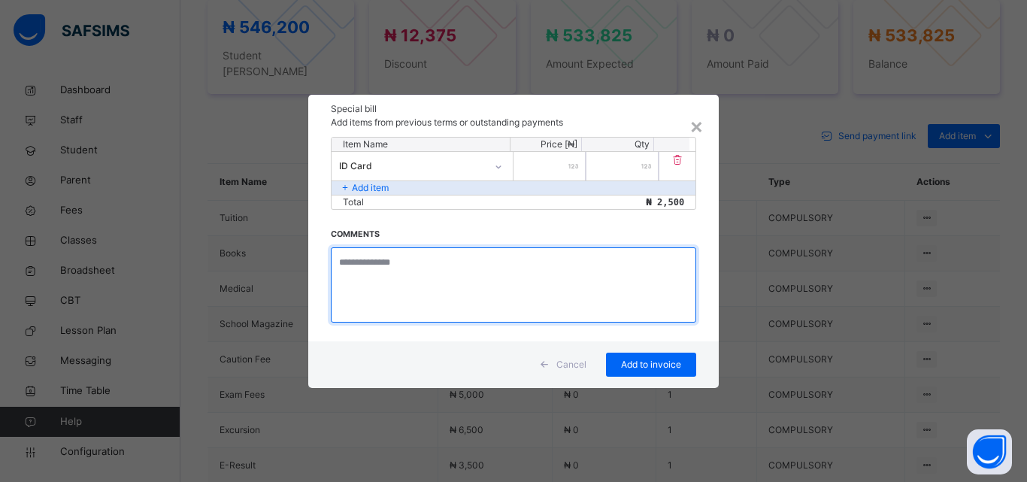
click at [405, 253] on textarea at bounding box center [514, 284] width 366 height 75
type textarea "**********"
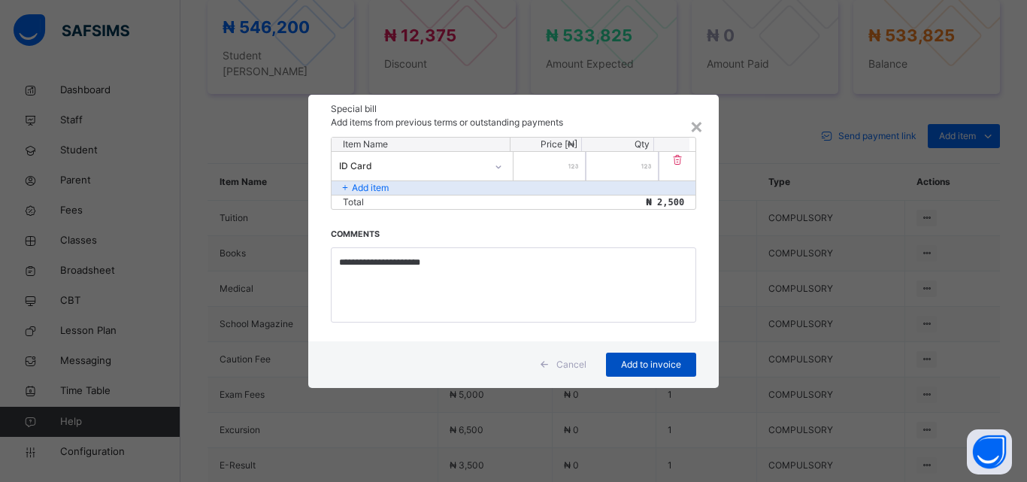
click at [648, 357] on div "Add to invoice" at bounding box center [651, 365] width 90 height 24
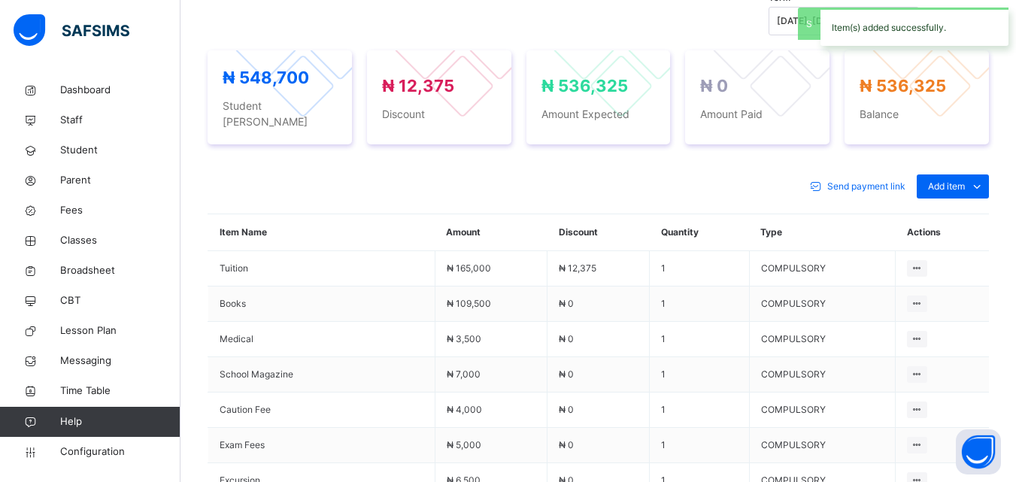
scroll to position [602, 0]
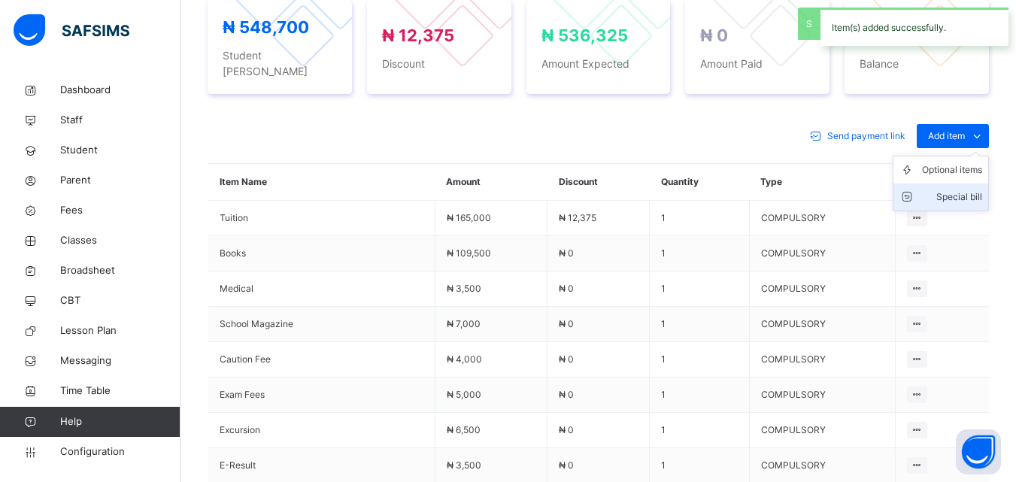
click at [966, 190] on div "Special bill" at bounding box center [952, 197] width 60 height 15
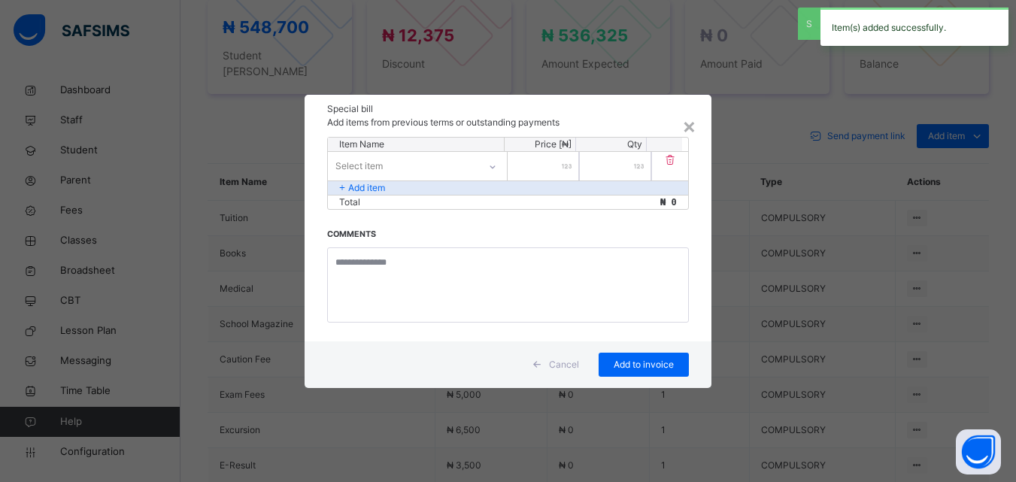
click at [470, 171] on div "Select item" at bounding box center [403, 165] width 150 height 23
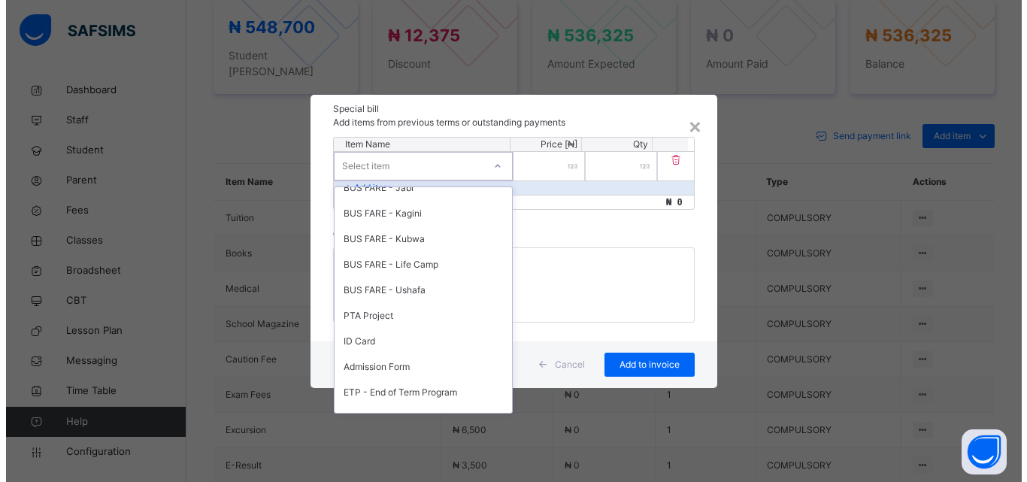
scroll to position [695, 0]
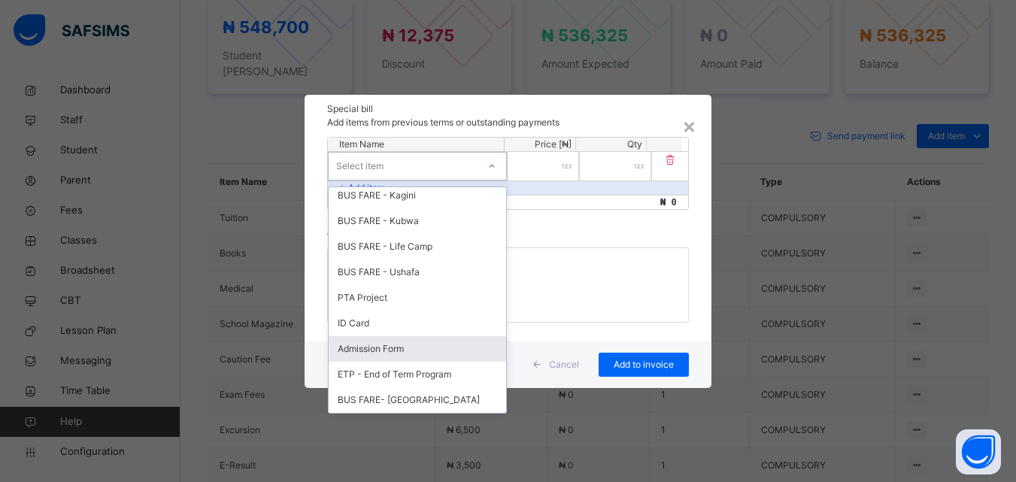
click at [400, 353] on div "Admission Form" at bounding box center [418, 349] width 178 height 26
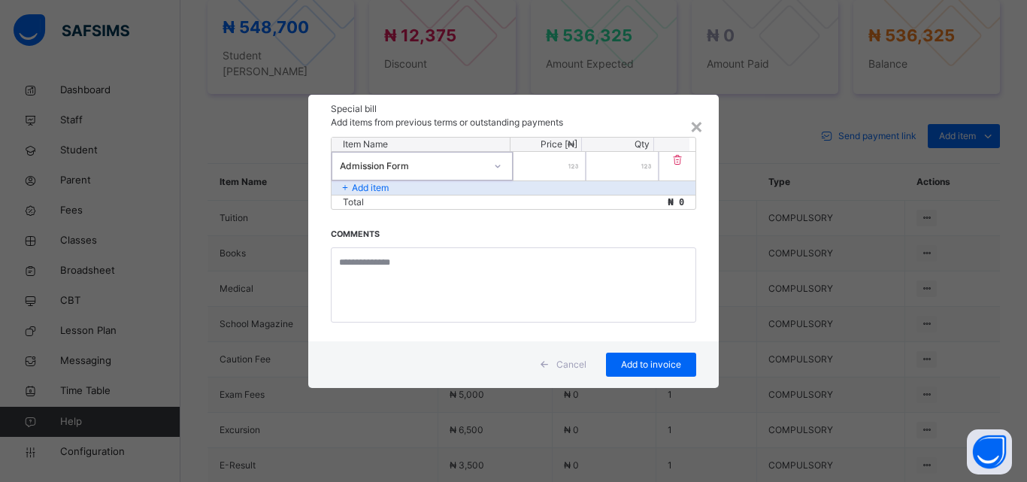
click at [563, 179] on input "number" at bounding box center [550, 166] width 72 height 29
type input "*****"
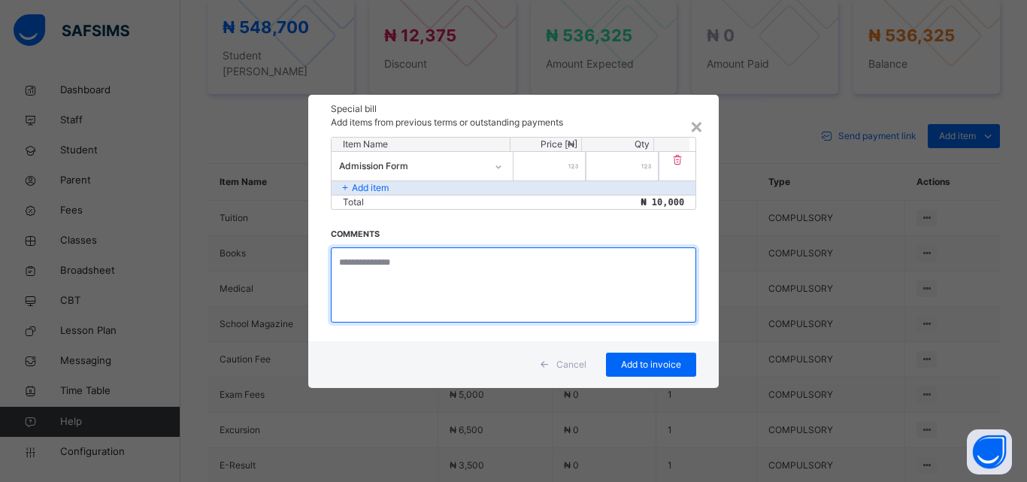
click at [466, 268] on textarea at bounding box center [514, 284] width 366 height 75
type textarea "**********"
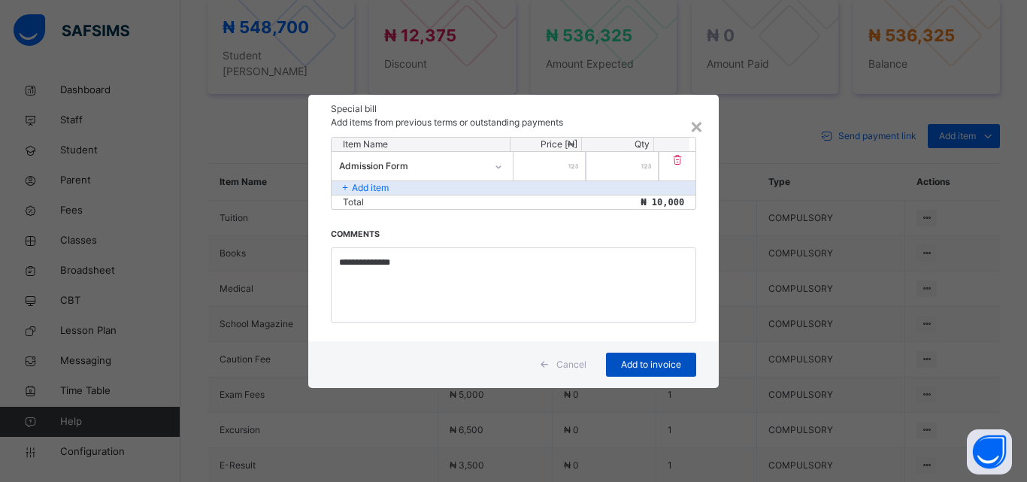
click at [642, 363] on span "Add to invoice" at bounding box center [652, 365] width 68 height 14
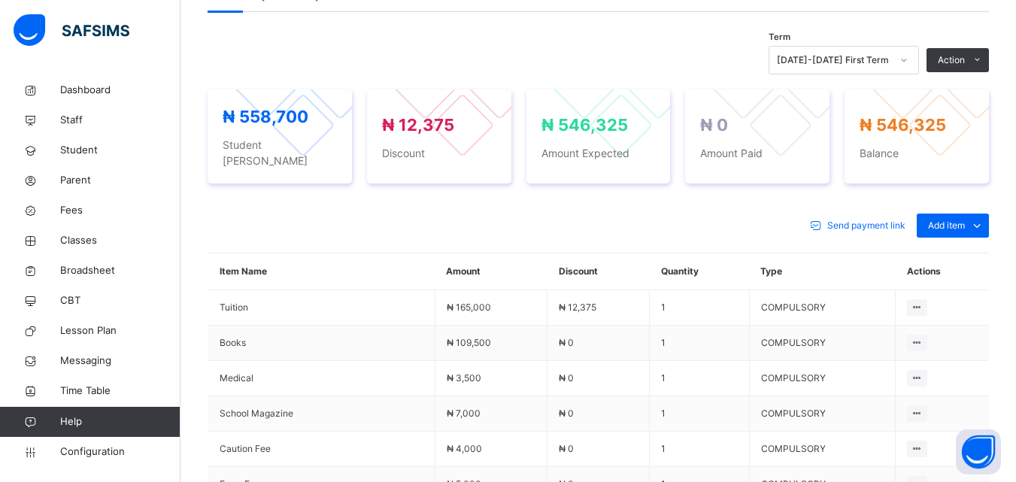
scroll to position [376, 0]
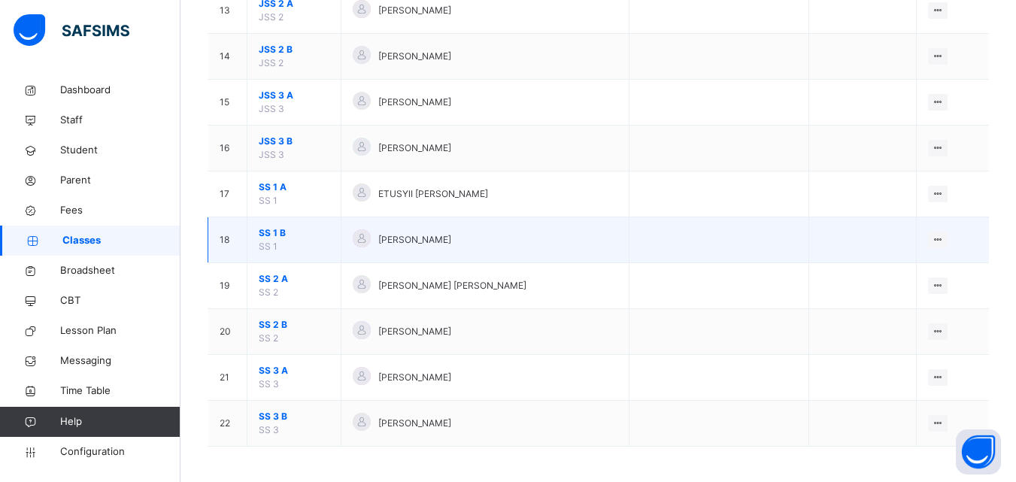
scroll to position [744, 0]
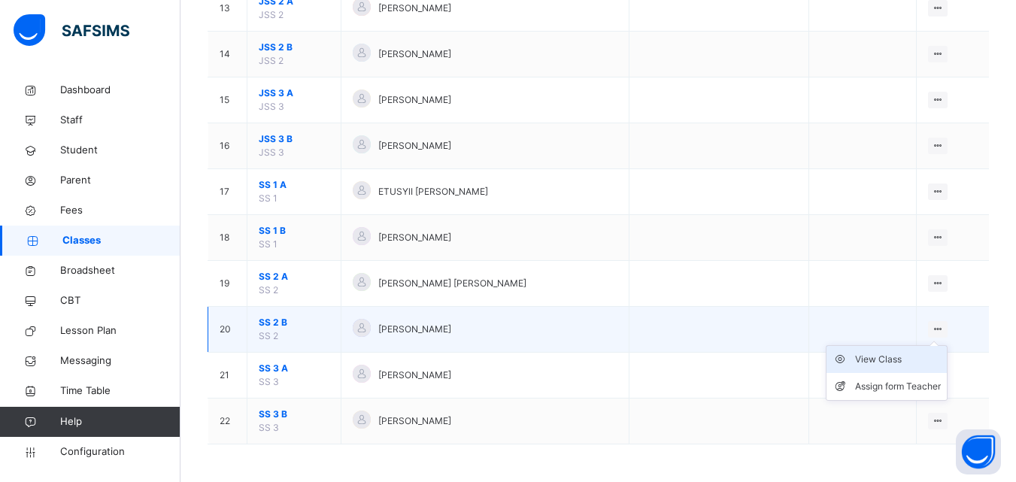
click at [903, 358] on div "View Class" at bounding box center [898, 359] width 86 height 15
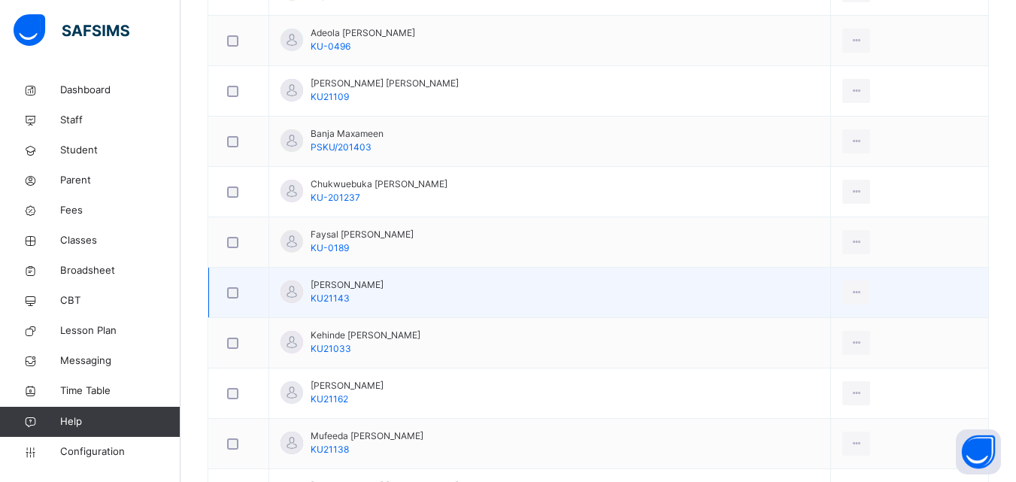
scroll to position [526, 0]
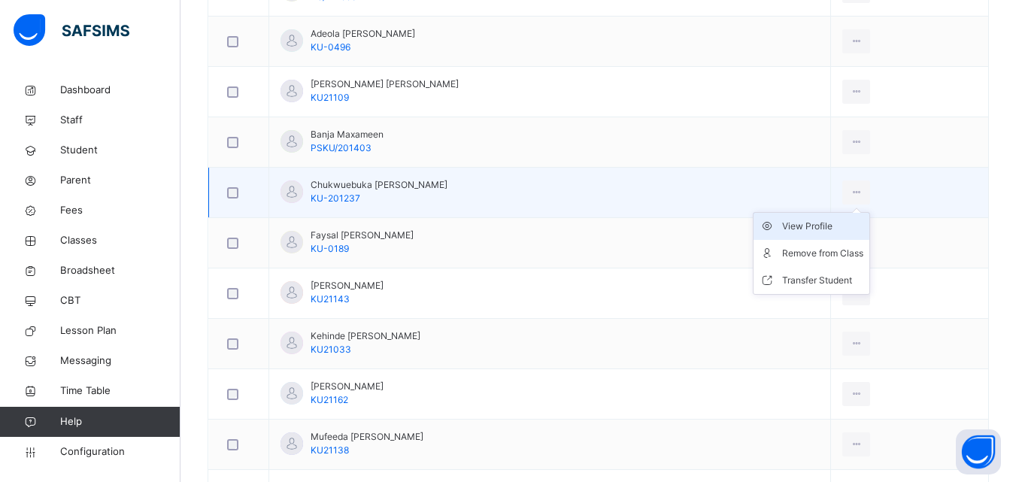
click at [812, 230] on div "View Profile" at bounding box center [822, 226] width 81 height 15
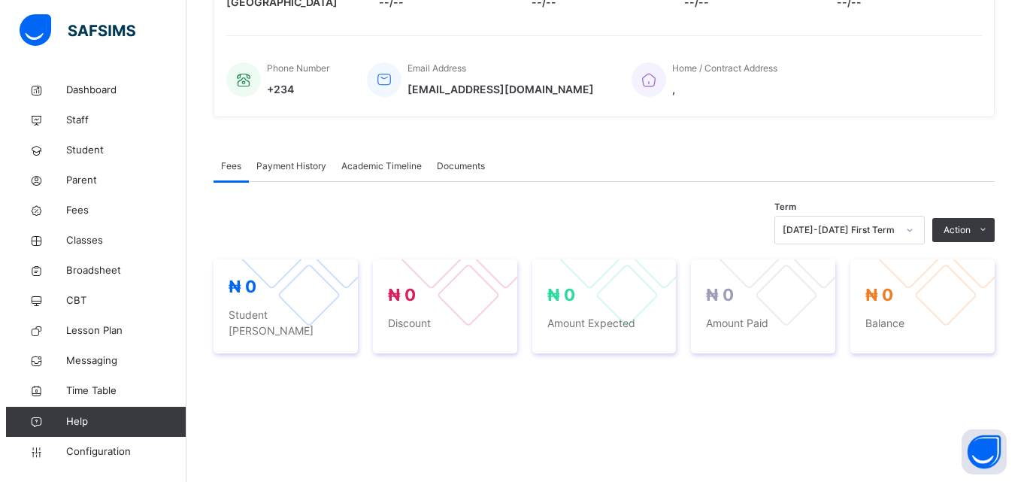
scroll to position [526, 0]
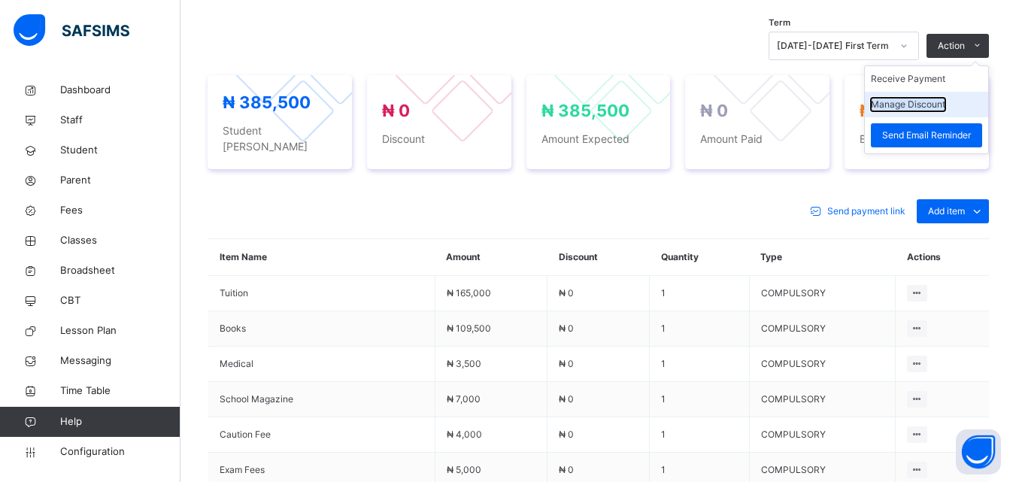
click at [931, 102] on button "Manage Discount" at bounding box center [908, 105] width 74 height 14
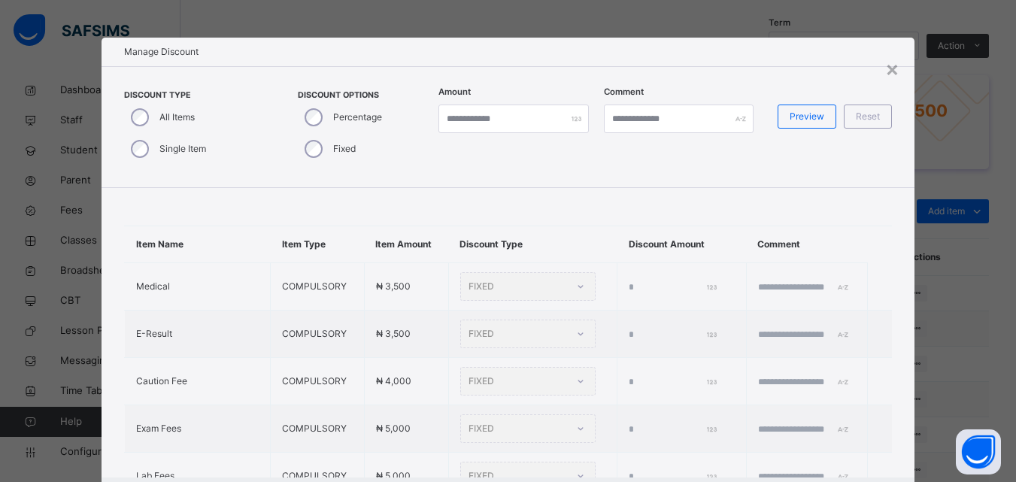
type input "*"
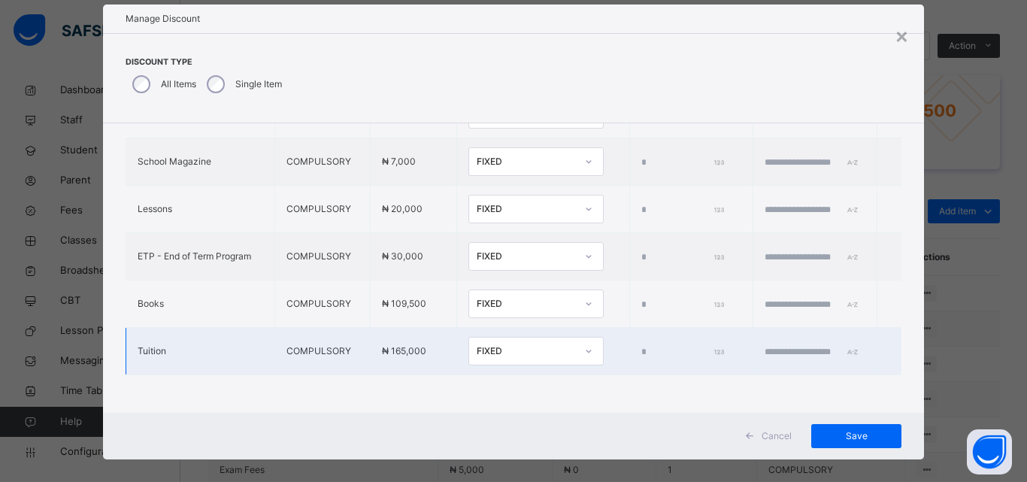
scroll to position [48, 0]
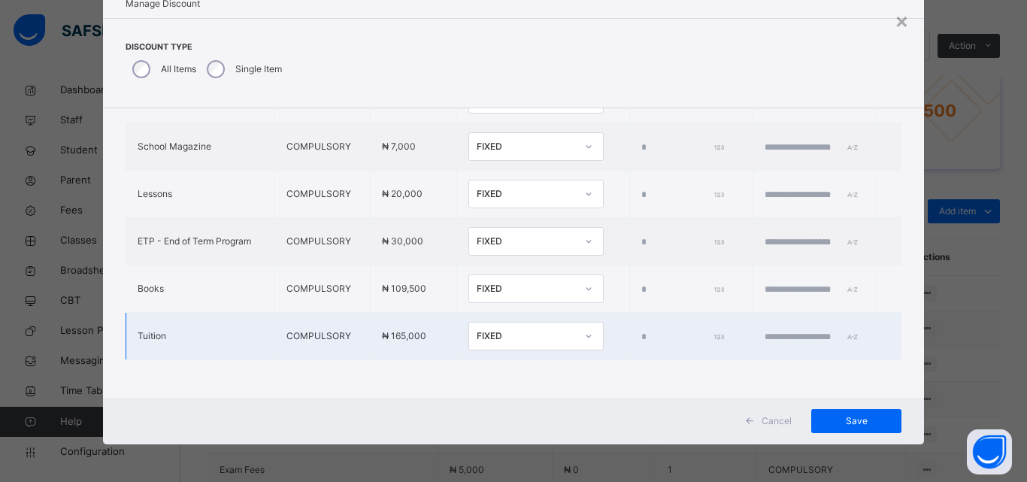
click at [487, 329] on div "FIXED" at bounding box center [526, 336] width 99 height 14
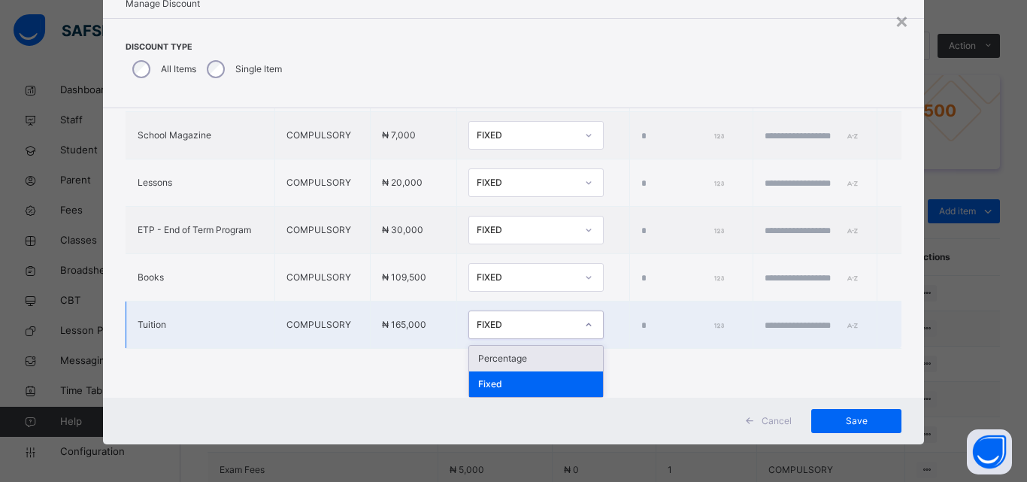
click at [480, 351] on div "Percentage" at bounding box center [536, 359] width 134 height 26
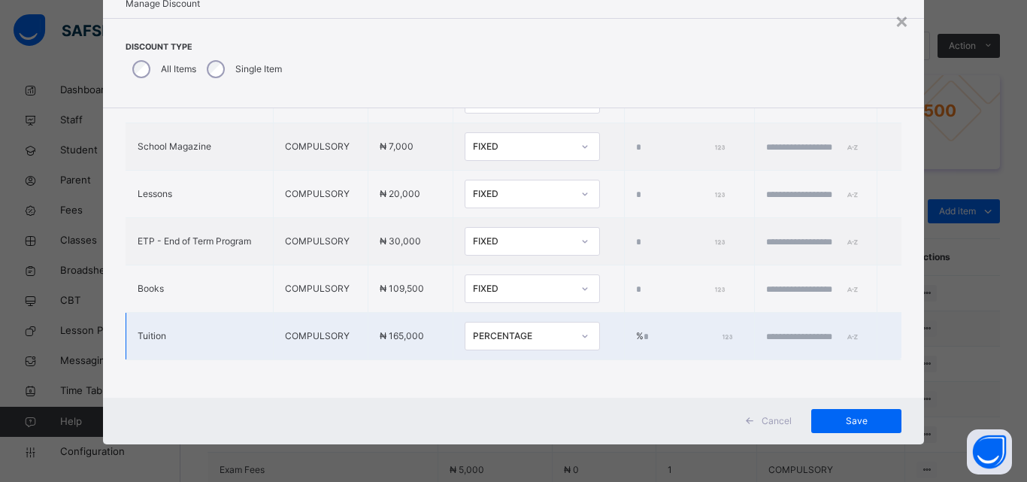
click at [644, 330] on input "*" at bounding box center [687, 337] width 86 height 14
type input "****"
click at [766, 330] on input "text" at bounding box center [811, 337] width 90 height 14
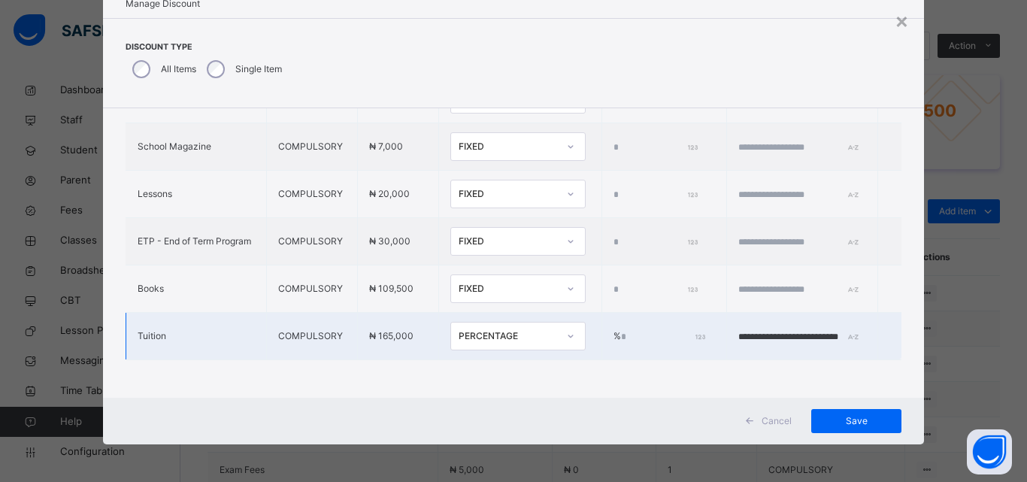
scroll to position [0, 14]
type input "**********"
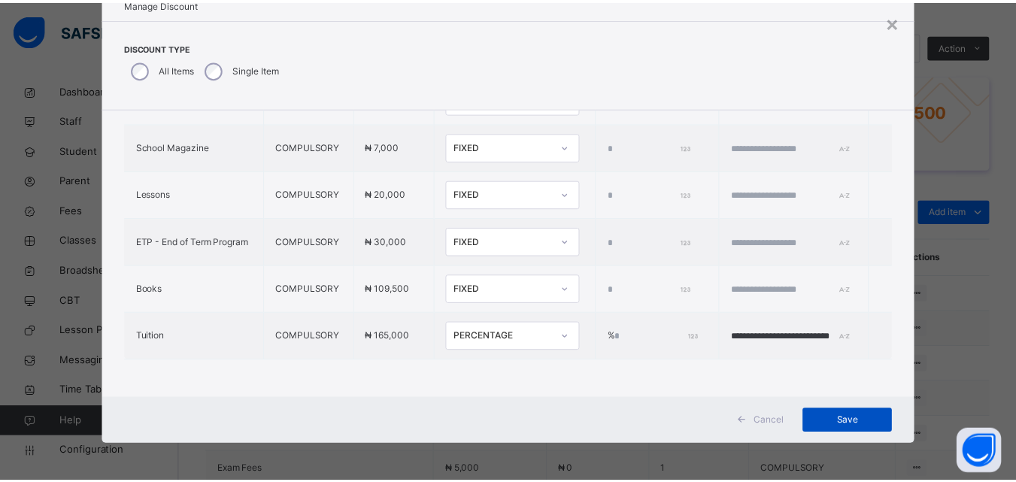
scroll to position [0, 0]
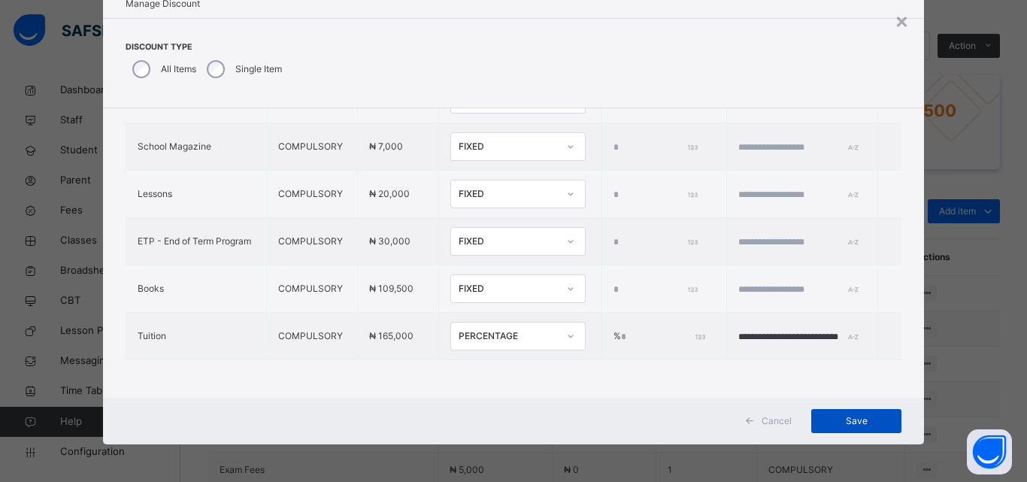
click at [835, 422] on span "Save" at bounding box center [857, 421] width 68 height 14
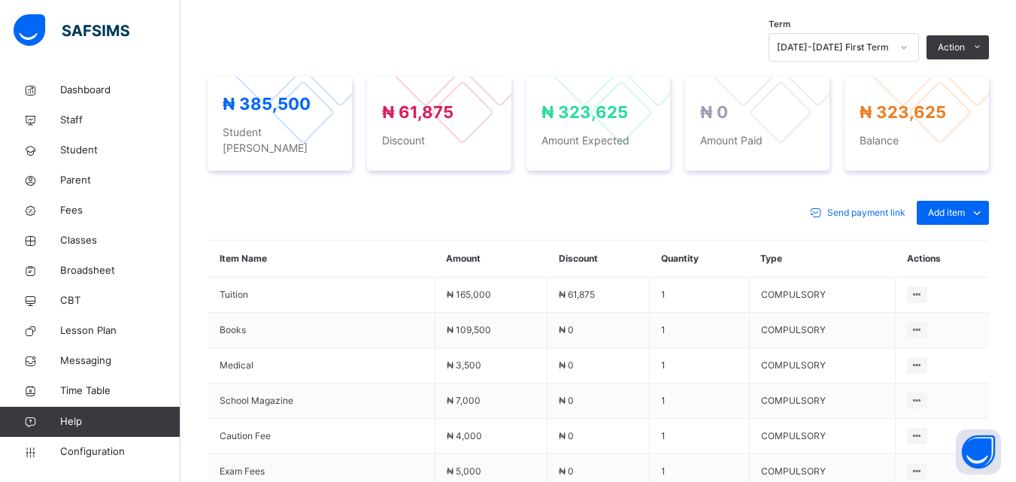
scroll to position [526, 0]
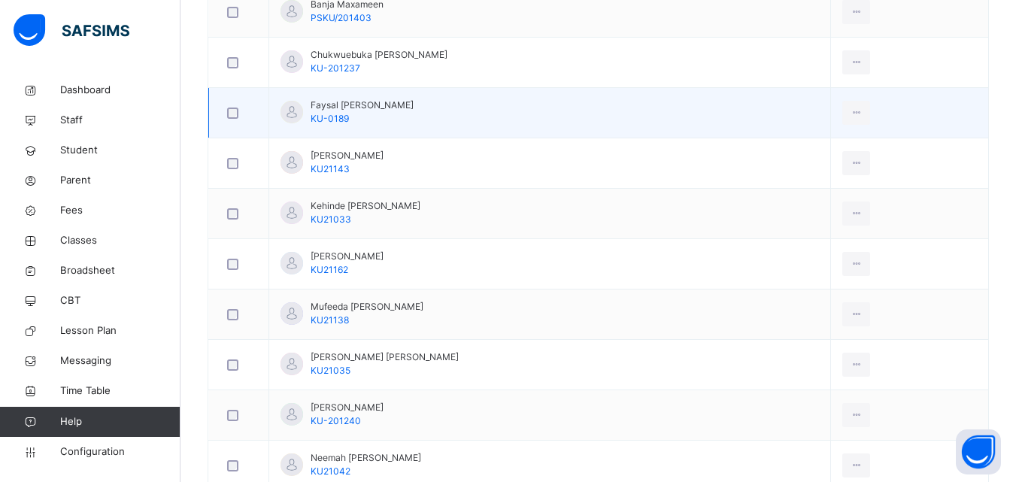
scroll to position [677, 0]
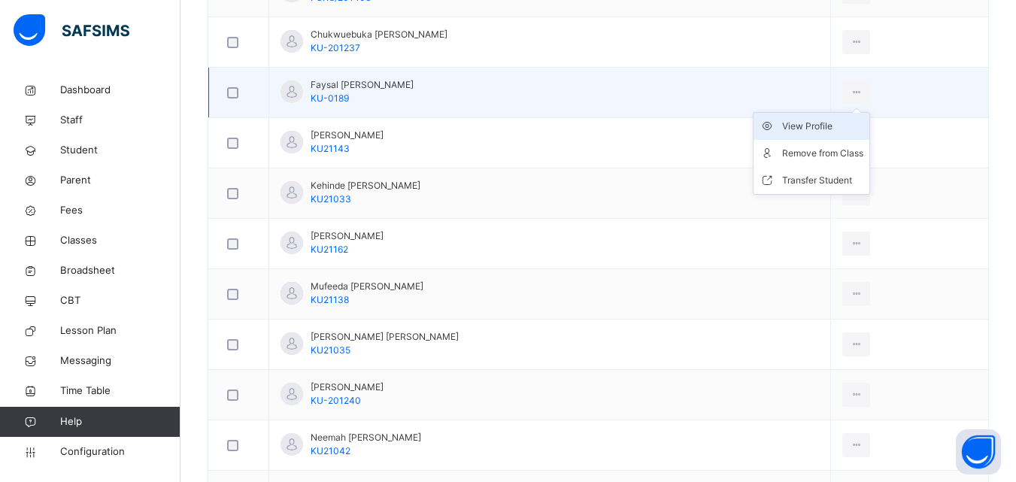
click at [830, 123] on div "View Profile" at bounding box center [822, 126] width 81 height 15
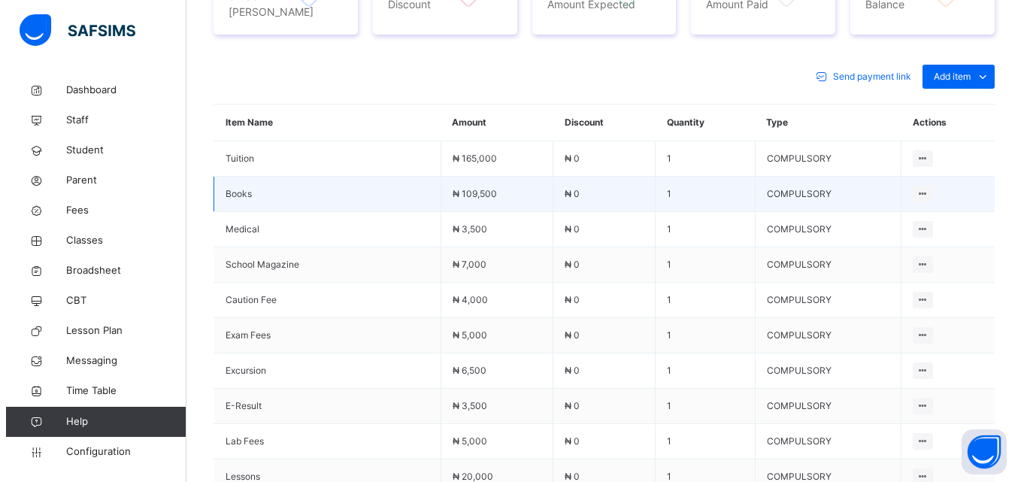
scroll to position [451, 0]
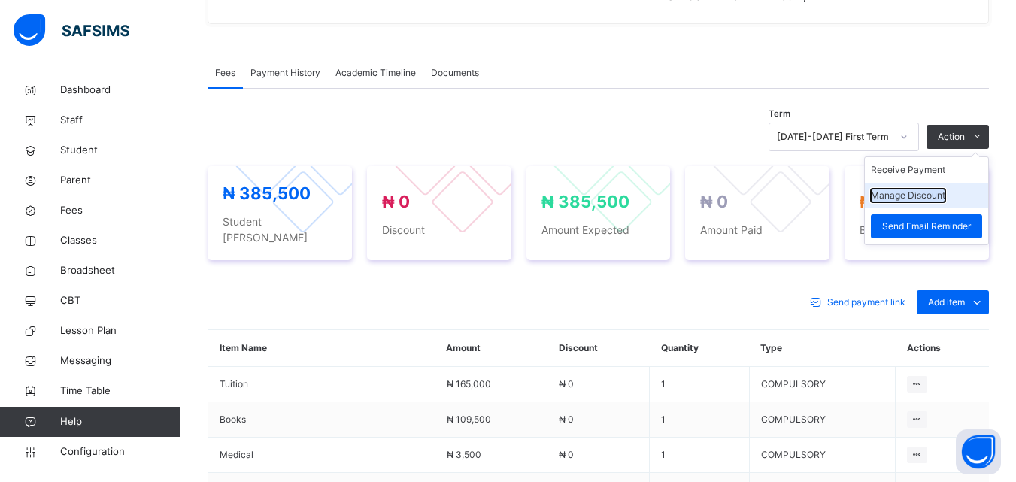
click at [936, 194] on button "Manage Discount" at bounding box center [908, 196] width 74 height 14
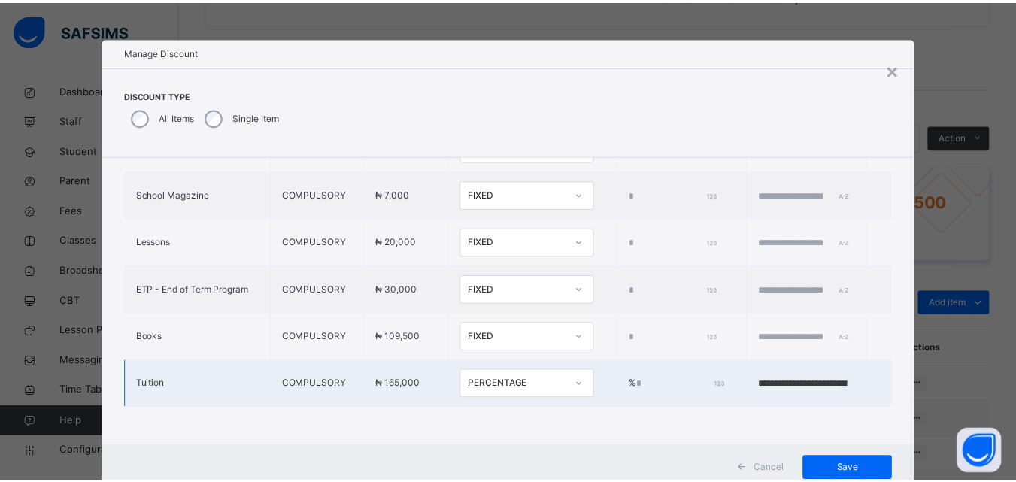
scroll to position [48, 0]
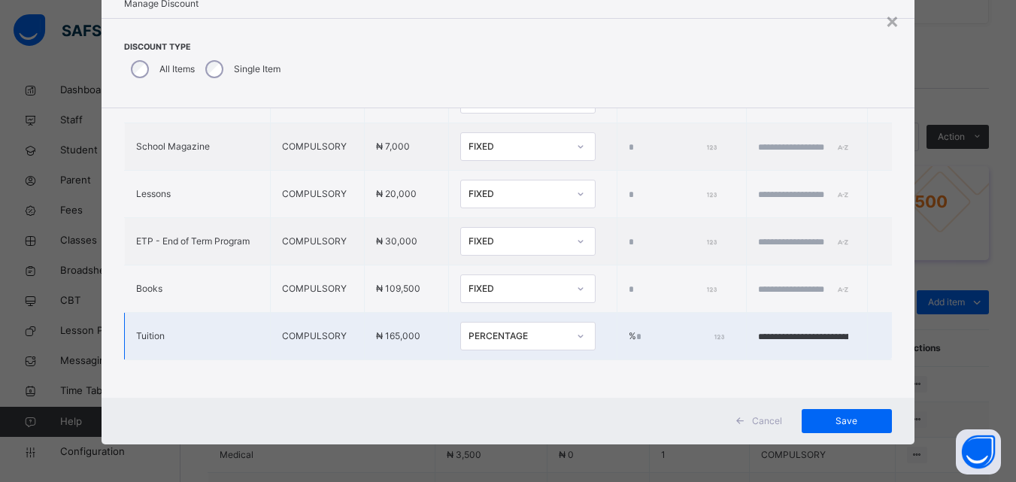
click at [568, 324] on div at bounding box center [581, 336] width 26 height 24
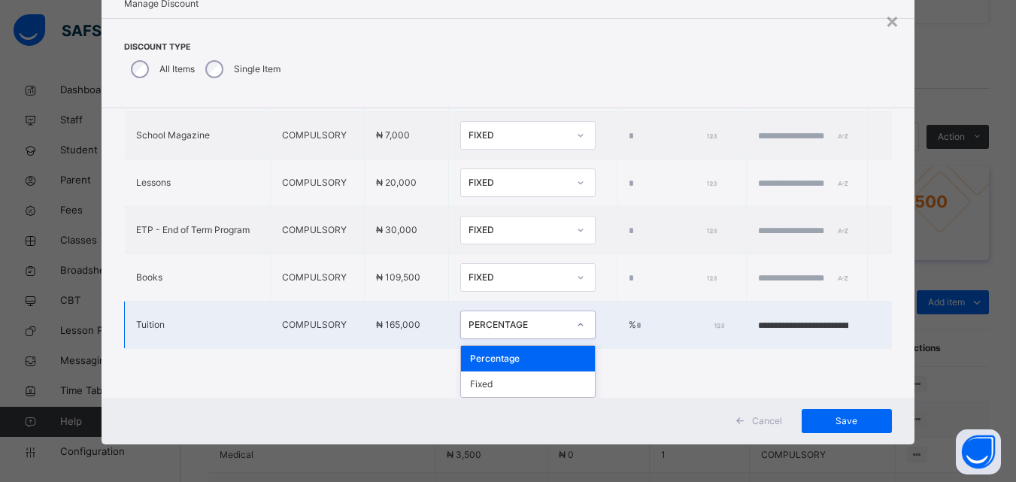
click at [530, 347] on div "Percentage" at bounding box center [528, 359] width 134 height 26
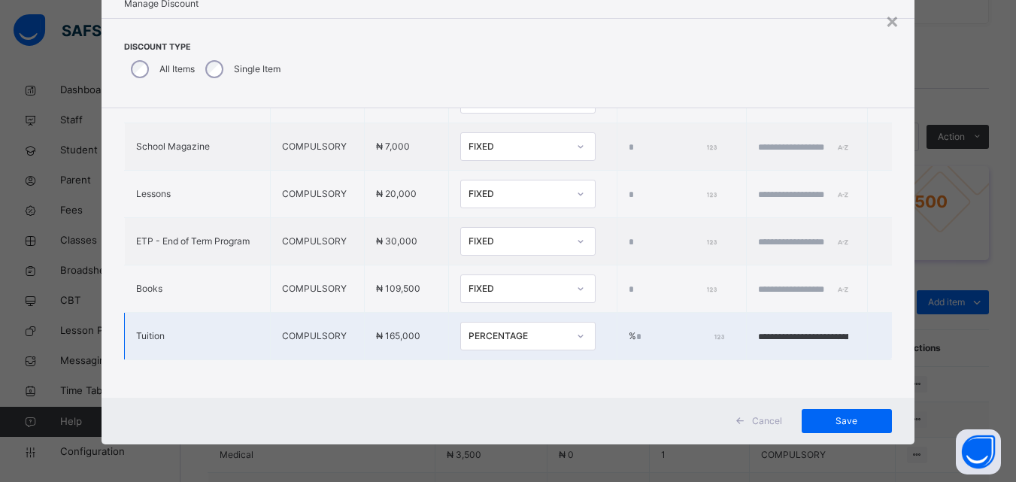
click at [636, 330] on input "****" at bounding box center [679, 337] width 86 height 14
type input "***"
click at [811, 330] on input "**********" at bounding box center [803, 337] width 90 height 14
type input "**********"
type input "*"
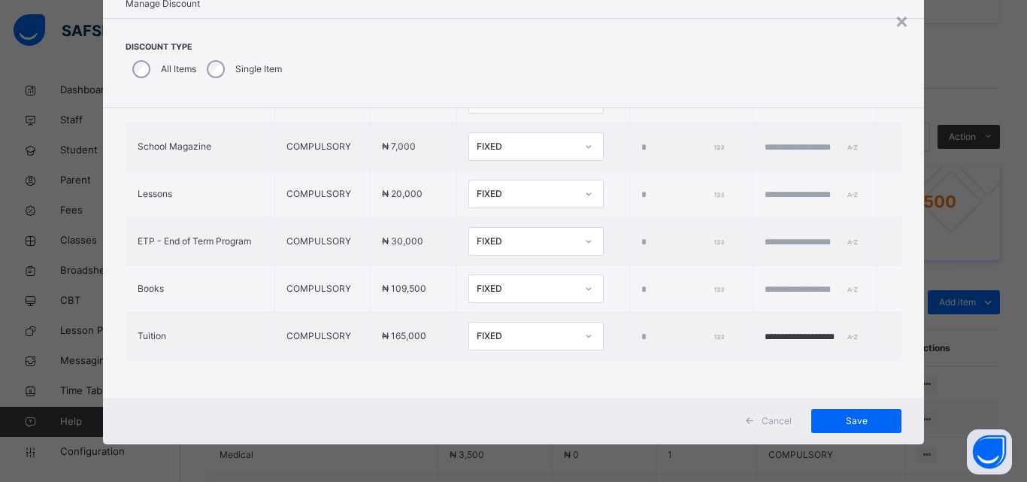
type input "**********"
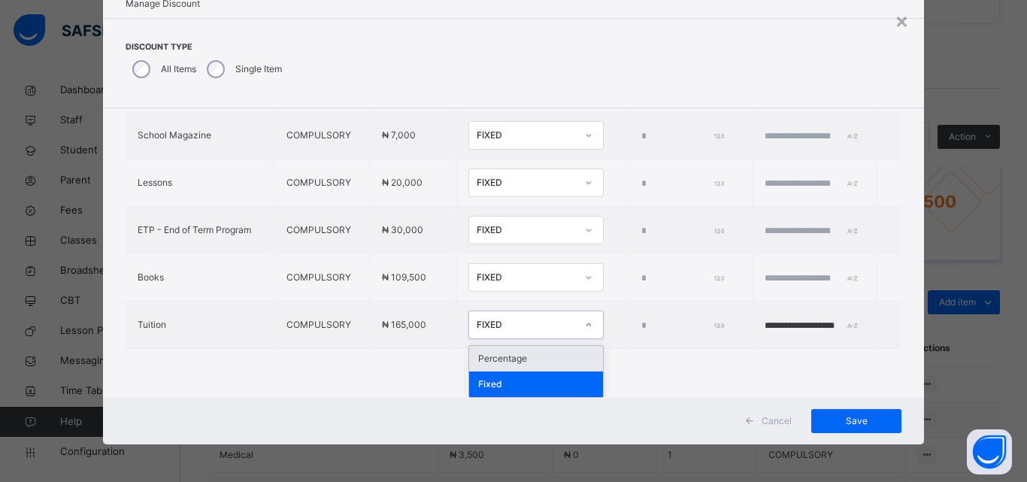
click at [584, 325] on icon at bounding box center [588, 324] width 9 height 15
click at [512, 357] on div "Percentage" at bounding box center [536, 359] width 134 height 26
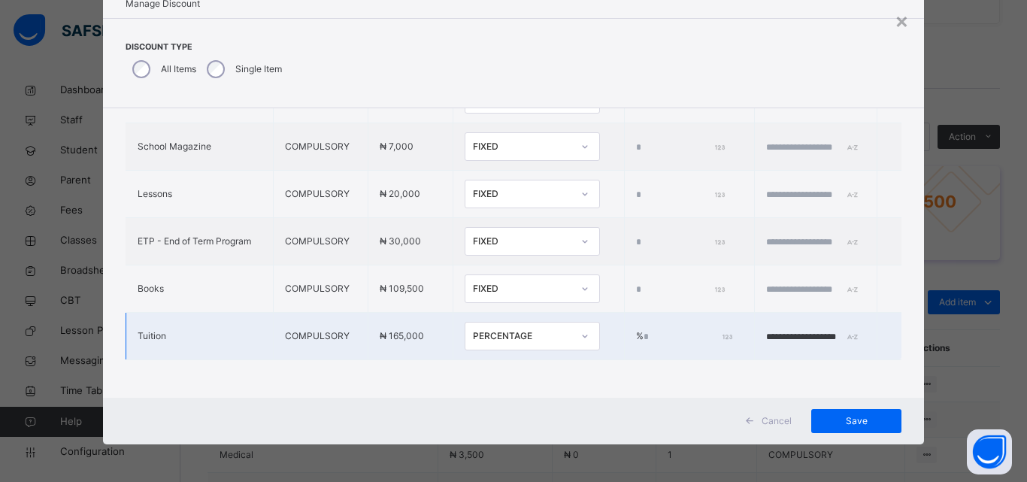
click at [644, 330] on input "*" at bounding box center [687, 337] width 86 height 14
type input "***"
click at [839, 418] on span "Save" at bounding box center [857, 421] width 68 height 14
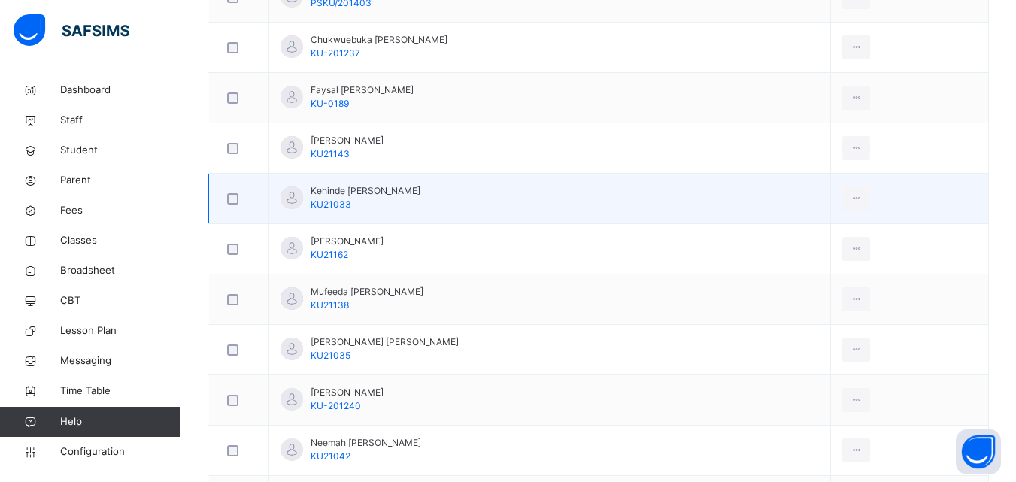
scroll to position [677, 0]
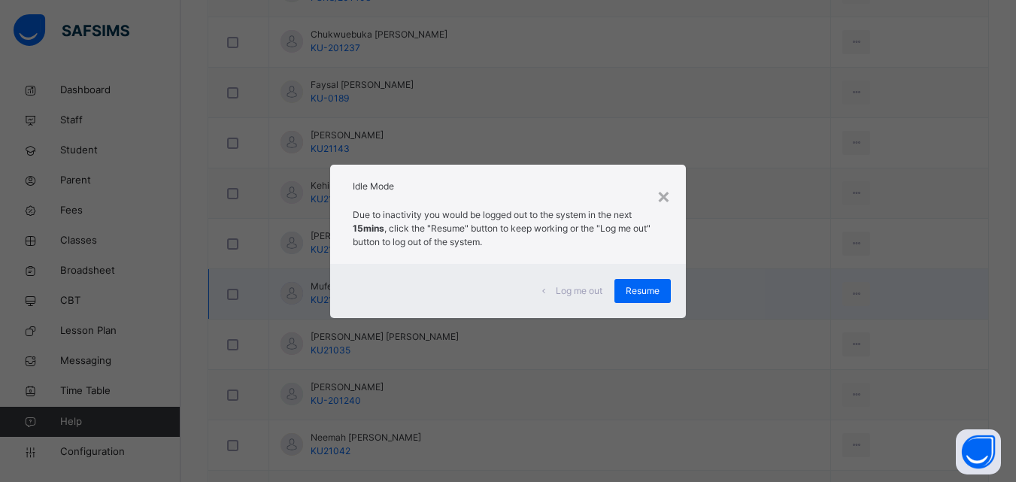
click at [641, 287] on span "Resume" at bounding box center [643, 291] width 34 height 14
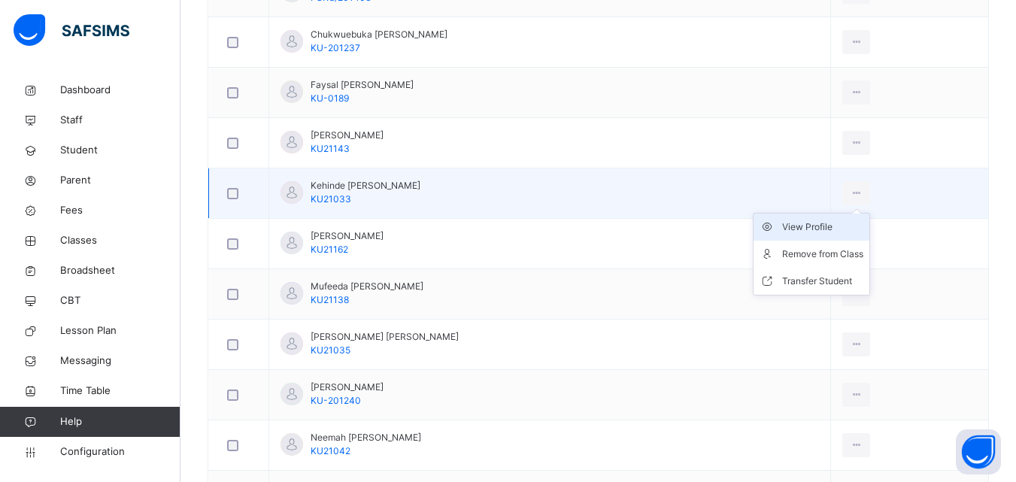
click at [819, 226] on div "View Profile" at bounding box center [822, 227] width 81 height 15
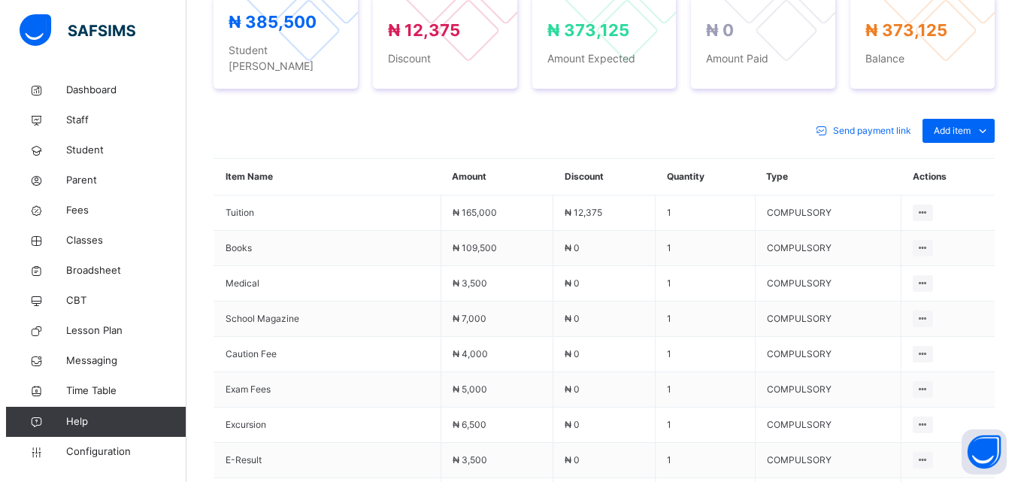
scroll to position [276, 0]
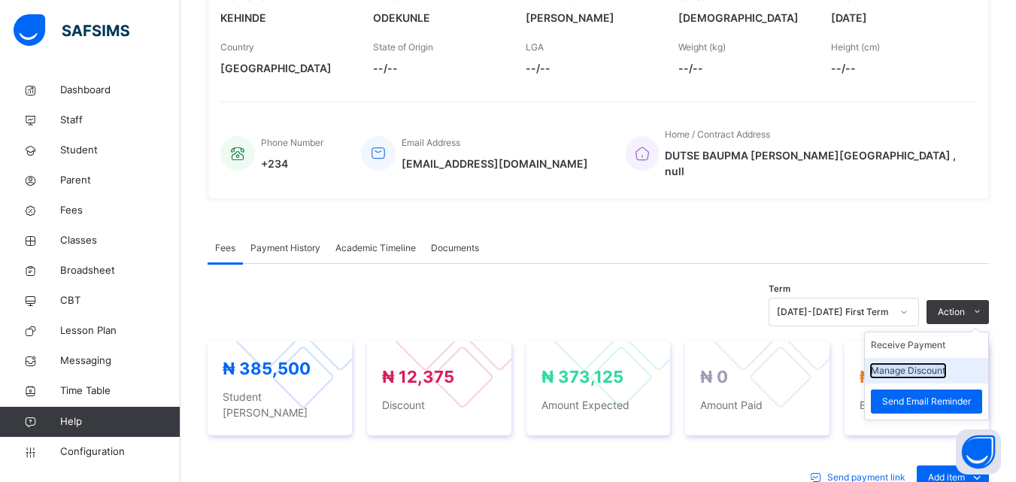
click at [919, 364] on button "Manage Discount" at bounding box center [908, 371] width 74 height 14
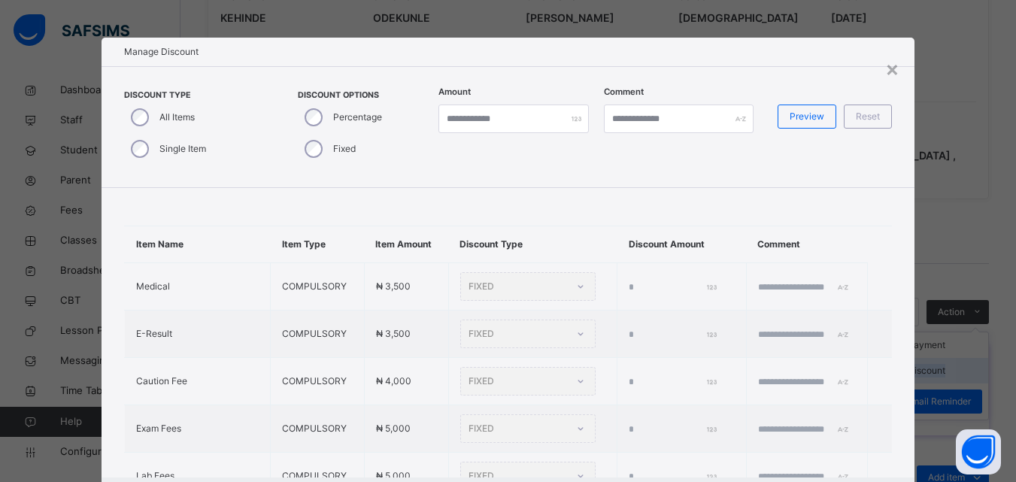
type input "**********"
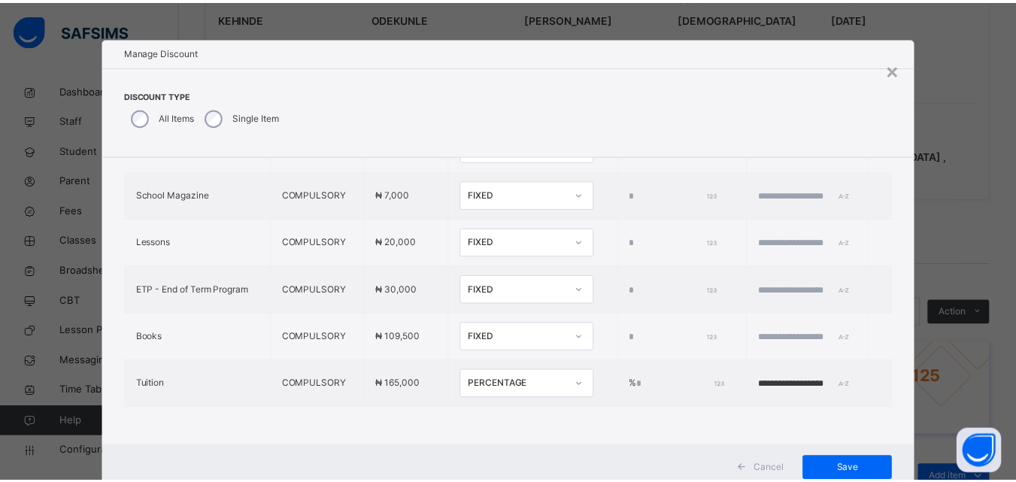
scroll to position [48, 0]
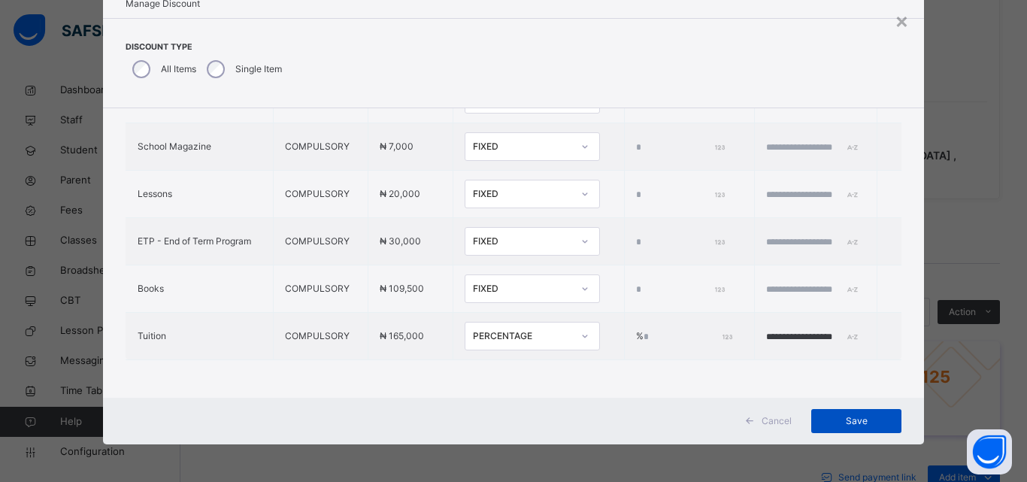
click at [849, 414] on span "Save" at bounding box center [857, 421] width 68 height 14
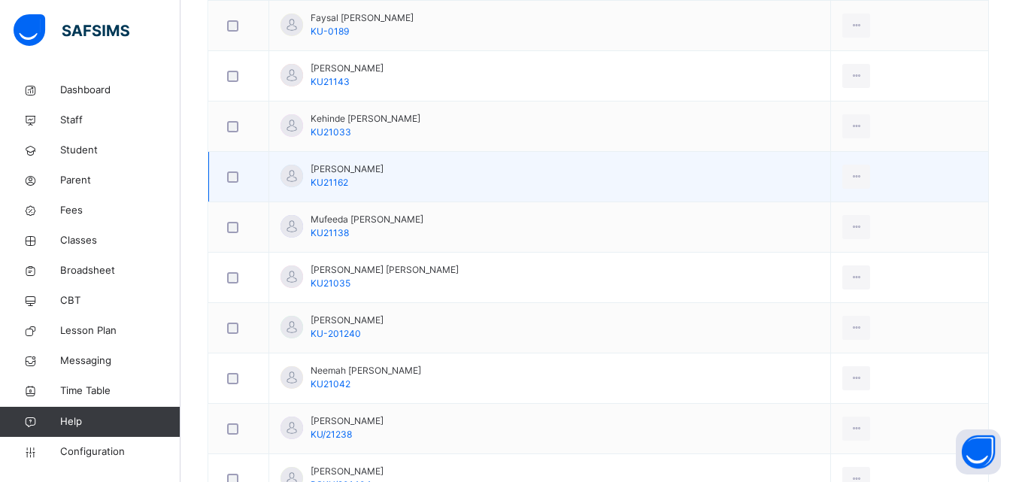
scroll to position [752, 0]
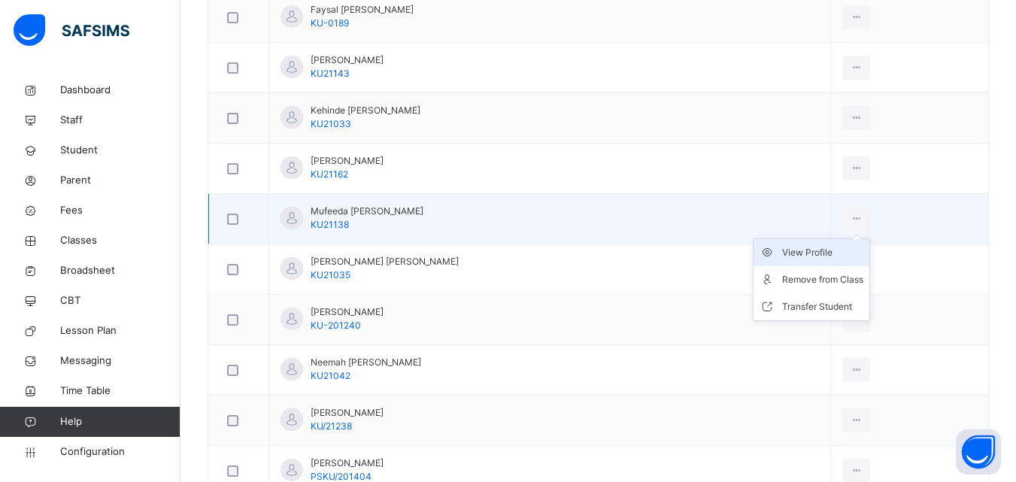
click at [804, 252] on div "View Profile" at bounding box center [822, 252] width 81 height 15
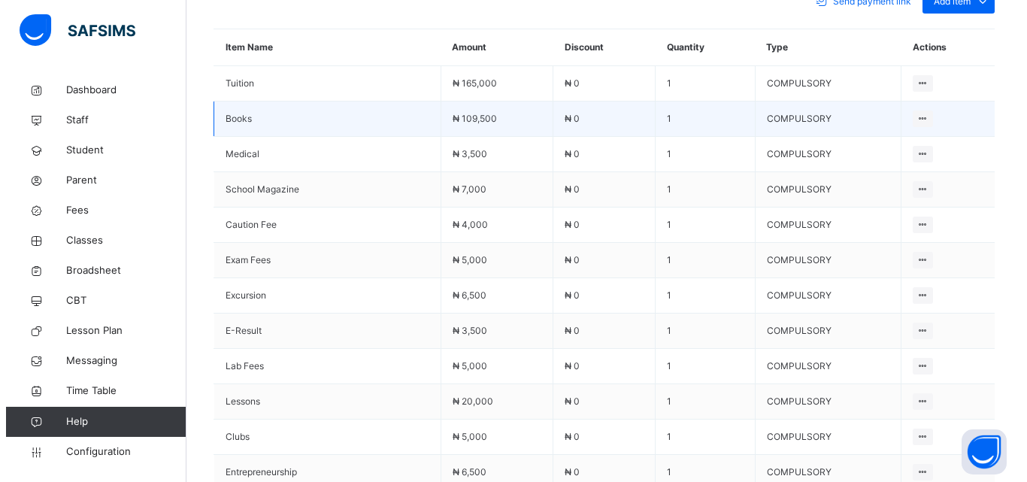
scroll to position [451, 0]
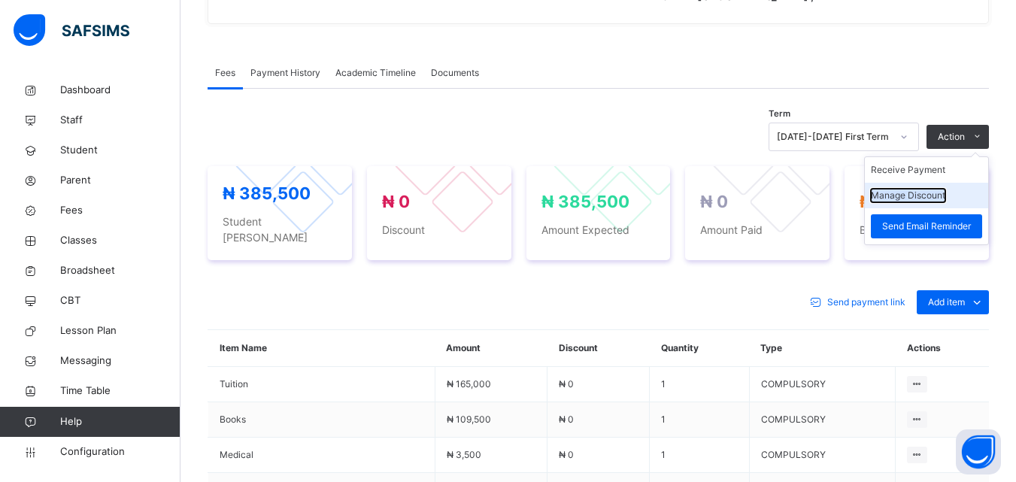
click at [924, 195] on button "Manage Discount" at bounding box center [908, 196] width 74 height 14
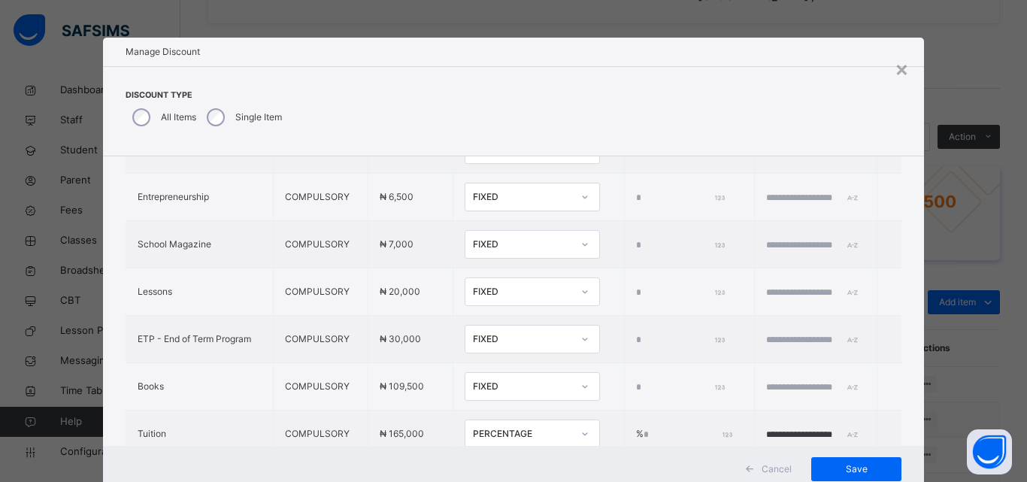
scroll to position [606, 0]
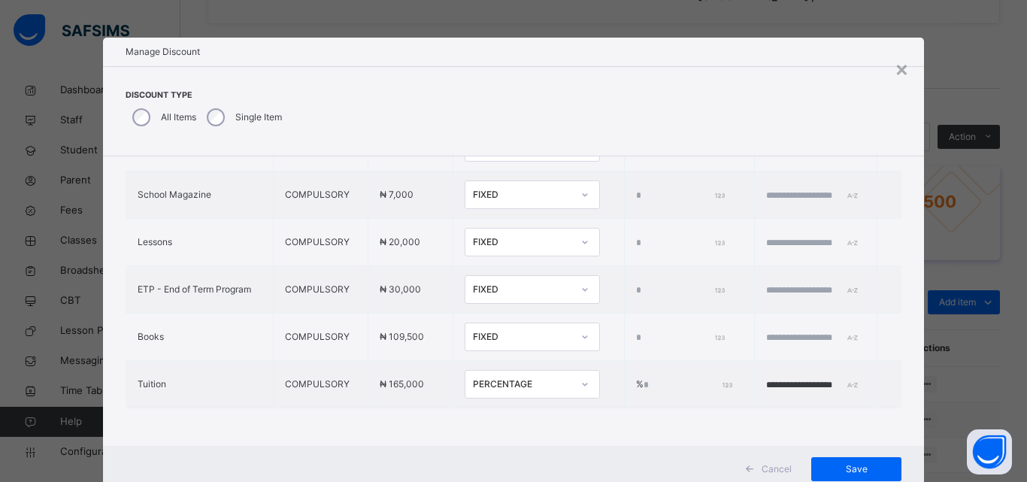
type input "*"
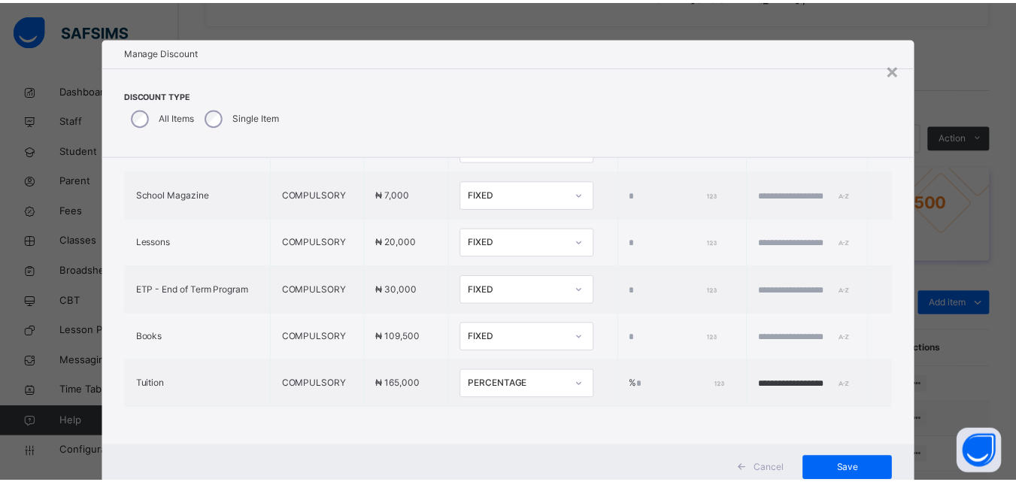
scroll to position [48, 0]
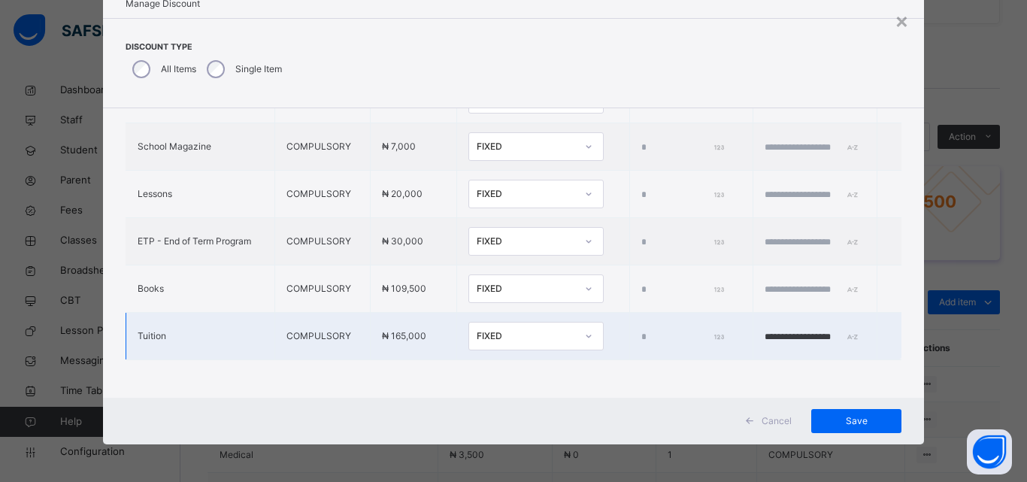
click at [576, 324] on div at bounding box center [589, 336] width 26 height 24
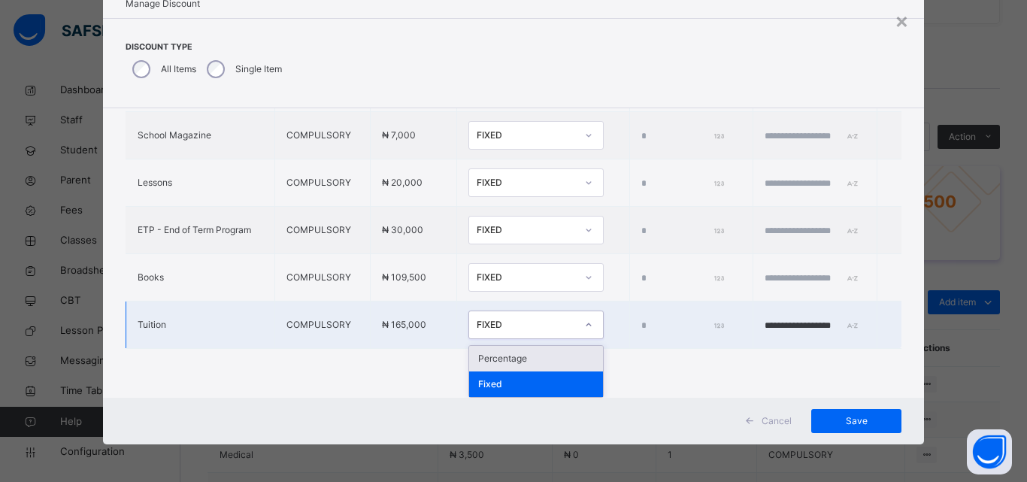
drag, startPoint x: 480, startPoint y: 360, endPoint x: 528, endPoint y: 346, distance: 50.0
click at [484, 360] on div "Percentage" at bounding box center [536, 359] width 134 height 26
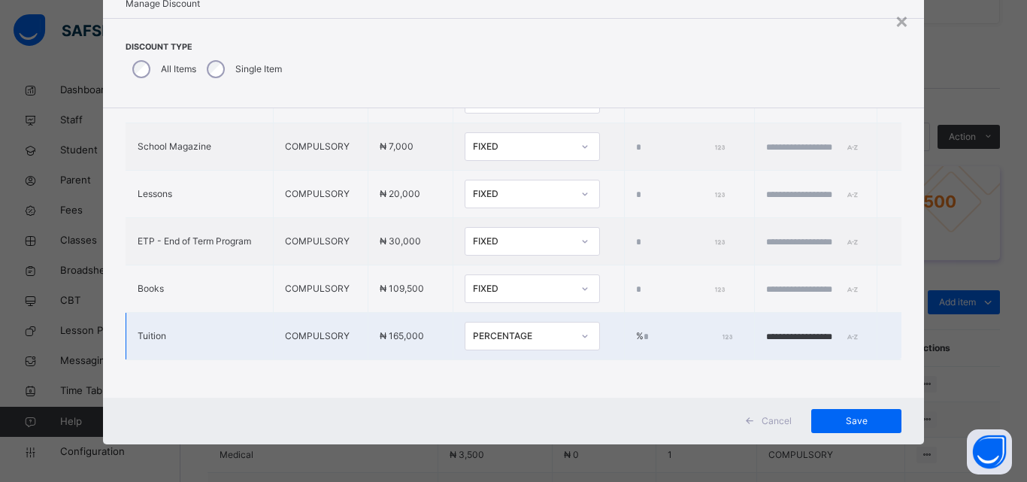
click at [644, 330] on input "*" at bounding box center [687, 337] width 86 height 14
type input "***"
click at [840, 421] on span "Save" at bounding box center [857, 421] width 68 height 14
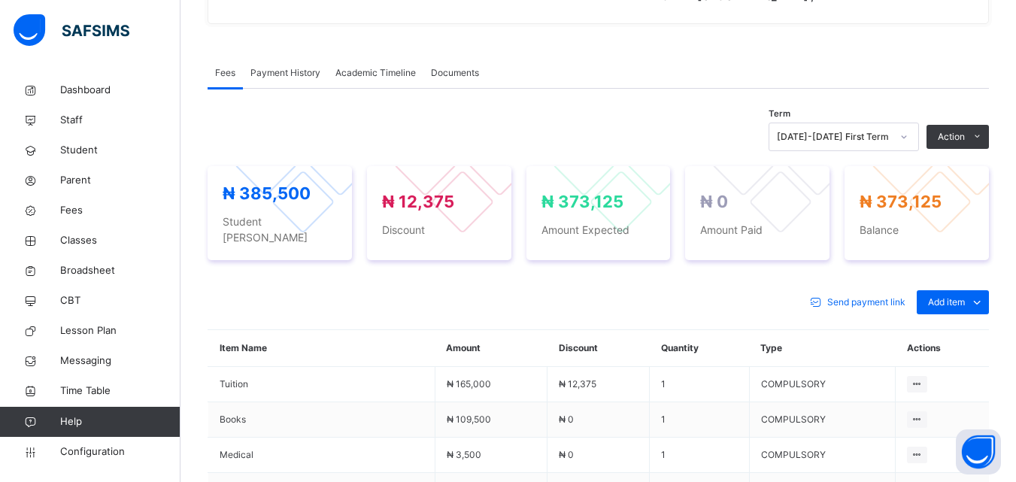
drag, startPoint x: 954, startPoint y: 349, endPoint x: 953, endPoint y: 338, distance: 10.6
click at [0, 0] on div "Special bill" at bounding box center [0, 0] width 0 height 0
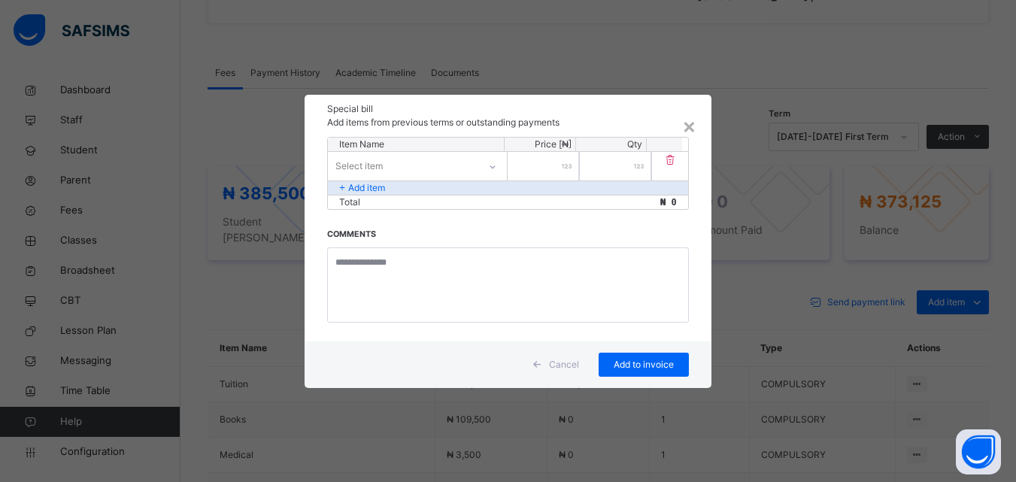
click at [408, 164] on div "Select item" at bounding box center [403, 165] width 150 height 23
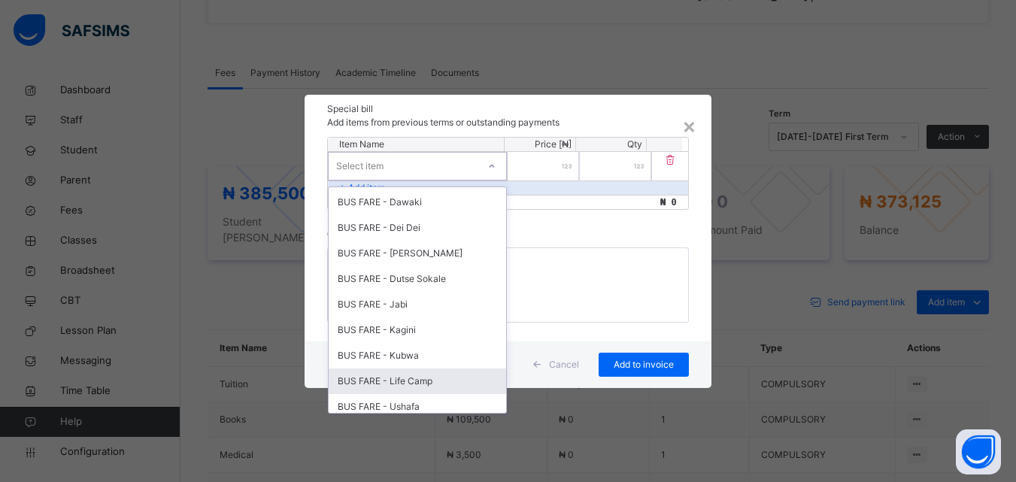
scroll to position [526, 0]
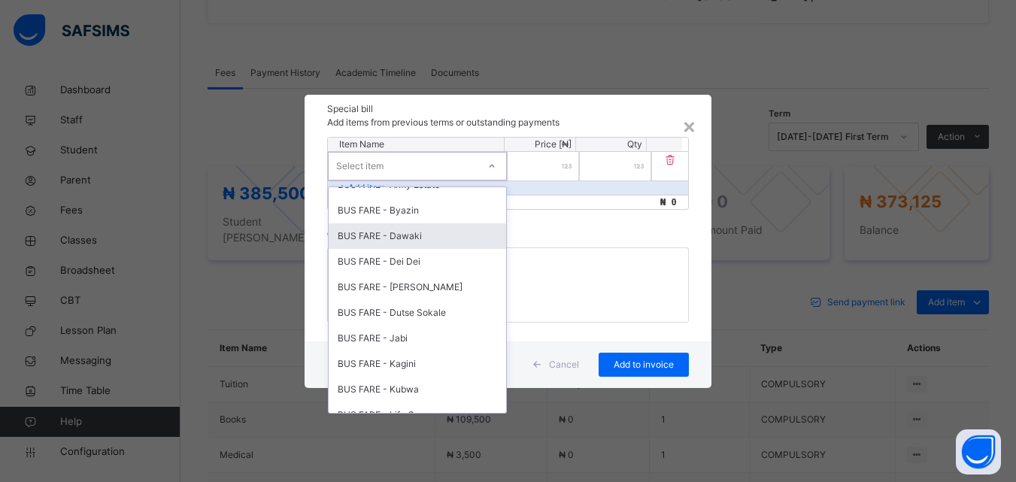
click at [420, 238] on div "BUS FARE - Dawaki" at bounding box center [418, 236] width 178 height 26
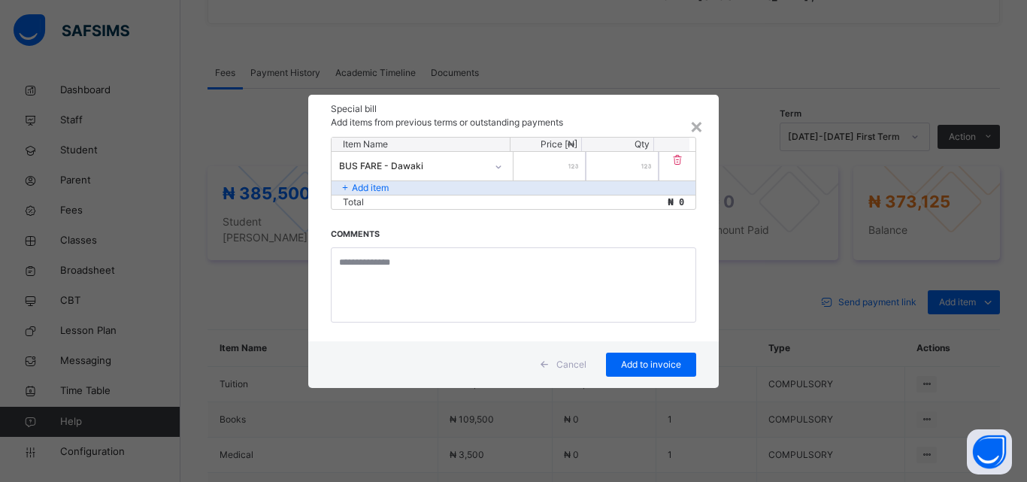
click at [566, 170] on input "number" at bounding box center [550, 166] width 72 height 29
type input "******"
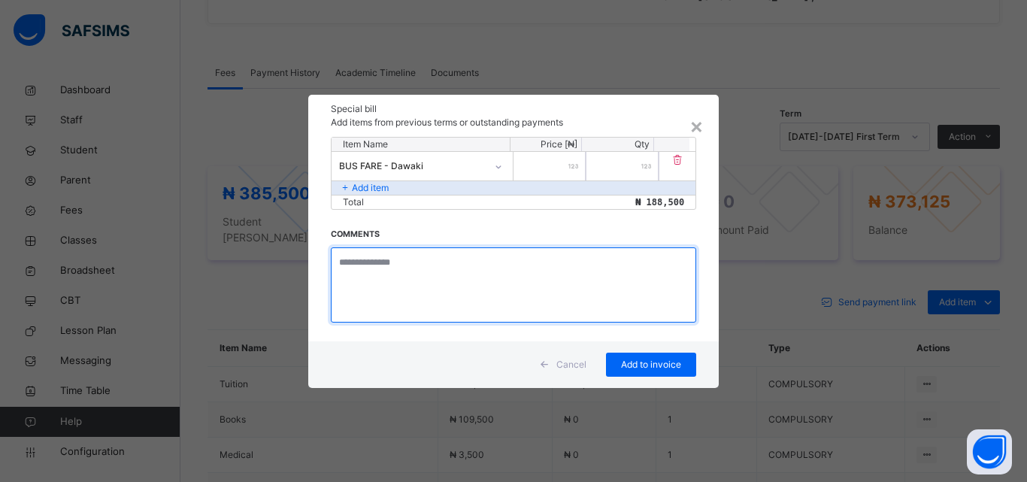
click at [419, 271] on textarea at bounding box center [514, 284] width 366 height 75
type textarea "**********"
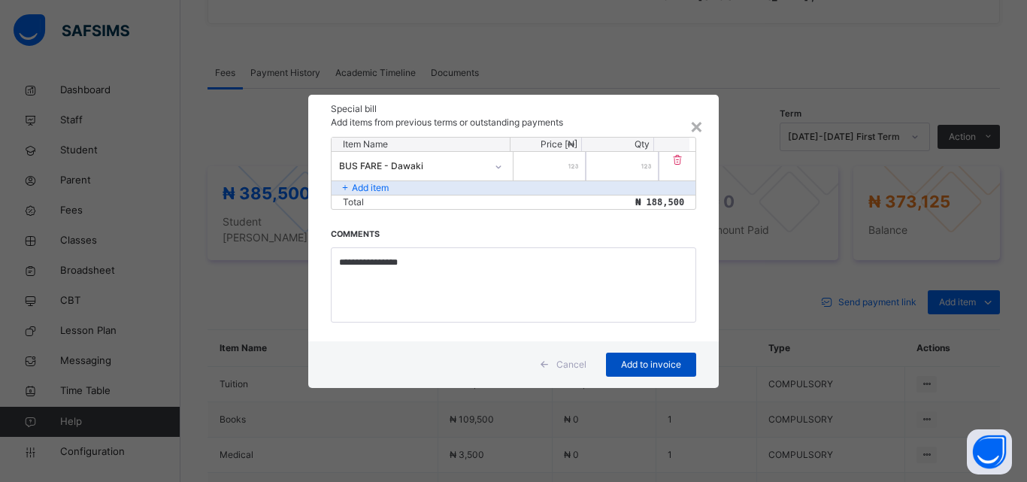
click at [645, 364] on span "Add to invoice" at bounding box center [652, 365] width 68 height 14
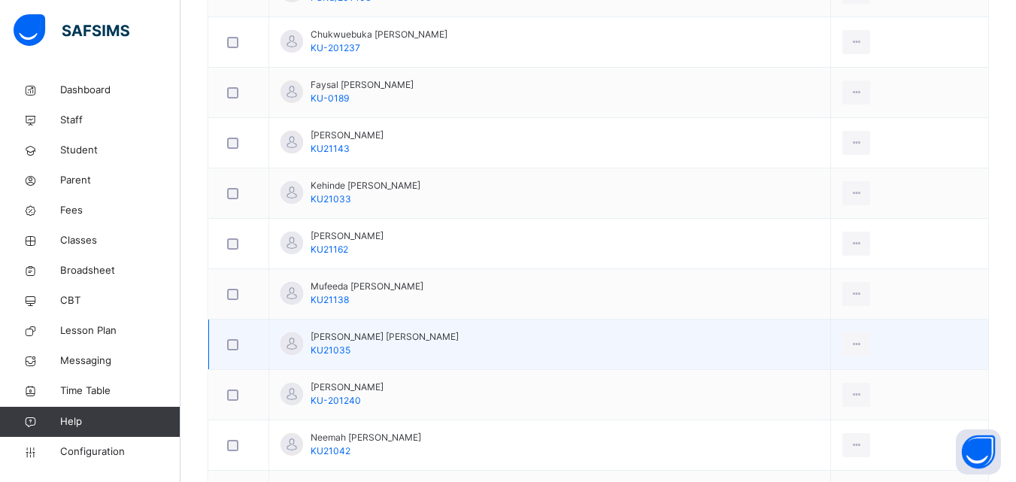
scroll to position [900, 0]
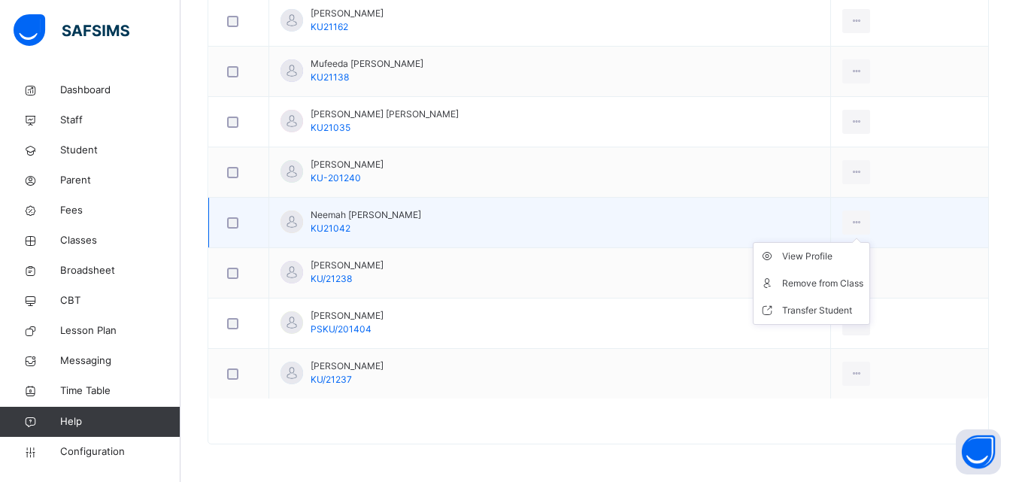
click at [825, 248] on ul "View Profile Remove from Class Transfer Student" at bounding box center [811, 283] width 117 height 83
click at [820, 254] on div "View Profile" at bounding box center [822, 256] width 81 height 15
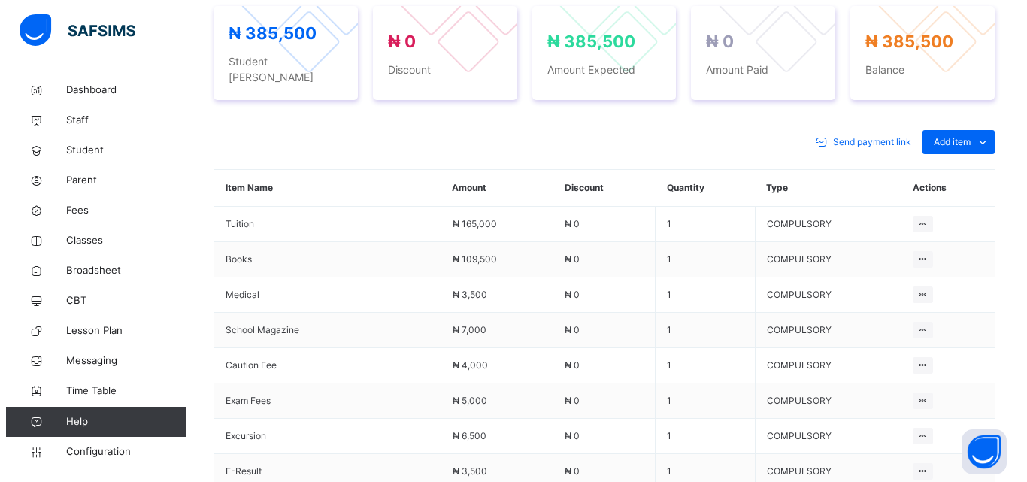
scroll to position [448, 0]
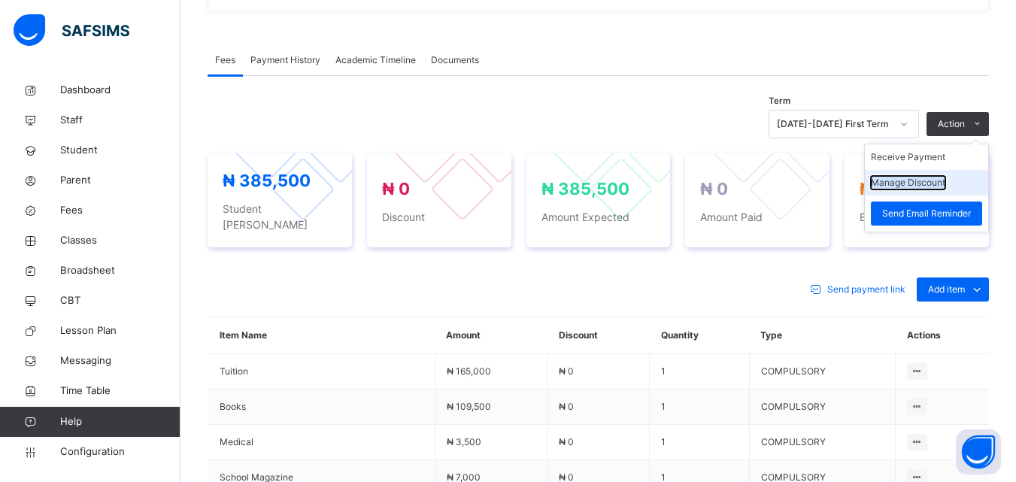
click at [906, 187] on button "Manage Discount" at bounding box center [908, 183] width 74 height 14
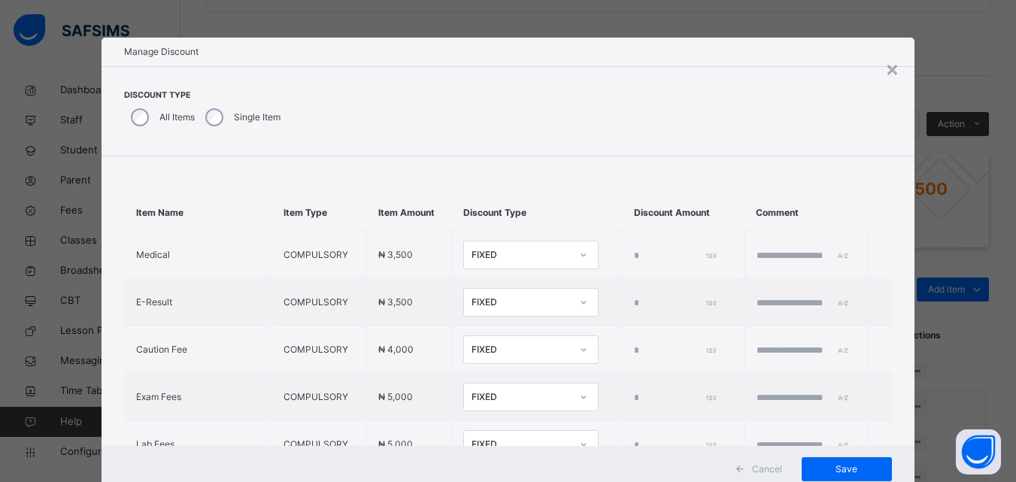
type input "*"
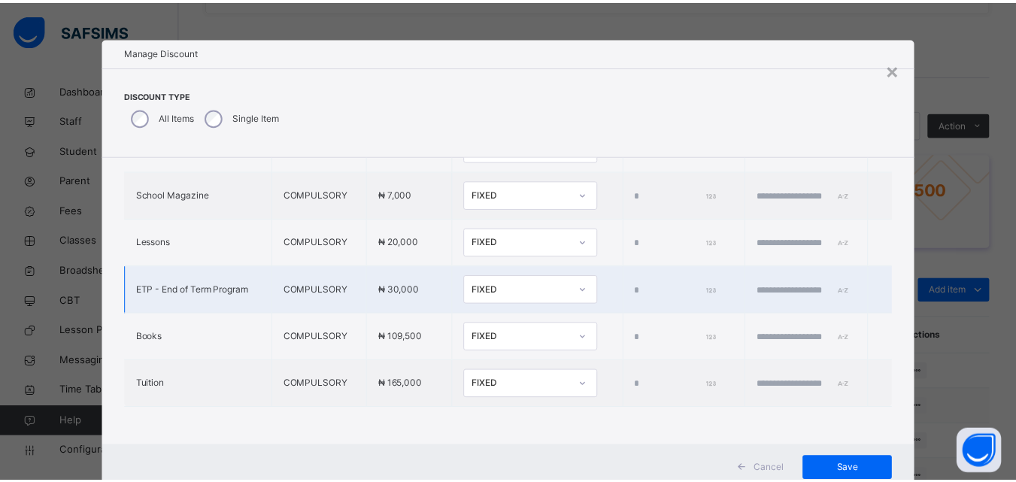
scroll to position [606, 0]
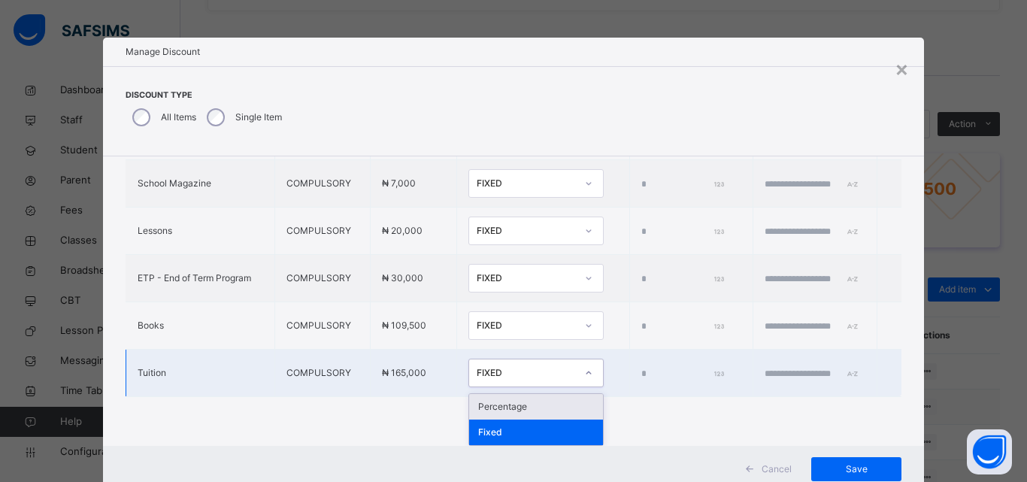
click at [477, 367] on div "FIXED" at bounding box center [526, 373] width 99 height 14
click at [484, 400] on div "Percentage" at bounding box center [536, 407] width 134 height 26
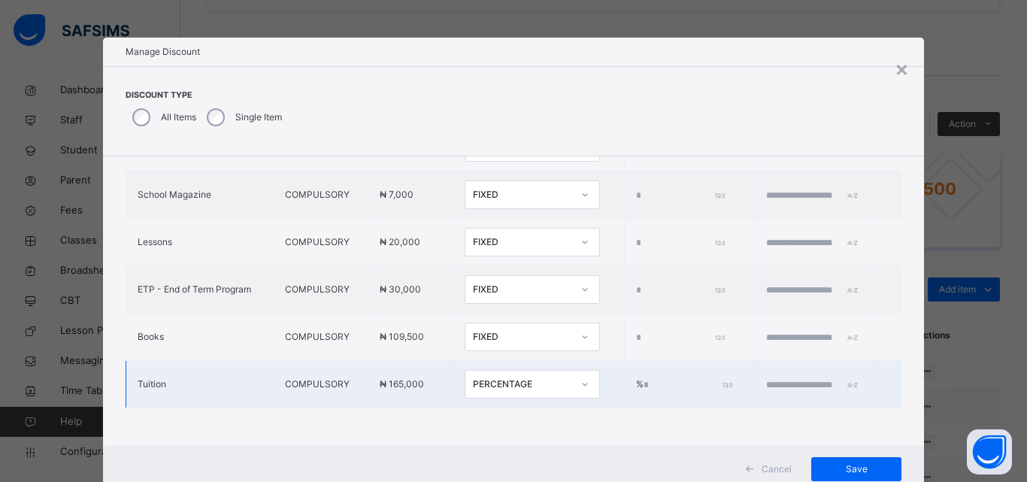
click at [644, 379] on input "*" at bounding box center [687, 385] width 86 height 14
type input "***"
click at [766, 378] on input "text" at bounding box center [811, 385] width 90 height 14
type input "**********"
drag, startPoint x: 855, startPoint y: 460, endPoint x: 852, endPoint y: 468, distance: 8.8
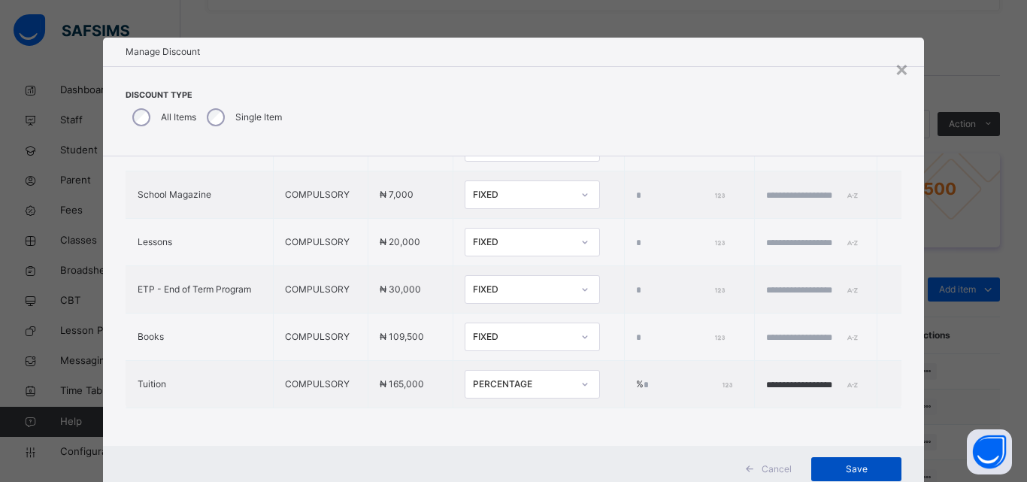
click at [852, 468] on div "Save" at bounding box center [857, 469] width 90 height 24
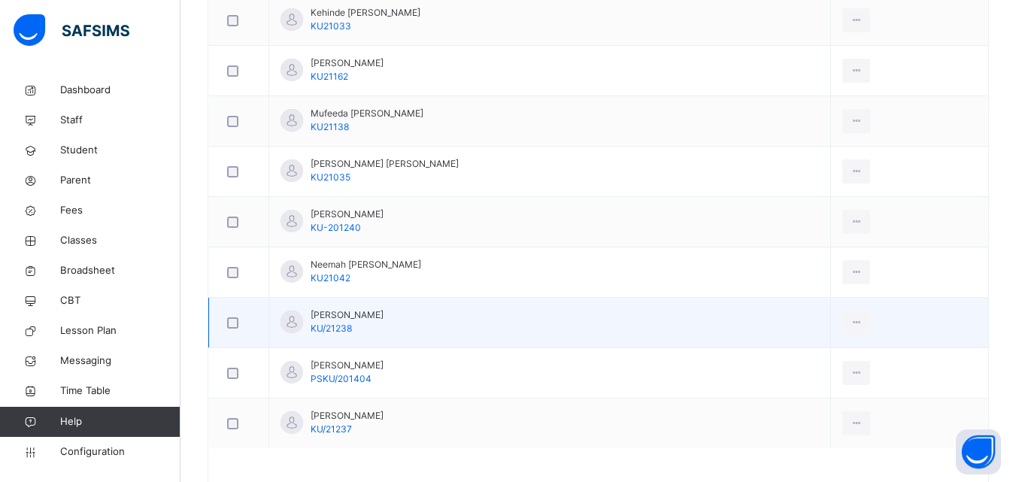
scroll to position [900, 0]
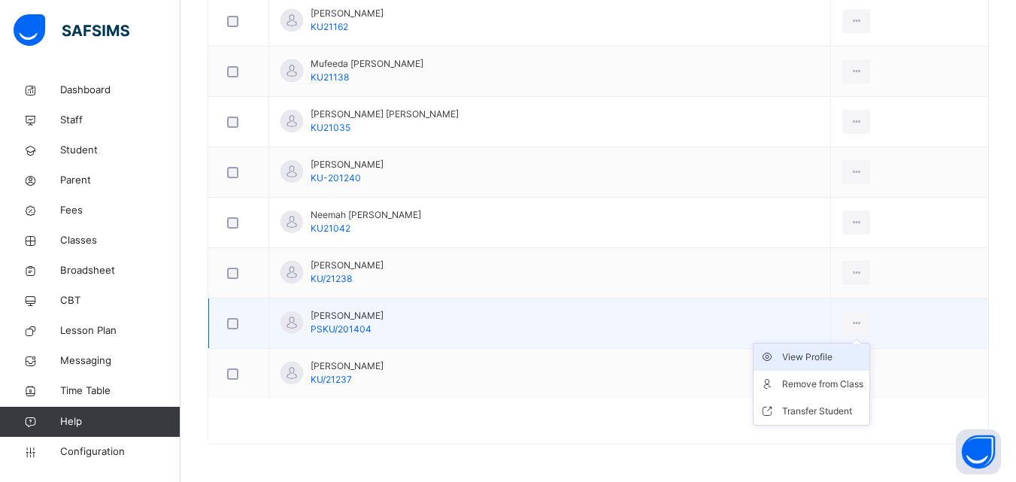
click at [803, 359] on div "View Profile" at bounding box center [822, 357] width 81 height 15
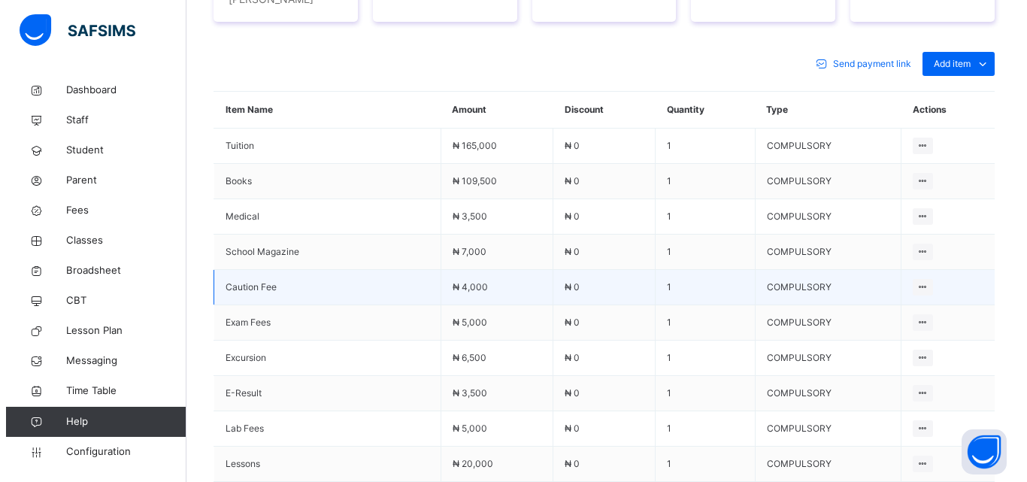
scroll to position [599, 0]
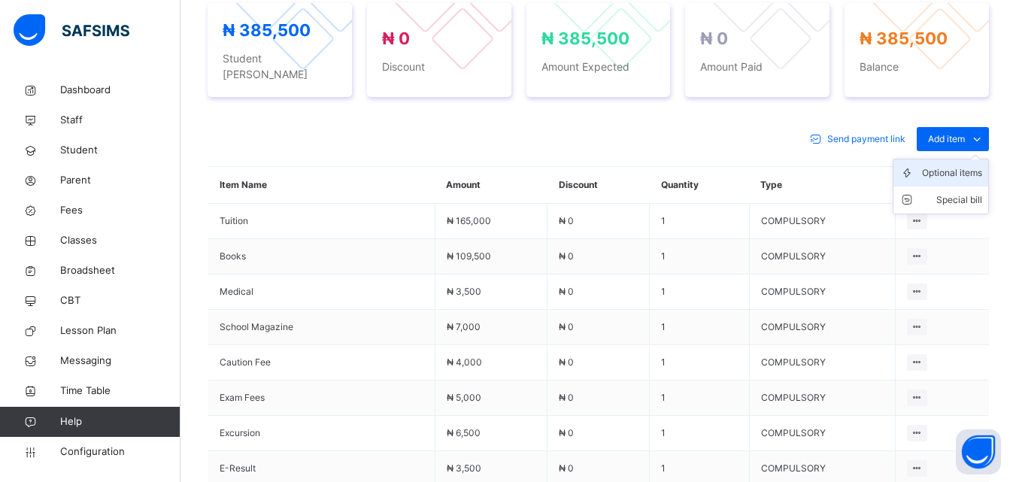
click at [944, 165] on div "Optional items" at bounding box center [952, 172] width 60 height 15
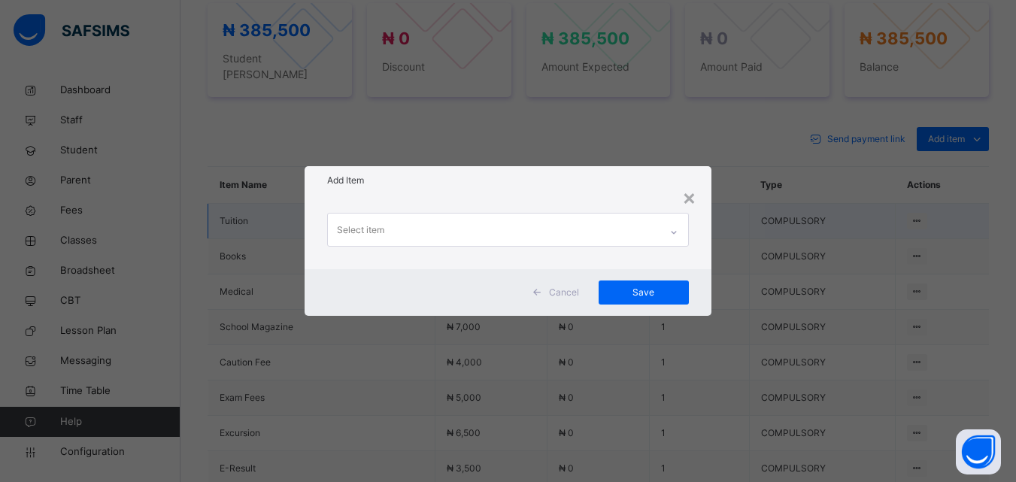
drag, startPoint x: 689, startPoint y: 193, endPoint x: 698, endPoint y: 197, distance: 10.1
click at [689, 193] on div "×" at bounding box center [689, 197] width 14 height 32
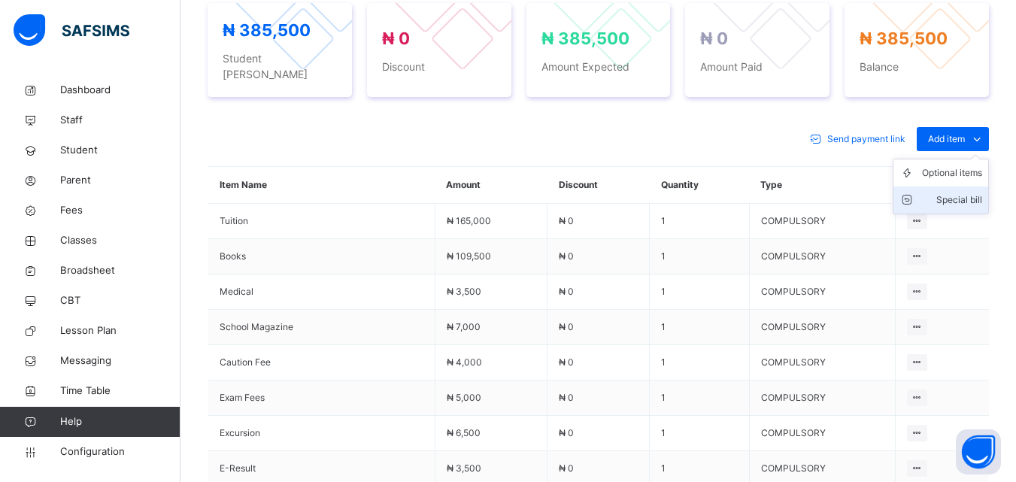
click at [954, 193] on div "Special bill" at bounding box center [952, 200] width 60 height 15
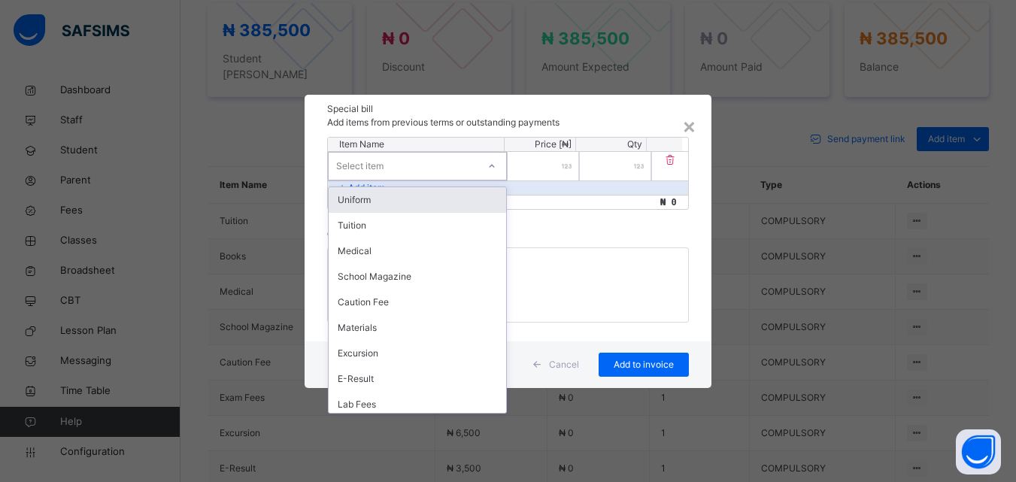
click at [483, 160] on div at bounding box center [492, 166] width 26 height 24
click at [395, 196] on div "Uniform" at bounding box center [418, 200] width 178 height 26
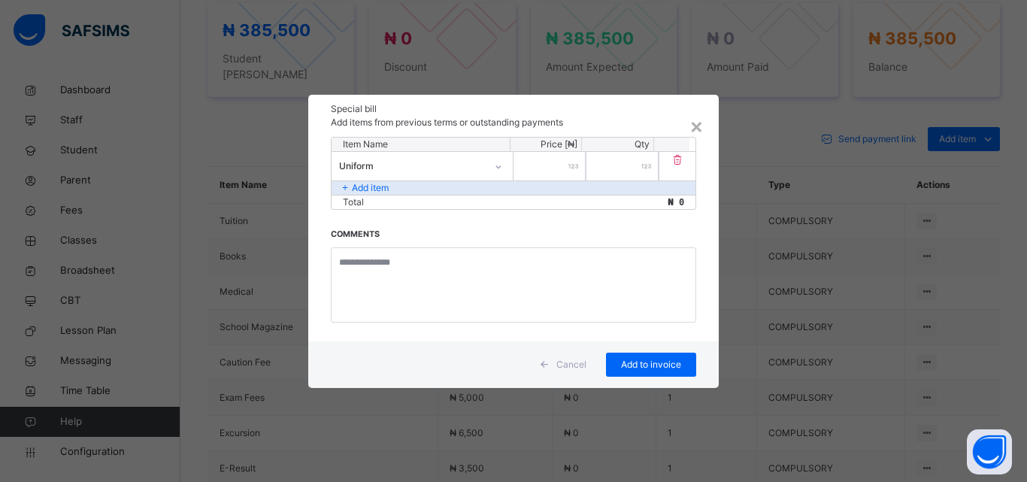
click at [557, 169] on input "number" at bounding box center [550, 166] width 72 height 29
type input "******"
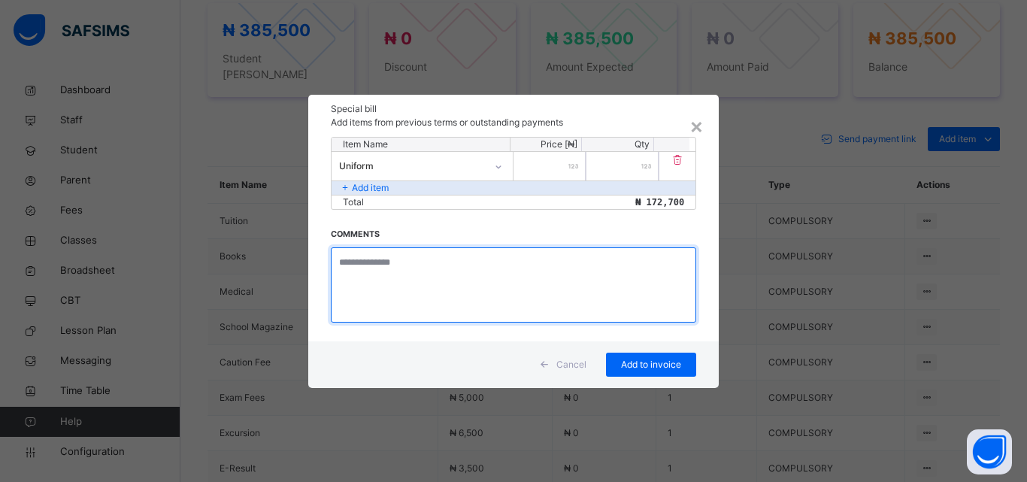
click at [399, 262] on textarea at bounding box center [514, 284] width 366 height 75
type textarea "**********"
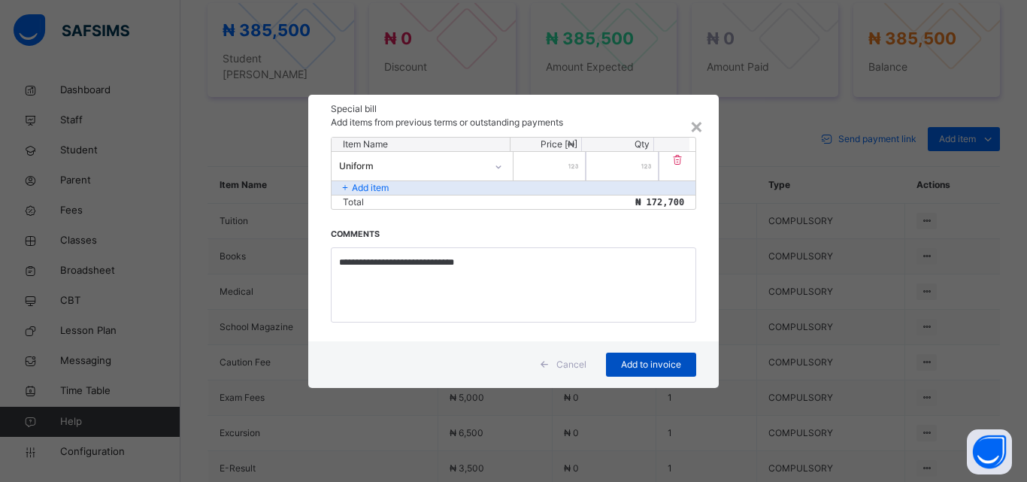
click at [633, 367] on span "Add to invoice" at bounding box center [652, 365] width 68 height 14
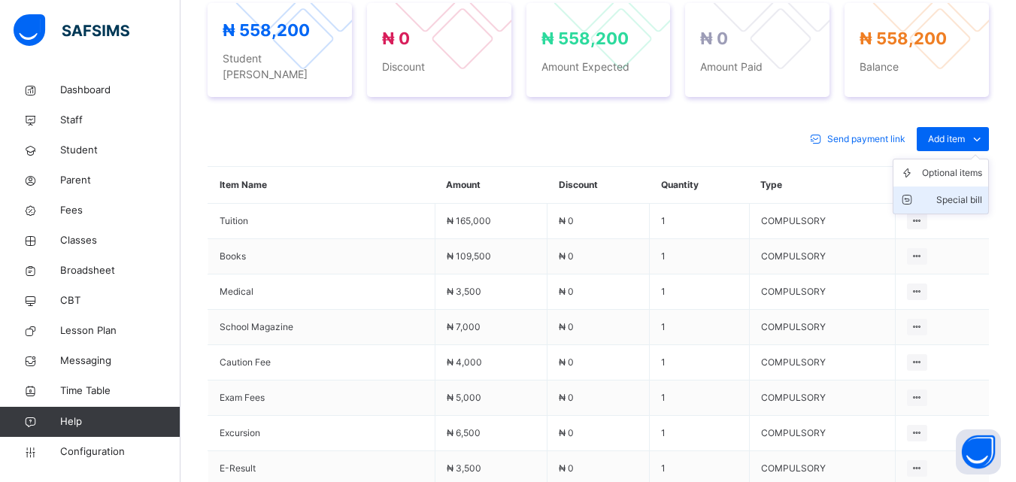
click at [957, 193] on div "Special bill" at bounding box center [952, 200] width 60 height 15
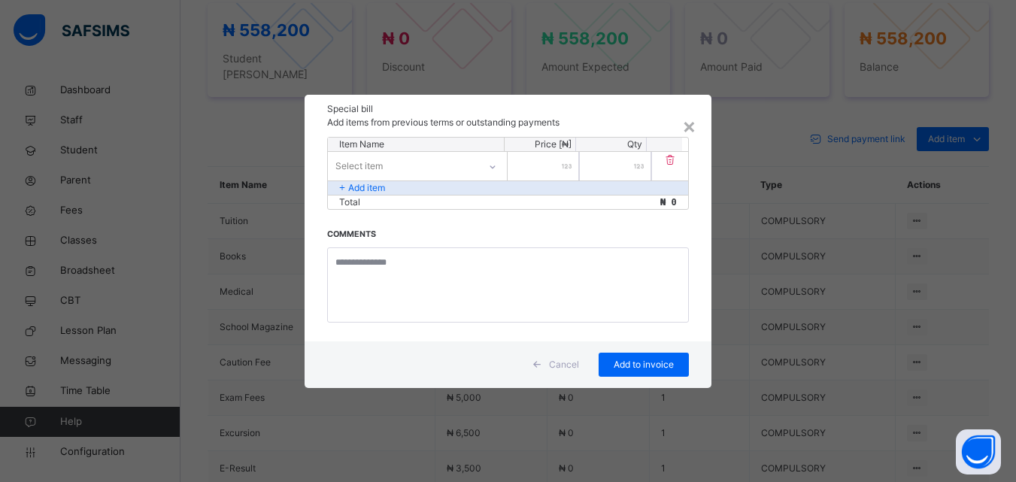
click at [427, 162] on div "Select item" at bounding box center [403, 165] width 150 height 23
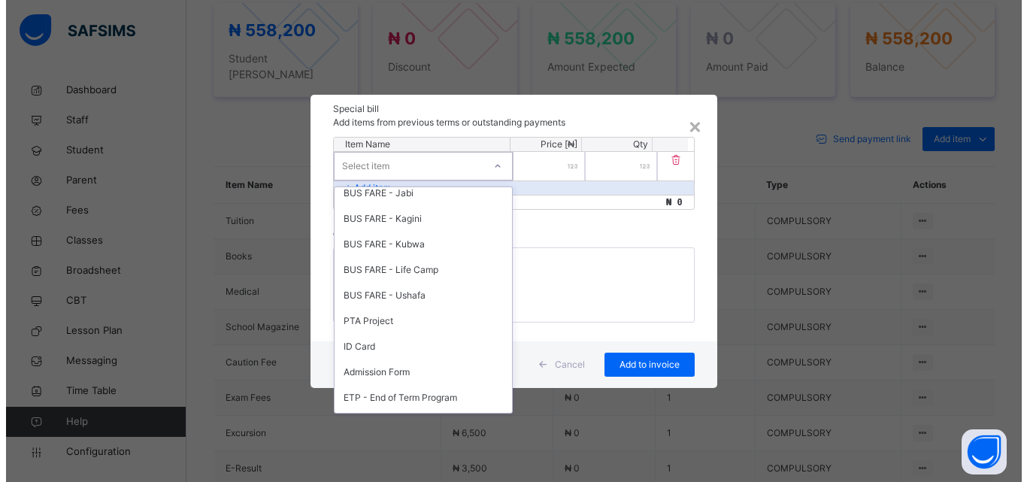
scroll to position [677, 0]
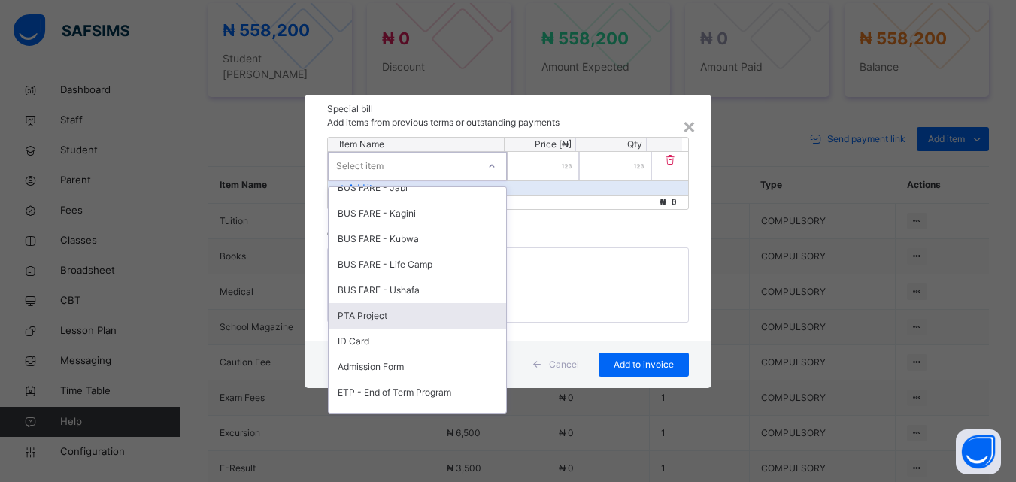
click at [390, 312] on div "PTA Project" at bounding box center [418, 316] width 178 height 26
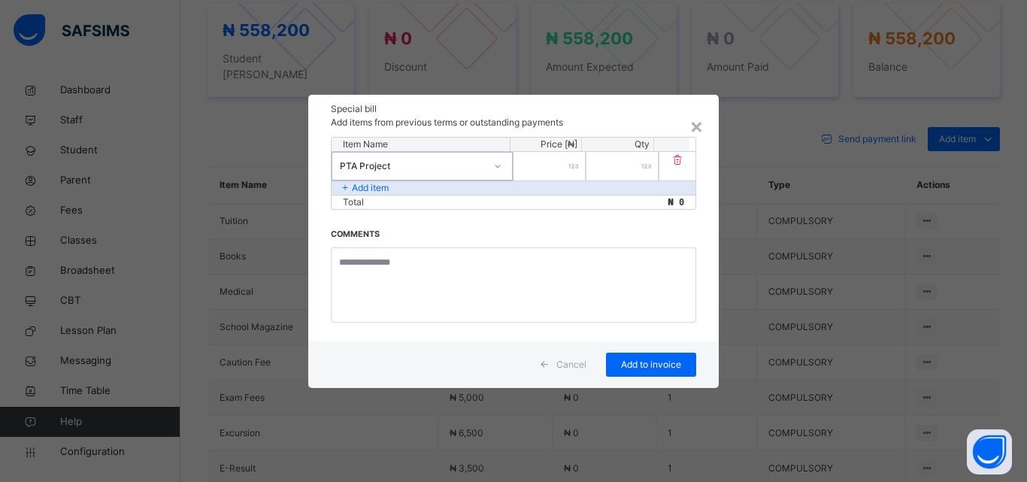
click at [545, 171] on input "number" at bounding box center [550, 166] width 72 height 29
type input "****"
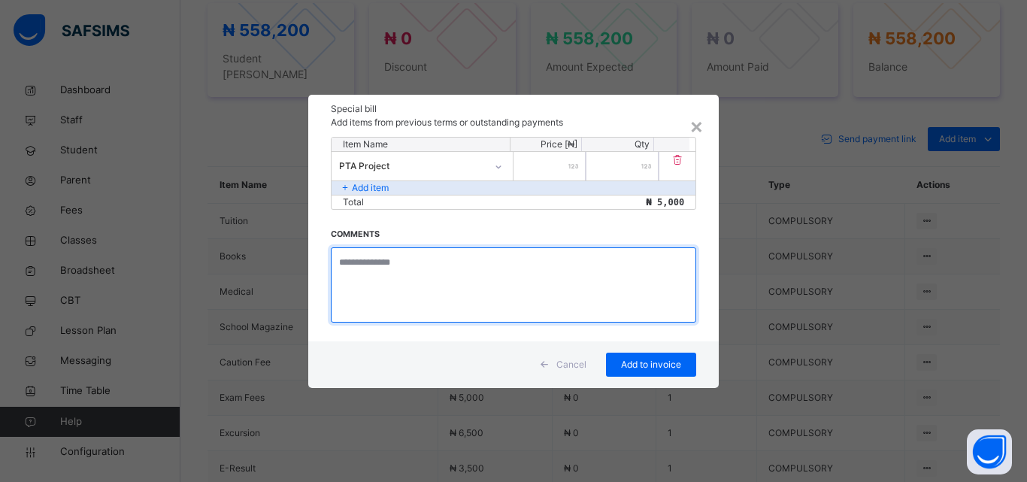
click at [366, 256] on textarea at bounding box center [514, 284] width 366 height 75
type textarea "**********"
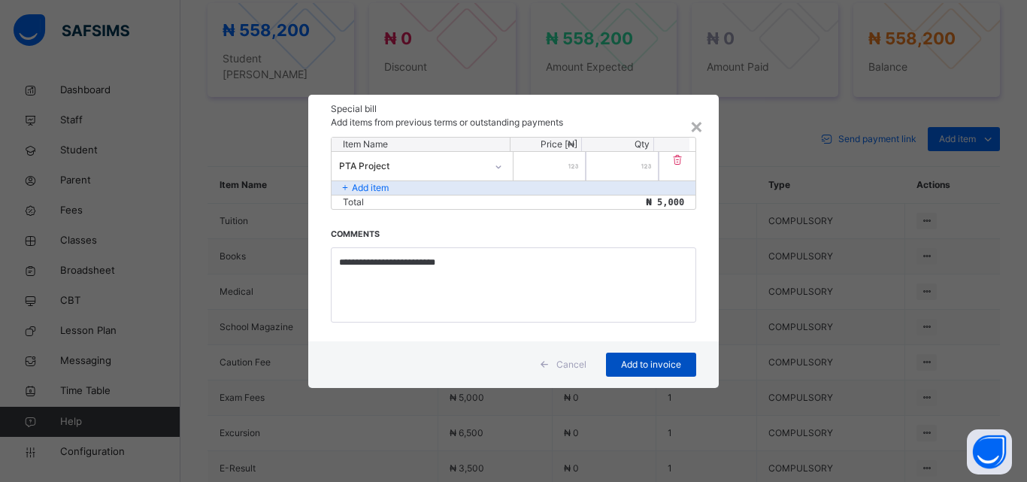
click at [637, 364] on span "Add to invoice" at bounding box center [652, 365] width 68 height 14
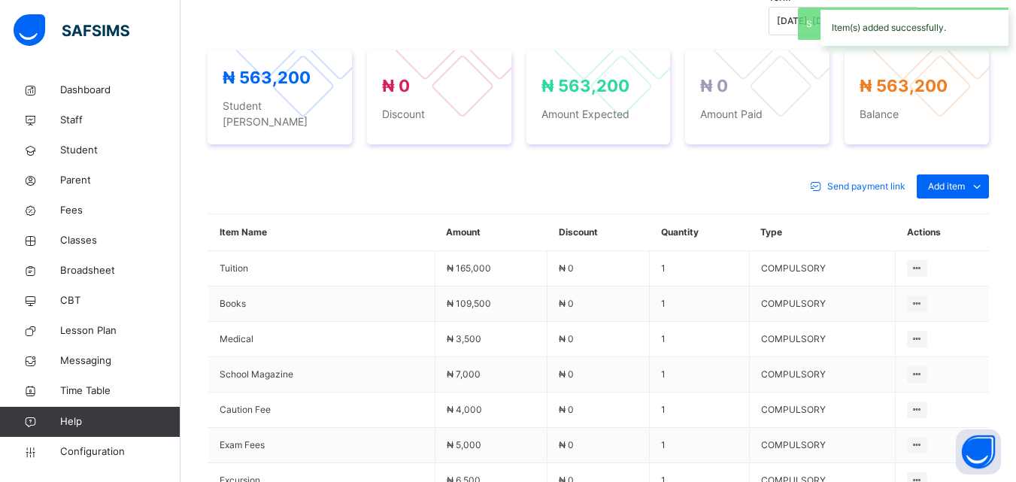
scroll to position [599, 0]
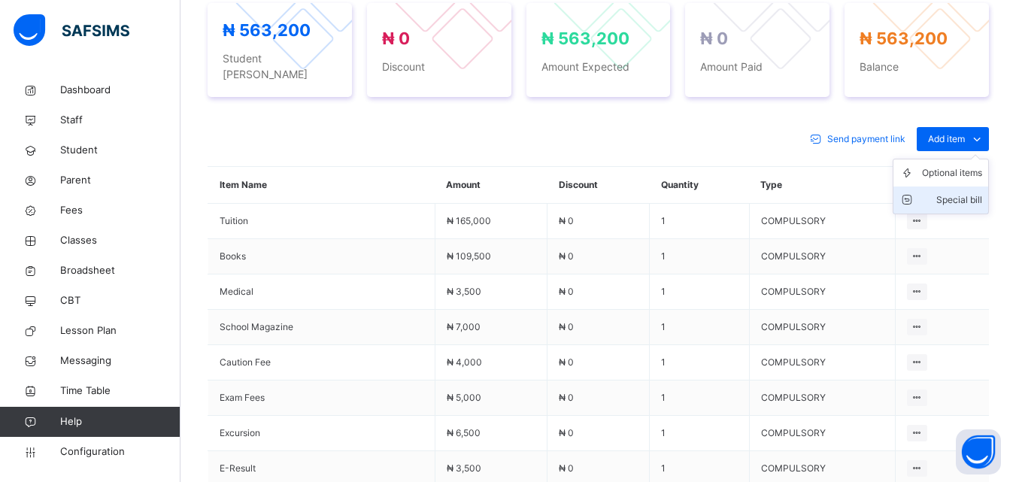
click at [958, 193] on div "Special bill" at bounding box center [952, 200] width 60 height 15
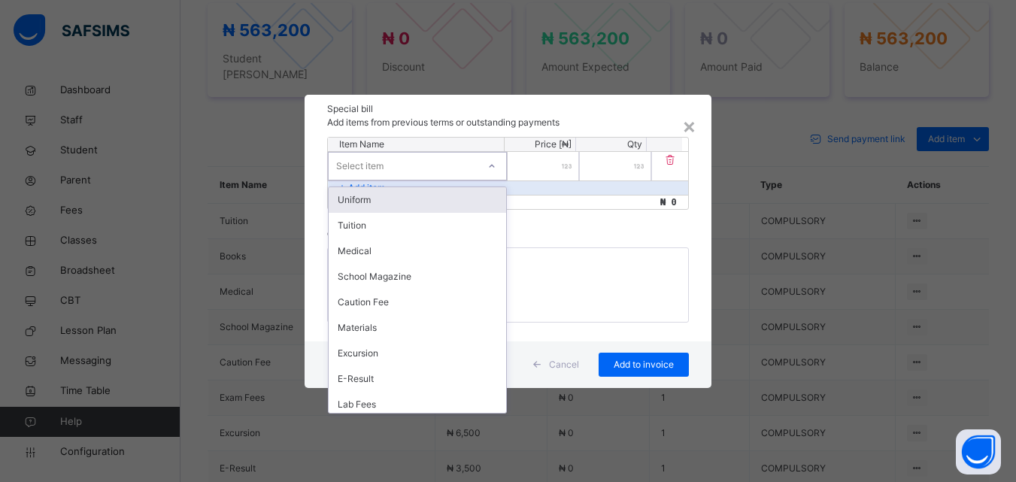
click at [441, 162] on div "Select item" at bounding box center [403, 165] width 149 height 23
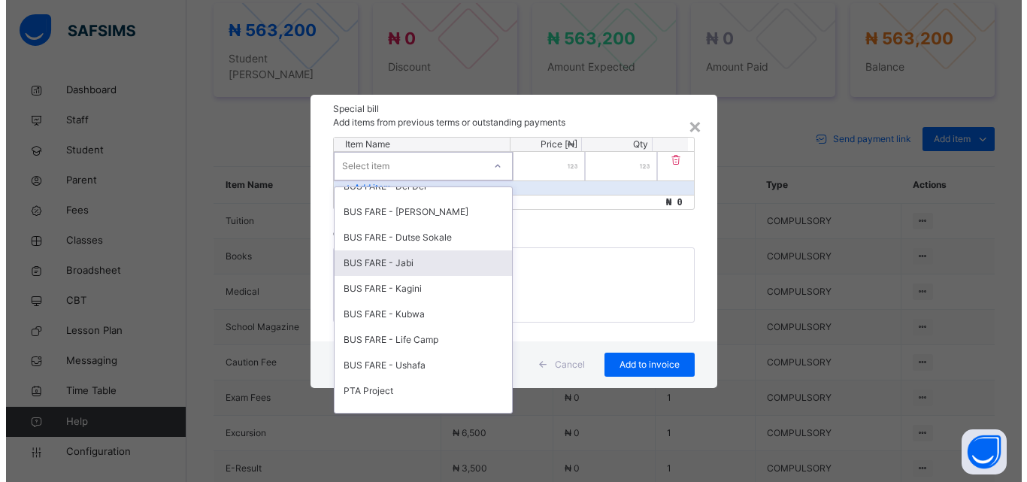
scroll to position [695, 0]
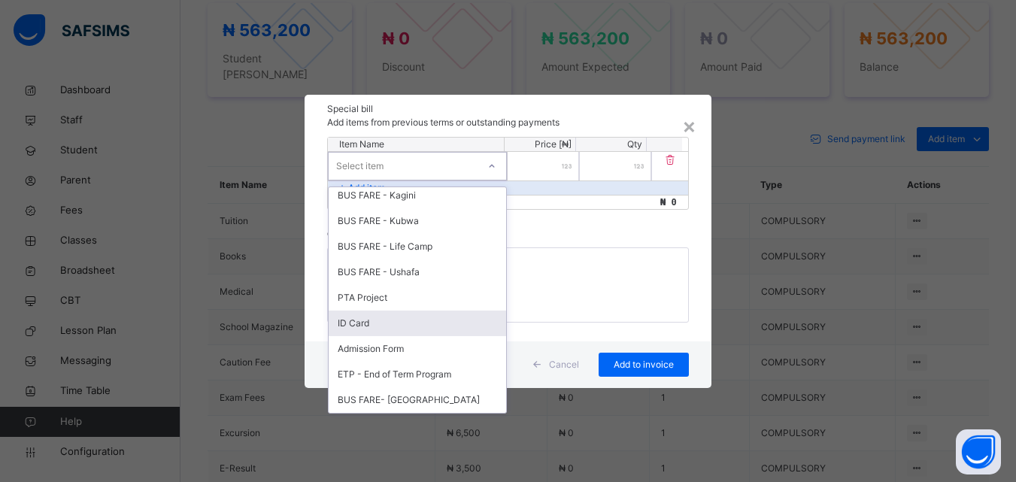
click at [410, 317] on div "ID Card" at bounding box center [418, 324] width 178 height 26
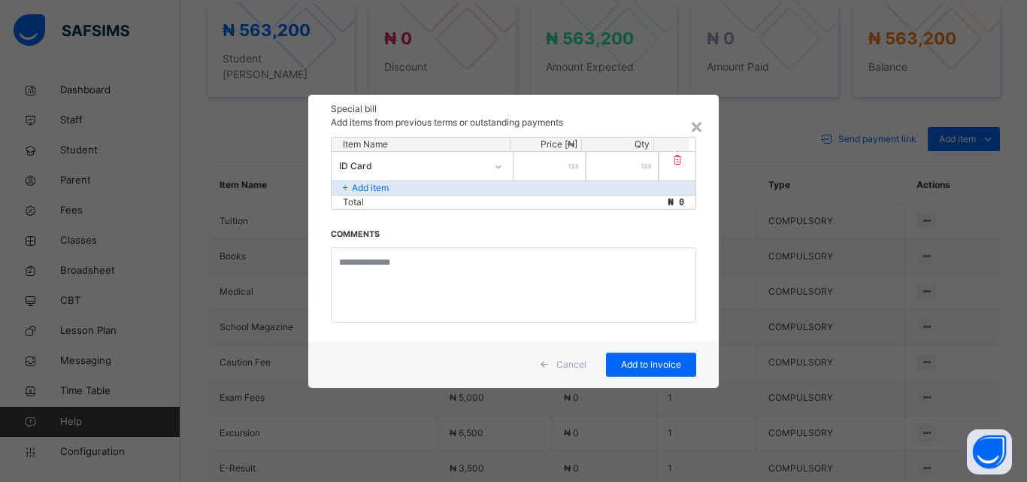
click at [553, 158] on input "number" at bounding box center [550, 166] width 72 height 29
type input "****"
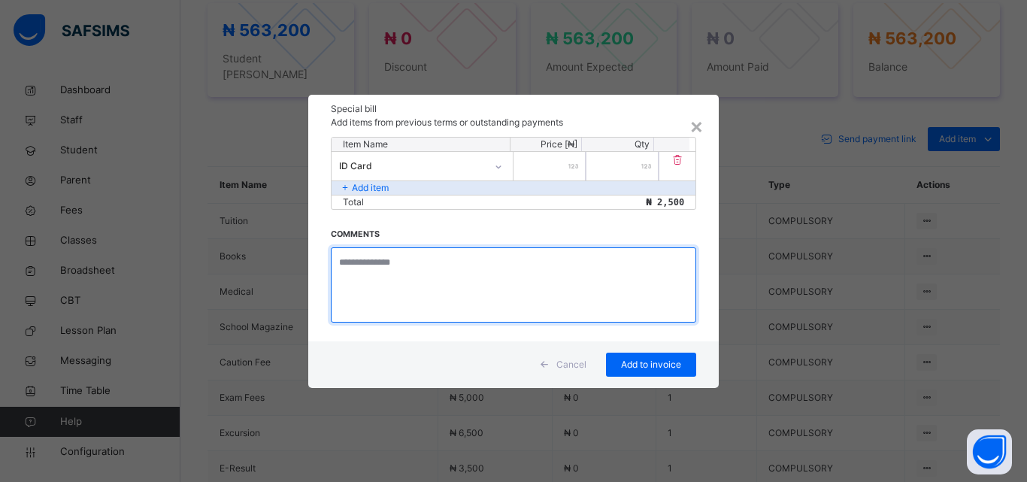
click at [445, 281] on textarea at bounding box center [514, 284] width 366 height 75
type textarea "**********"
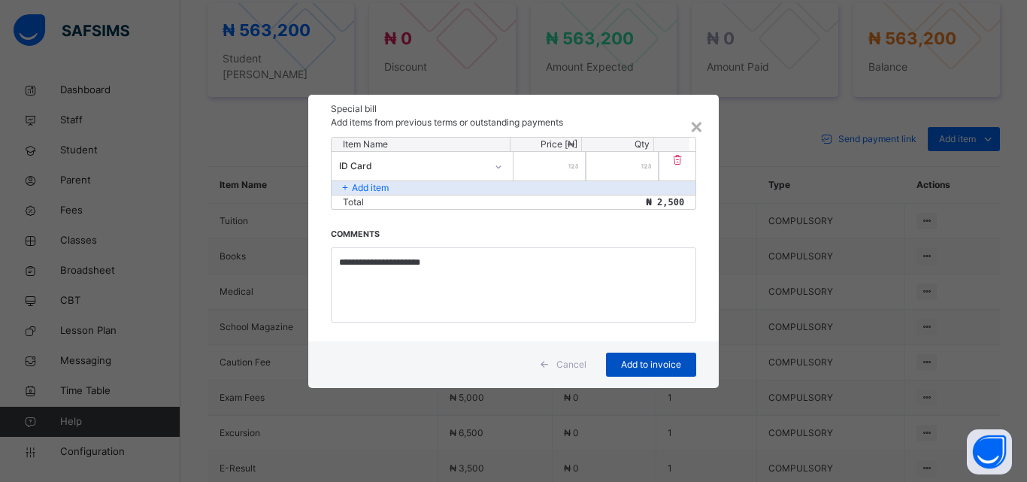
click at [657, 362] on span "Add to invoice" at bounding box center [652, 365] width 68 height 14
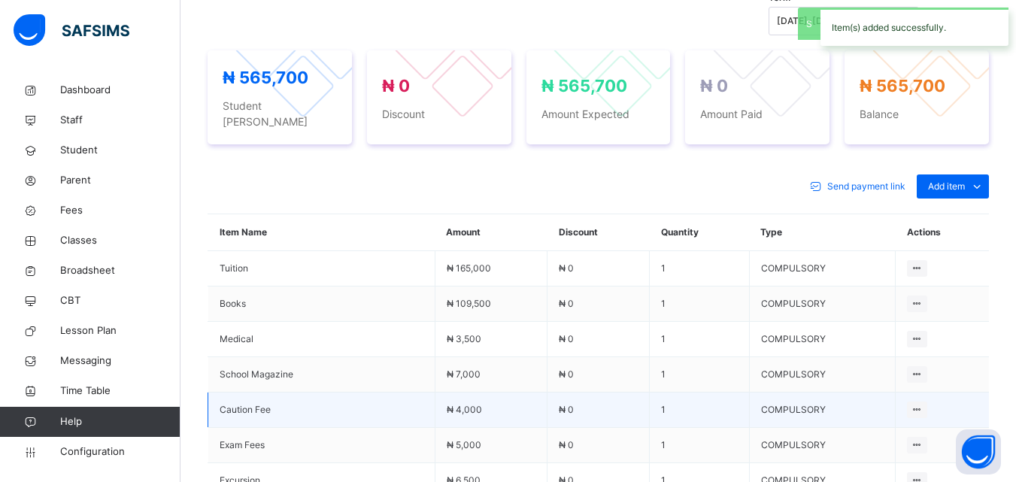
scroll to position [599, 0]
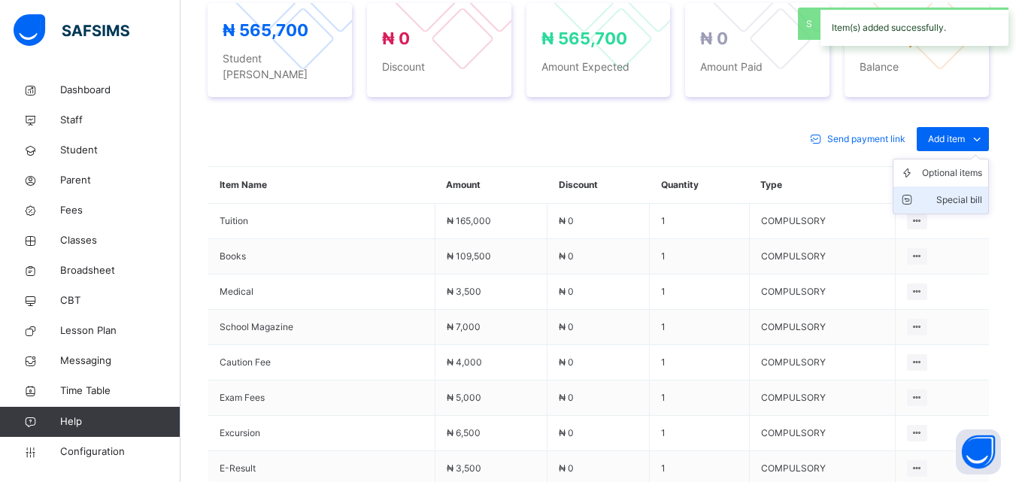
click at [949, 193] on div "Special bill" at bounding box center [952, 200] width 60 height 15
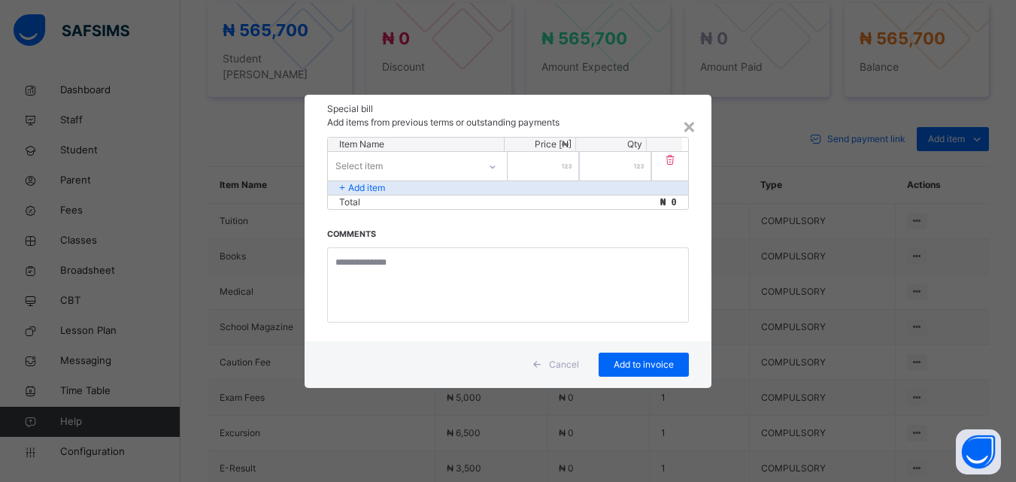
click at [458, 163] on div "Select item" at bounding box center [403, 165] width 150 height 23
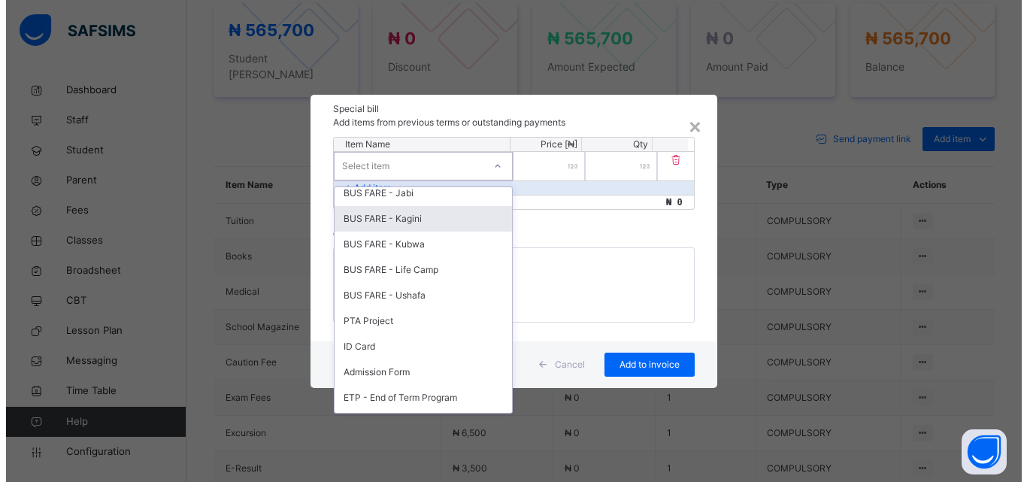
scroll to position [695, 0]
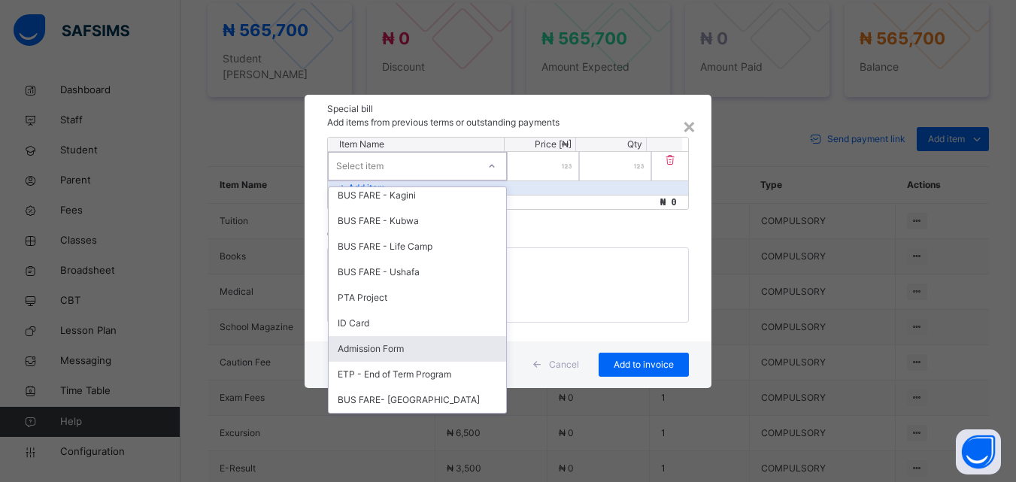
click at [389, 350] on div "Admission Form" at bounding box center [418, 349] width 178 height 26
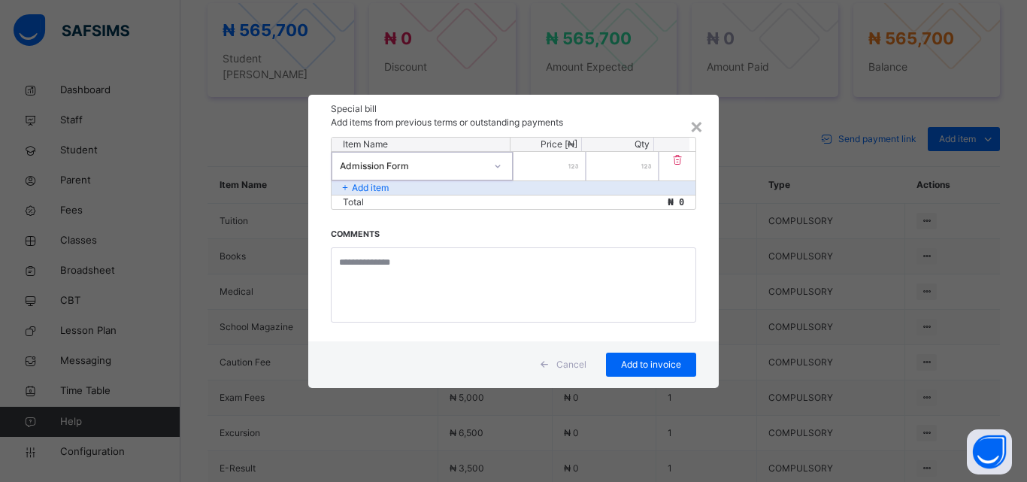
click at [555, 168] on input "number" at bounding box center [550, 166] width 72 height 29
type input "*****"
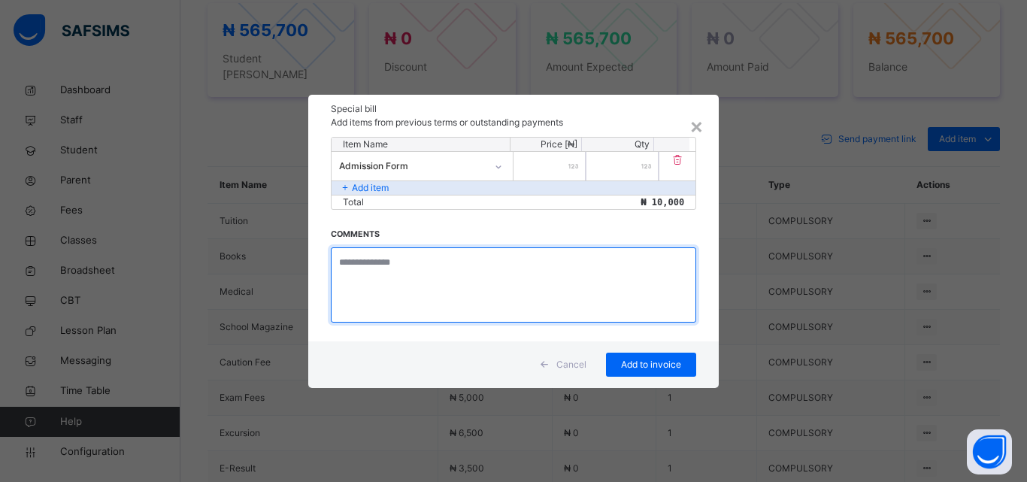
drag, startPoint x: 388, startPoint y: 287, endPoint x: 398, endPoint y: 260, distance: 28.1
click at [391, 272] on textarea at bounding box center [514, 284] width 366 height 75
type textarea "**********"
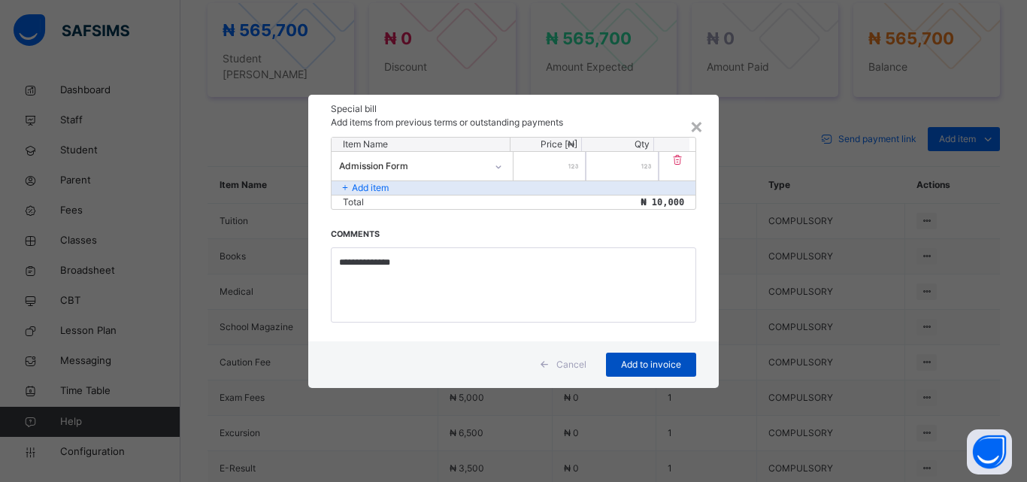
click at [670, 360] on span "Add to invoice" at bounding box center [652, 365] width 68 height 14
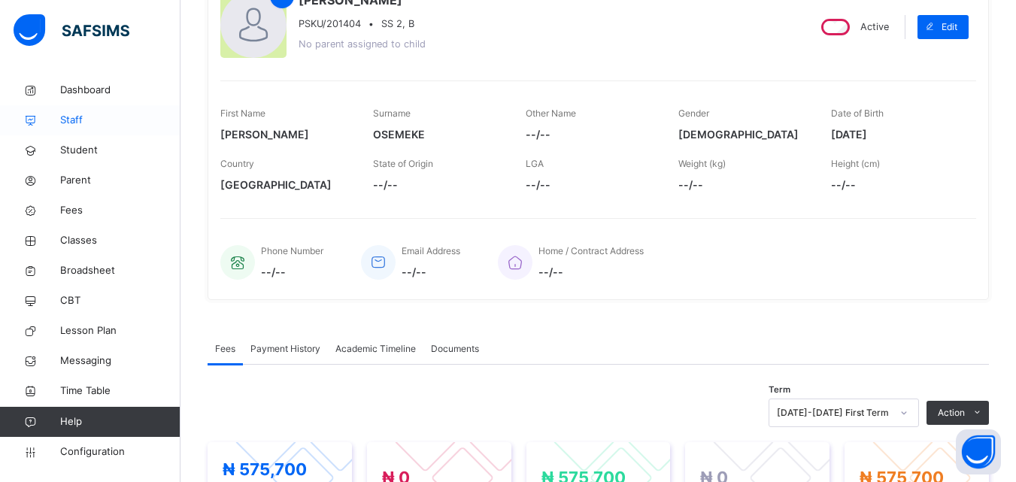
scroll to position [147, 0]
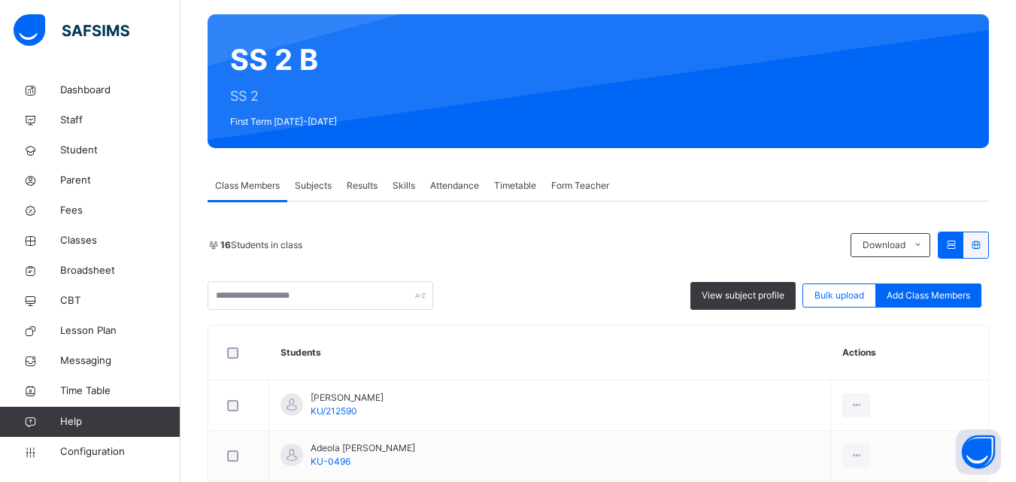
scroll to position [72, 0]
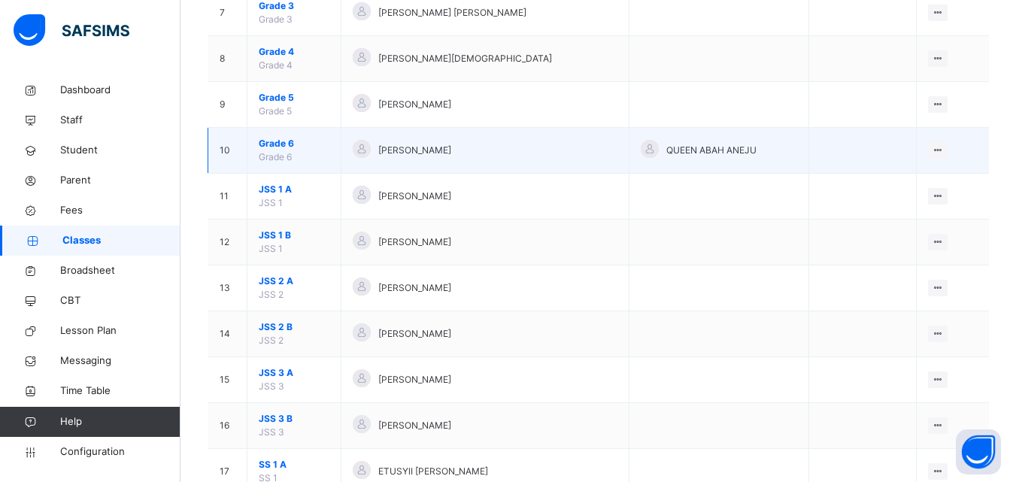
scroll to position [744, 0]
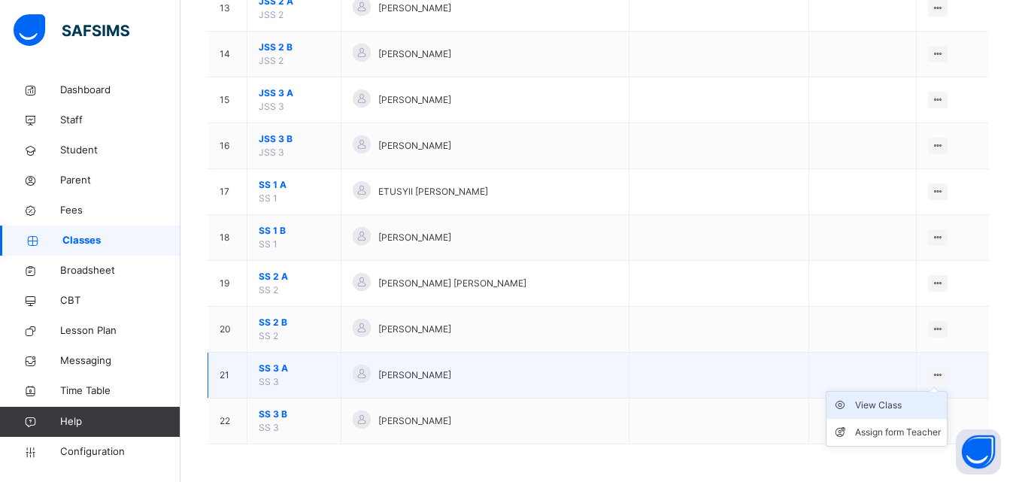
click at [898, 403] on div "View Class" at bounding box center [898, 405] width 86 height 15
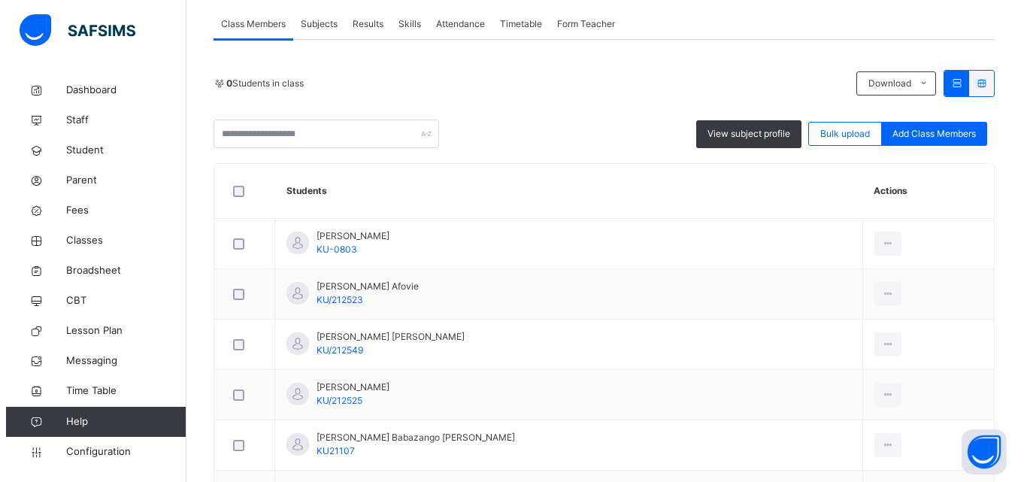
scroll to position [273, 0]
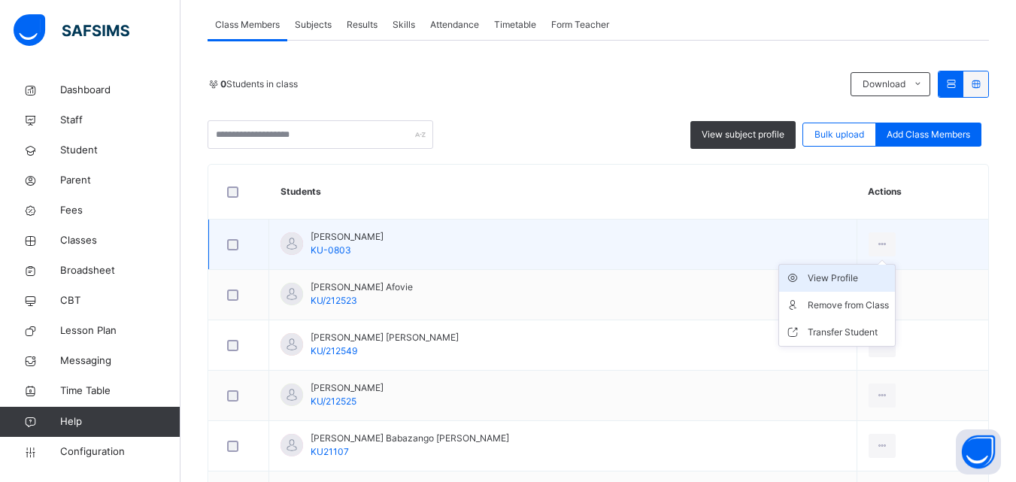
click at [811, 281] on div "View Profile" at bounding box center [848, 278] width 81 height 15
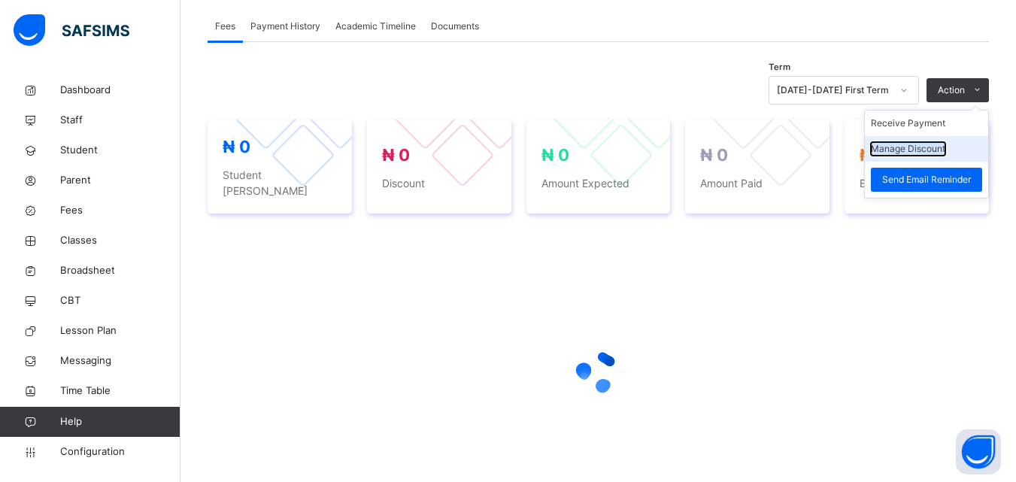
click at [923, 151] on button "Manage Discount" at bounding box center [908, 149] width 74 height 14
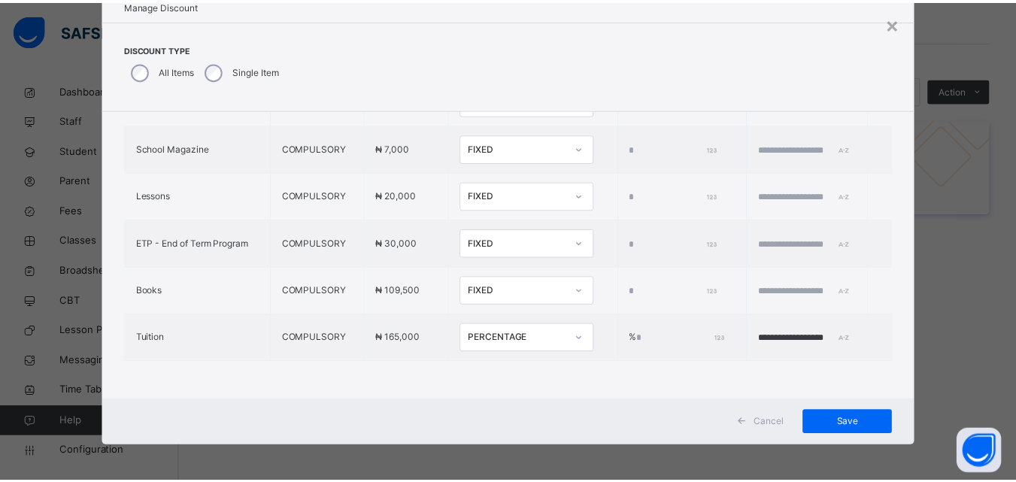
scroll to position [48, 0]
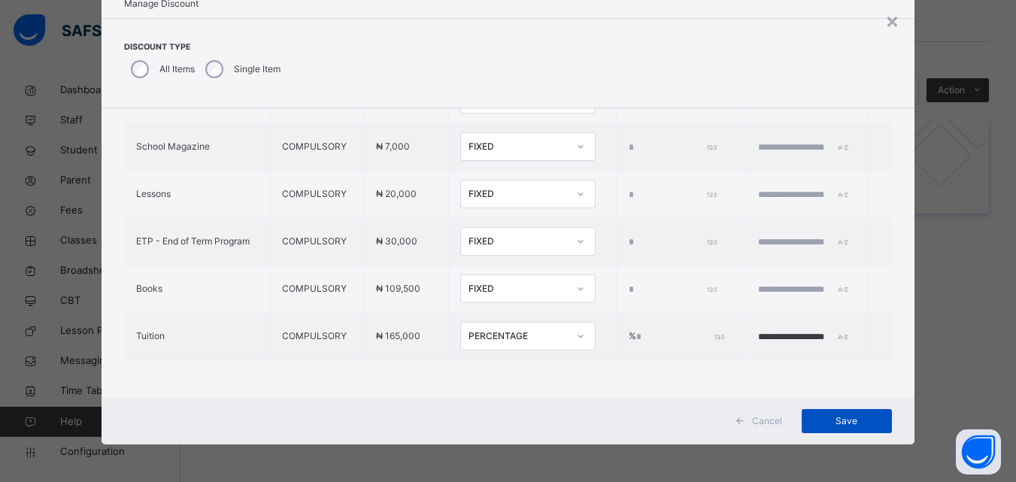
click at [829, 421] on span "Save" at bounding box center [847, 421] width 68 height 14
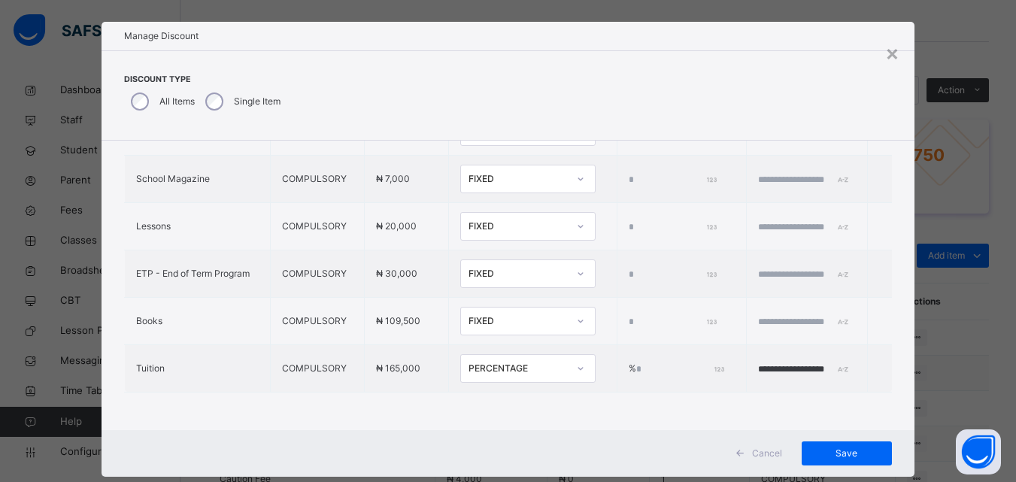
scroll to position [0, 0]
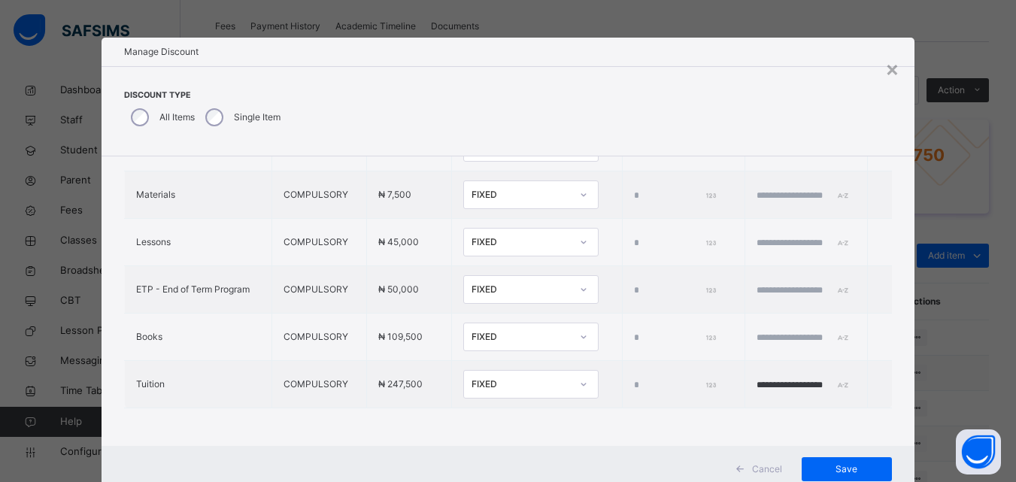
type input "*"
click at [532, 378] on div "FIXED" at bounding box center [521, 385] width 99 height 14
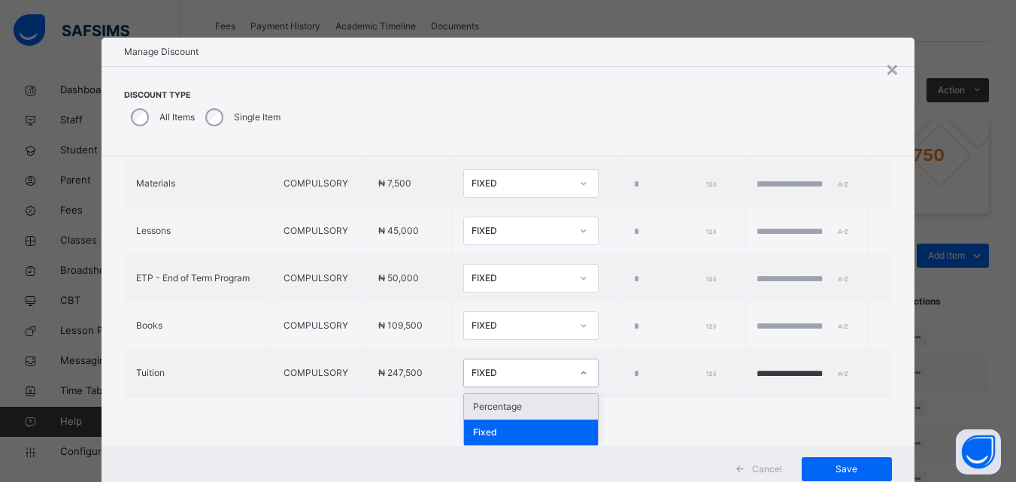
drag, startPoint x: 492, startPoint y: 409, endPoint x: 504, endPoint y: 409, distance: 12.0
click at [497, 410] on div "Percentage" at bounding box center [531, 407] width 134 height 26
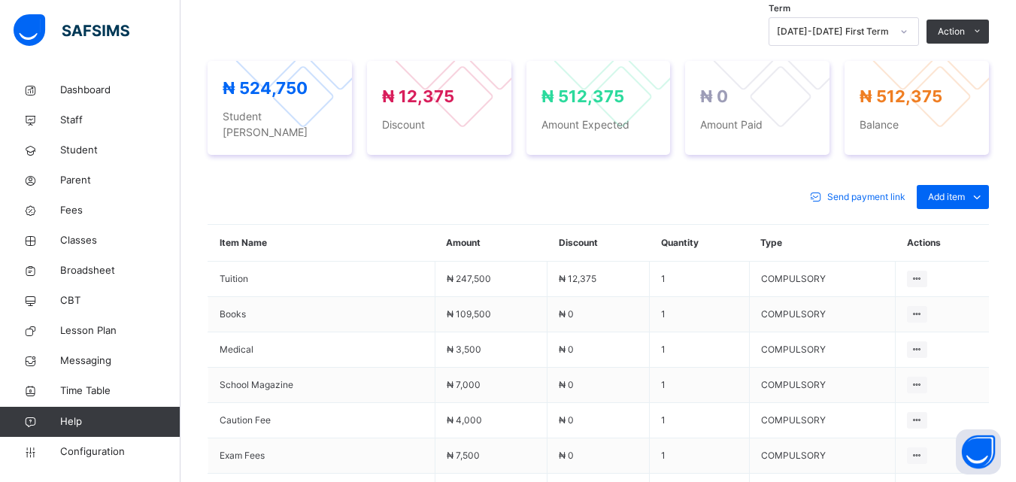
scroll to position [557, 0]
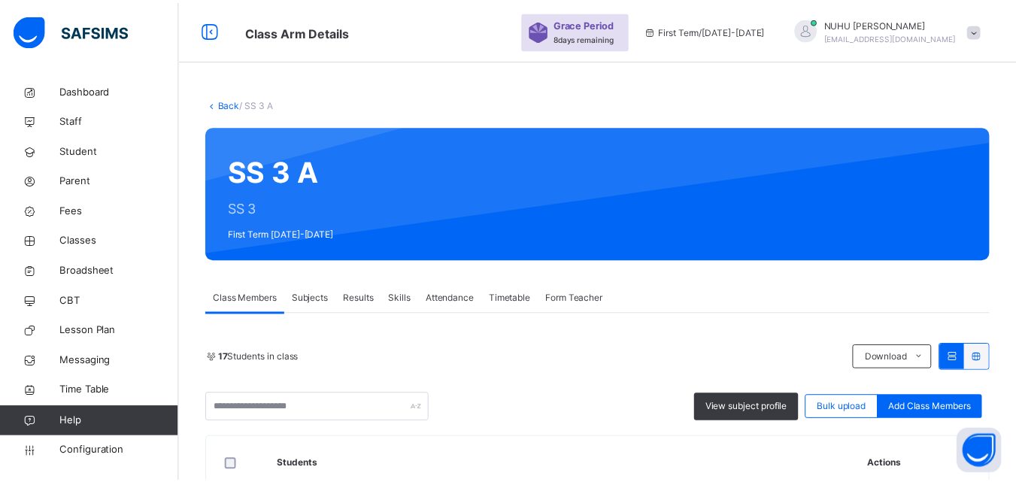
scroll to position [376, 0]
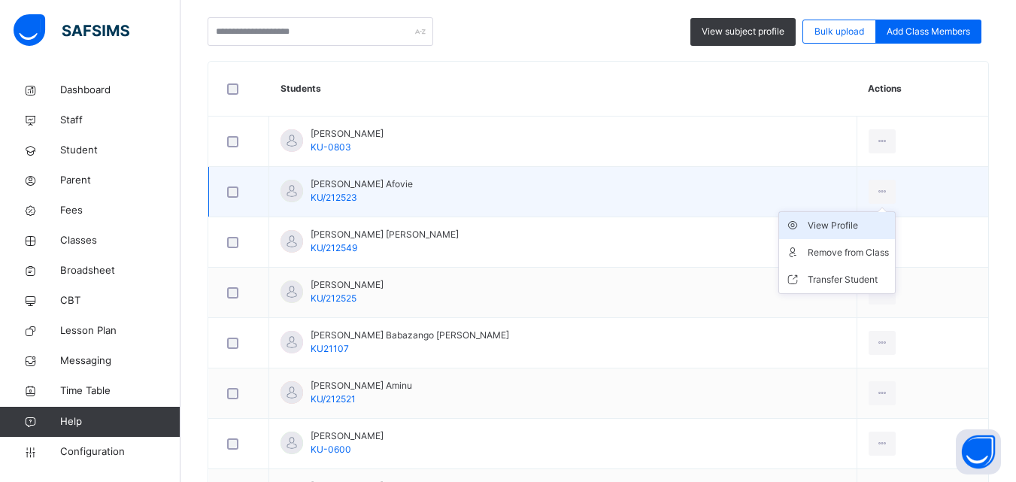
click at [811, 226] on div "View Profile" at bounding box center [848, 225] width 81 height 15
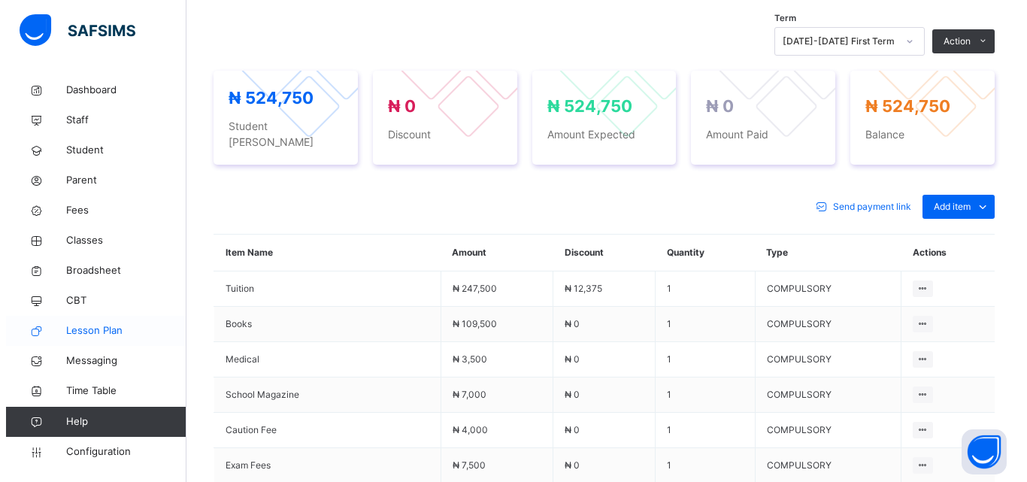
scroll to position [451, 0]
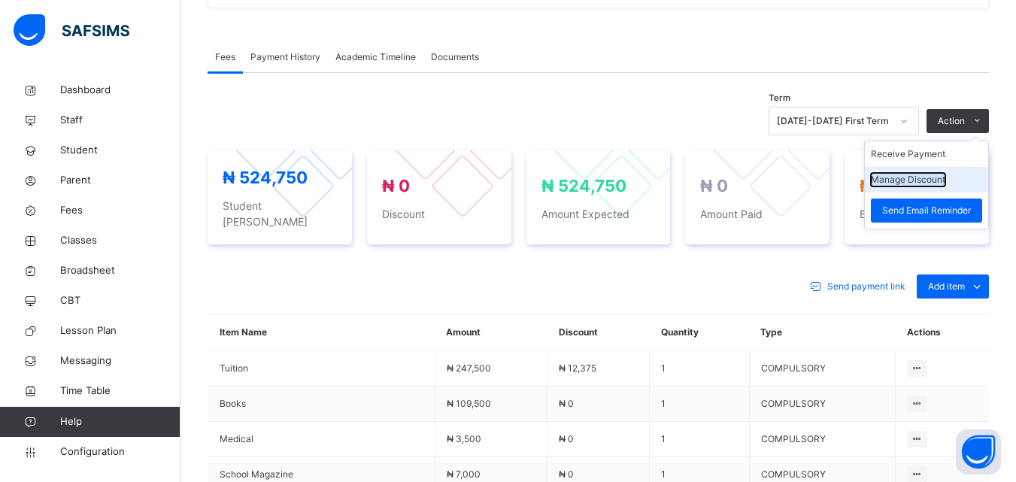
click at [918, 181] on button "Manage Discount" at bounding box center [908, 180] width 74 height 14
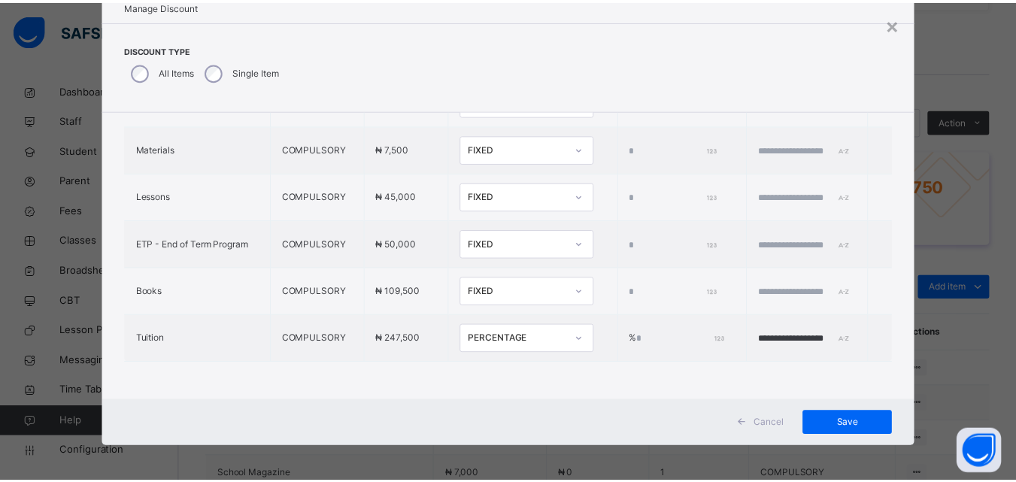
scroll to position [48, 0]
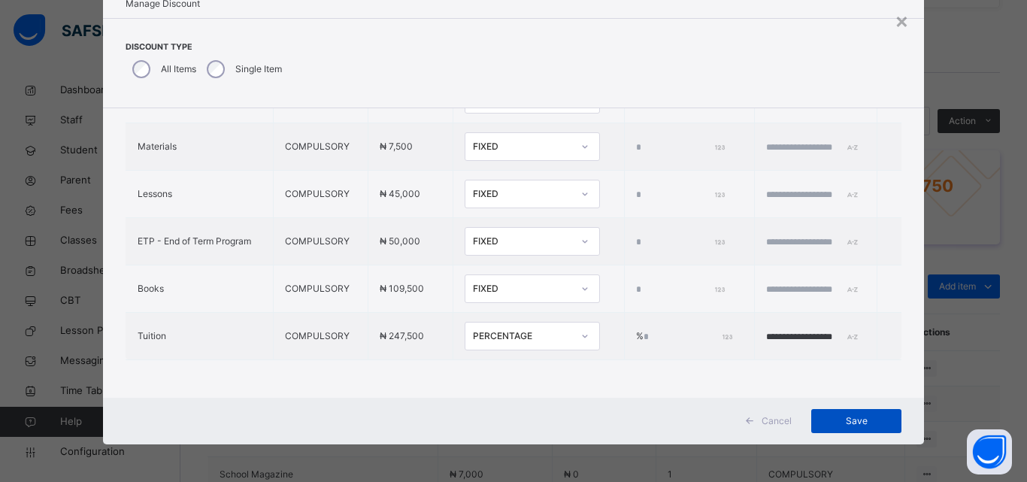
drag, startPoint x: 839, startPoint y: 415, endPoint x: 832, endPoint y: 408, distance: 10.1
click at [839, 416] on span "Save" at bounding box center [857, 421] width 68 height 14
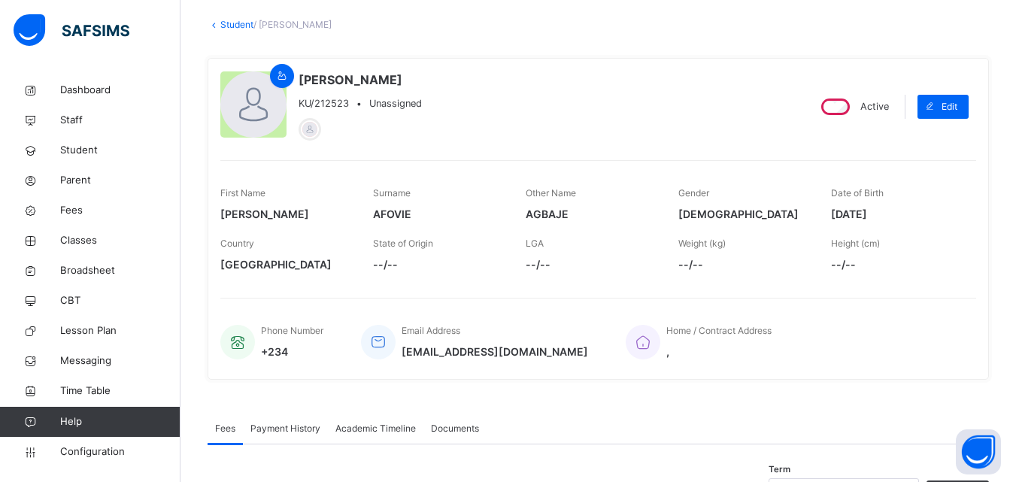
scroll to position [75, 0]
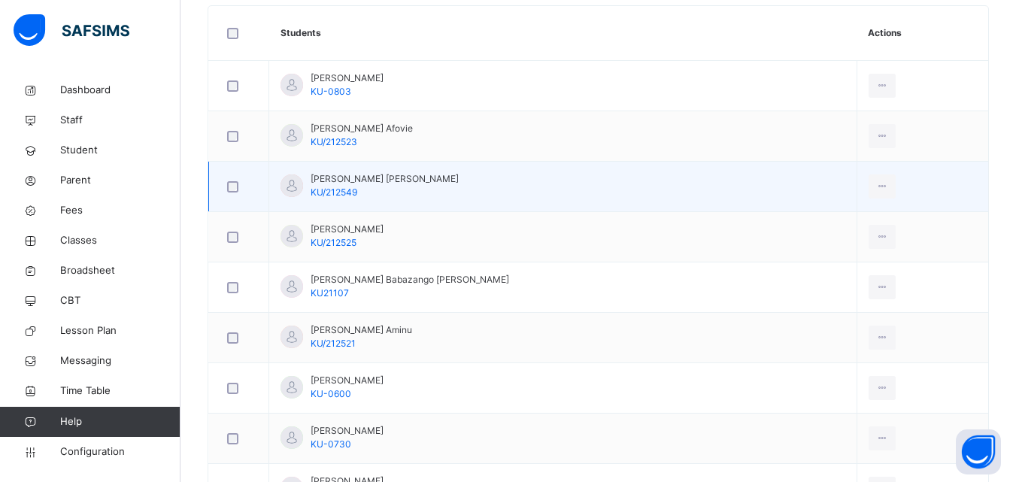
scroll to position [451, 0]
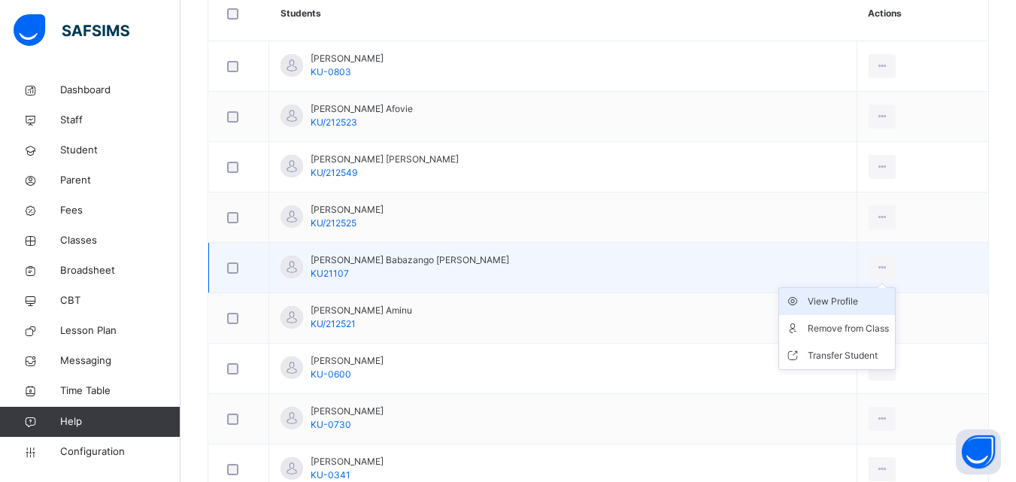
click at [814, 297] on div "View Profile" at bounding box center [848, 301] width 81 height 15
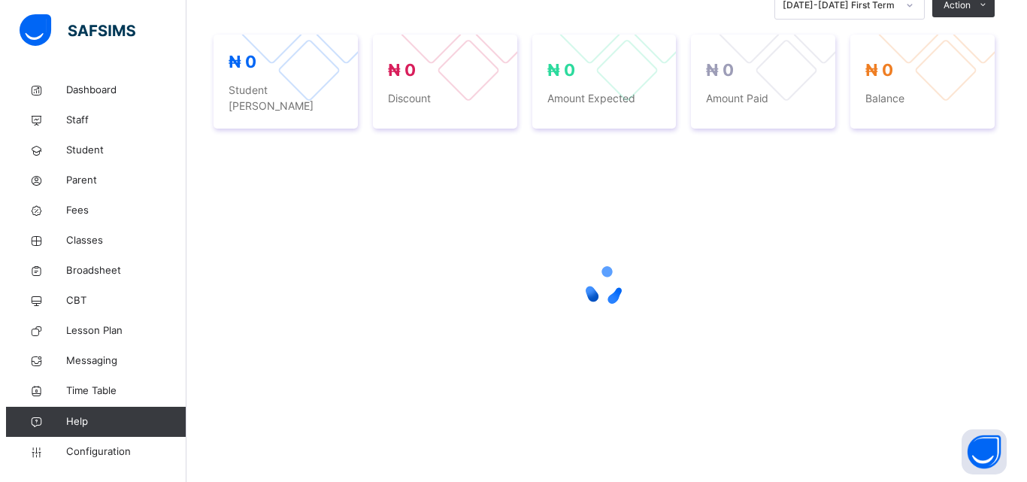
scroll to position [342, 0]
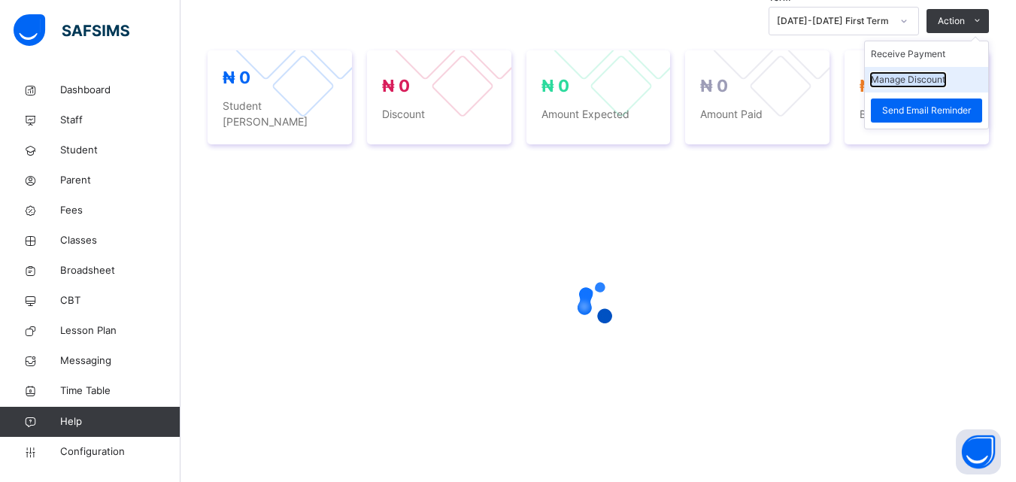
click at [933, 83] on button "Manage Discount" at bounding box center [908, 80] width 74 height 14
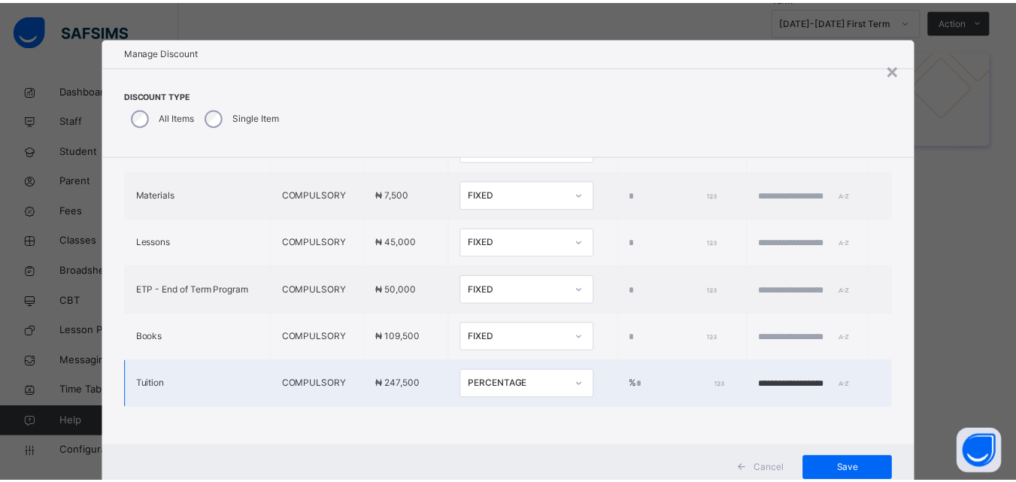
scroll to position [48, 0]
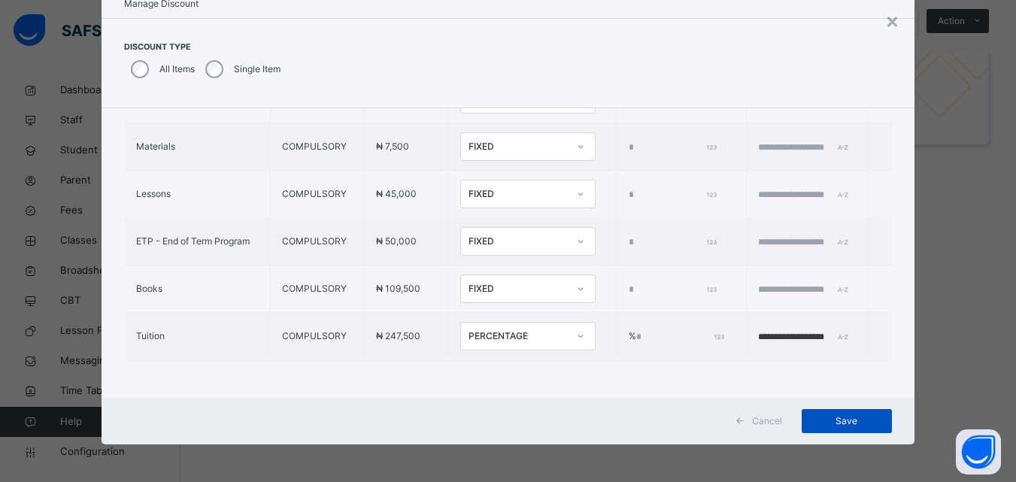
click at [837, 411] on div "Save" at bounding box center [847, 421] width 90 height 24
click at [832, 423] on div "Save" at bounding box center [847, 421] width 90 height 24
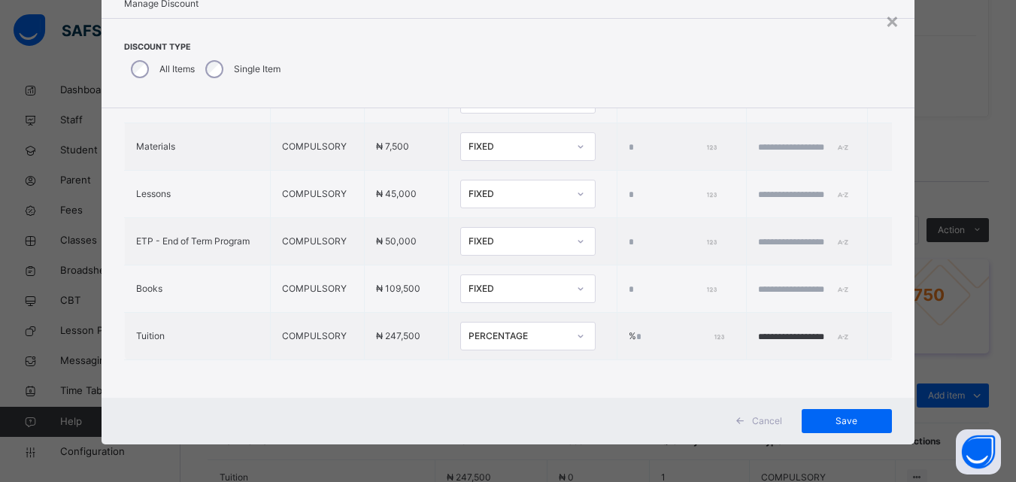
scroll to position [551, 0]
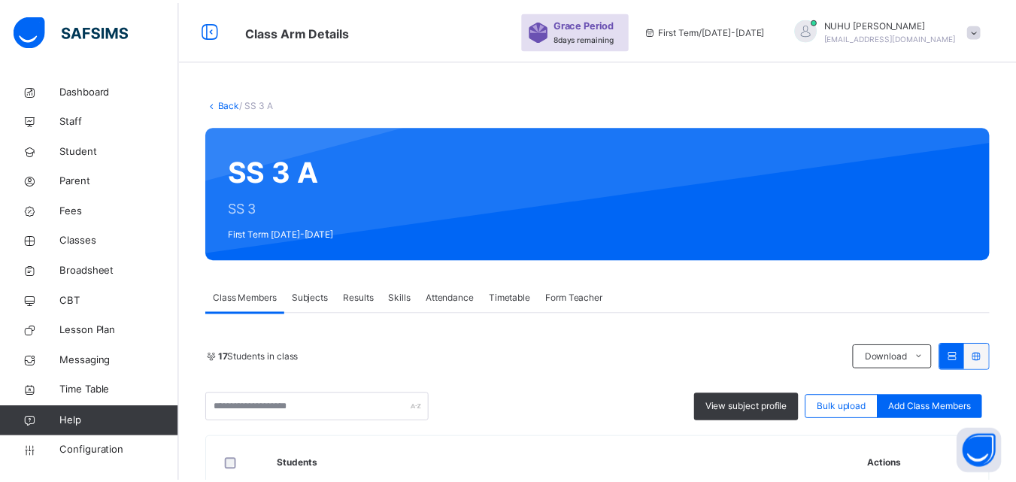
scroll to position [451, 0]
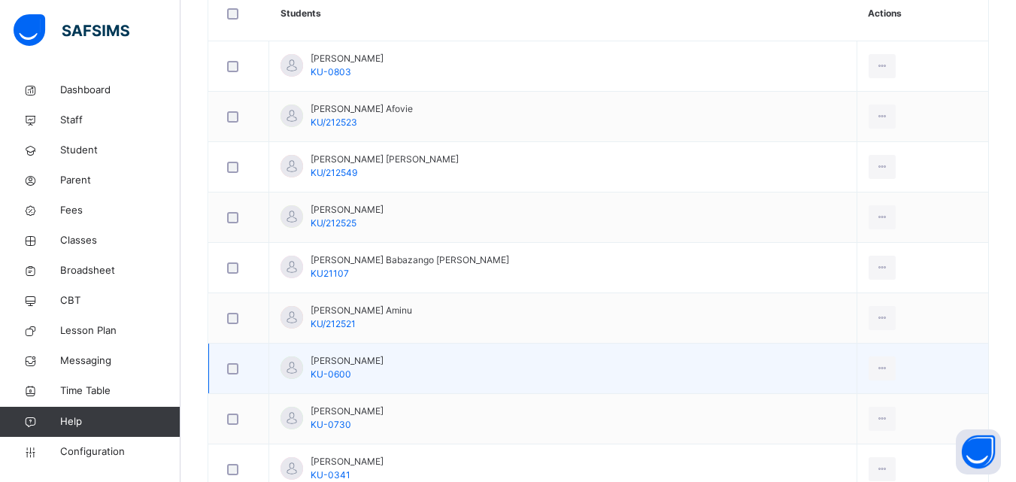
drag, startPoint x: 457, startPoint y: 363, endPoint x: 466, endPoint y: 354, distance: 12.8
click at [466, 354] on td "Hadiza Idris Jidda KU-0600" at bounding box center [563, 369] width 588 height 50
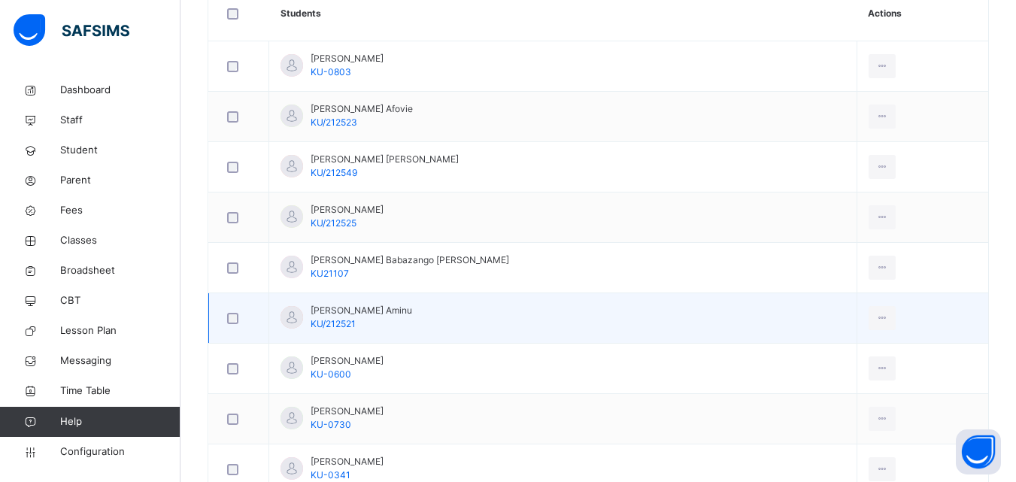
drag, startPoint x: 578, startPoint y: 292, endPoint x: 499, endPoint y: 341, distance: 93.3
click at [578, 292] on td "Fatima Babazango Mahmood KU21107" at bounding box center [563, 268] width 588 height 50
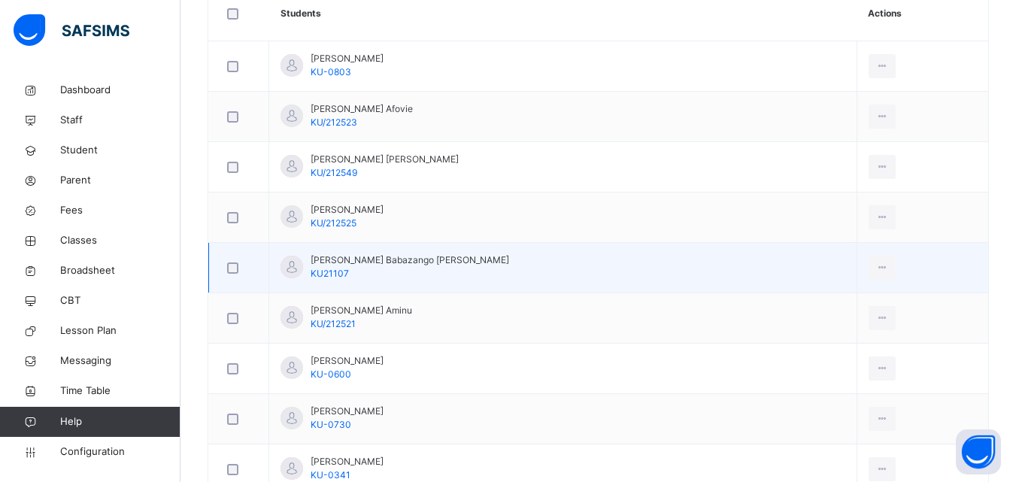
click at [559, 243] on td "Fatima Babazango Mahmood KU21107" at bounding box center [563, 268] width 588 height 50
click at [639, 253] on td "Fatima Babazango Mahmood KU21107" at bounding box center [563, 268] width 588 height 50
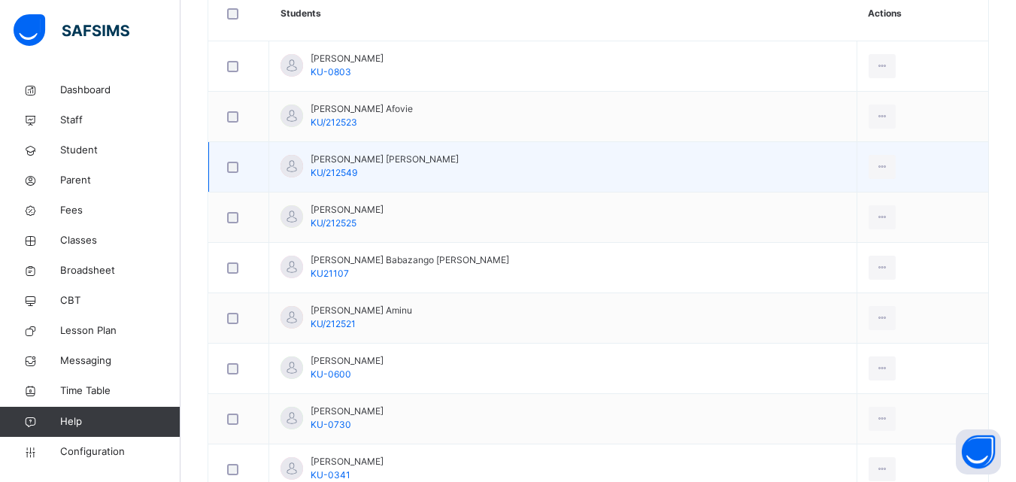
click at [877, 171] on td "View Profile Remove from Class Transfer Student" at bounding box center [923, 167] width 132 height 50
